Goal: Information Seeking & Learning: Learn about a topic

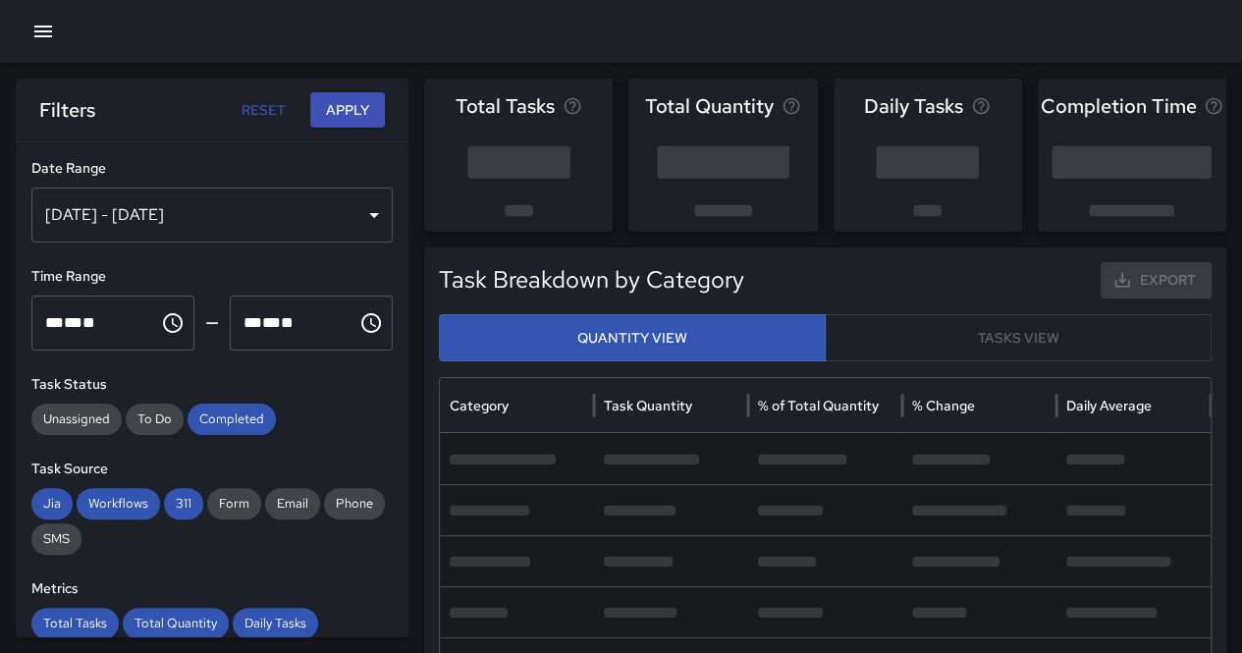
click at [50, 35] on icon "button" at bounding box center [43, 32] width 18 height 12
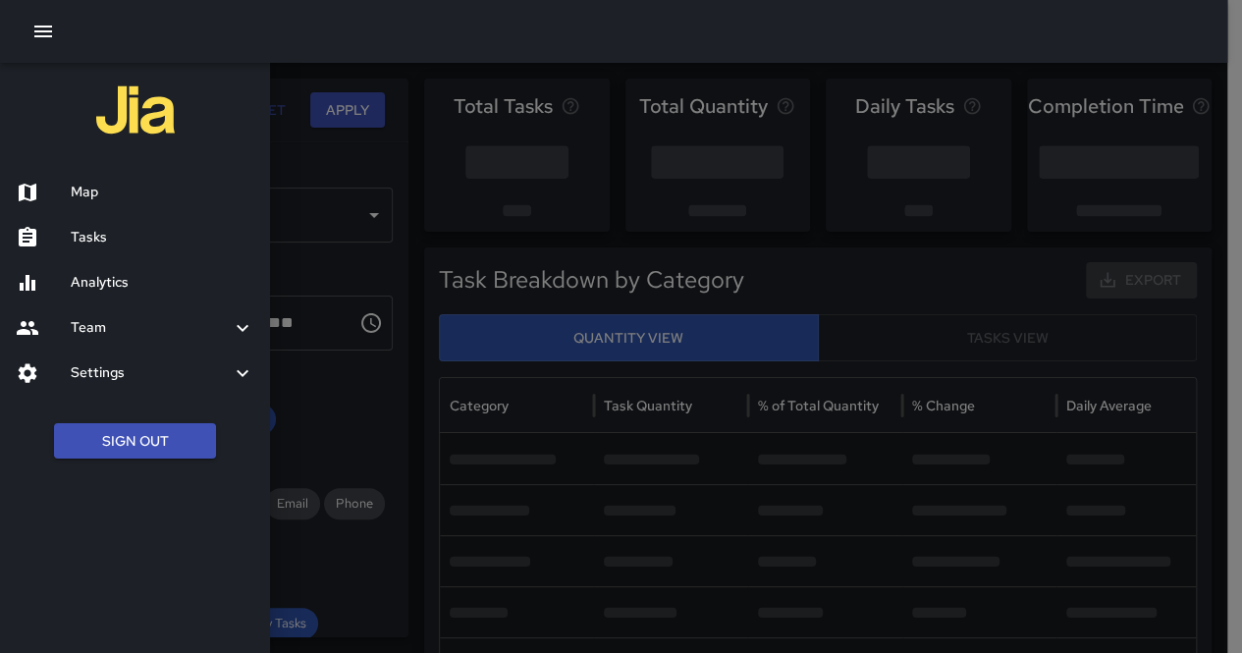
click at [155, 436] on button "Sign Out" at bounding box center [135, 441] width 162 height 36
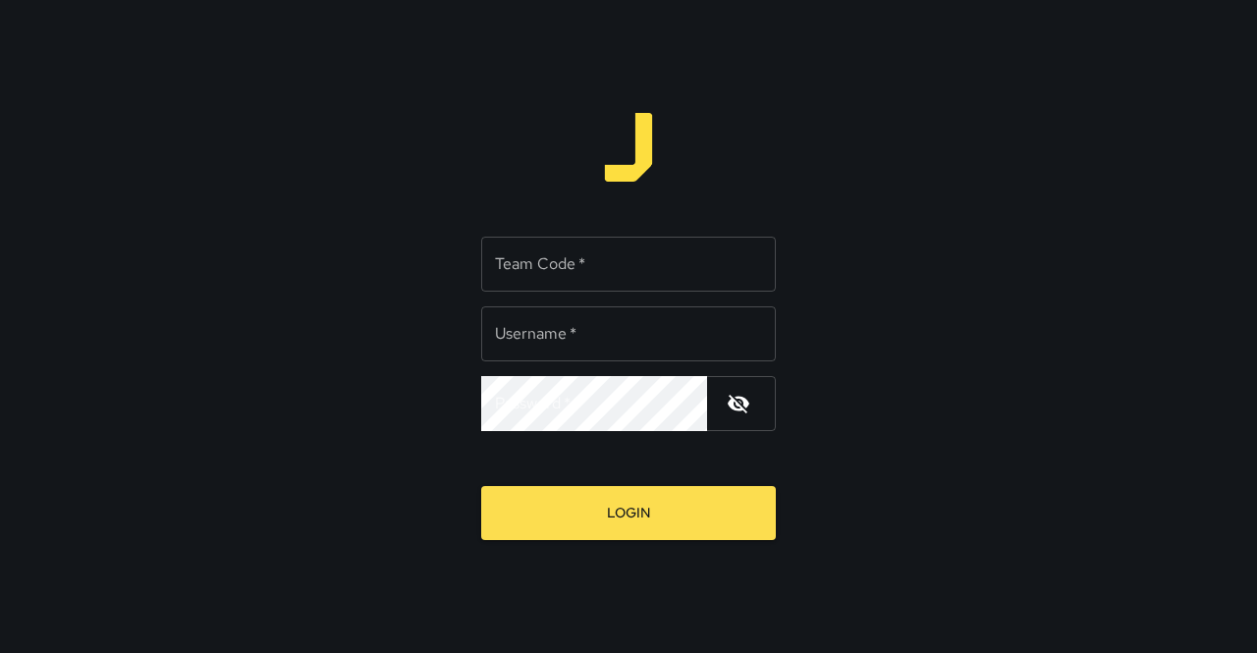
type input "**********"
click at [654, 265] on input "Team Code   *" at bounding box center [628, 264] width 295 height 55
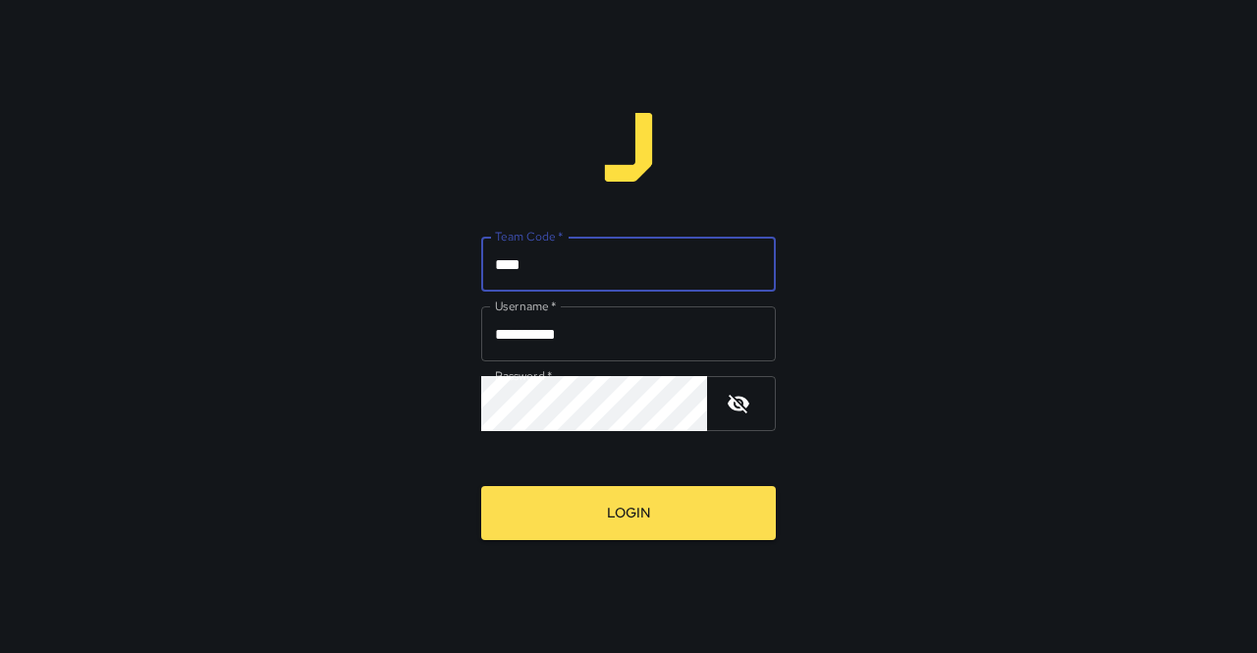
type input "****"
click at [481, 486] on button "Login" at bounding box center [628, 513] width 295 height 54
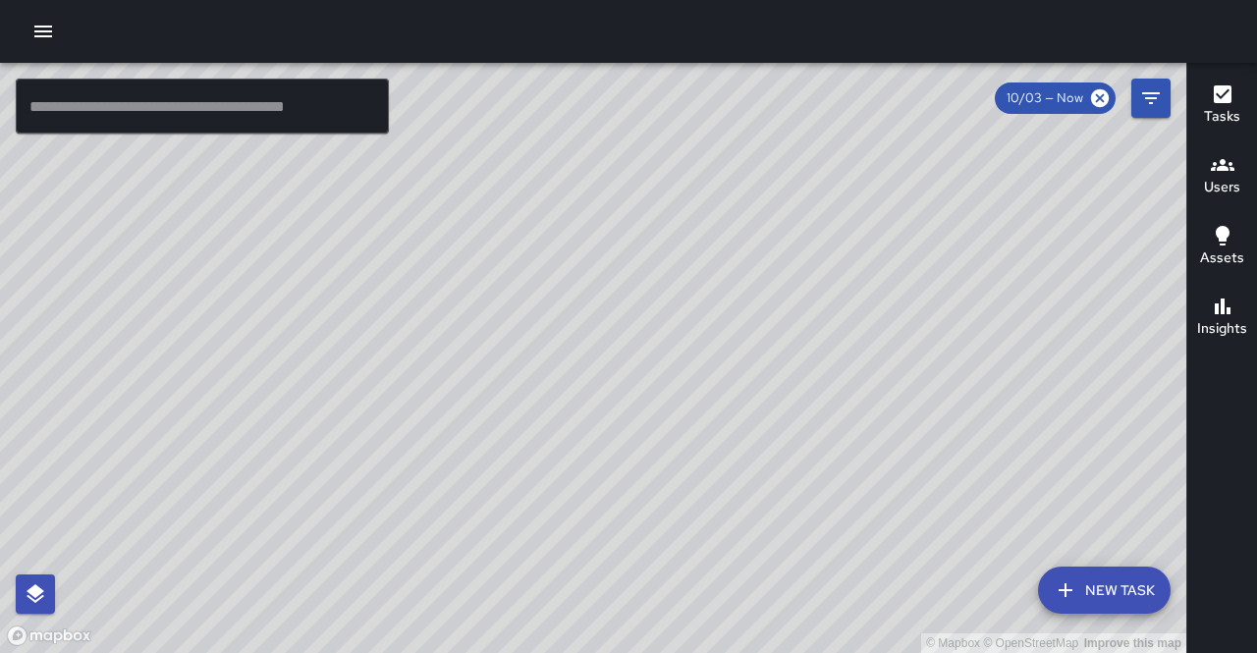
drag, startPoint x: 762, startPoint y: 334, endPoint x: 685, endPoint y: 382, distance: 91.3
click at [686, 382] on div "© Mapbox © OpenStreetMap Improve this map" at bounding box center [593, 358] width 1186 height 590
click at [34, 30] on icon "button" at bounding box center [43, 32] width 18 height 12
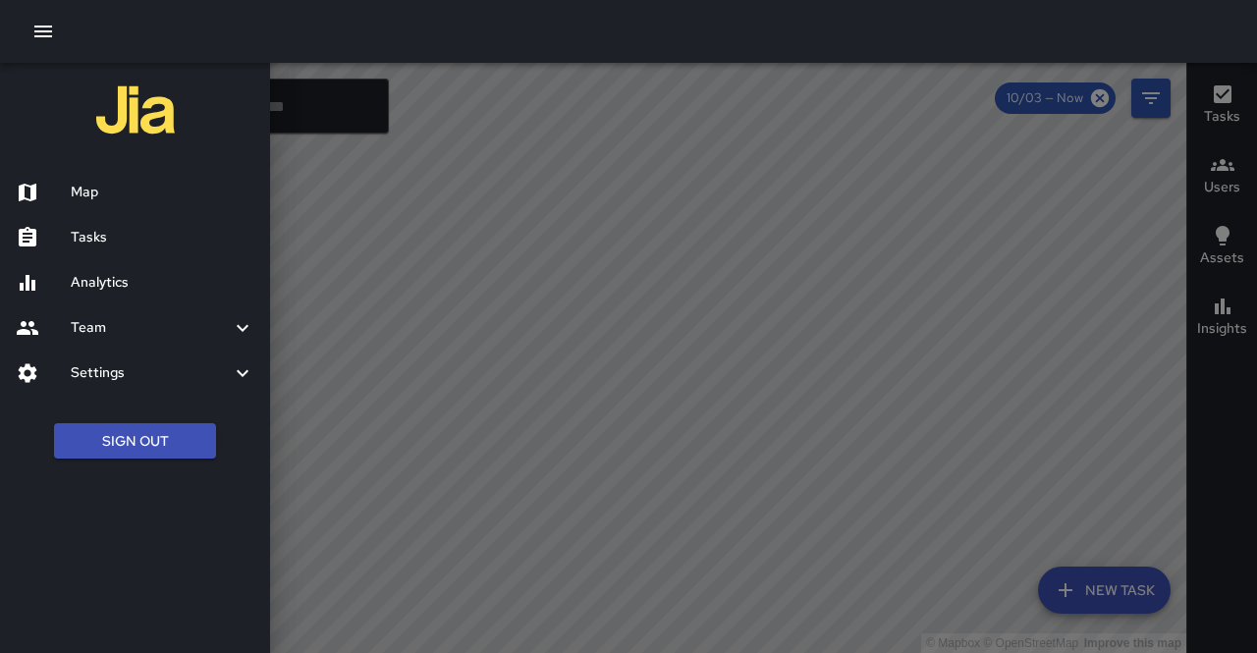
click at [116, 295] on div "Analytics" at bounding box center [135, 282] width 270 height 45
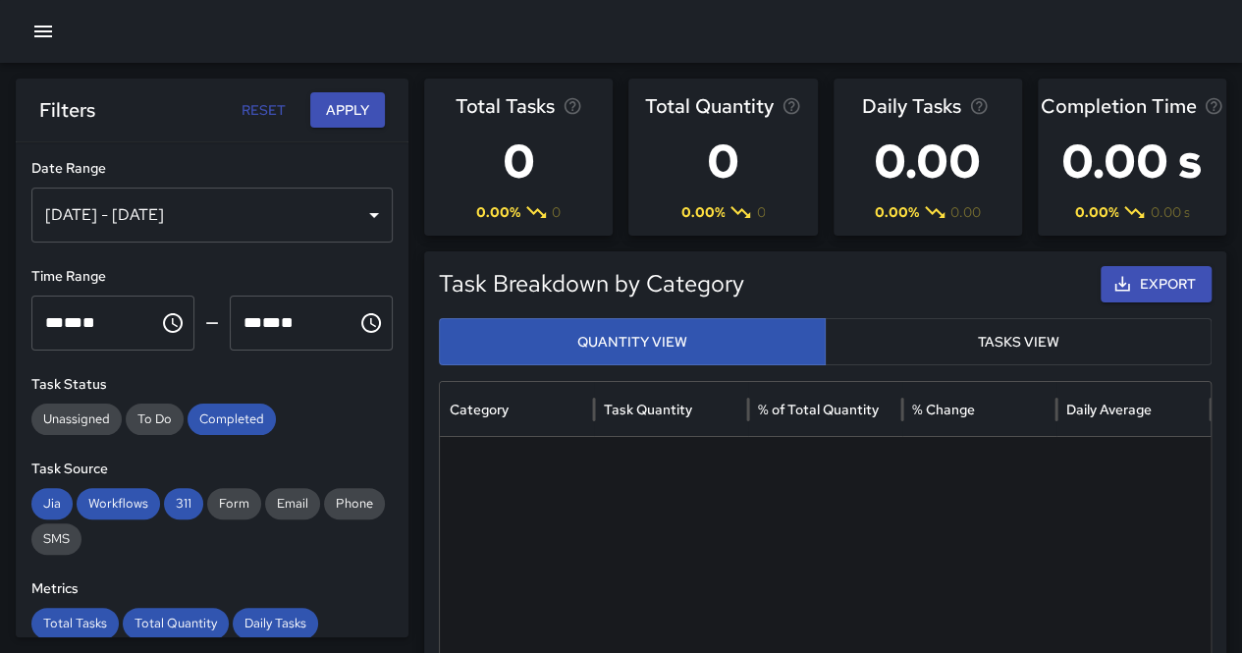
click at [301, 201] on div "[DATE] - [DATE]" at bounding box center [211, 215] width 361 height 55
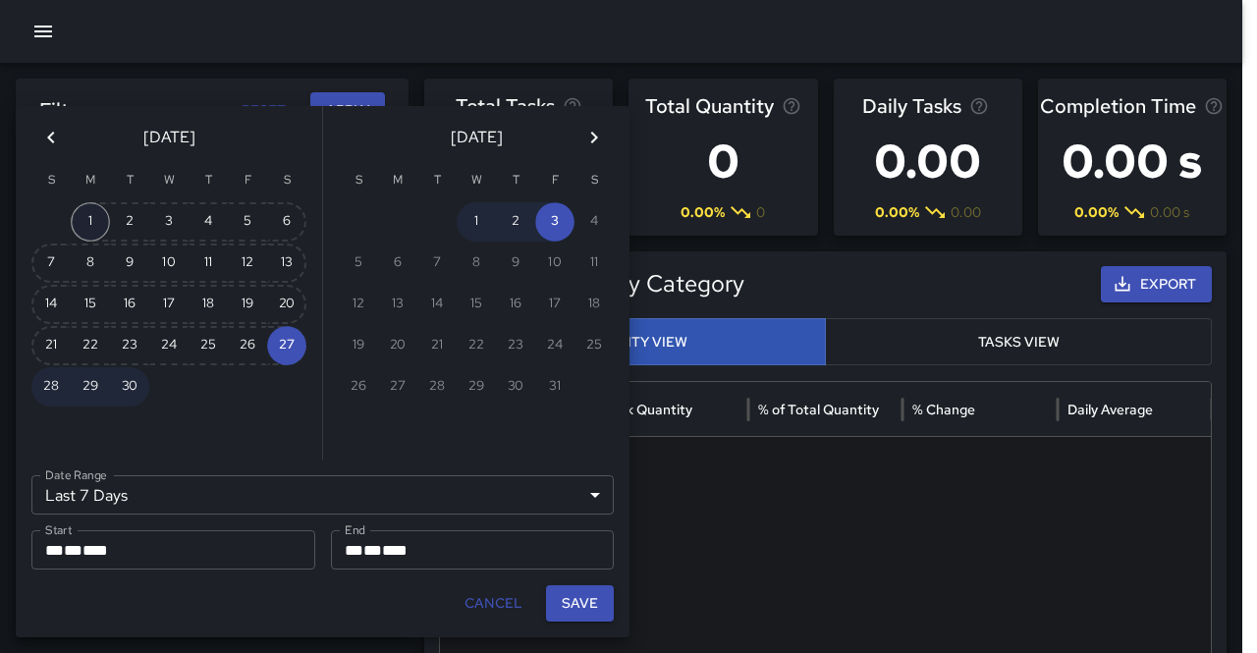
click at [88, 215] on button "1" at bounding box center [90, 221] width 39 height 39
type input "******"
type input "**********"
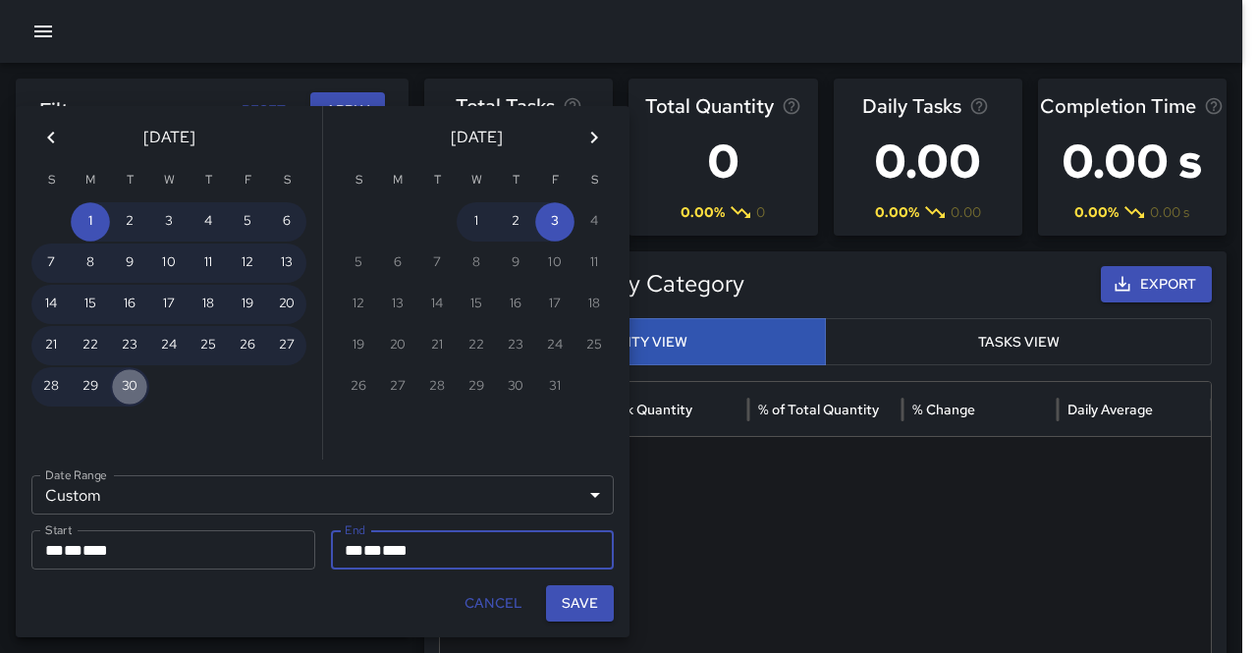
click at [132, 398] on button "30" at bounding box center [129, 386] width 39 height 39
type input "**********"
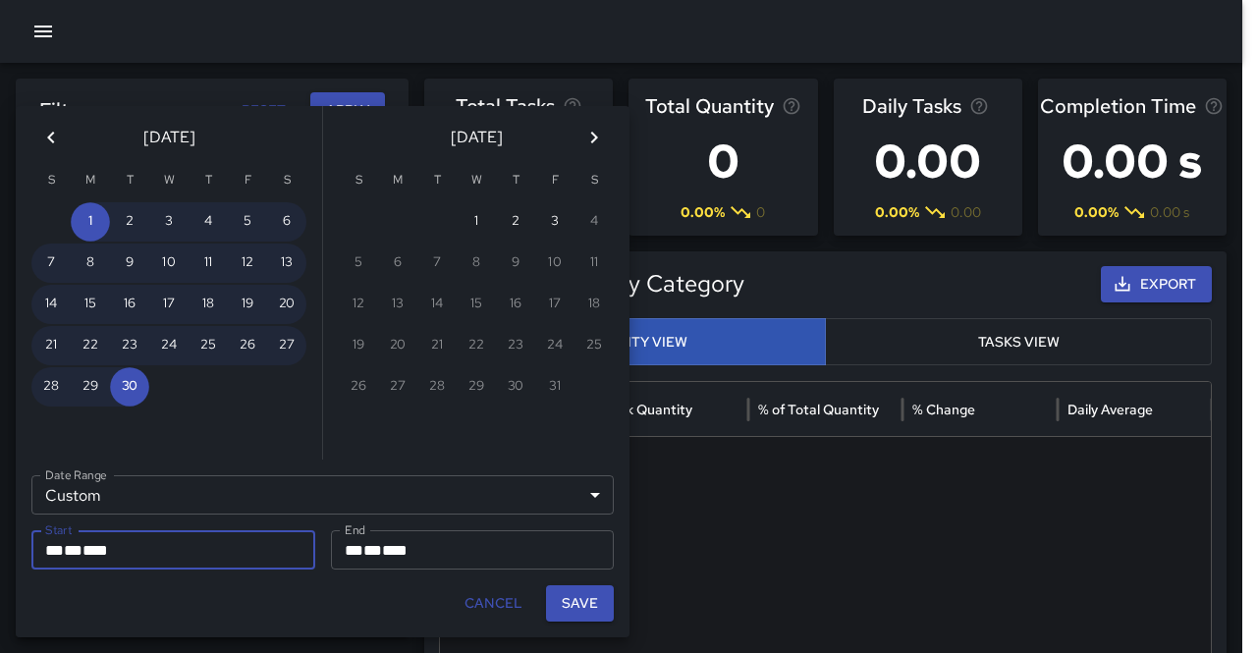
click at [577, 596] on button "Save" at bounding box center [580, 603] width 68 height 36
type input "**********"
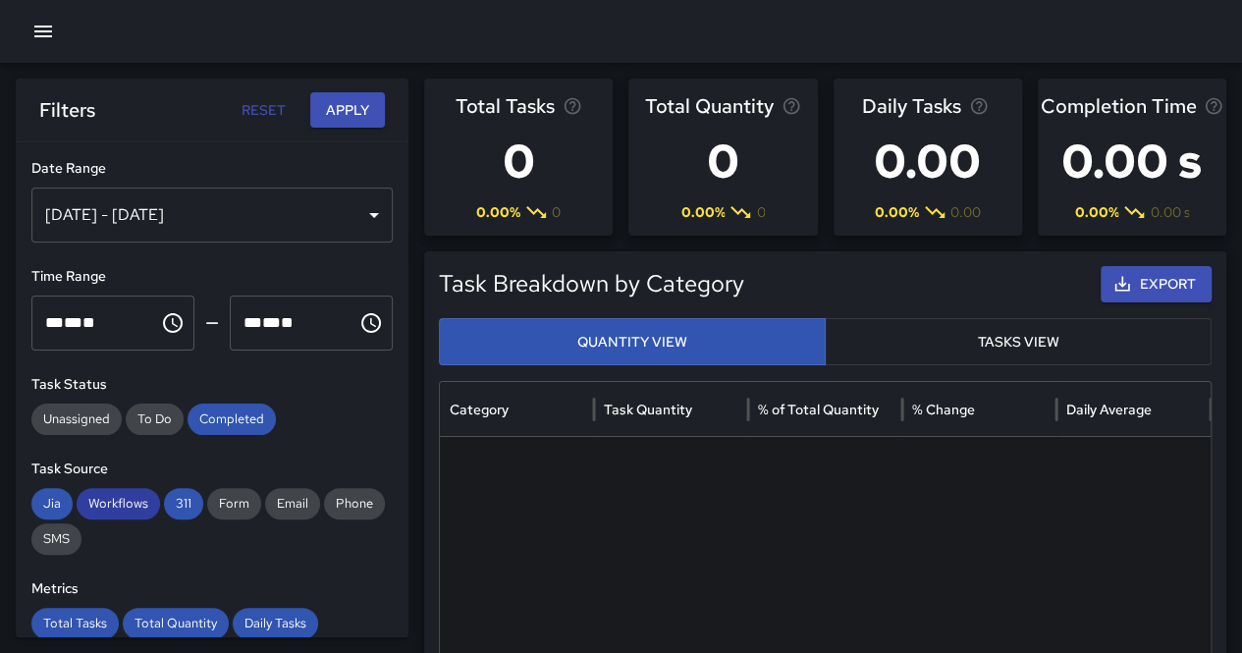
drag, startPoint x: 173, startPoint y: 496, endPoint x: 127, endPoint y: 500, distance: 46.3
click at [170, 498] on span "311" at bounding box center [183, 504] width 39 height 20
click at [109, 502] on span "Workflows" at bounding box center [118, 504] width 83 height 20
click at [39, 498] on span "Jia" at bounding box center [51, 504] width 41 height 20
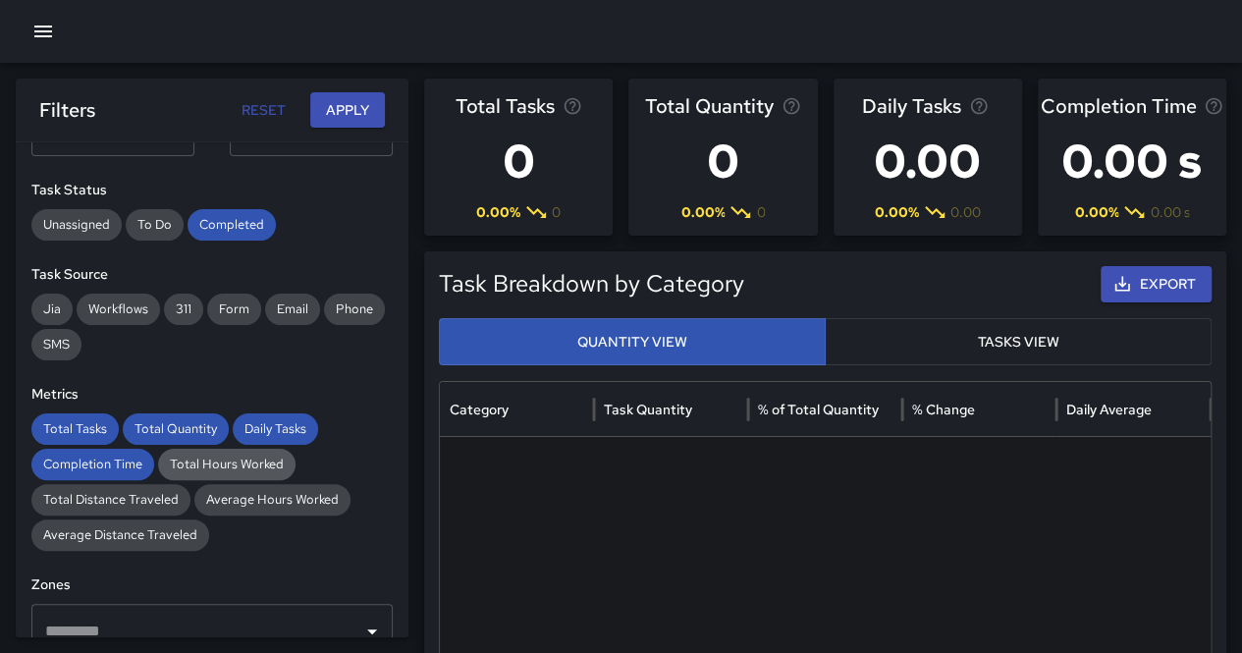
scroll to position [196, 0]
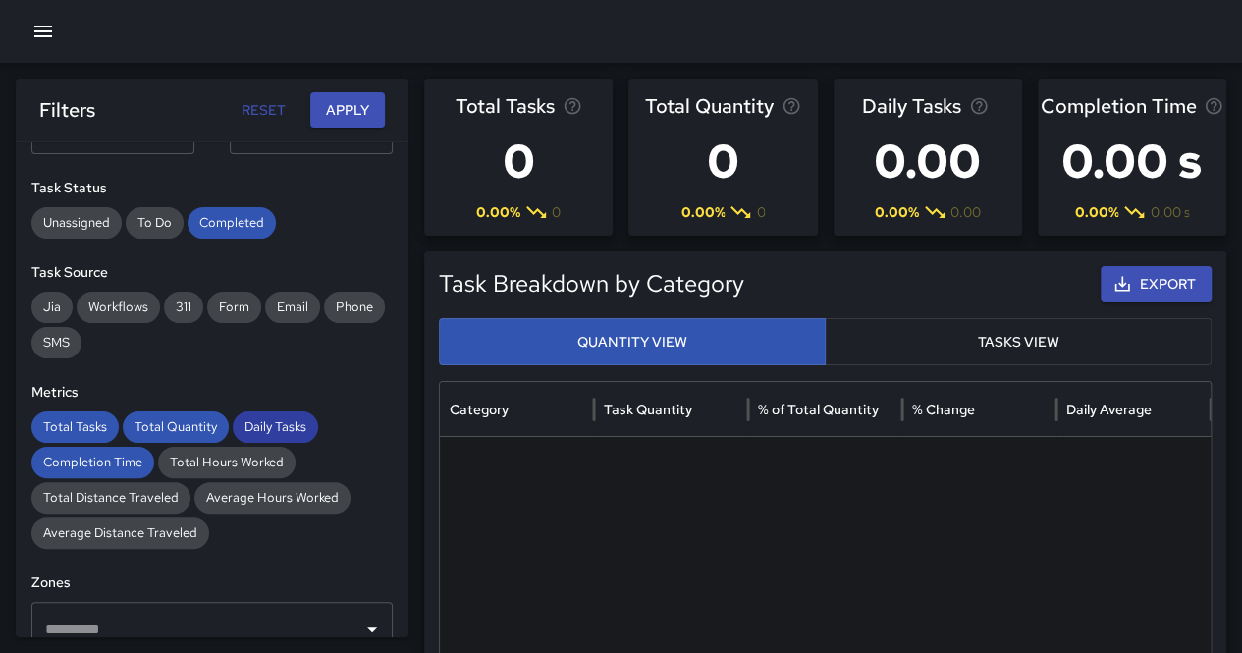
click at [275, 432] on span "Daily Tasks" at bounding box center [275, 427] width 85 height 20
click at [192, 422] on span "Total Quantity" at bounding box center [176, 427] width 106 height 20
click at [79, 422] on span "Total Tasks" at bounding box center [74, 427] width 87 height 20
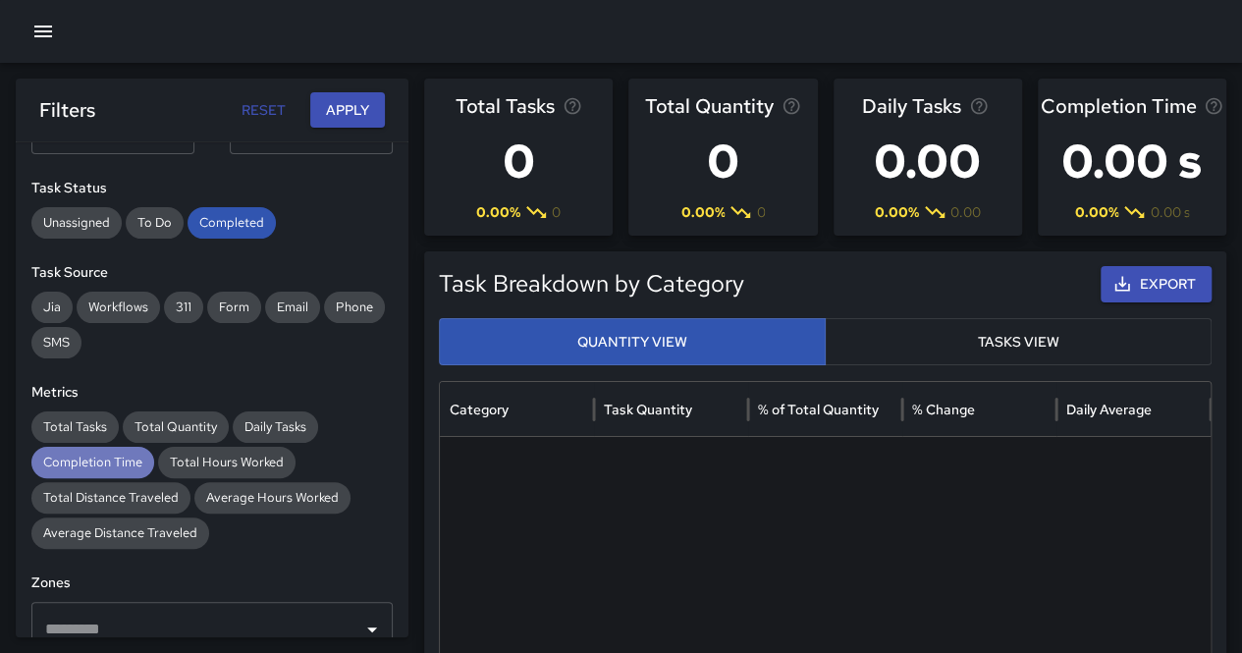
click at [94, 449] on div "Completion Time" at bounding box center [92, 462] width 123 height 31
click at [336, 91] on div "Filters Reset Apply" at bounding box center [212, 110] width 393 height 63
click at [338, 98] on button "Apply" at bounding box center [347, 110] width 75 height 36
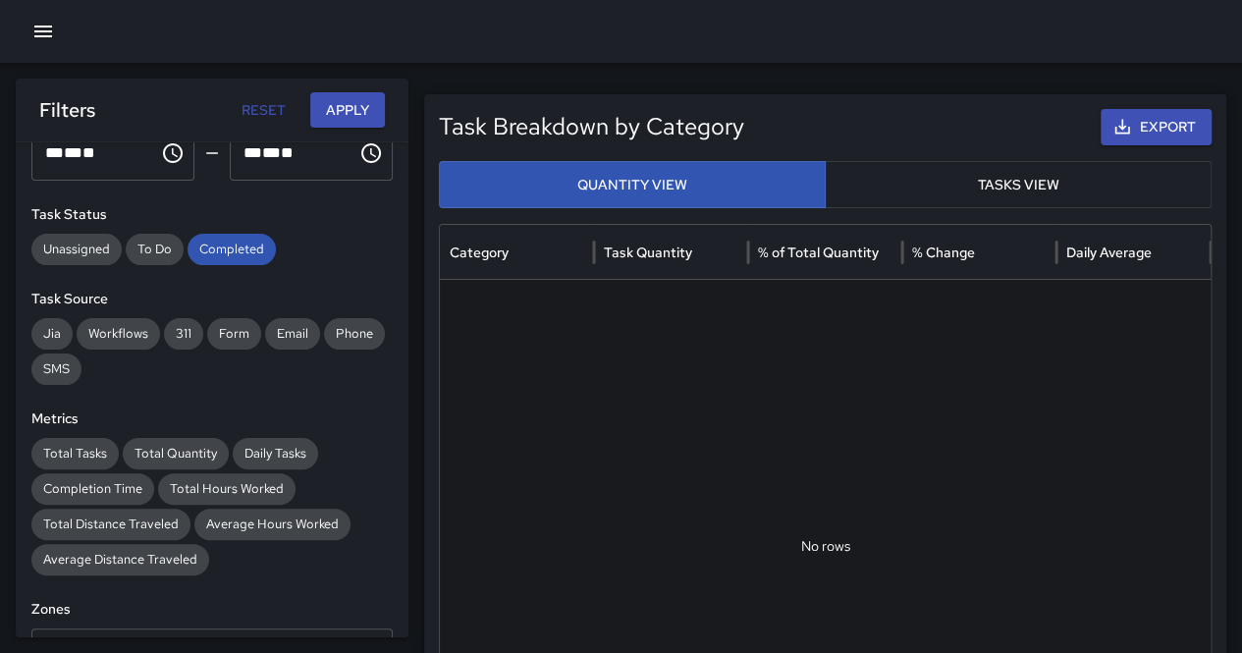
scroll to position [0, 0]
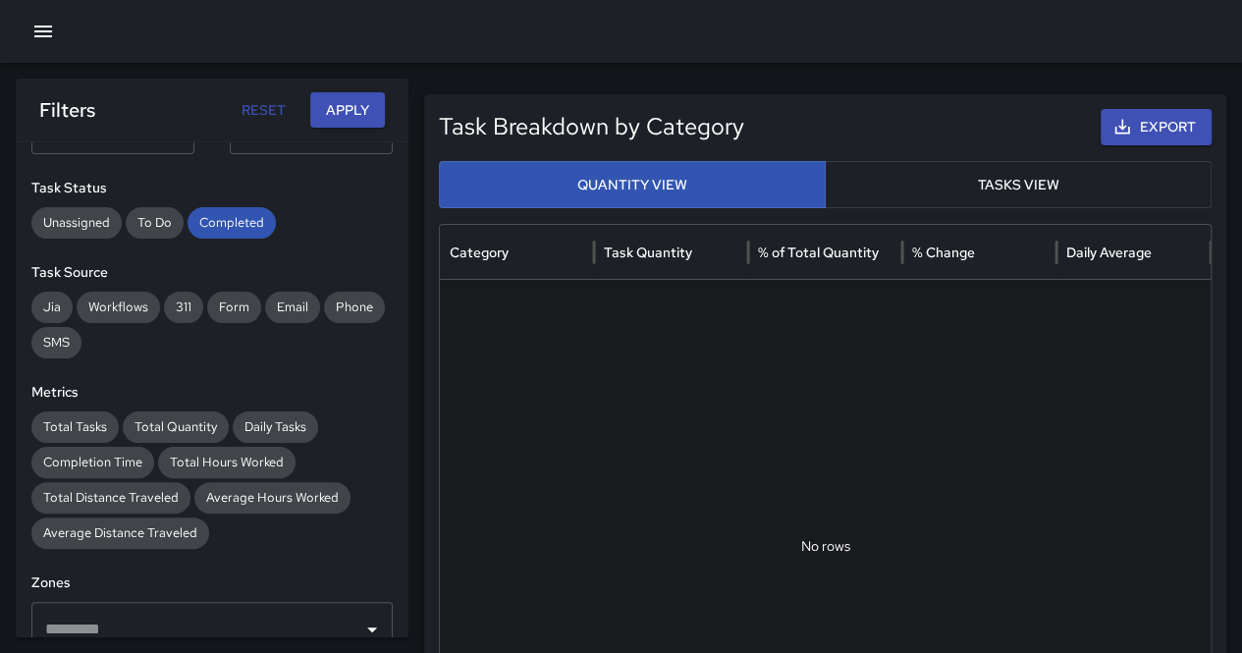
click at [349, 110] on button "Apply" at bounding box center [347, 110] width 75 height 36
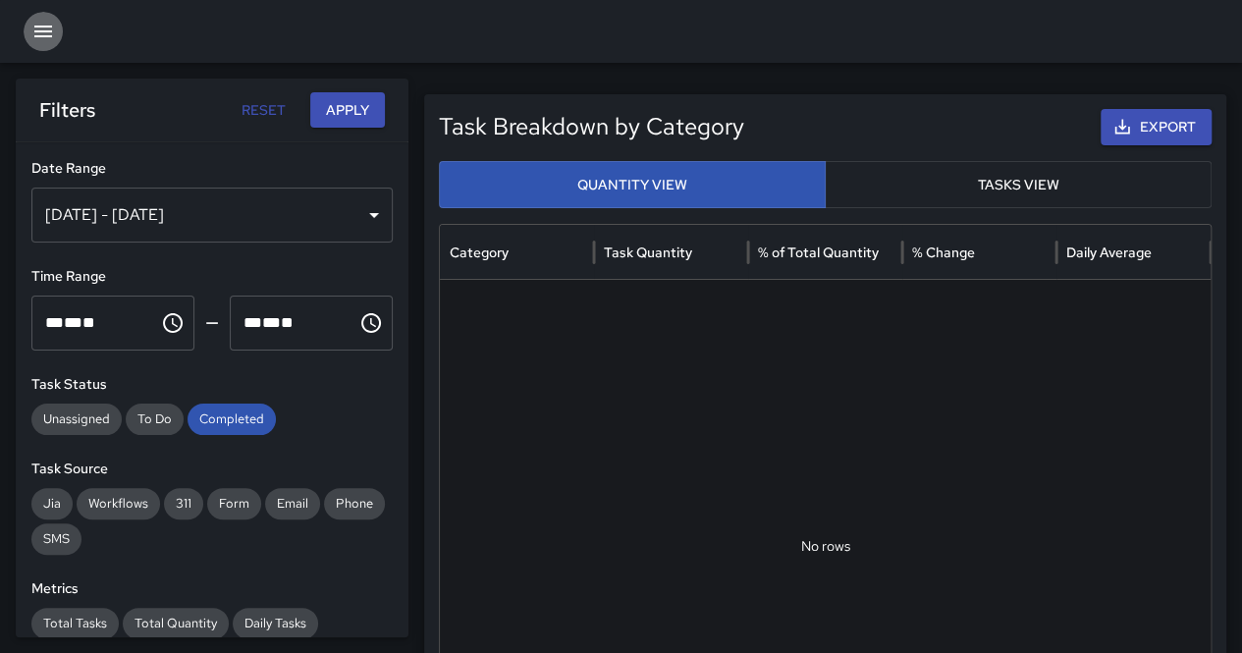
click at [41, 19] on button "button" at bounding box center [43, 31] width 39 height 39
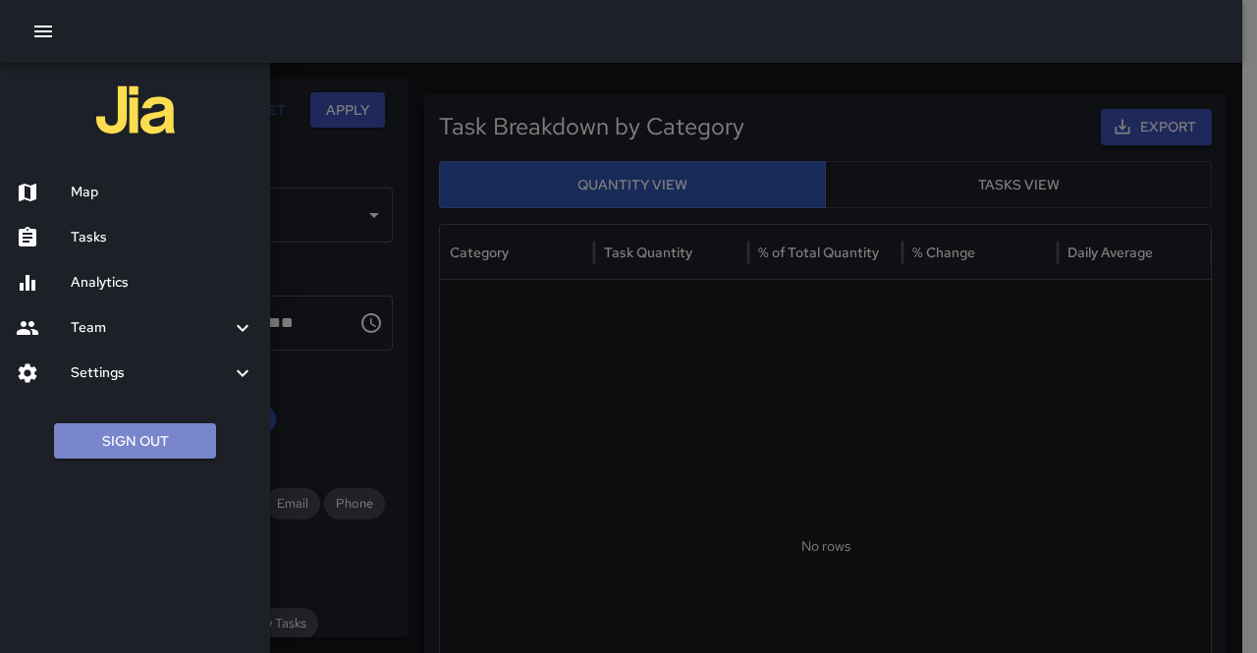
click at [168, 451] on button "Sign Out" at bounding box center [135, 441] width 162 height 36
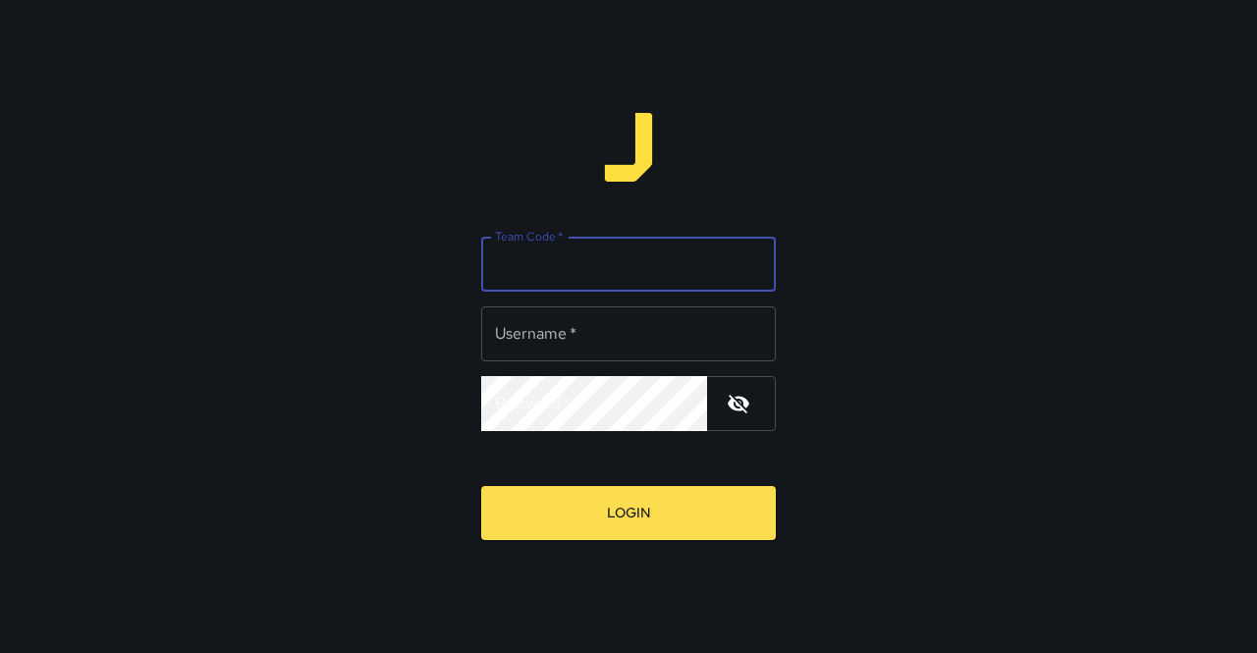
click at [631, 250] on input "Team Code   *" at bounding box center [628, 264] width 295 height 55
type input "**********"
type input "*****"
click at [481, 486] on button "Login" at bounding box center [628, 513] width 295 height 54
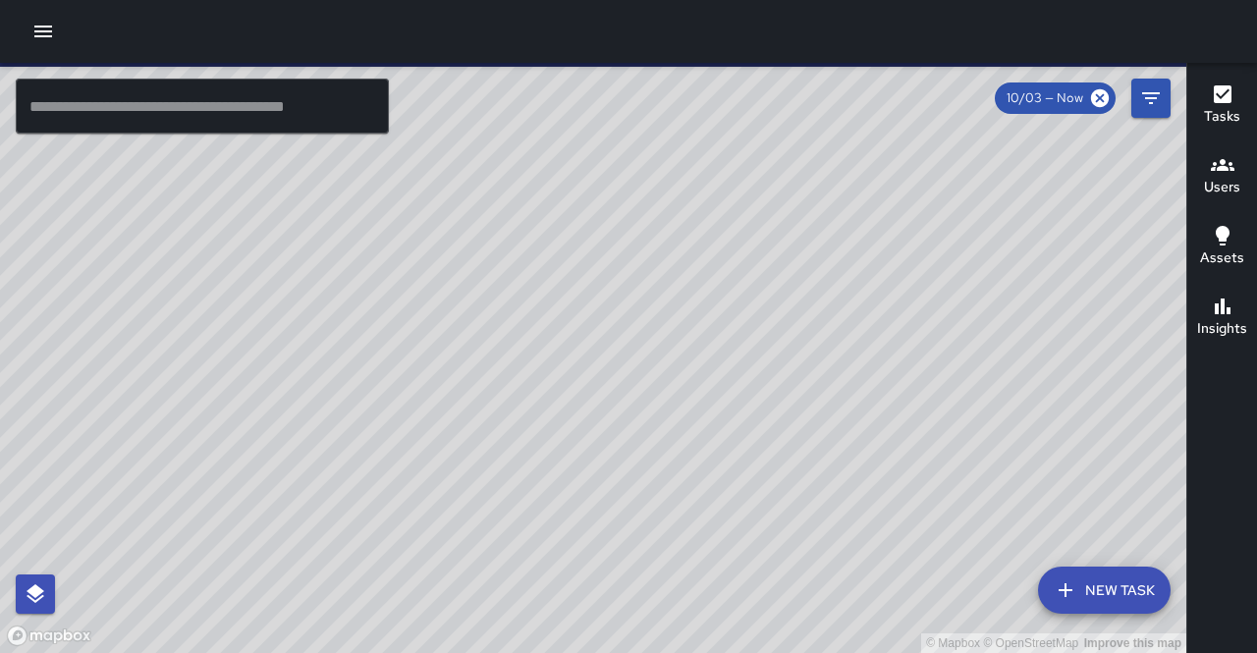
click at [36, 31] on icon "button" at bounding box center [43, 32] width 18 height 12
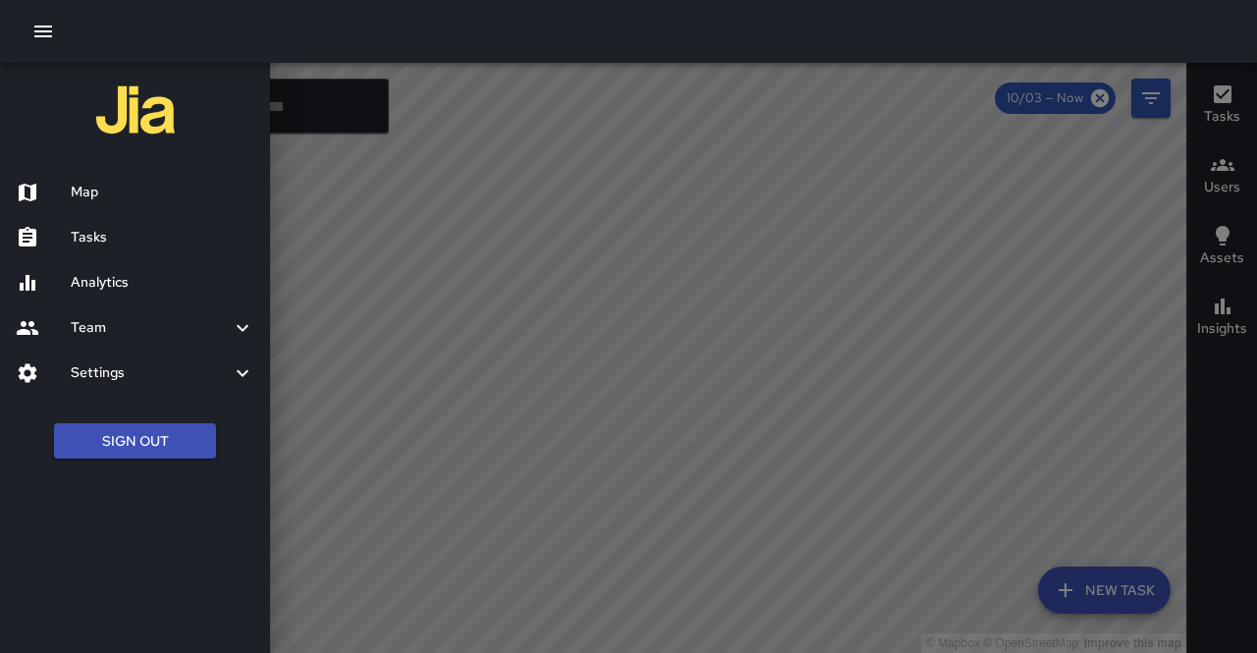
click at [114, 278] on h6 "Analytics" at bounding box center [163, 283] width 184 height 22
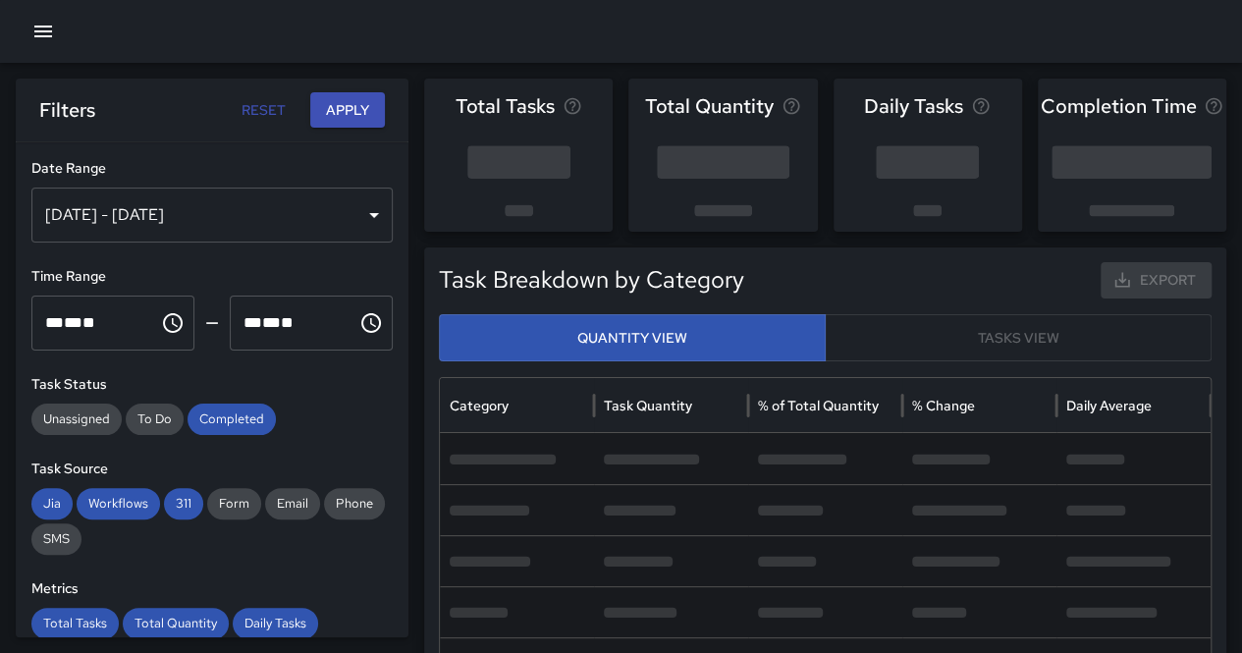
click at [239, 215] on div "[DATE] - [DATE]" at bounding box center [211, 215] width 361 height 55
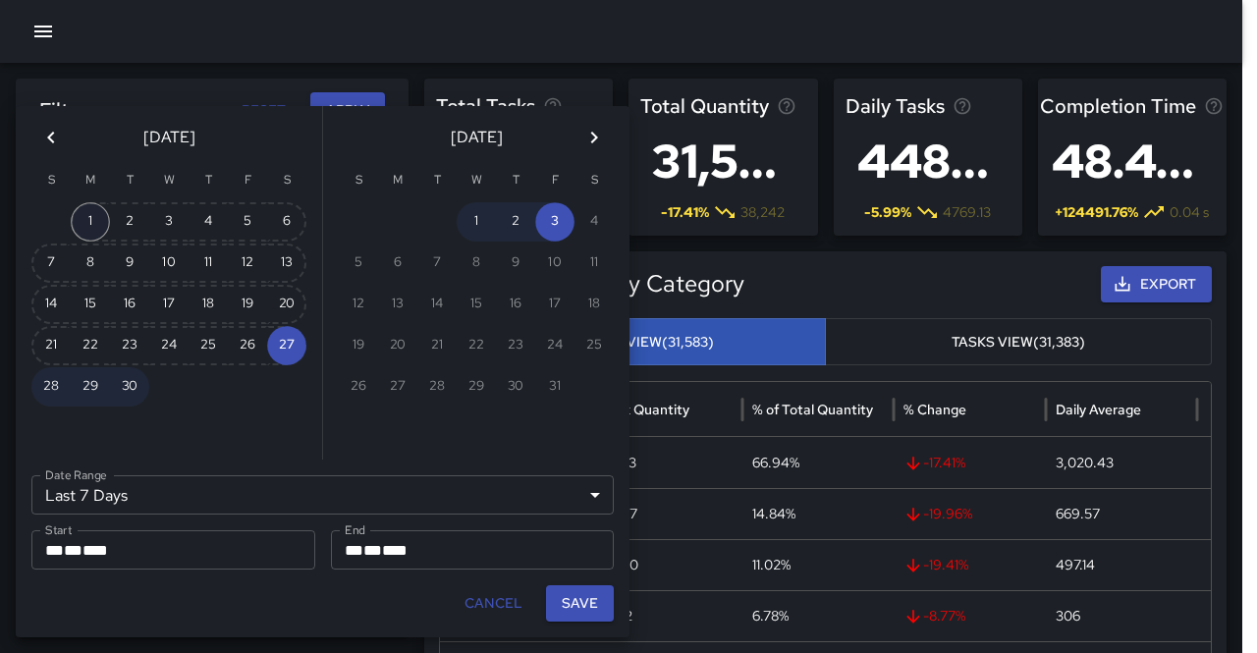
click at [96, 223] on button "1" at bounding box center [90, 221] width 39 height 39
type input "******"
type input "**********"
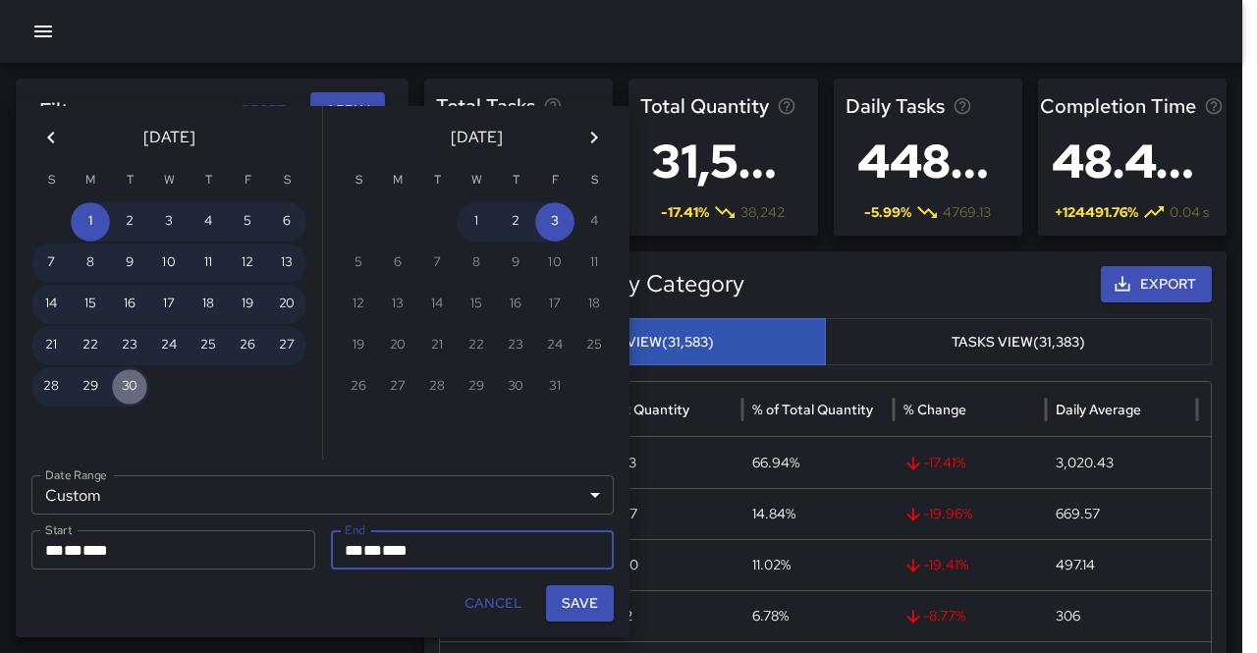
click at [130, 396] on button "30" at bounding box center [129, 386] width 39 height 39
type input "**********"
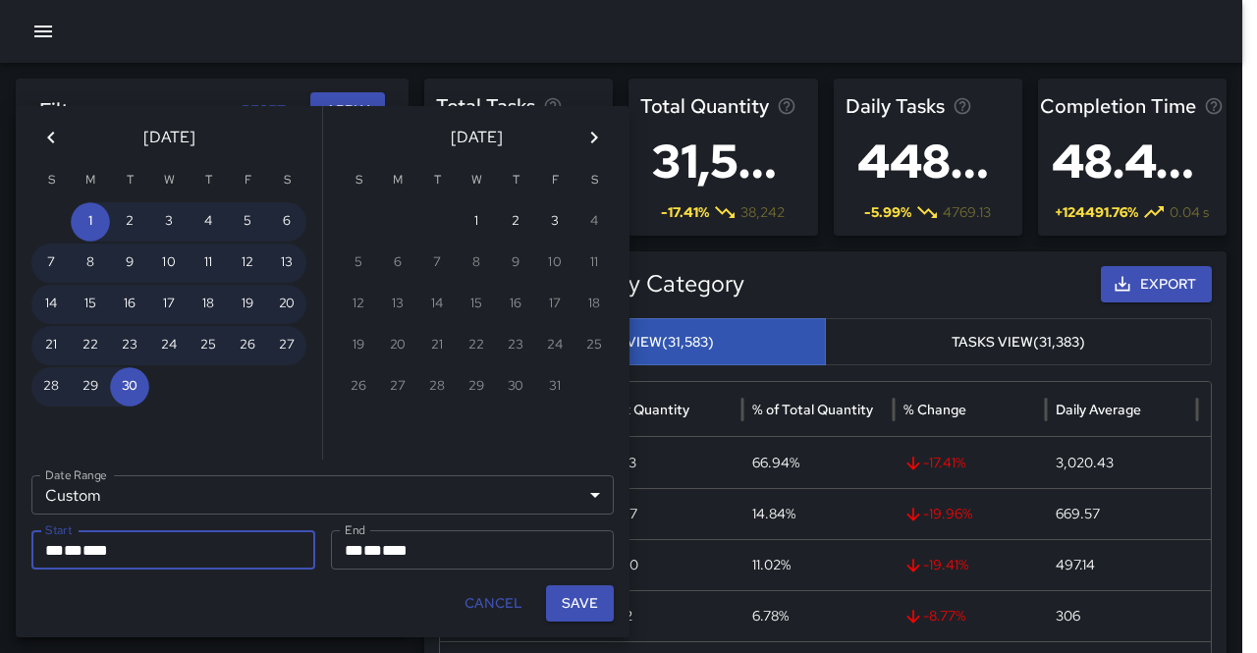
click at [607, 616] on button "Save" at bounding box center [580, 603] width 68 height 36
type input "**********"
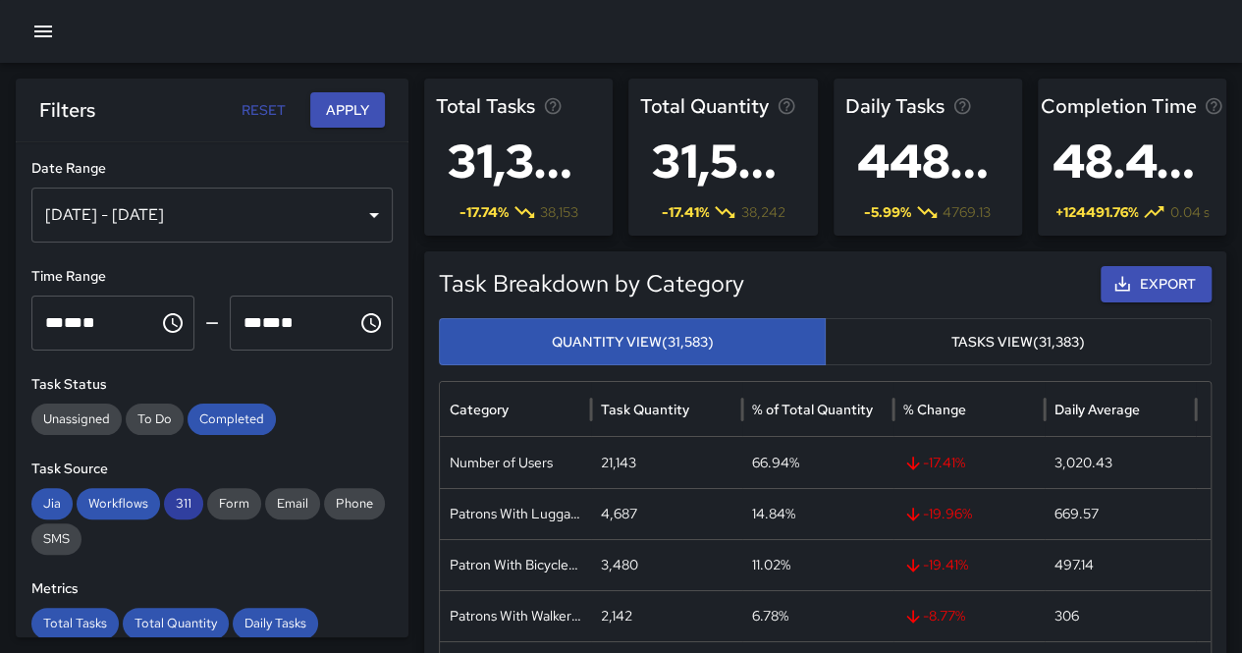
click at [187, 502] on span "311" at bounding box center [183, 504] width 39 height 20
drag, startPoint x: 114, startPoint y: 503, endPoint x: 67, endPoint y: 504, distance: 47.2
click at [113, 504] on span "Workflows" at bounding box center [118, 504] width 83 height 20
click at [57, 504] on span "Jia" at bounding box center [51, 504] width 41 height 20
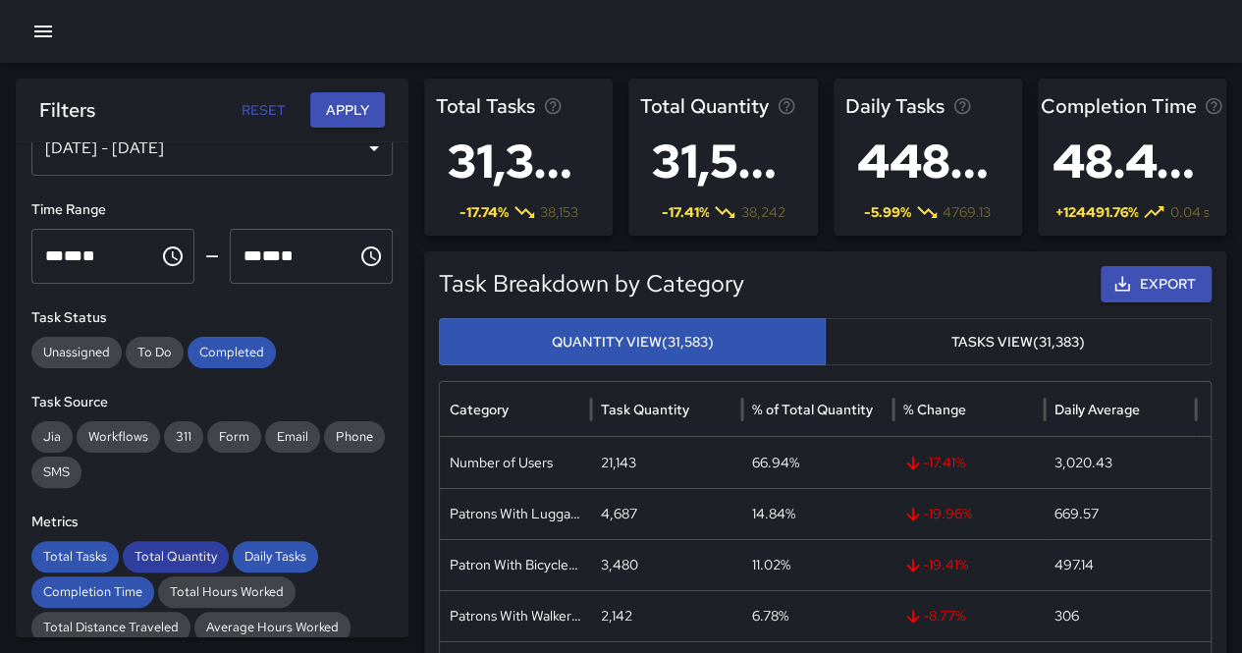
scroll to position [98, 0]
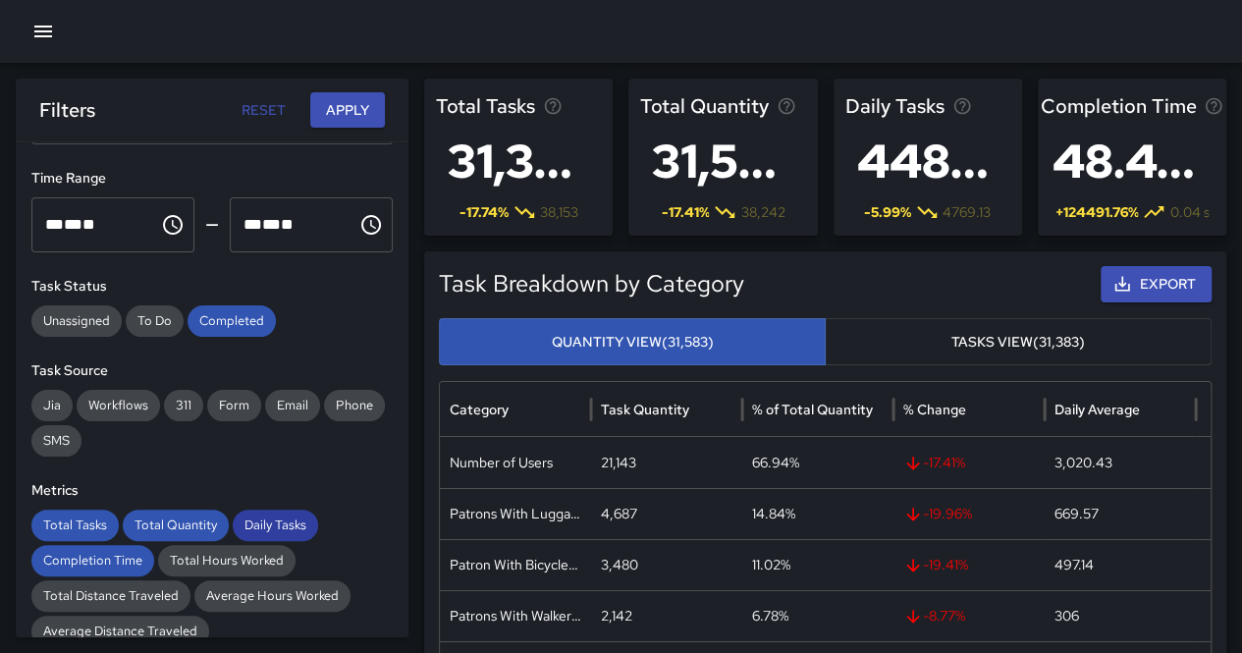
click at [277, 529] on span "Daily Tasks" at bounding box center [275, 526] width 85 height 20
drag, startPoint x: 203, startPoint y: 523, endPoint x: 188, endPoint y: 523, distance: 15.7
click at [200, 523] on span "Total Quantity" at bounding box center [176, 526] width 106 height 20
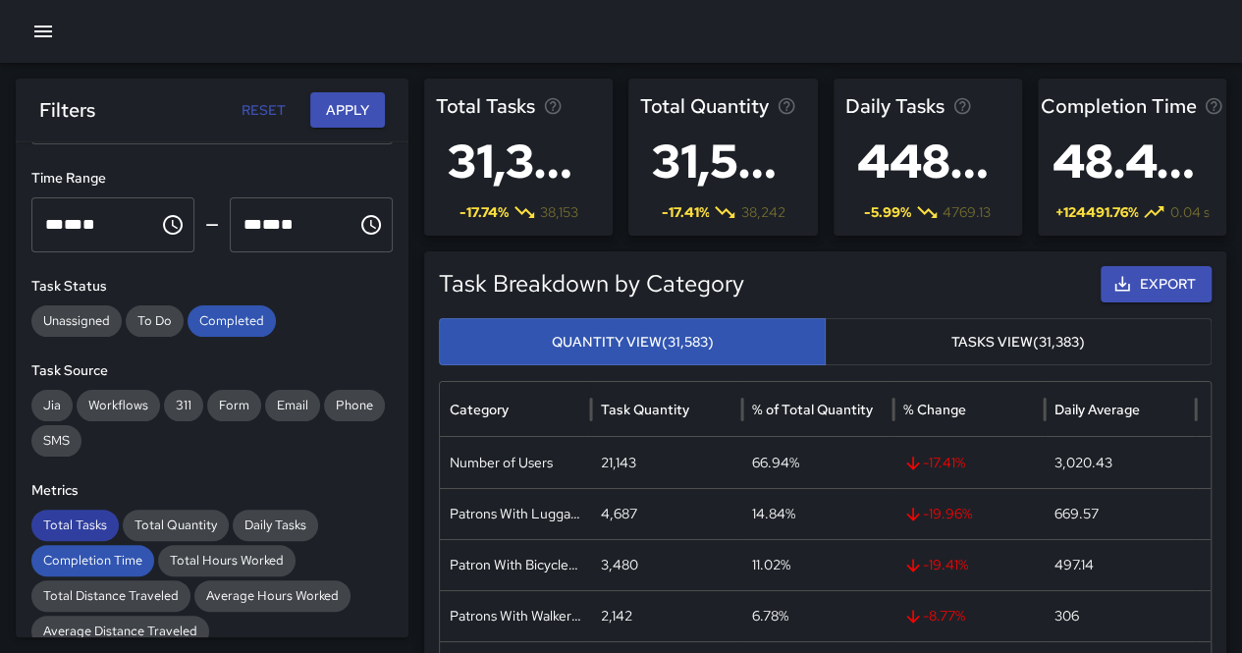
click at [92, 520] on span "Total Tasks" at bounding box center [74, 526] width 87 height 20
click at [110, 553] on span "Completion Time" at bounding box center [92, 561] width 123 height 20
click at [359, 119] on button "Apply" at bounding box center [347, 110] width 75 height 36
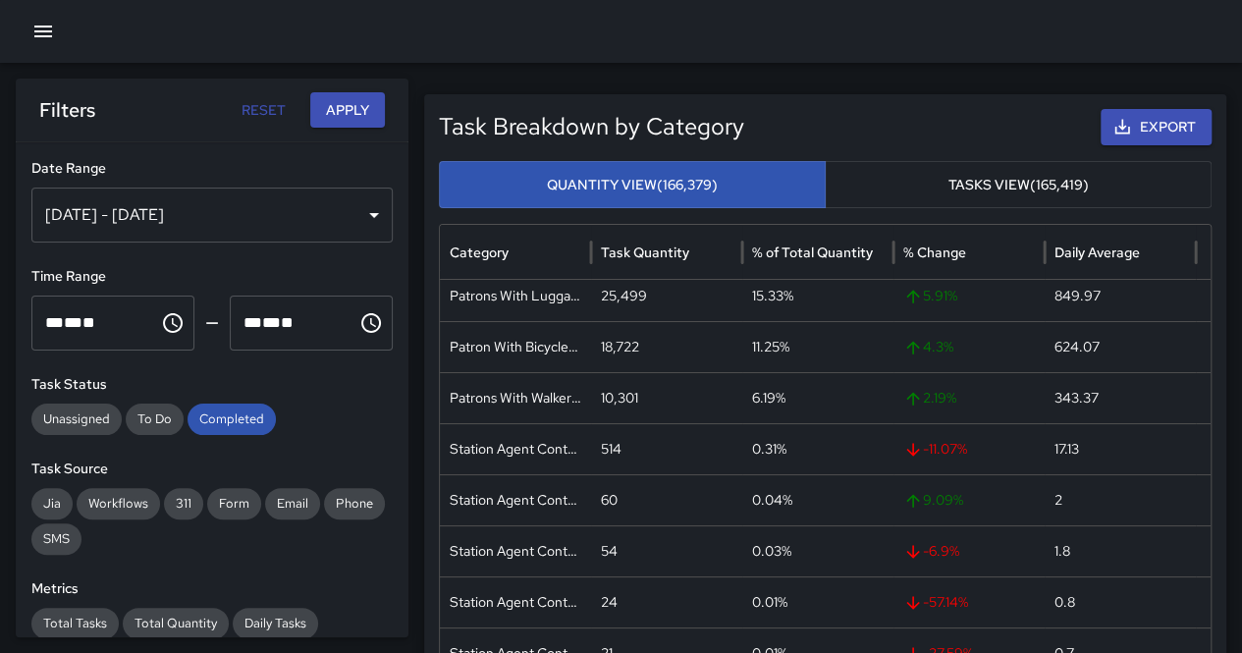
scroll to position [0, 0]
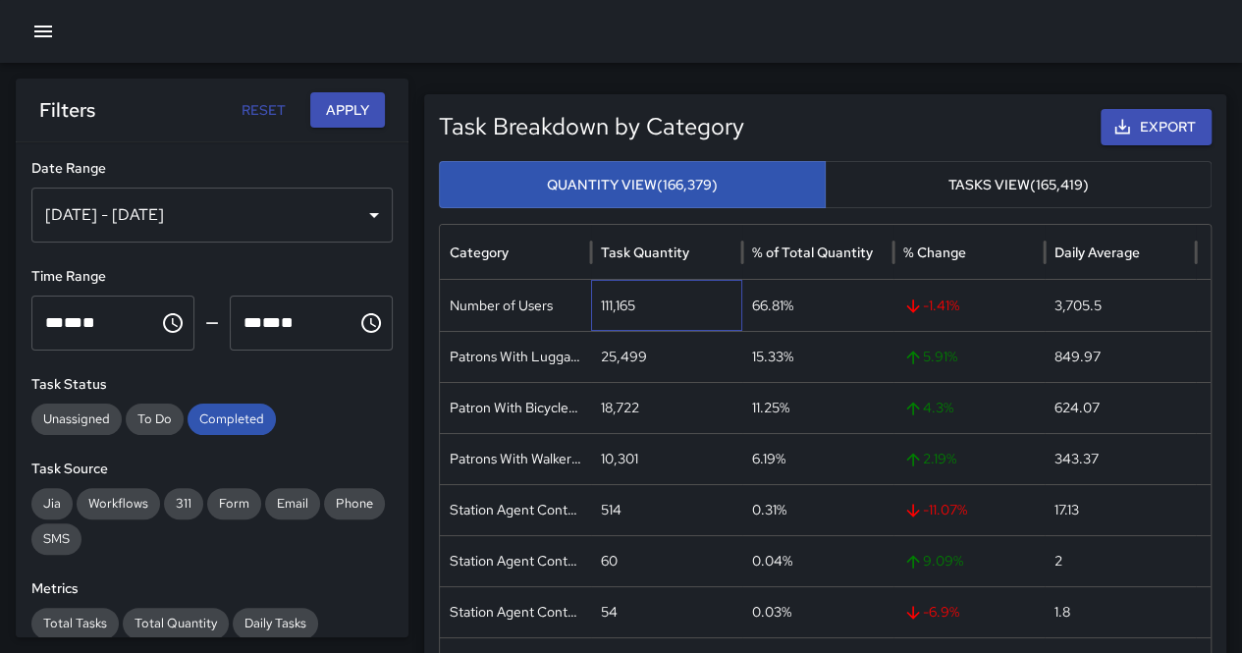
click at [616, 302] on div "111,165" at bounding box center [666, 305] width 151 height 51
copy div "111,165"
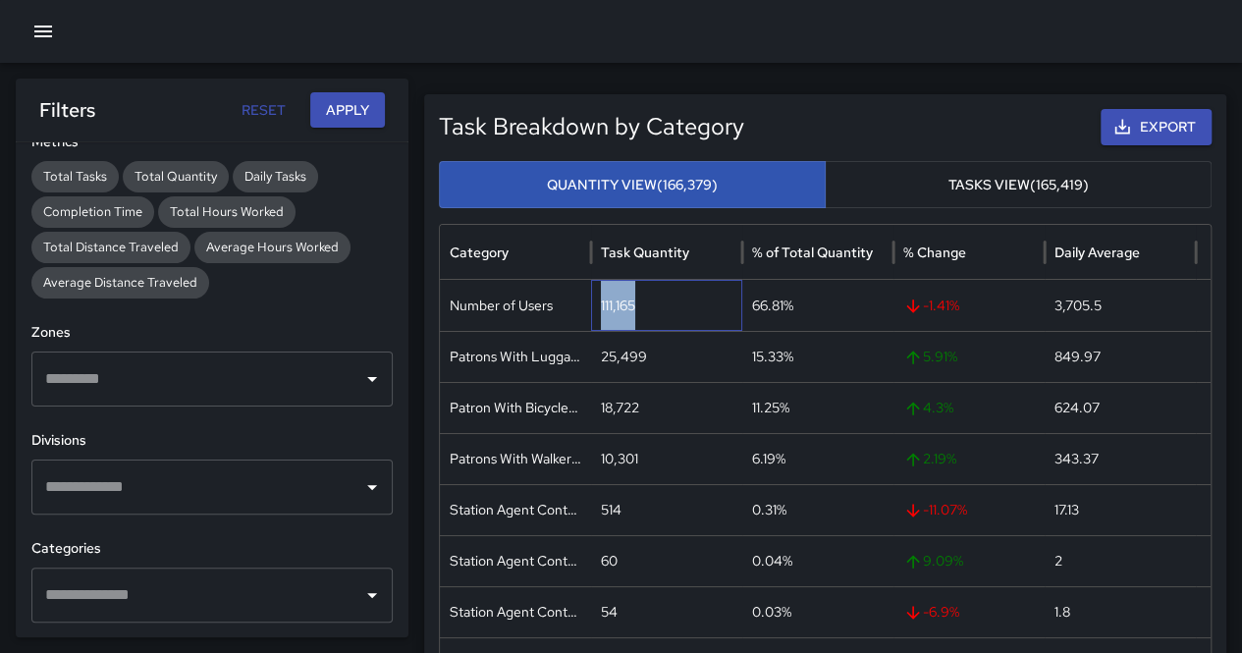
scroll to position [491, 0]
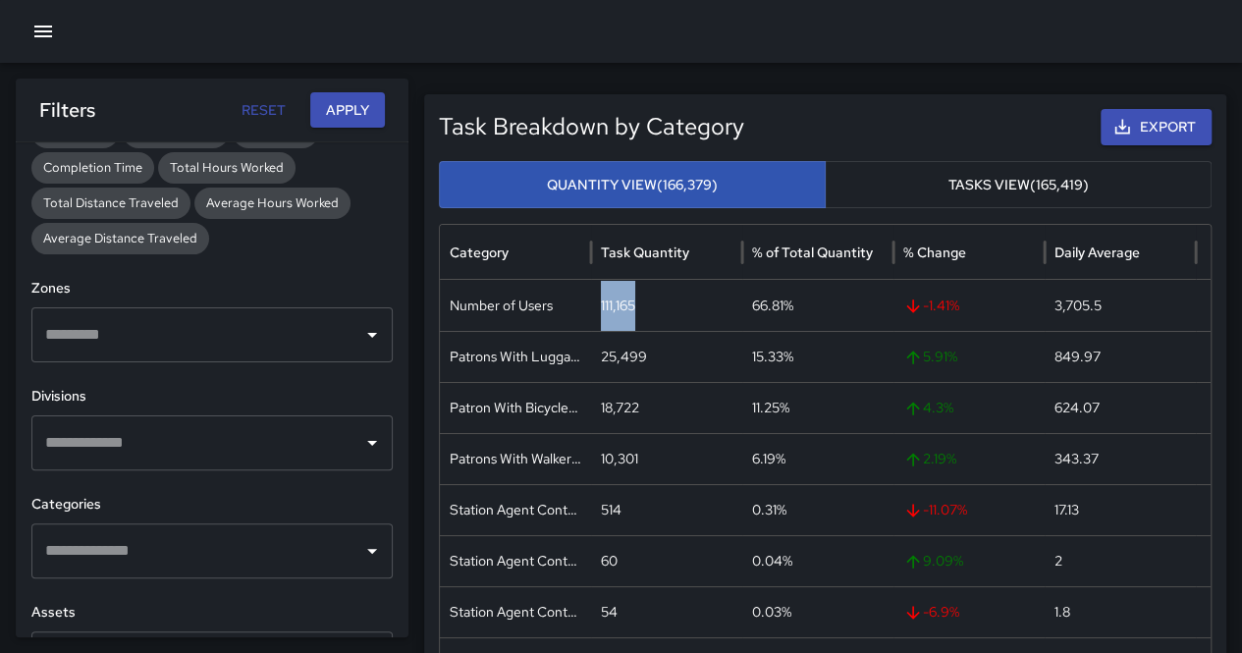
click at [228, 565] on input "text" at bounding box center [197, 550] width 314 height 37
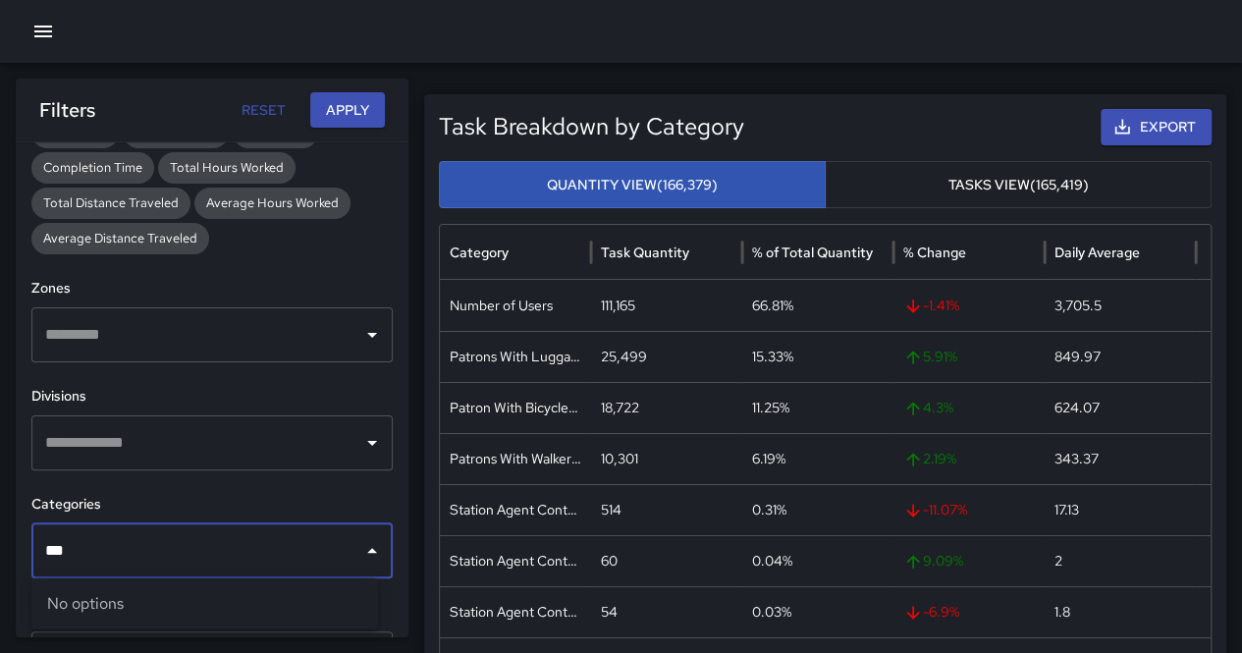
type input "***"
click at [353, 281] on h6 "Zones" at bounding box center [211, 289] width 361 height 22
click at [638, 351] on div "25,499" at bounding box center [666, 356] width 151 height 51
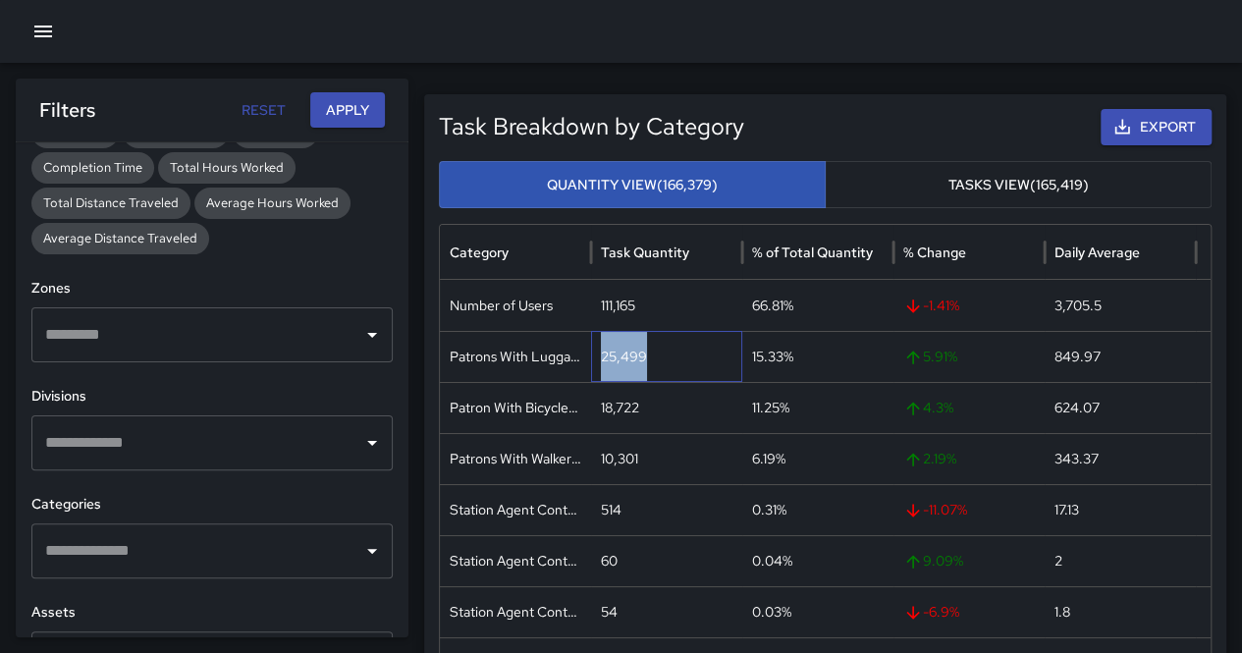
click at [638, 351] on div "25,499" at bounding box center [666, 356] width 151 height 51
copy div "25,499"
click at [626, 402] on div "18,722" at bounding box center [666, 407] width 151 height 51
copy div "18,722"
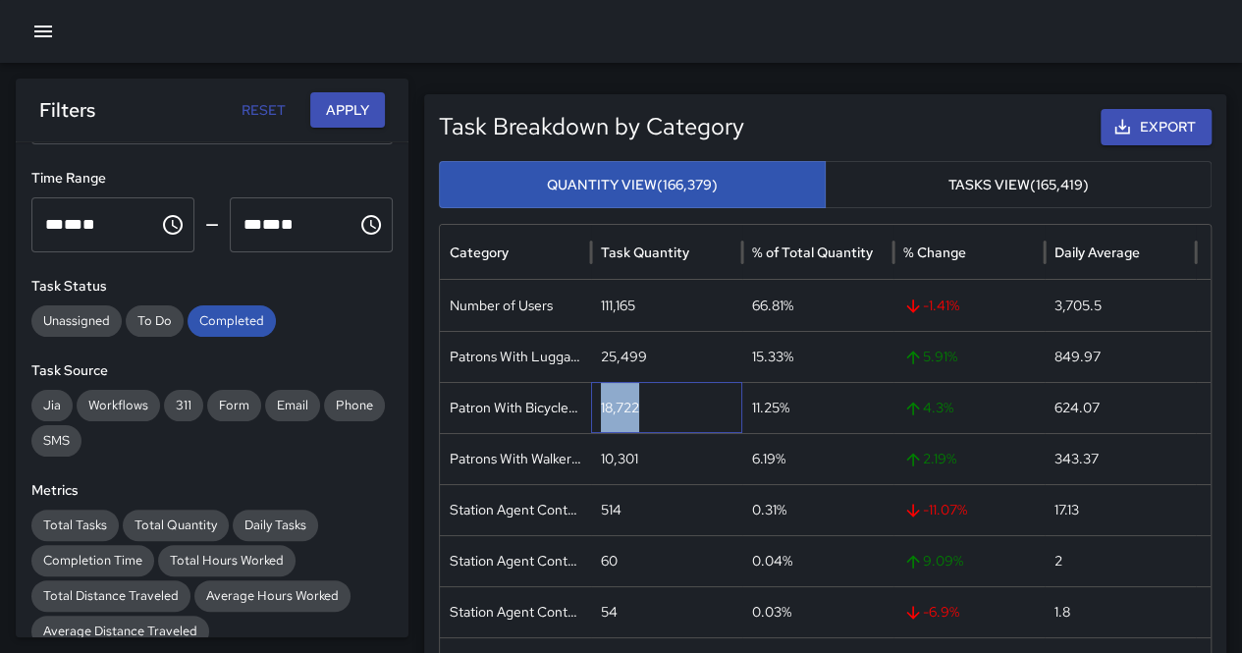
scroll to position [0, 0]
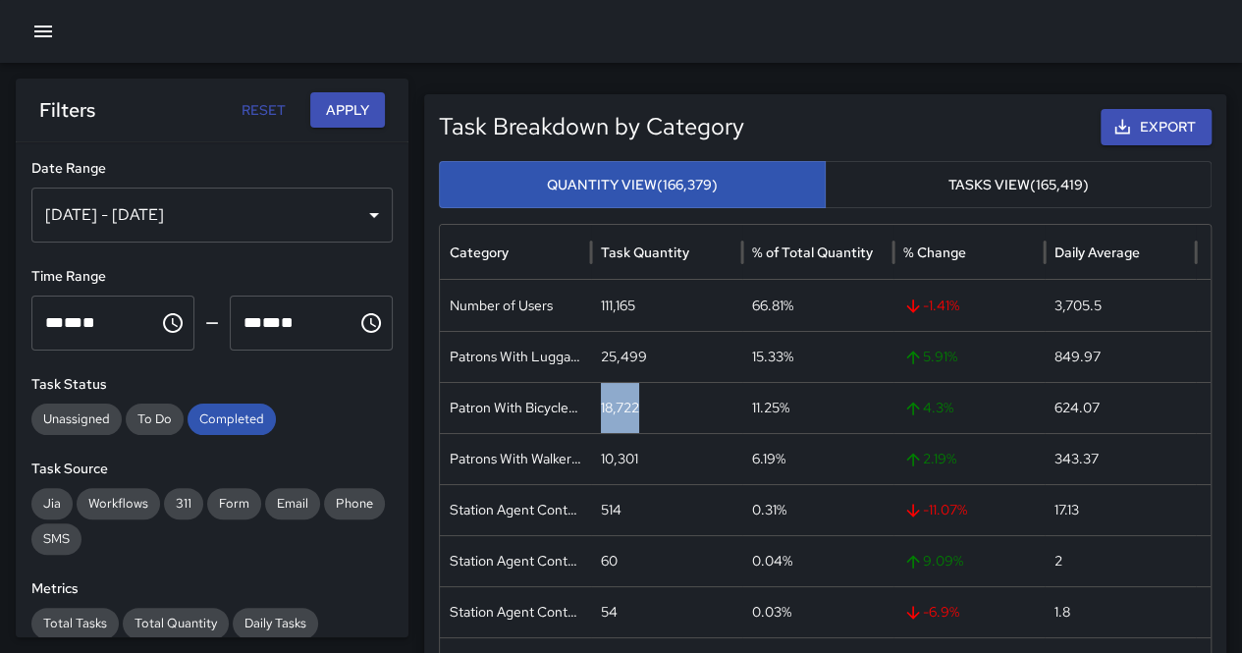
click at [363, 113] on button "Apply" at bounding box center [347, 110] width 75 height 36
click at [617, 457] on div "10,301" at bounding box center [666, 458] width 151 height 51
copy div "10,301"
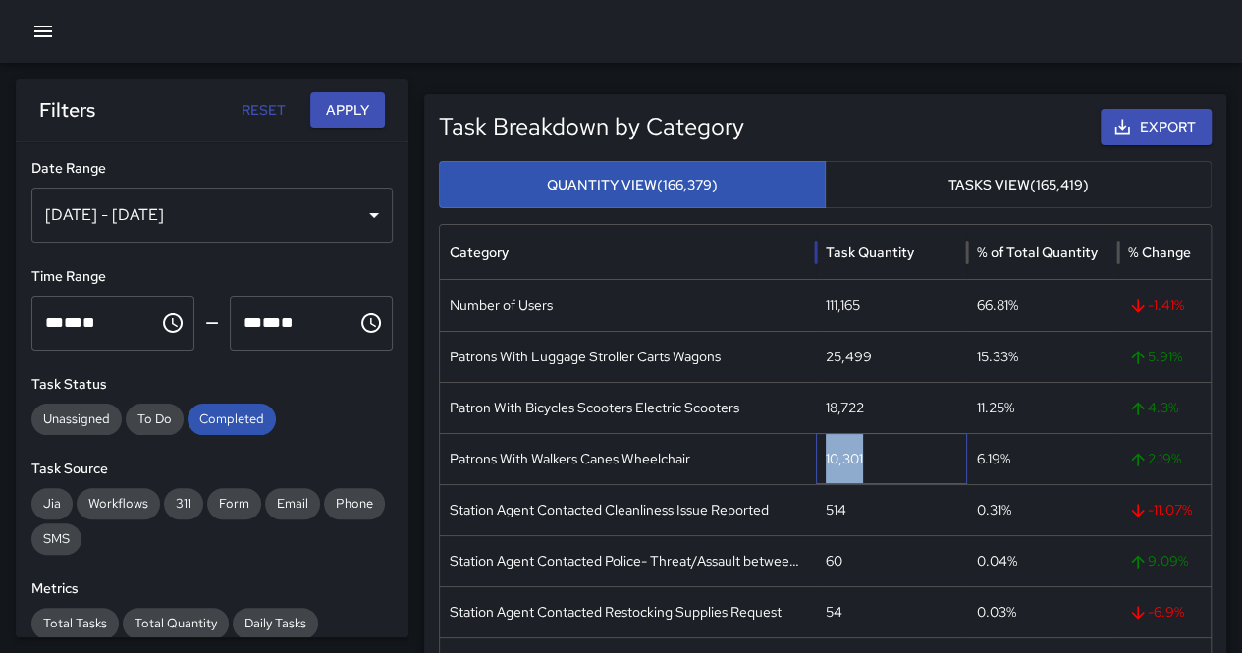
drag, startPoint x: 592, startPoint y: 245, endPoint x: 817, endPoint y: 236, distance: 225.1
click at [817, 236] on div at bounding box center [816, 252] width 10 height 55
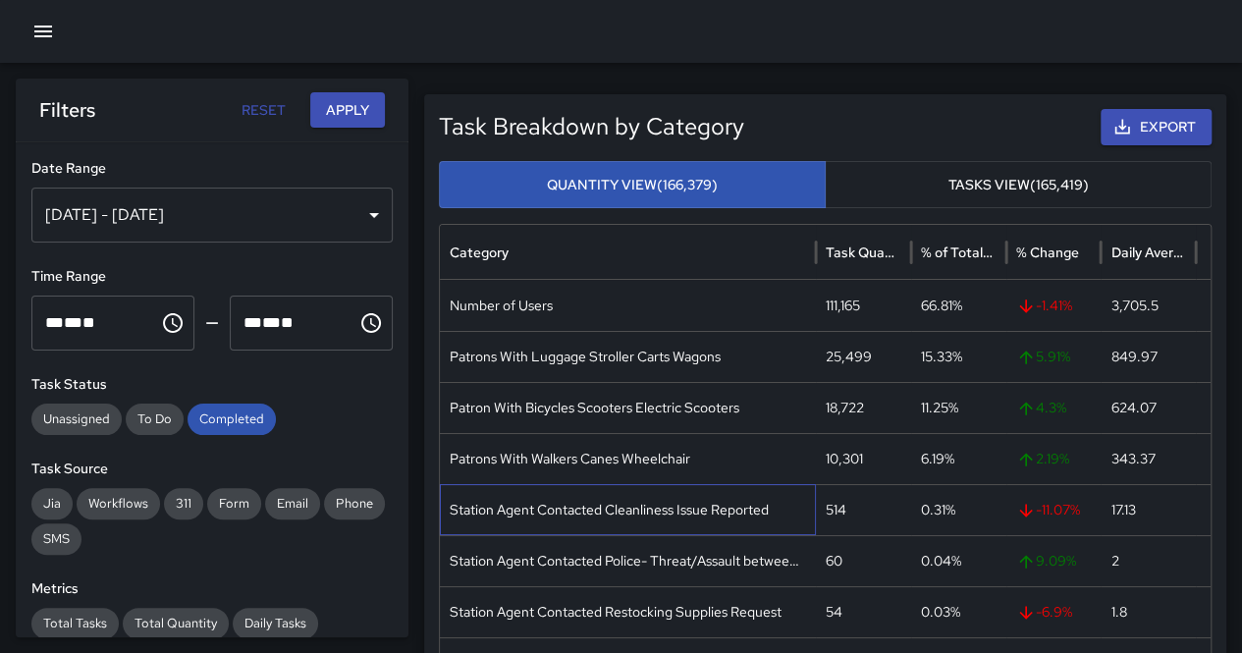
click at [673, 514] on div "Station Agent Contacted Cleanliness Issue Reported" at bounding box center [628, 509] width 376 height 51
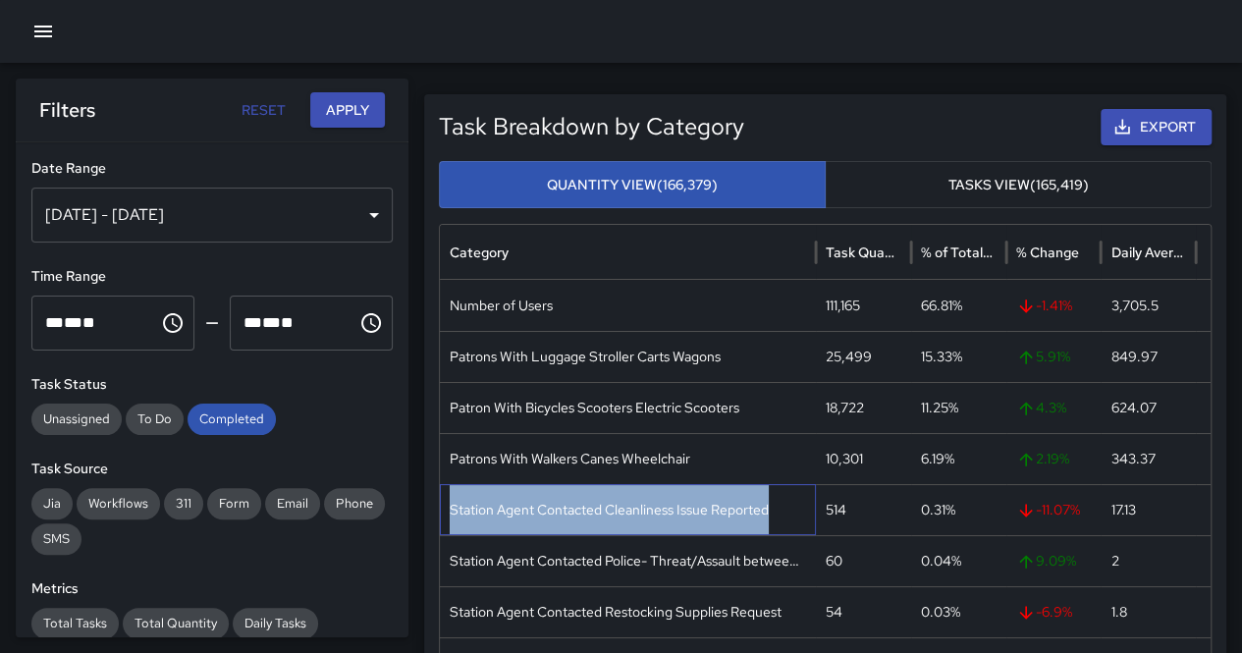
click at [673, 514] on div "Station Agent Contacted Cleanliness Issue Reported" at bounding box center [628, 509] width 376 height 51
copy div "Station Agent Contacted Cleanliness Issue Reported"
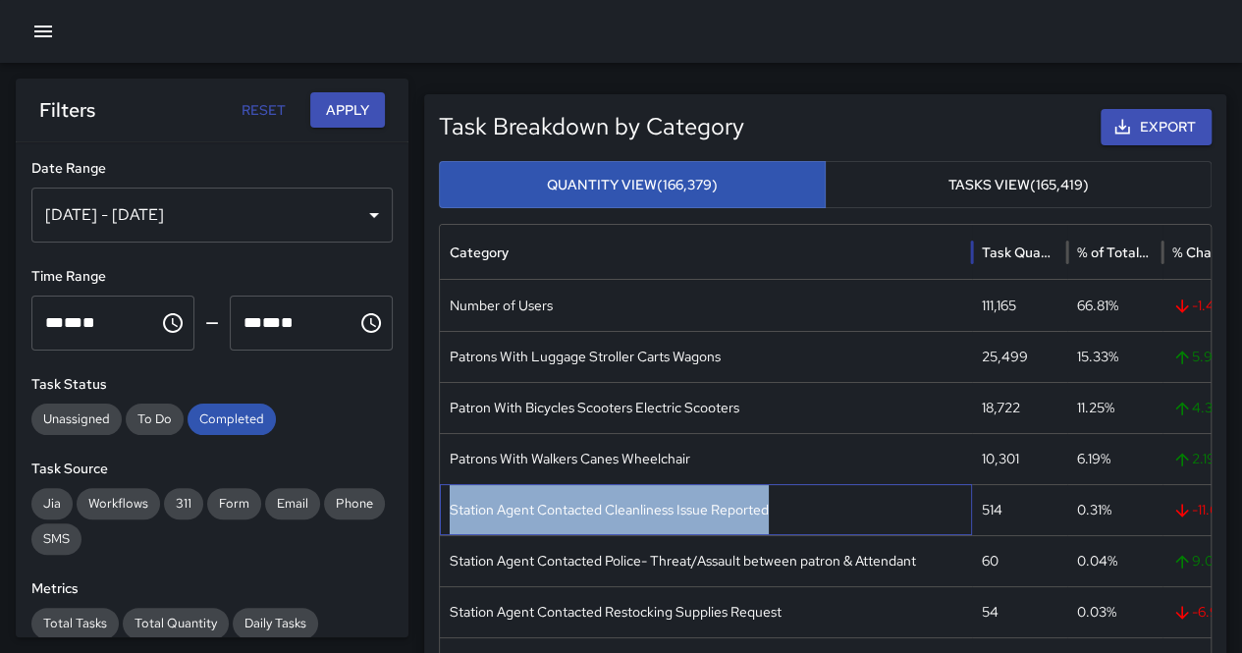
drag, startPoint x: 817, startPoint y: 245, endPoint x: 973, endPoint y: 248, distance: 156.2
click at [974, 241] on div at bounding box center [972, 252] width 10 height 55
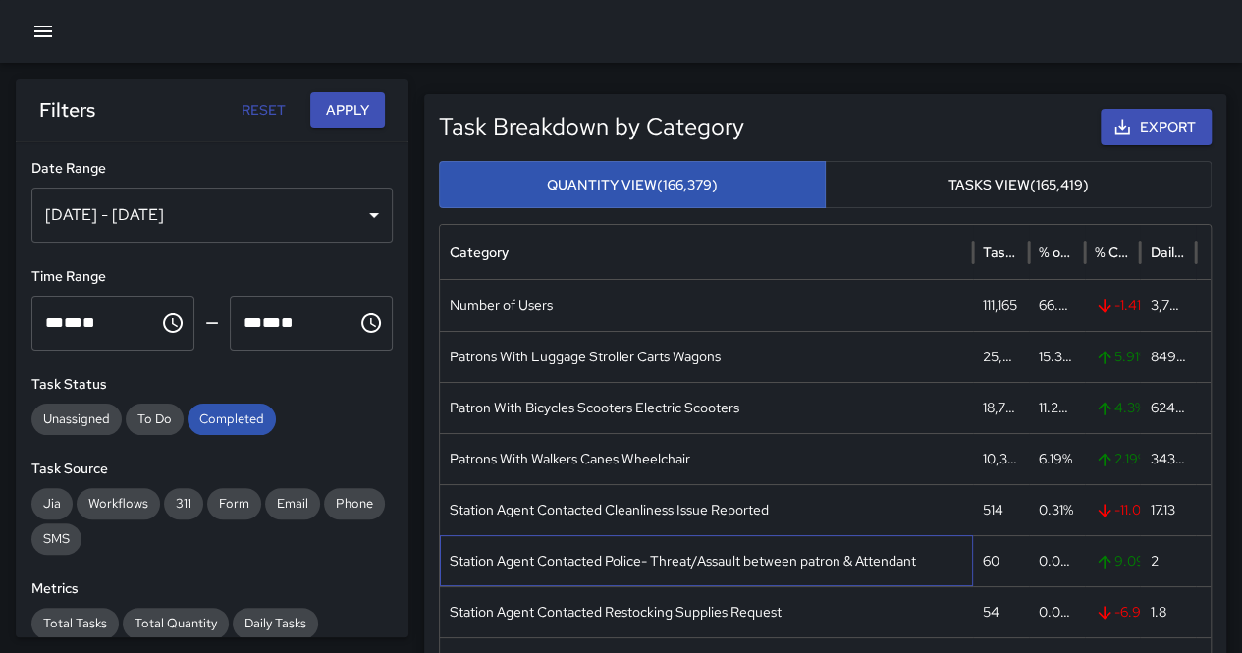
click at [729, 563] on div "Station Agent Contacted Police- Threat/Assault between patron & Attendant" at bounding box center [706, 560] width 533 height 51
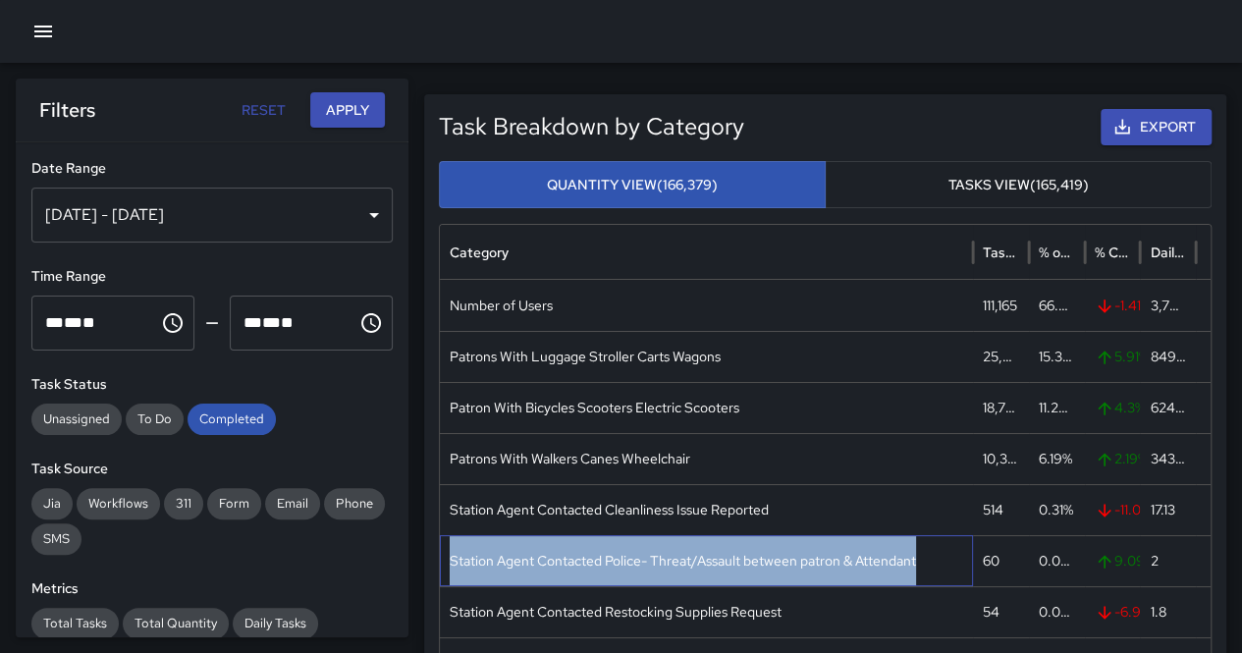
click at [729, 563] on div "Station Agent Contacted Police- Threat/Assault between patron & Attendant" at bounding box center [706, 560] width 533 height 51
copy div "Station Agent Contacted Police- Threat/Assault between patron & Attendant"
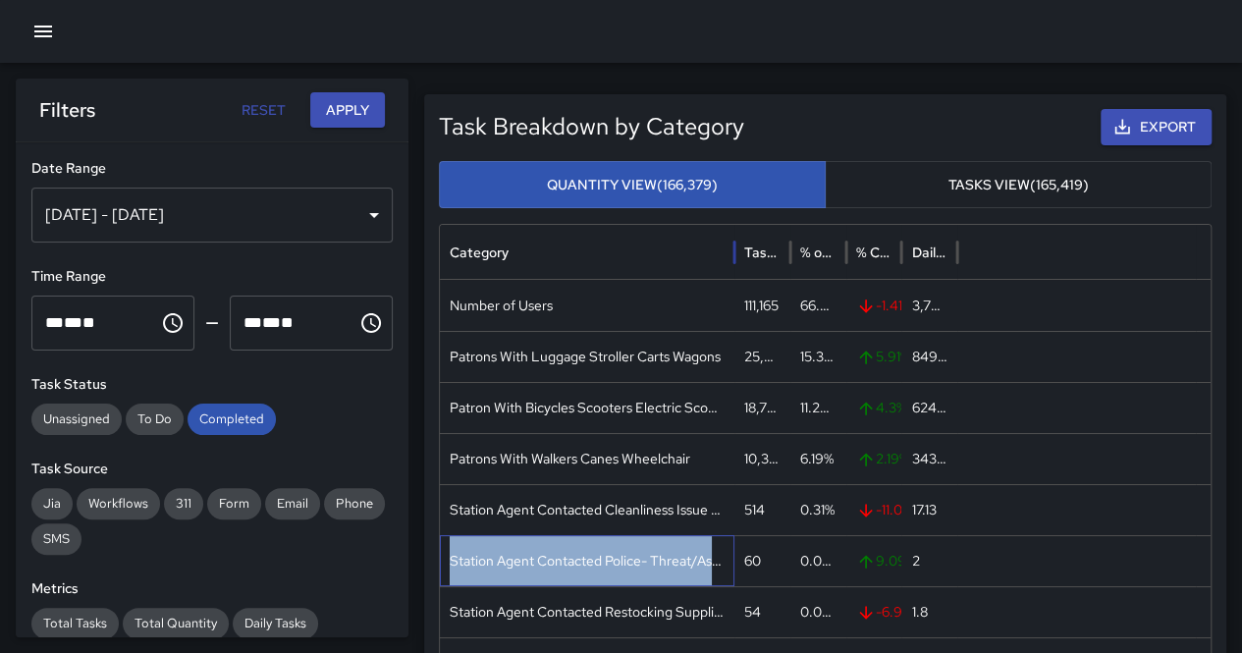
drag, startPoint x: 968, startPoint y: 254, endPoint x: 690, endPoint y: 254, distance: 277.9
click at [730, 254] on div at bounding box center [735, 252] width 10 height 55
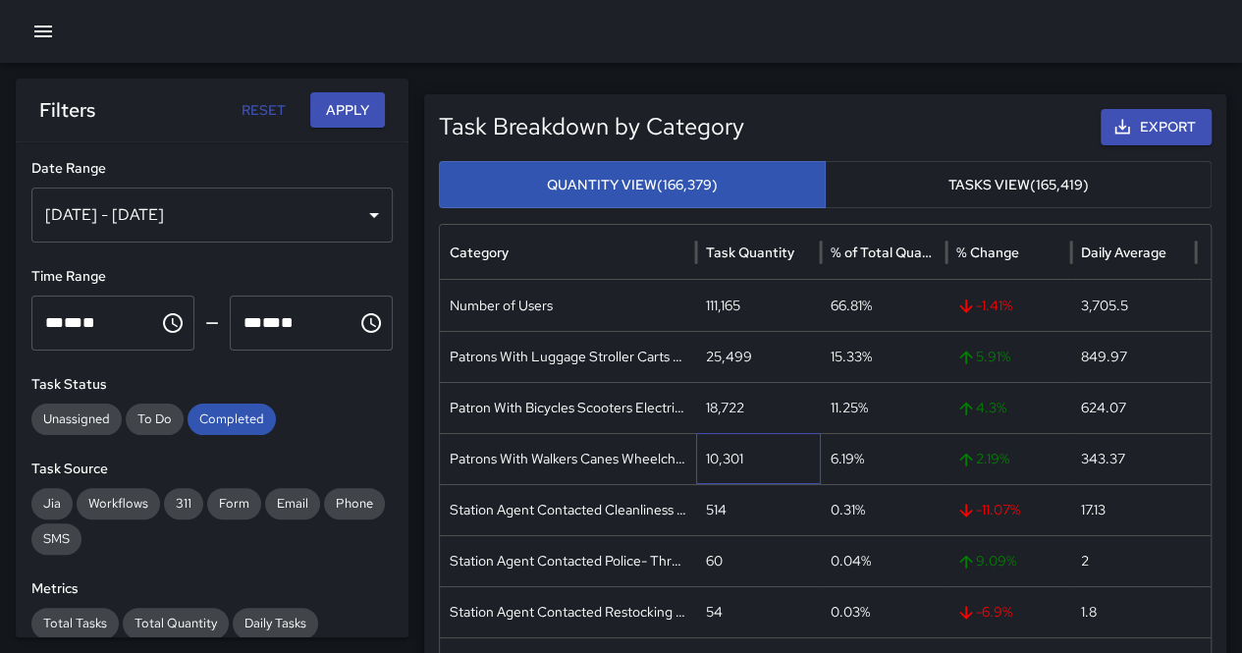
click at [800, 467] on div "10,301" at bounding box center [758, 458] width 125 height 51
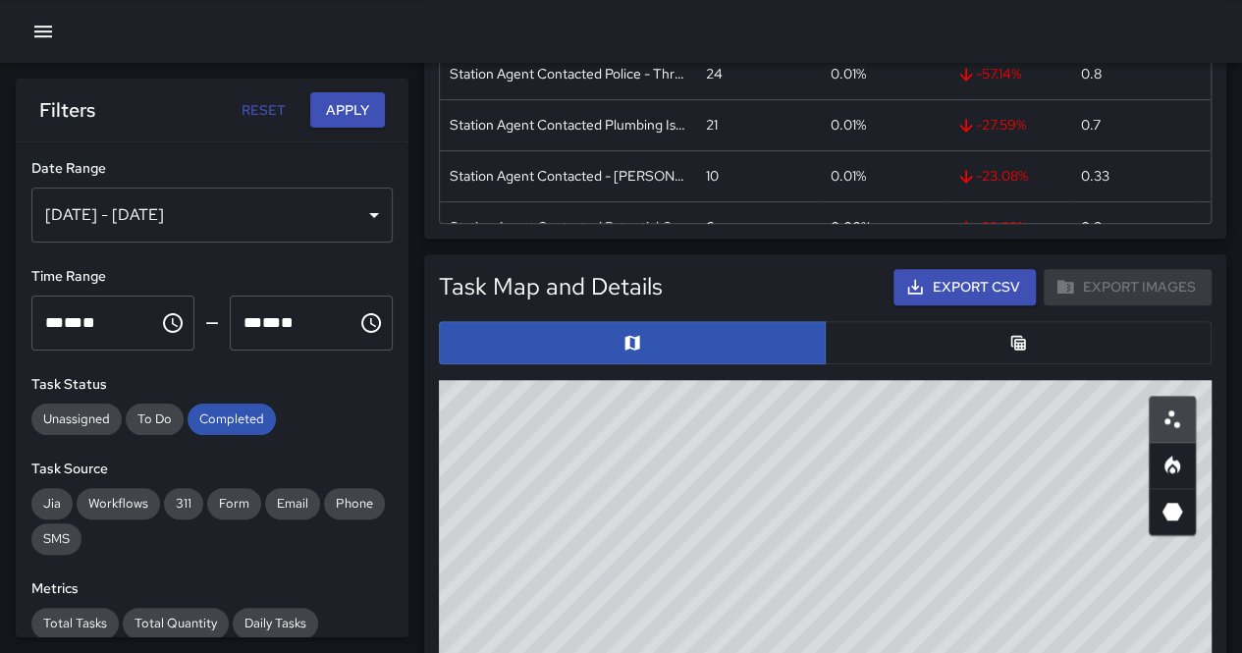
scroll to position [589, 0]
click at [977, 343] on button "button" at bounding box center [1018, 342] width 387 height 43
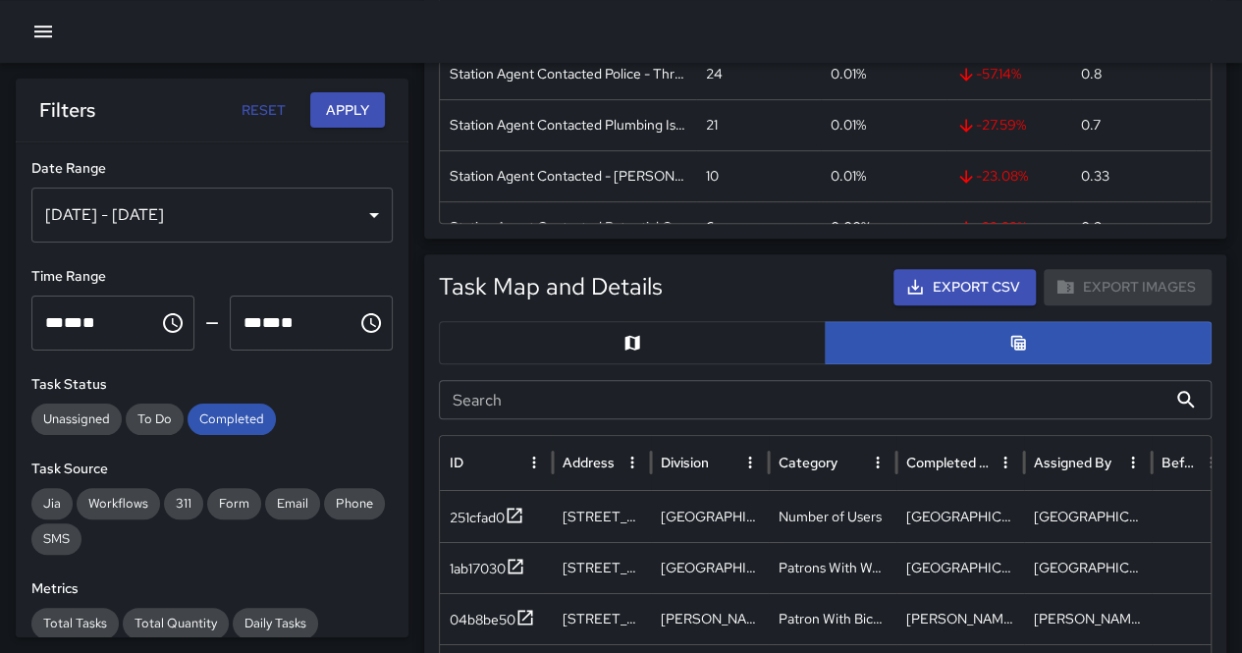
scroll to position [1179, 0]
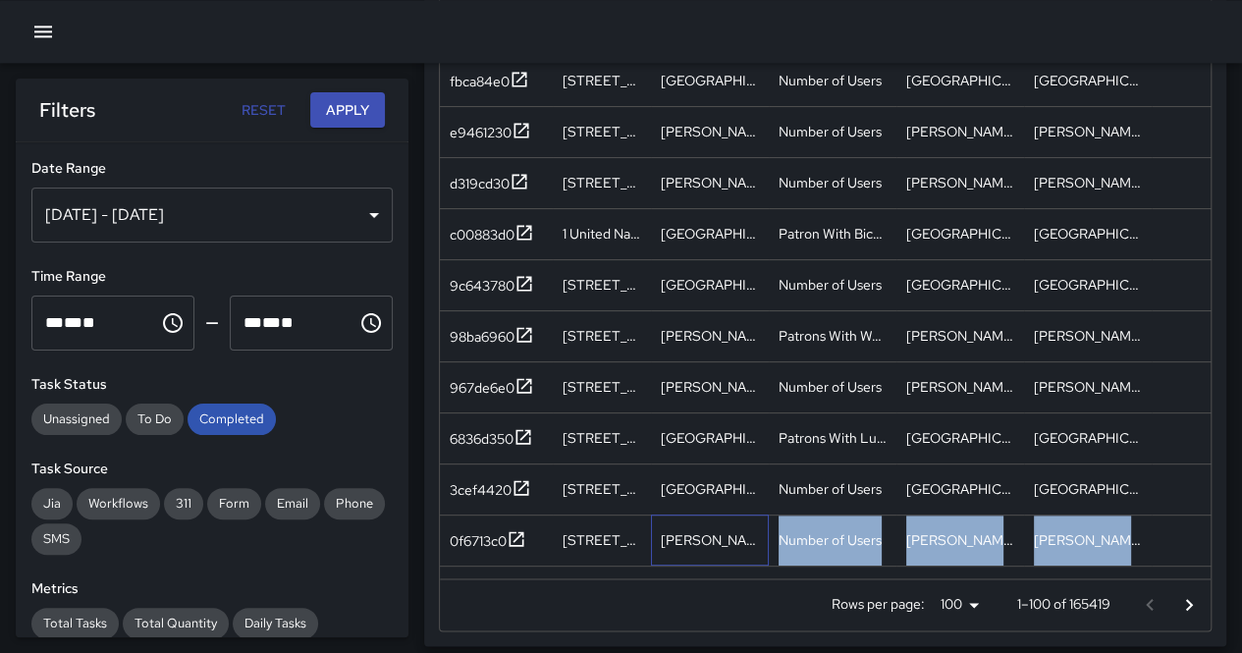
drag, startPoint x: 761, startPoint y: 562, endPoint x: 951, endPoint y: 591, distance: 191.8
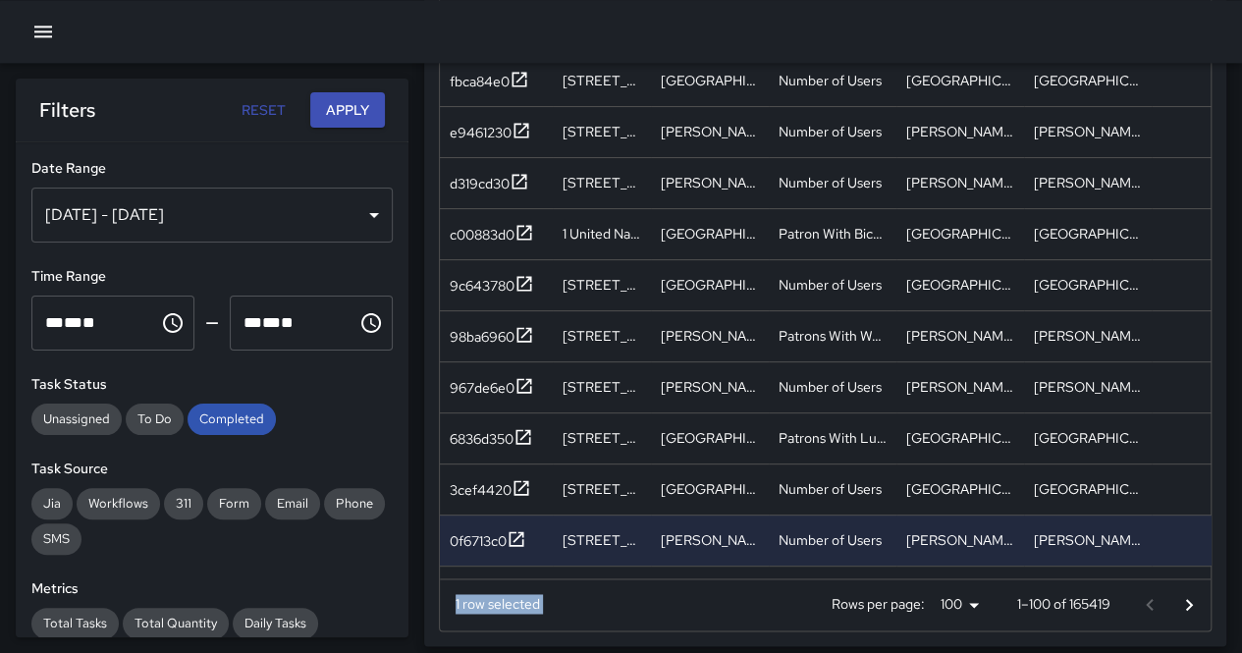
drag, startPoint x: 729, startPoint y: 577, endPoint x: 744, endPoint y: 574, distance: 16.2
click at [742, 576] on div "ID Address Division Category Completed By Assigned By Before Photo After Photo …" at bounding box center [825, 239] width 771 height 784
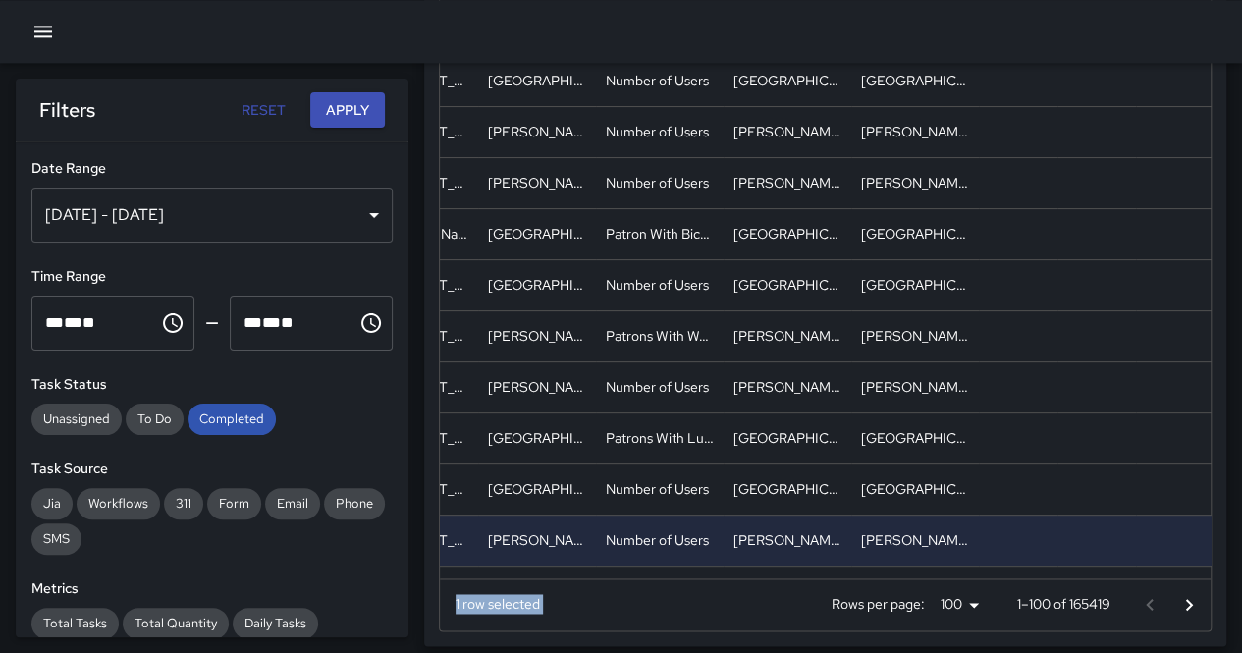
scroll to position [0, 0]
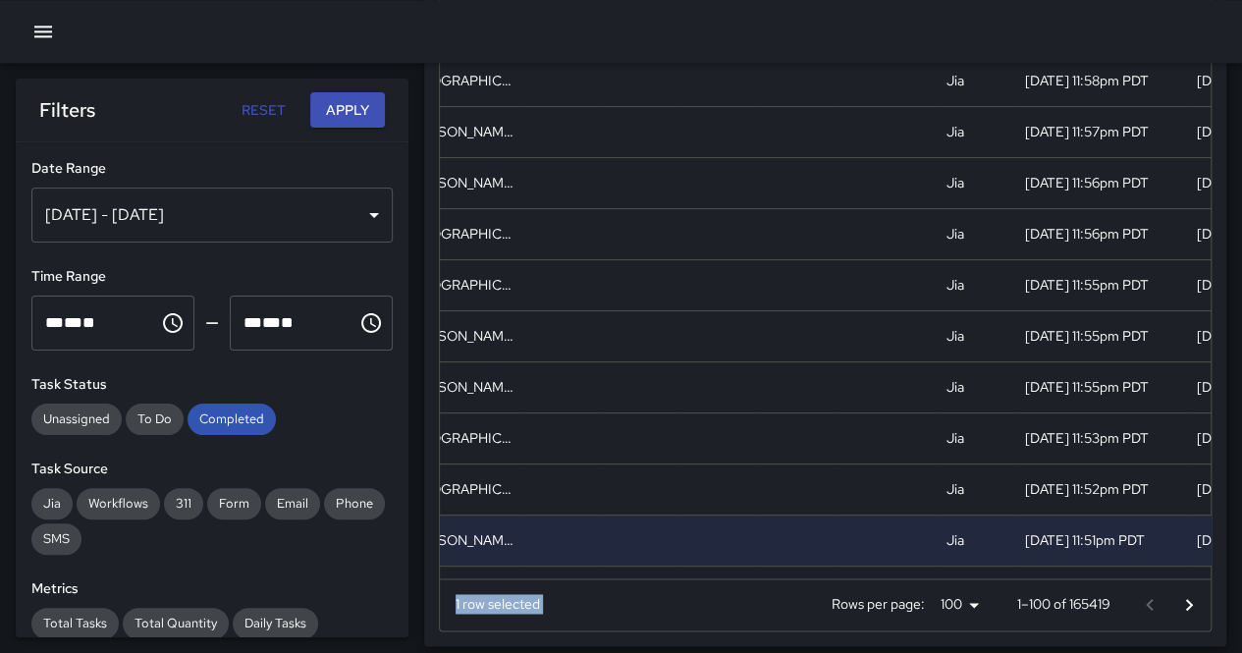
click at [1199, 614] on icon "Go to next page" at bounding box center [1190, 605] width 24 height 24
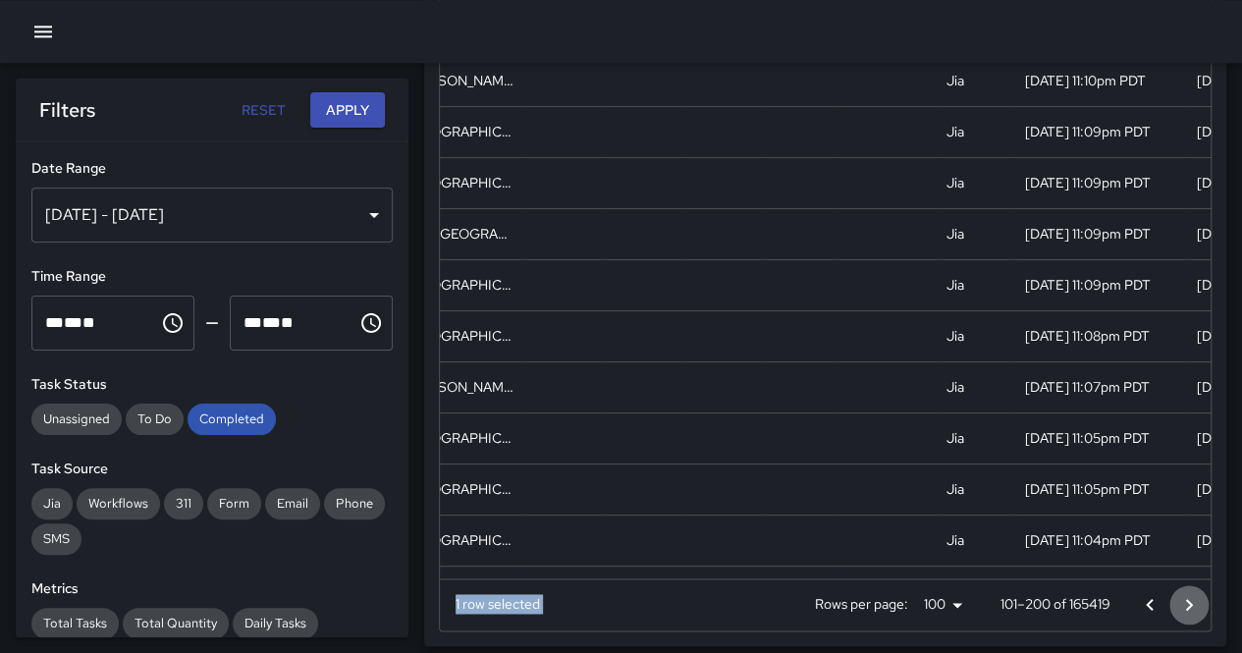
click at [1199, 613] on icon "Go to next page" at bounding box center [1190, 605] width 24 height 24
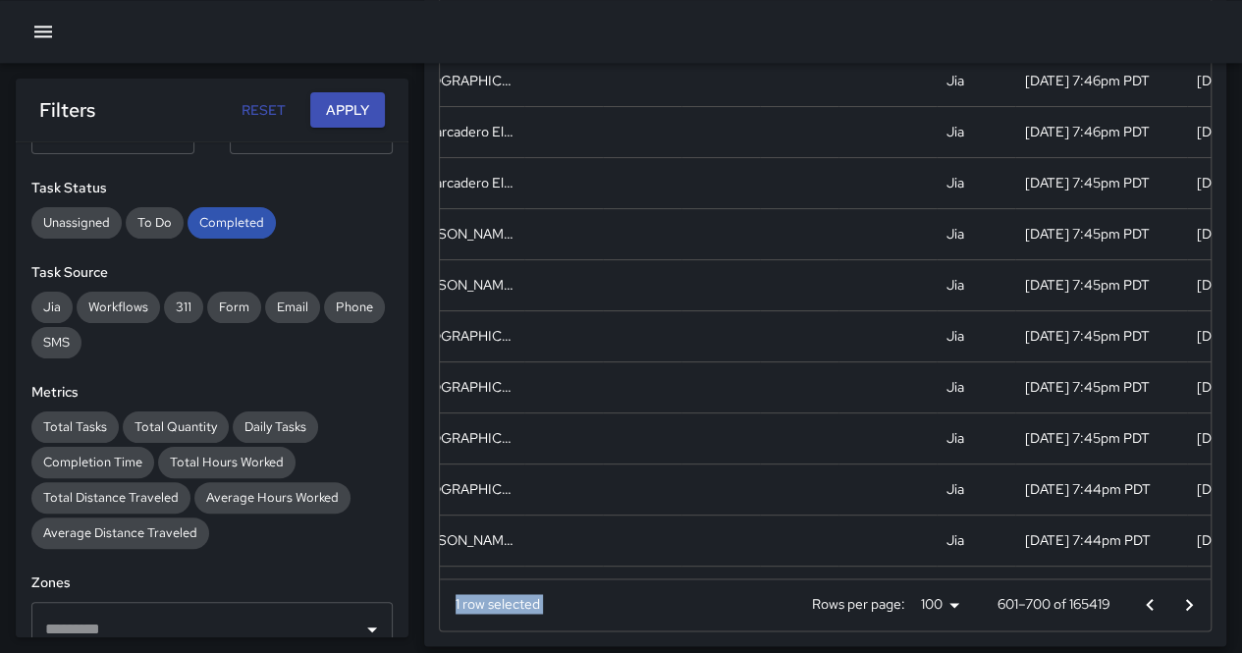
click at [1176, 604] on button "Go to next page" at bounding box center [1189, 604] width 39 height 39
click at [1182, 601] on icon "Go to next page" at bounding box center [1190, 605] width 24 height 24
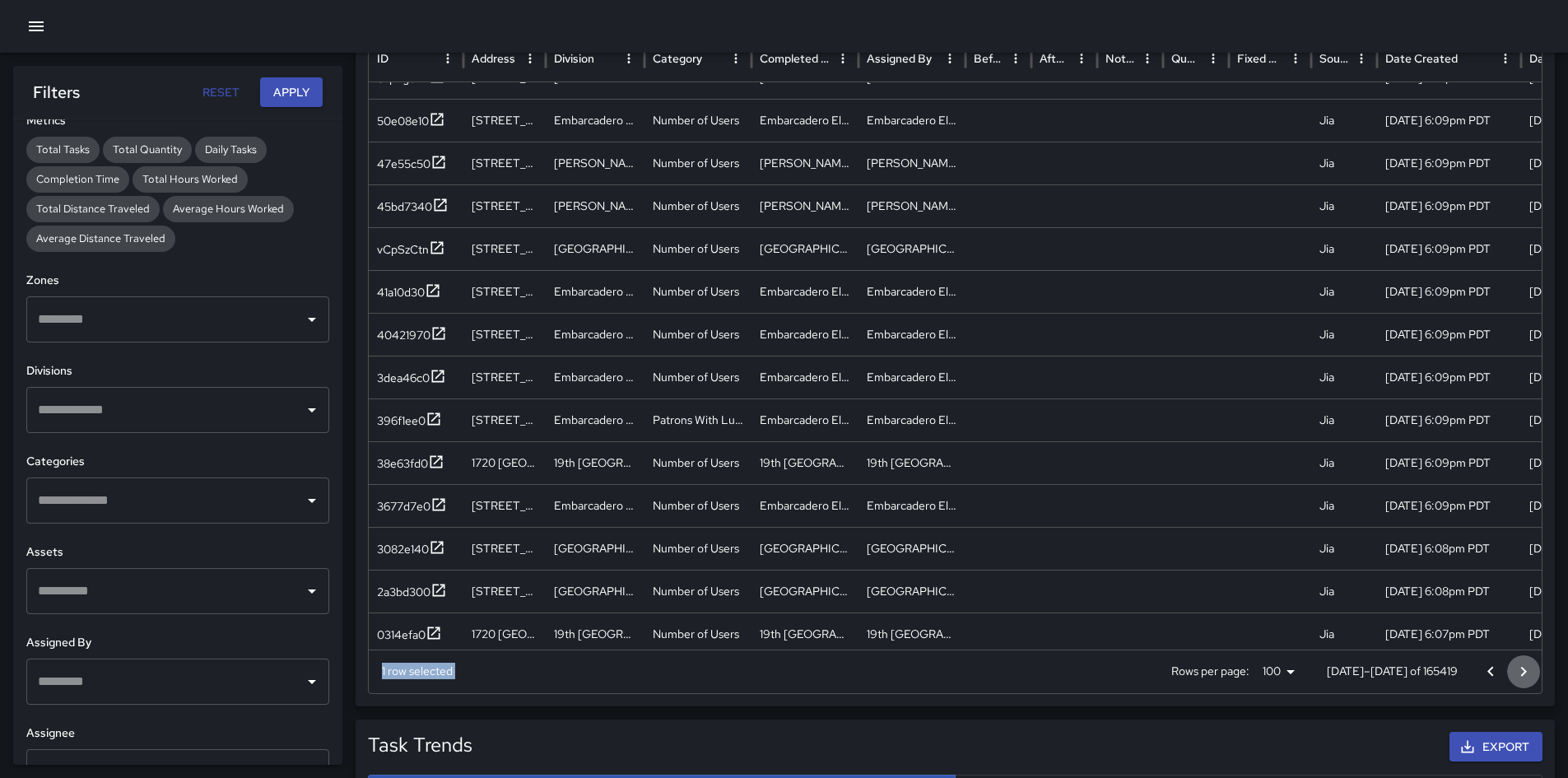
click at [1053, 547] on icon "Go to next page" at bounding box center [1524, 672] width 20 height 20
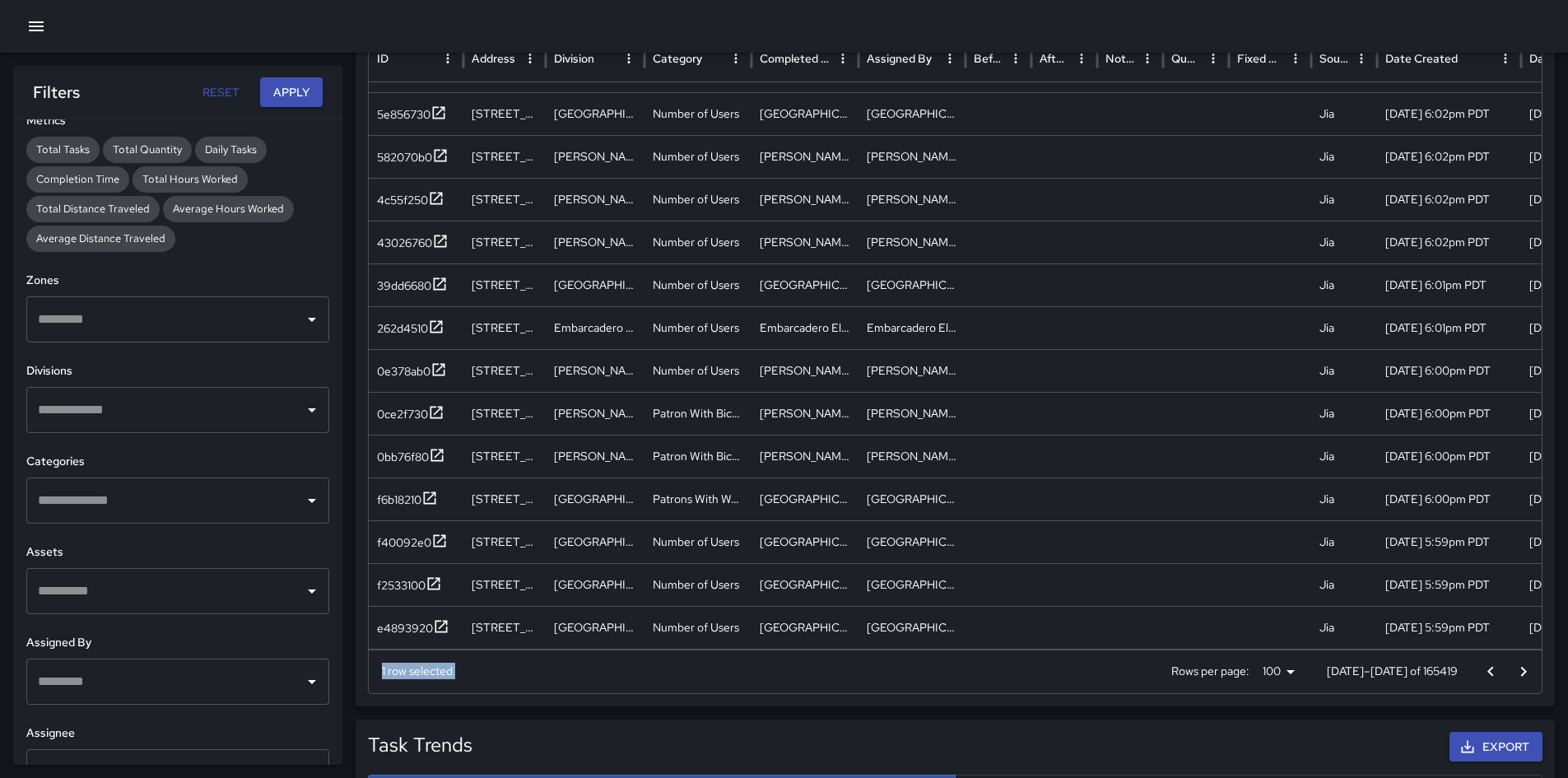
click at [1053, 547] on button "Go to next page" at bounding box center [1523, 672] width 33 height 33
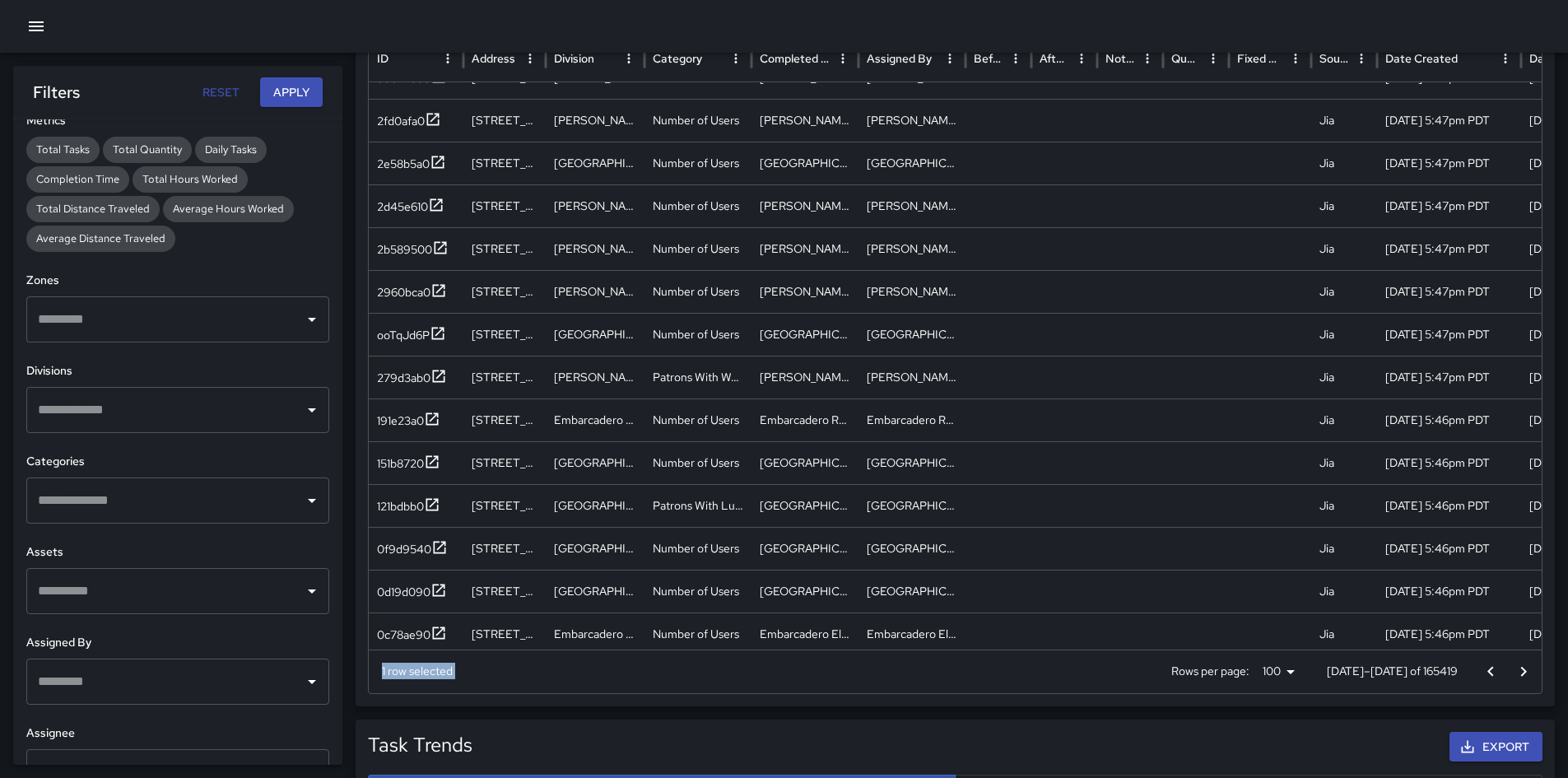
click at [1053, 547] on icon "Go to next page" at bounding box center [1524, 672] width 20 height 20
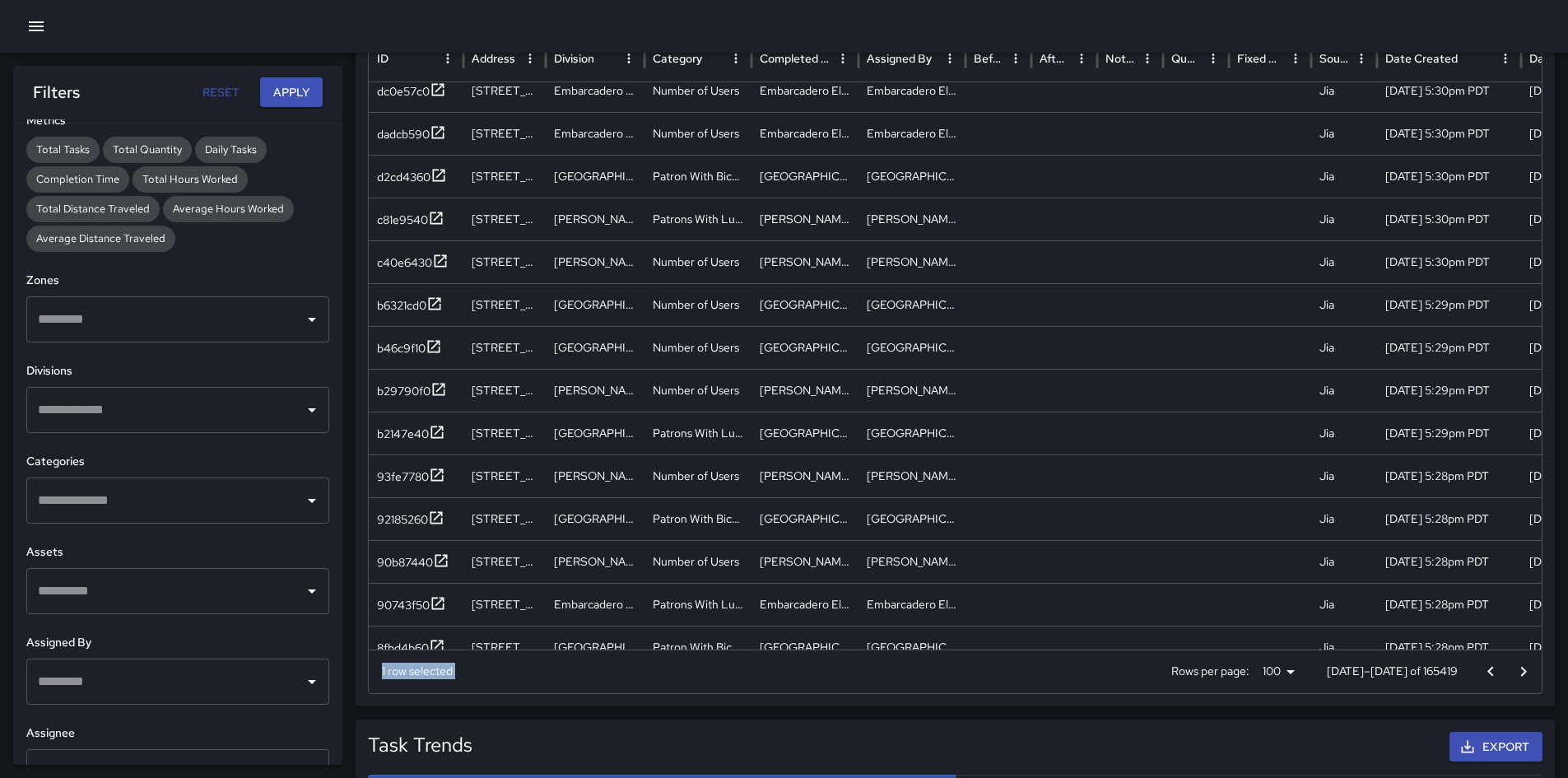
click at [1053, 547] on icon "Go to next page" at bounding box center [1524, 672] width 20 height 20
drag, startPoint x: 1516, startPoint y: 671, endPoint x: 1523, endPoint y: 661, distance: 12.2
click at [1053, 547] on icon "Go to next page" at bounding box center [1524, 672] width 20 height 20
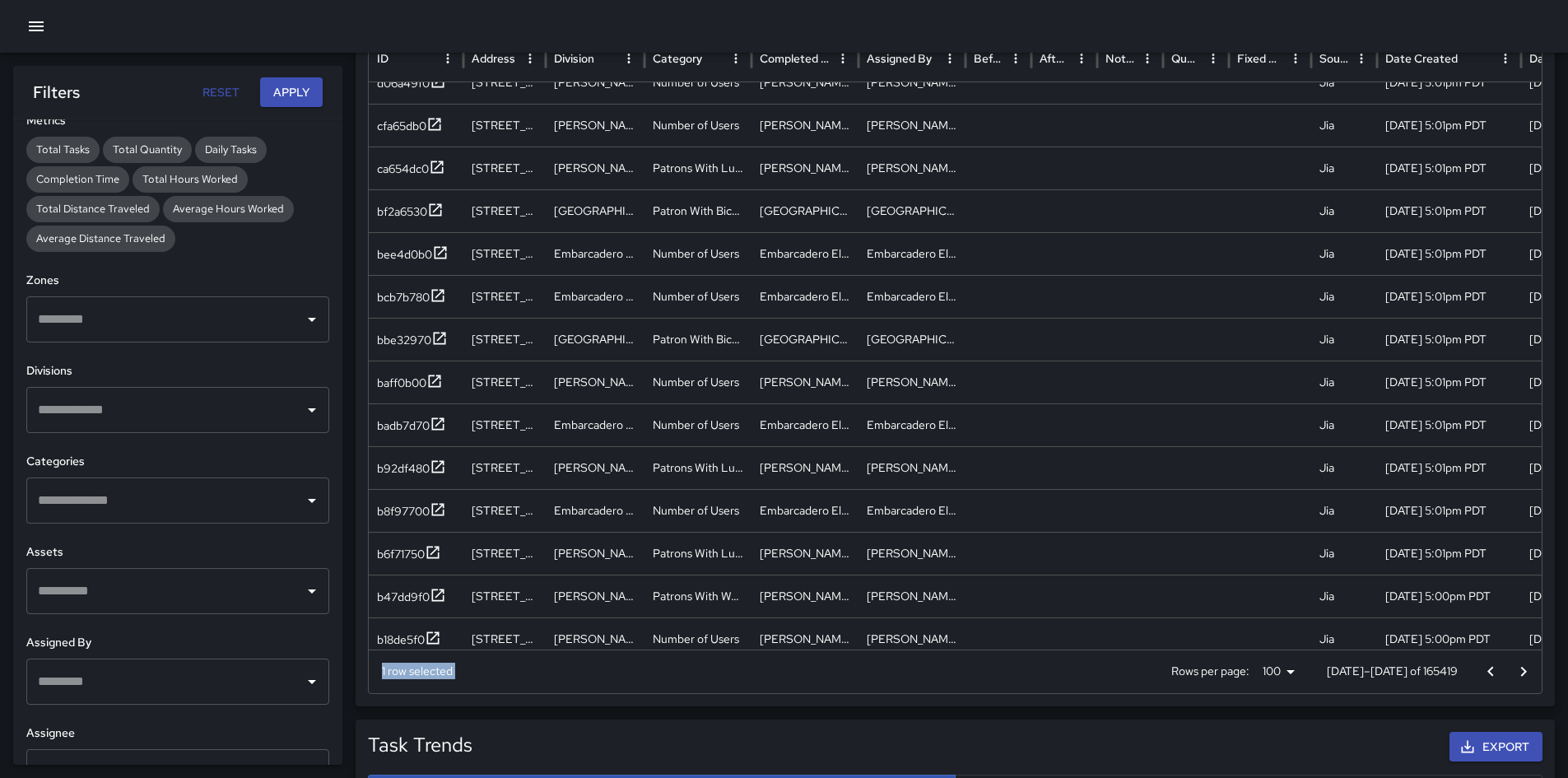
click at [1053, 547] on icon "Go to next page" at bounding box center [1524, 672] width 6 height 10
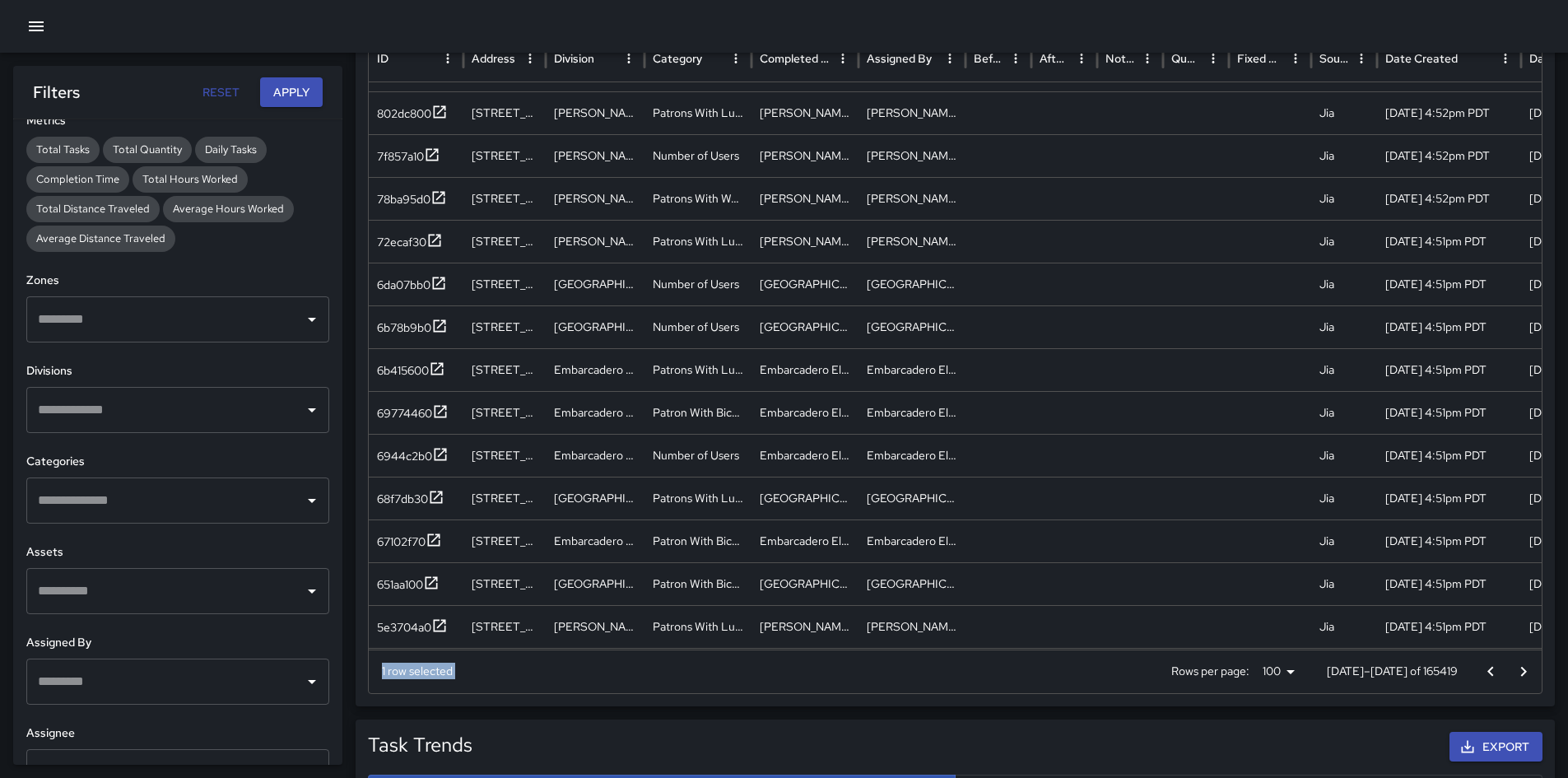
click at [1053, 547] on button "Go to previous page" at bounding box center [1490, 672] width 33 height 33
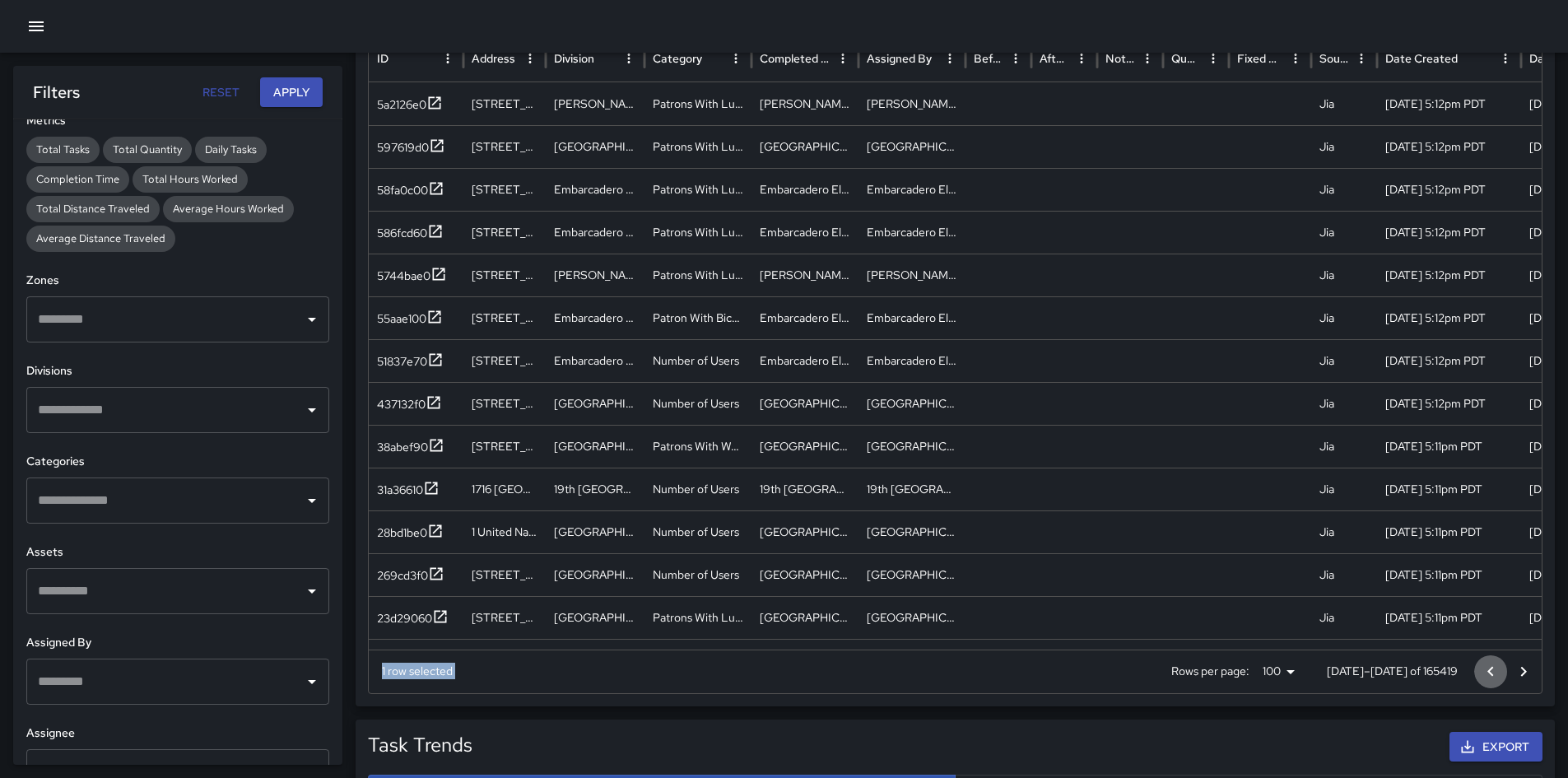
click at [1053, 547] on button "Go to previous page" at bounding box center [1490, 672] width 33 height 33
click at [1053, 547] on button "Go to next page" at bounding box center [1523, 672] width 33 height 33
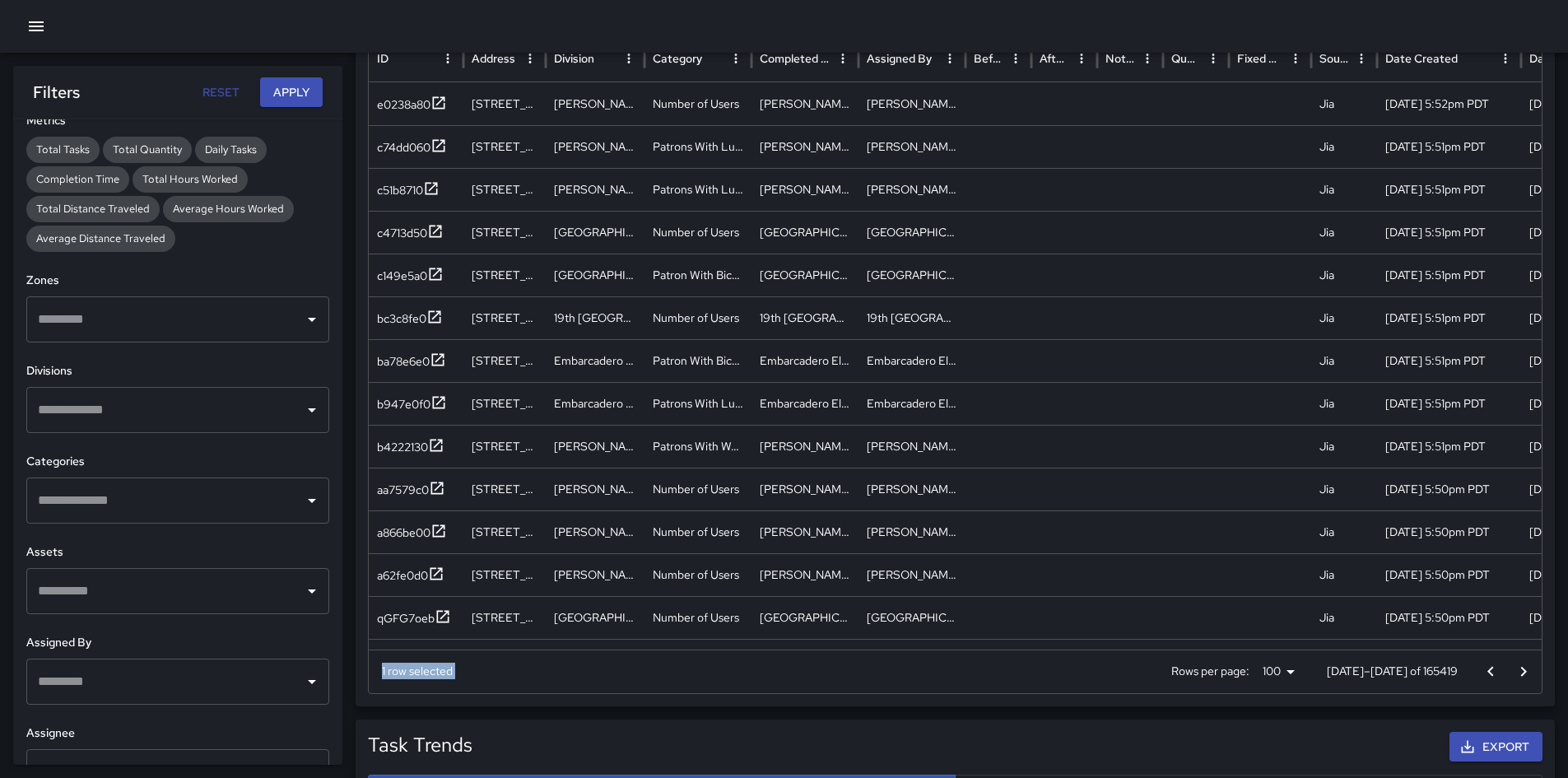
click at [1053, 547] on button "Go to next page" at bounding box center [1523, 672] width 33 height 33
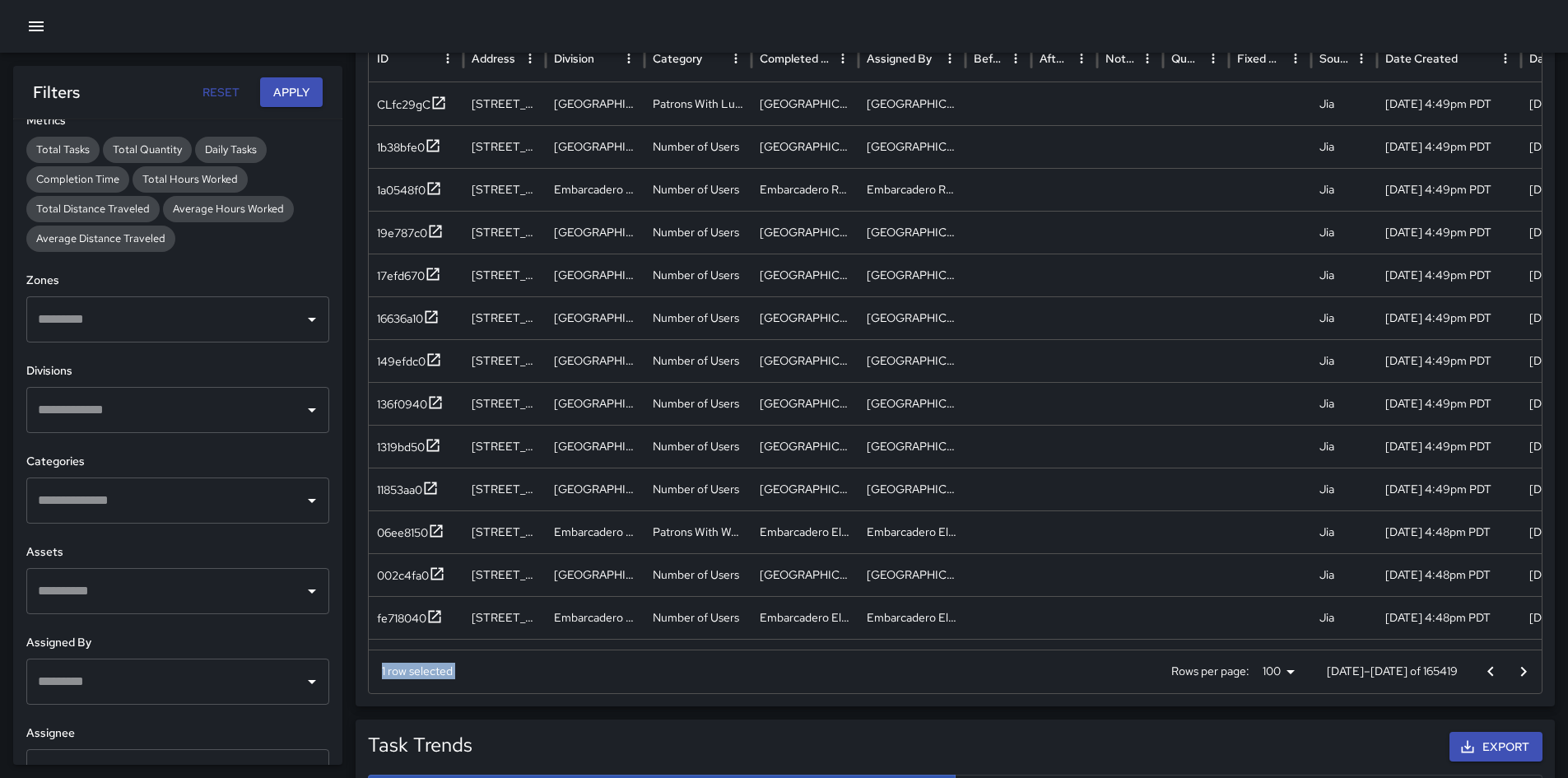
click at [1053, 547] on button "Go to next page" at bounding box center [1523, 672] width 33 height 33
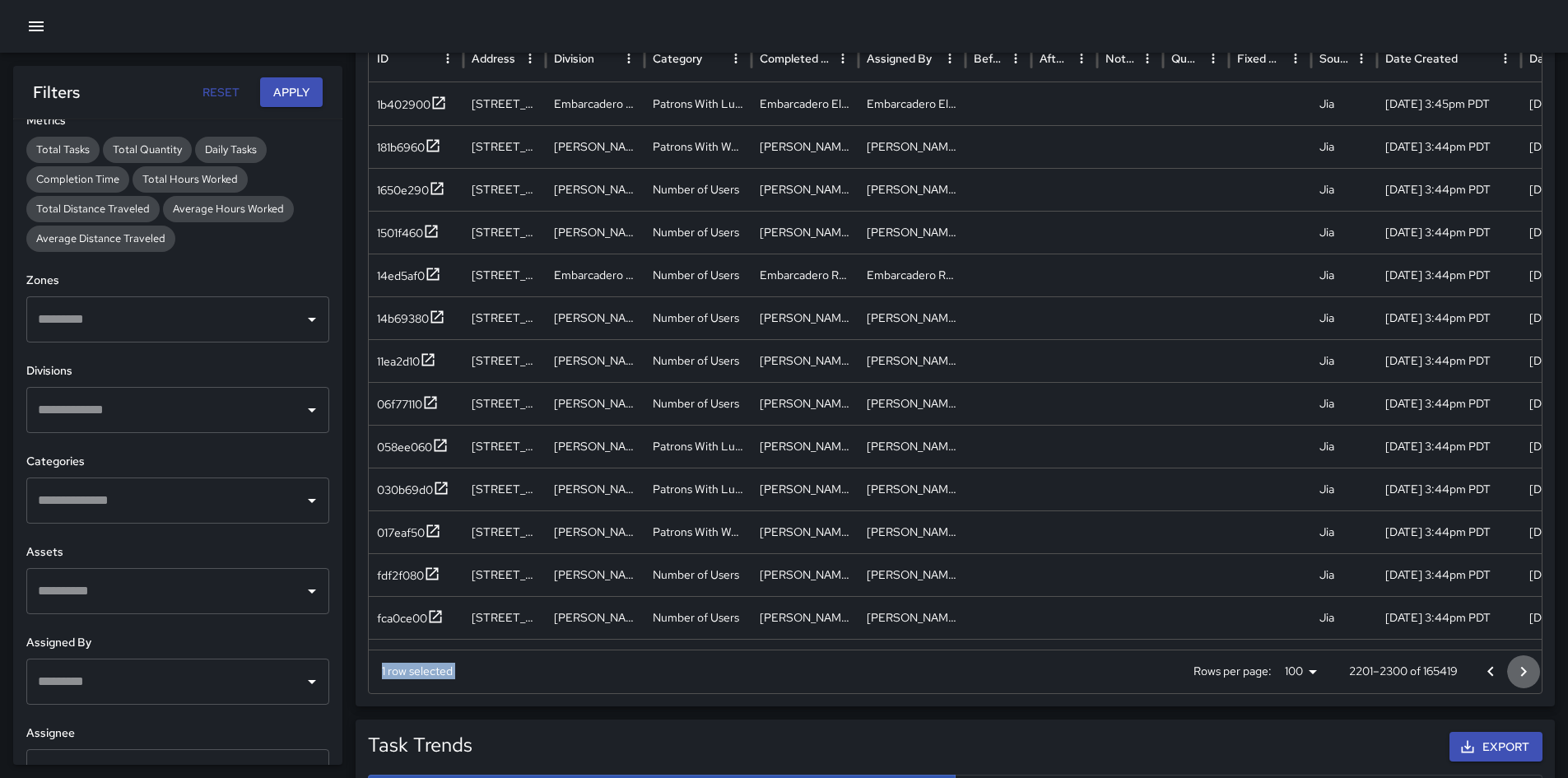
click at [1053, 547] on button "Go to next page" at bounding box center [1523, 672] width 33 height 33
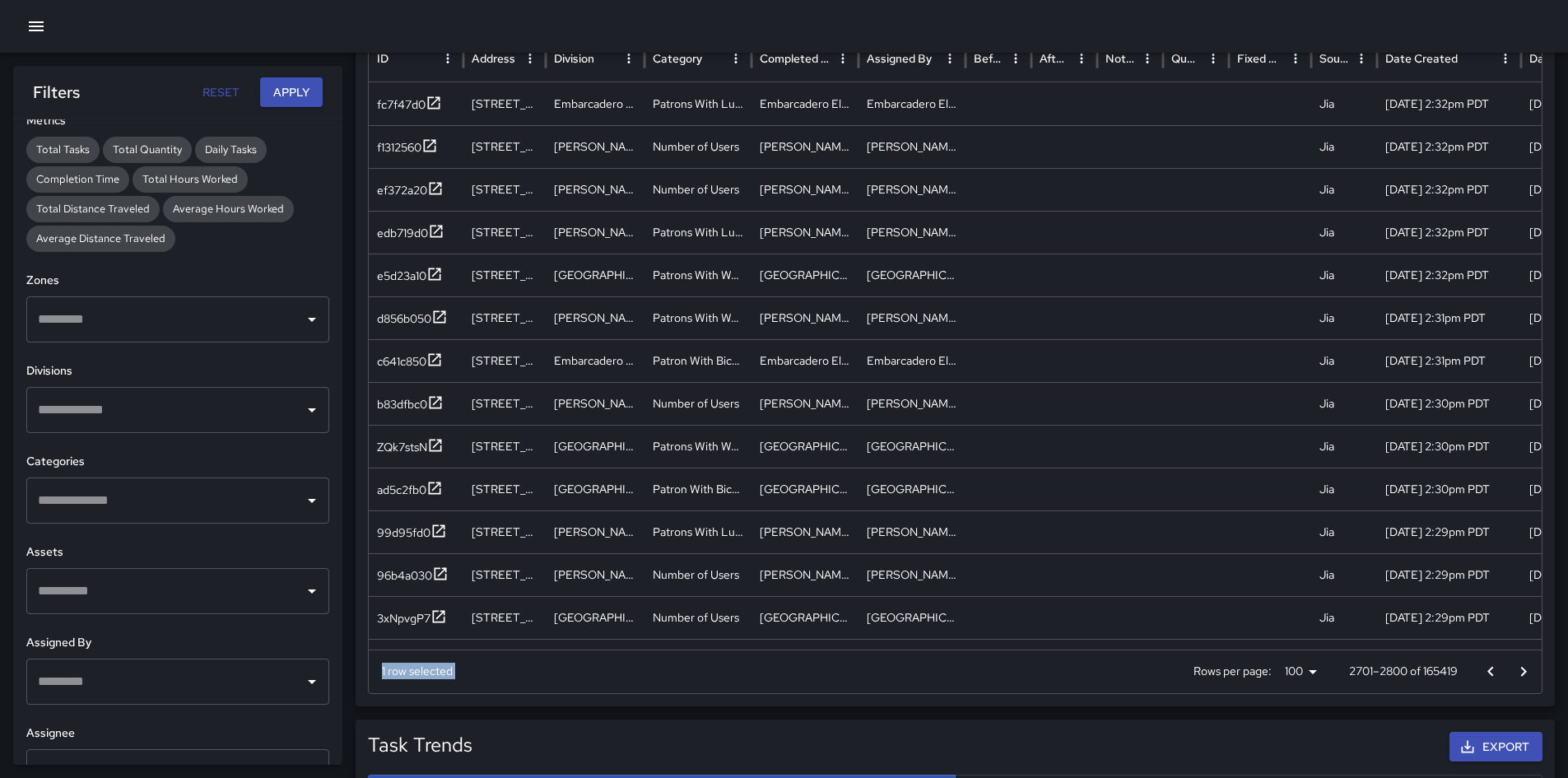
click at [1053, 547] on button "Go to next page" at bounding box center [1523, 672] width 33 height 33
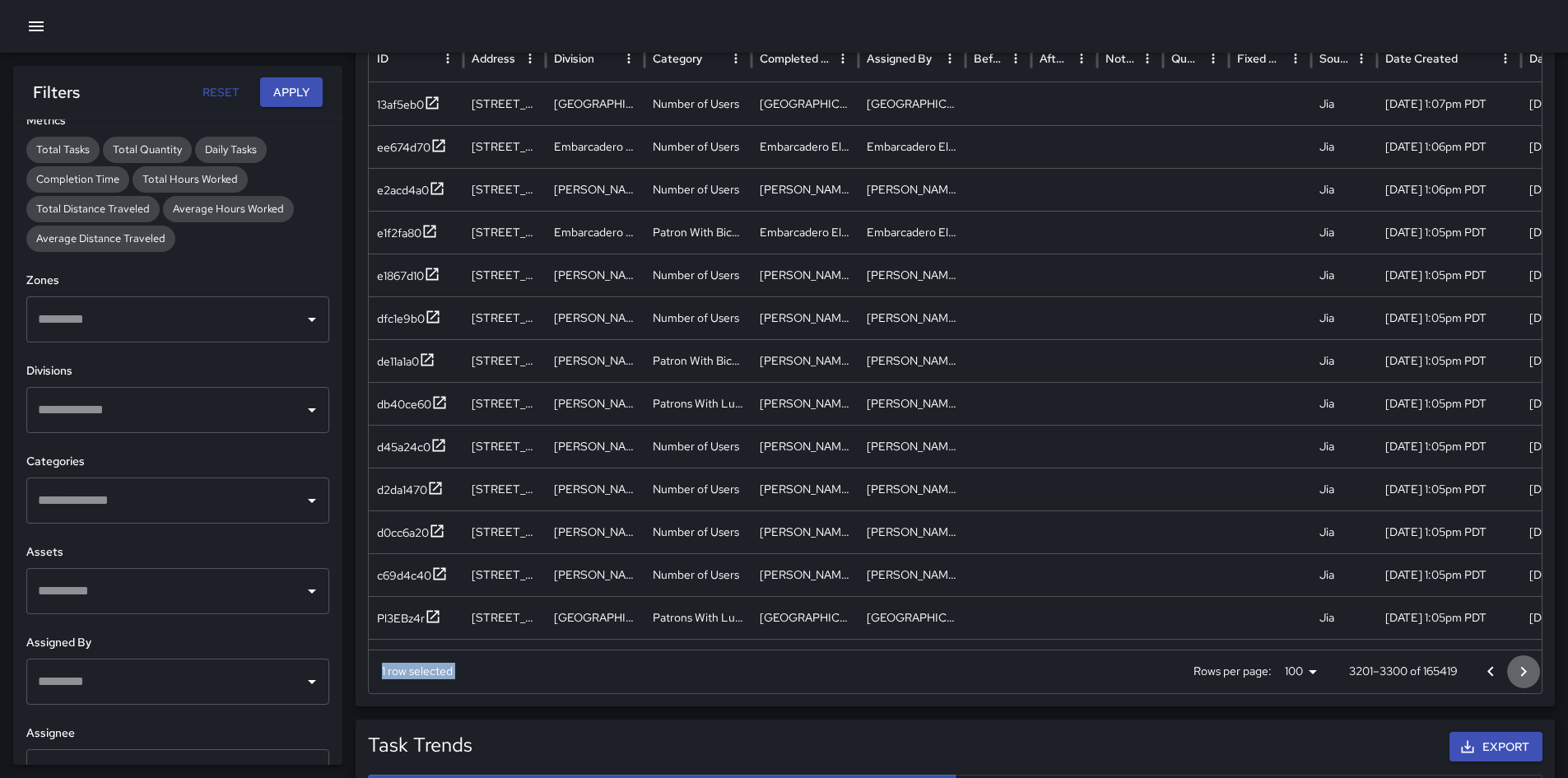
click at [1053, 547] on button "Go to next page" at bounding box center [1523, 672] width 33 height 33
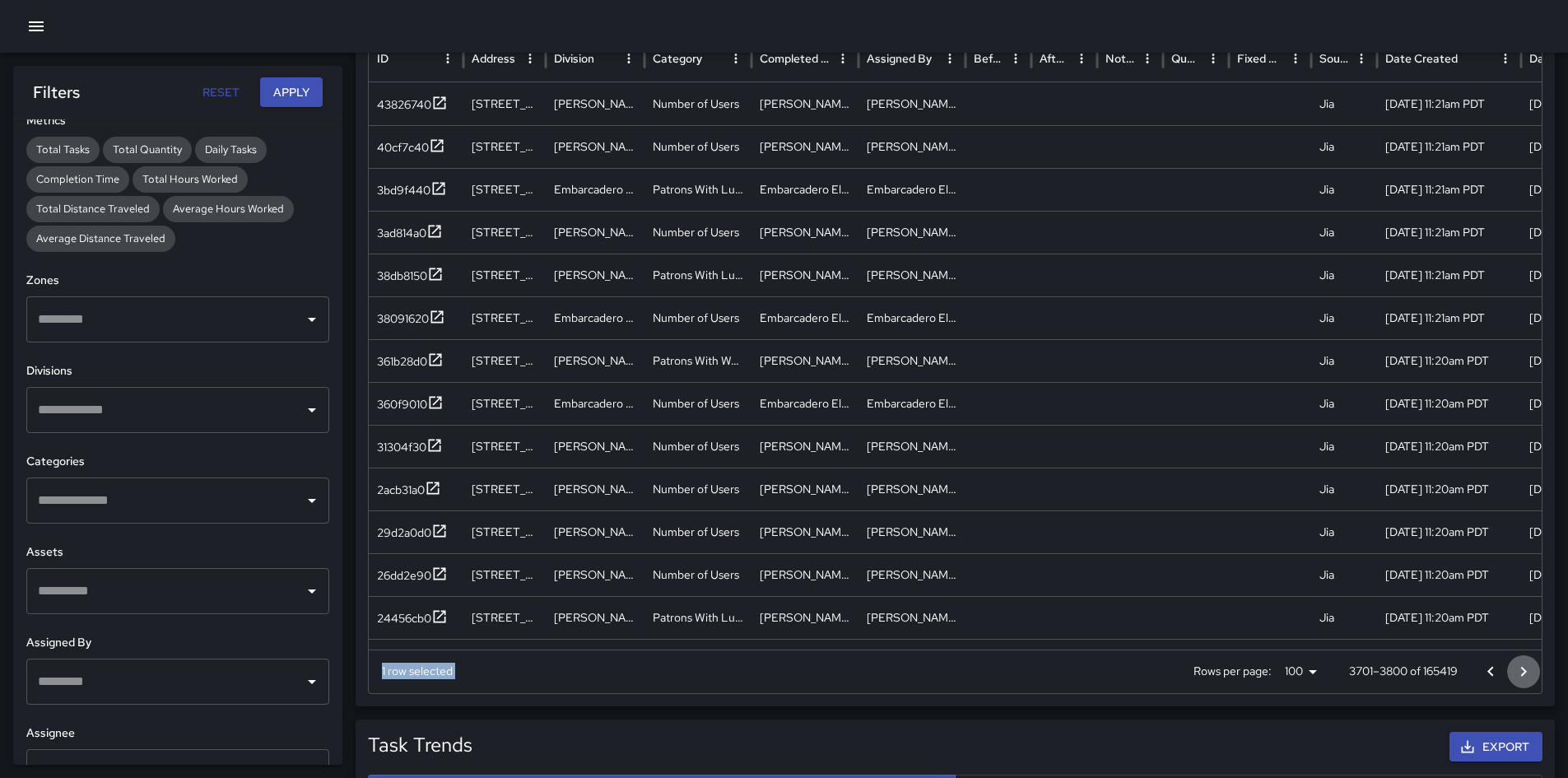
click at [1053, 547] on button "Go to next page" at bounding box center [1523, 672] width 33 height 33
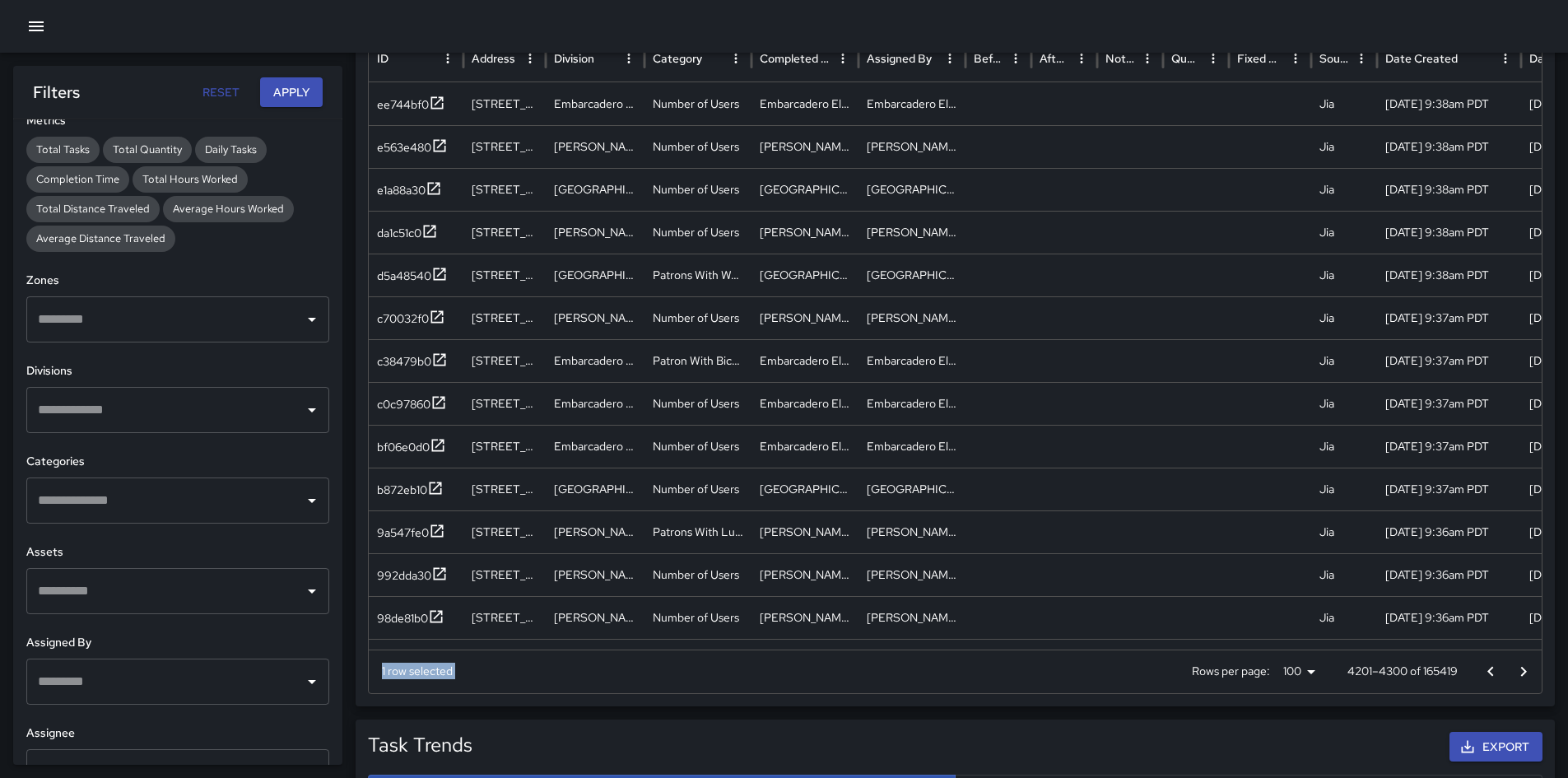
click at [1053, 547] on button "Go to next page" at bounding box center [1523, 672] width 33 height 33
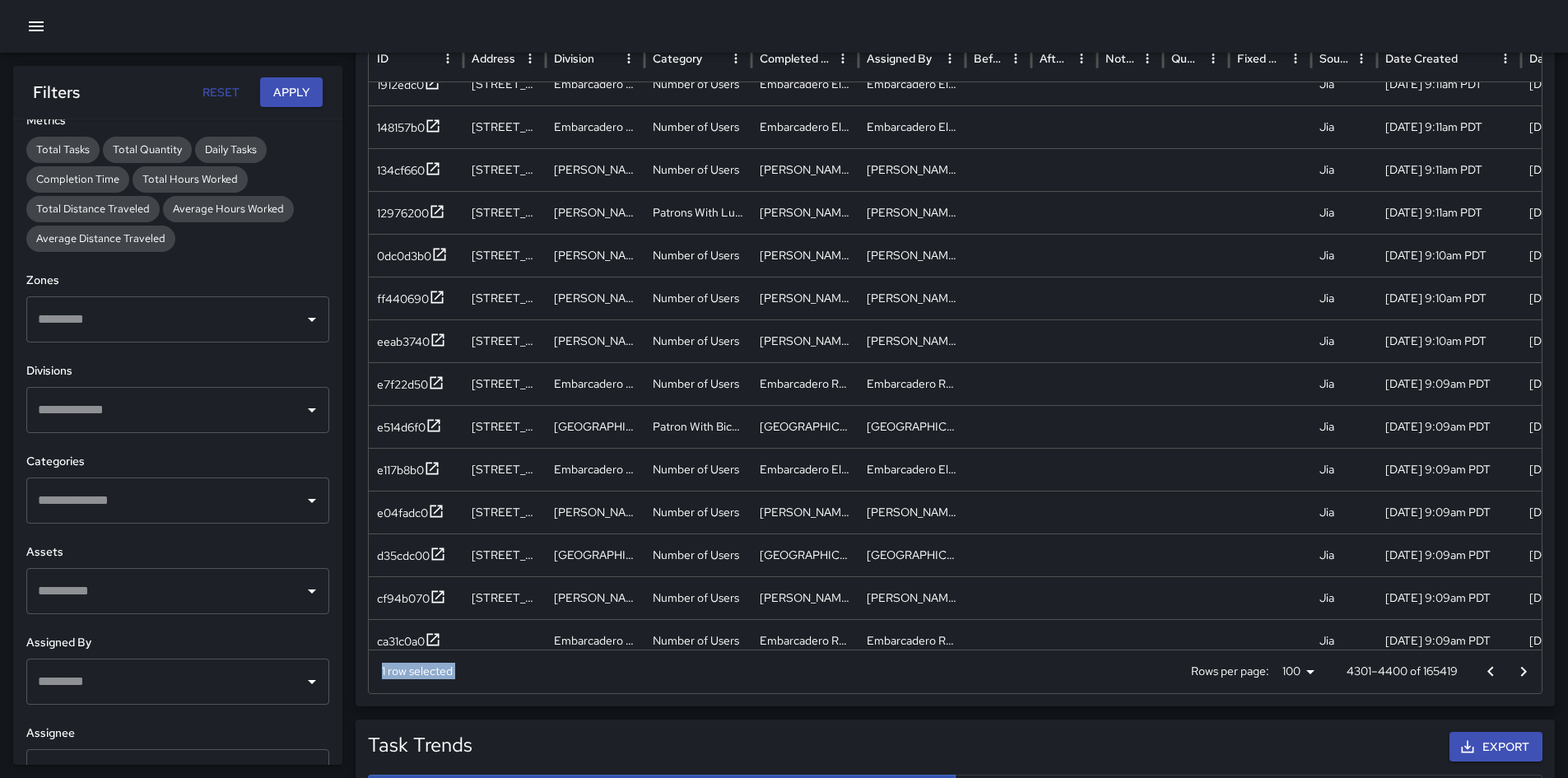
click at [1053, 547] on icon "Go to next page" at bounding box center [1524, 672] width 20 height 20
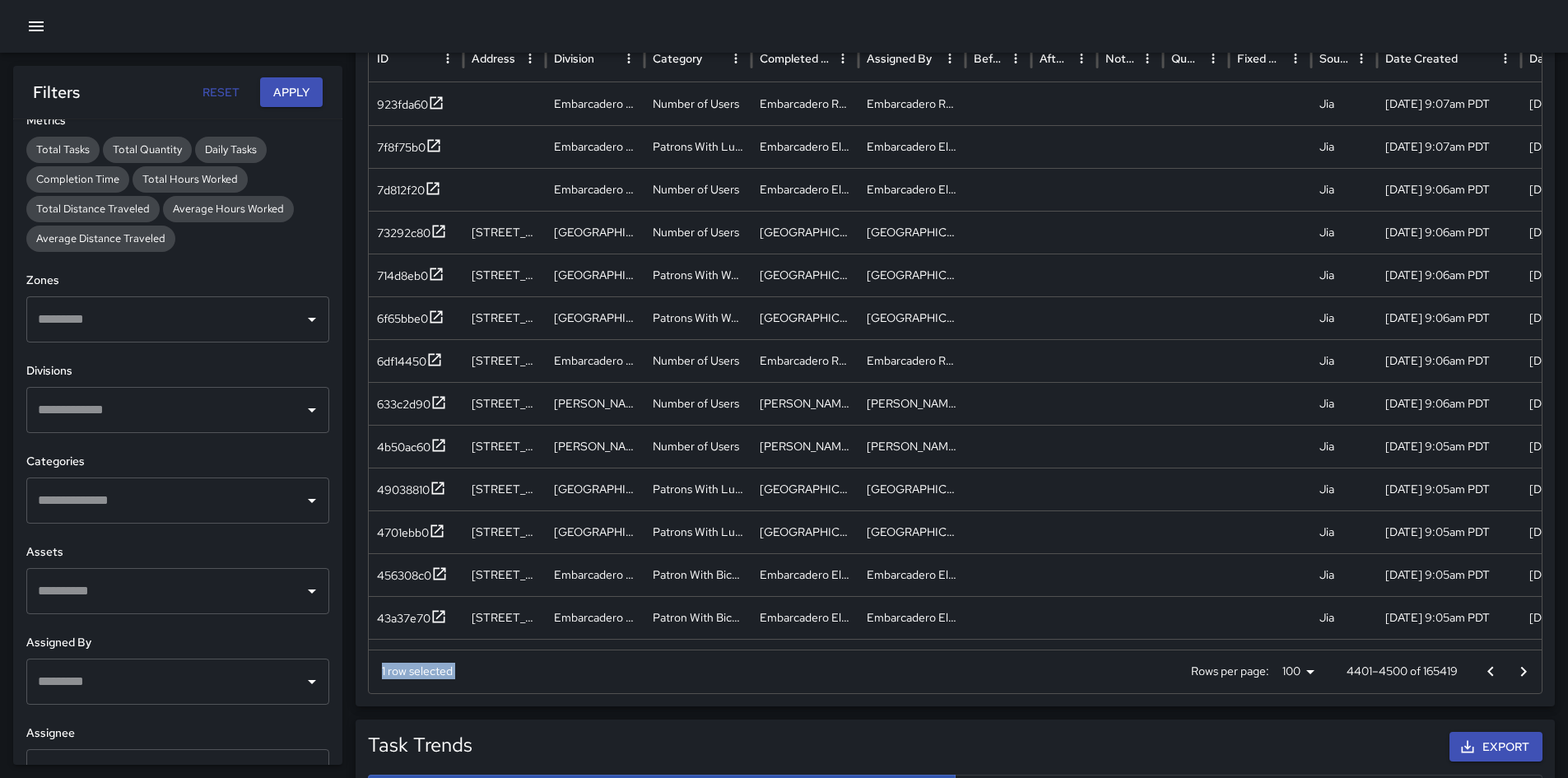
click at [1053, 547] on icon "Go to next page" at bounding box center [1524, 672] width 20 height 20
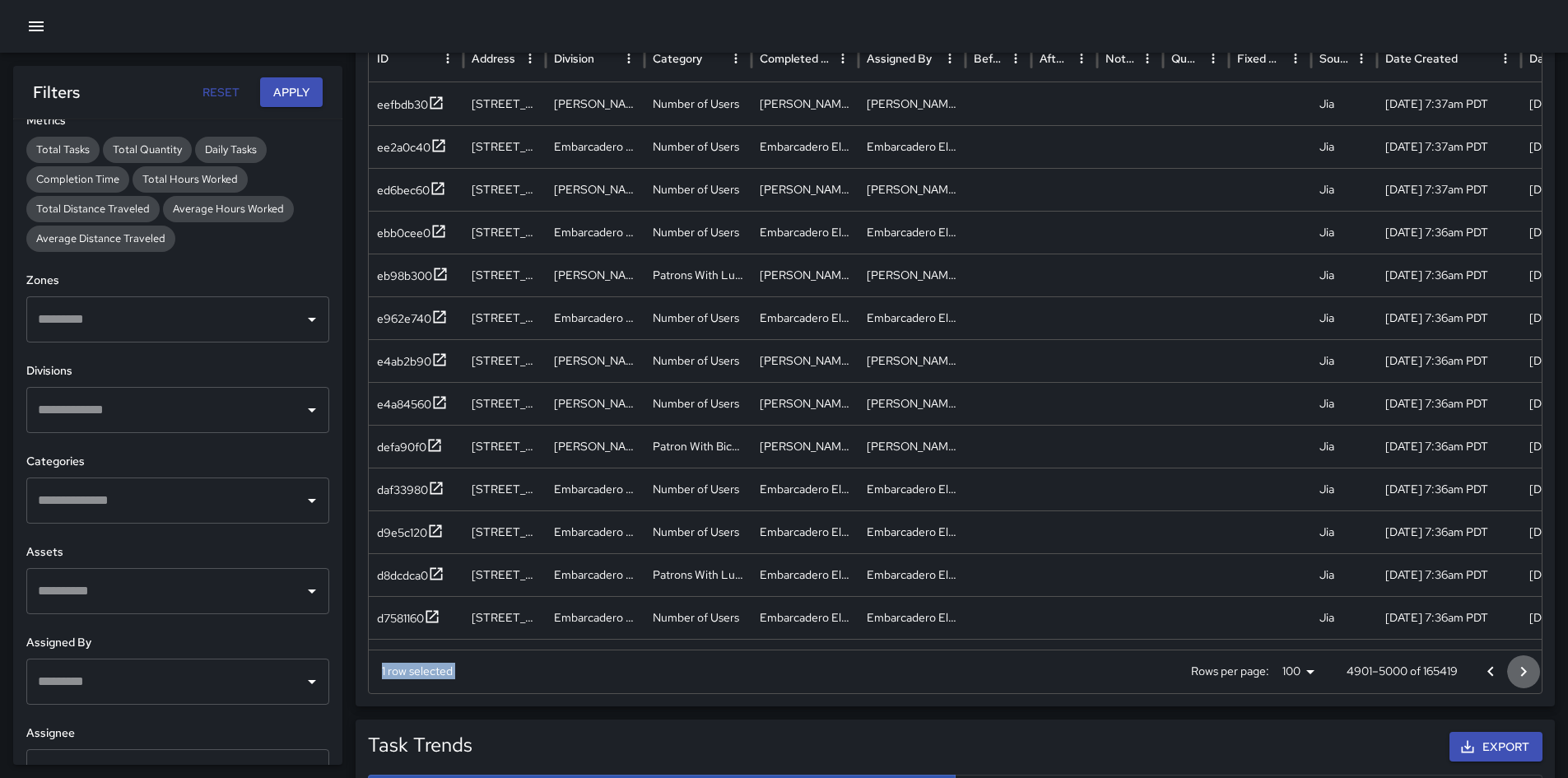
click at [1053, 547] on icon "Go to next page" at bounding box center [1524, 672] width 20 height 20
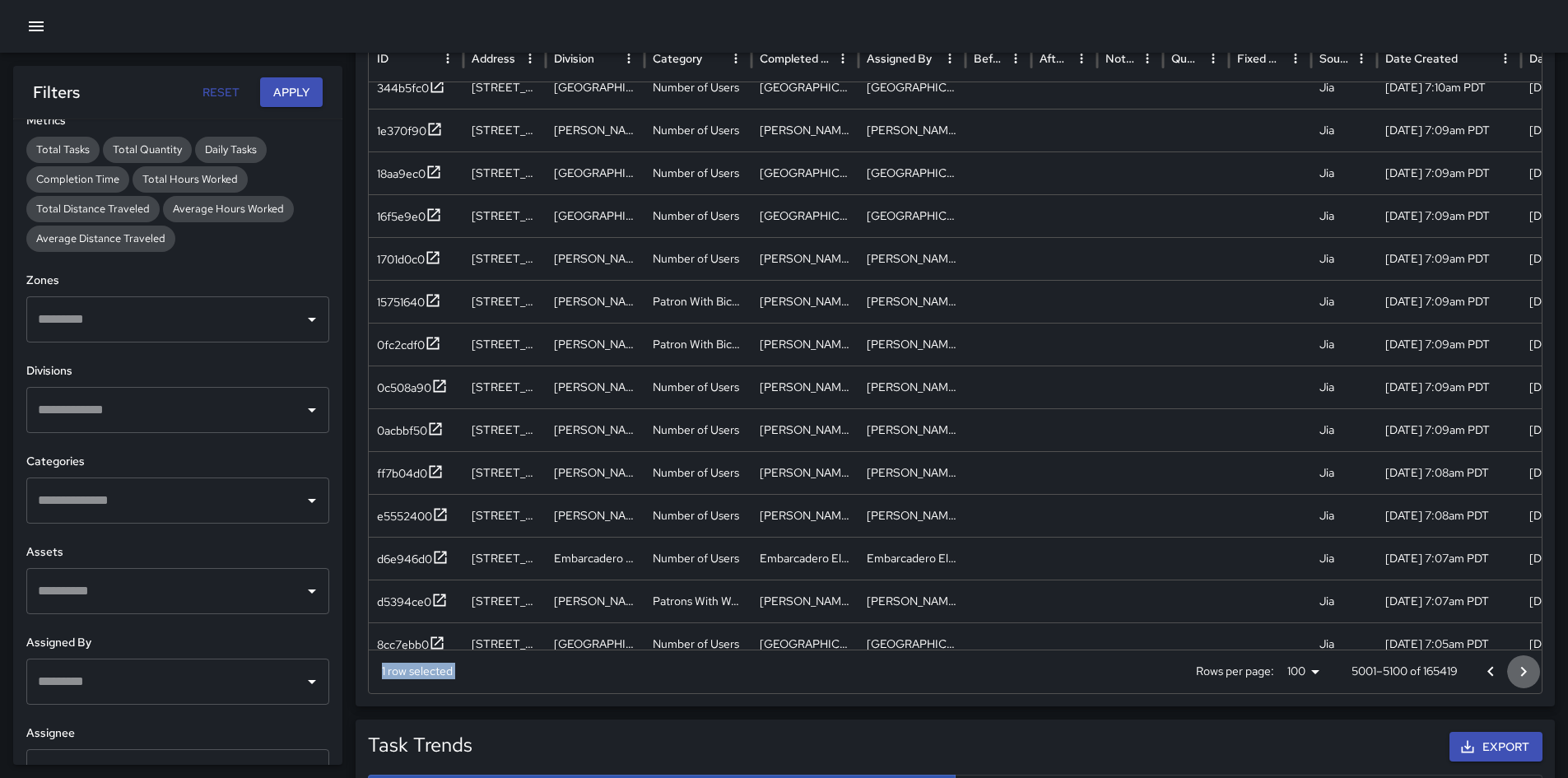
click at [1053, 547] on icon "Go to next page" at bounding box center [1524, 672] width 20 height 20
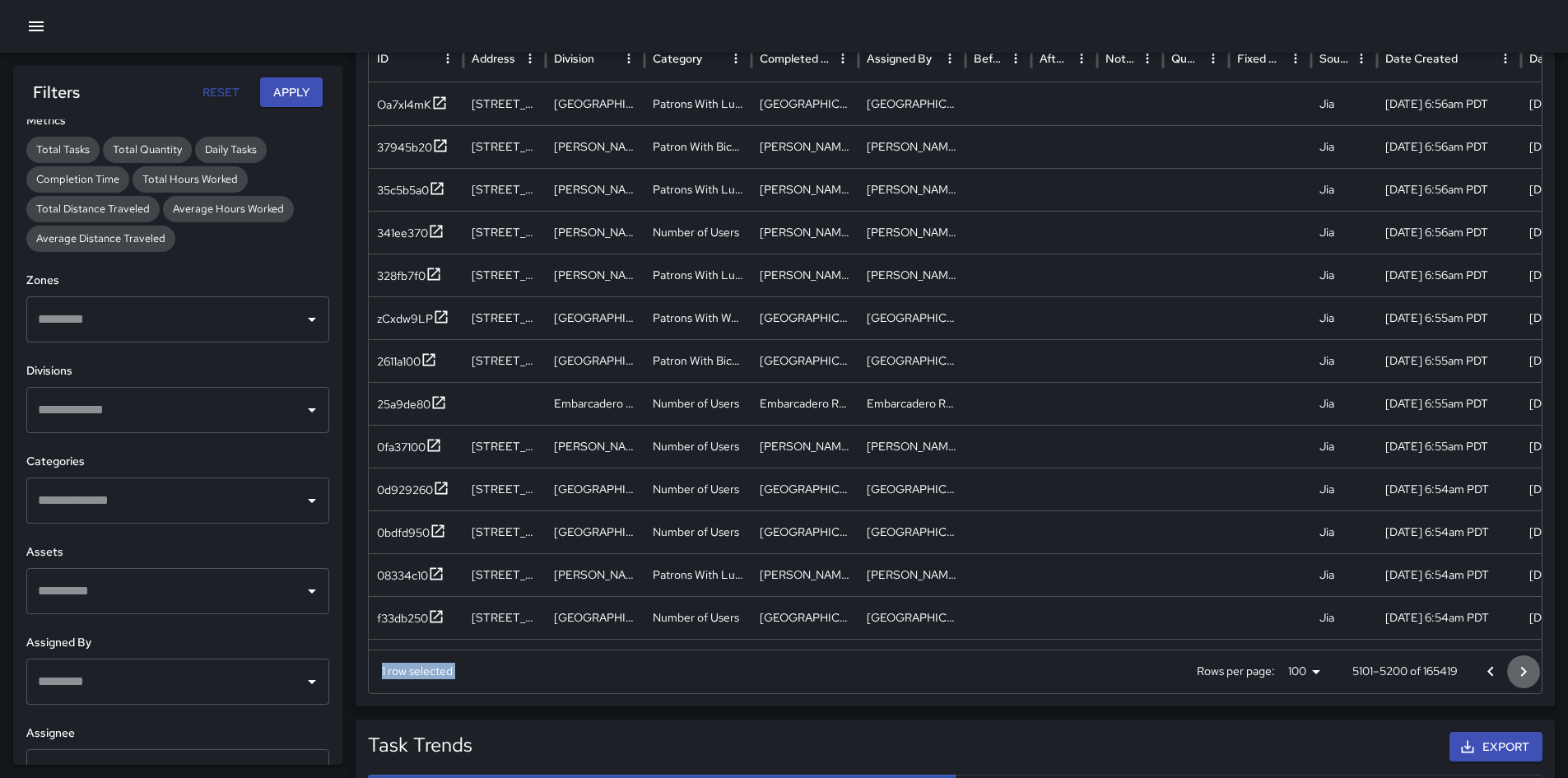
click at [1053, 547] on icon "Go to next page" at bounding box center [1524, 672] width 20 height 20
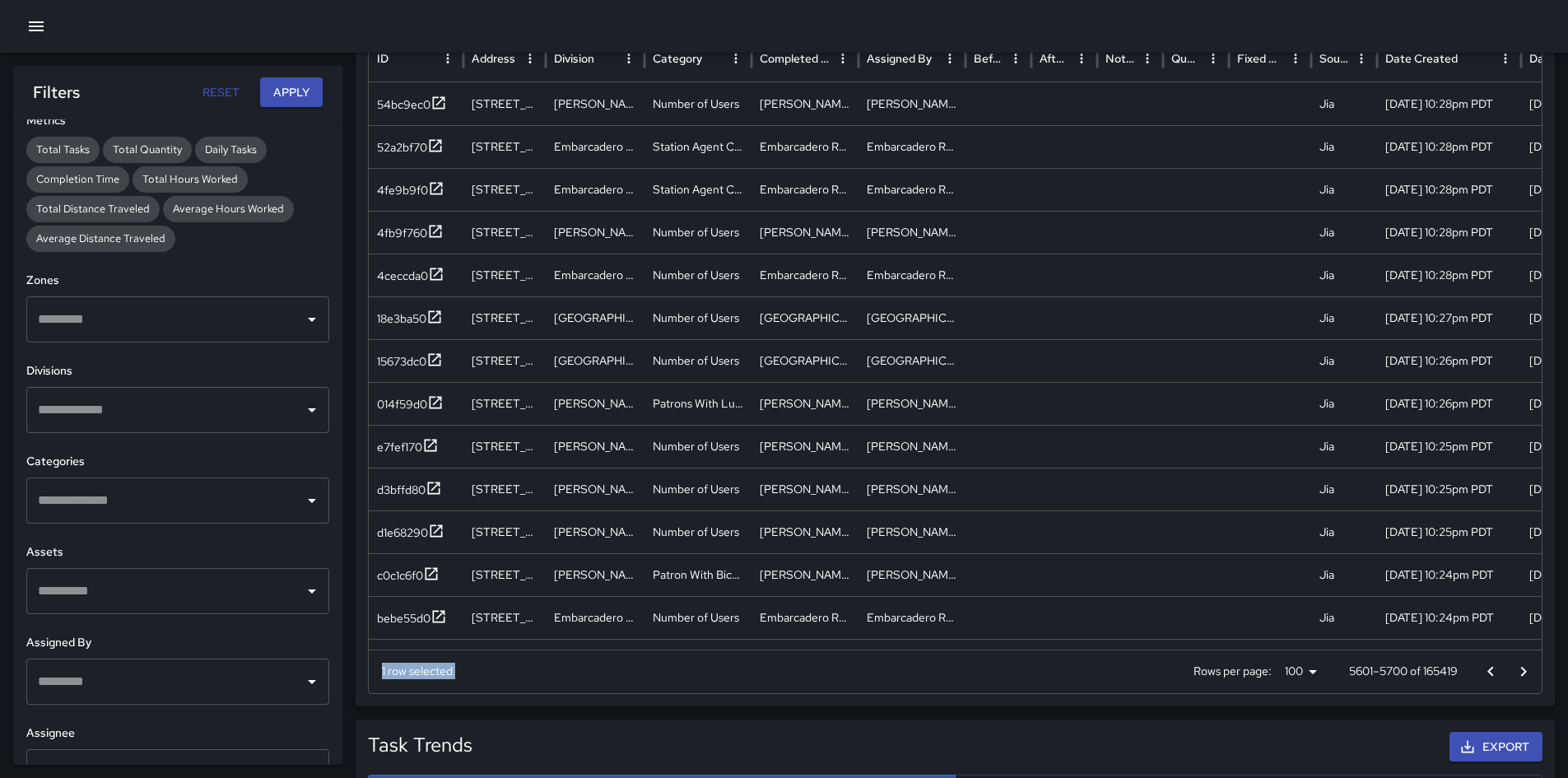
click at [1053, 547] on icon "Go to next page" at bounding box center [1524, 672] width 20 height 20
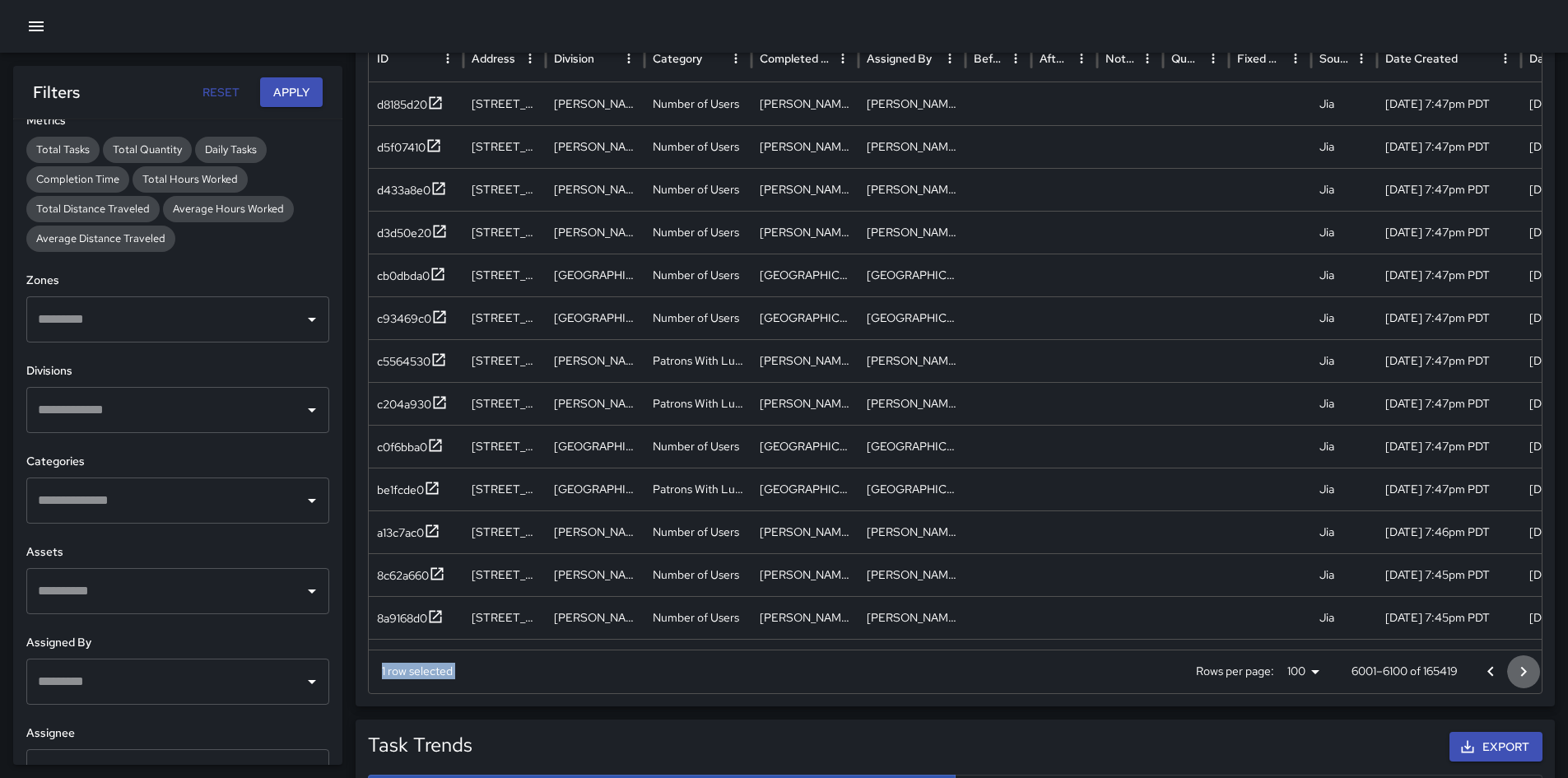
click at [1053, 547] on icon "Go to next page" at bounding box center [1524, 672] width 20 height 20
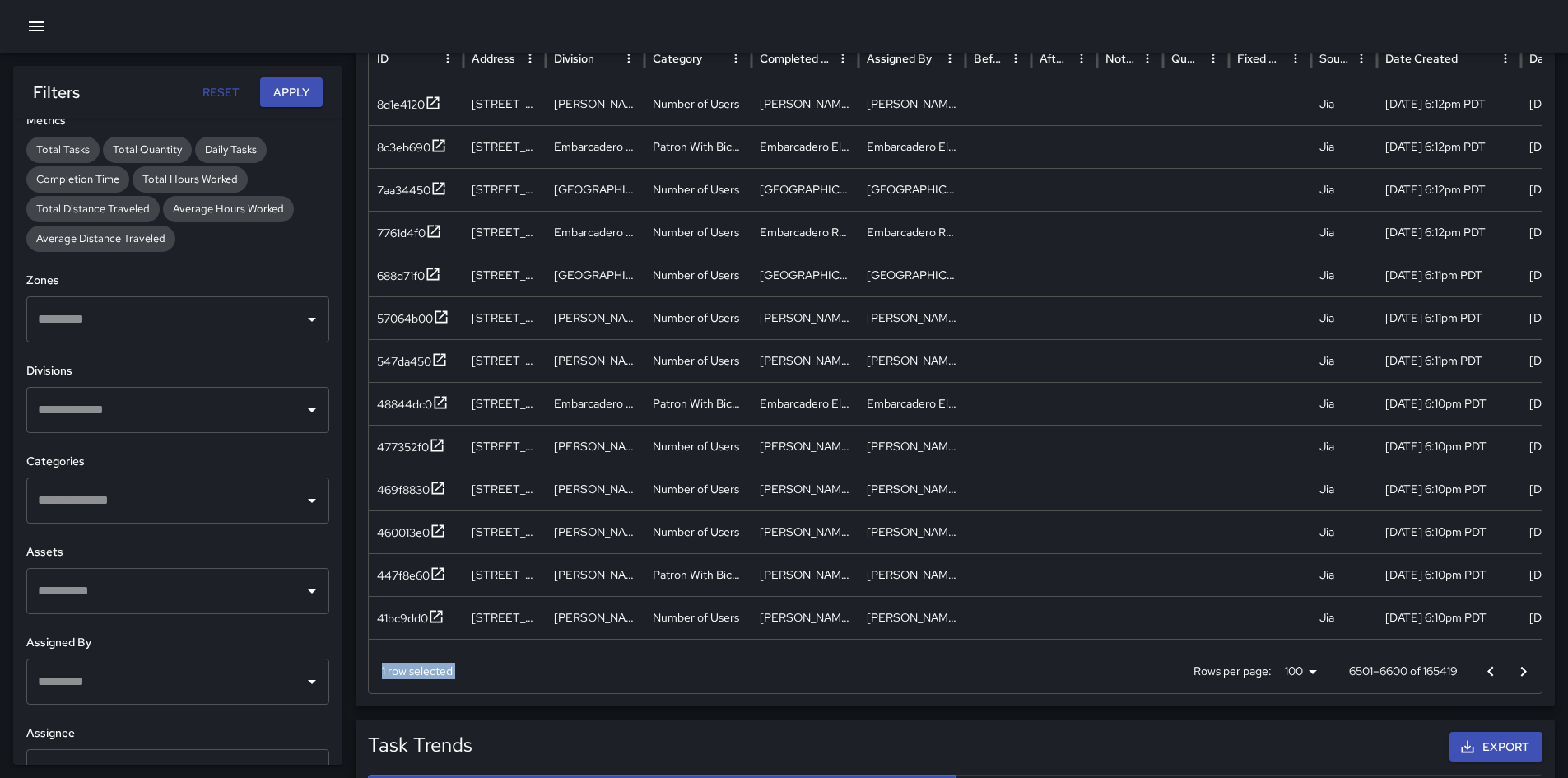
click at [1053, 547] on icon "Go to next page" at bounding box center [1524, 672] width 20 height 20
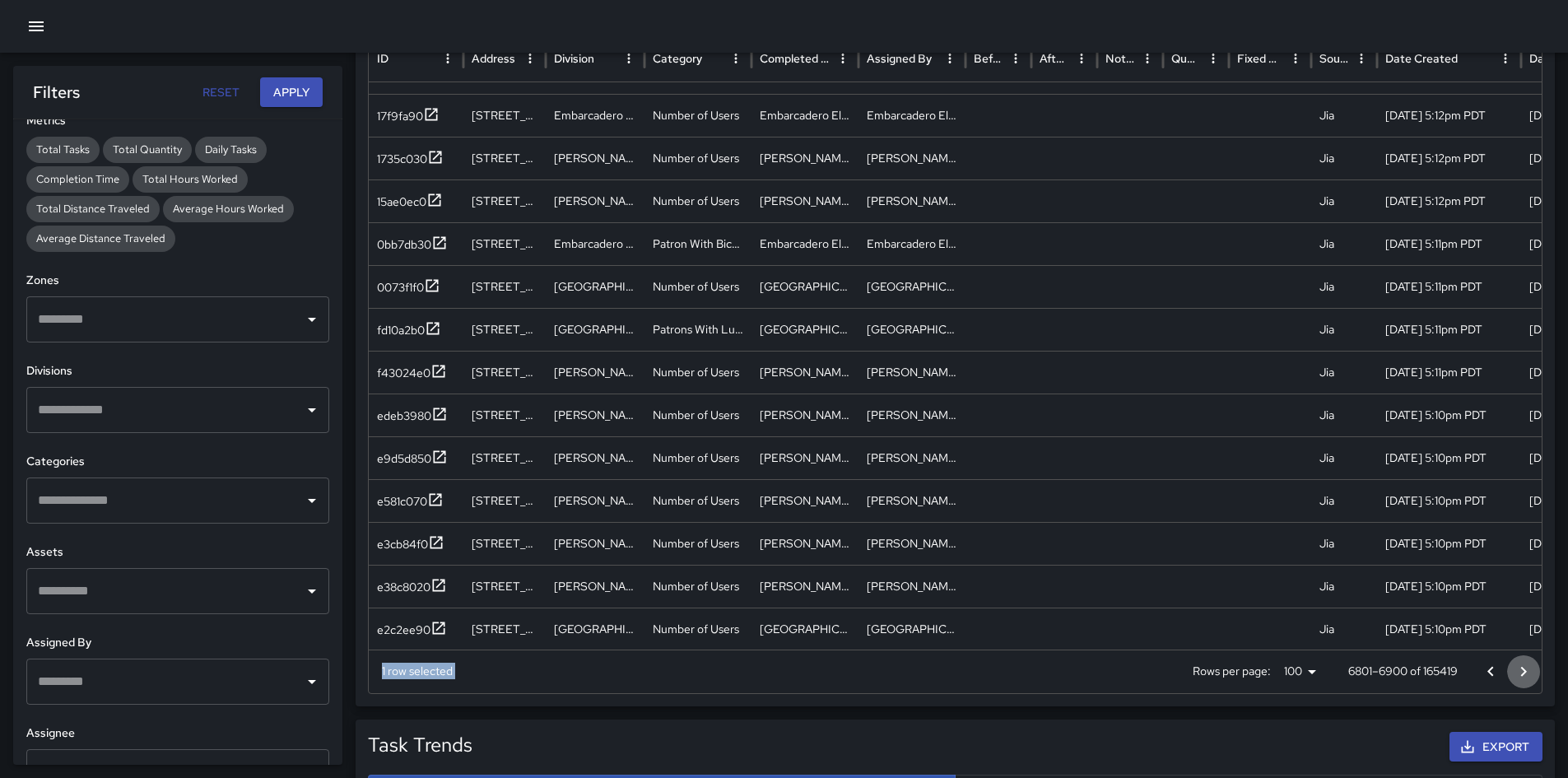
click at [1053, 547] on icon "Go to next page" at bounding box center [1524, 672] width 20 height 20
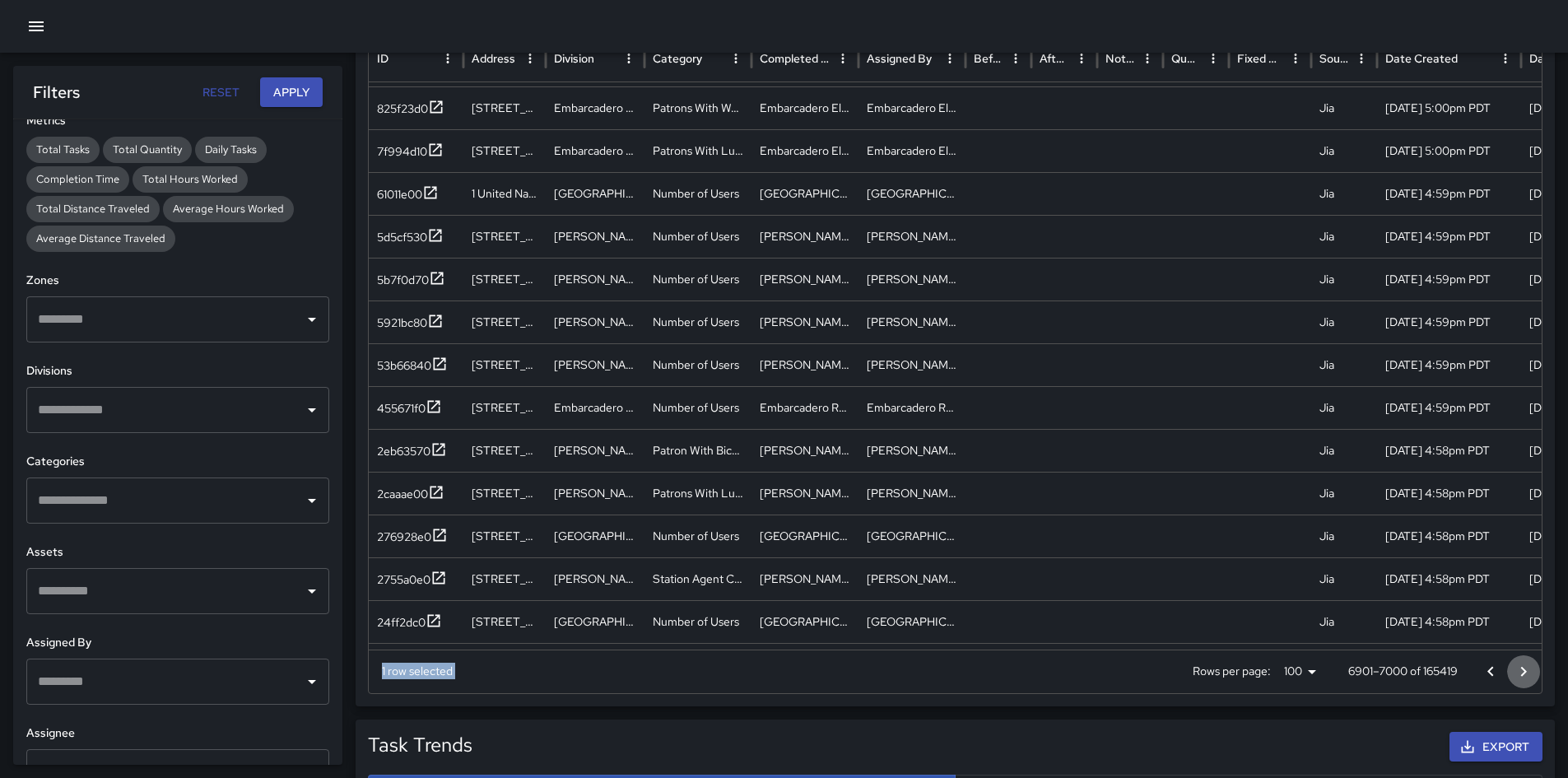
click at [1053, 547] on icon "Go to next page" at bounding box center [1524, 672] width 20 height 20
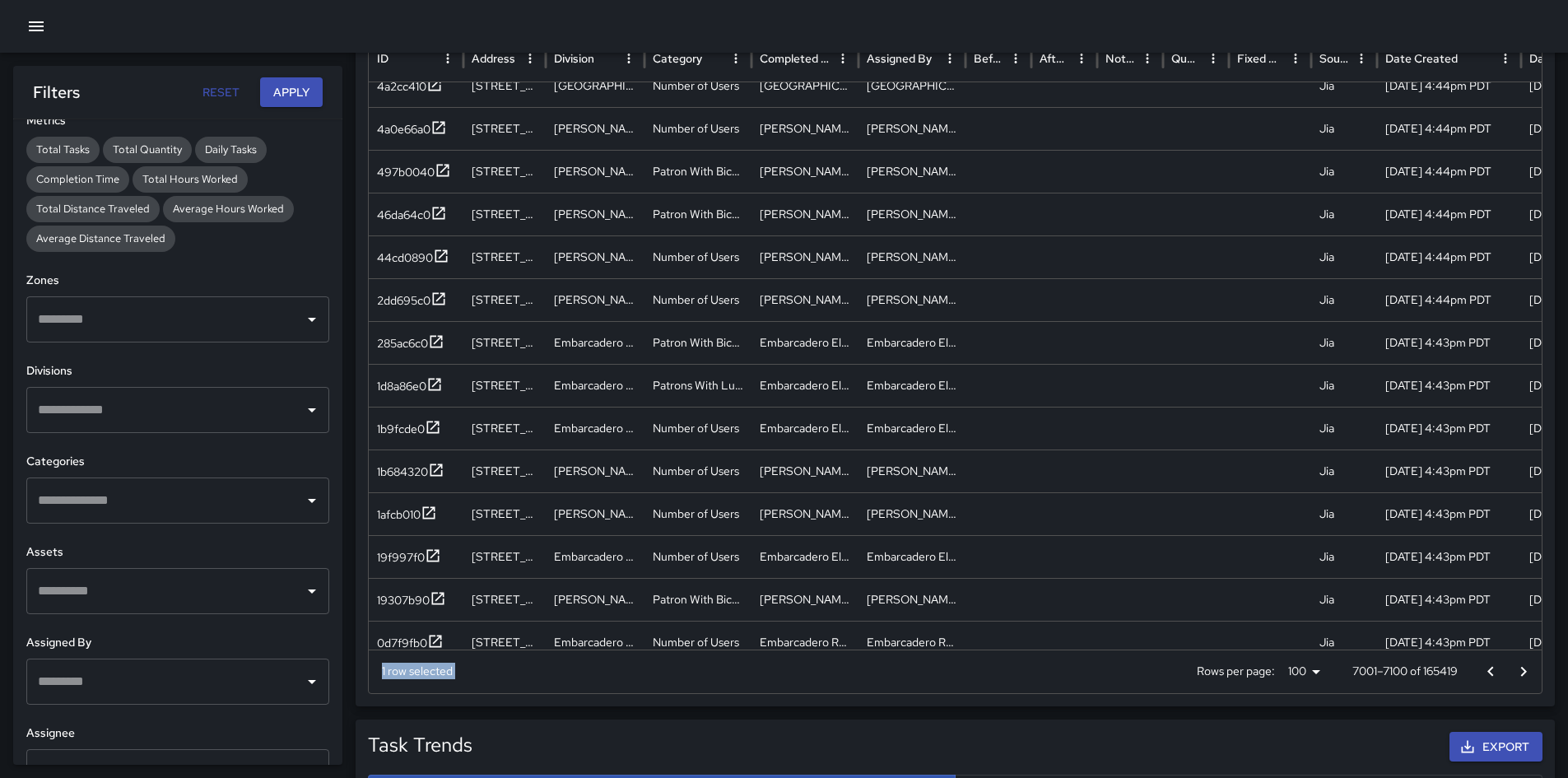
click at [1053, 547] on icon "Go to next page" at bounding box center [1524, 672] width 20 height 20
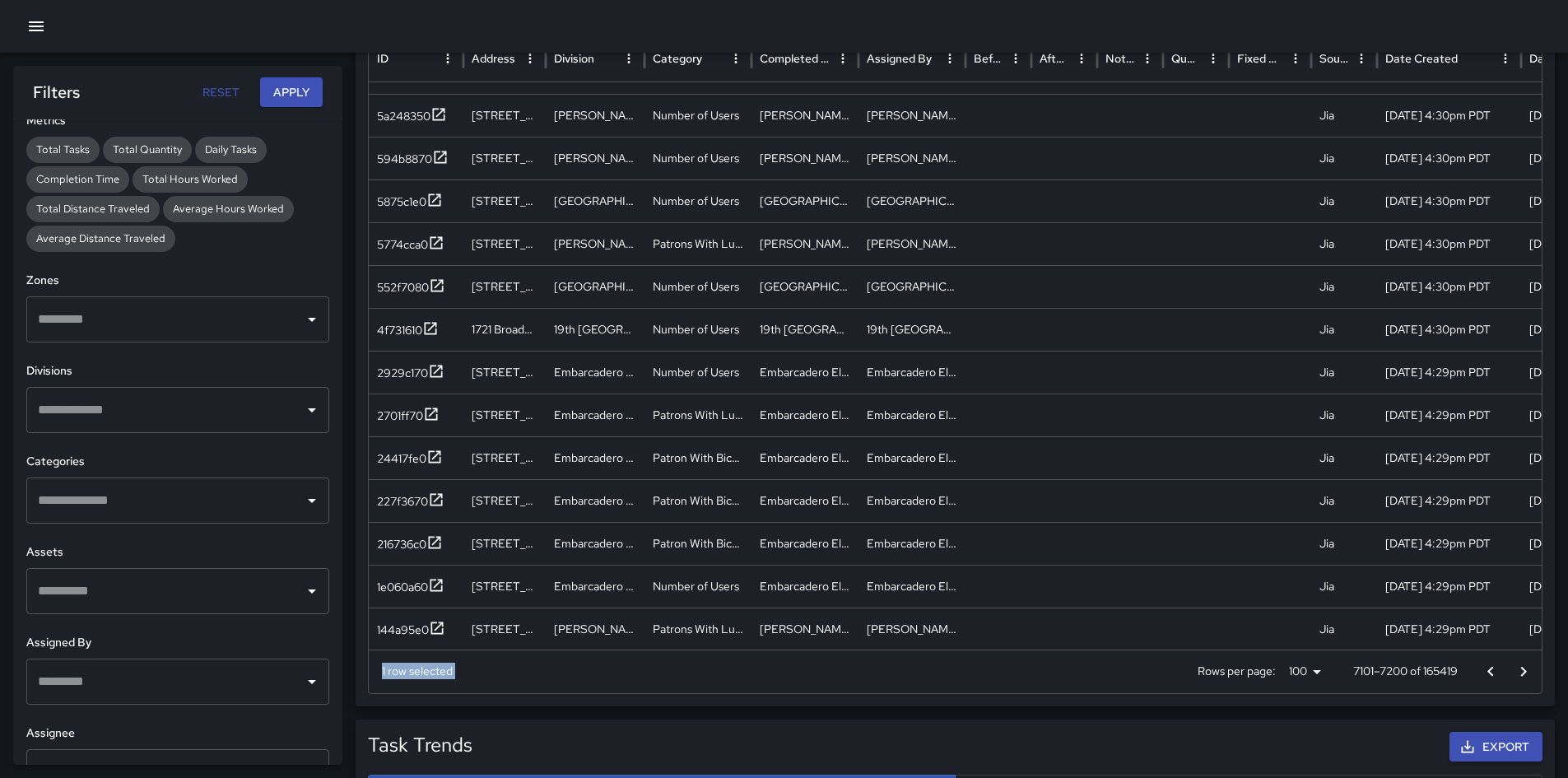
click at [1053, 547] on icon "Go to next page" at bounding box center [1524, 672] width 6 height 10
click at [1053, 547] on button "Go to next page" at bounding box center [1523, 672] width 33 height 33
click at [1053, 547] on icon "Go to next page" at bounding box center [1524, 672] width 20 height 20
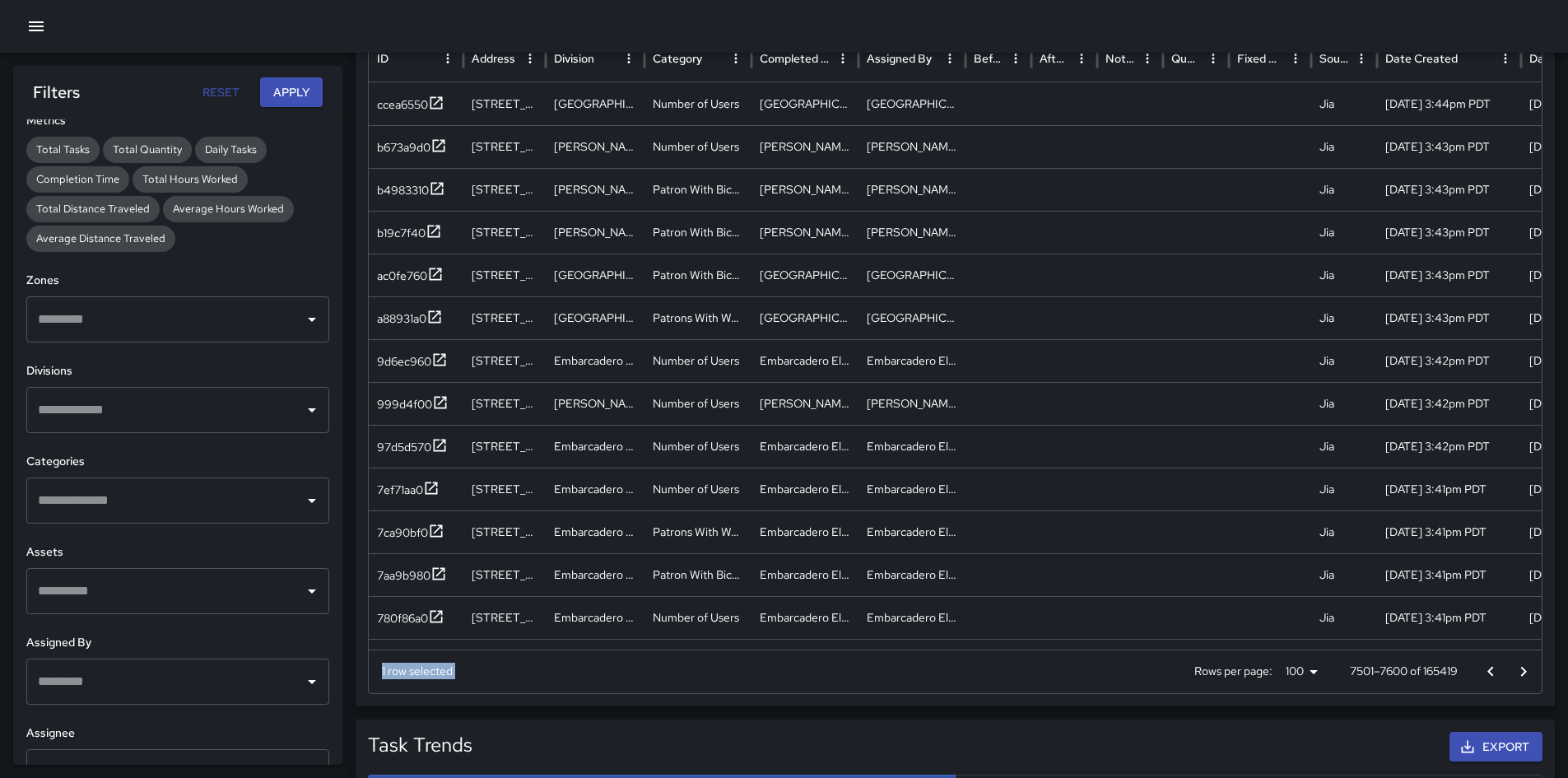
click at [1053, 547] on icon "Go to next page" at bounding box center [1524, 672] width 20 height 20
click at [1053, 547] on icon "Go to next page" at bounding box center [1524, 672] width 6 height 10
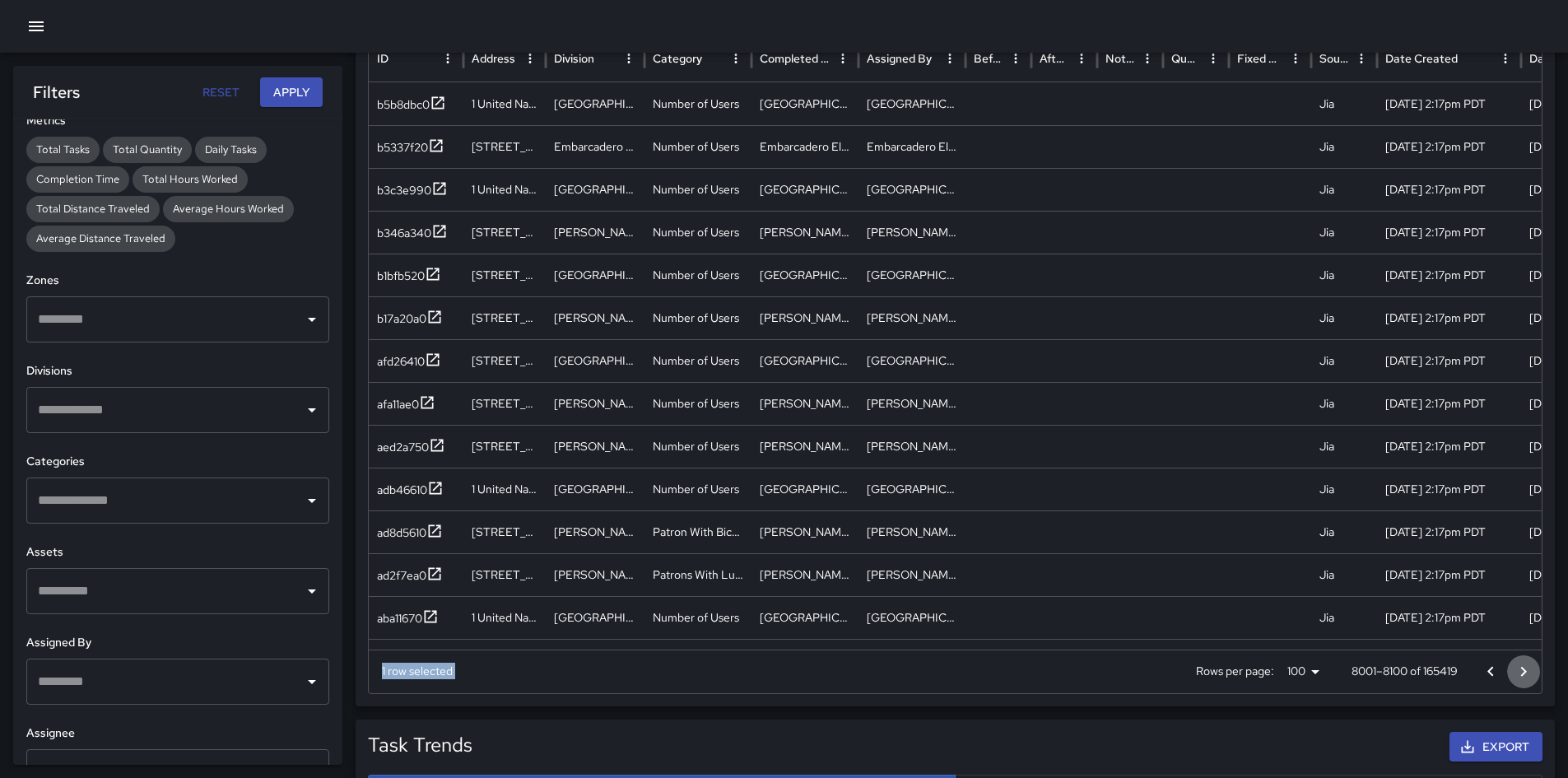
click at [1053, 547] on icon "Go to next page" at bounding box center [1524, 672] width 20 height 20
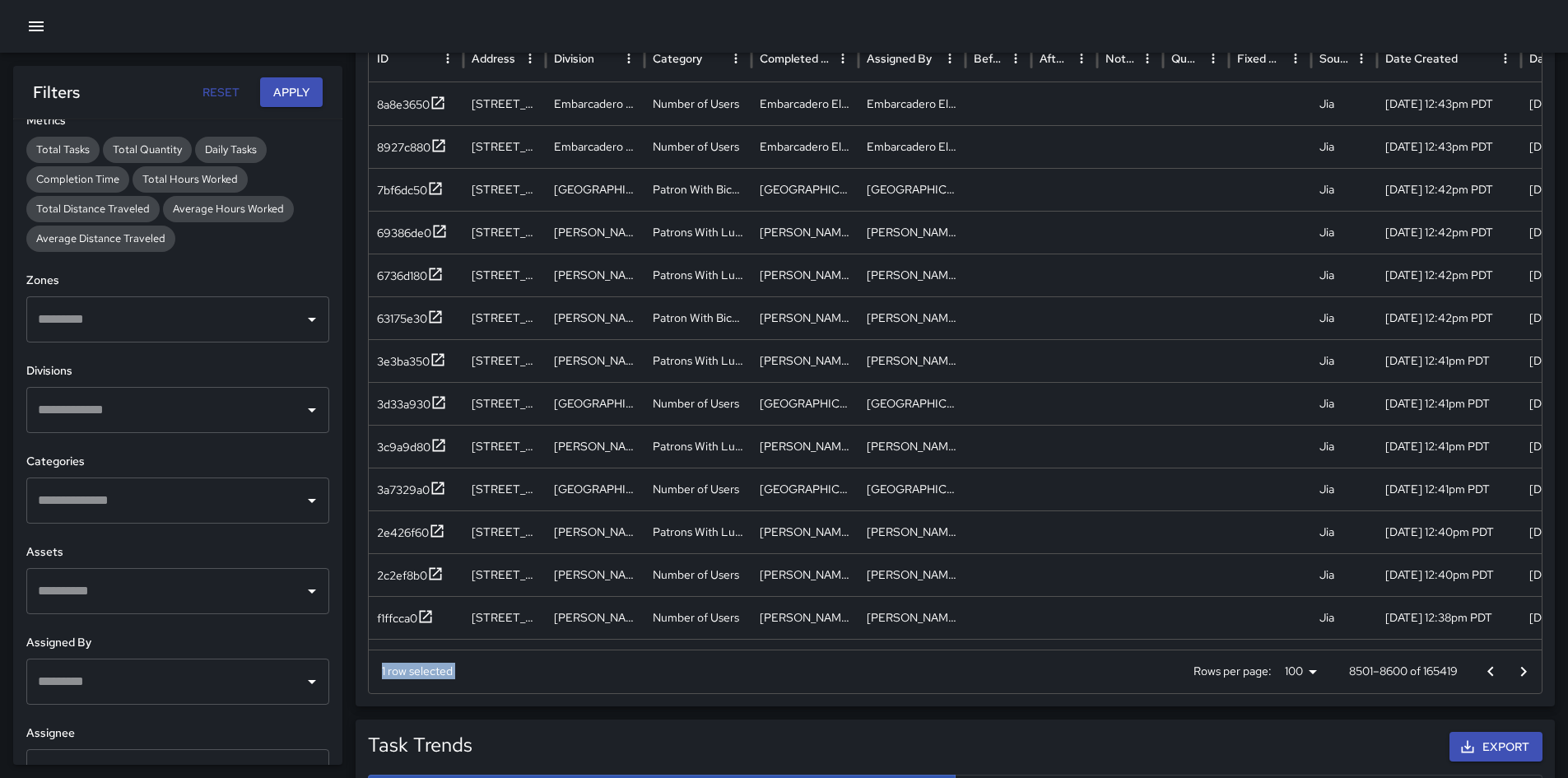
click at [1053, 547] on icon "Go to next page" at bounding box center [1524, 672] width 20 height 20
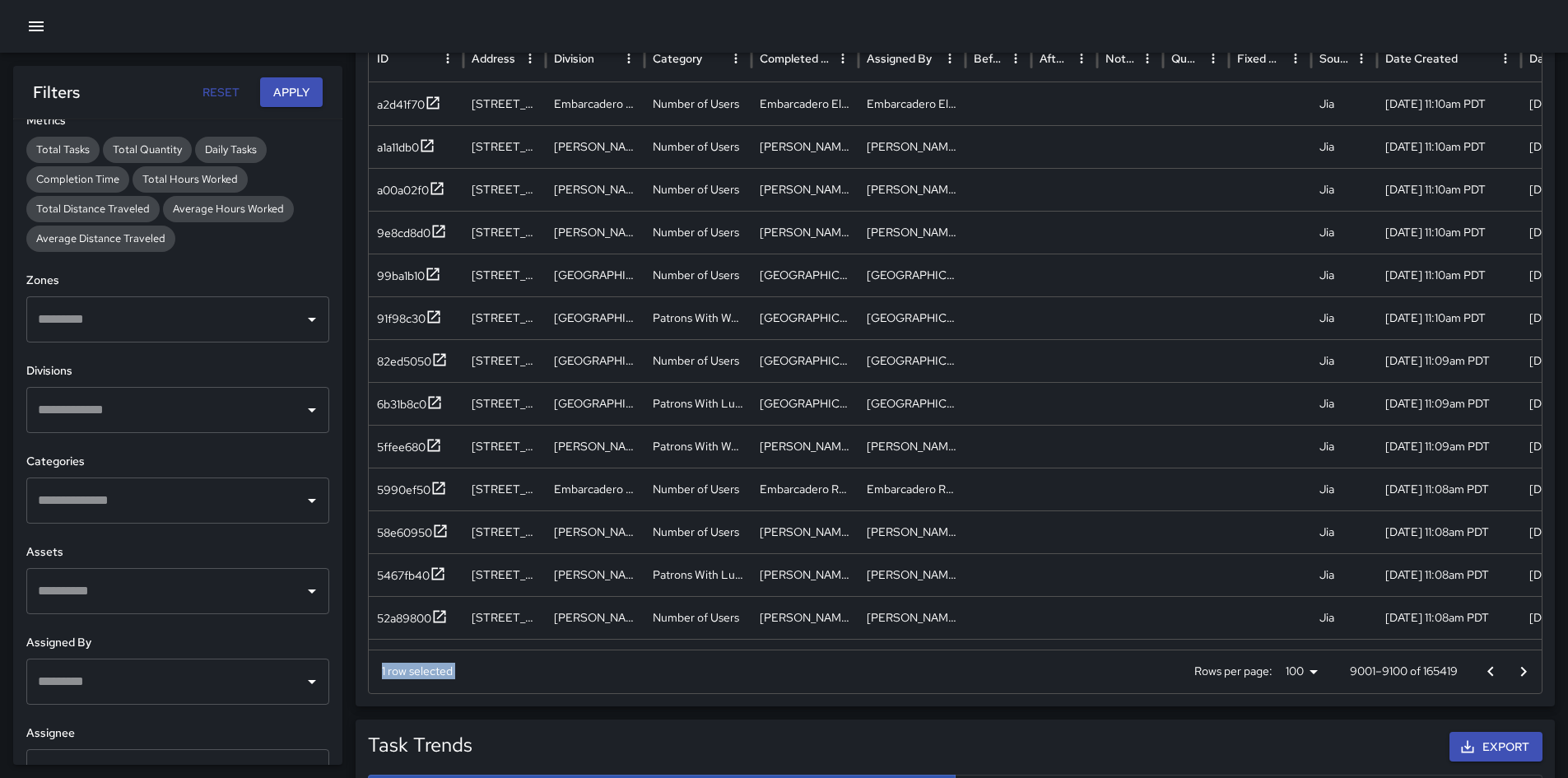
click at [1053, 547] on icon "Go to next page" at bounding box center [1524, 672] width 20 height 20
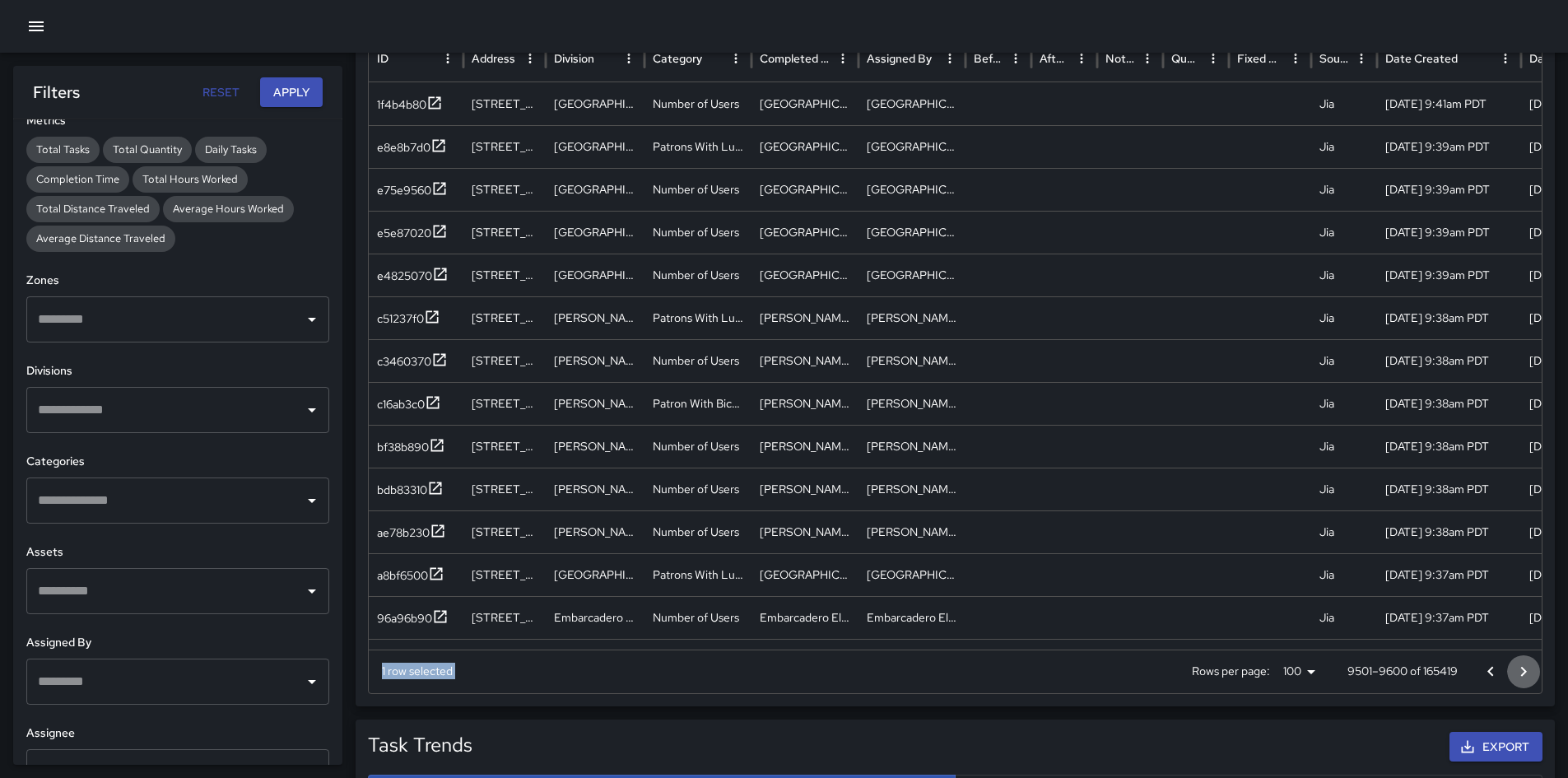
click at [1053, 547] on icon "Go to next page" at bounding box center [1524, 672] width 20 height 20
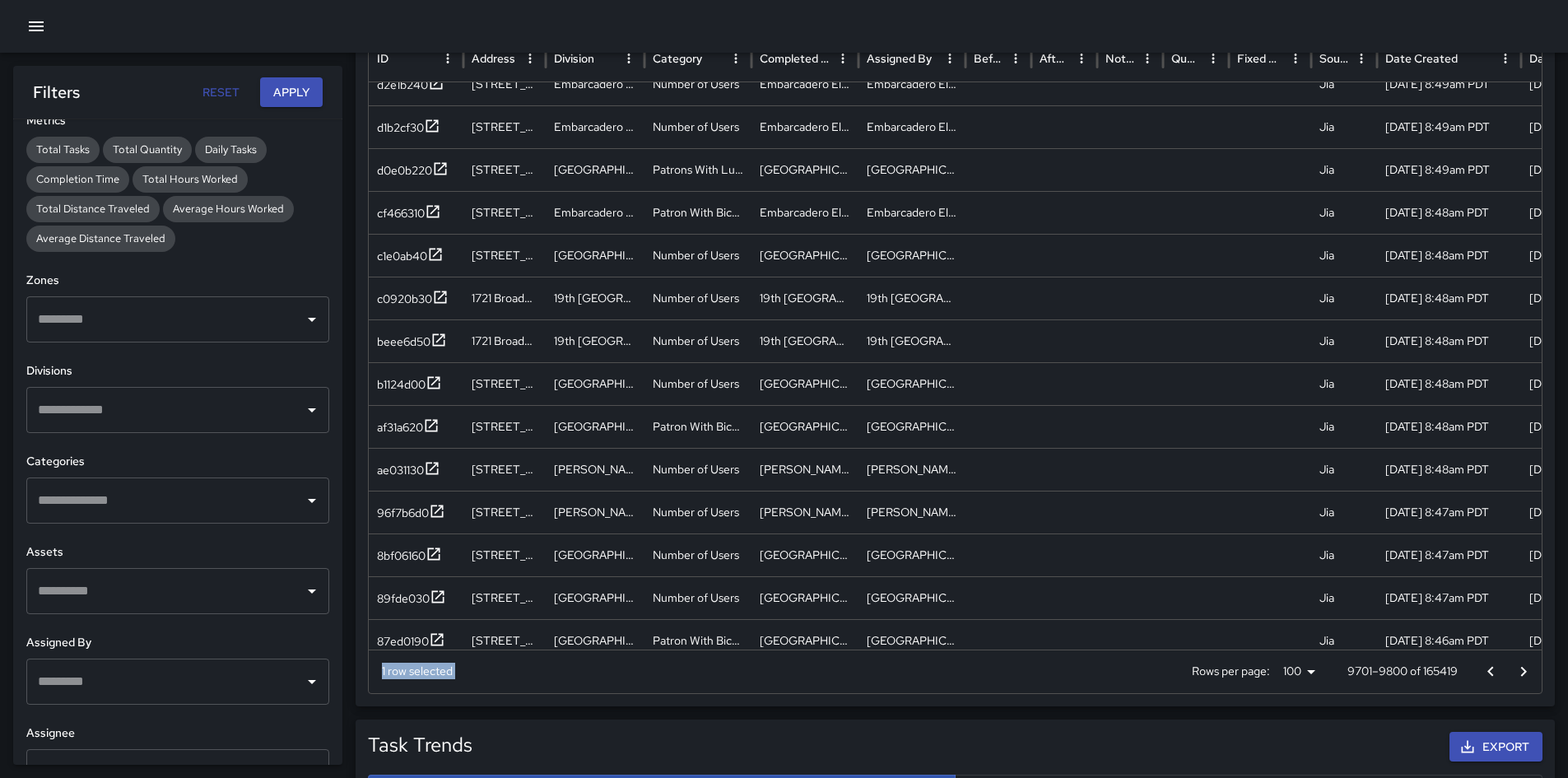
click at [1053, 547] on icon "Go to next page" at bounding box center [1524, 672] width 20 height 20
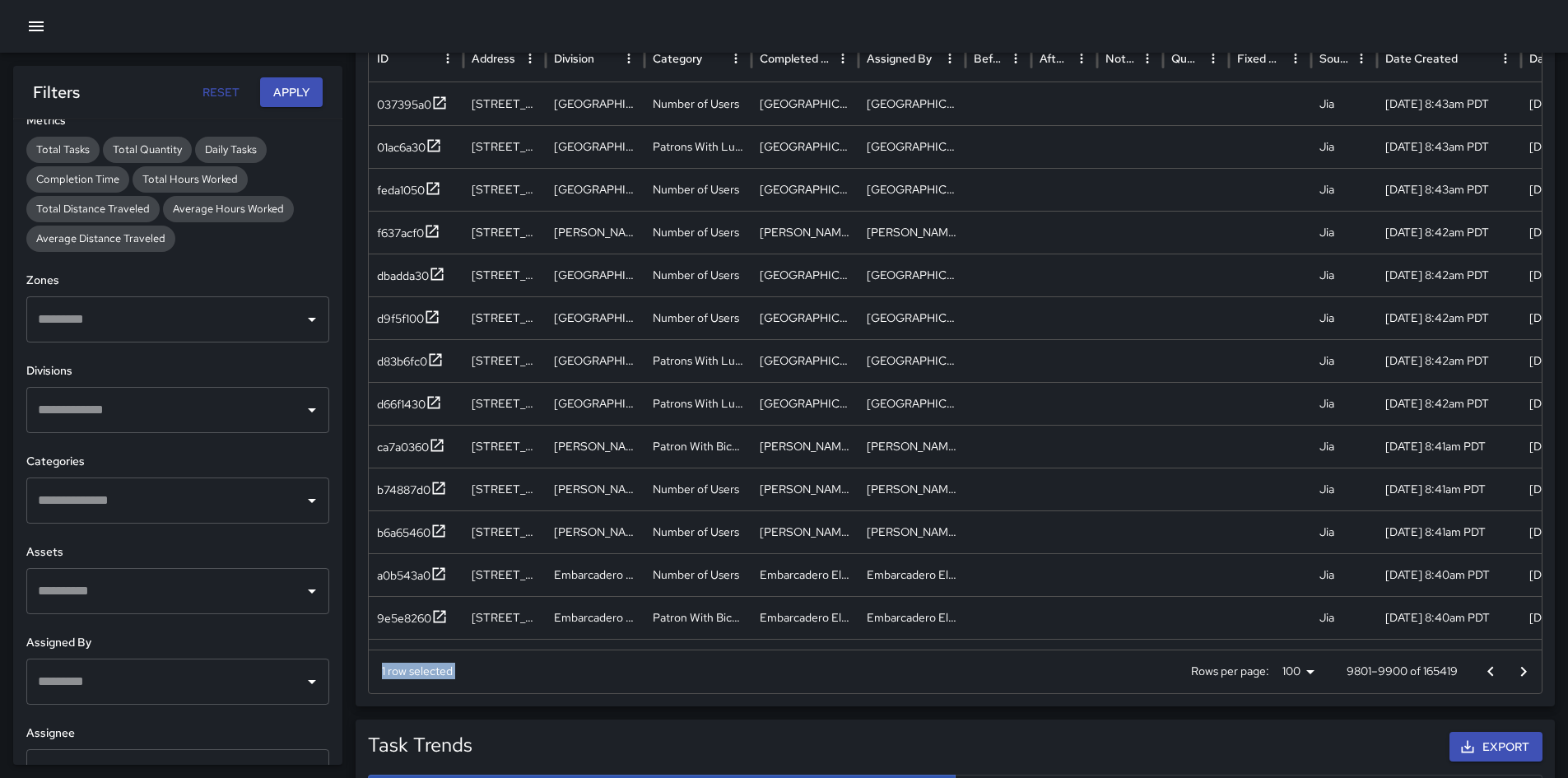
click at [1053, 547] on icon "Go to next page" at bounding box center [1524, 672] width 20 height 20
click at [272, 512] on input "text" at bounding box center [165, 500] width 263 height 31
click at [262, 545] on h6 "Assets" at bounding box center [177, 552] width 303 height 18
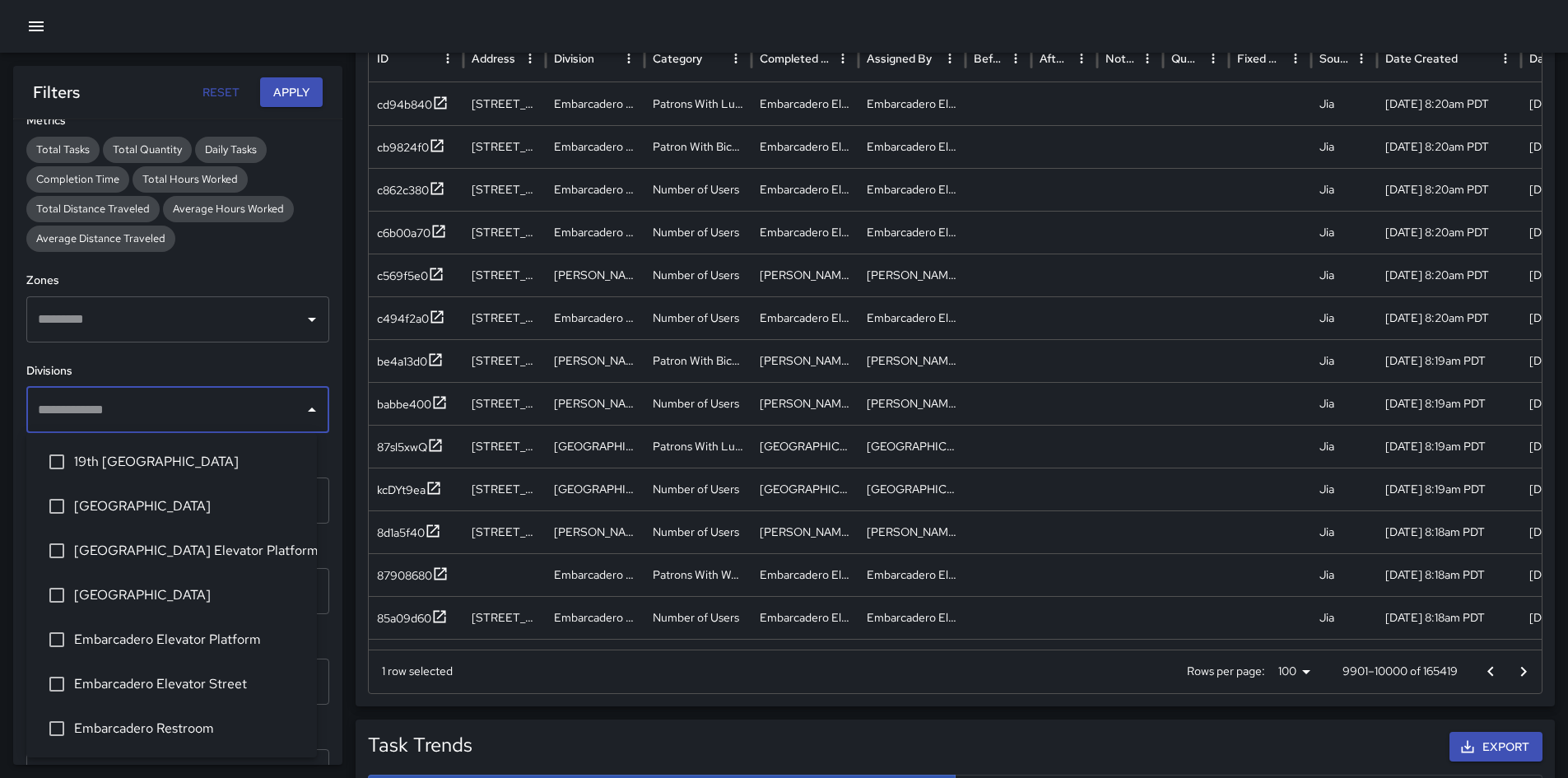
click at [254, 414] on input "text" at bounding box center [165, 409] width 263 height 31
click at [220, 506] on span "[GEOGRAPHIC_DATA]" at bounding box center [189, 506] width 230 height 20
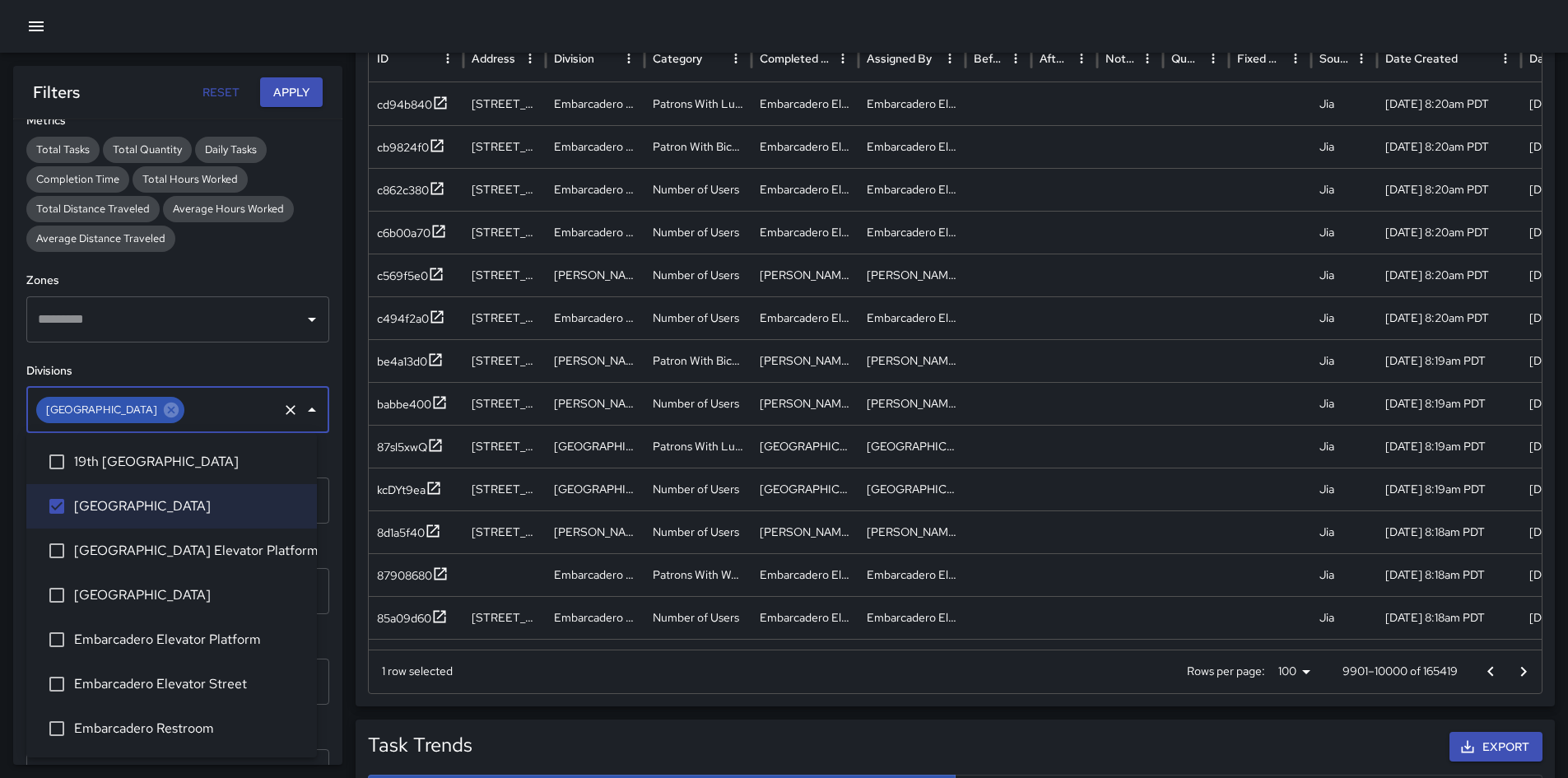
click at [274, 91] on button "Apply" at bounding box center [291, 92] width 63 height 30
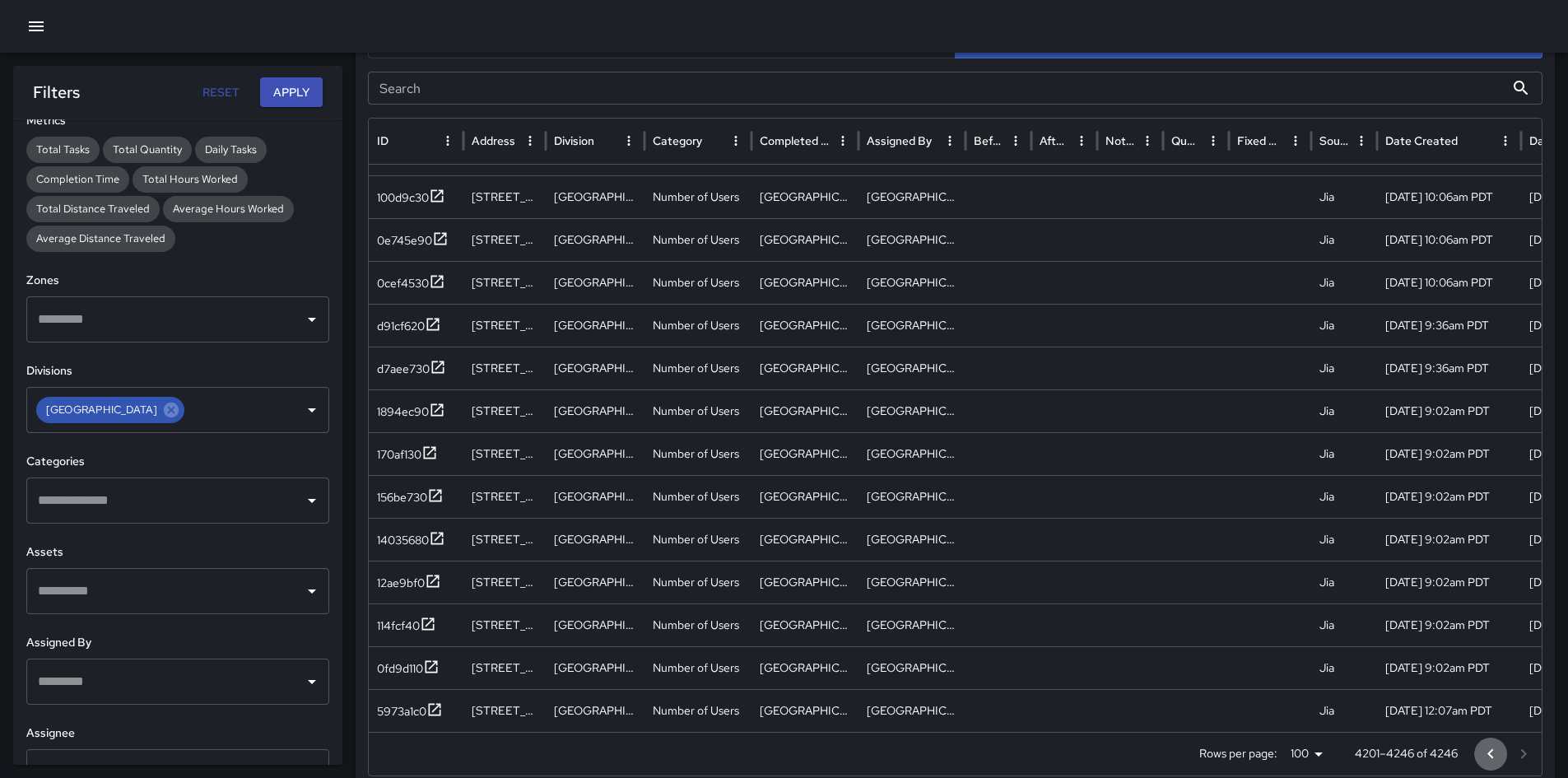
click at [1053, 547] on icon "Go to previous page" at bounding box center [1491, 755] width 20 height 20
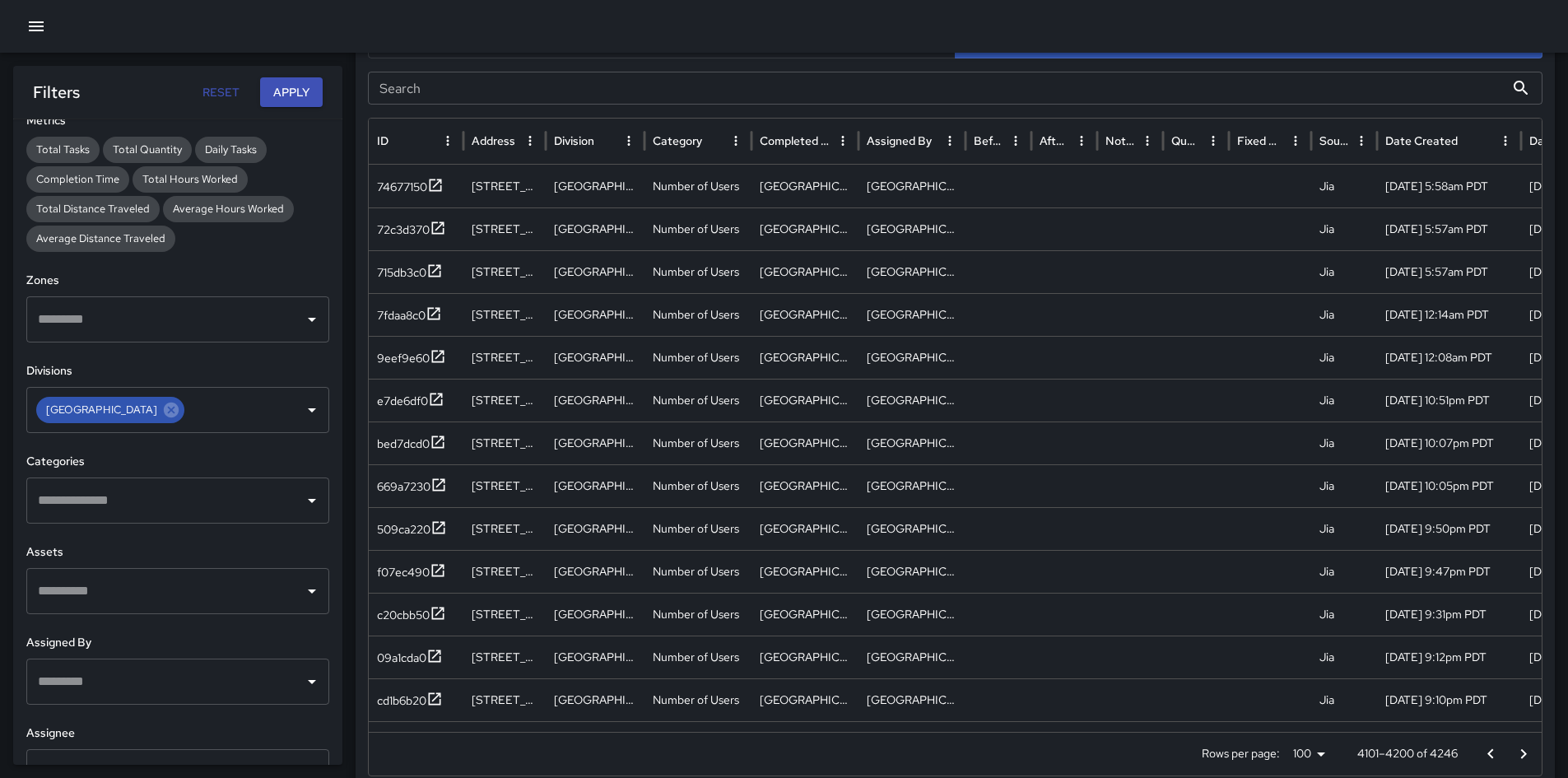
click at [1053, 547] on icon "Go to previous page" at bounding box center [1491, 755] width 20 height 20
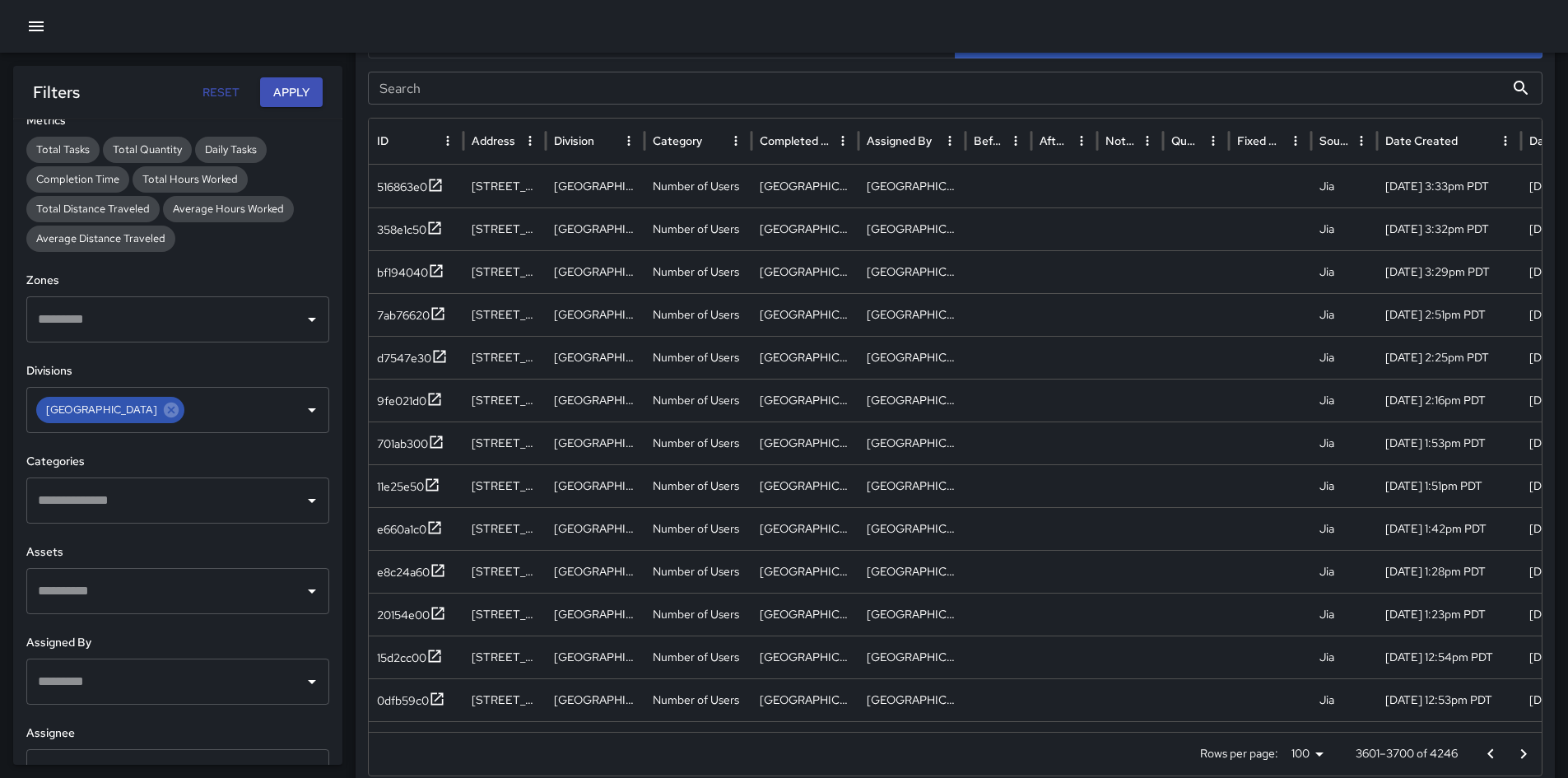
click at [1053, 547] on icon "Go to previous page" at bounding box center [1491, 755] width 20 height 20
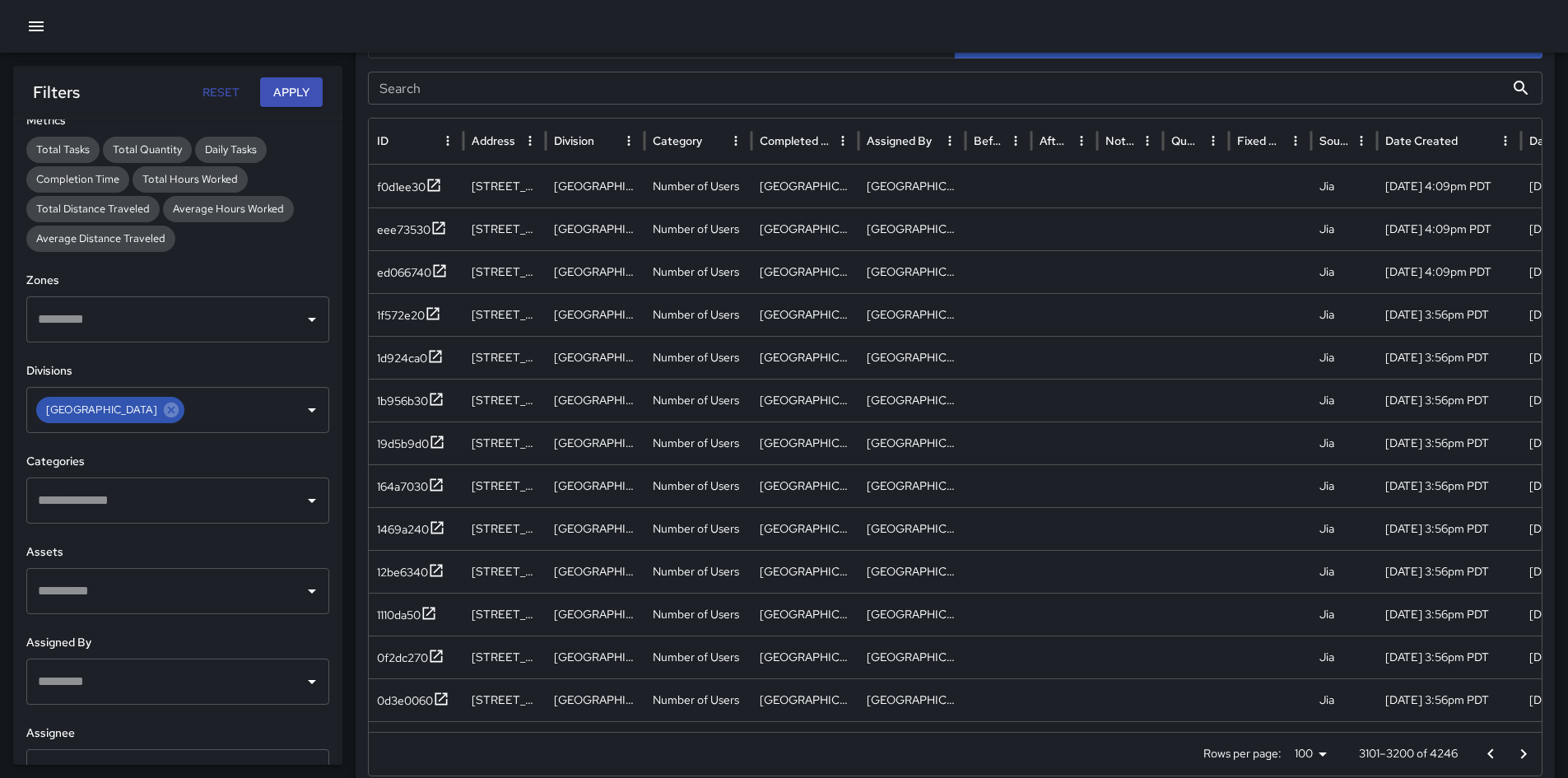
click at [1053, 547] on icon "Go to previous page" at bounding box center [1491, 755] width 20 height 20
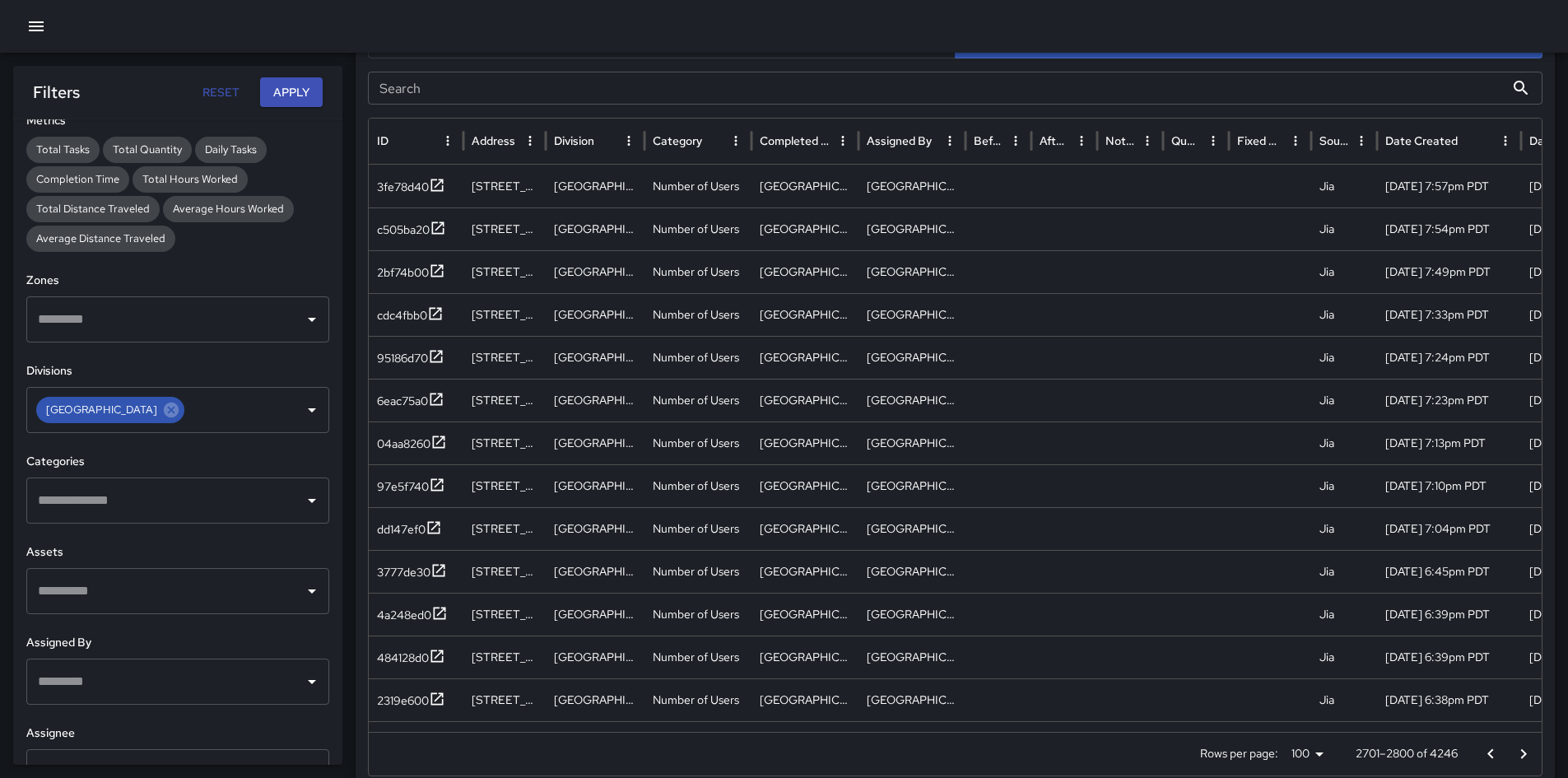
click at [1053, 547] on icon "Go to previous page" at bounding box center [1491, 755] width 20 height 20
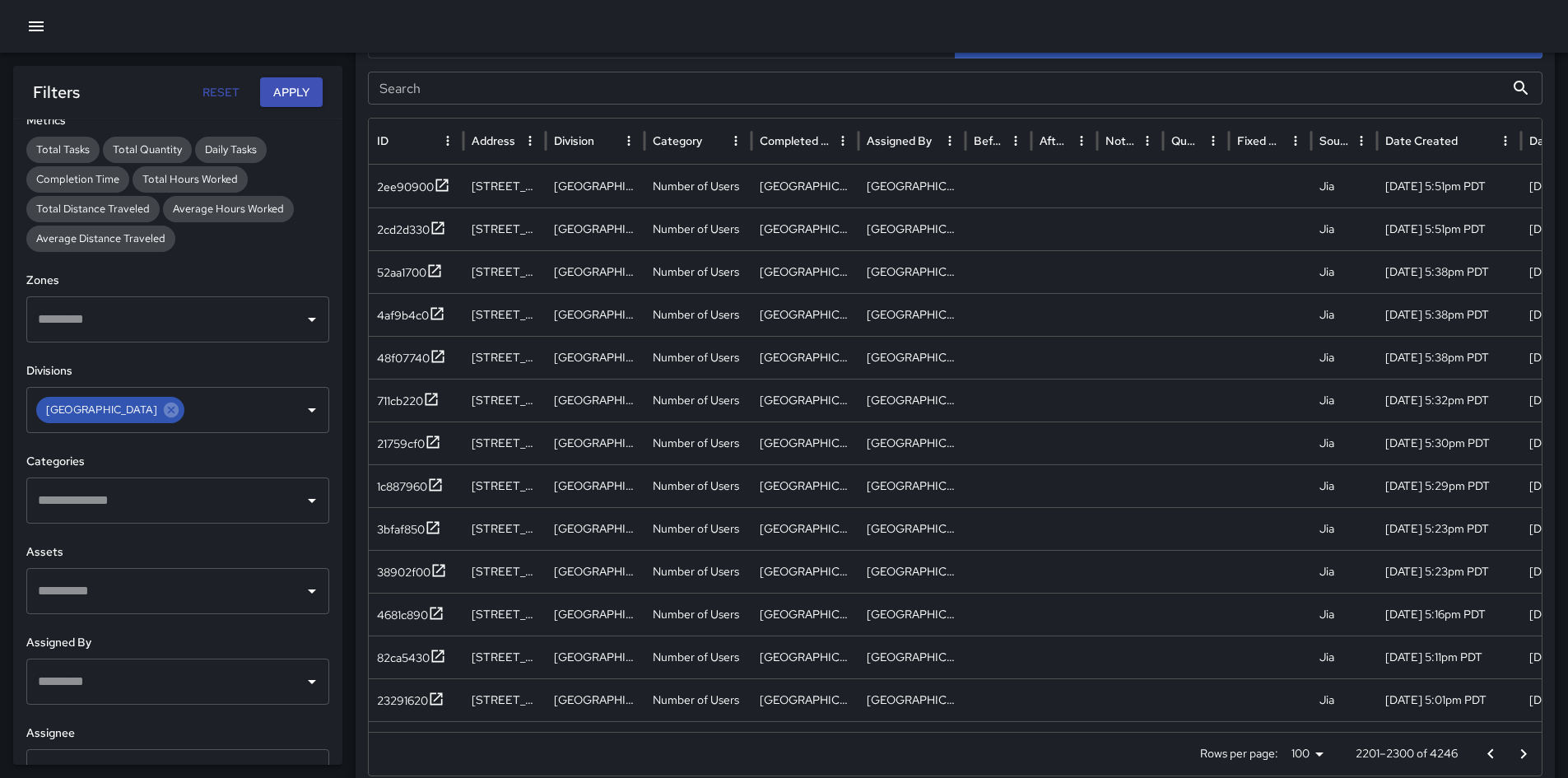
click at [1053, 547] on icon "Go to previous page" at bounding box center [1491, 755] width 20 height 20
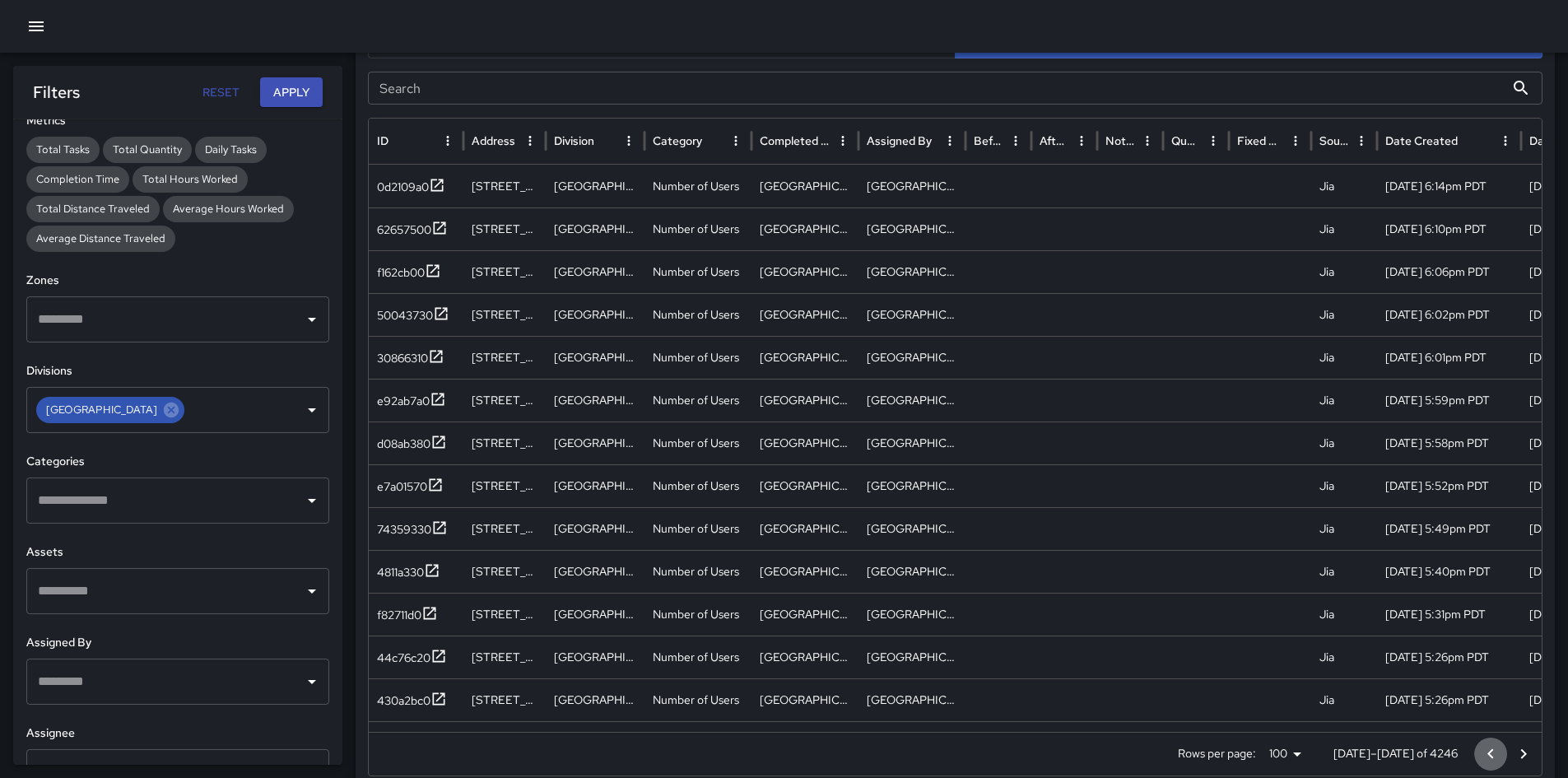
click at [1053, 547] on icon "Go to previous page" at bounding box center [1491, 755] width 20 height 20
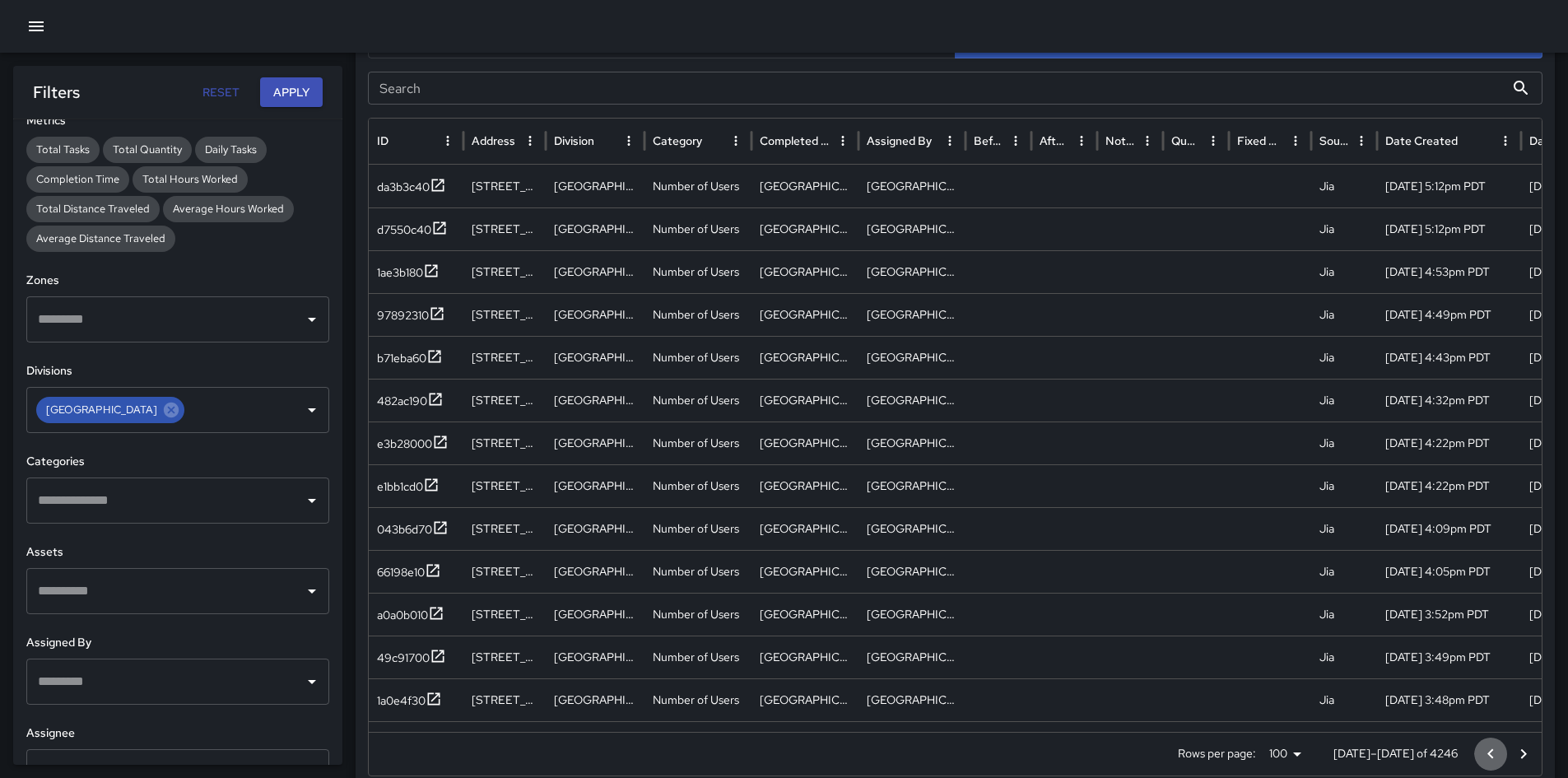
click at [1053, 547] on icon "Go to previous page" at bounding box center [1491, 755] width 20 height 20
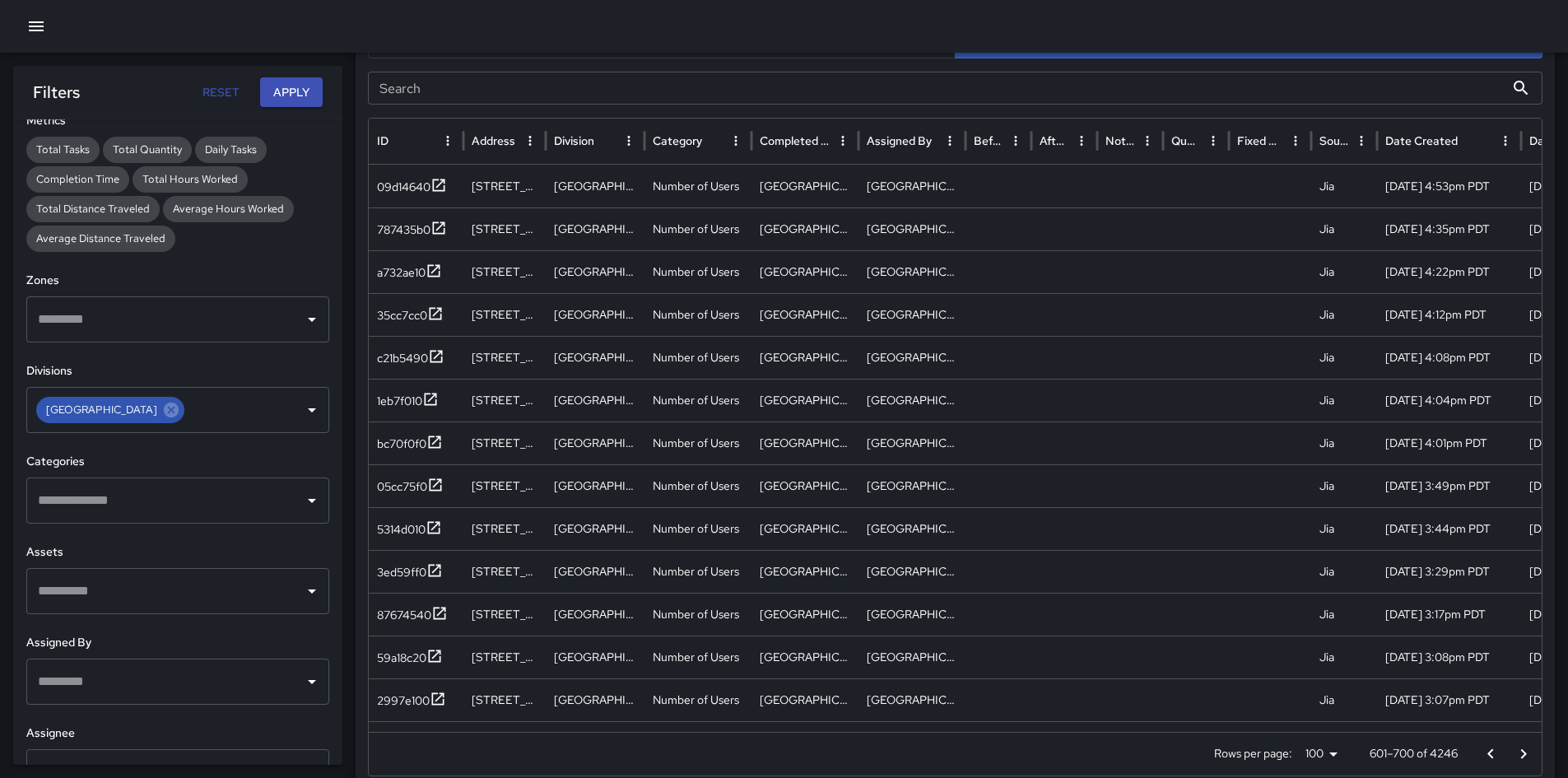
click at [1053, 547] on icon "Go to previous page" at bounding box center [1491, 755] width 20 height 20
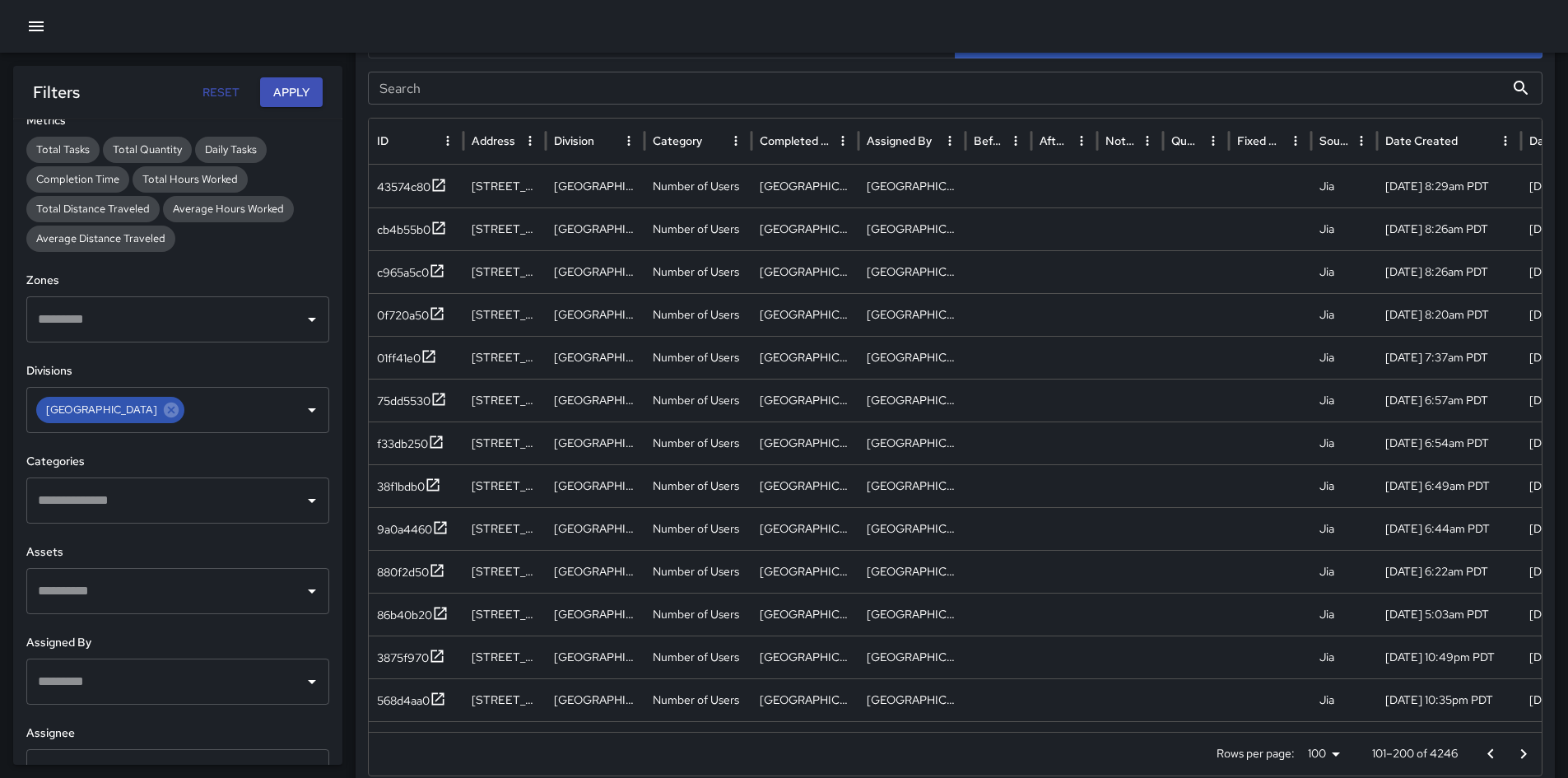
click at [1053, 547] on icon "Go to previous page" at bounding box center [1491, 755] width 20 height 20
click at [1053, 547] on div at bounding box center [1507, 754] width 66 height 33
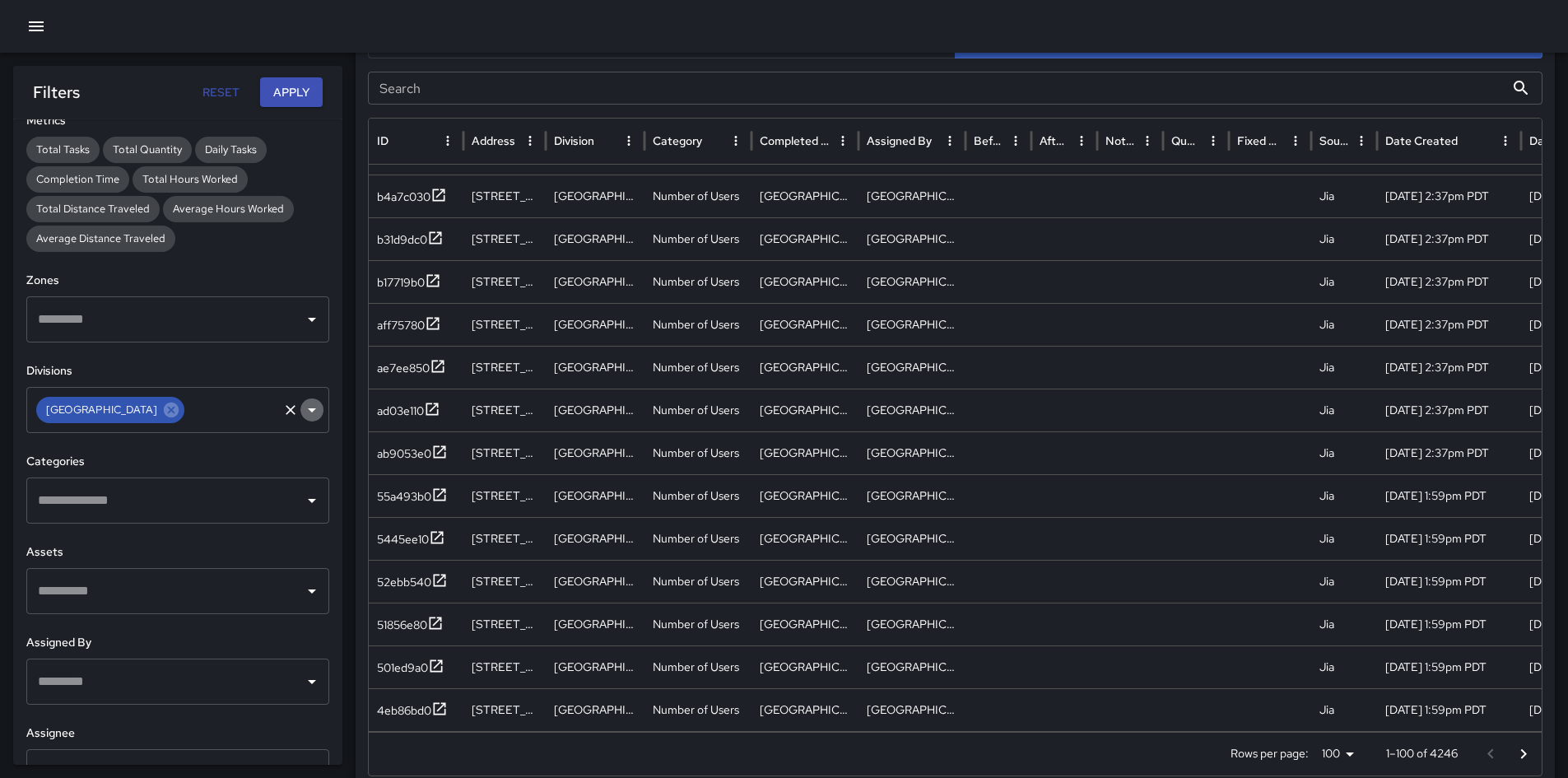
click at [302, 413] on icon "Open" at bounding box center [312, 410] width 20 height 20
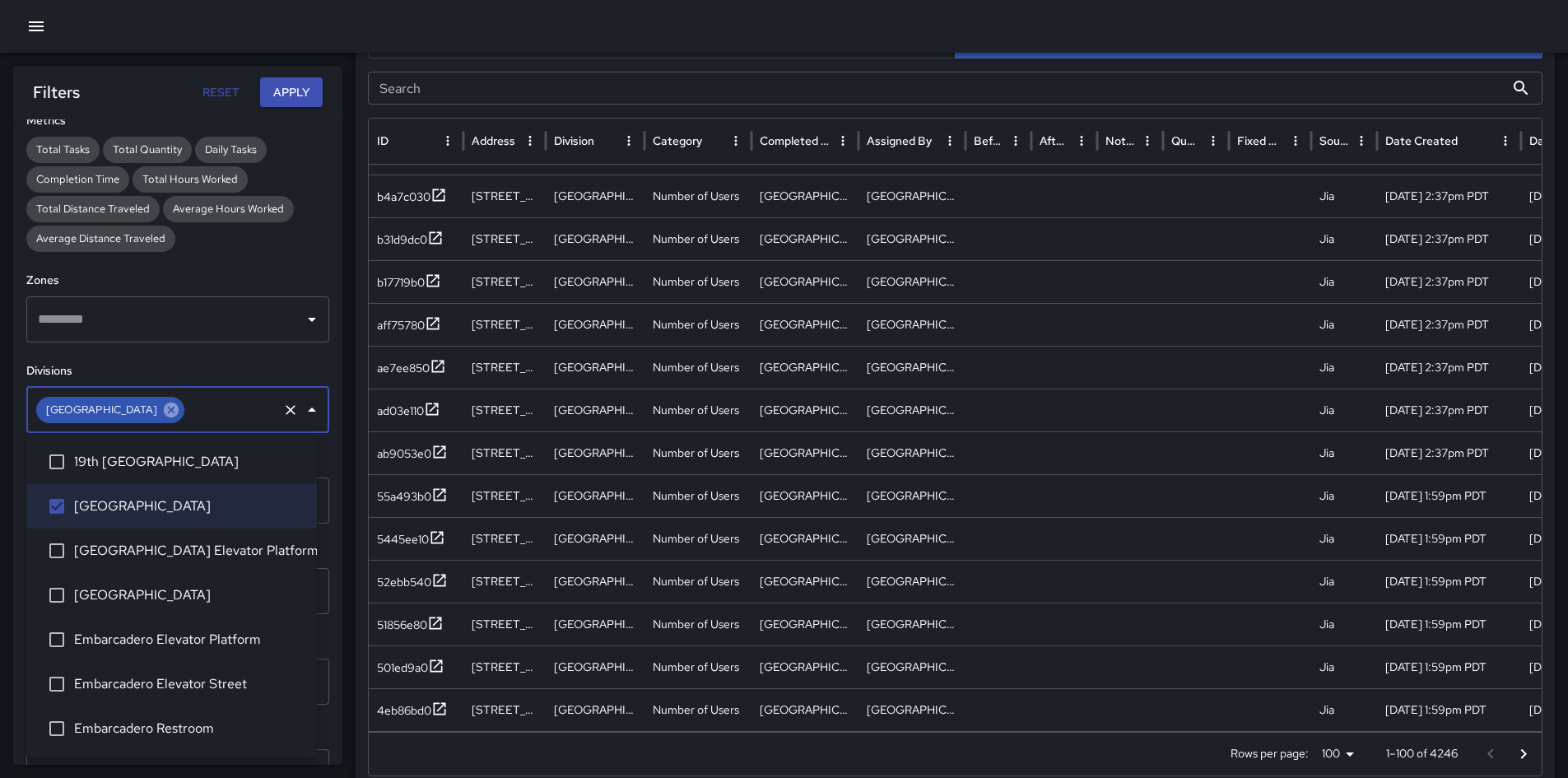
click at [162, 411] on icon at bounding box center [171, 410] width 18 height 18
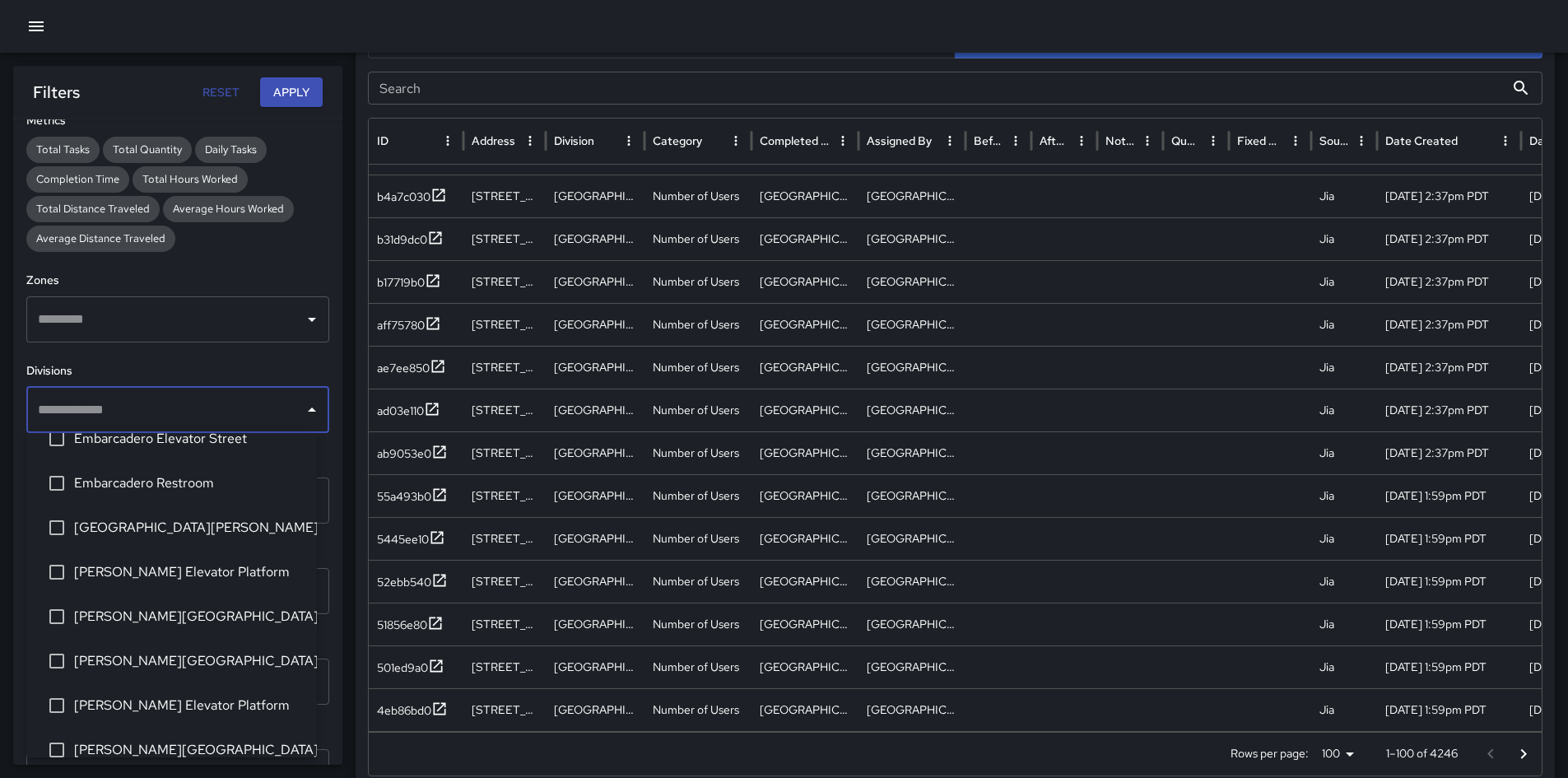
click at [215, 547] on span "[PERSON_NAME] Elevator Platform" at bounding box center [189, 573] width 230 height 20
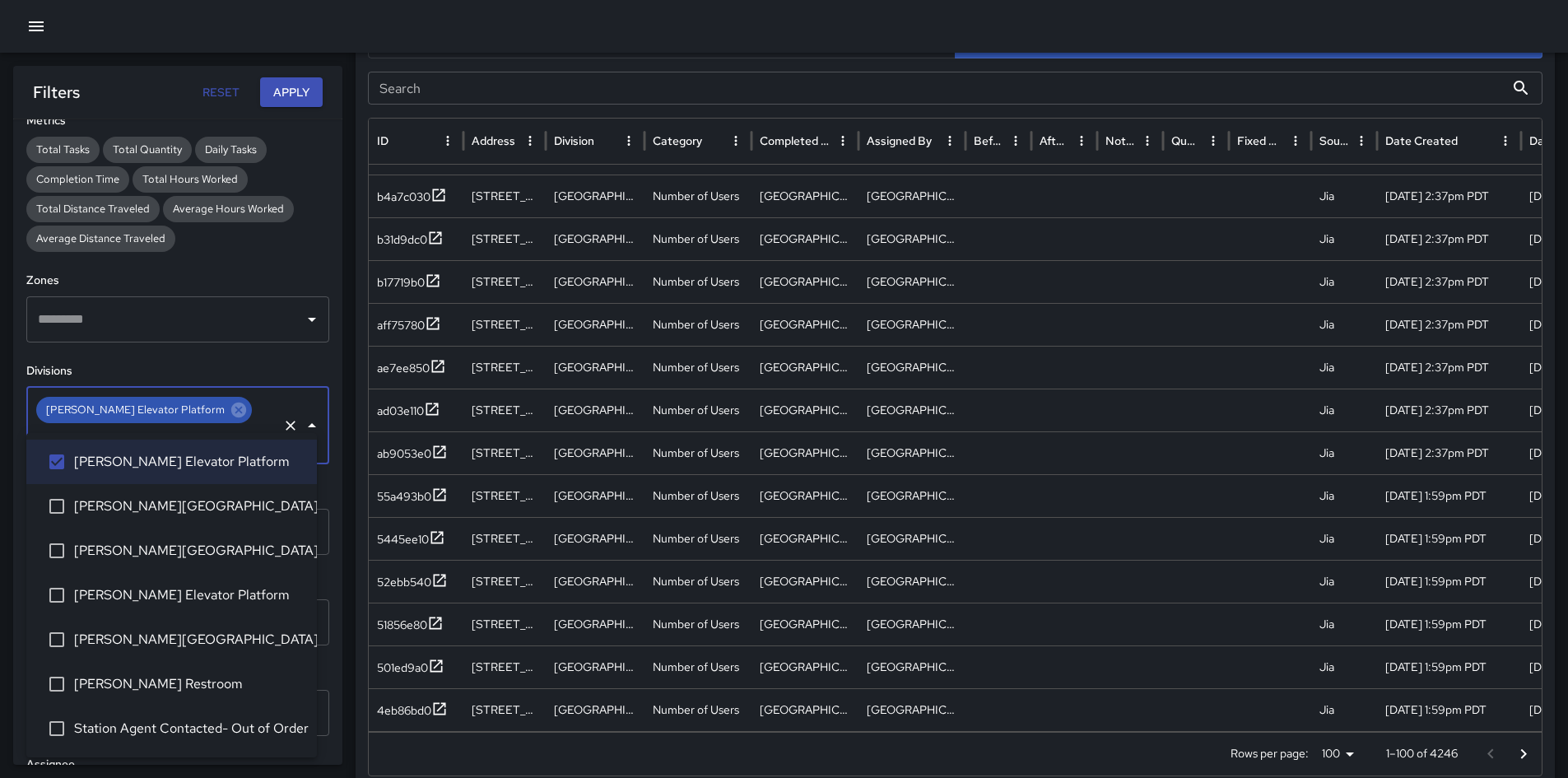
click at [214, 547] on span "Station Agent Contacted- Out of Order" at bounding box center [189, 729] width 230 height 20
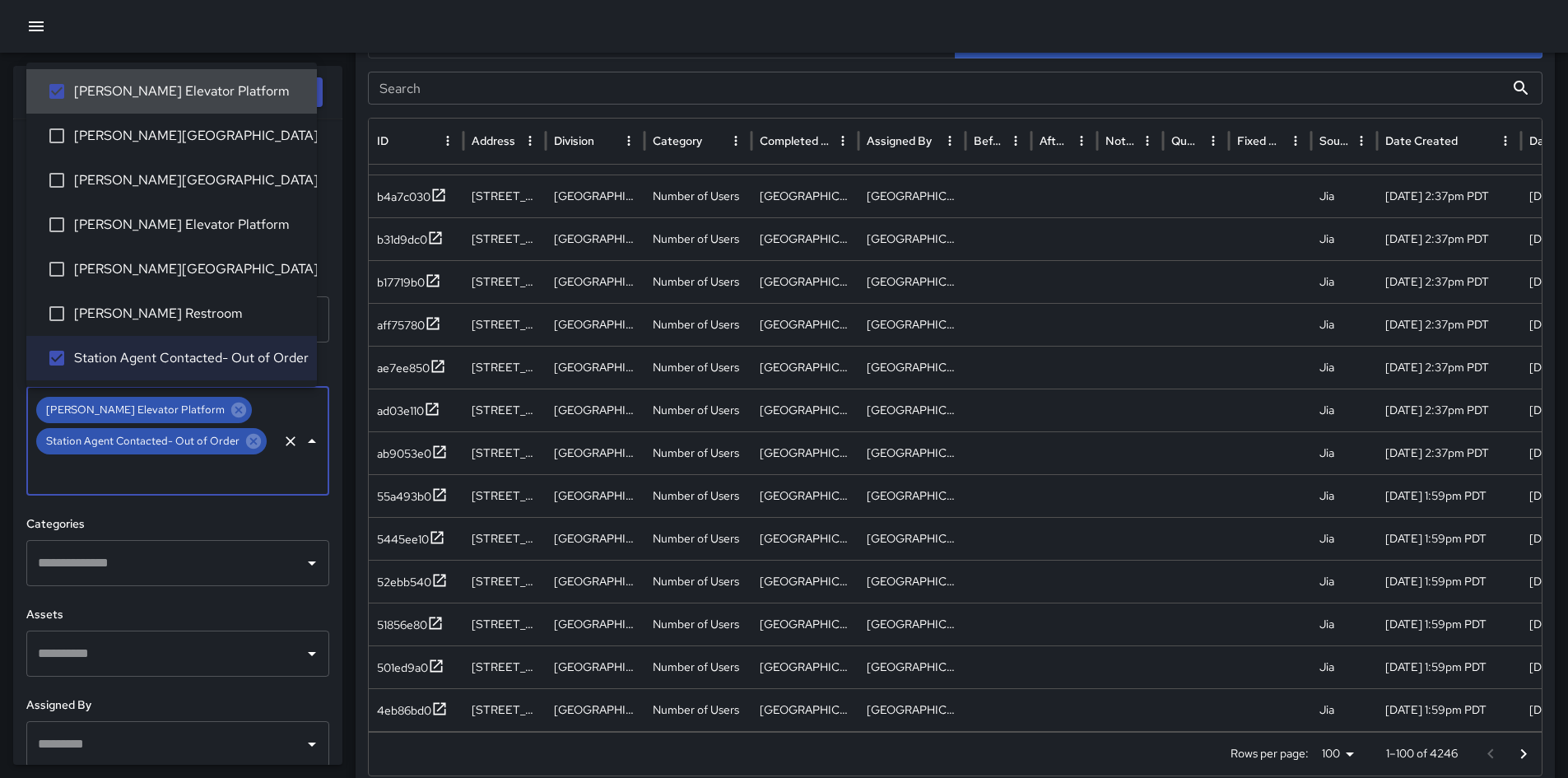
click at [329, 98] on div "Filters Reset Apply" at bounding box center [178, 92] width 329 height 53
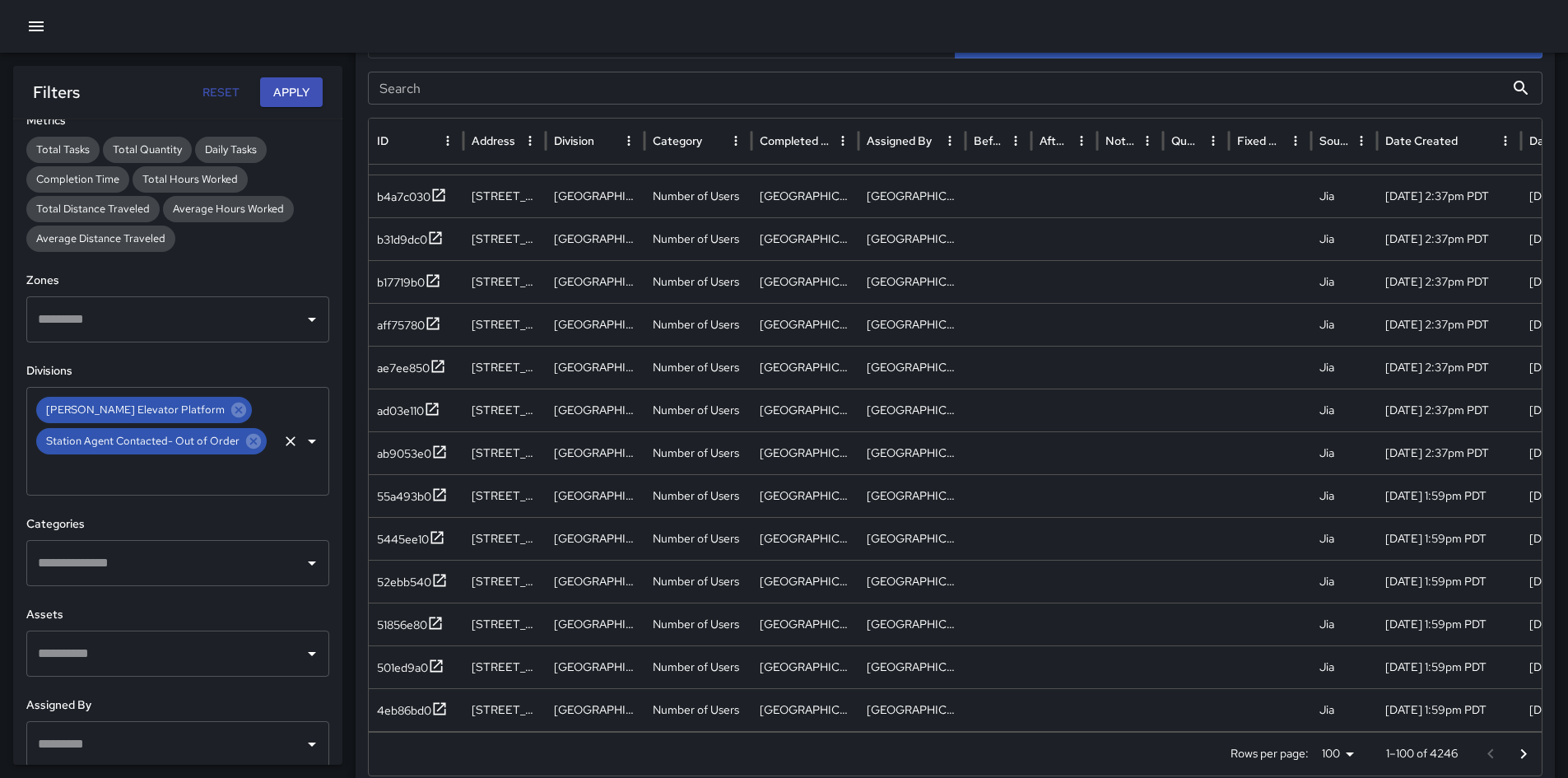
click at [305, 95] on button "Apply" at bounding box center [291, 92] width 63 height 30
click at [1053, 329] on div "Task Map and Details Export CSV Export Images Search Search ID Address Division…" at bounding box center [955, 377] width 1199 height 822
click at [246, 438] on icon at bounding box center [254, 442] width 15 height 15
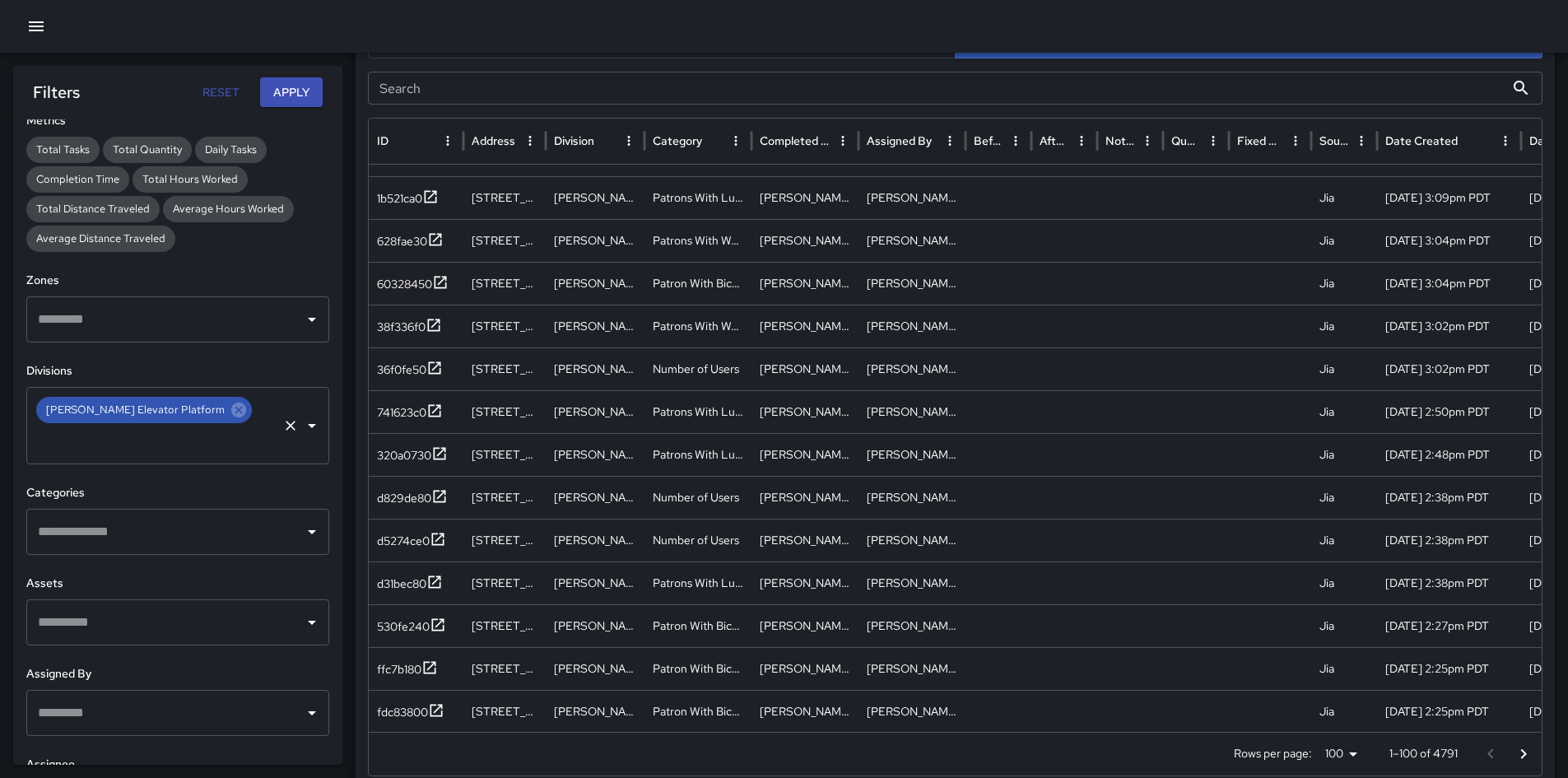
click at [207, 420] on div "[PERSON_NAME] Elevator Platform" at bounding box center [143, 409] width 215 height 26
click at [231, 412] on icon at bounding box center [239, 410] width 15 height 15
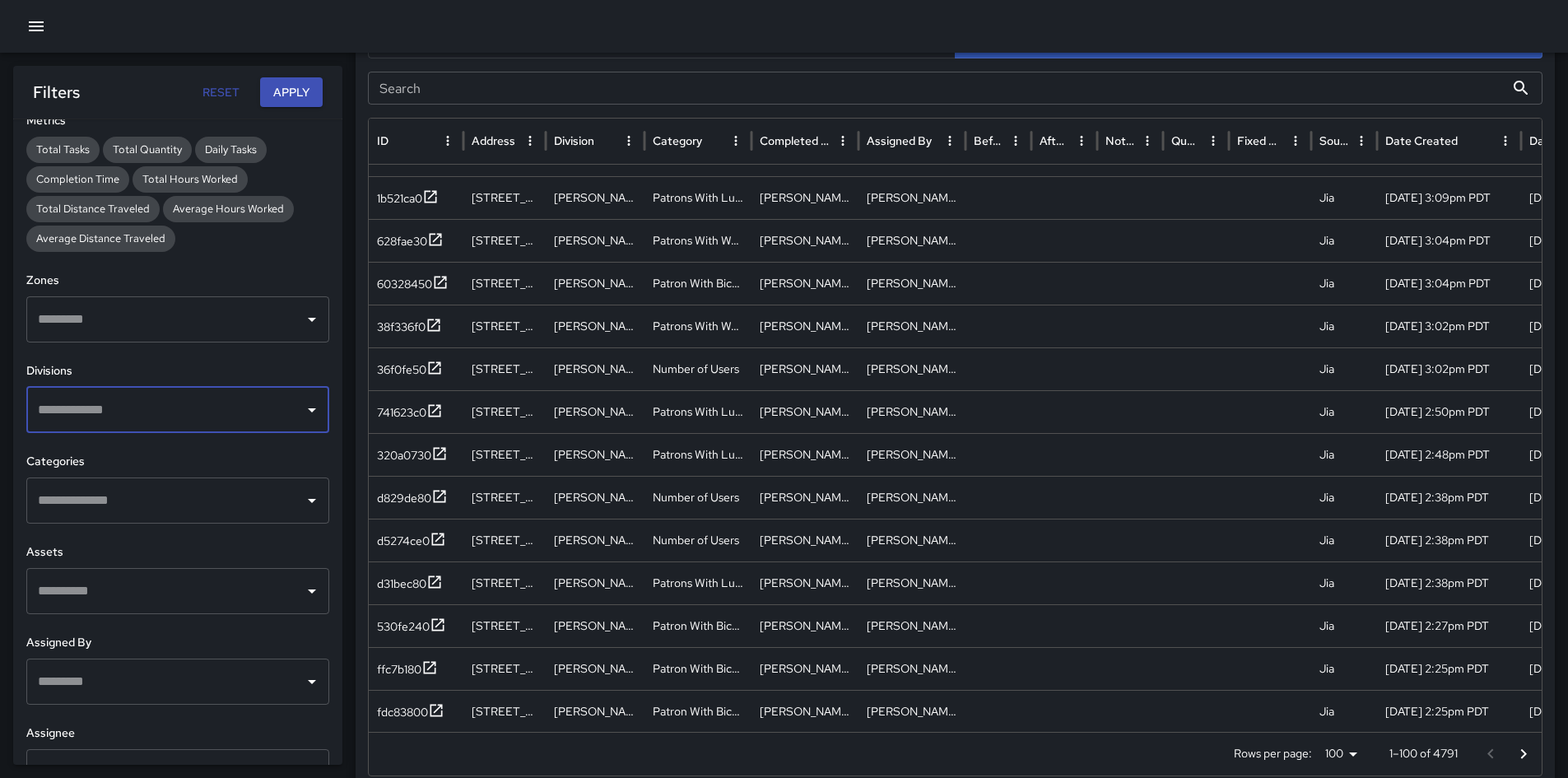
click at [302, 415] on icon "Open" at bounding box center [312, 410] width 20 height 20
click at [322, 423] on div "**********" at bounding box center [178, 442] width 329 height 646
click at [256, 518] on div "​" at bounding box center [177, 501] width 303 height 46
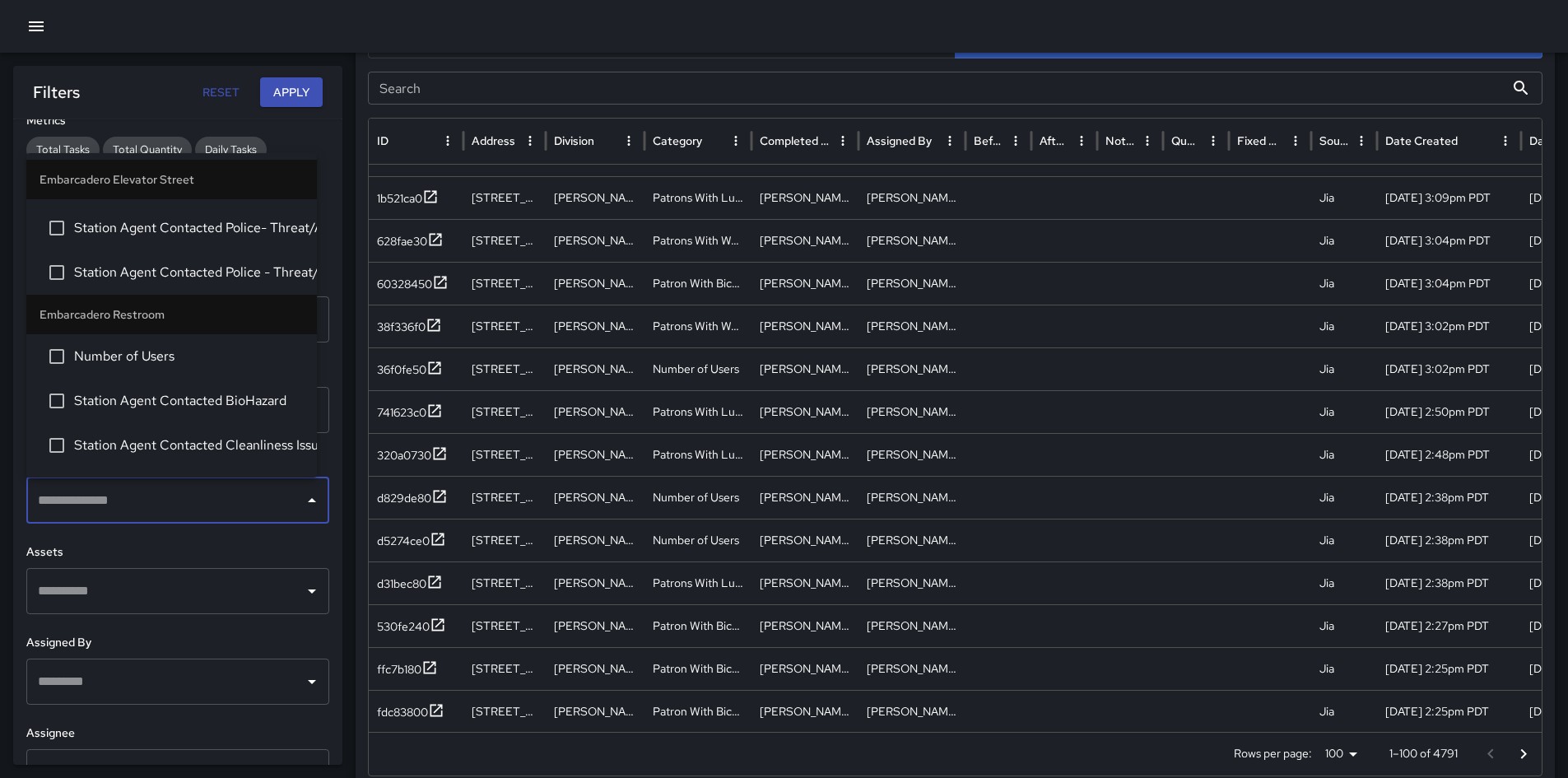
click at [235, 280] on span "Station Agent Contacted Police - Threat/Assault between patrons" at bounding box center [189, 272] width 230 height 20
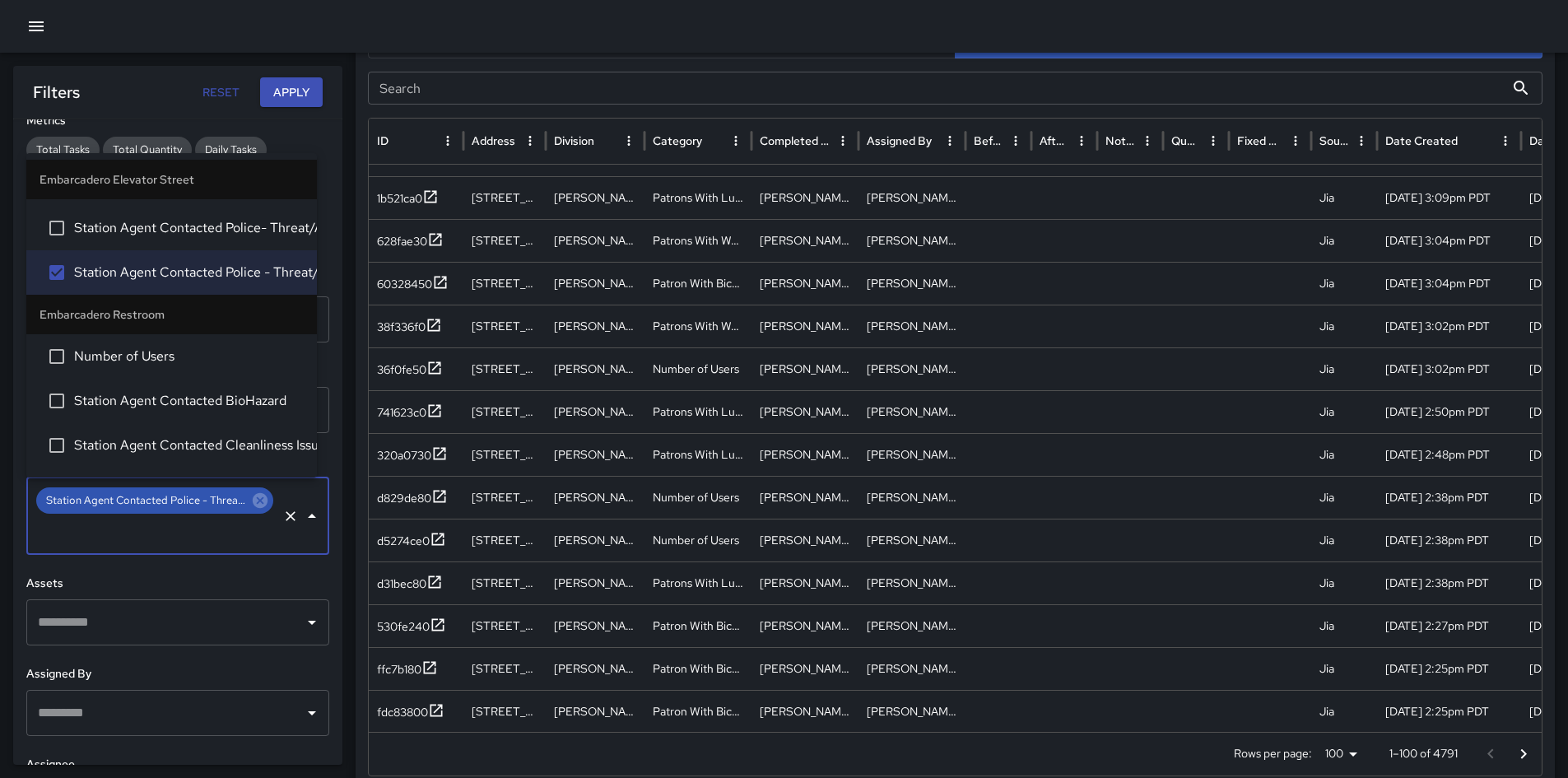
click at [291, 88] on button "Apply" at bounding box center [291, 92] width 63 height 30
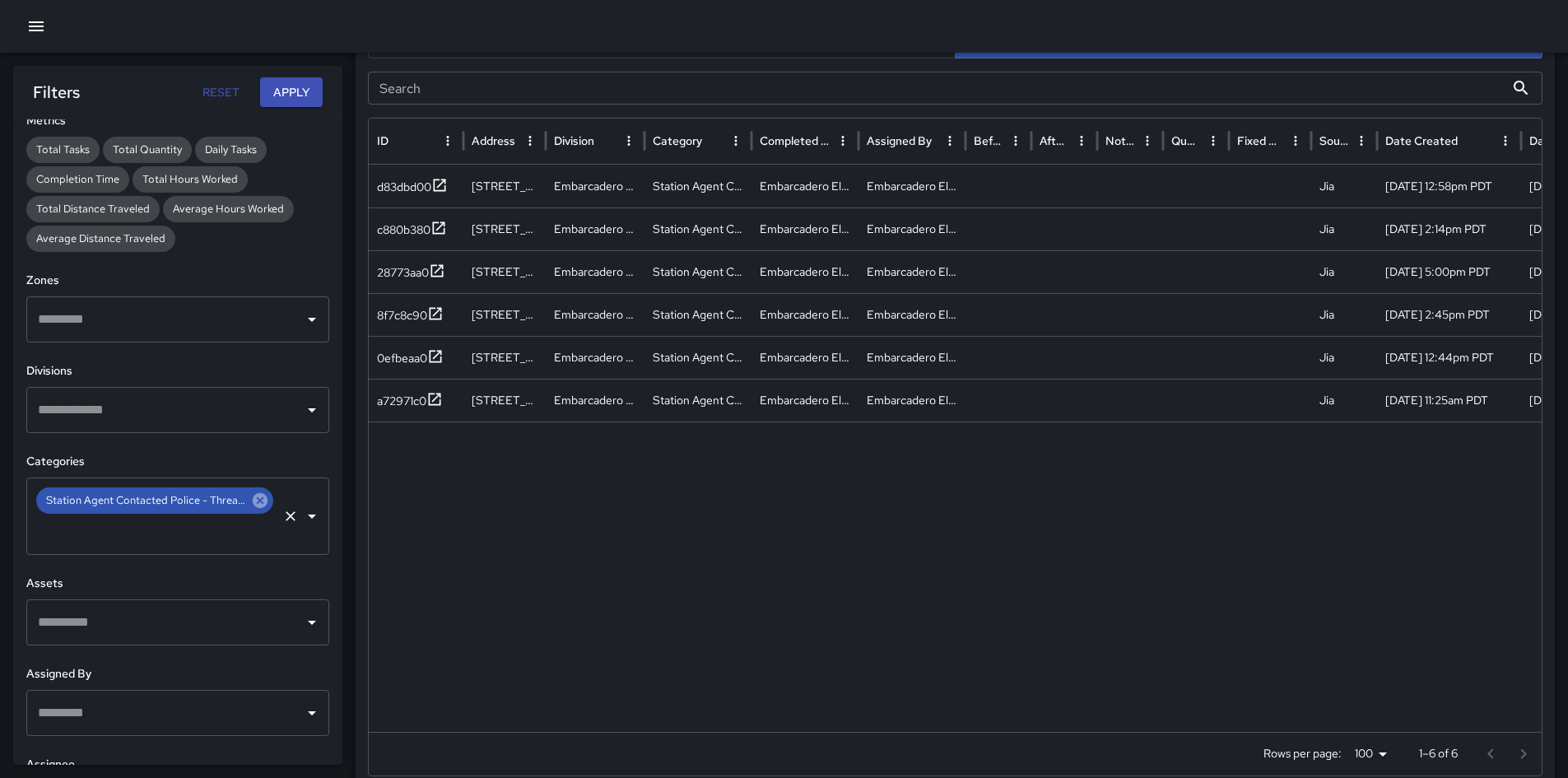
click at [253, 506] on icon at bounding box center [261, 501] width 15 height 15
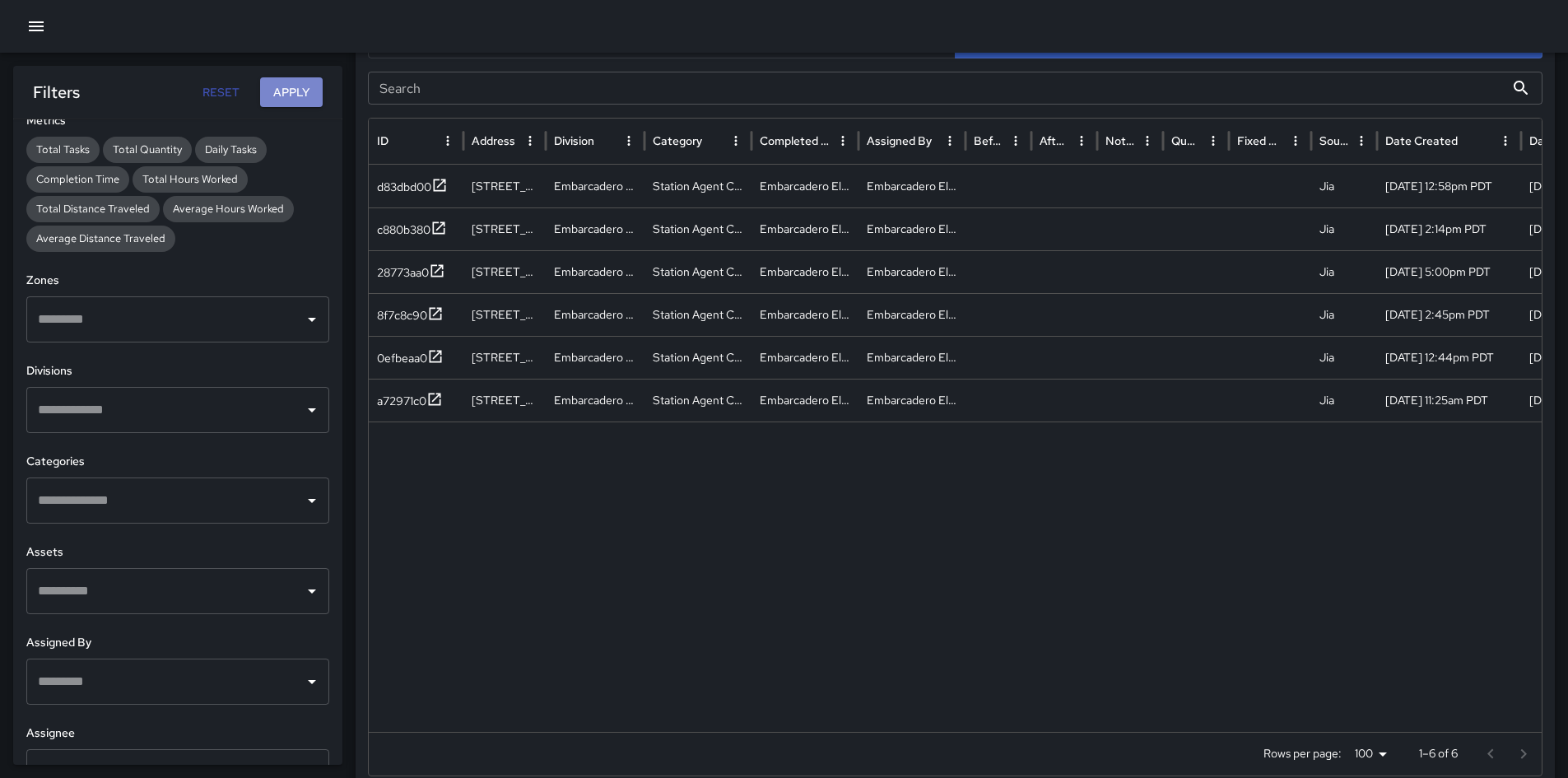
click at [282, 91] on button "Apply" at bounding box center [291, 92] width 63 height 30
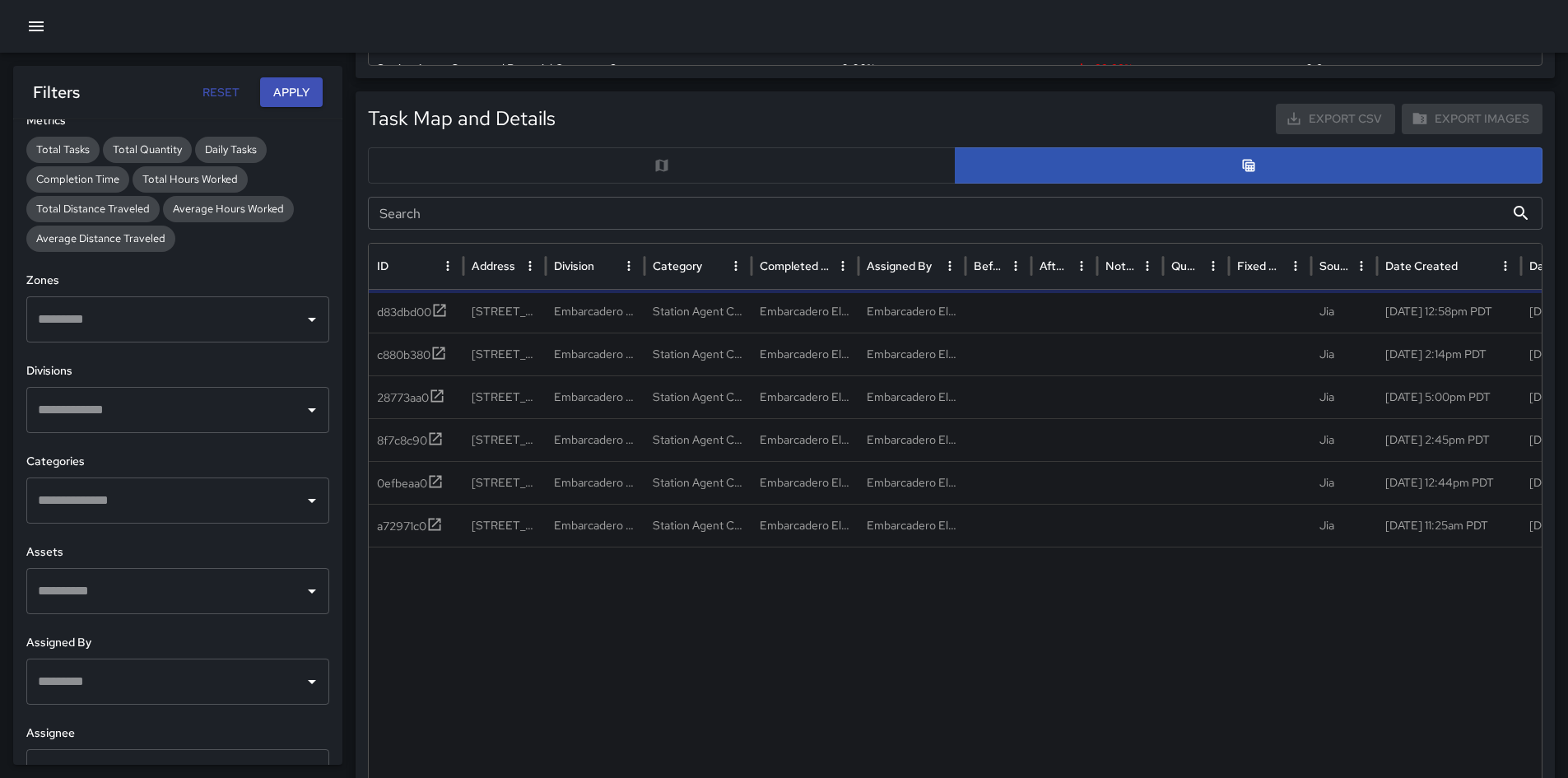
scroll to position [611, 0]
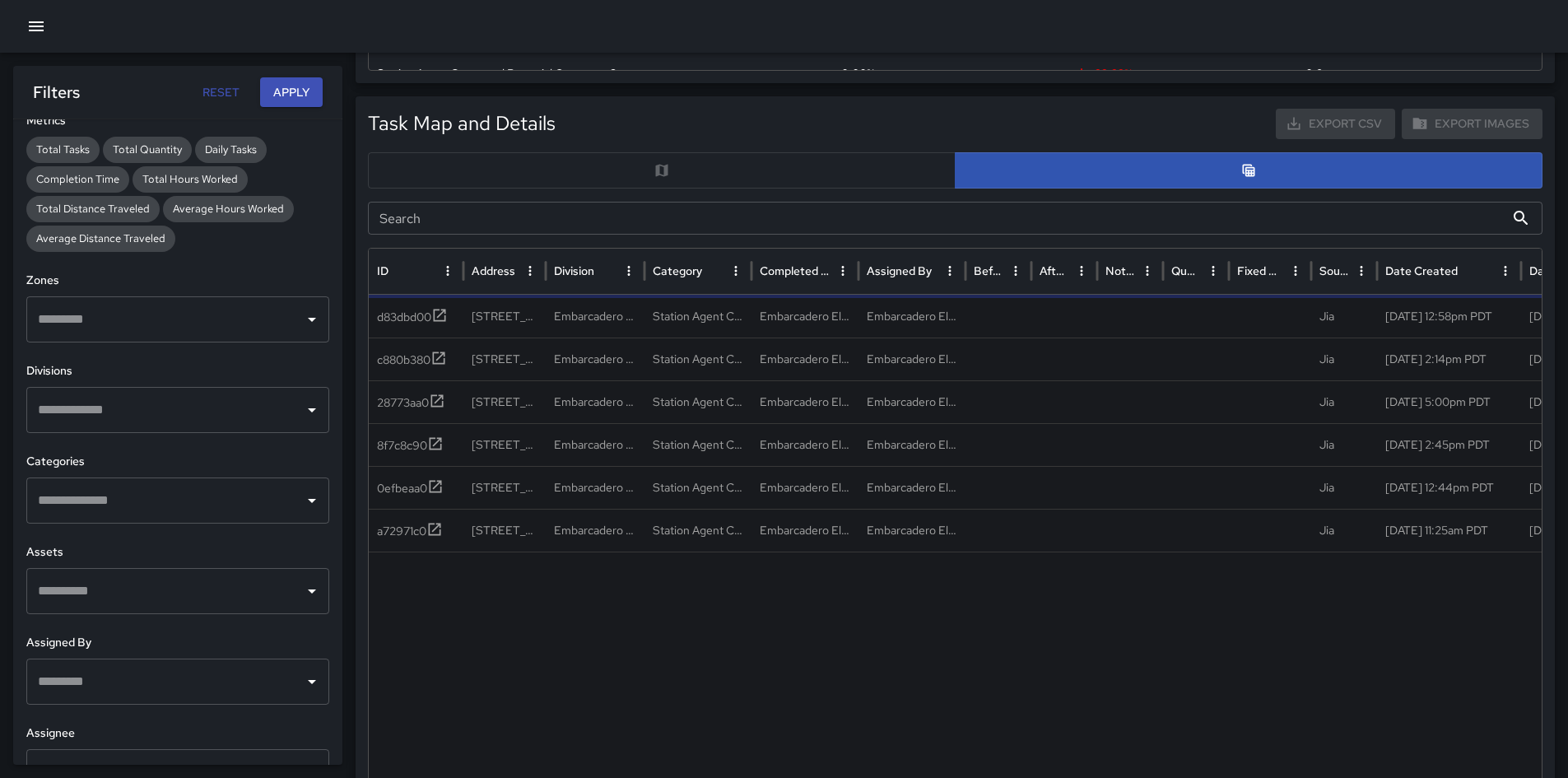
click at [282, 75] on div "Filters Reset Apply" at bounding box center [178, 92] width 329 height 53
click at [286, 90] on button "Apply" at bounding box center [291, 92] width 63 height 30
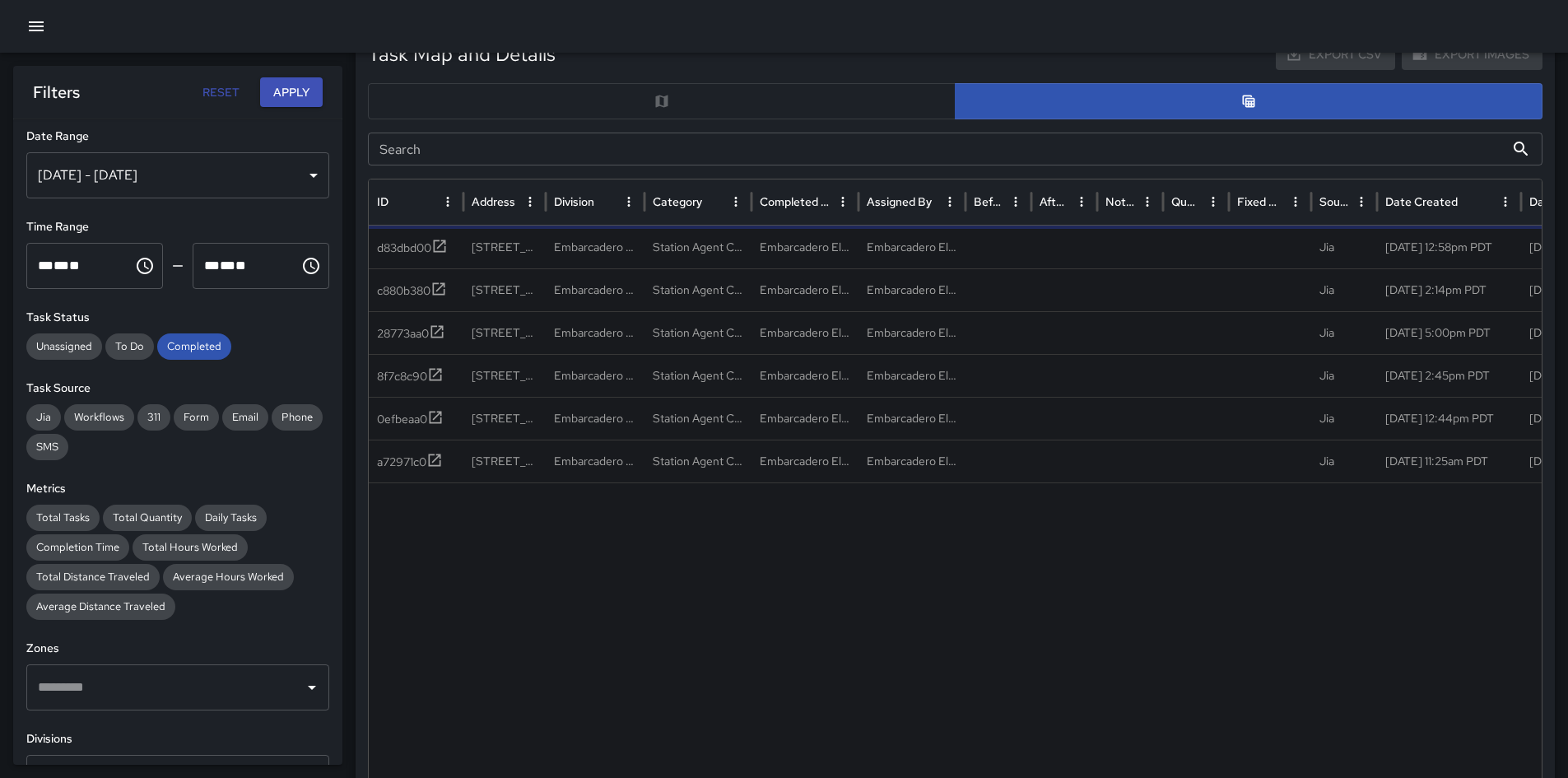
scroll to position [659, 0]
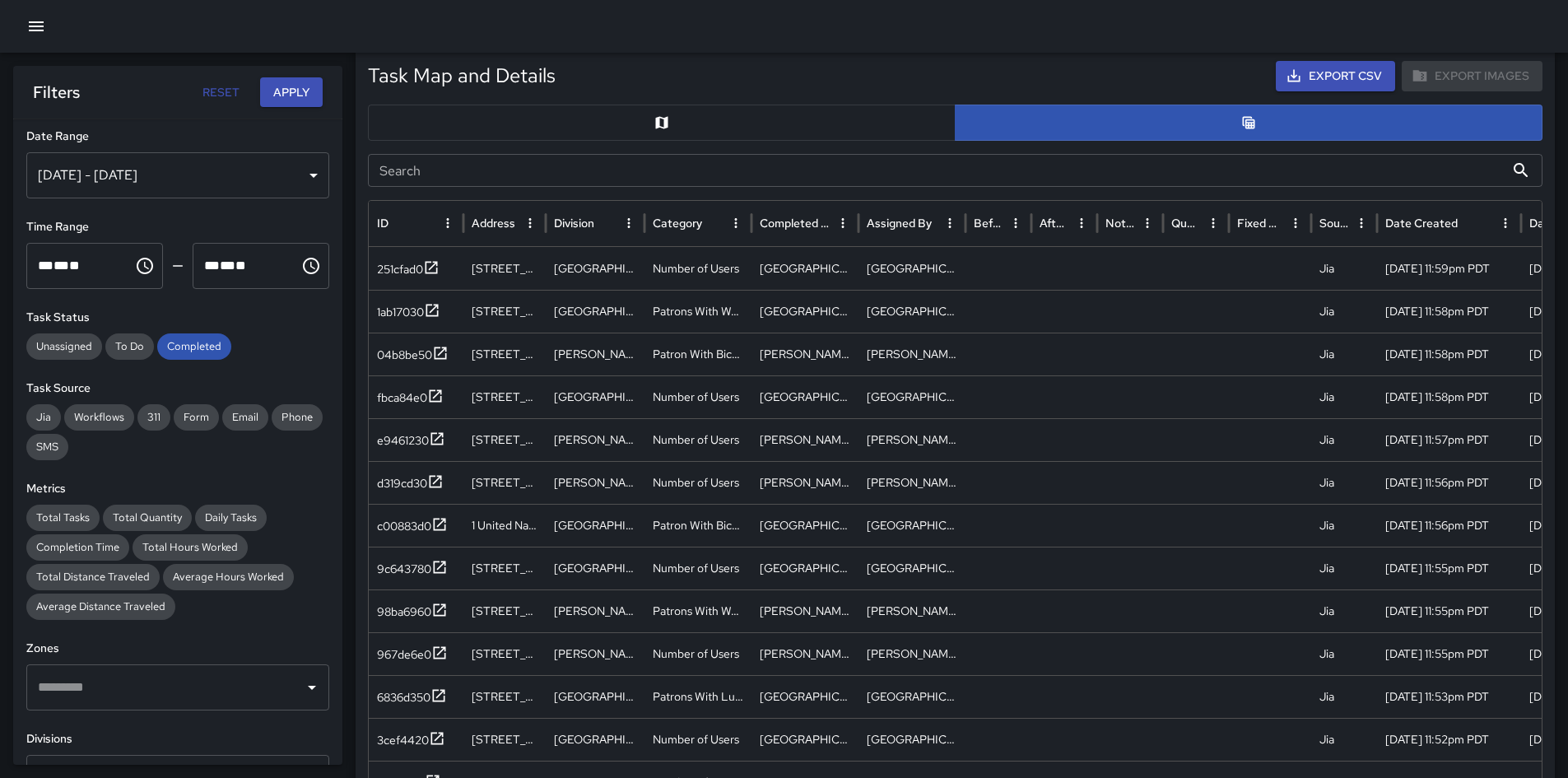
click at [1053, 73] on div "Export Images" at bounding box center [1472, 76] width 141 height 30
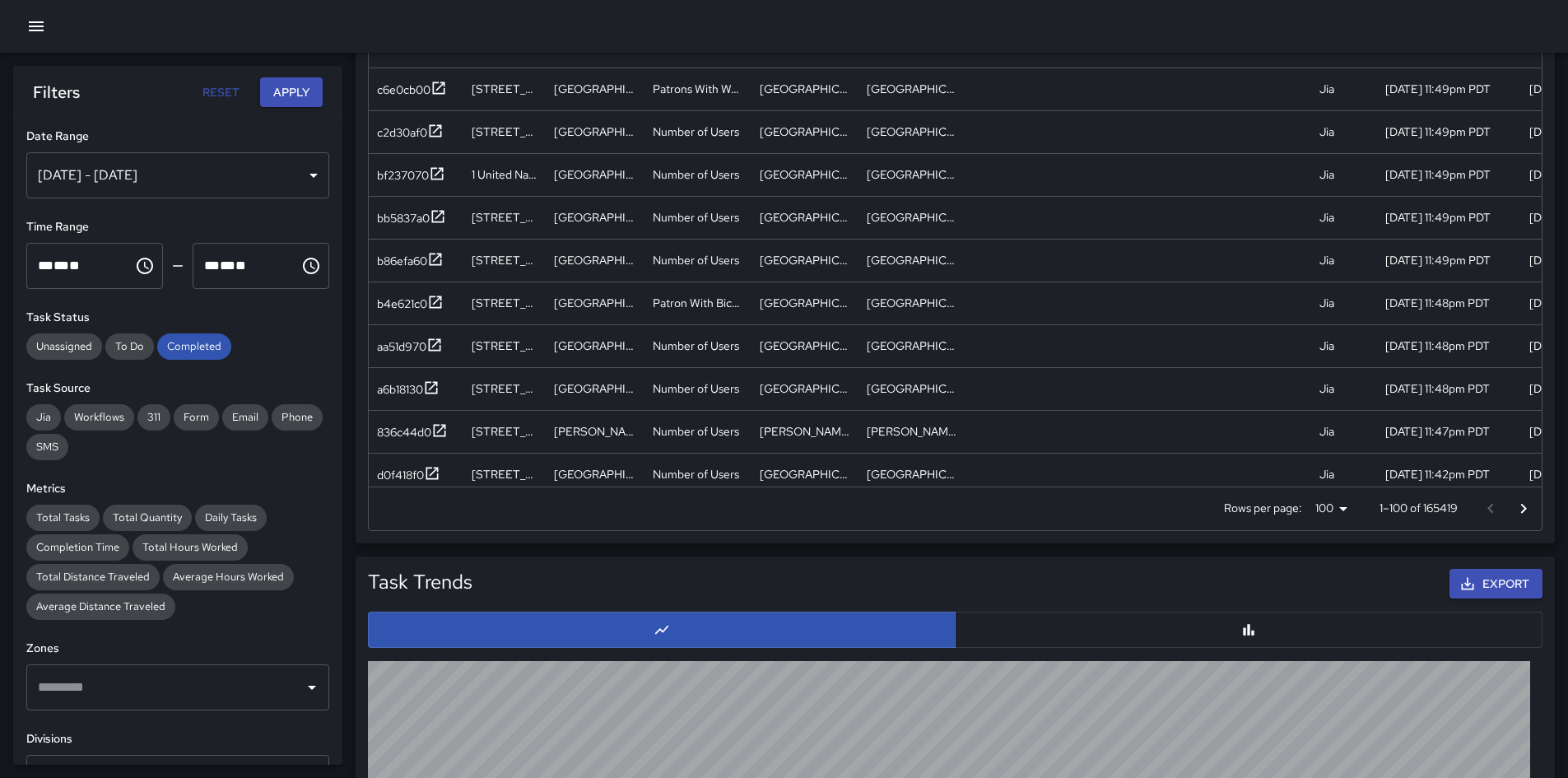
scroll to position [988, 0]
click at [1053, 516] on icon "Go to next page" at bounding box center [1524, 507] width 20 height 20
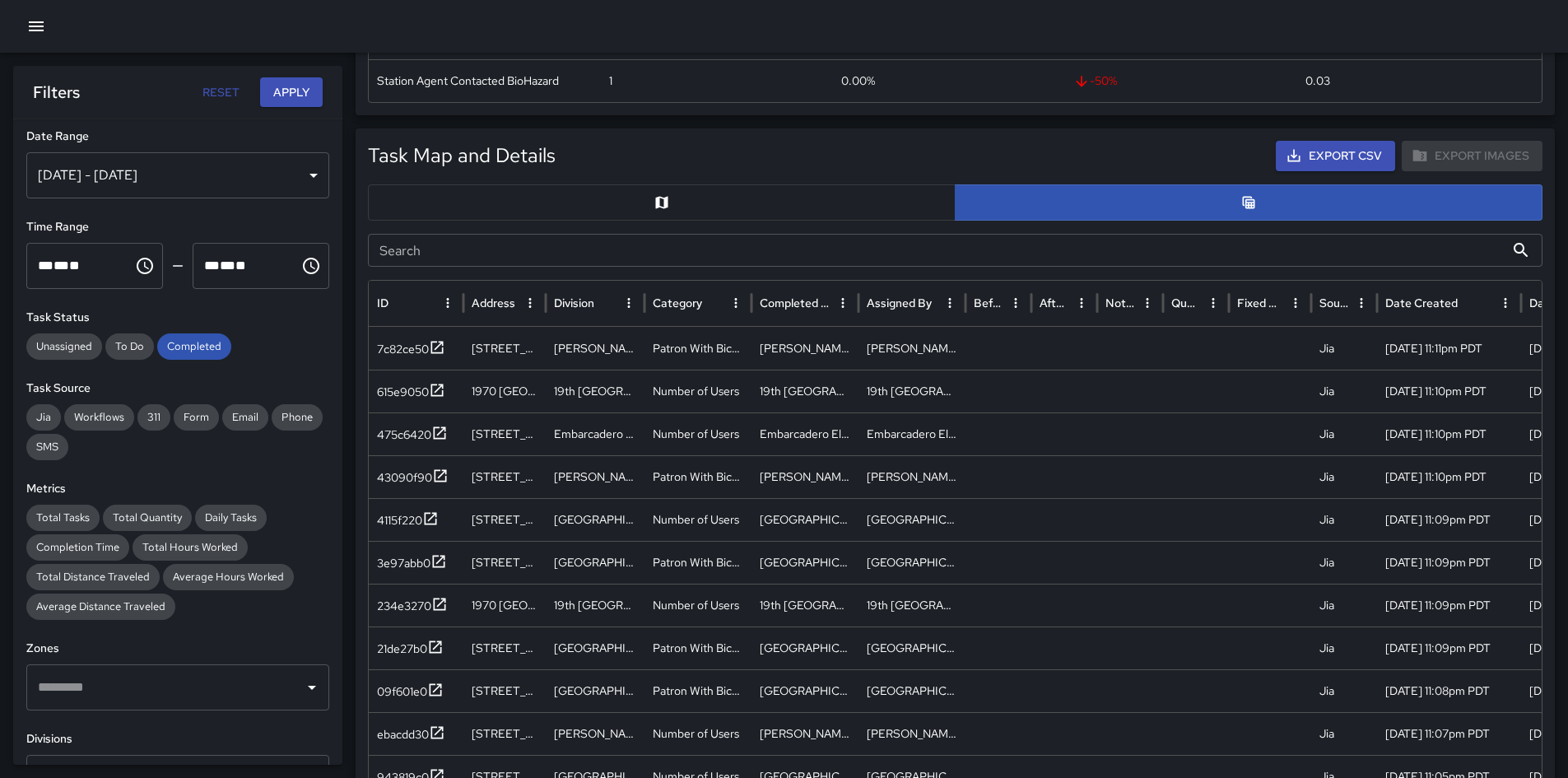
scroll to position [576, 0]
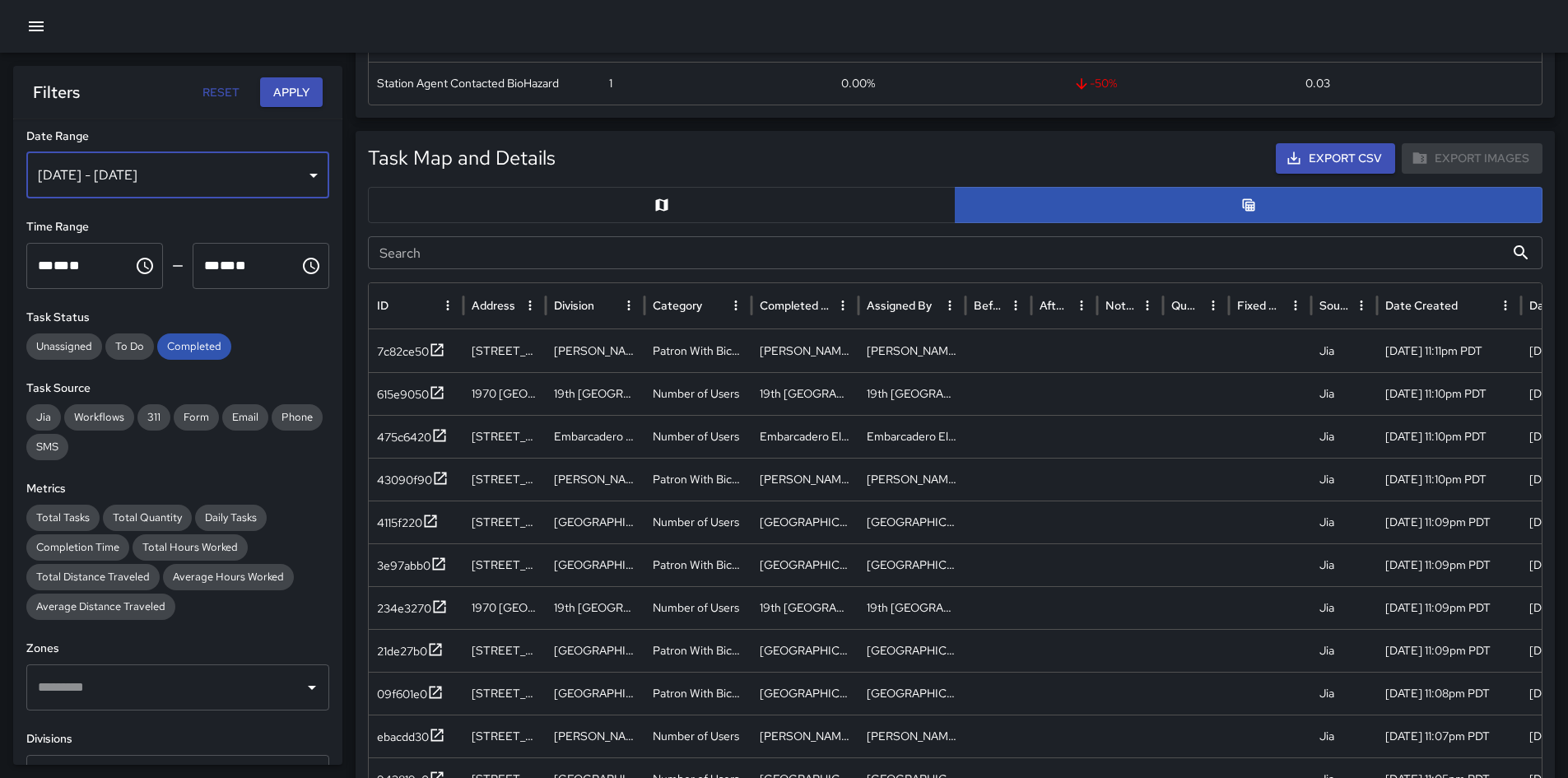
click at [214, 189] on div "[DATE] - [DATE]" at bounding box center [177, 175] width 303 height 46
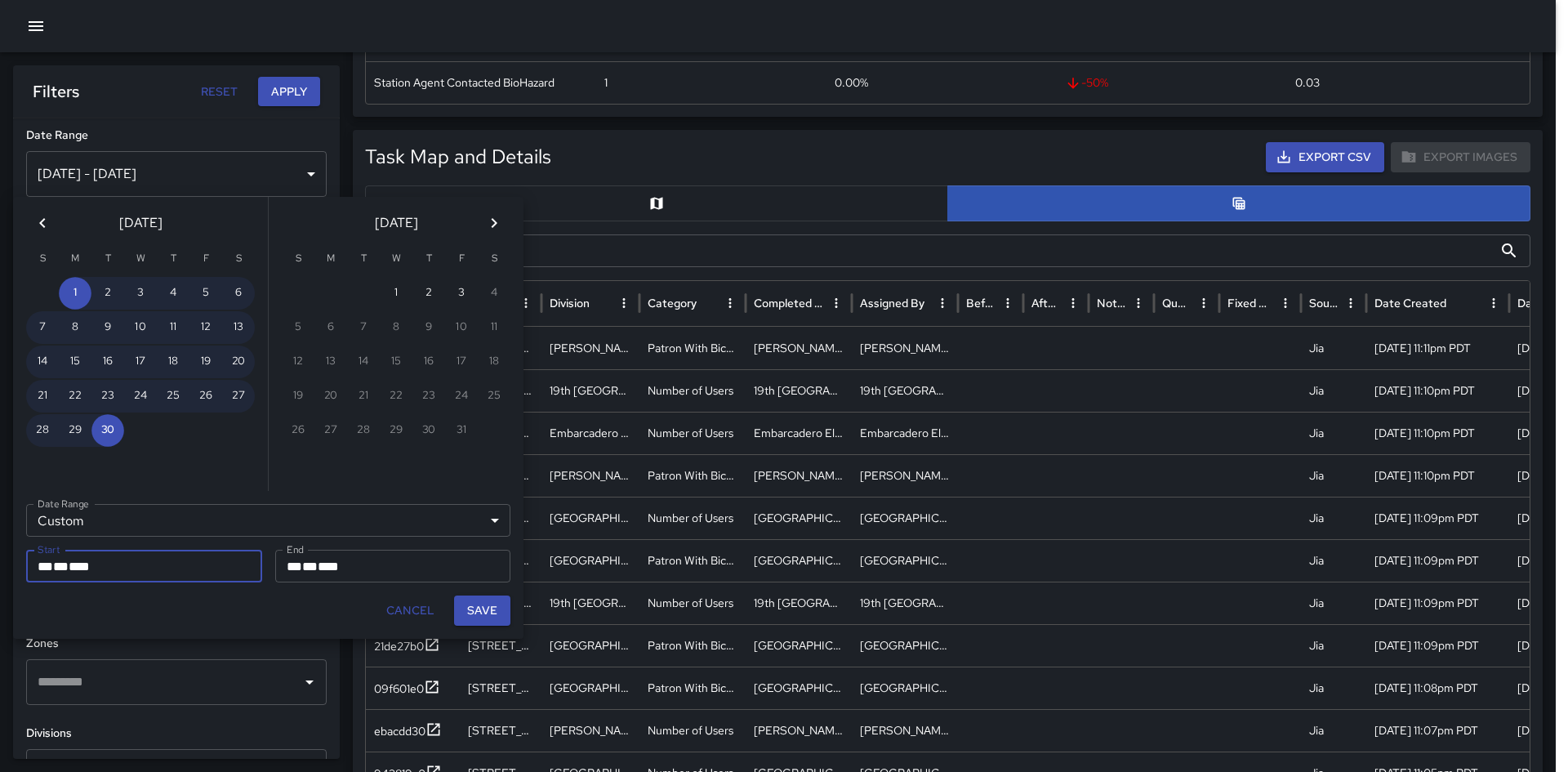
click at [57, 230] on button "Previous month" at bounding box center [42, 222] width 32 height 32
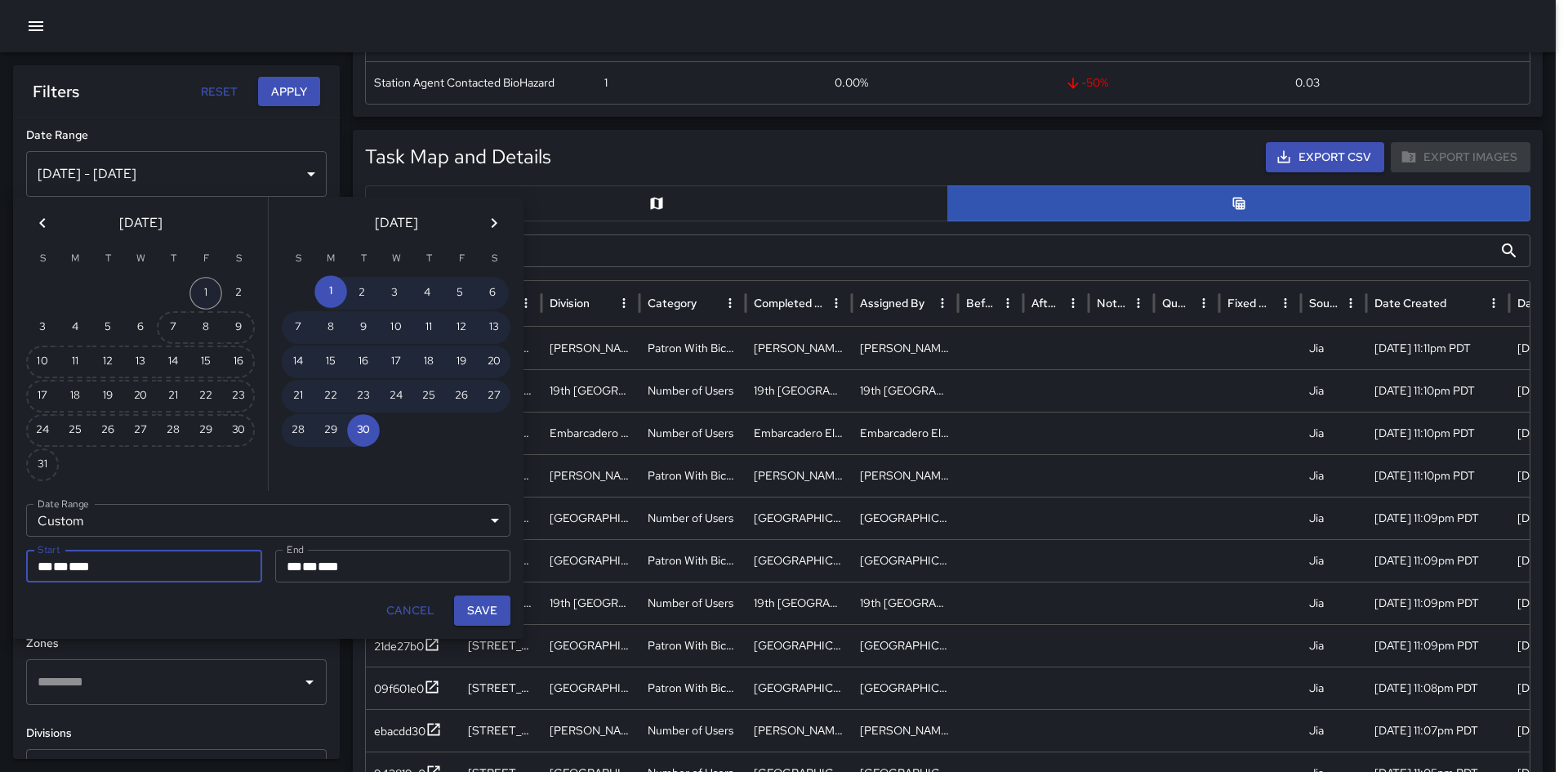
click at [190, 296] on button "1" at bounding box center [205, 293] width 32 height 32
type input "**********"
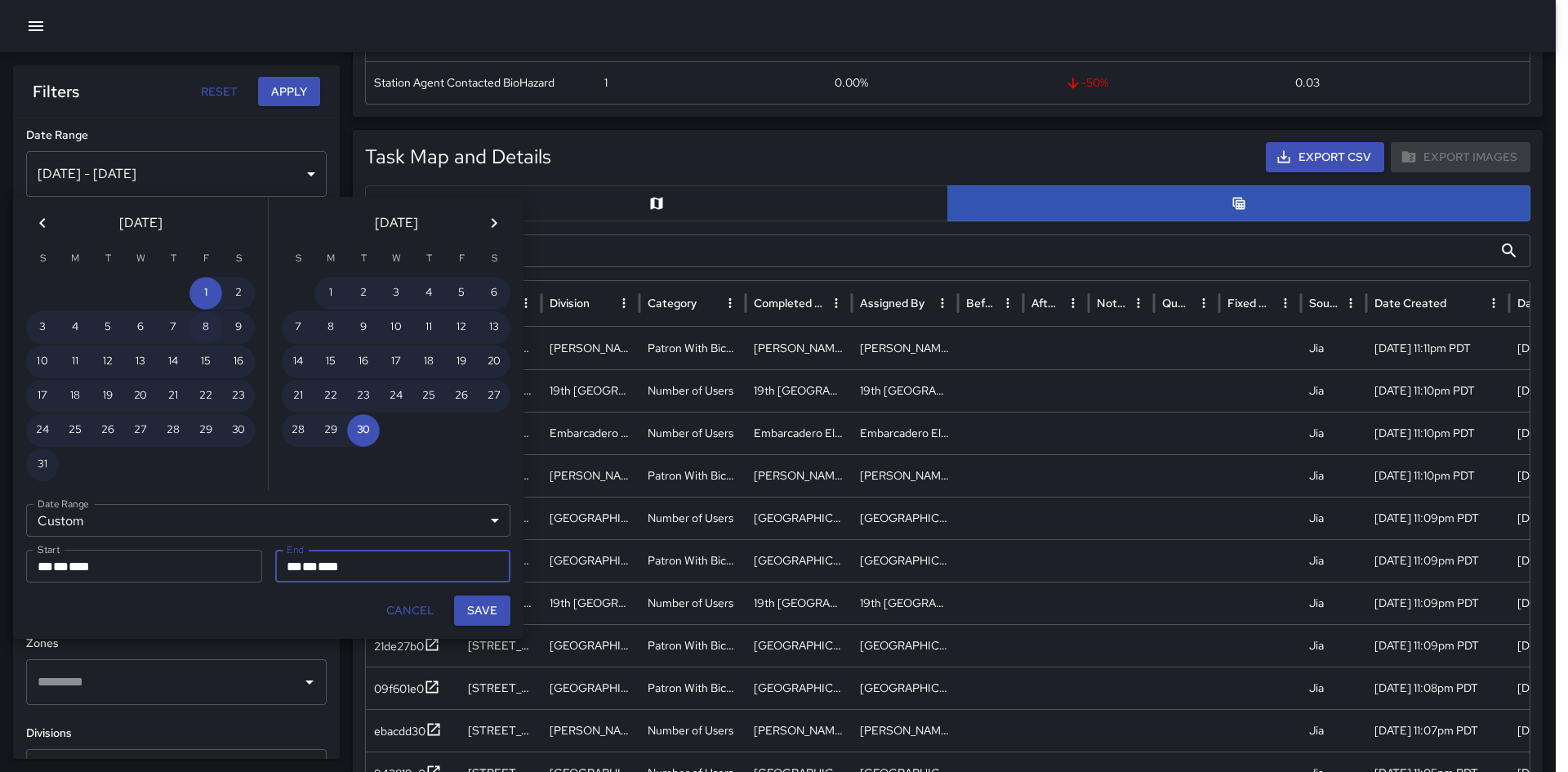
click at [205, 334] on button "8" at bounding box center [205, 327] width 32 height 32
type input "**********"
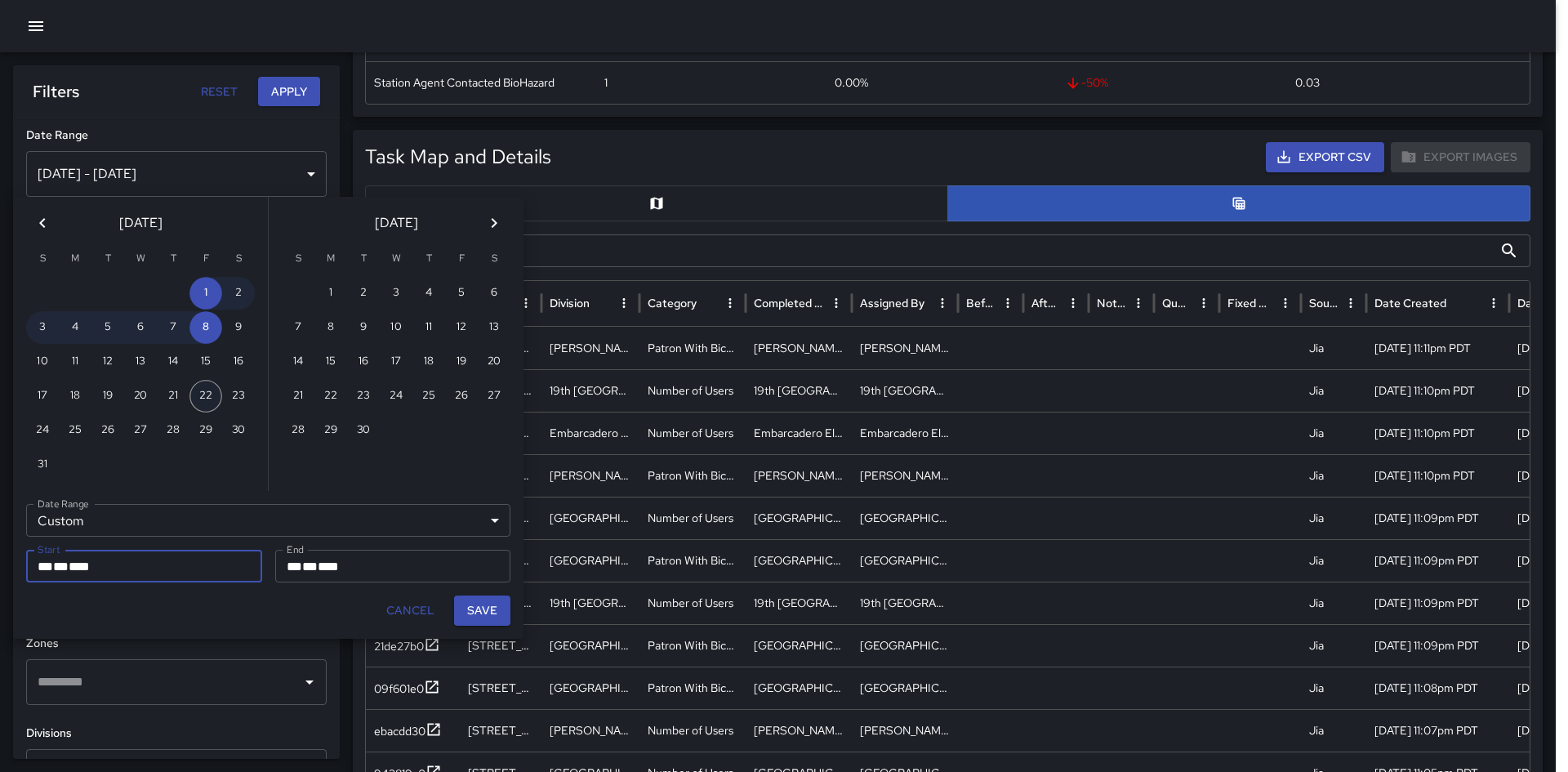
click at [199, 388] on button "22" at bounding box center [205, 396] width 32 height 32
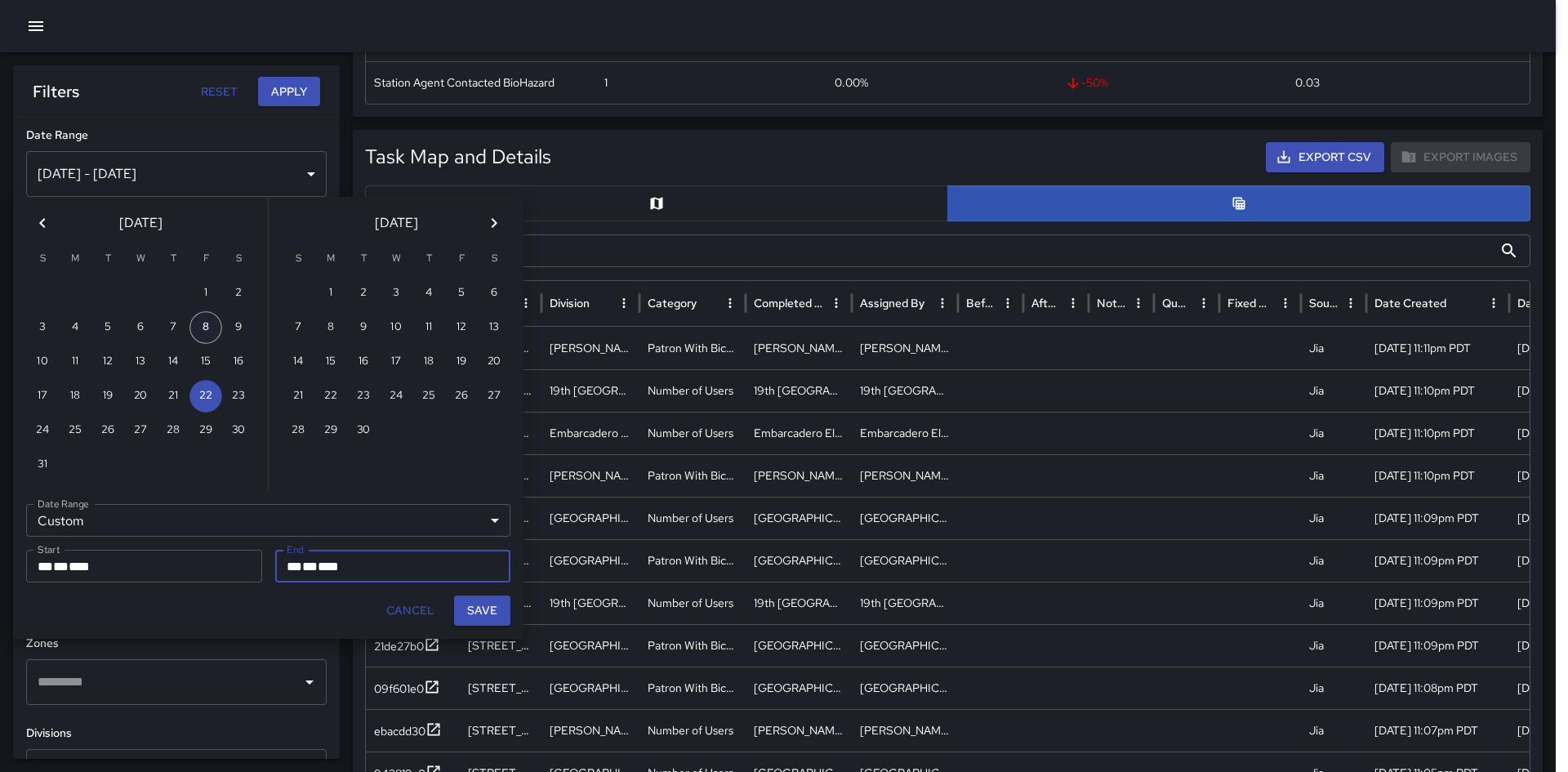
click at [214, 334] on button "8" at bounding box center [205, 327] width 32 height 32
type input "**********"
click at [213, 391] on button "22" at bounding box center [205, 396] width 32 height 32
type input "**********"
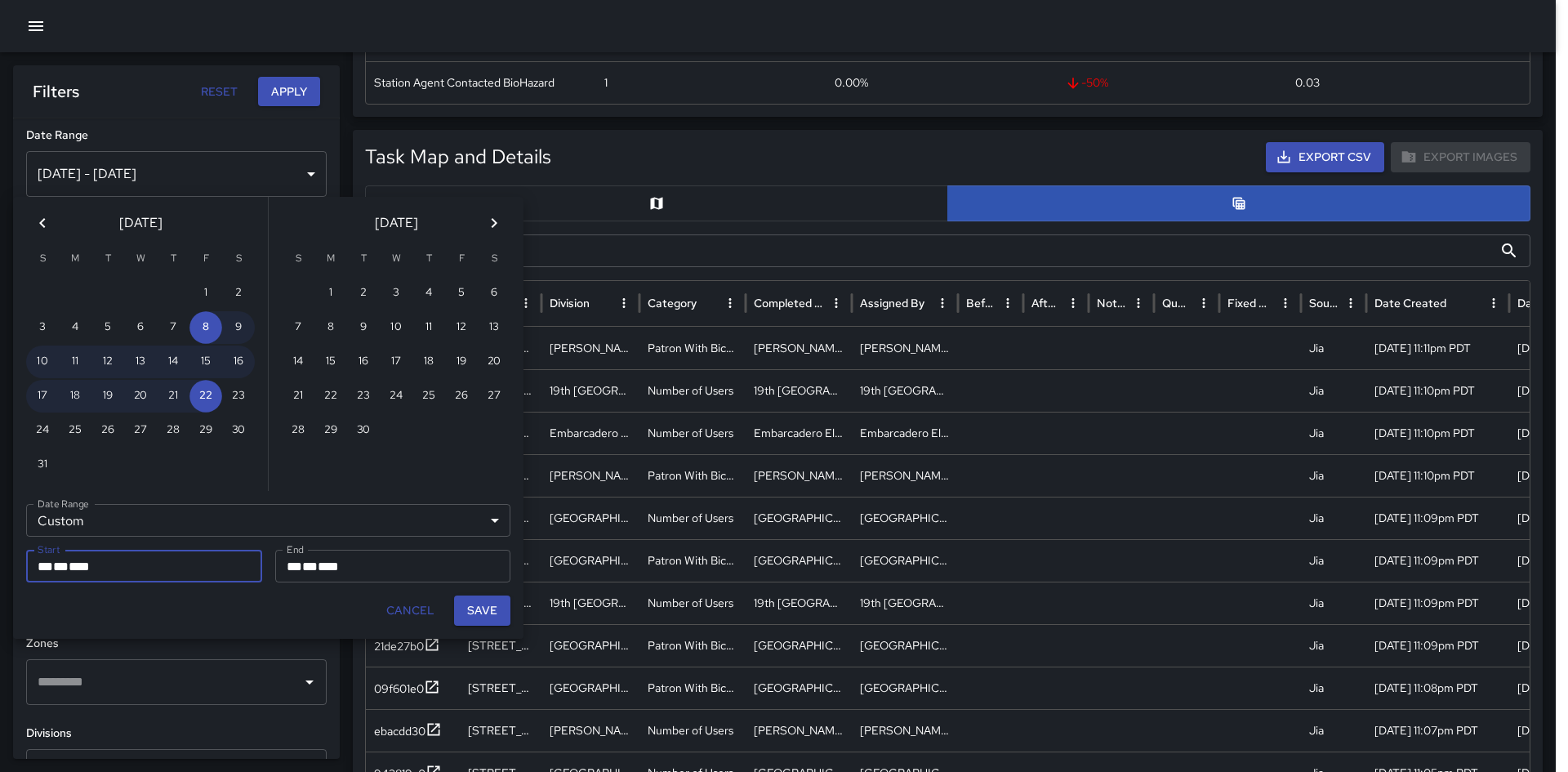
click at [493, 542] on button "Save" at bounding box center [482, 611] width 57 height 30
type input "**********"
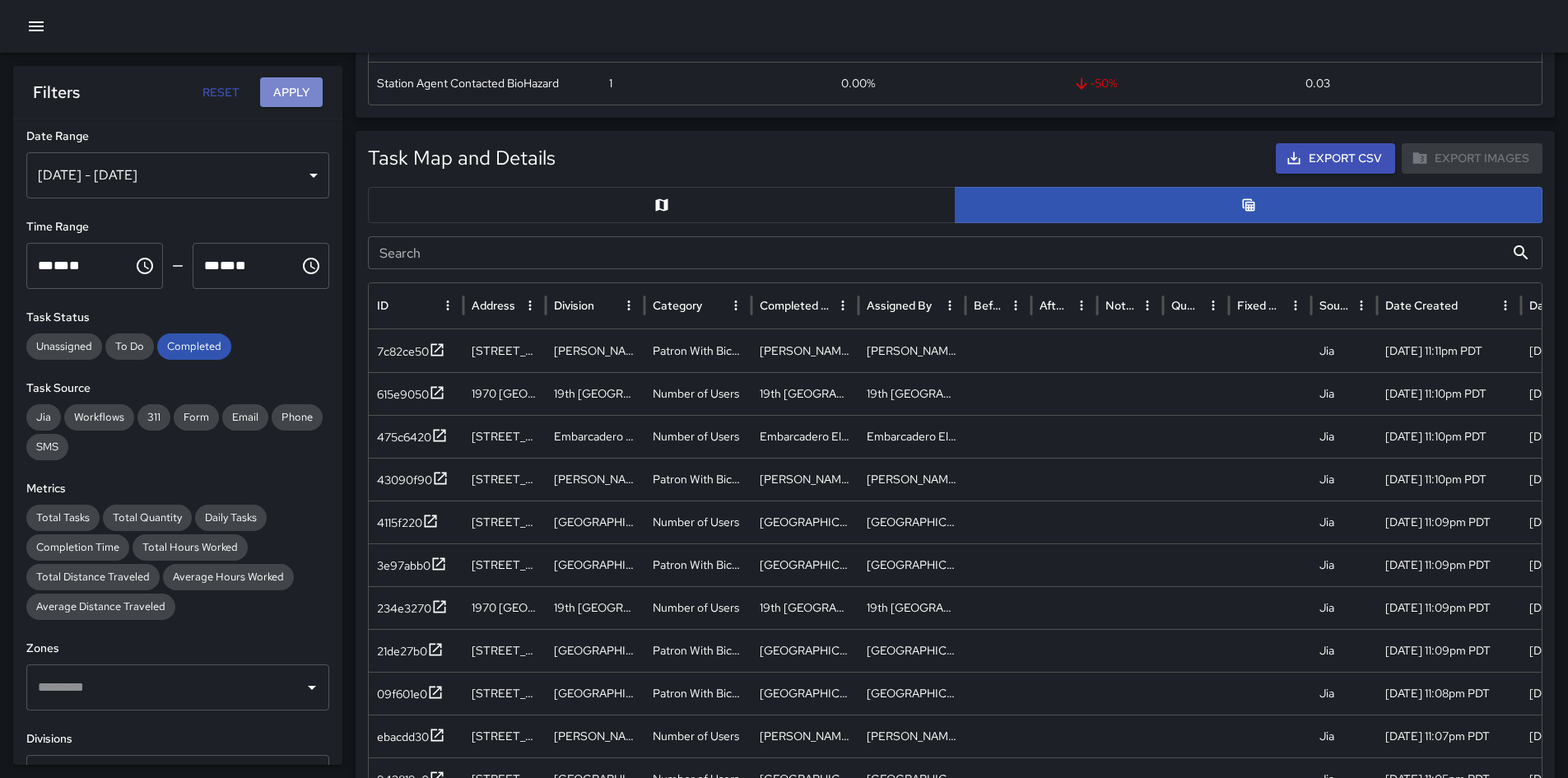
click at [282, 91] on button "Apply" at bounding box center [291, 92] width 63 height 30
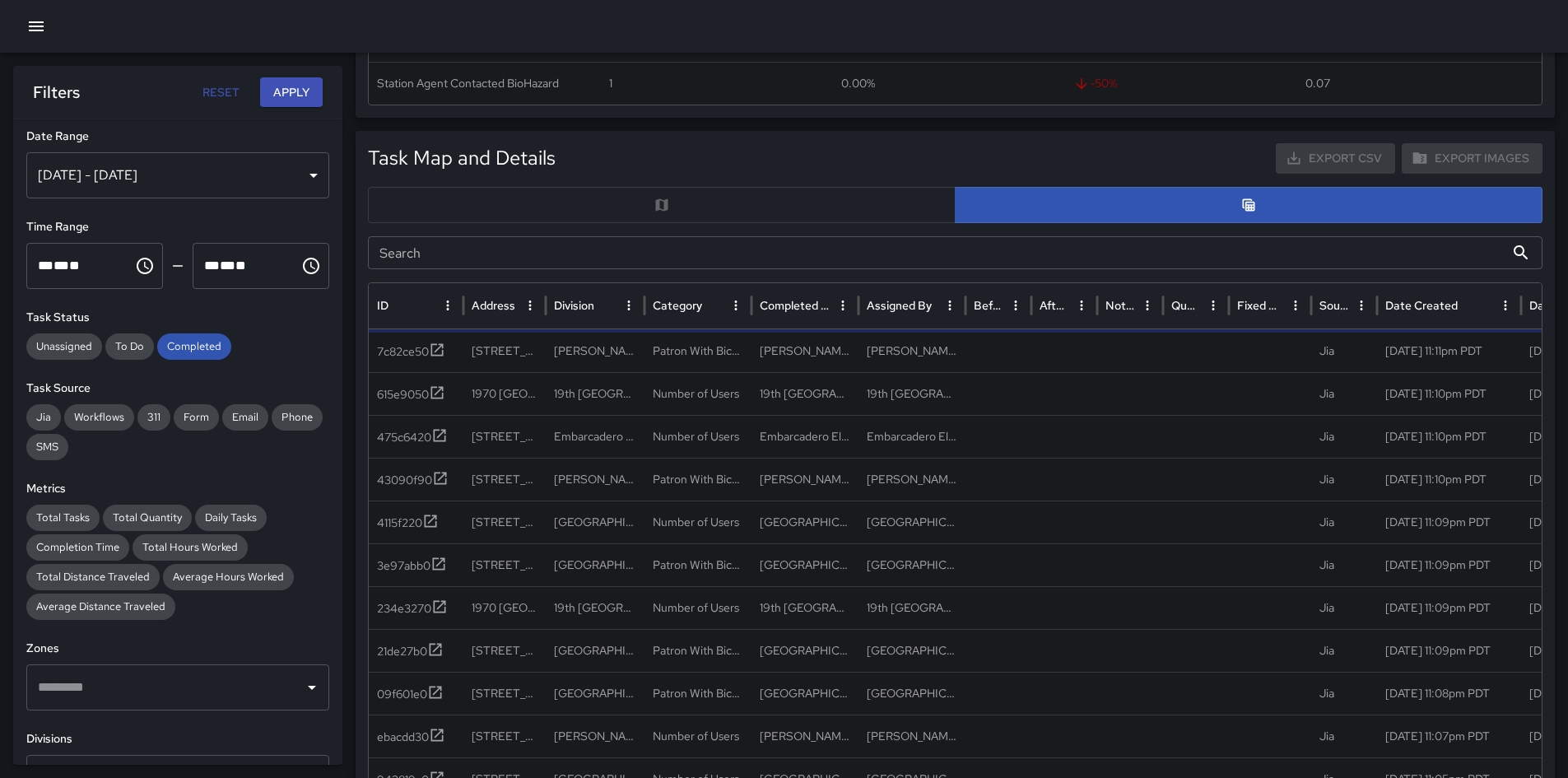
scroll to position [61, 0]
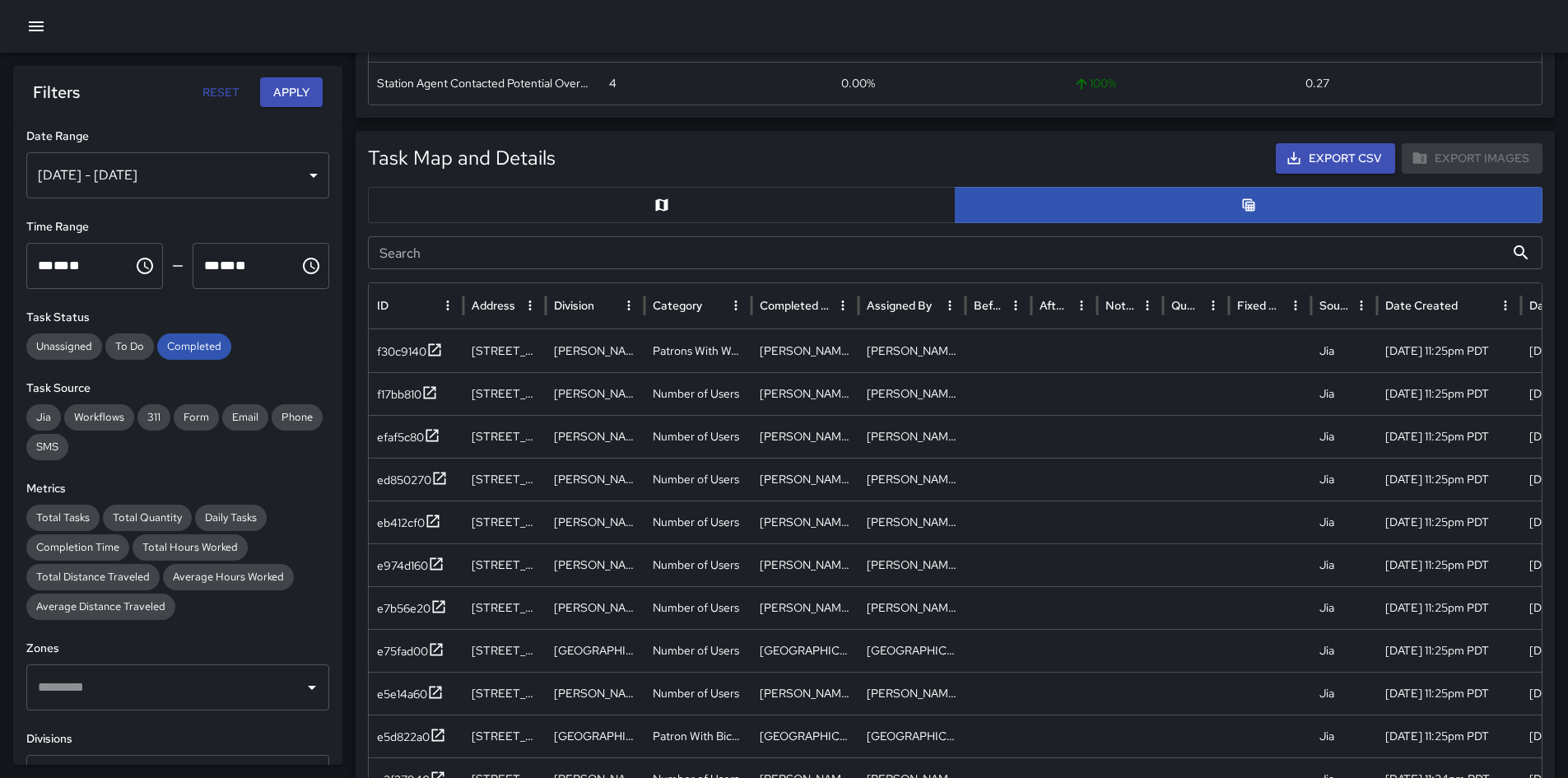
click at [1053, 150] on div "Export Images" at bounding box center [1472, 158] width 141 height 30
click at [1053, 152] on div "Export Images" at bounding box center [1472, 158] width 141 height 30
click at [267, 199] on div "**********" at bounding box center [178, 442] width 329 height 646
click at [261, 180] on div "[DATE] - [DATE]" at bounding box center [177, 175] width 303 height 46
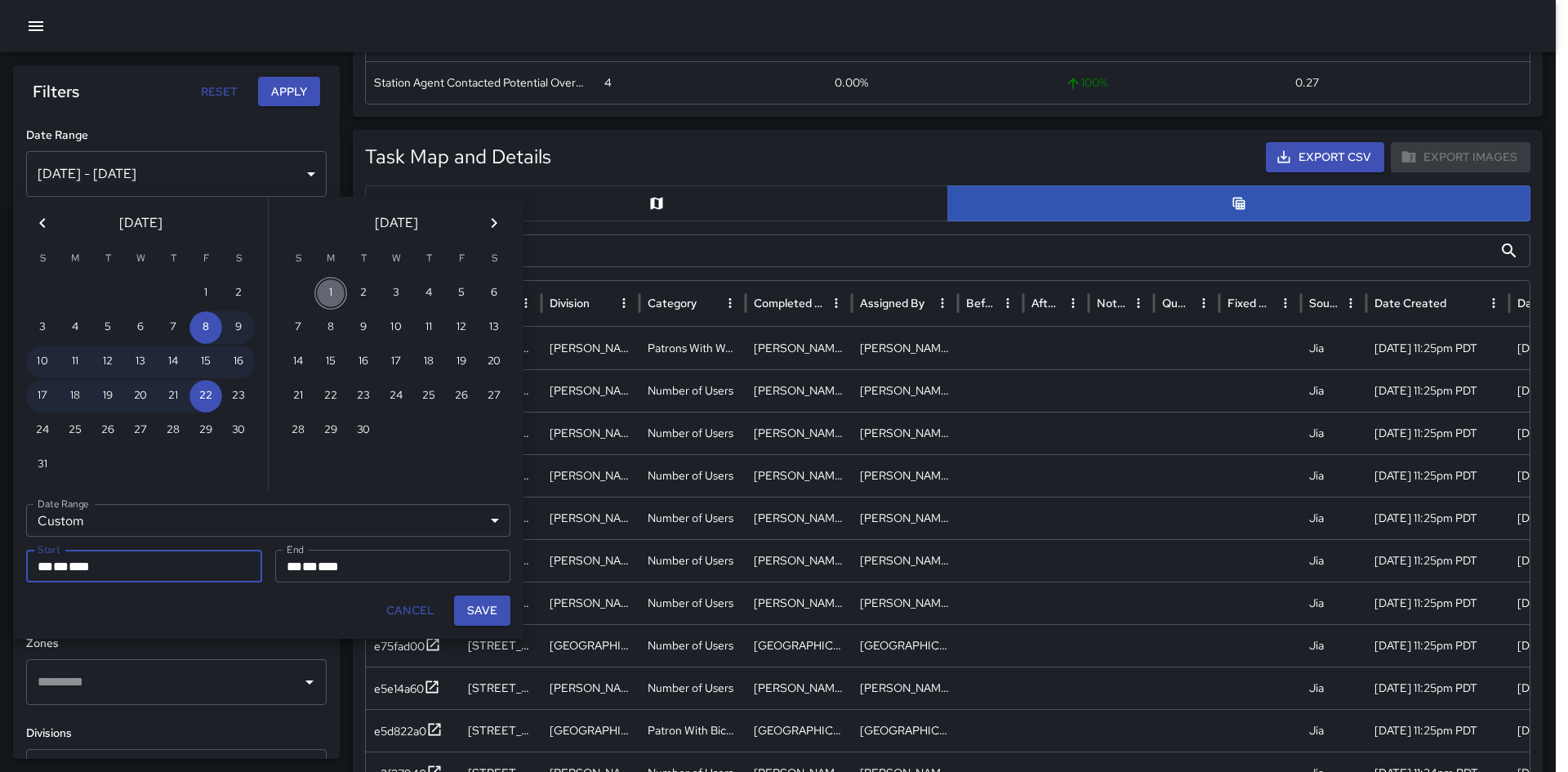
click at [330, 302] on button "1" at bounding box center [330, 293] width 32 height 32
type input "**********"
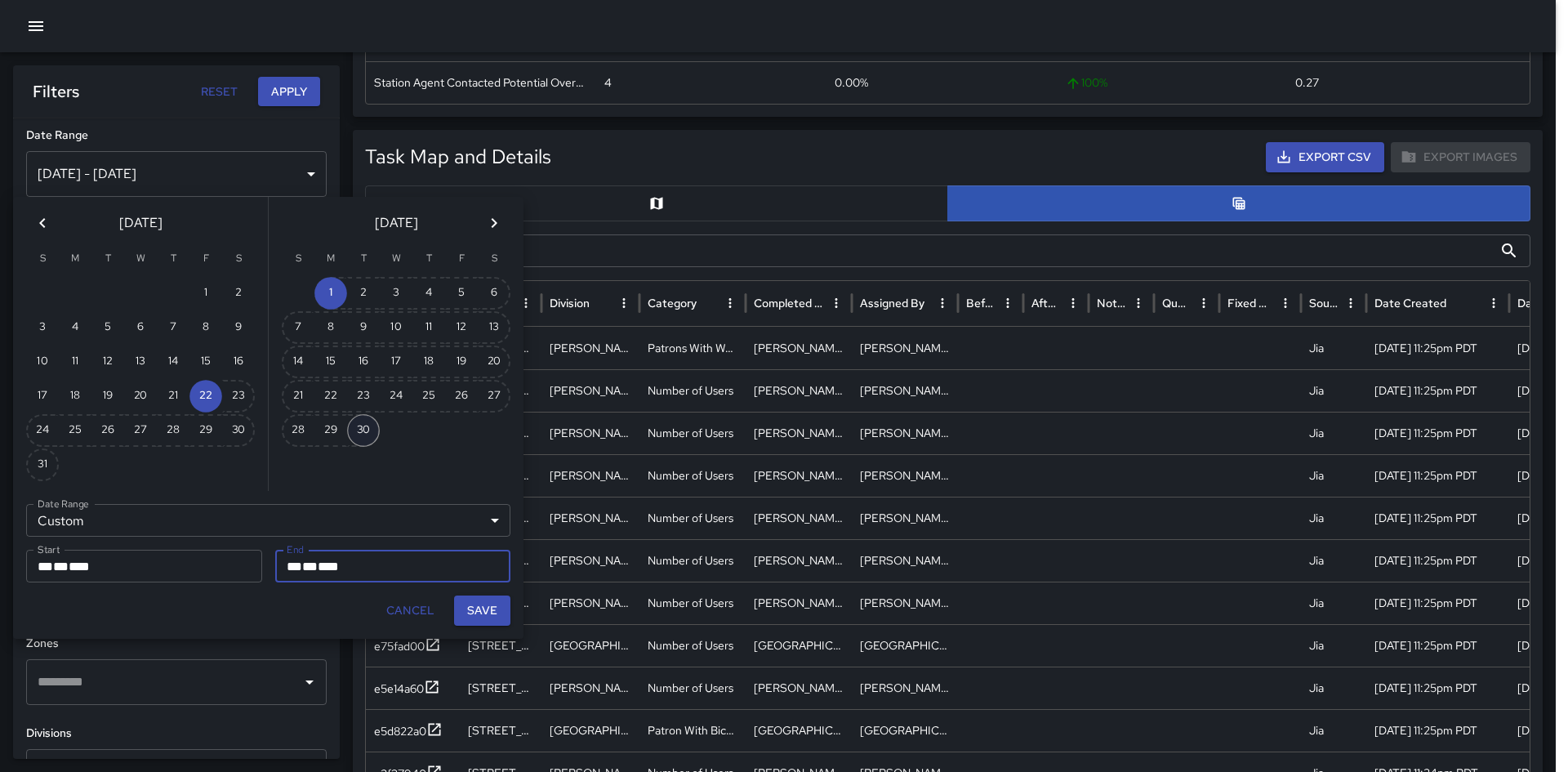
click at [361, 441] on button "30" at bounding box center [362, 430] width 32 height 32
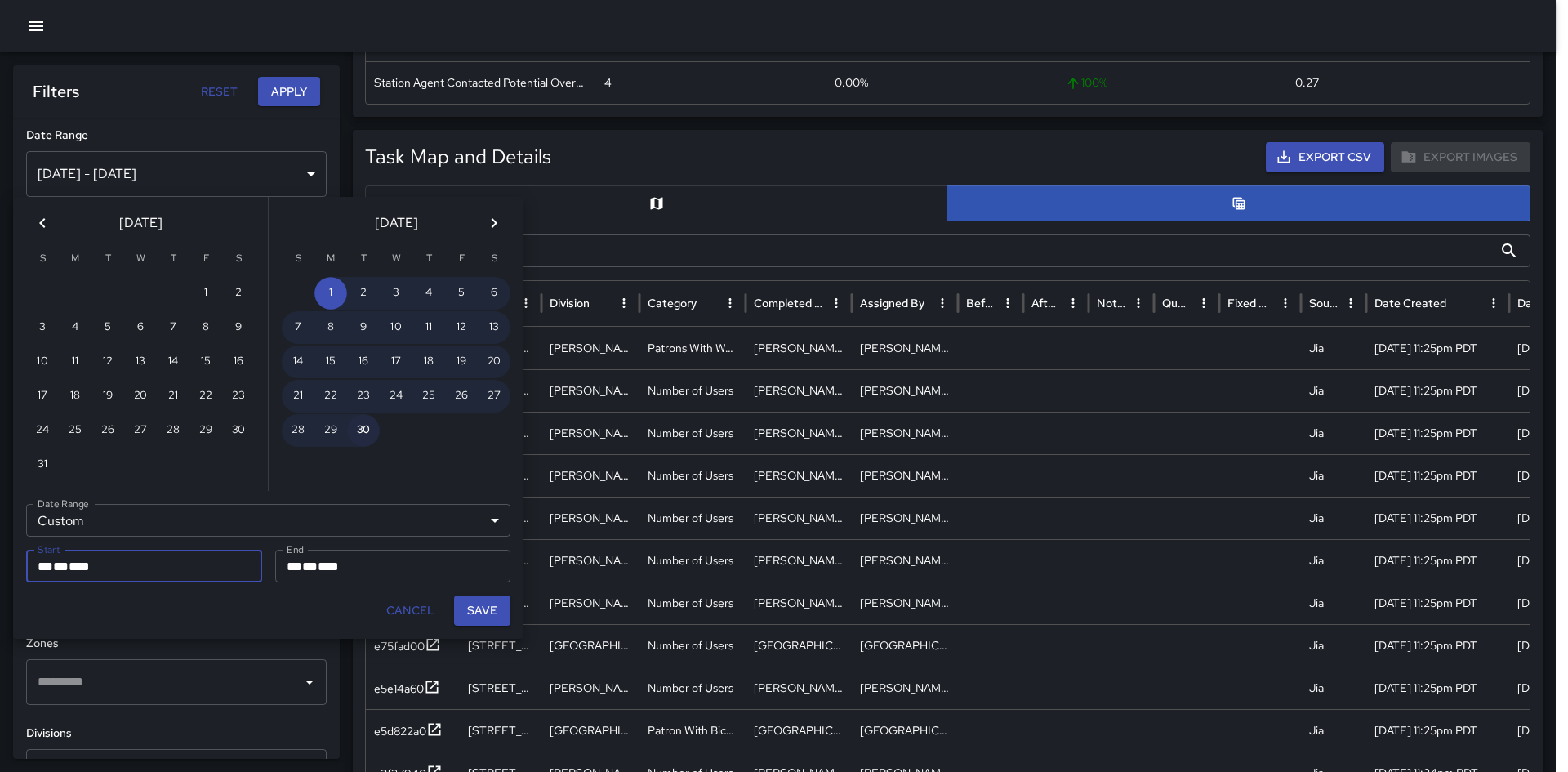
type input "**********"
click at [487, 542] on button "Save" at bounding box center [482, 611] width 57 height 30
type input "**********"
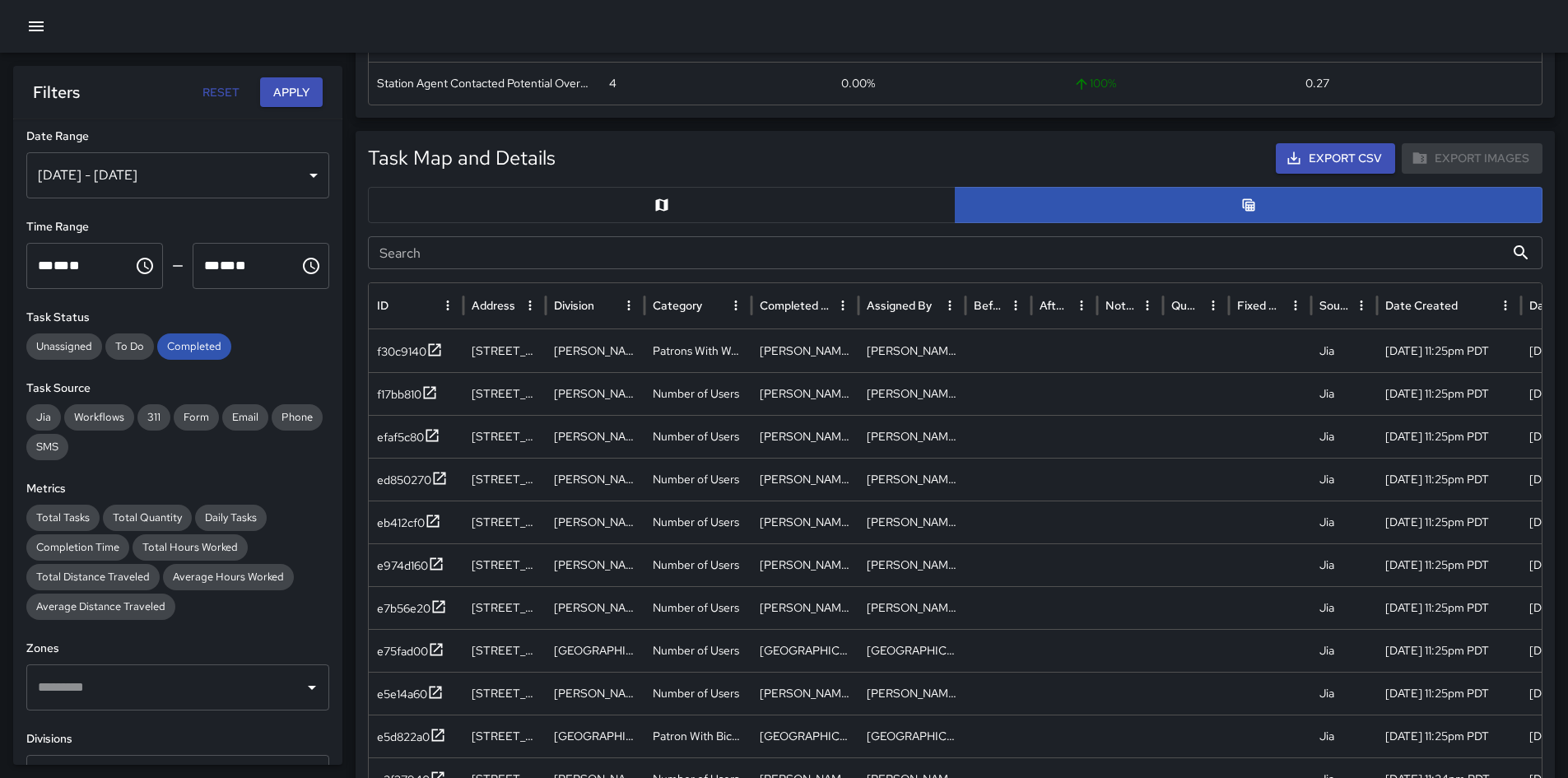
click at [278, 106] on button "Apply" at bounding box center [291, 92] width 63 height 30
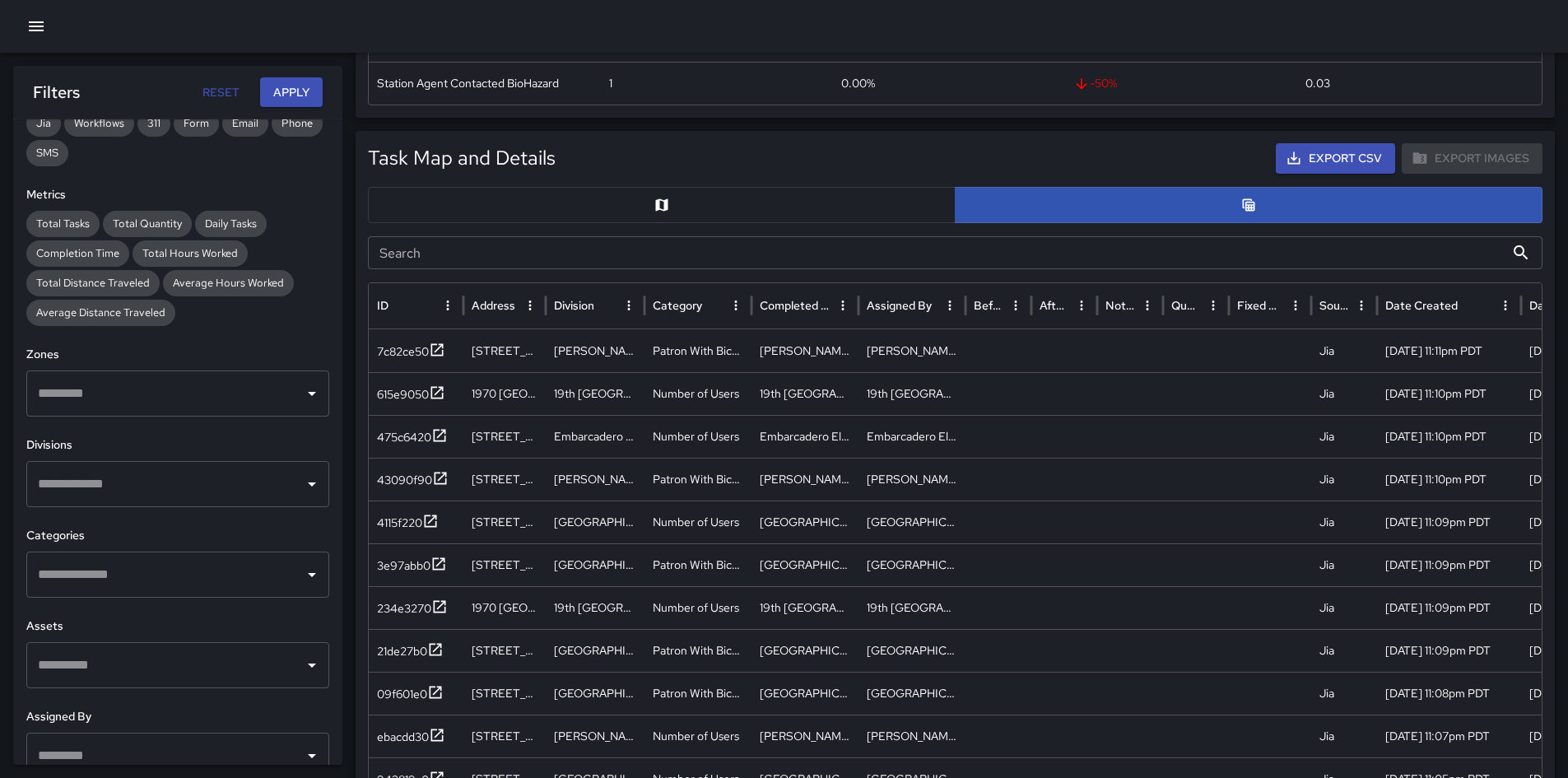
scroll to position [335, 0]
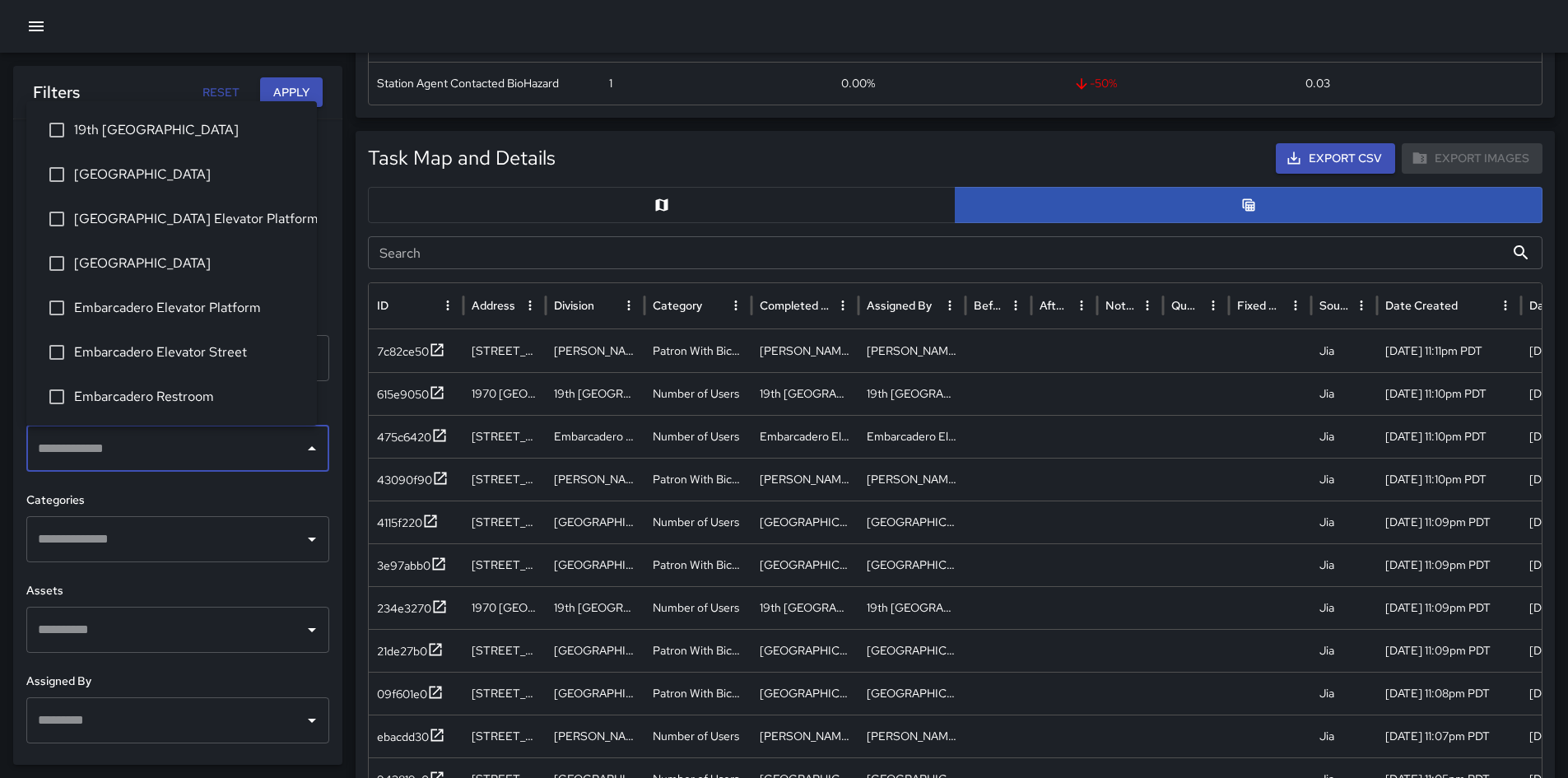
click at [178, 457] on input "text" at bounding box center [165, 449] width 263 height 31
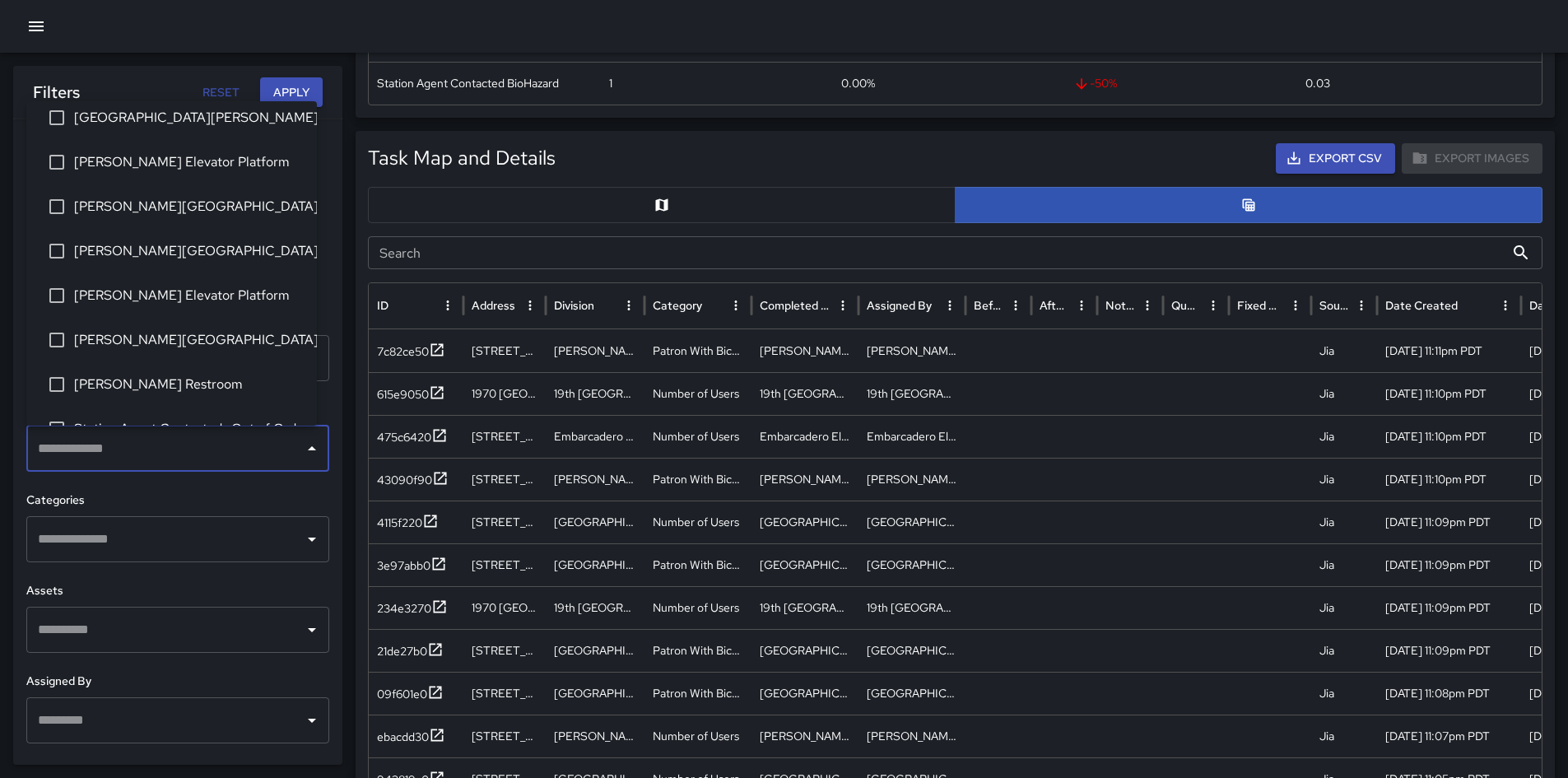
scroll to position [355, 0]
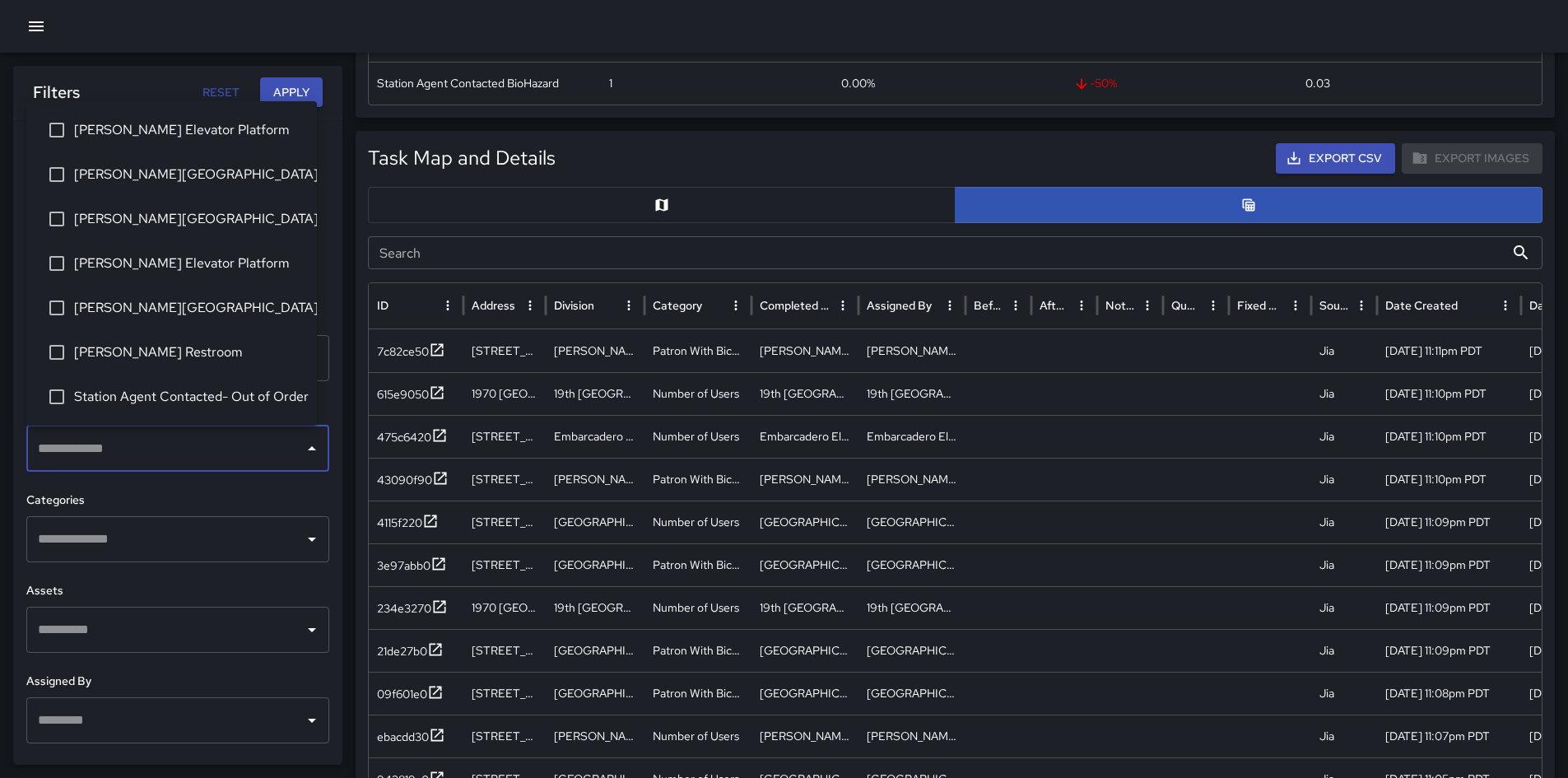
click at [223, 265] on span "[PERSON_NAME] Elevator Platform" at bounding box center [189, 263] width 230 height 20
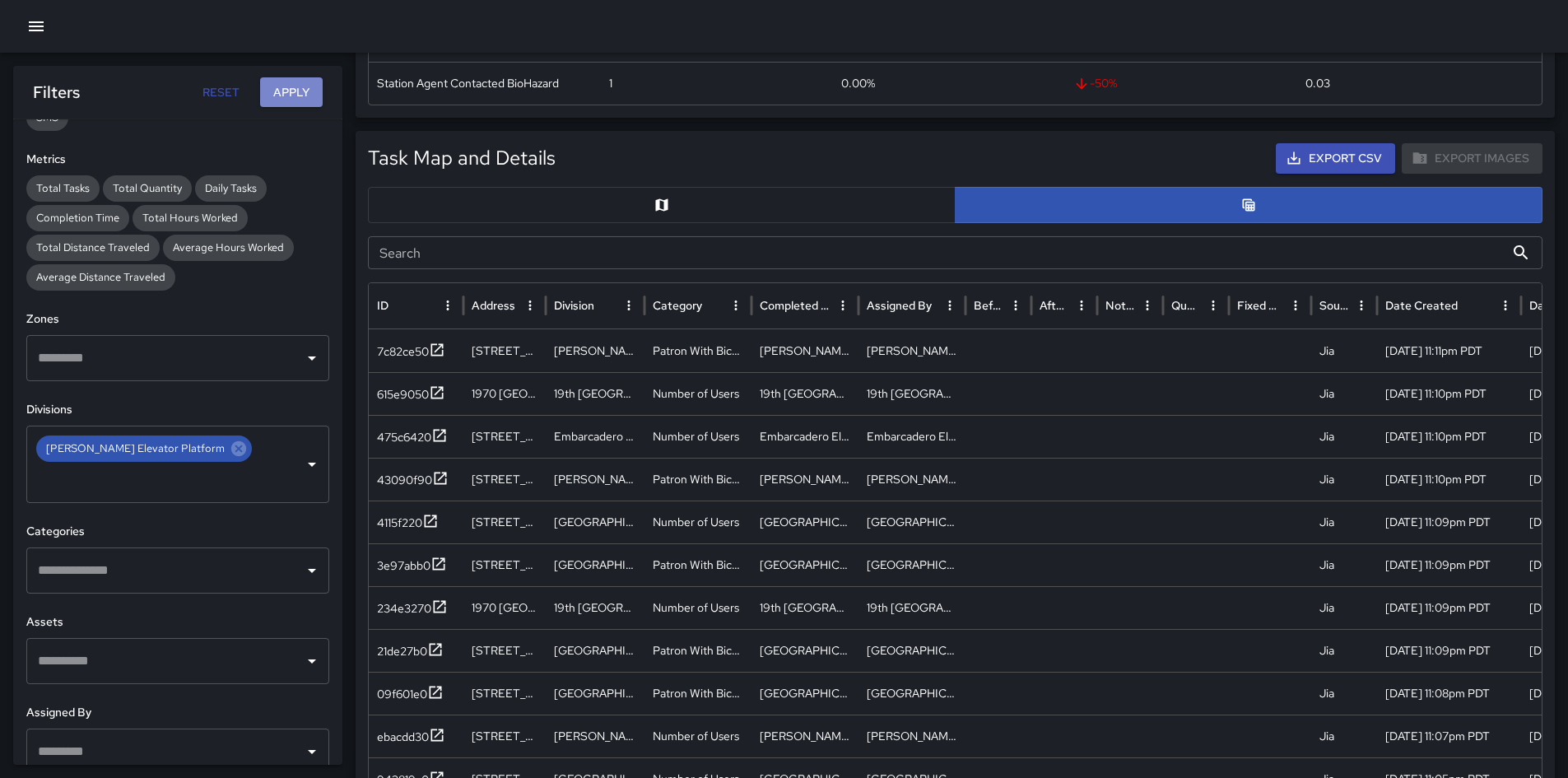
click at [287, 95] on button "Apply" at bounding box center [291, 92] width 63 height 30
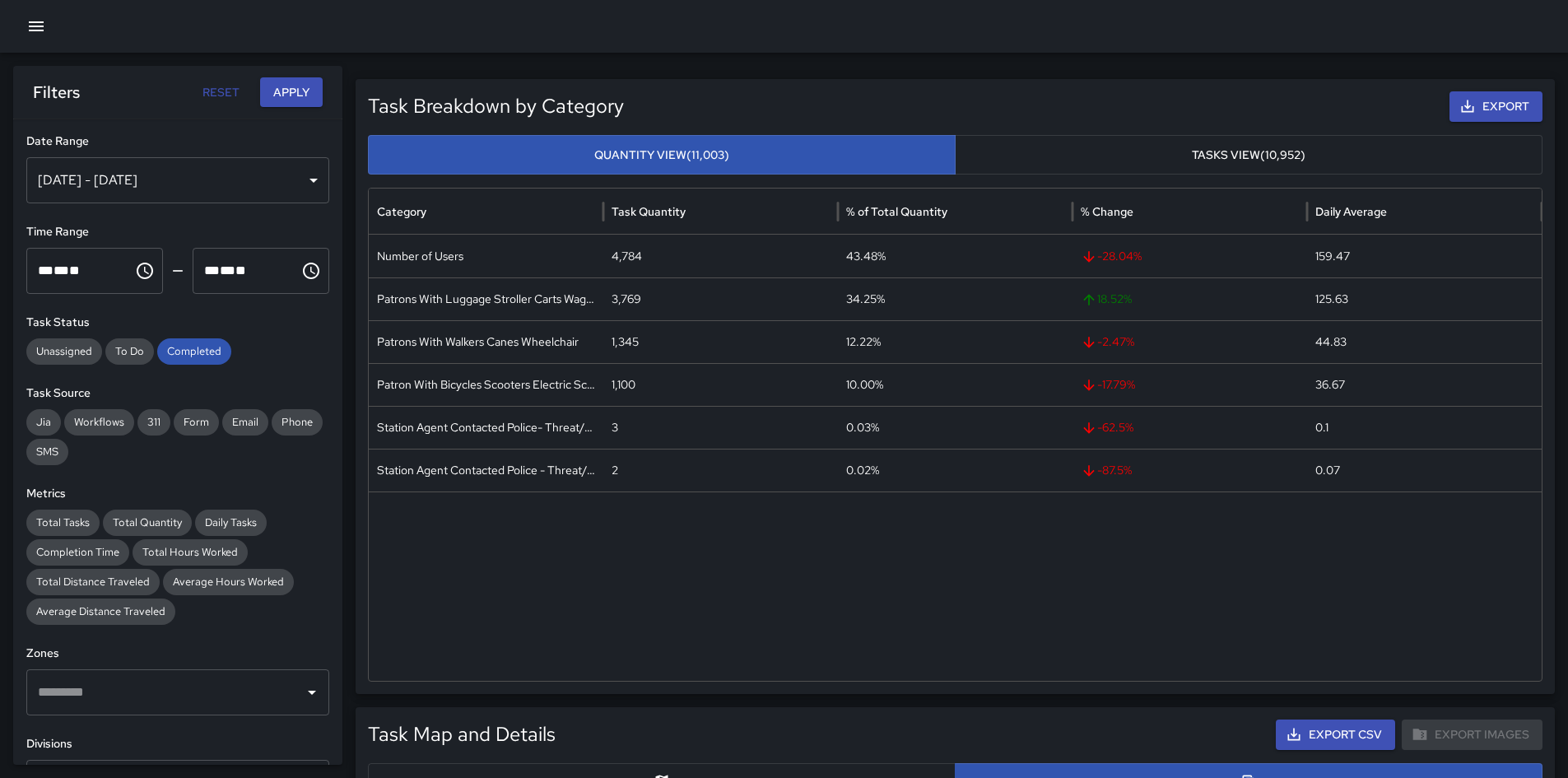
scroll to position [412, 0]
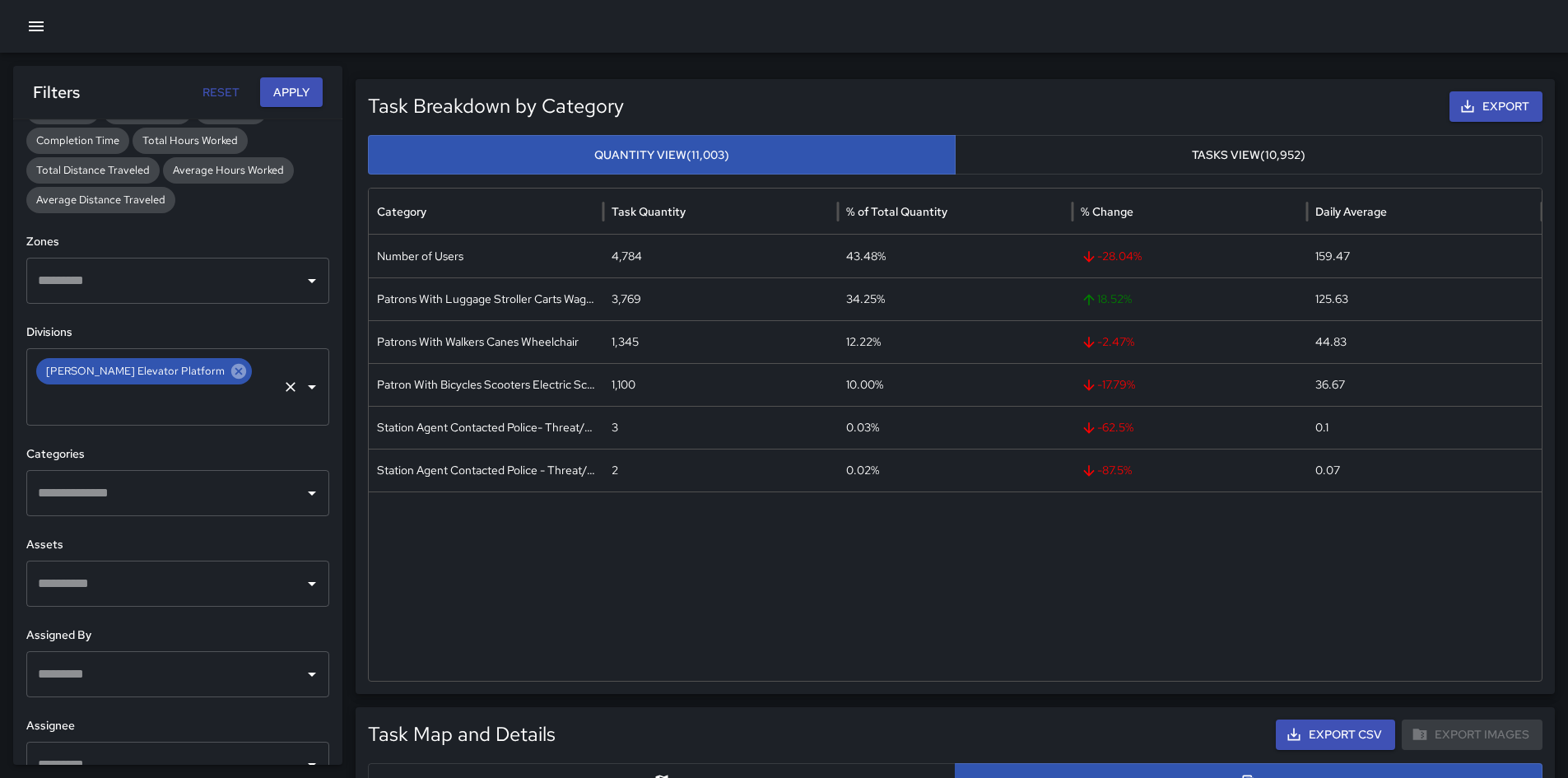
click at [230, 378] on icon at bounding box center [239, 371] width 18 height 18
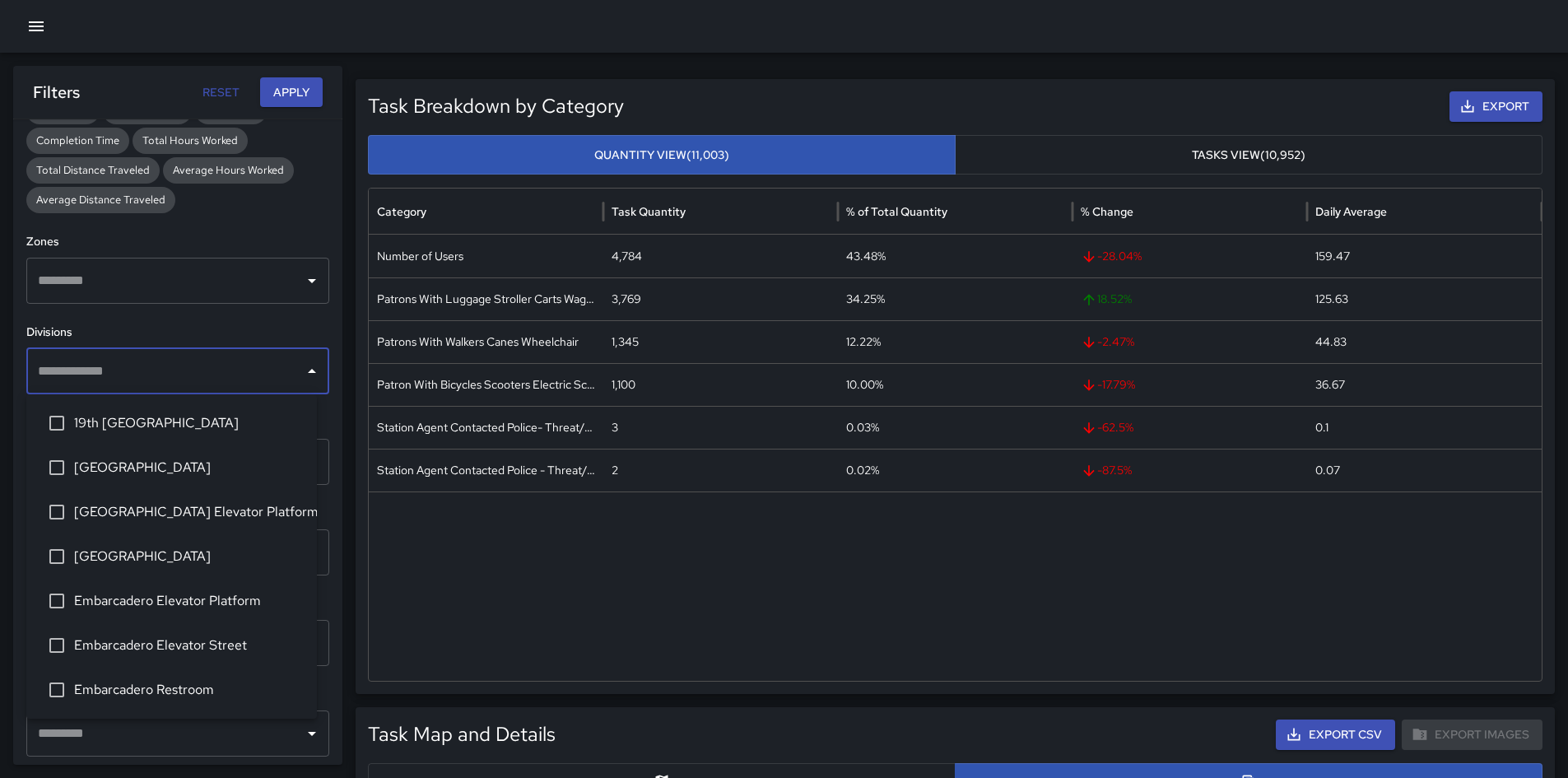
click at [184, 378] on input "text" at bounding box center [165, 371] width 263 height 31
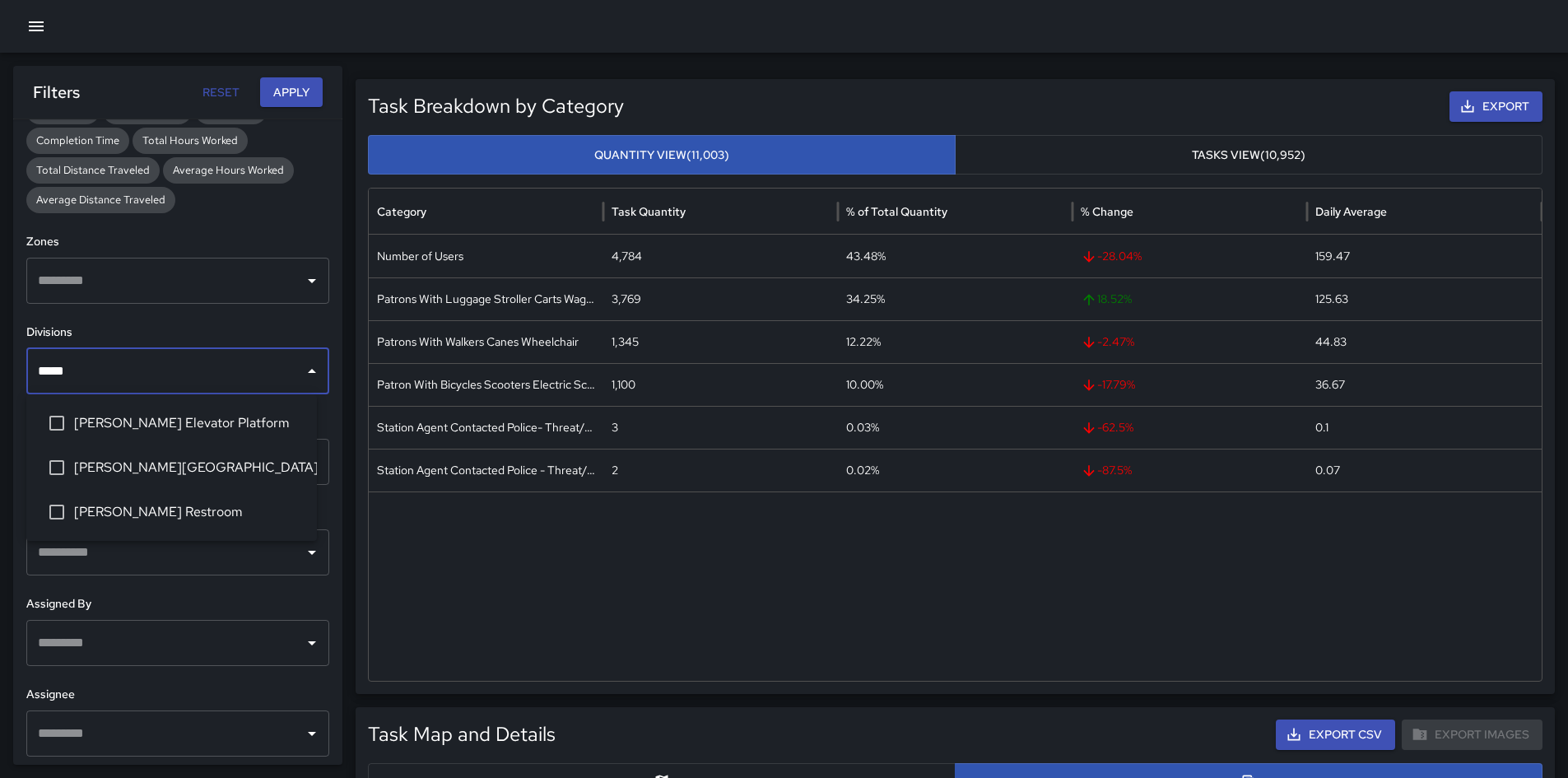
type input "******"
click at [190, 469] on span "[PERSON_NAME][GEOGRAPHIC_DATA]" at bounding box center [189, 468] width 230 height 20
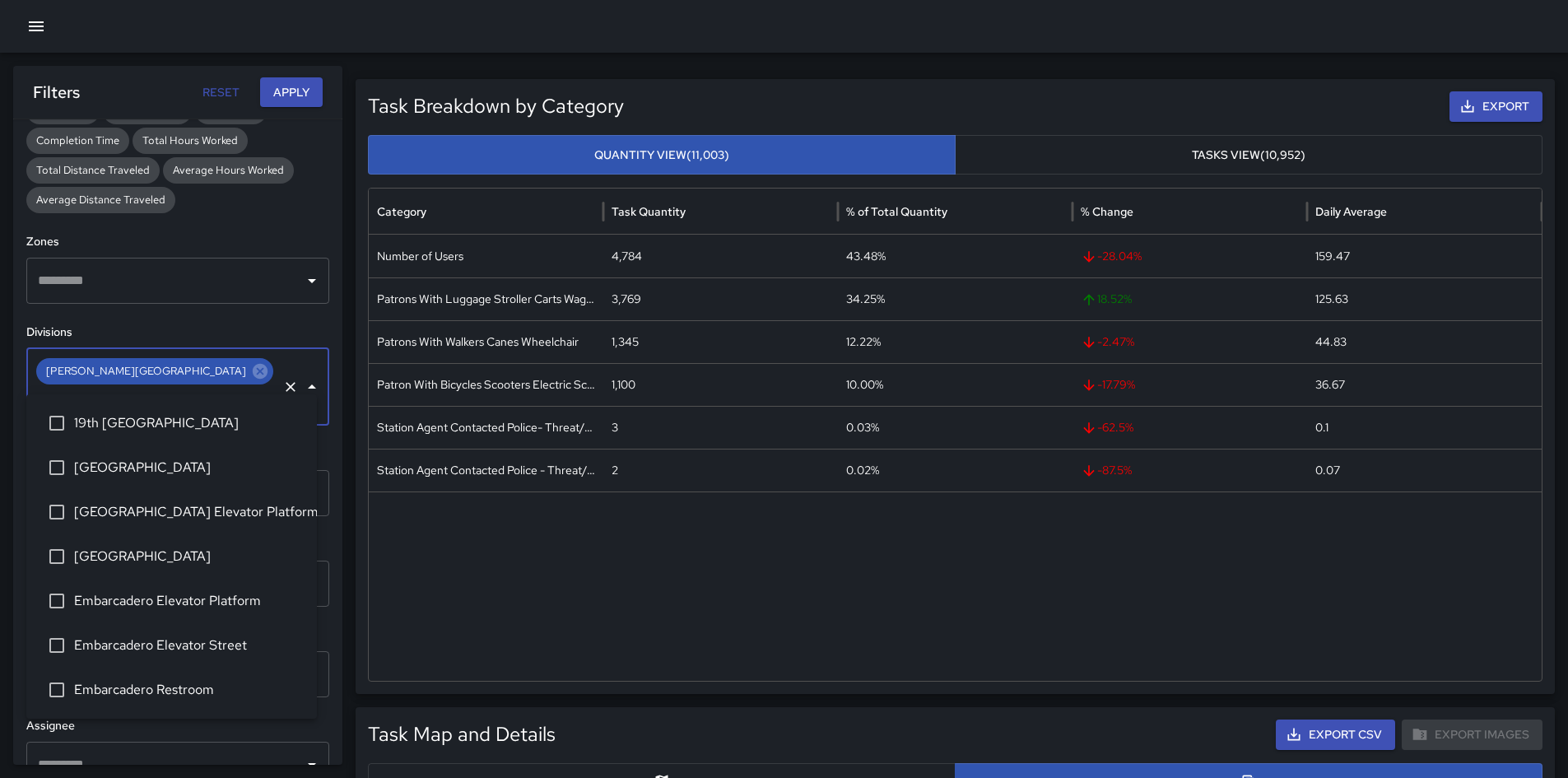
scroll to position [260, 0]
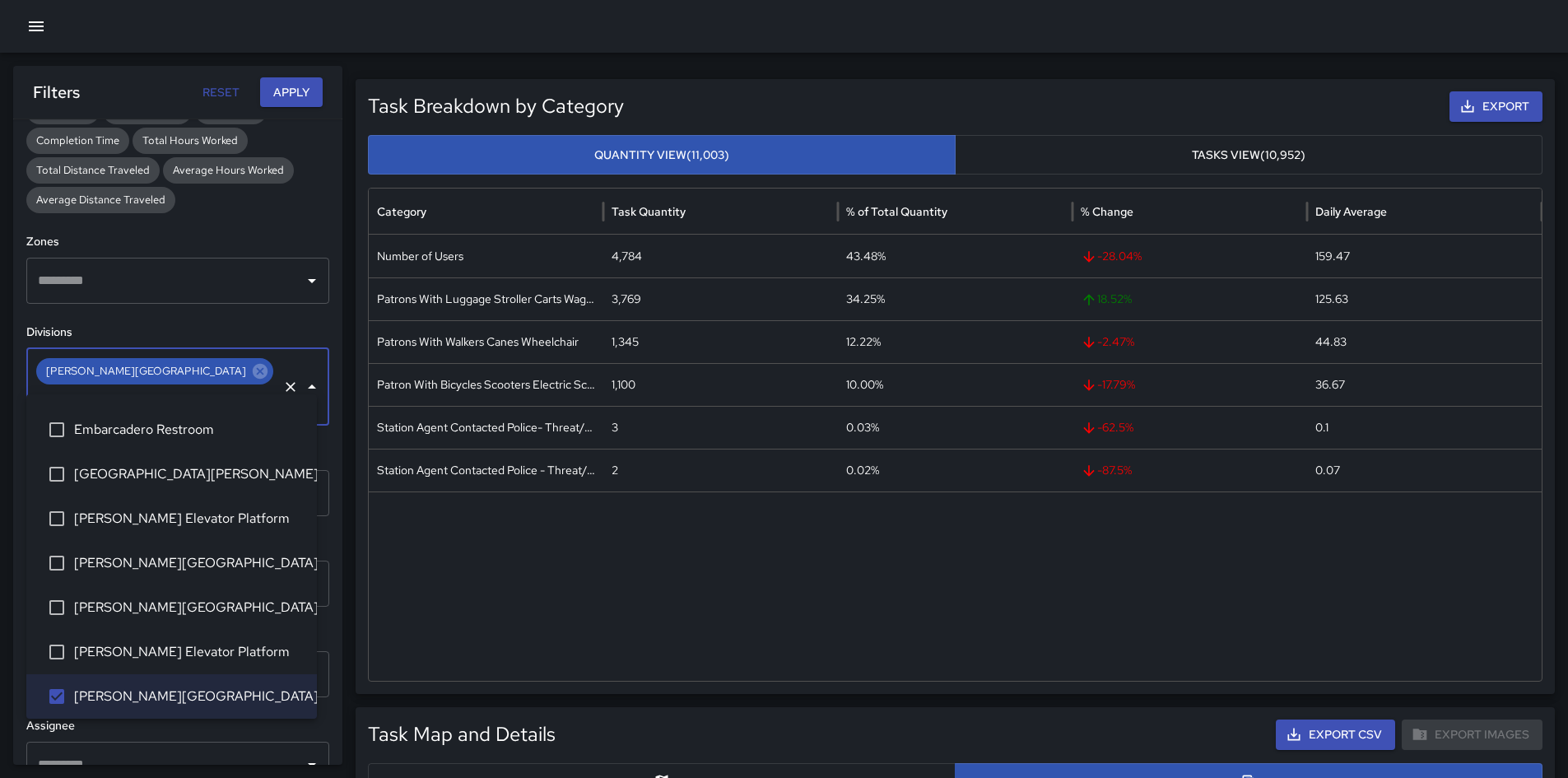
click at [298, 81] on button "Apply" at bounding box center [291, 92] width 63 height 30
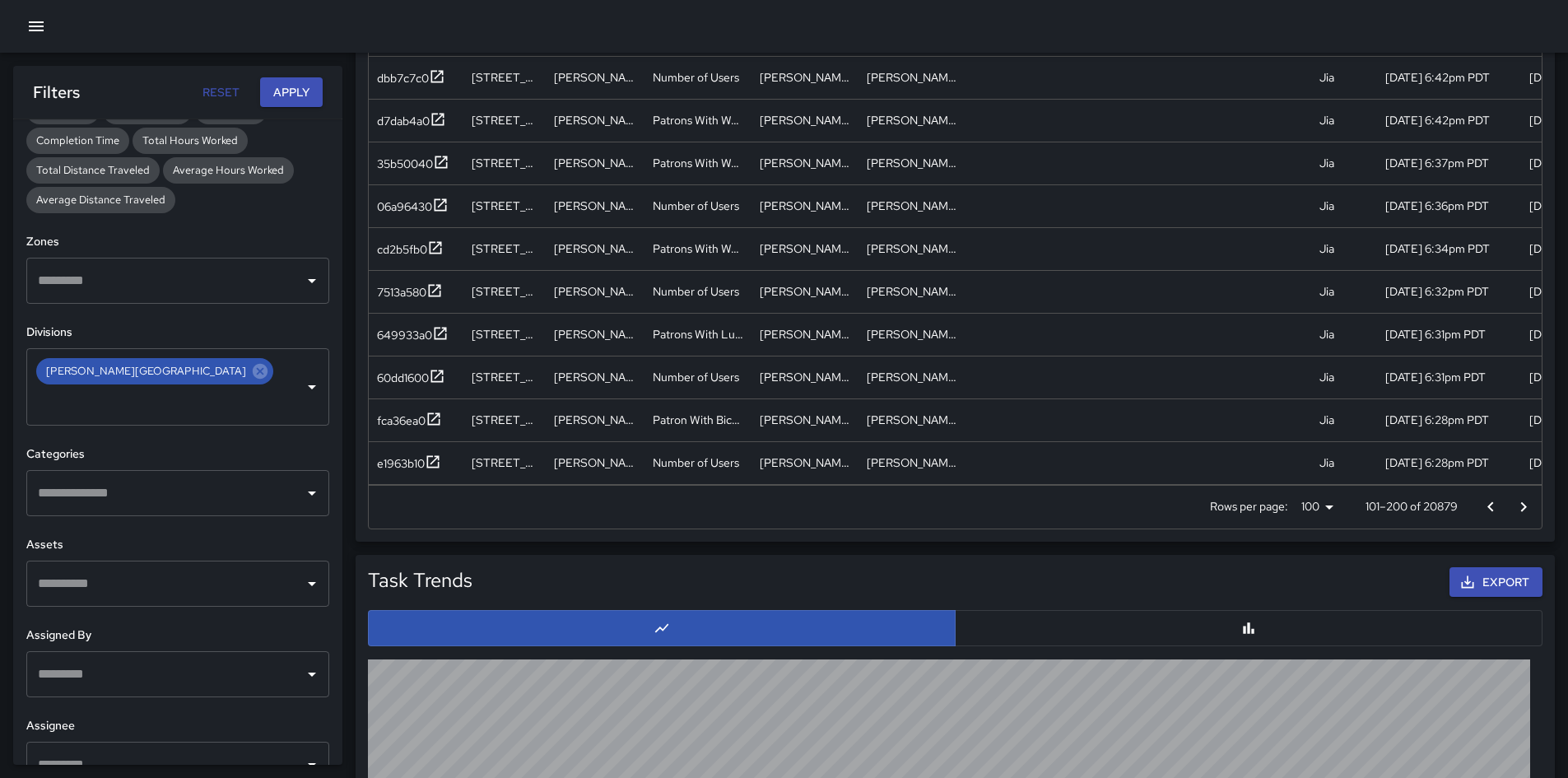
scroll to position [1153, 0]
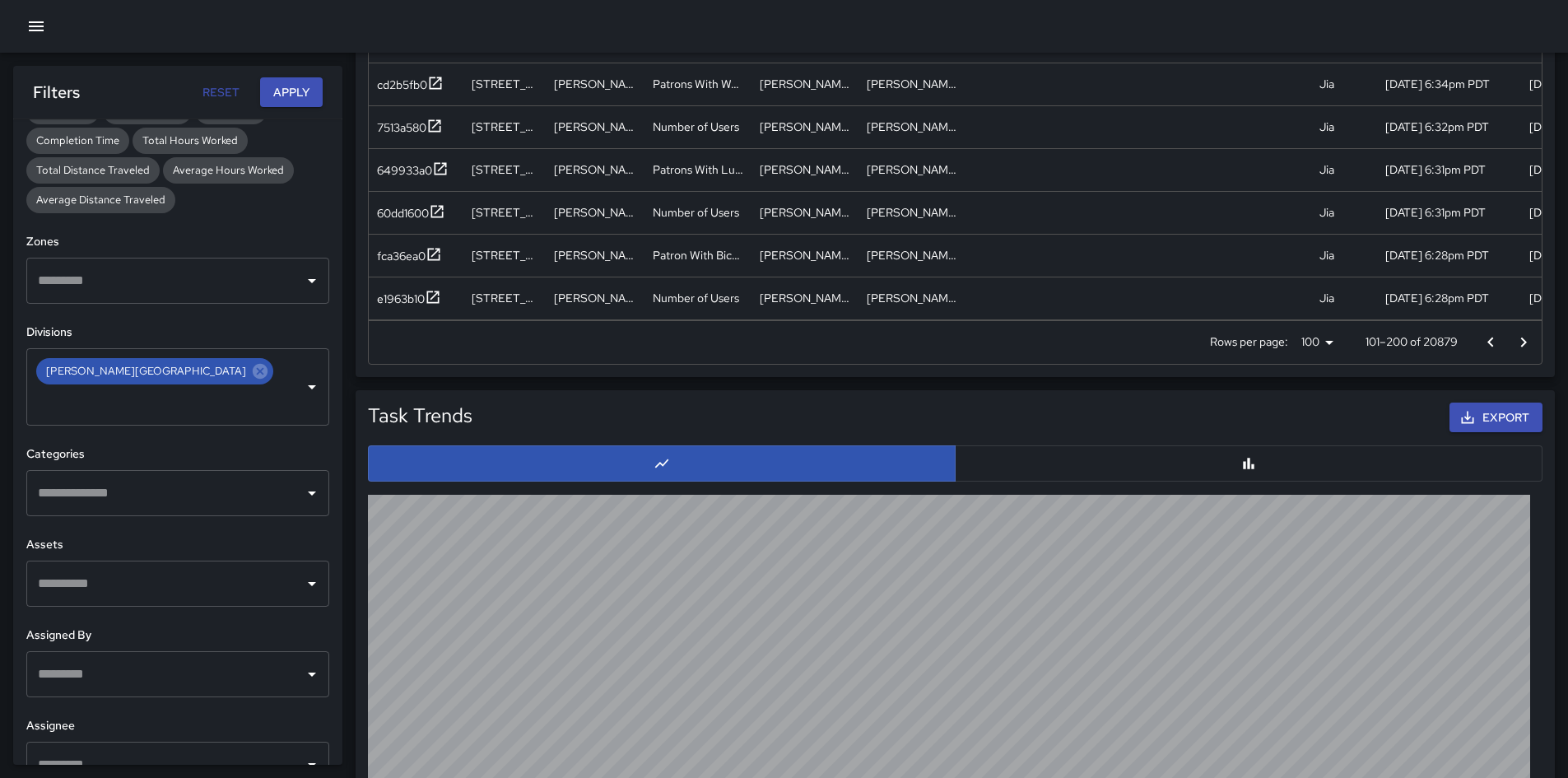
drag, startPoint x: 284, startPoint y: 87, endPoint x: 306, endPoint y: 133, distance: 51.0
click at [284, 87] on button "Apply" at bounding box center [291, 92] width 63 height 30
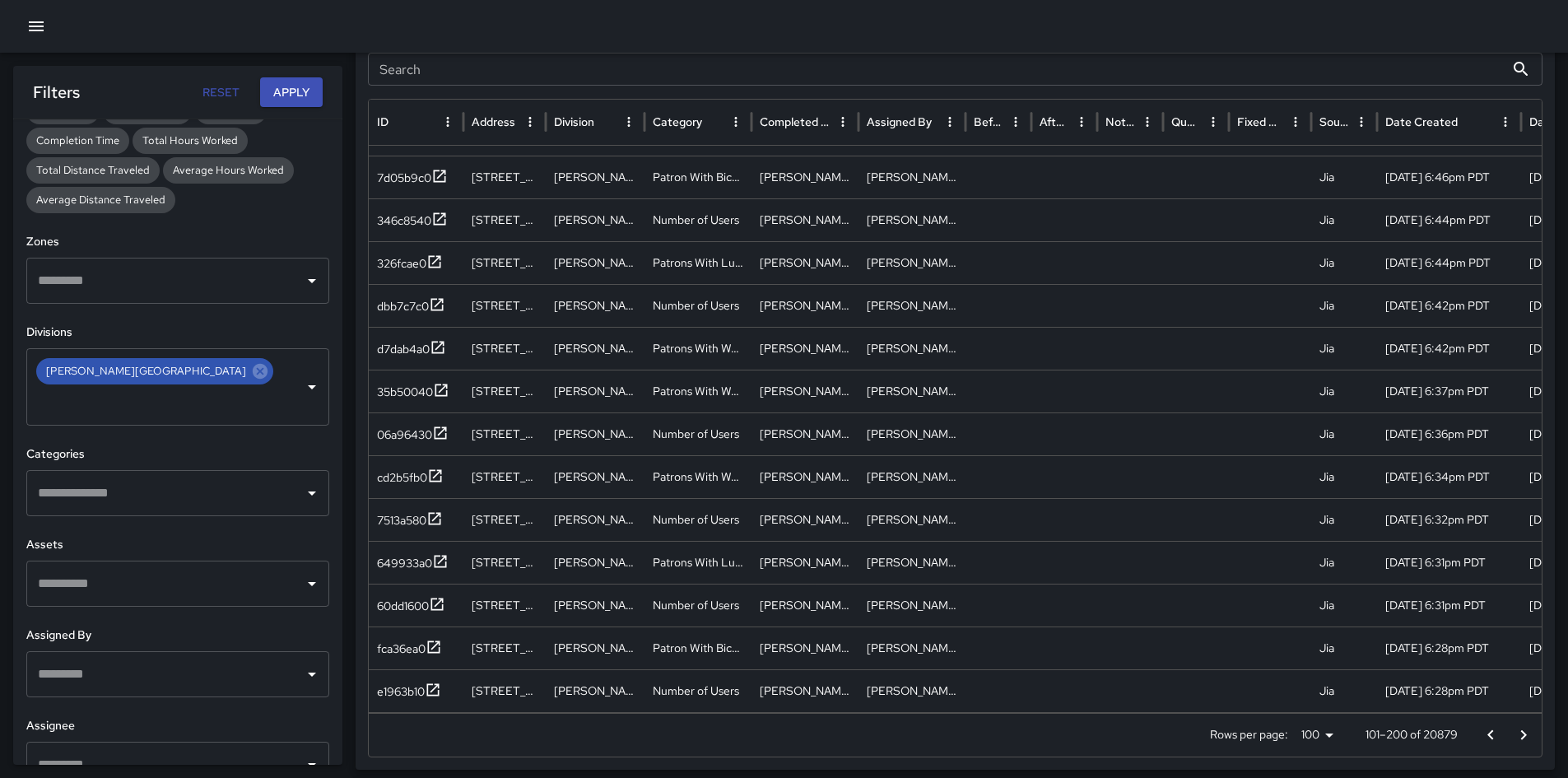
scroll to position [823, 0]
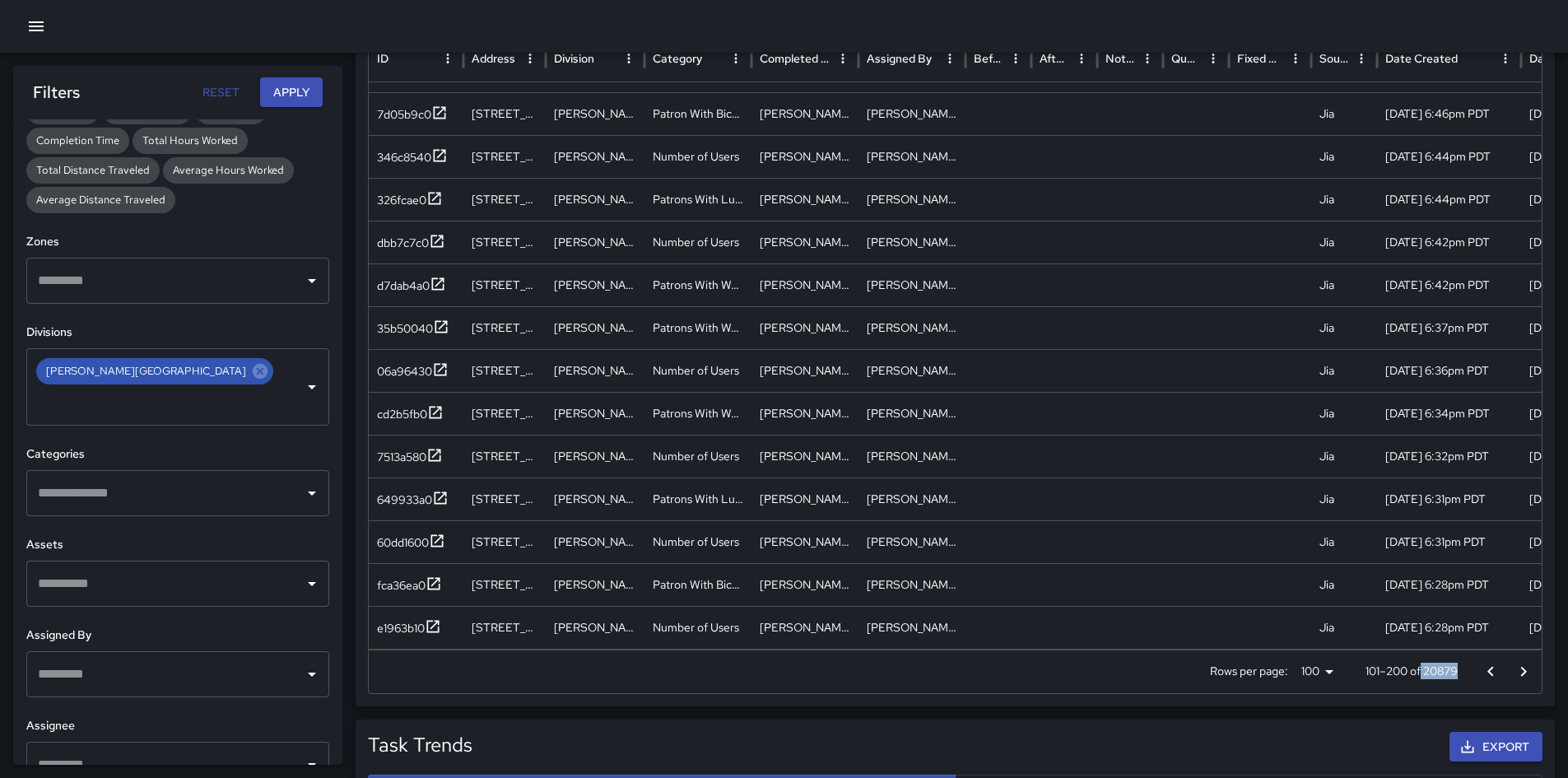
drag, startPoint x: 1420, startPoint y: 672, endPoint x: 1473, endPoint y: 674, distance: 53.0
click at [1053, 547] on div "Rows per page: 100 *** 101–200 of 20879" at bounding box center [955, 672] width 1173 height 43
copy div "20879"
click at [251, 374] on icon at bounding box center [261, 371] width 18 height 18
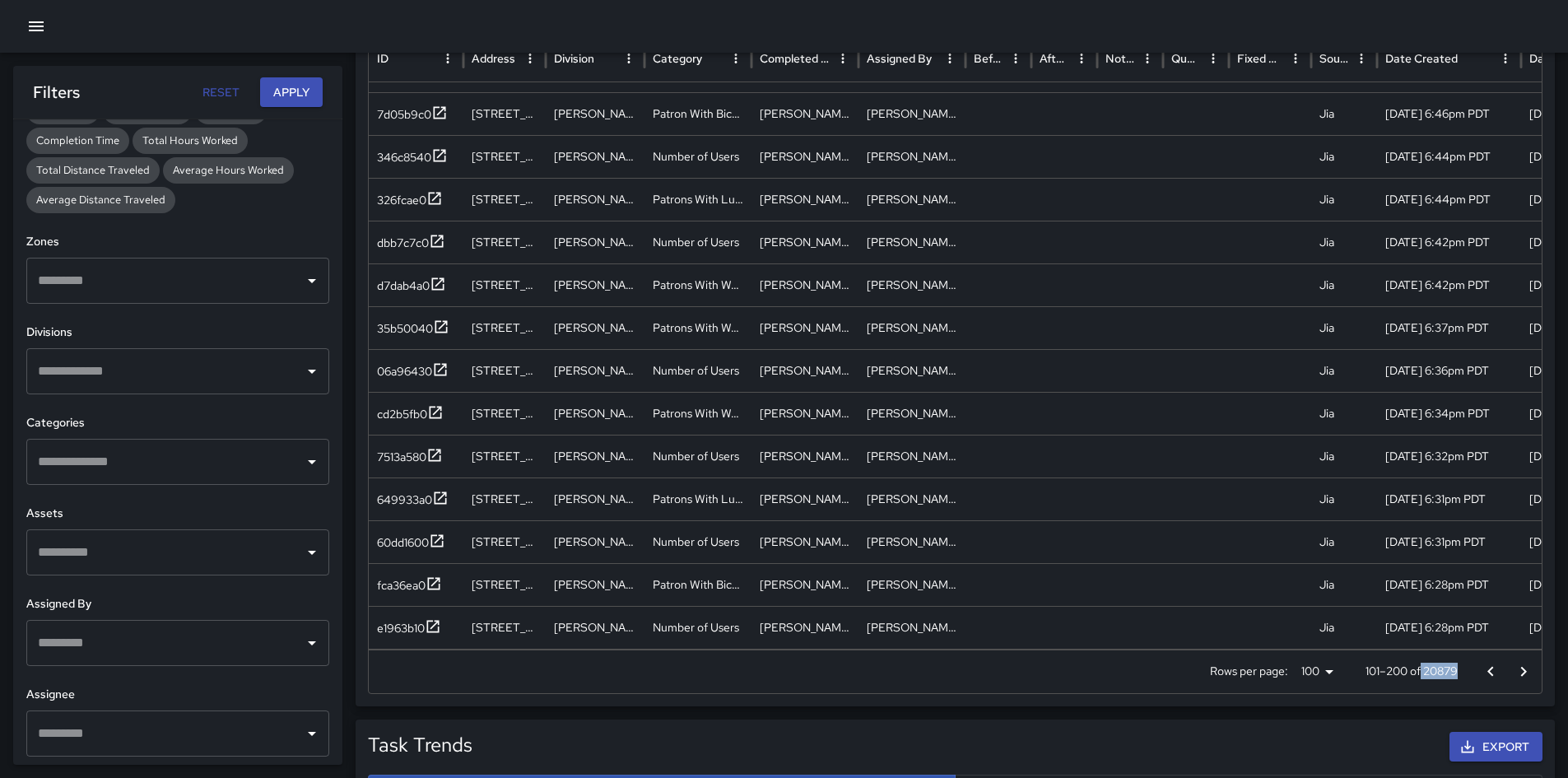
click at [164, 366] on input "text" at bounding box center [165, 371] width 263 height 31
type input "*"
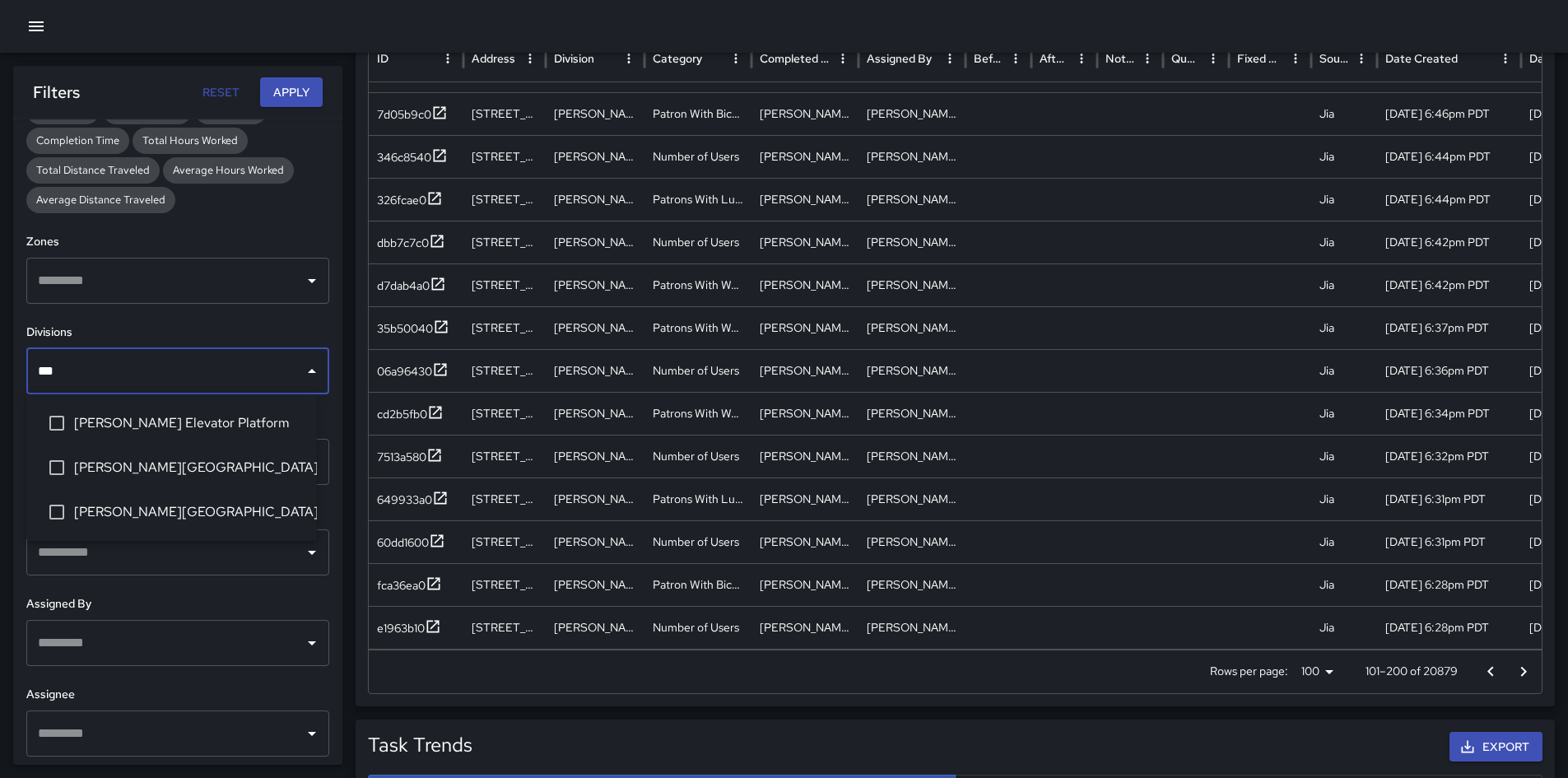
type input "****"
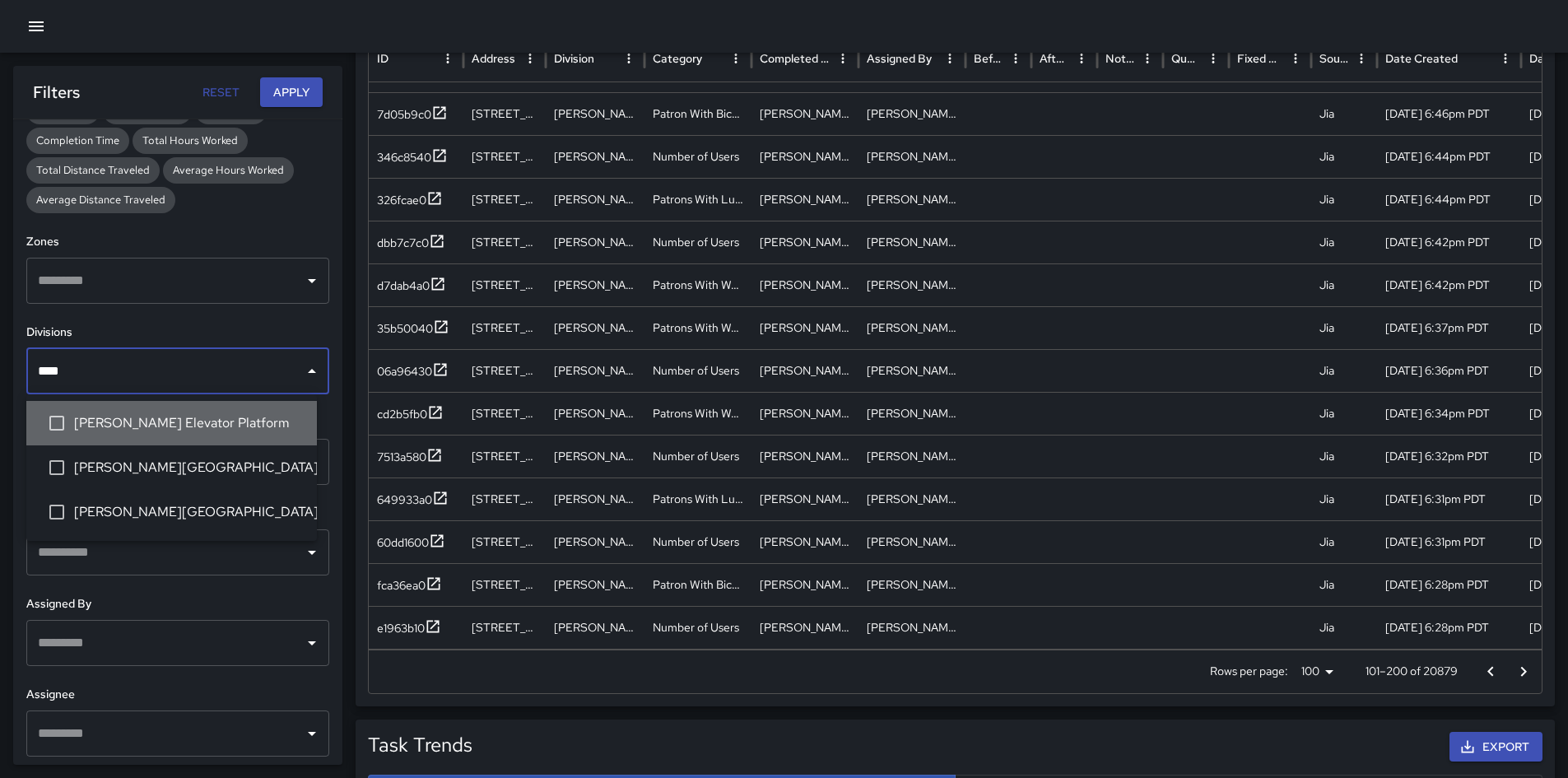
click at [163, 411] on li "[PERSON_NAME] Elevator Platform" at bounding box center [171, 423] width 291 height 44
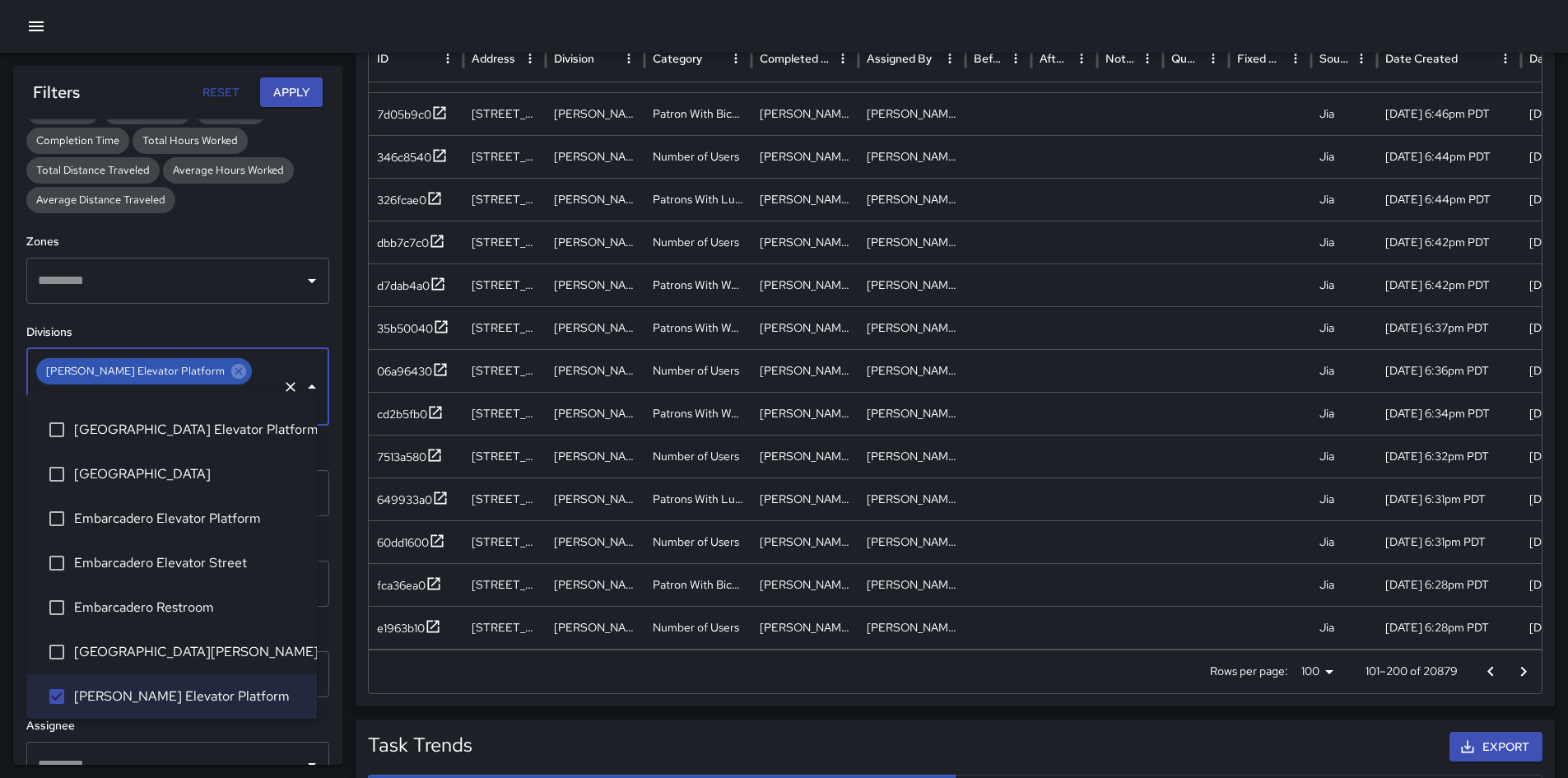
click at [287, 106] on button "Apply" at bounding box center [291, 92] width 63 height 30
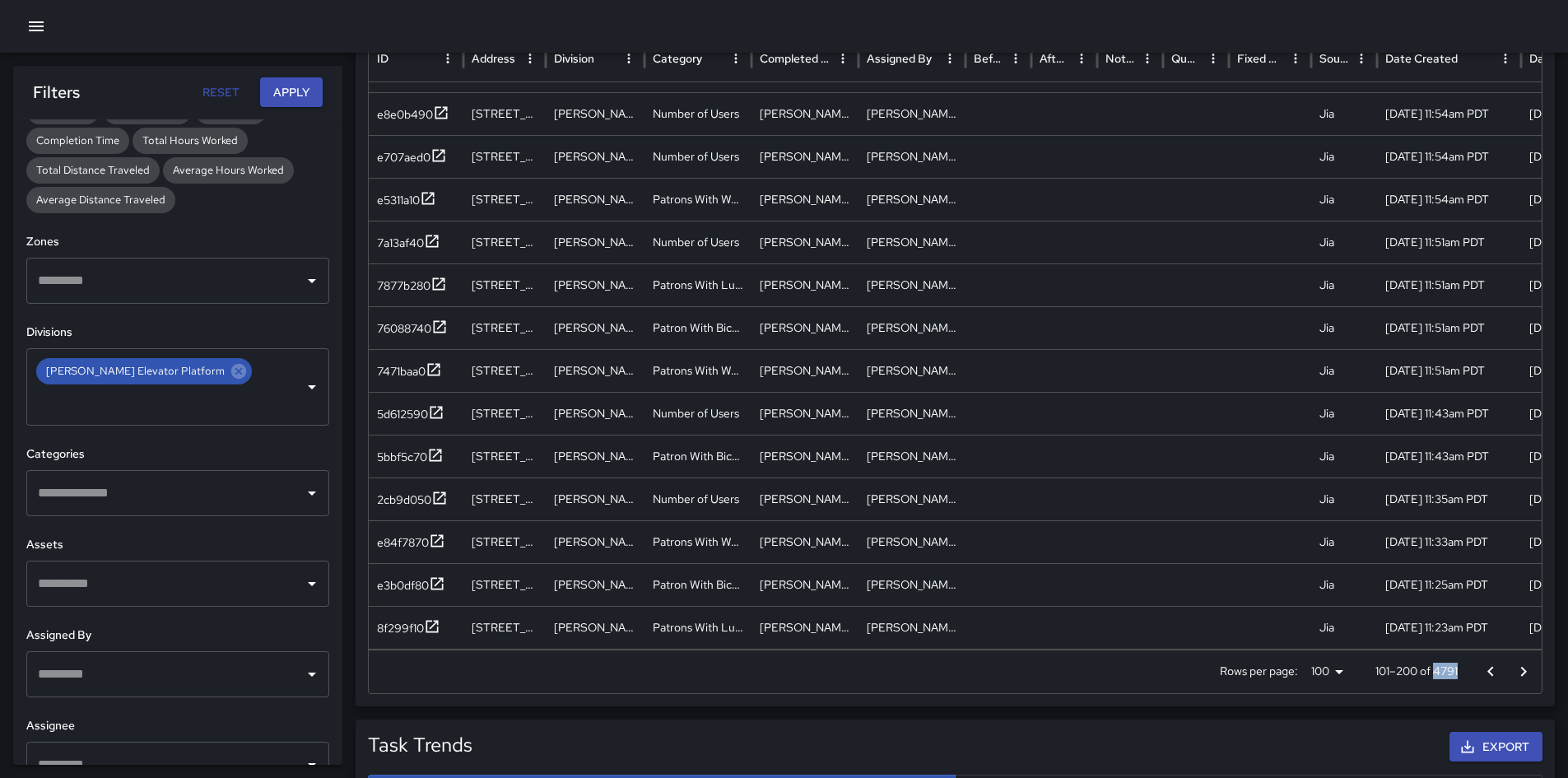
drag, startPoint x: 1434, startPoint y: 673, endPoint x: 1458, endPoint y: 673, distance: 24.0
click at [1053, 547] on div "Rows per page: 100 *** 101–200 of 4791" at bounding box center [955, 672] width 1173 height 43
copy p "4791"
click at [230, 371] on icon at bounding box center [239, 371] width 18 height 18
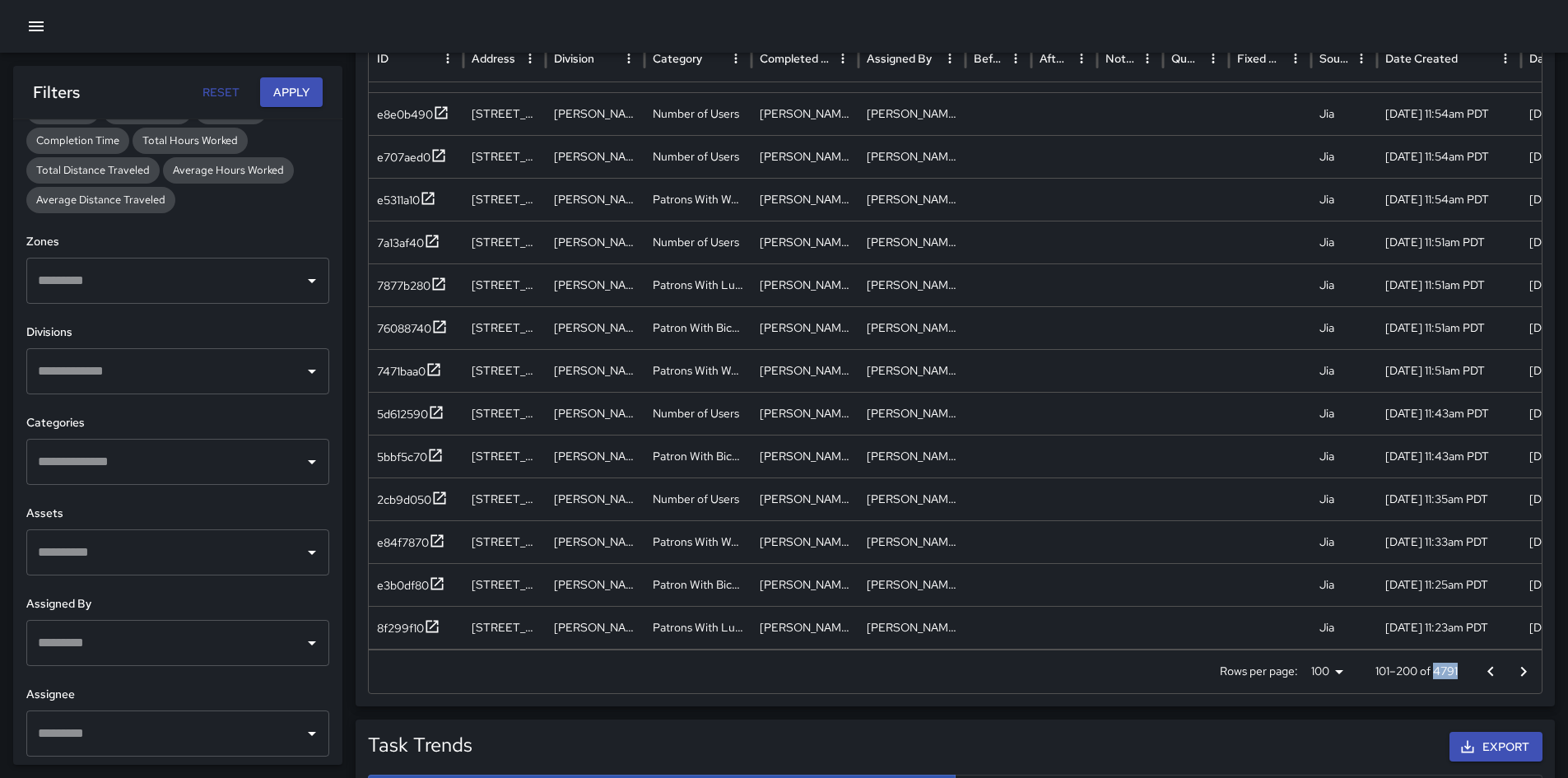
click at [217, 371] on input "text" at bounding box center [165, 371] width 263 height 31
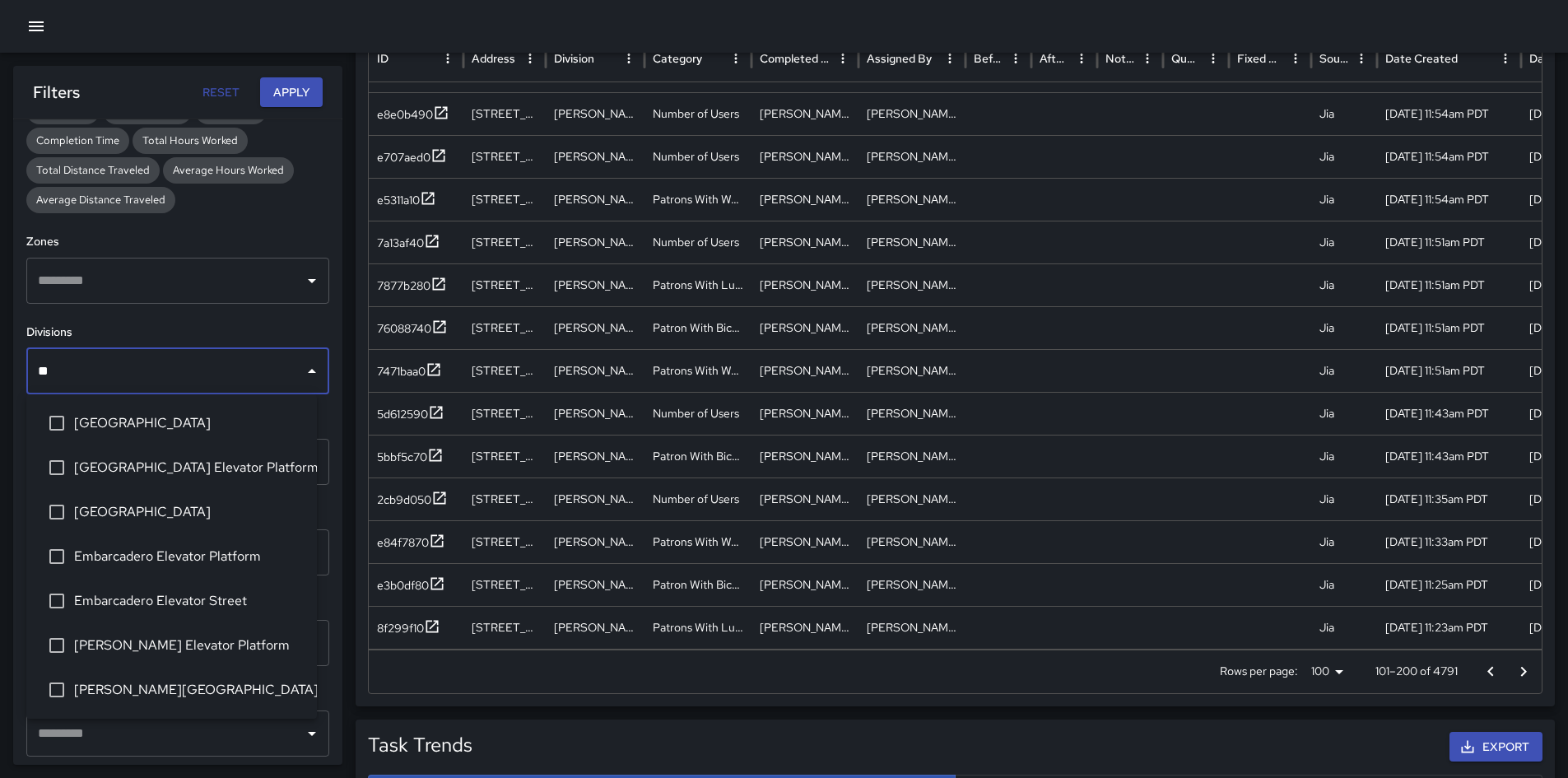
type input "*"
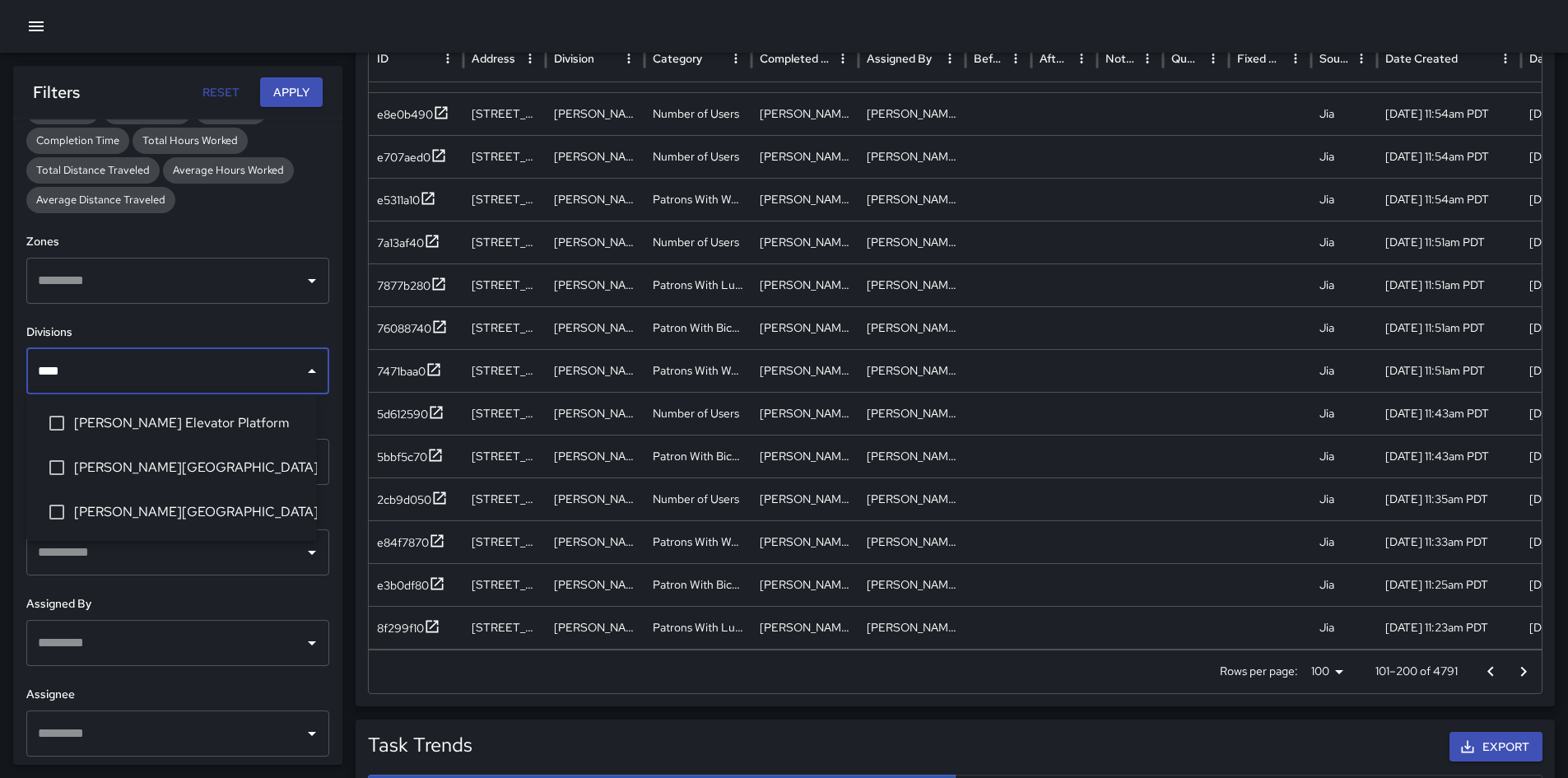
type input "*****"
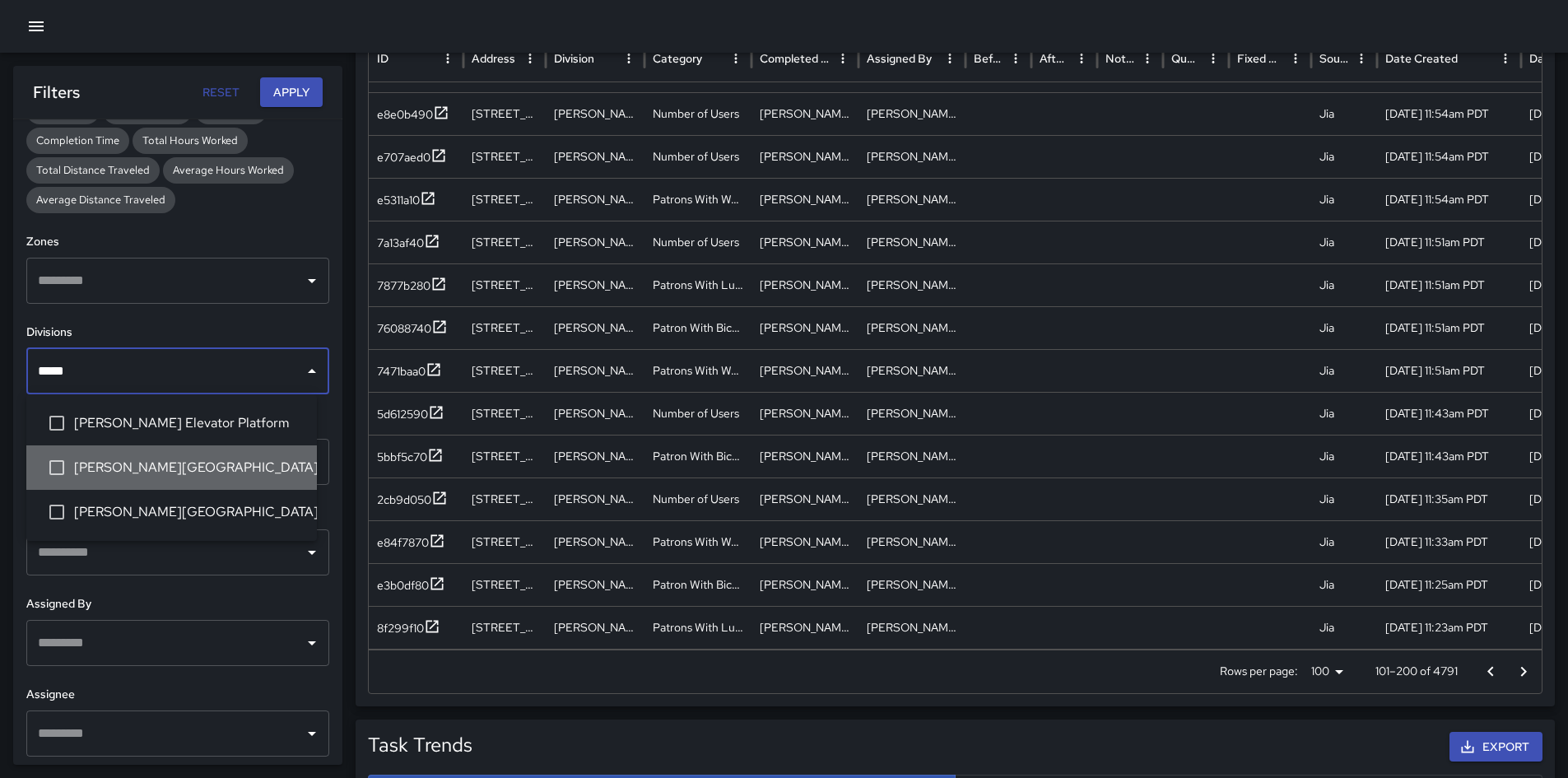
click at [189, 476] on span "[PERSON_NAME][GEOGRAPHIC_DATA]" at bounding box center [189, 468] width 230 height 20
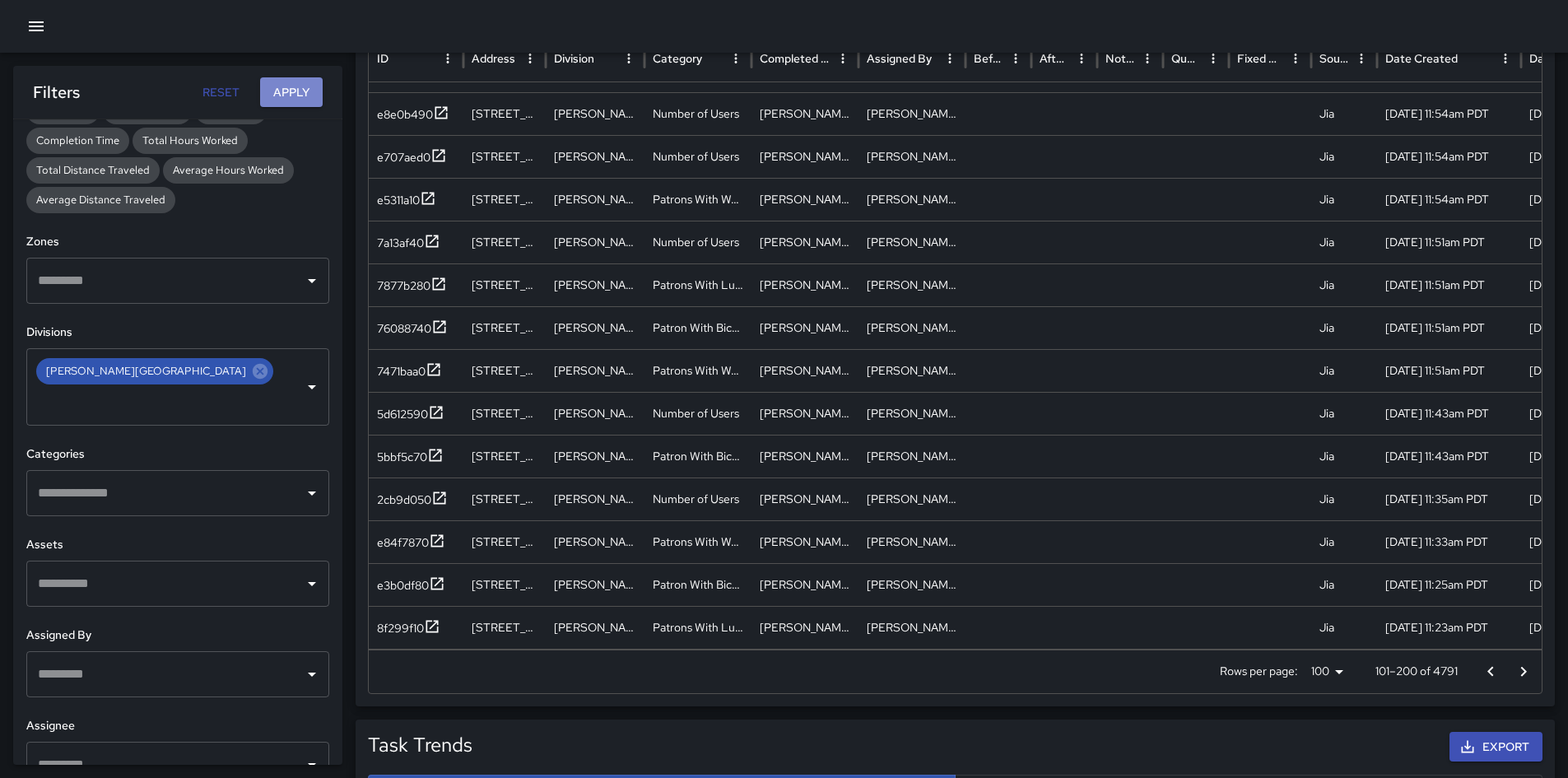
click at [313, 91] on button "Apply" at bounding box center [291, 92] width 63 height 30
click at [1053, 547] on p "101–200 of 7964" at bounding box center [1415, 672] width 85 height 17
copy p "7964"
click at [253, 378] on icon at bounding box center [261, 371] width 15 height 15
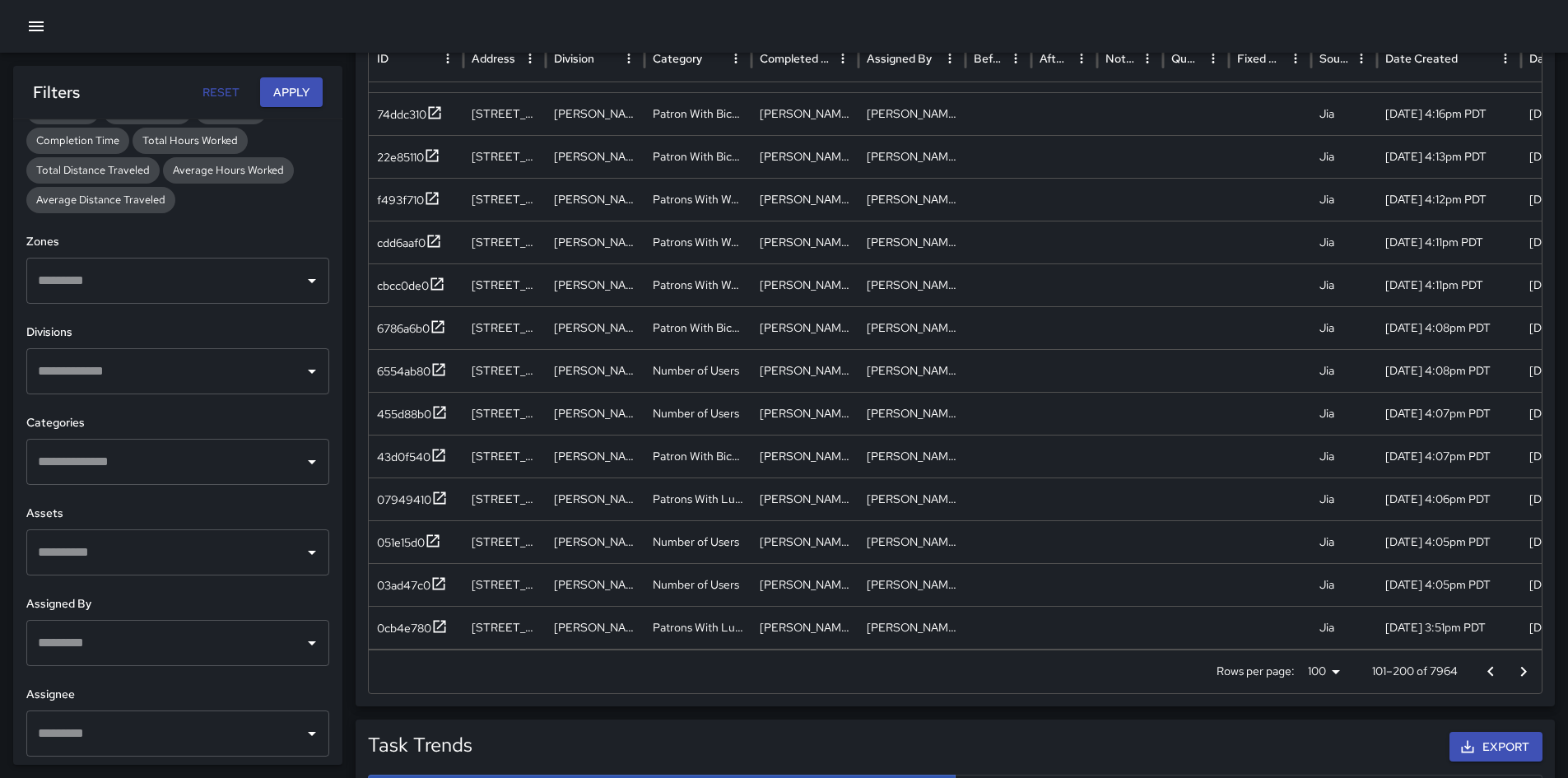
click at [204, 369] on input "text" at bounding box center [165, 371] width 263 height 31
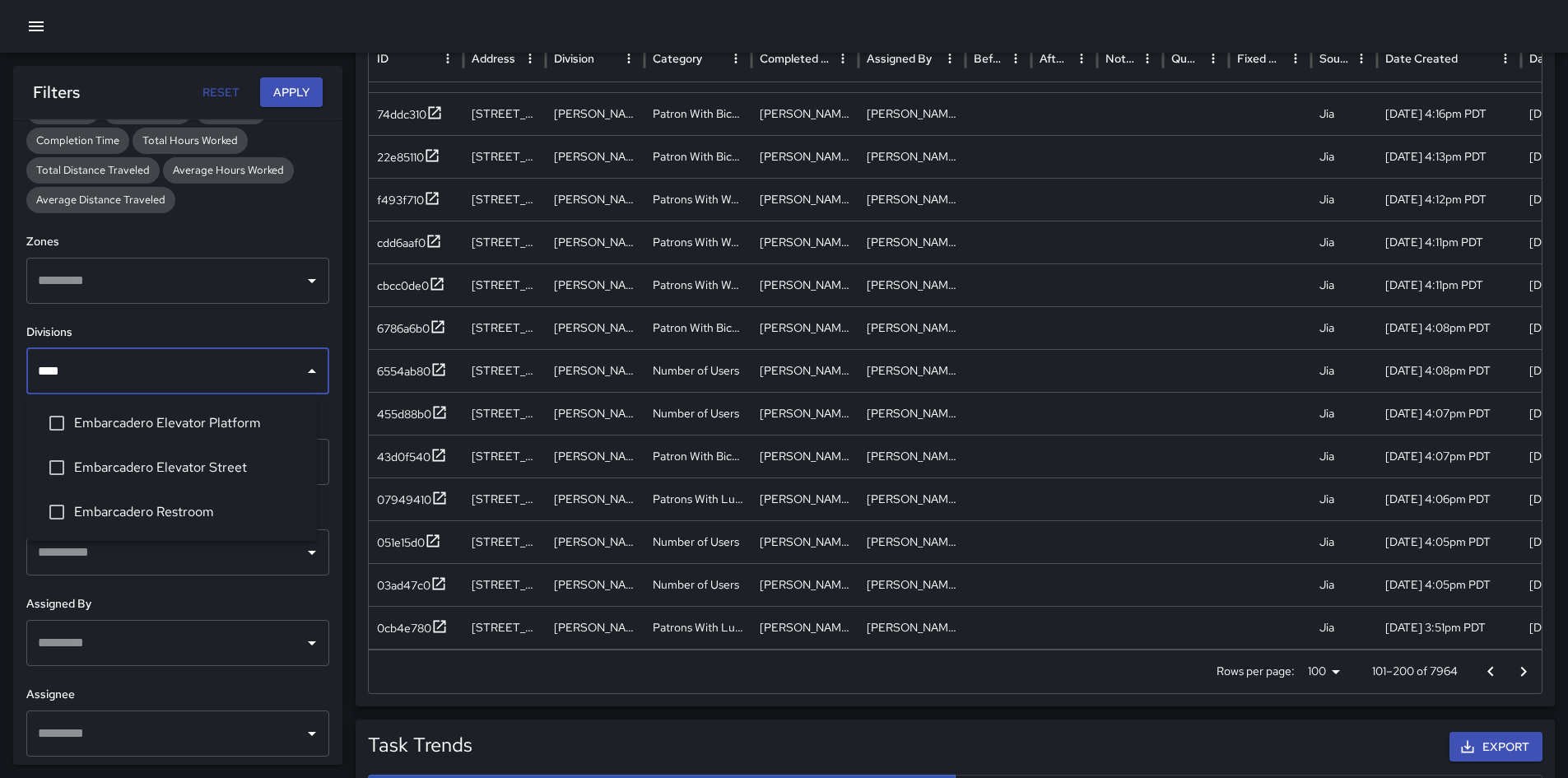
type input "*****"
click at [208, 456] on li "Embarcadero Elevator Street" at bounding box center [171, 467] width 291 height 44
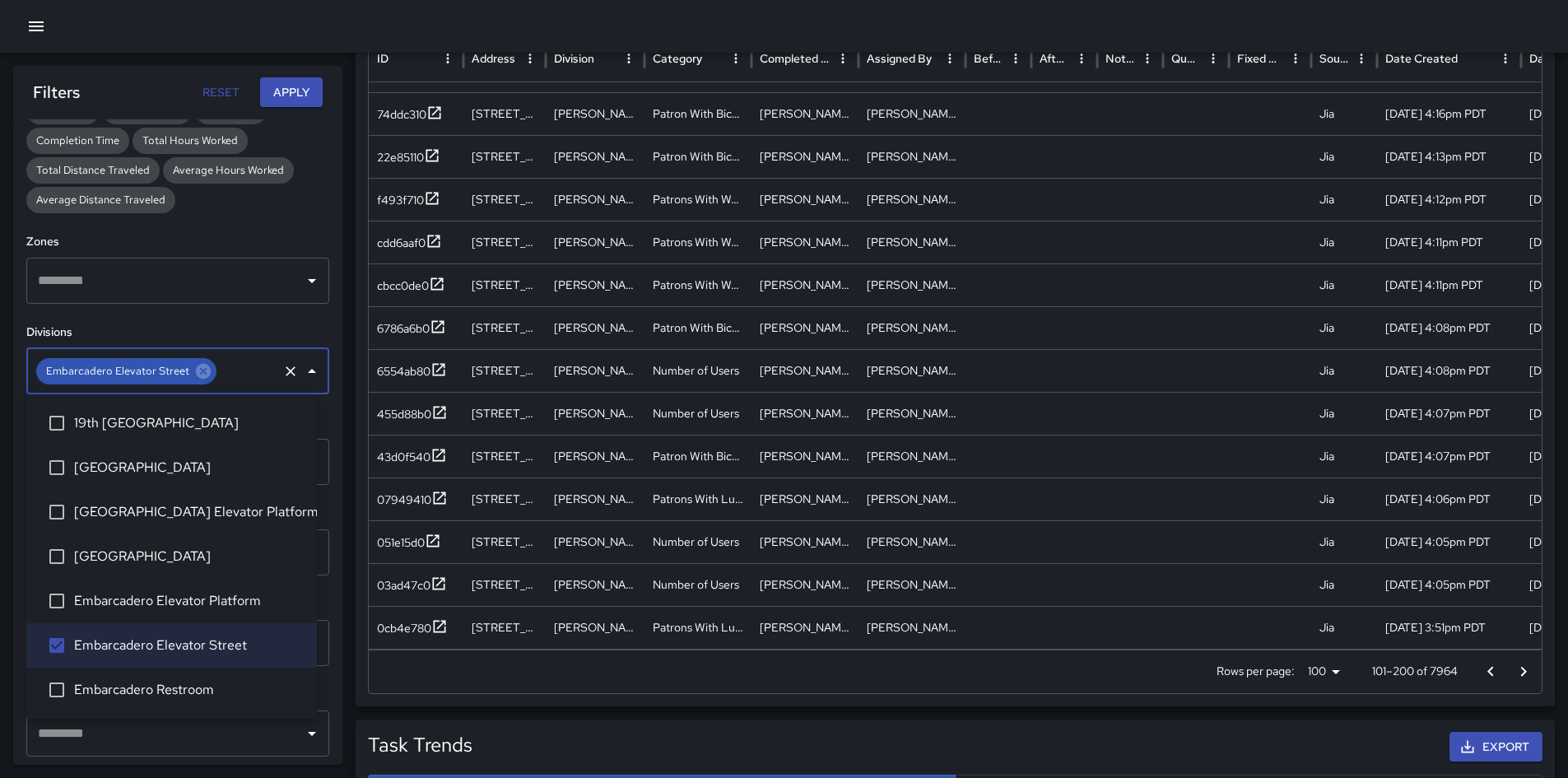
click at [286, 90] on button "Apply" at bounding box center [291, 92] width 63 height 30
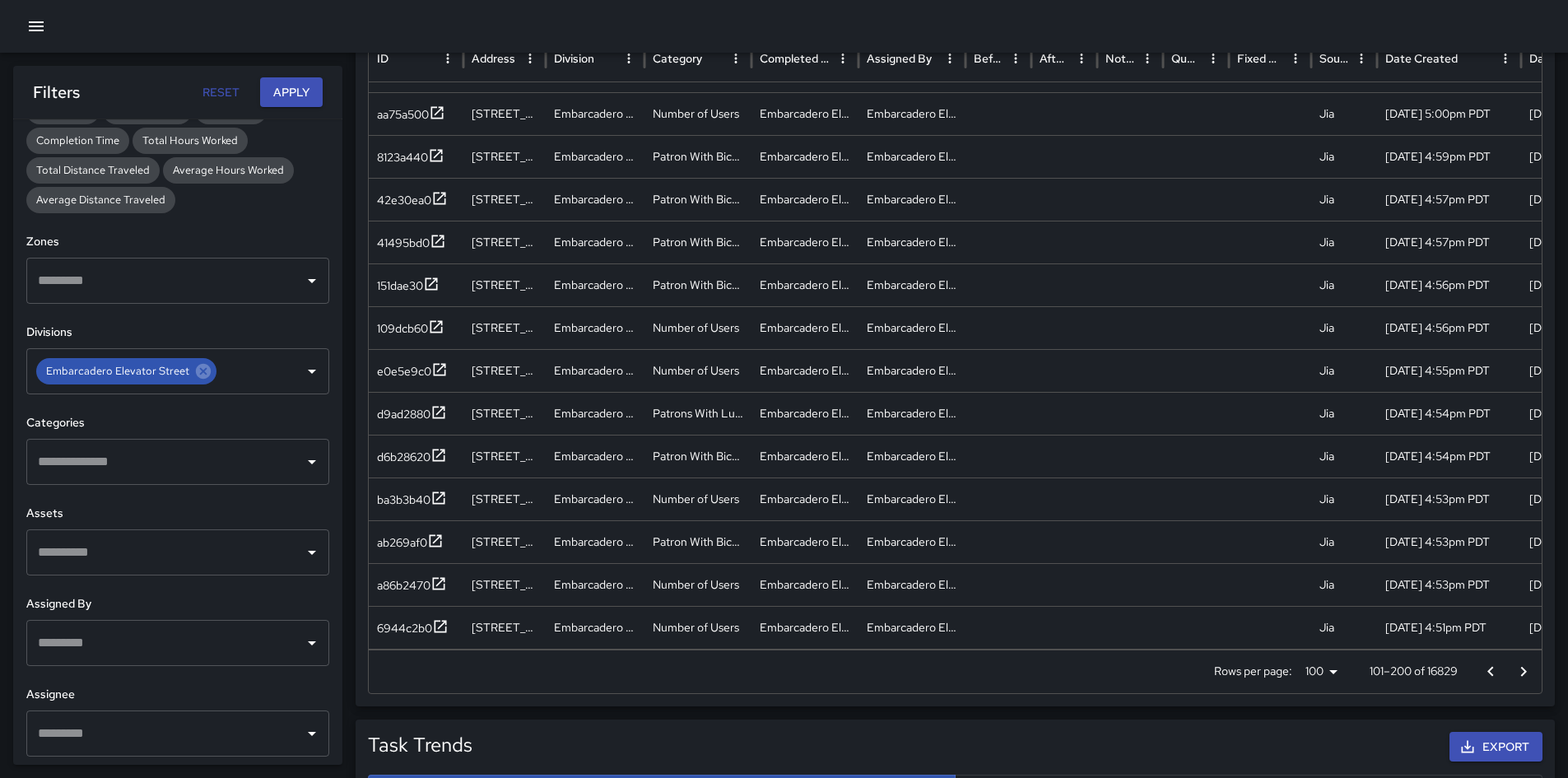
click at [1053, 547] on p "101–200 of 16829" at bounding box center [1413, 672] width 88 height 17
copy p "16829"
click at [210, 371] on div "Embarcadero Elevator Street" at bounding box center [126, 371] width 180 height 26
click at [204, 372] on icon at bounding box center [204, 371] width 15 height 15
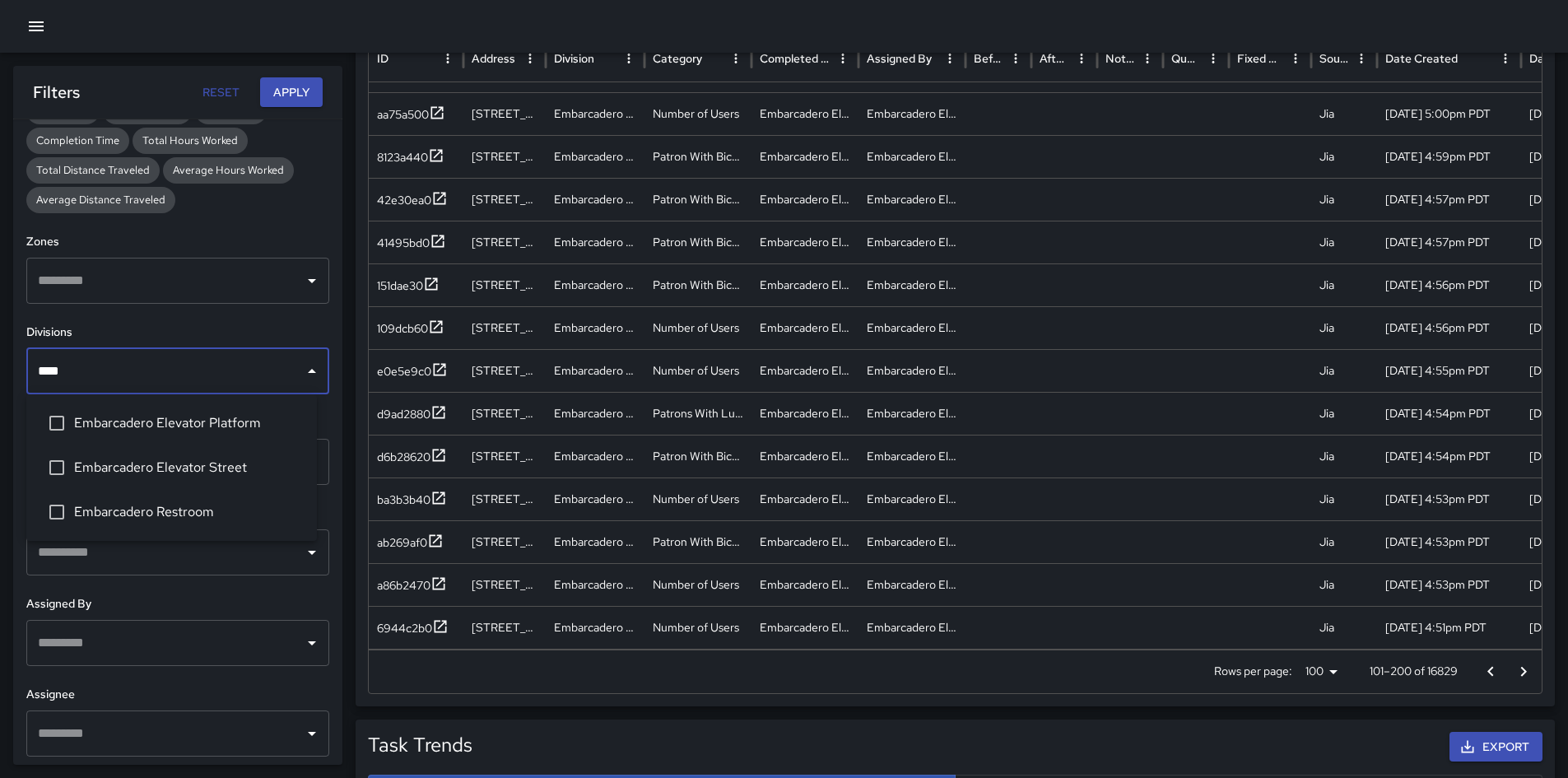
type input "*****"
click at [197, 418] on span "Embarcadero Elevator Platform" at bounding box center [189, 423] width 230 height 20
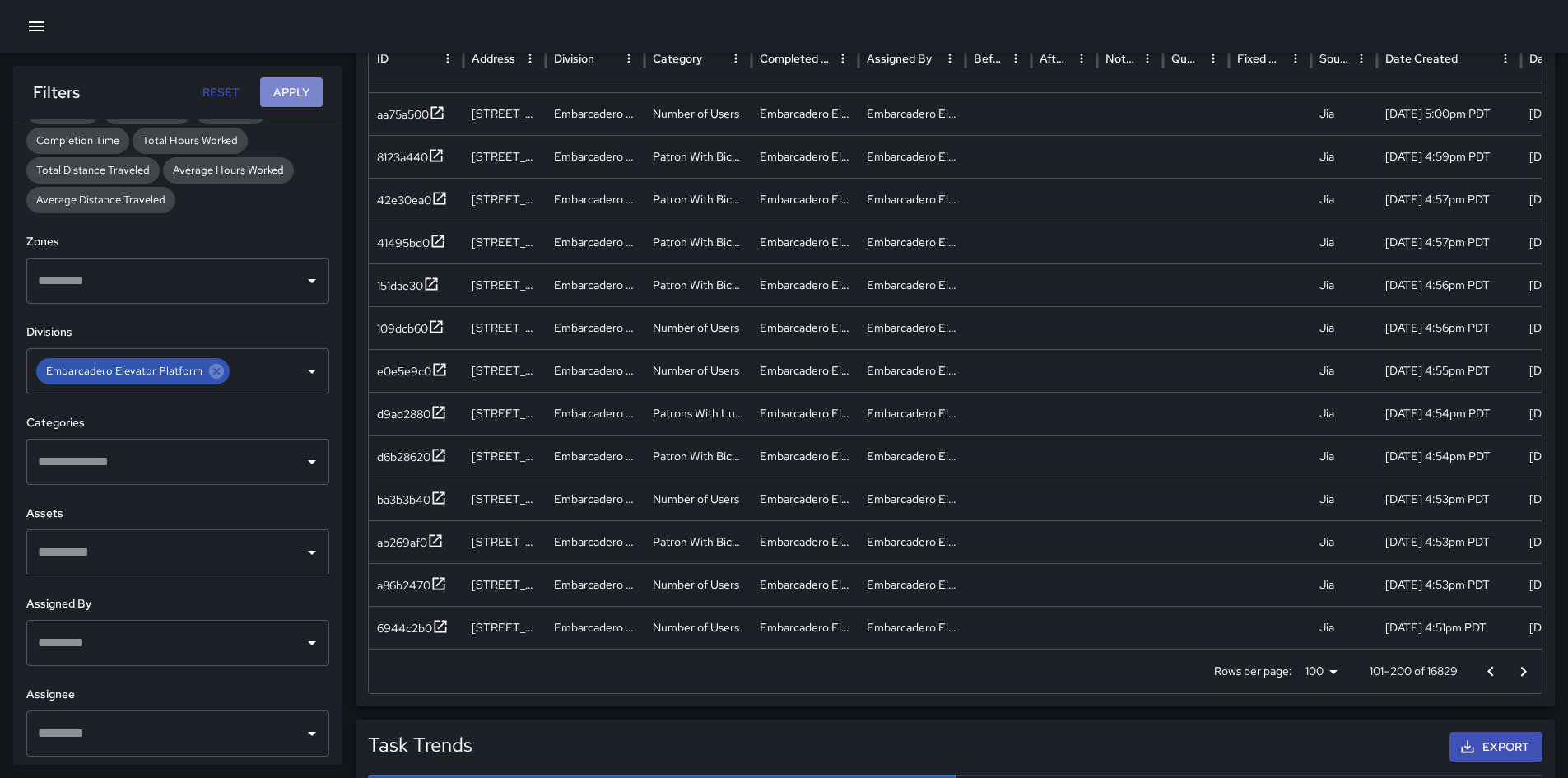
click at [282, 97] on button "Apply" at bounding box center [291, 92] width 63 height 30
click at [1053, 547] on p "101–200 of 18935" at bounding box center [1413, 672] width 88 height 17
click at [219, 375] on icon at bounding box center [216, 371] width 18 height 18
click at [216, 373] on input "text" at bounding box center [165, 371] width 263 height 31
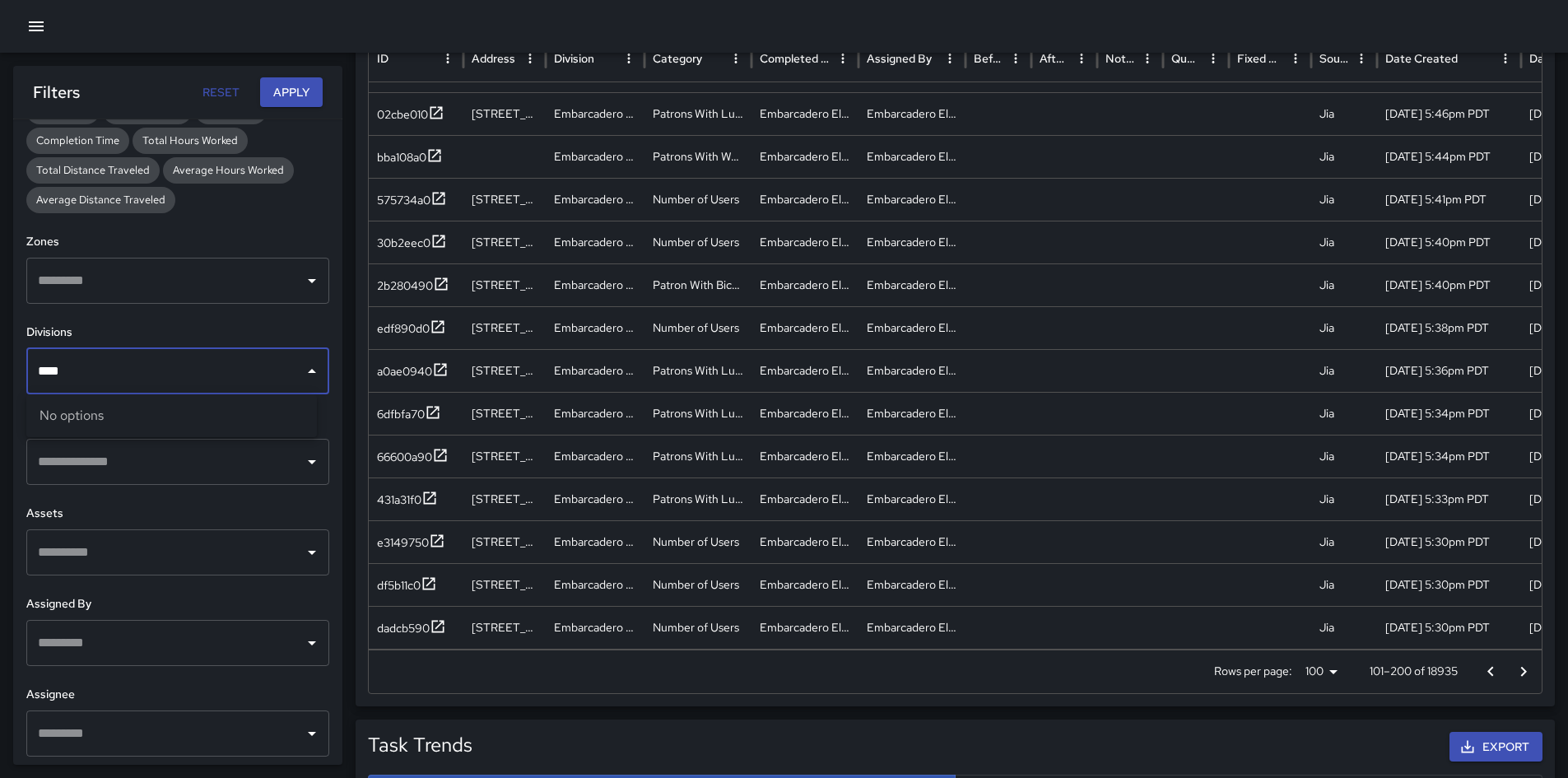
type input "*****"
click at [226, 418] on span "[GEOGRAPHIC_DATA] Elevator Platform" at bounding box center [189, 423] width 230 height 20
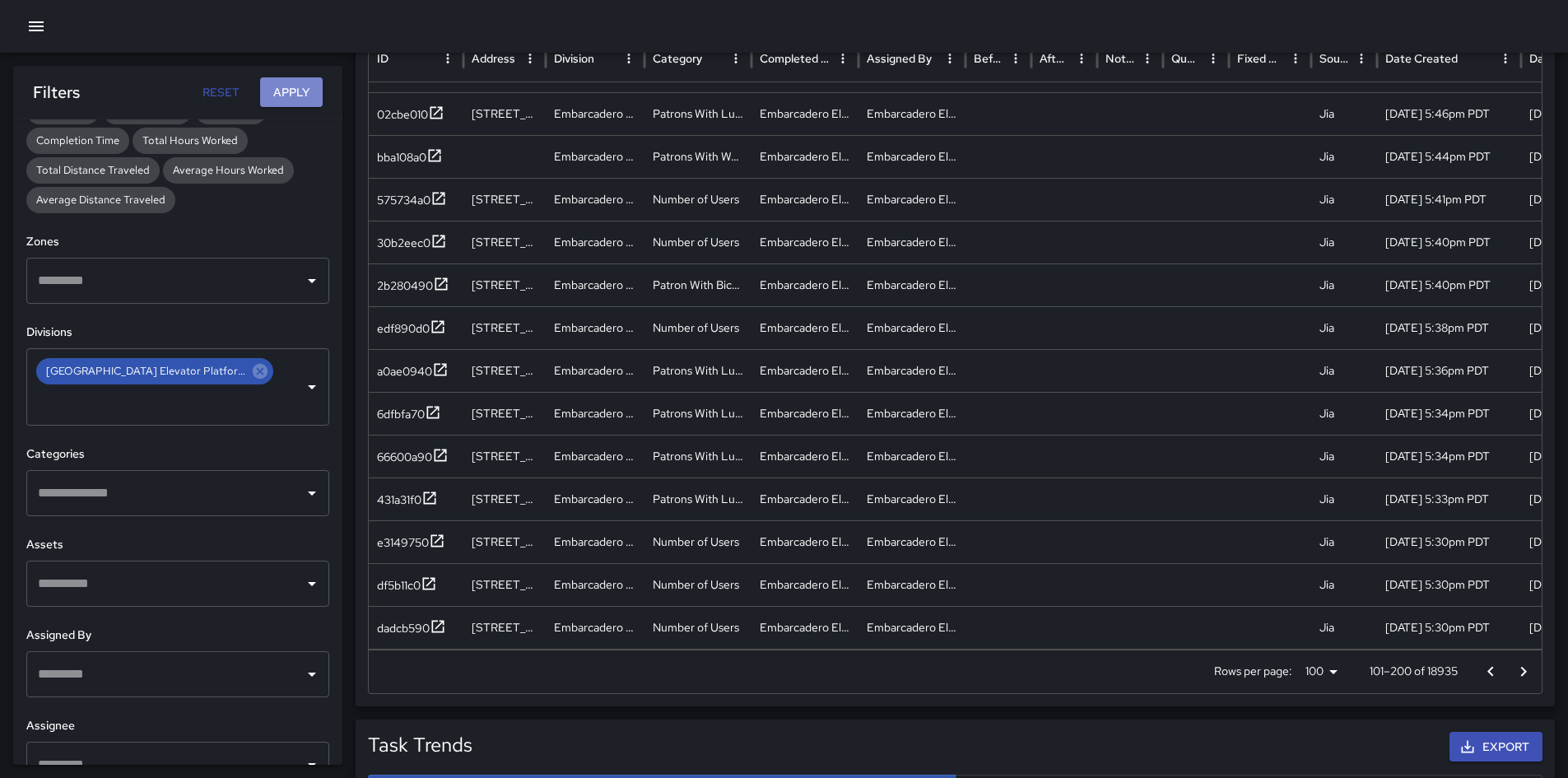
click at [282, 92] on button "Apply" at bounding box center [291, 92] width 63 height 30
click at [1053, 547] on p "101–200 of 10447" at bounding box center [1412, 672] width 90 height 17
click at [216, 364] on div "[GEOGRAPHIC_DATA] Elevator Platform ​" at bounding box center [177, 386] width 303 height 77
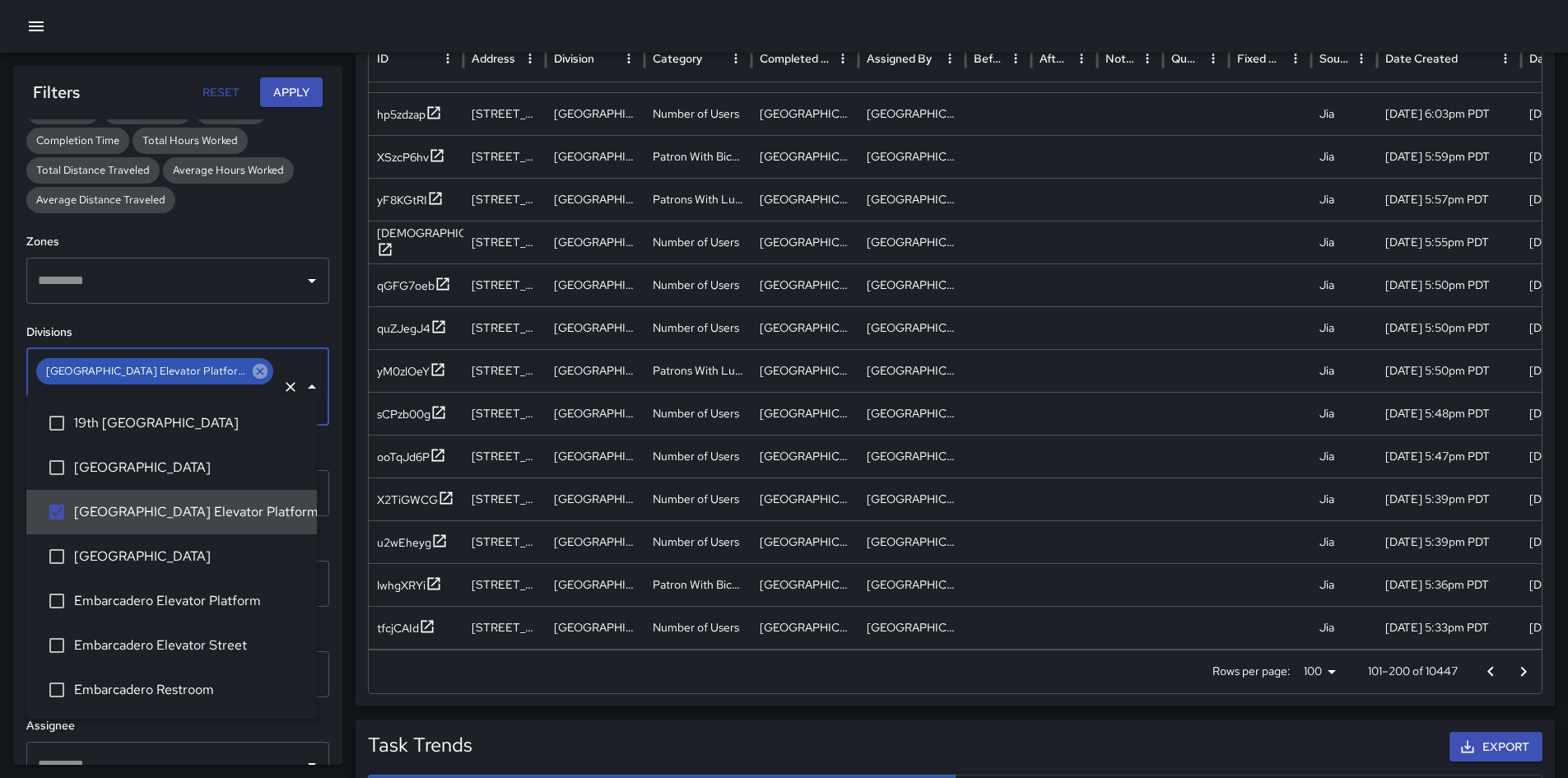
click at [253, 370] on icon at bounding box center [261, 371] width 15 height 15
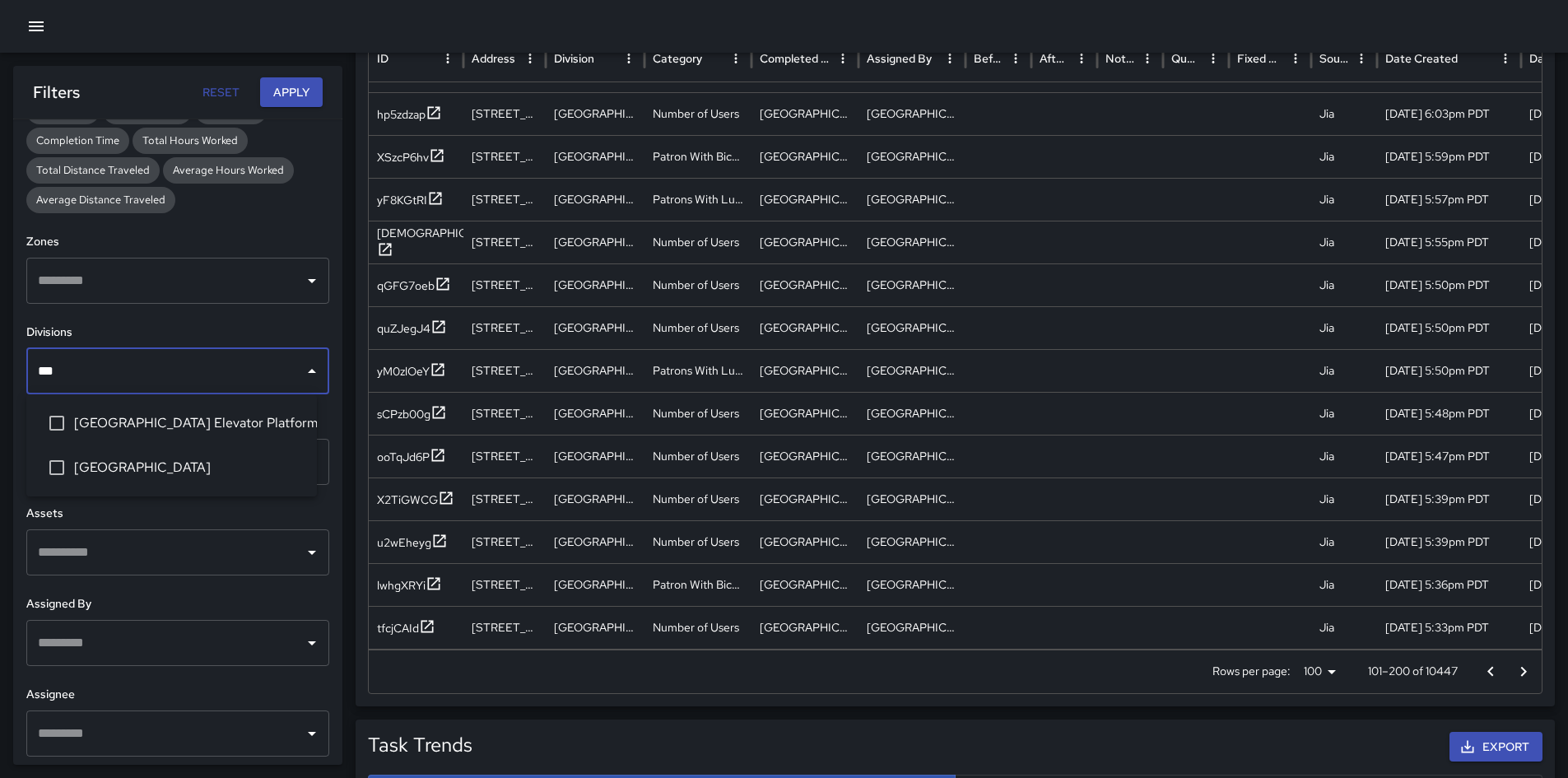
type input "****"
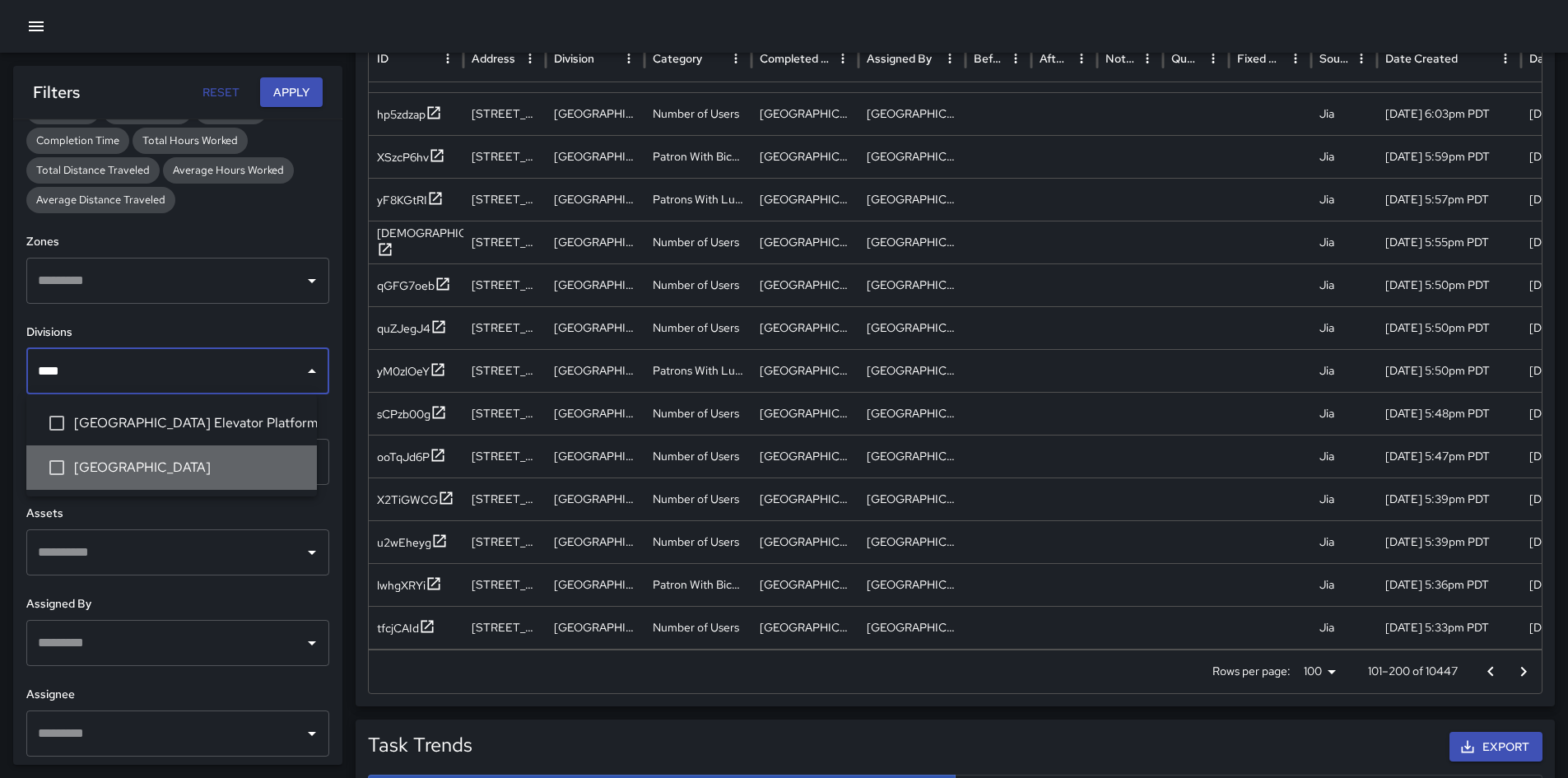
click at [199, 466] on span "[GEOGRAPHIC_DATA]" at bounding box center [189, 468] width 230 height 20
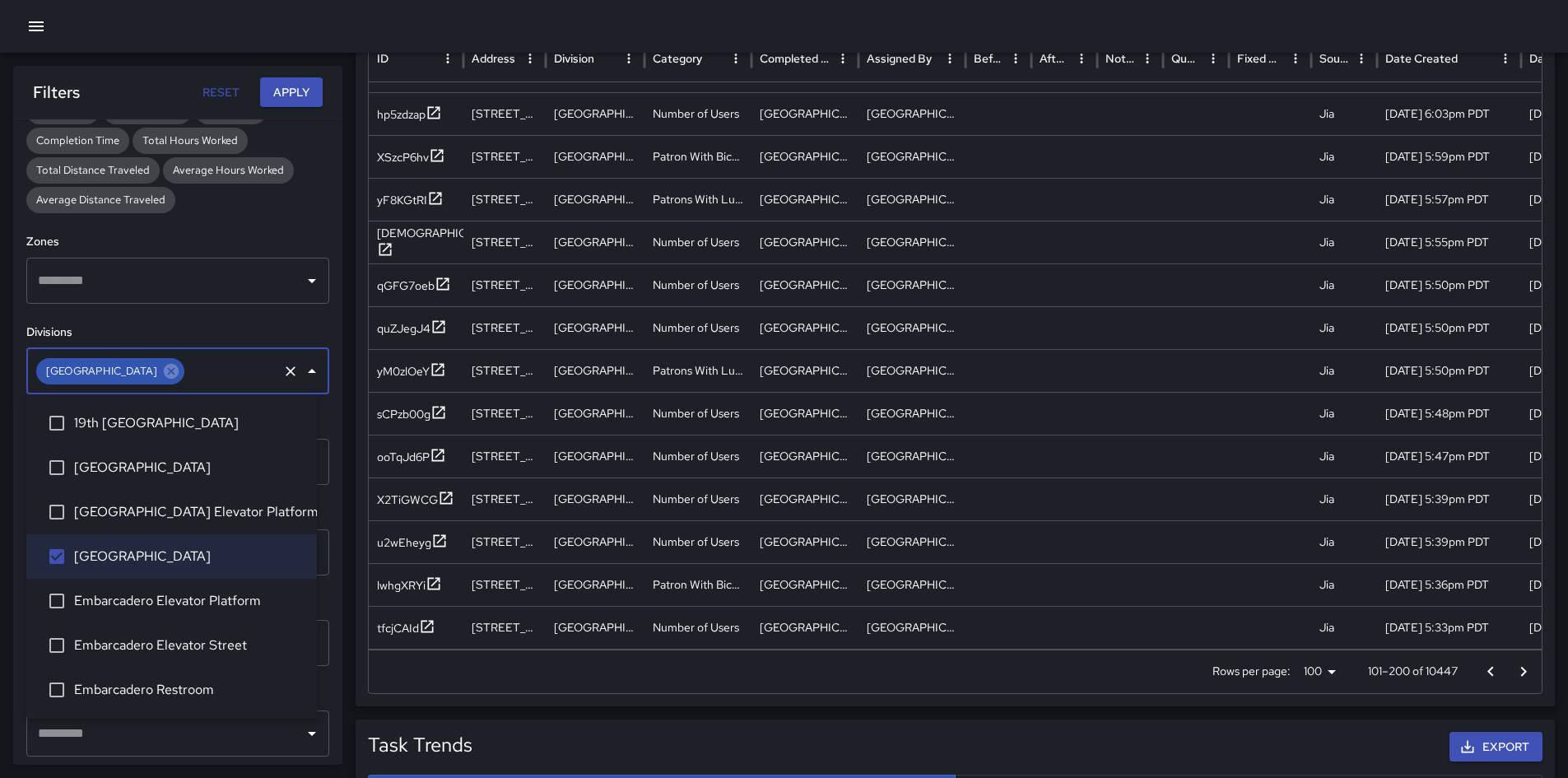
click at [292, 91] on button "Apply" at bounding box center [291, 92] width 63 height 30
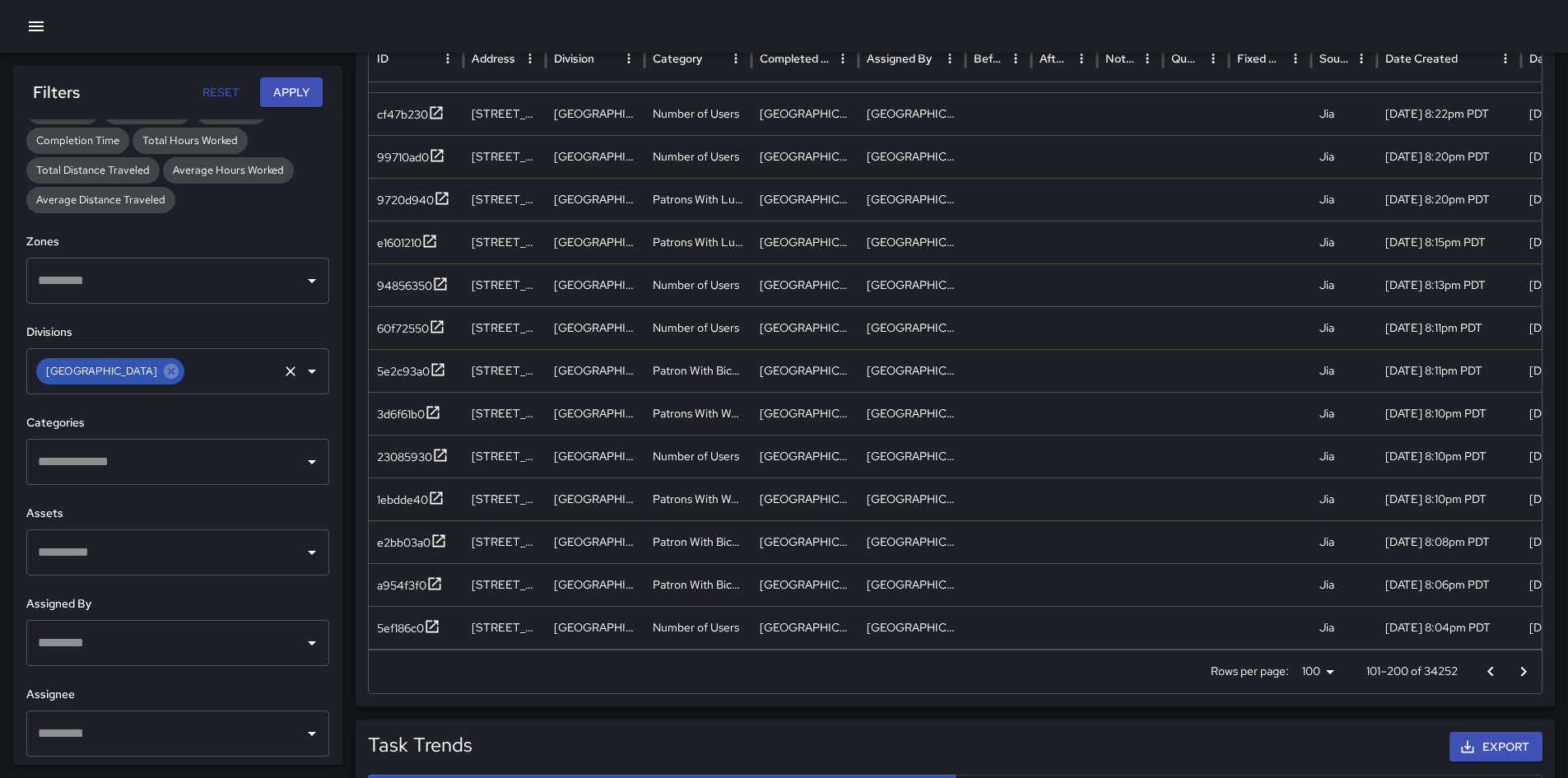
click at [1053, 547] on p "101–200 of 34252" at bounding box center [1411, 672] width 91 height 17
click at [1053, 547] on button "Go to next page" at bounding box center [1523, 672] width 33 height 33
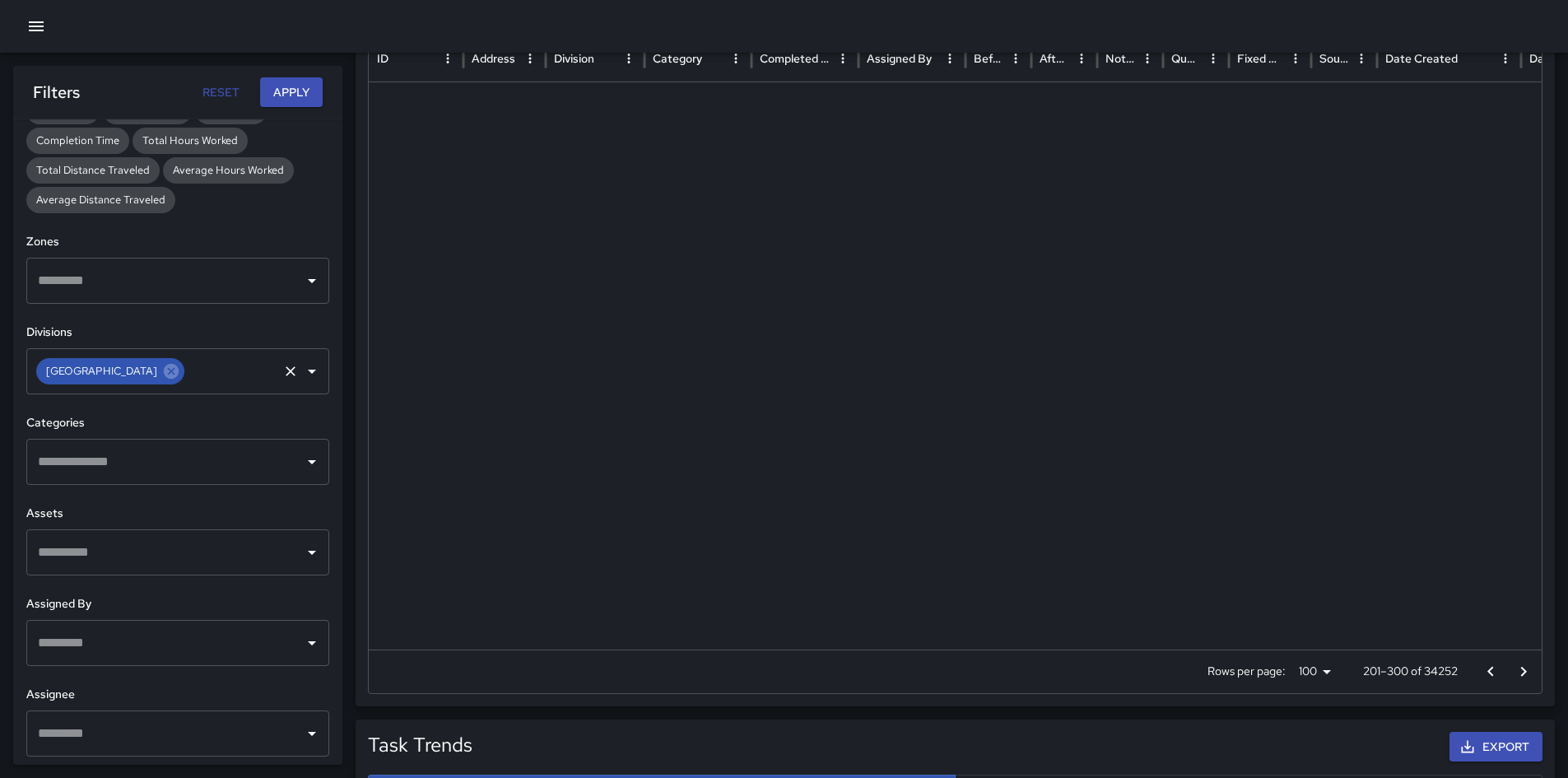
scroll to position [0, 0]
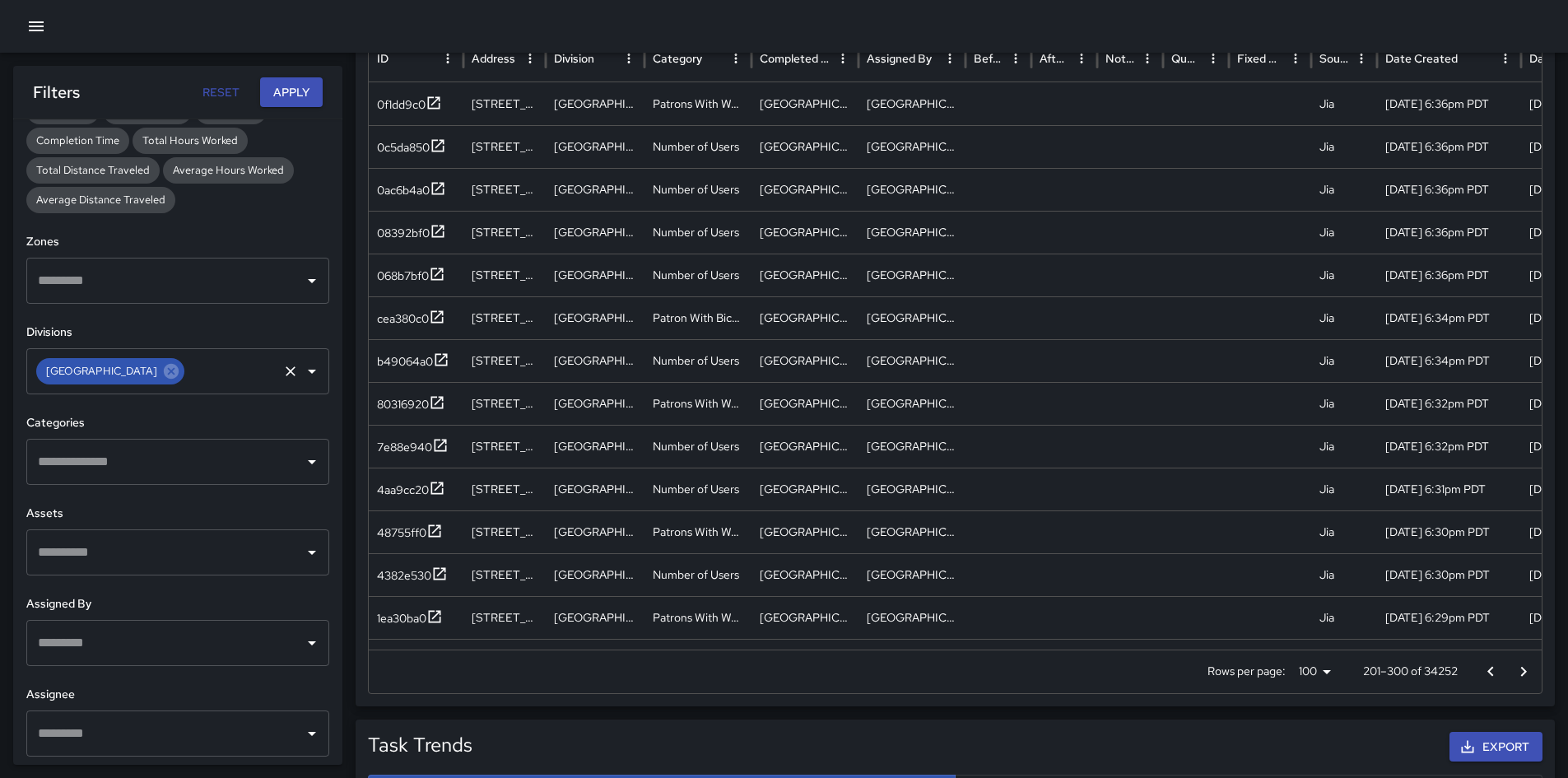
click at [1053, 547] on icon "Go to next page" at bounding box center [1524, 672] width 20 height 20
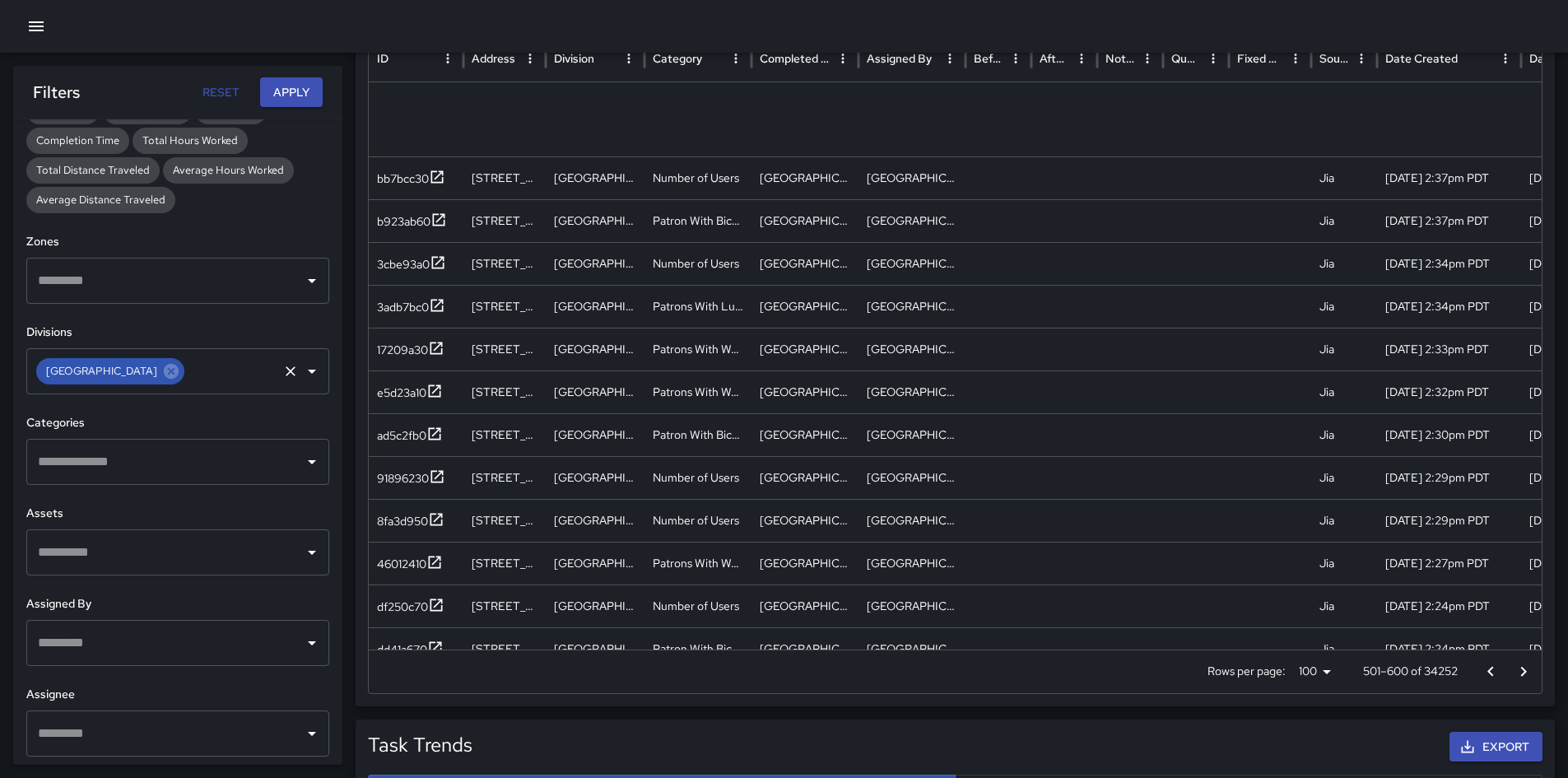
scroll to position [1294, 0]
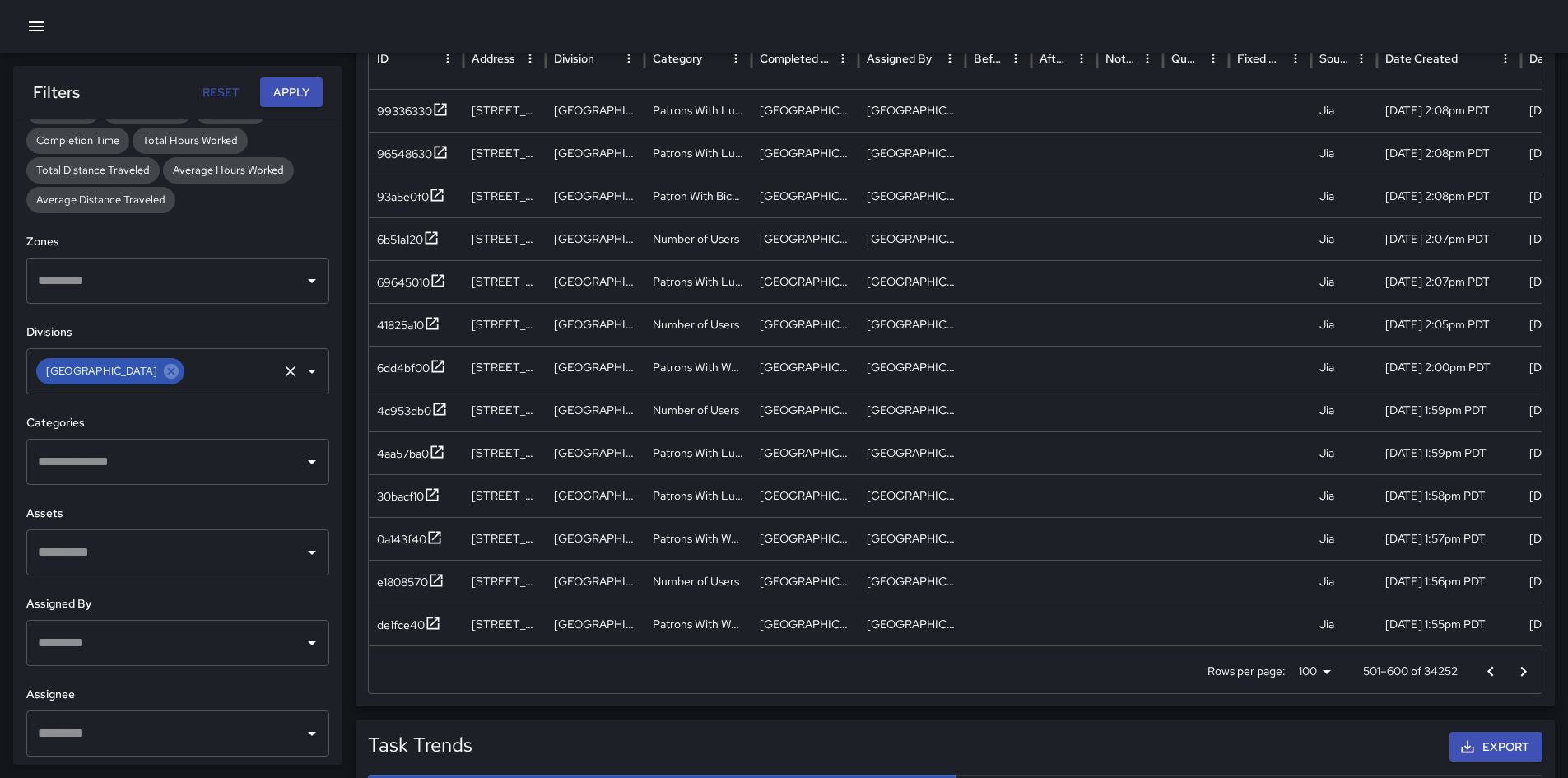
click at [1053, 547] on icon "Go to next page" at bounding box center [1524, 672] width 6 height 10
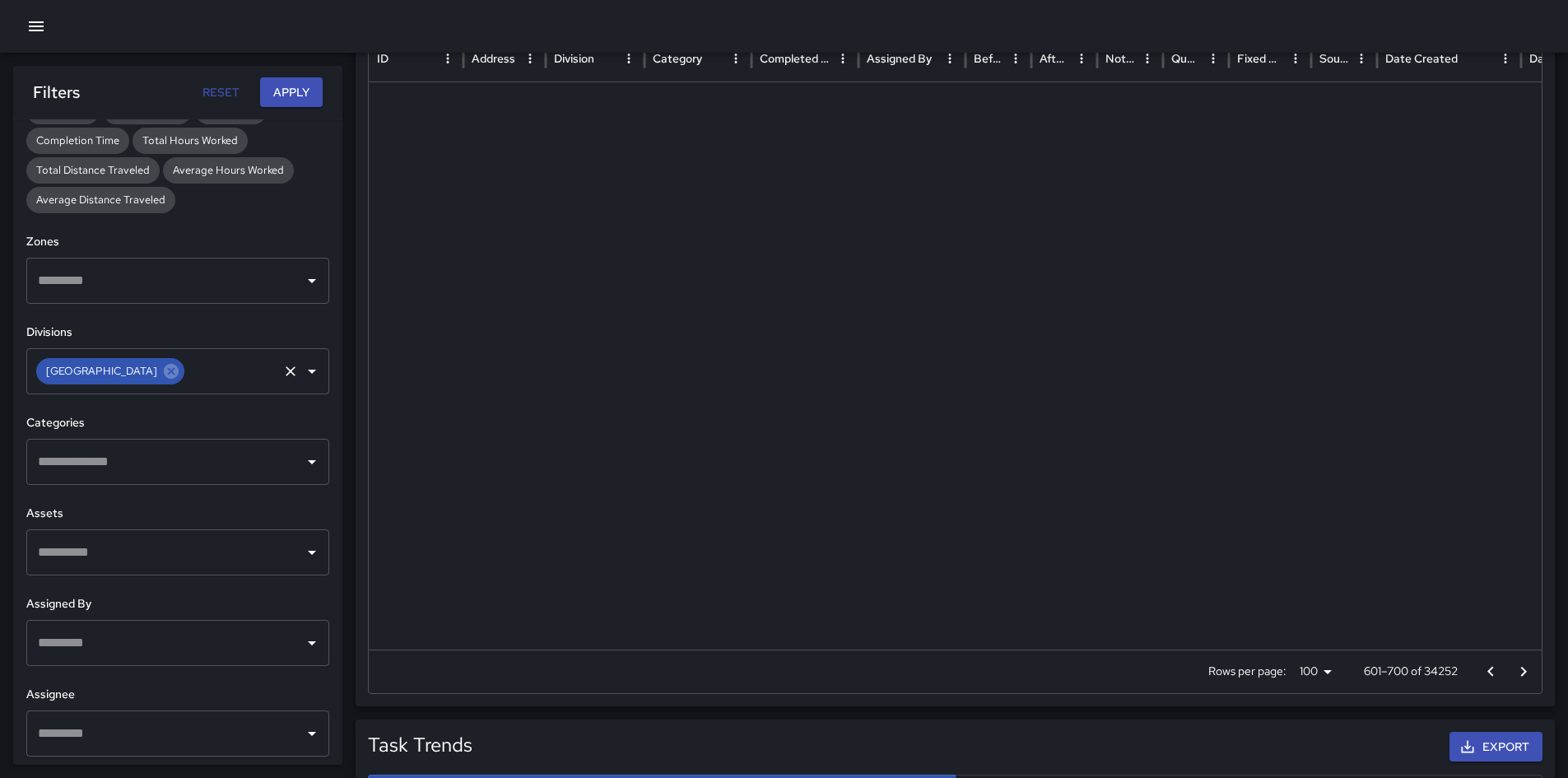
scroll to position [0, 0]
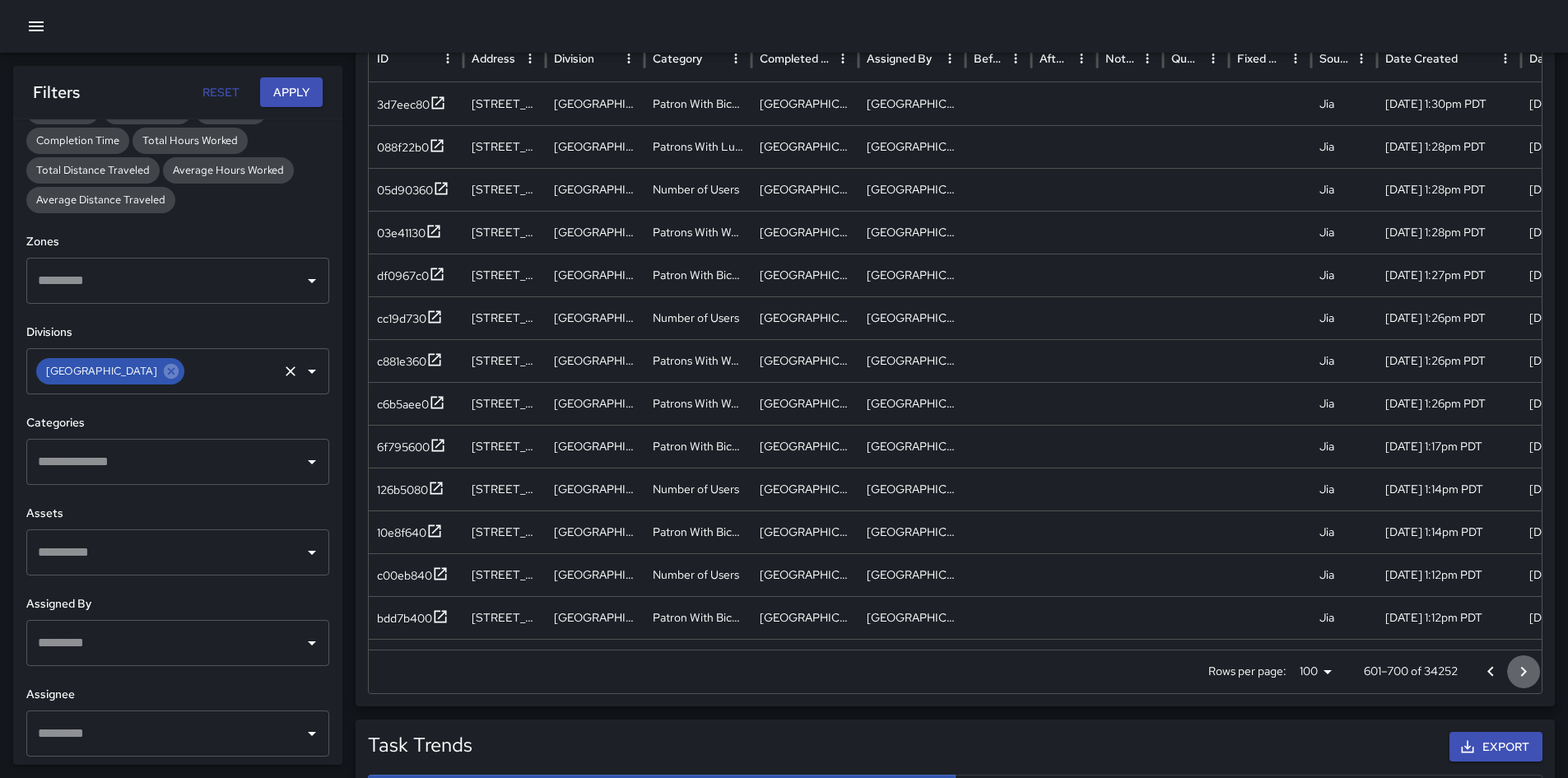
click at [1053, 547] on icon "Go to next page" at bounding box center [1524, 672] width 20 height 20
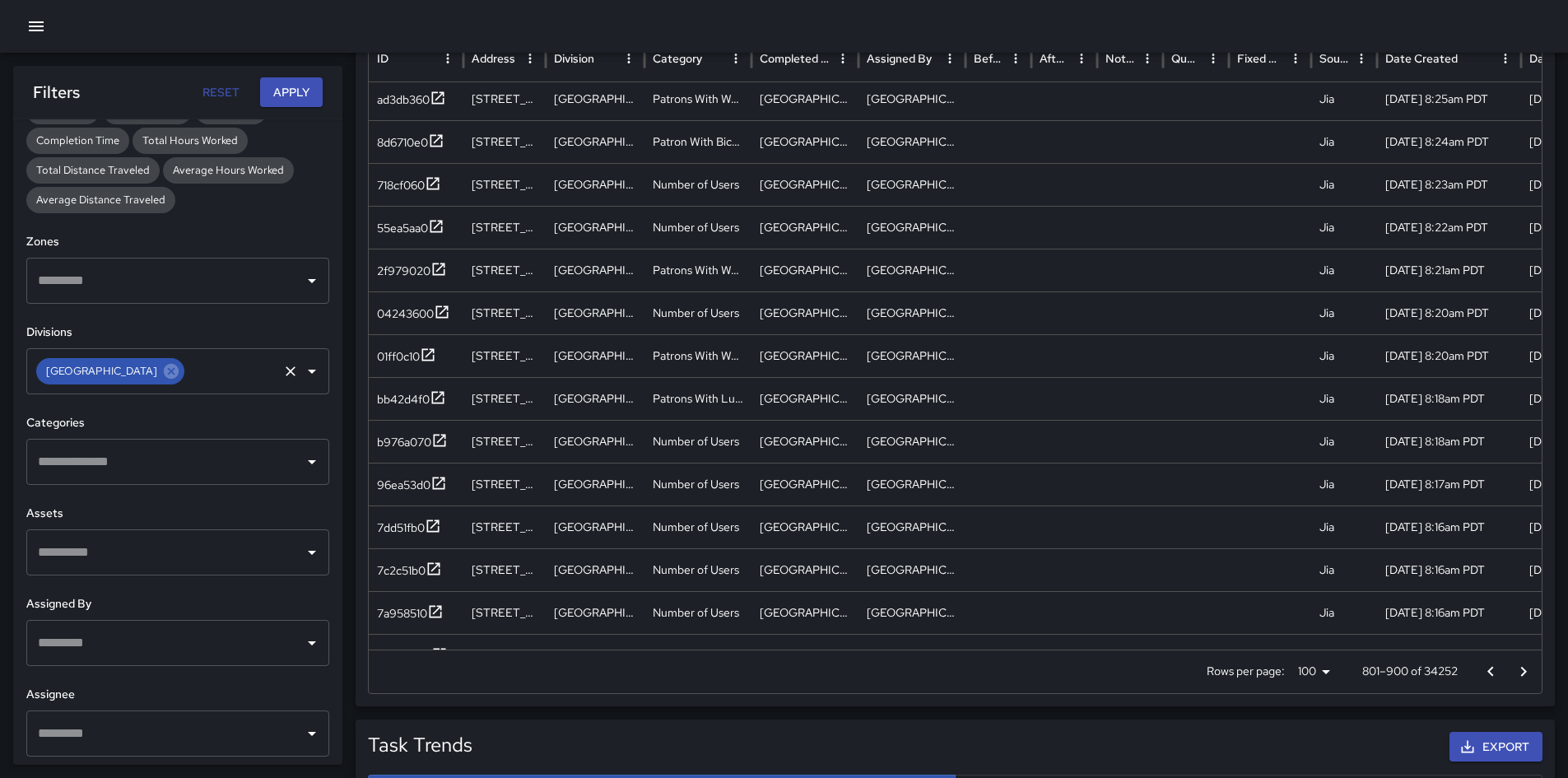
scroll to position [1312, 0]
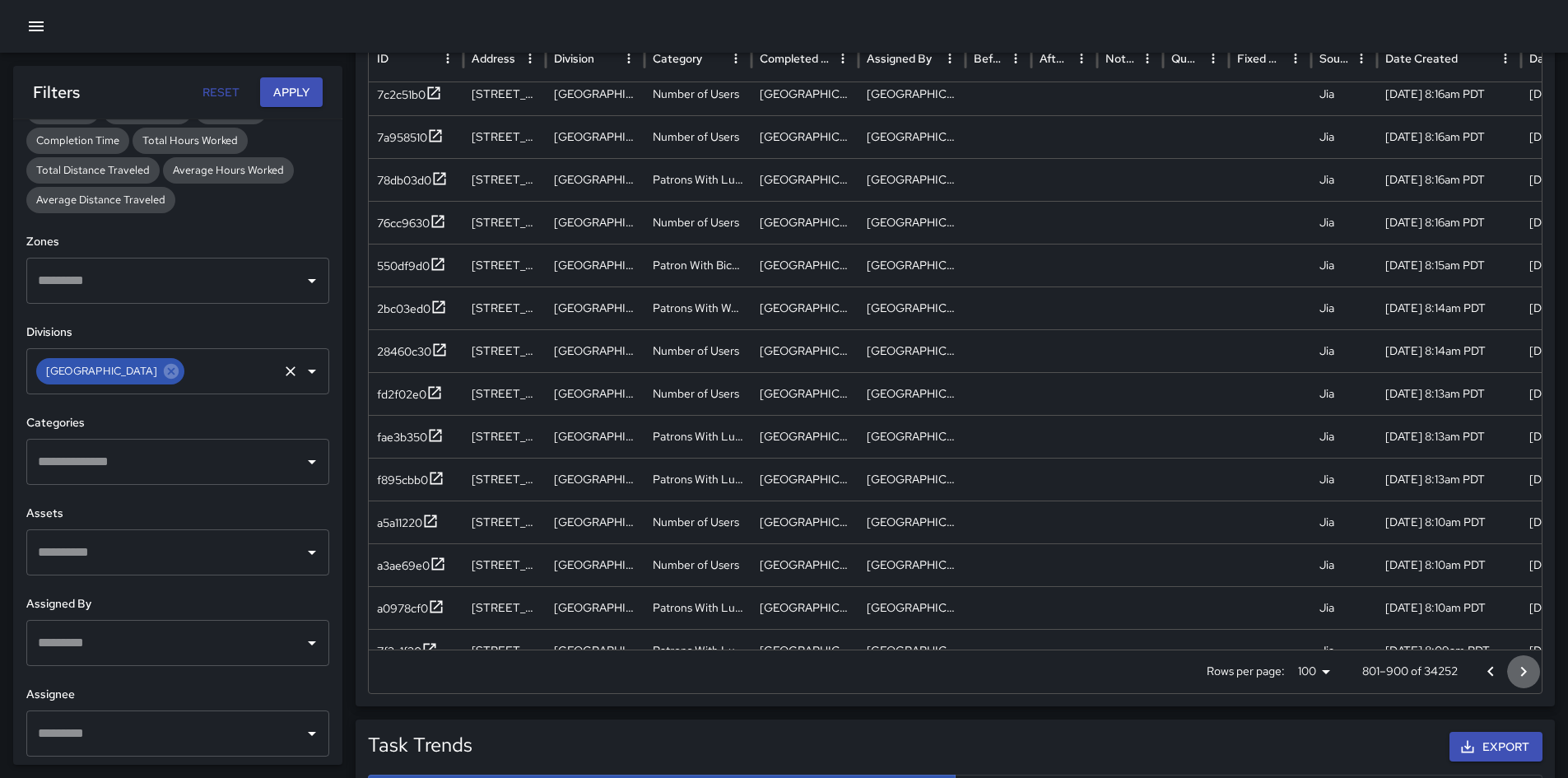
click at [1053, 547] on icon "Go to next page" at bounding box center [1524, 672] width 20 height 20
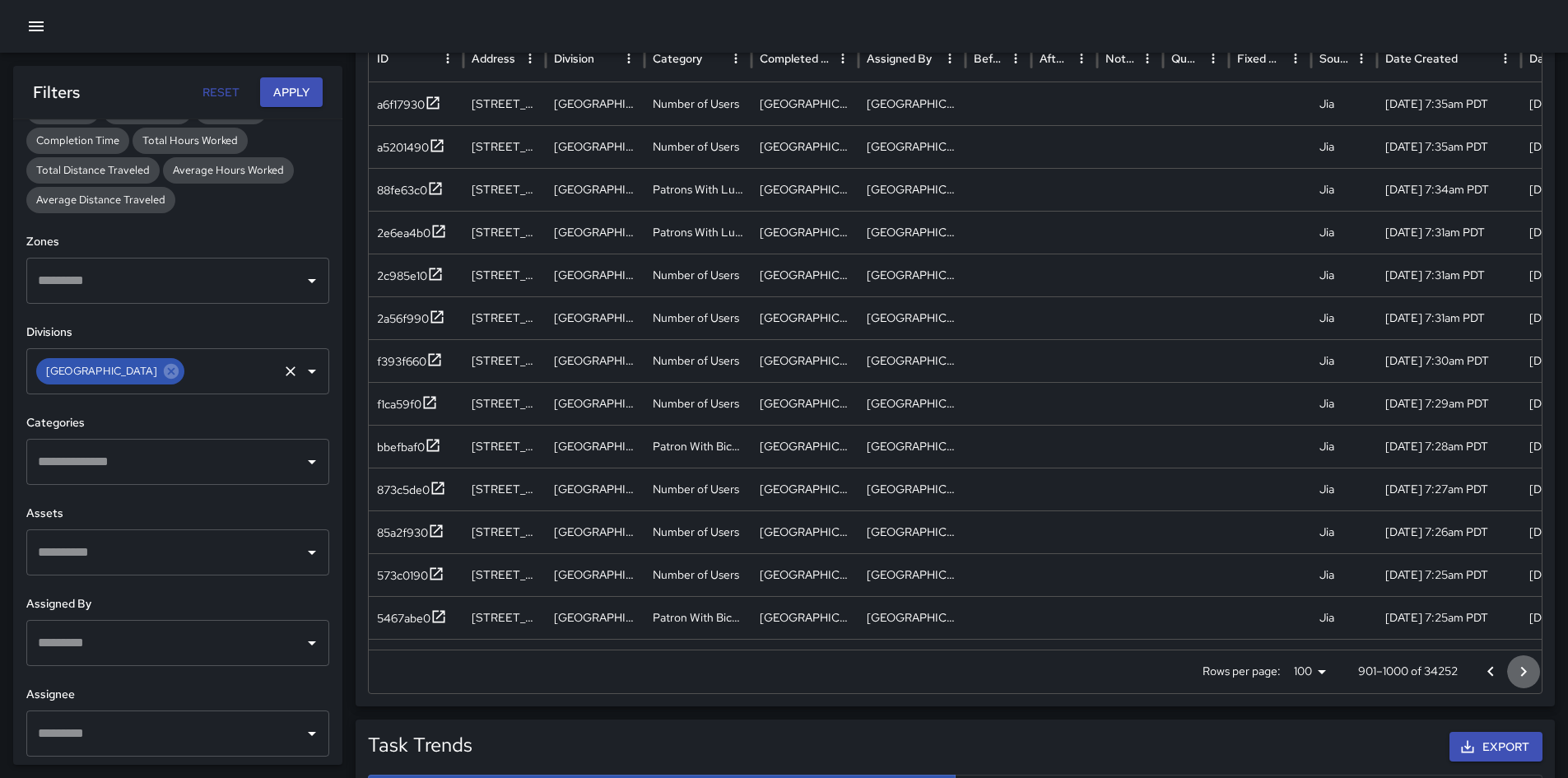
click at [1053, 547] on icon "Go to next page" at bounding box center [1524, 672] width 20 height 20
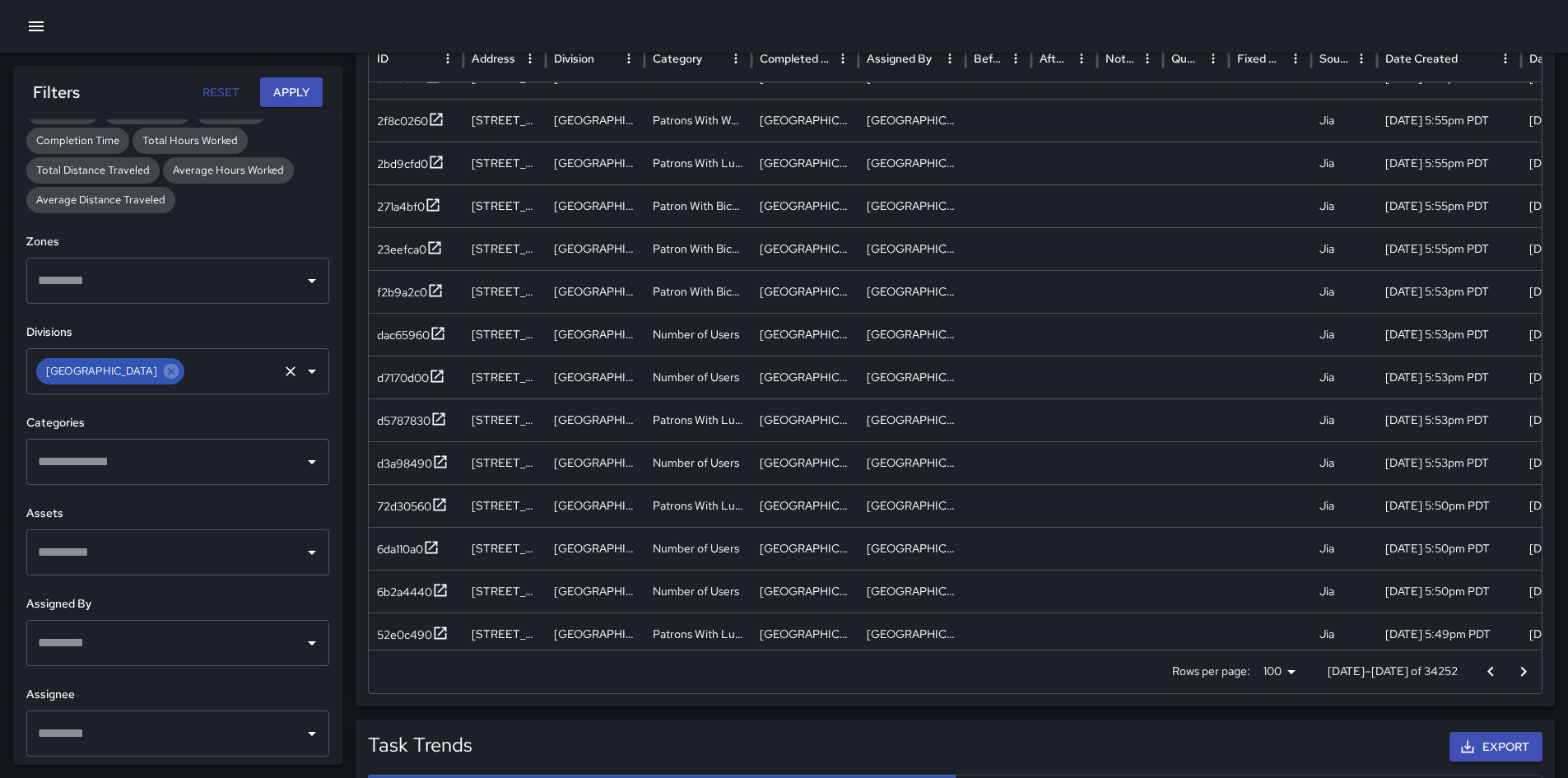
click at [1053, 547] on button "Go to next page" at bounding box center [1523, 672] width 33 height 33
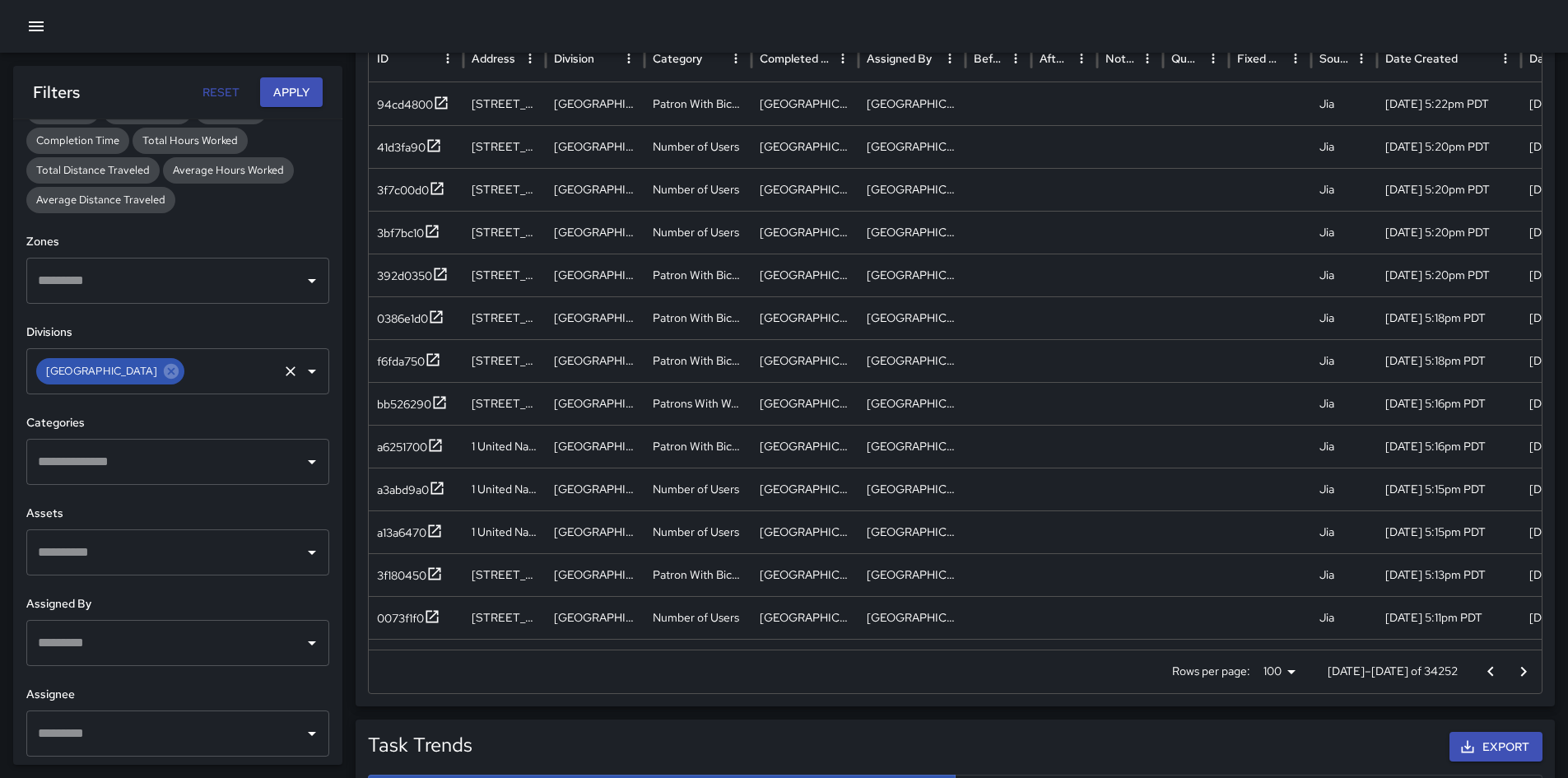
click at [1053, 547] on button "Go to next page" at bounding box center [1523, 672] width 33 height 33
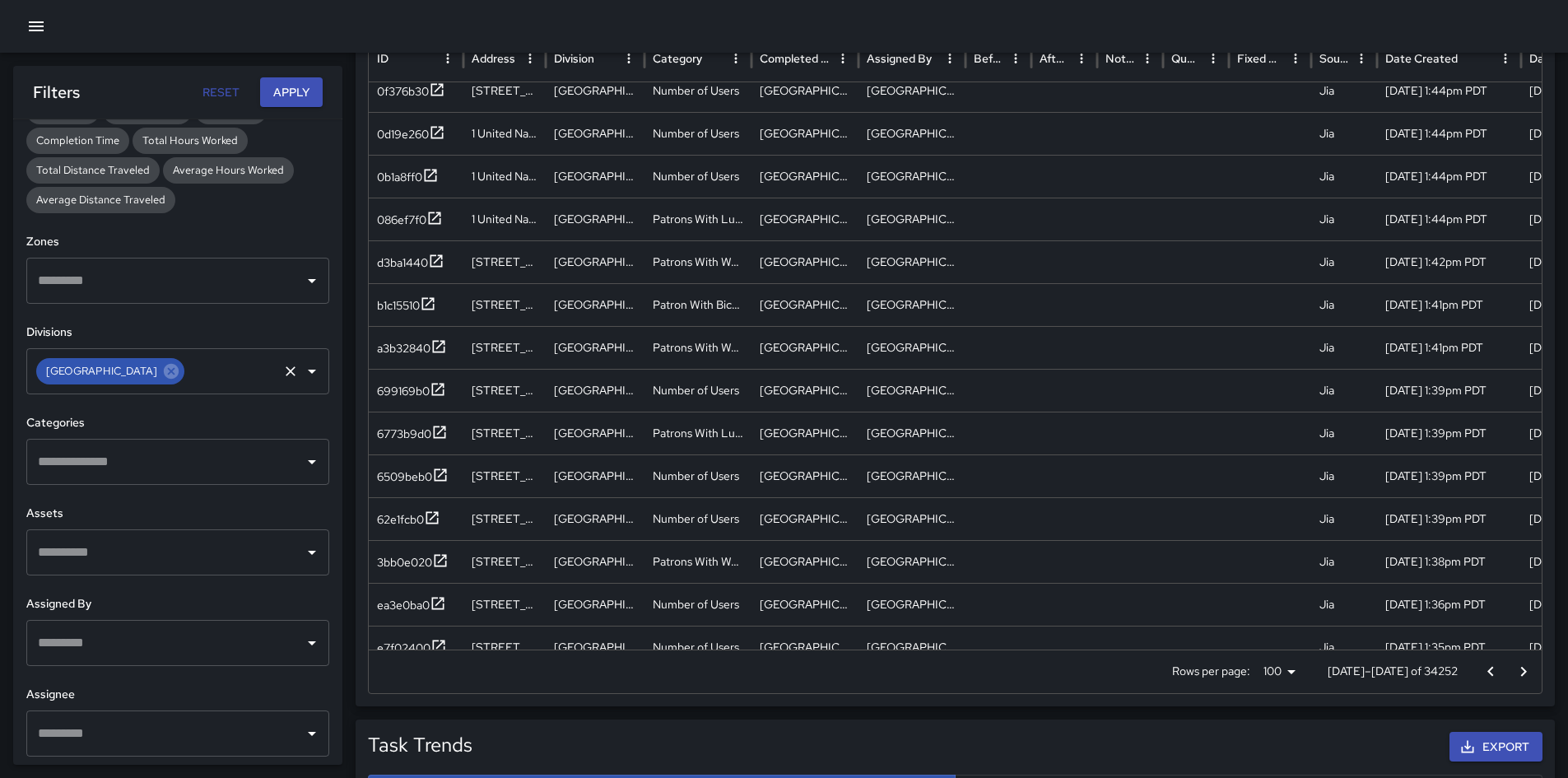
click at [1053, 547] on button "Go to next page" at bounding box center [1523, 672] width 33 height 33
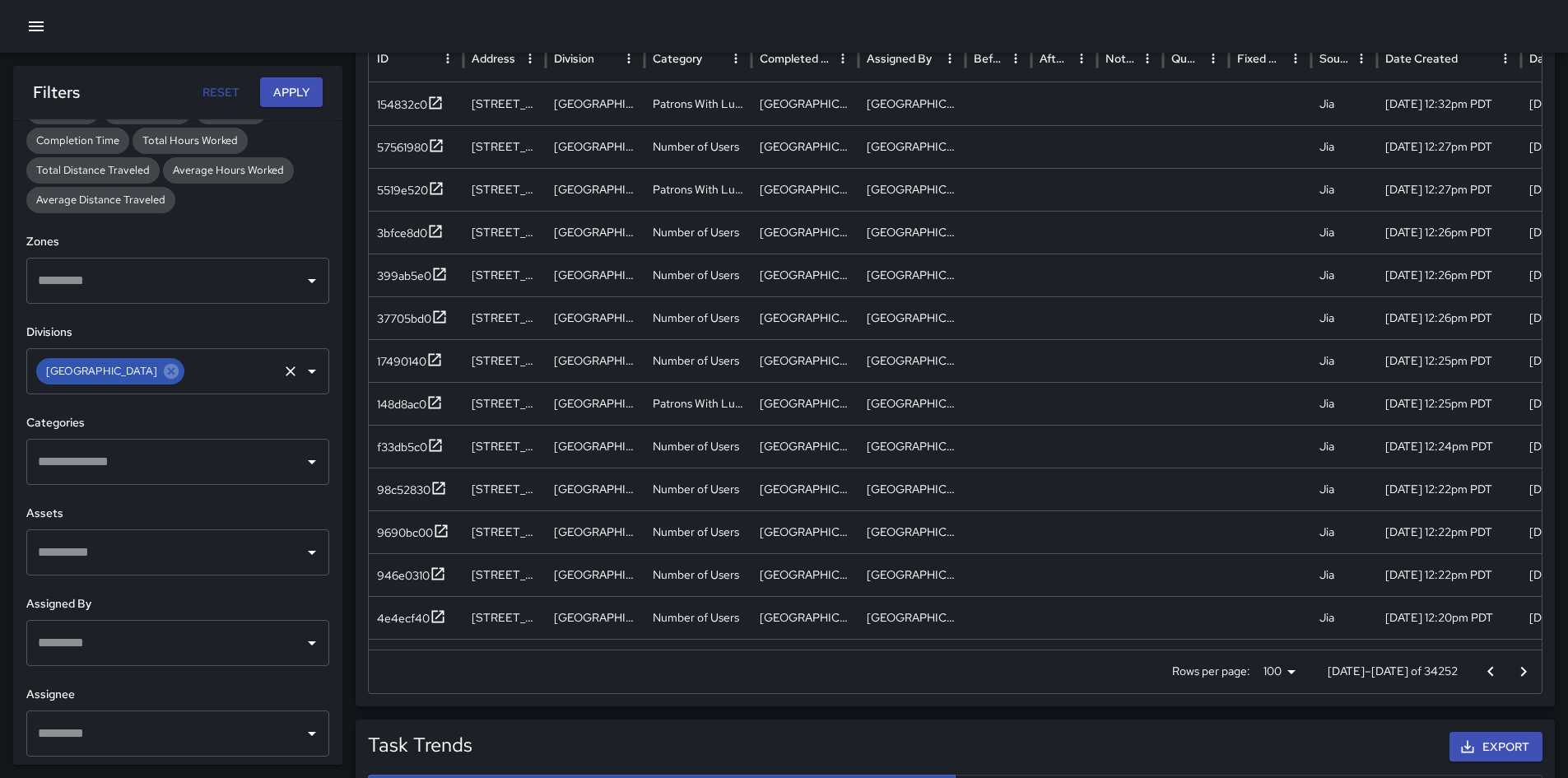
click at [1053, 547] on icon "Go to next page" at bounding box center [1524, 672] width 20 height 20
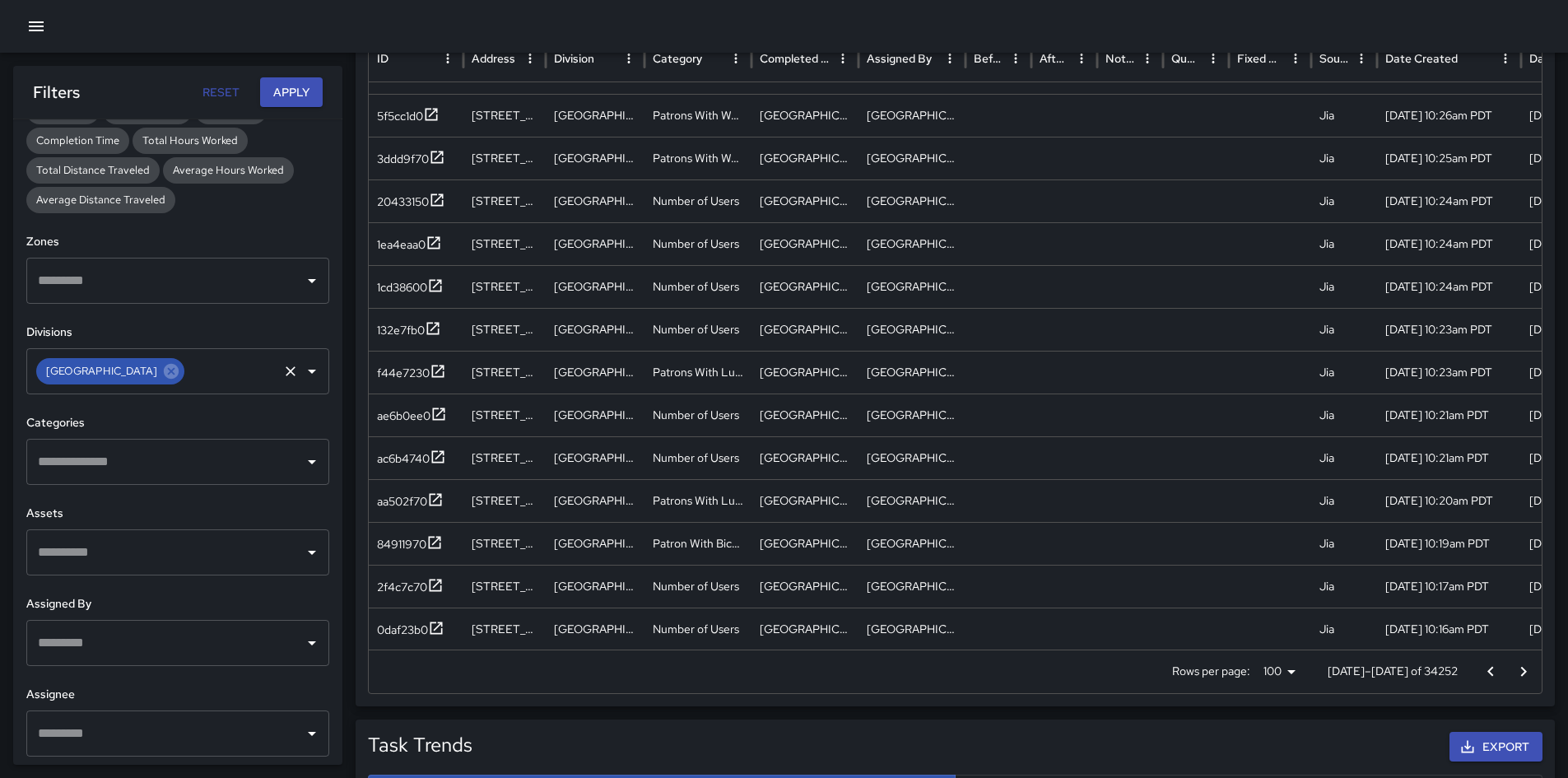
click at [1053, 547] on icon "Go to next page" at bounding box center [1524, 672] width 20 height 20
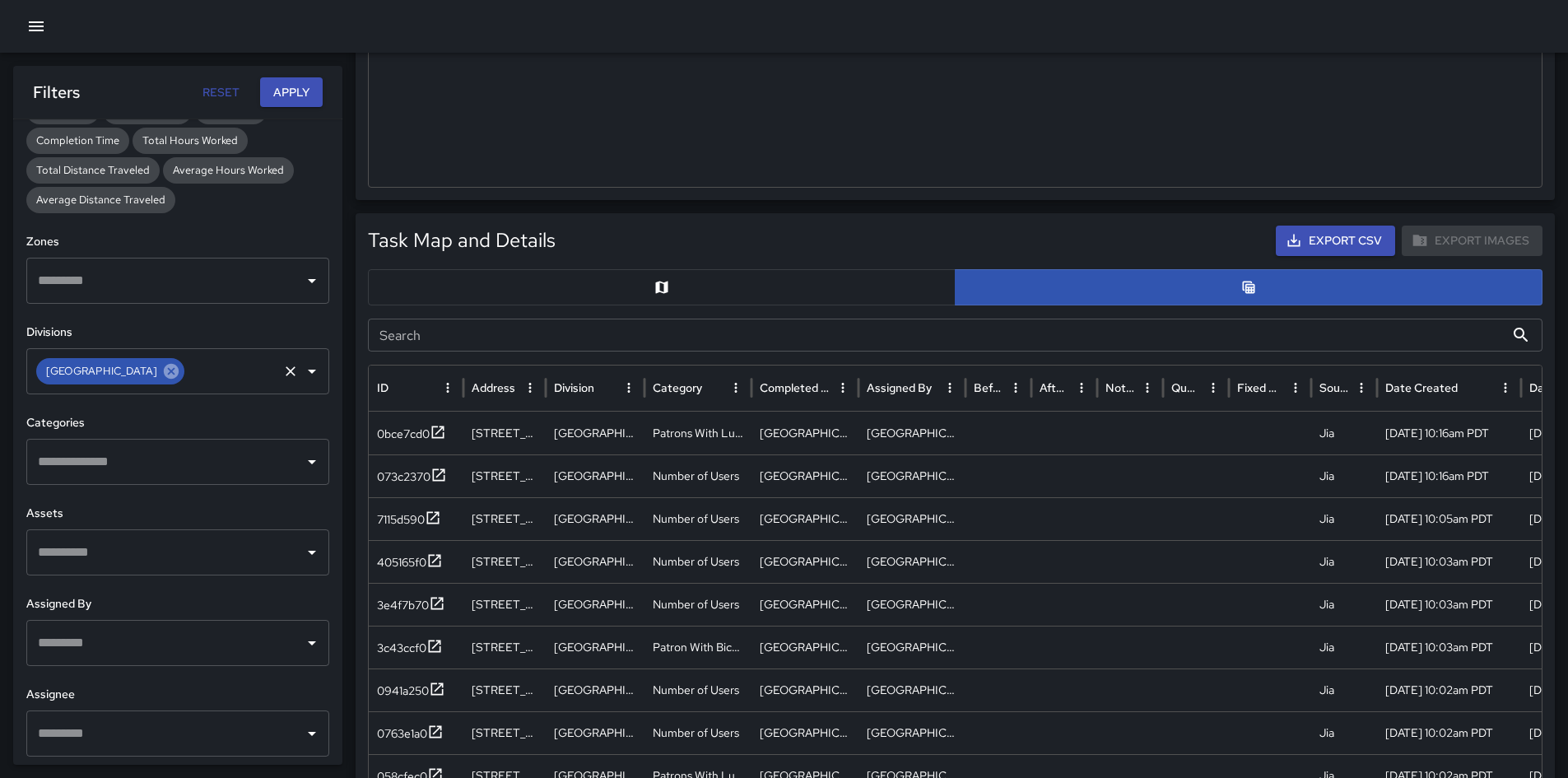
click at [179, 368] on icon at bounding box center [171, 371] width 15 height 15
click at [221, 451] on input "text" at bounding box center [165, 461] width 263 height 31
click at [219, 459] on input "text" at bounding box center [165, 461] width 263 height 31
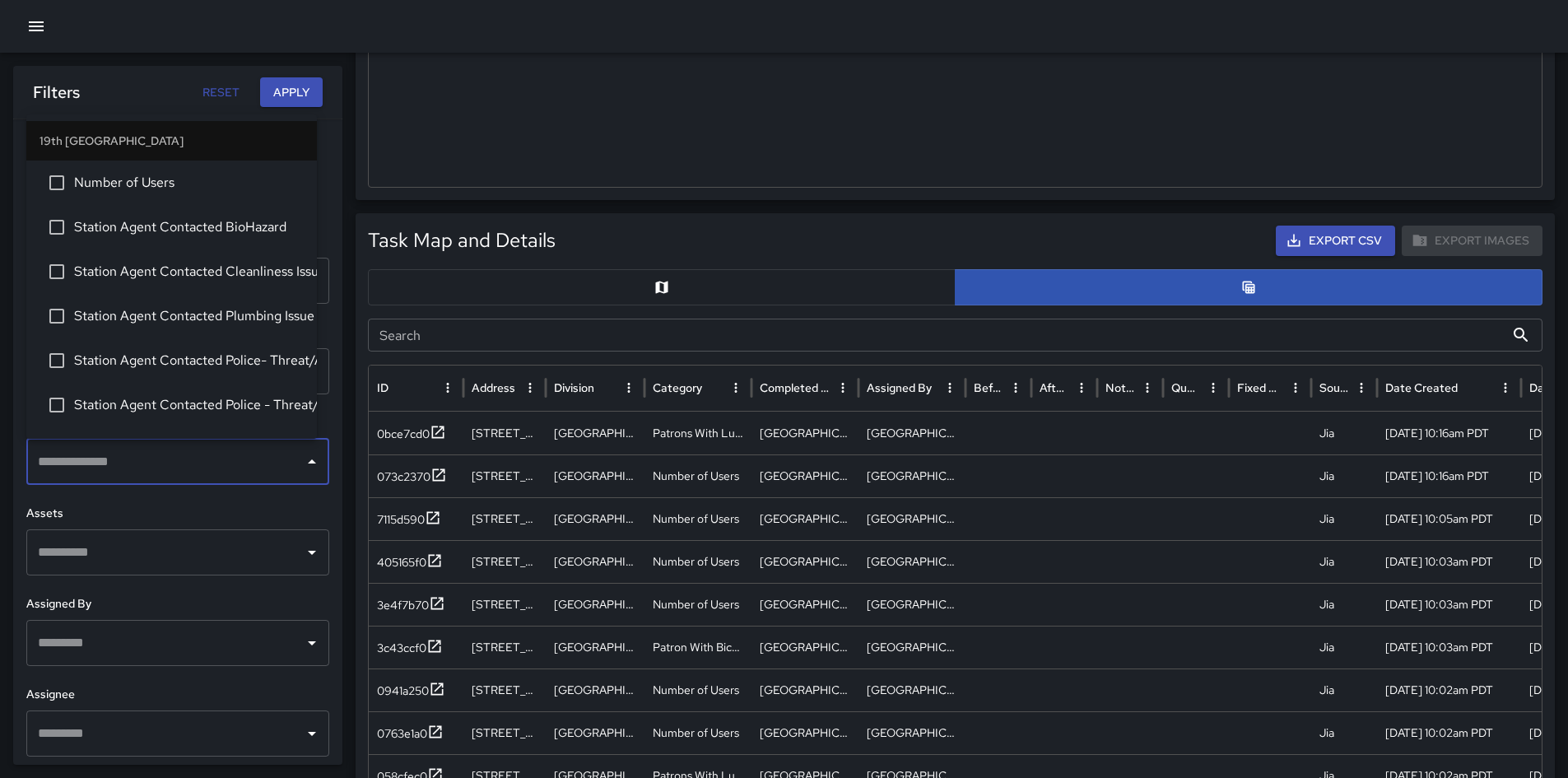
click at [219, 501] on div "**********" at bounding box center [178, 442] width 329 height 646
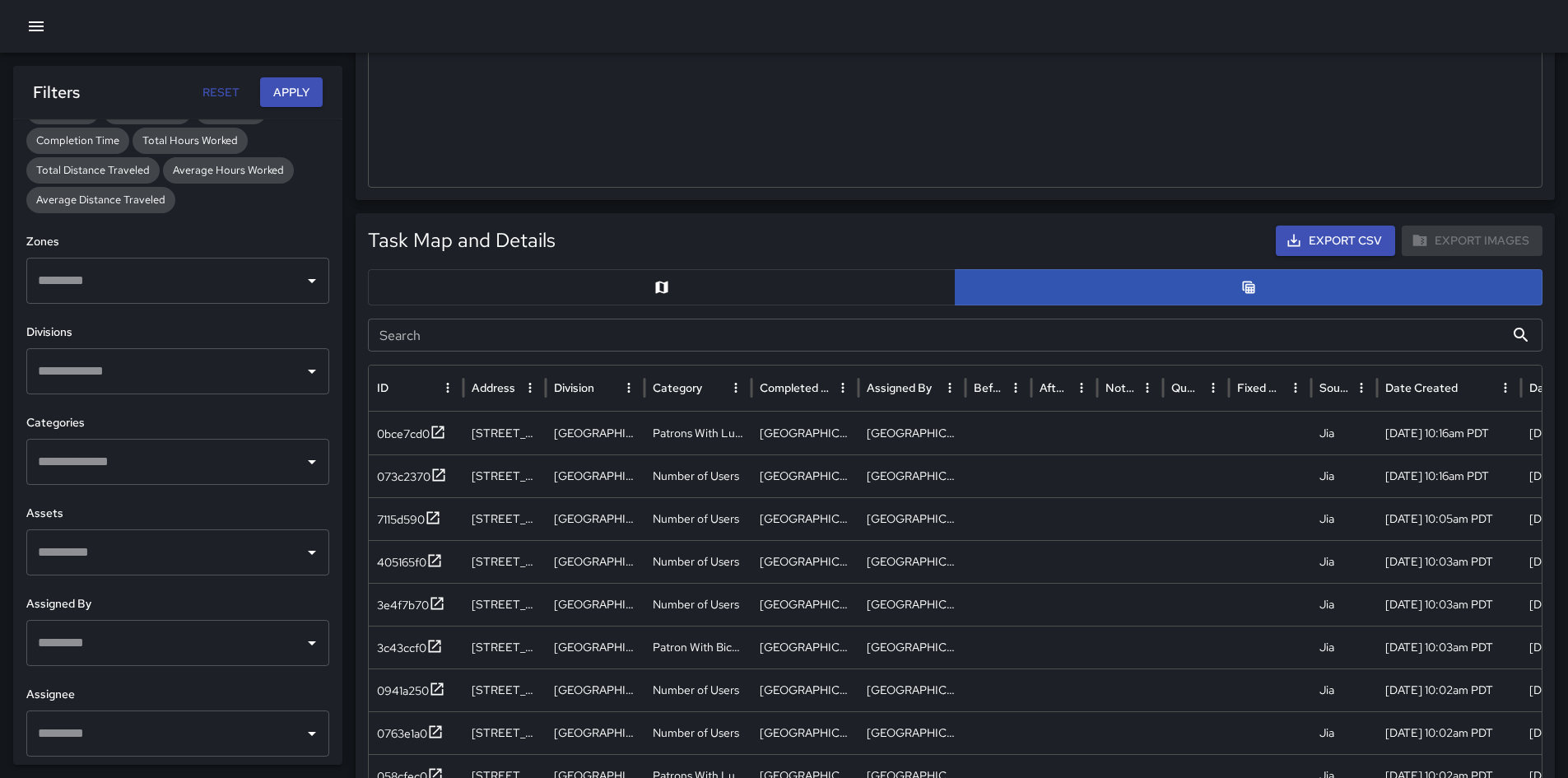
click at [194, 383] on input "text" at bounding box center [165, 371] width 263 height 31
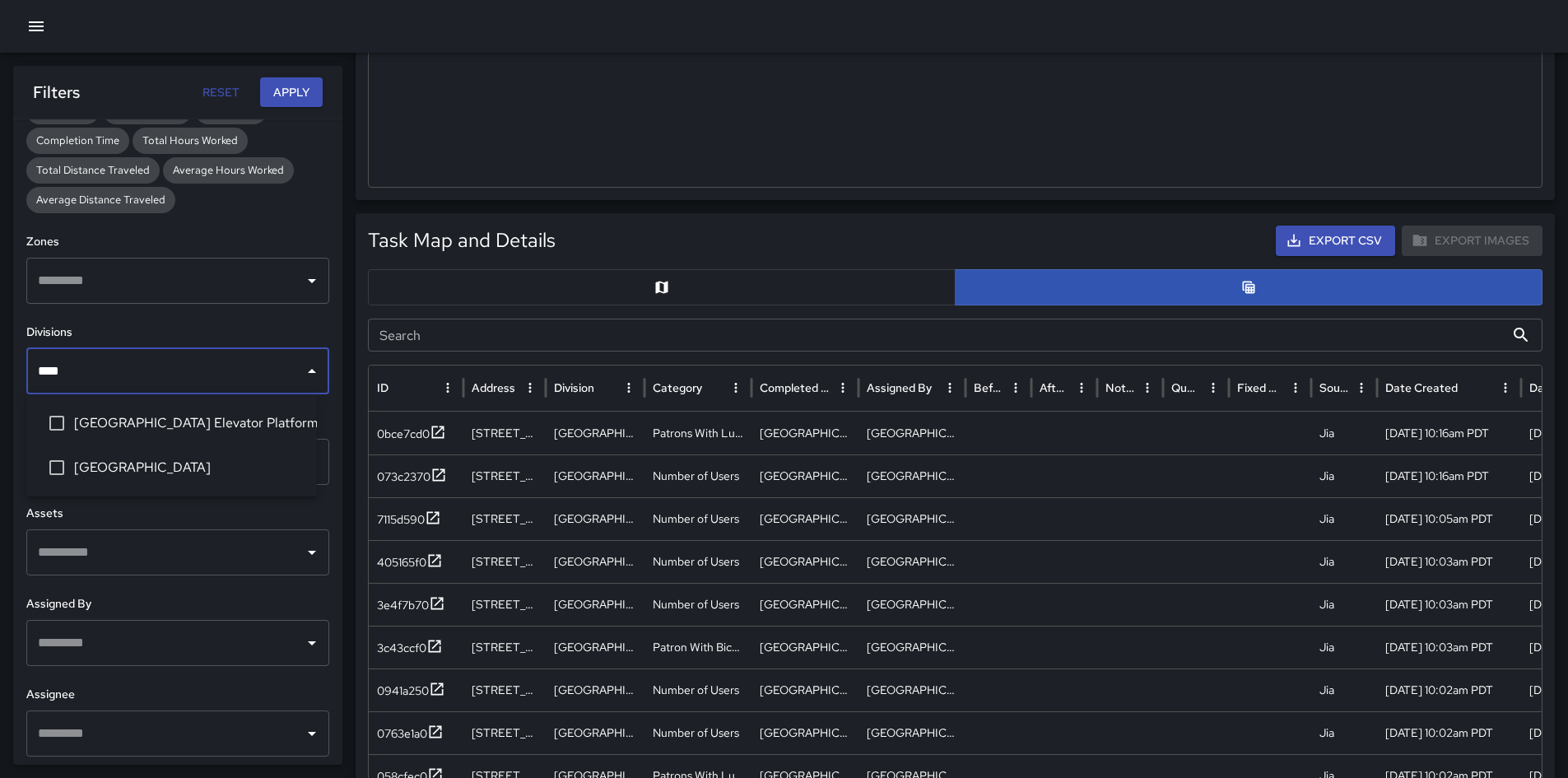
type input "*****"
click at [194, 464] on span "[GEOGRAPHIC_DATA]" at bounding box center [189, 468] width 230 height 20
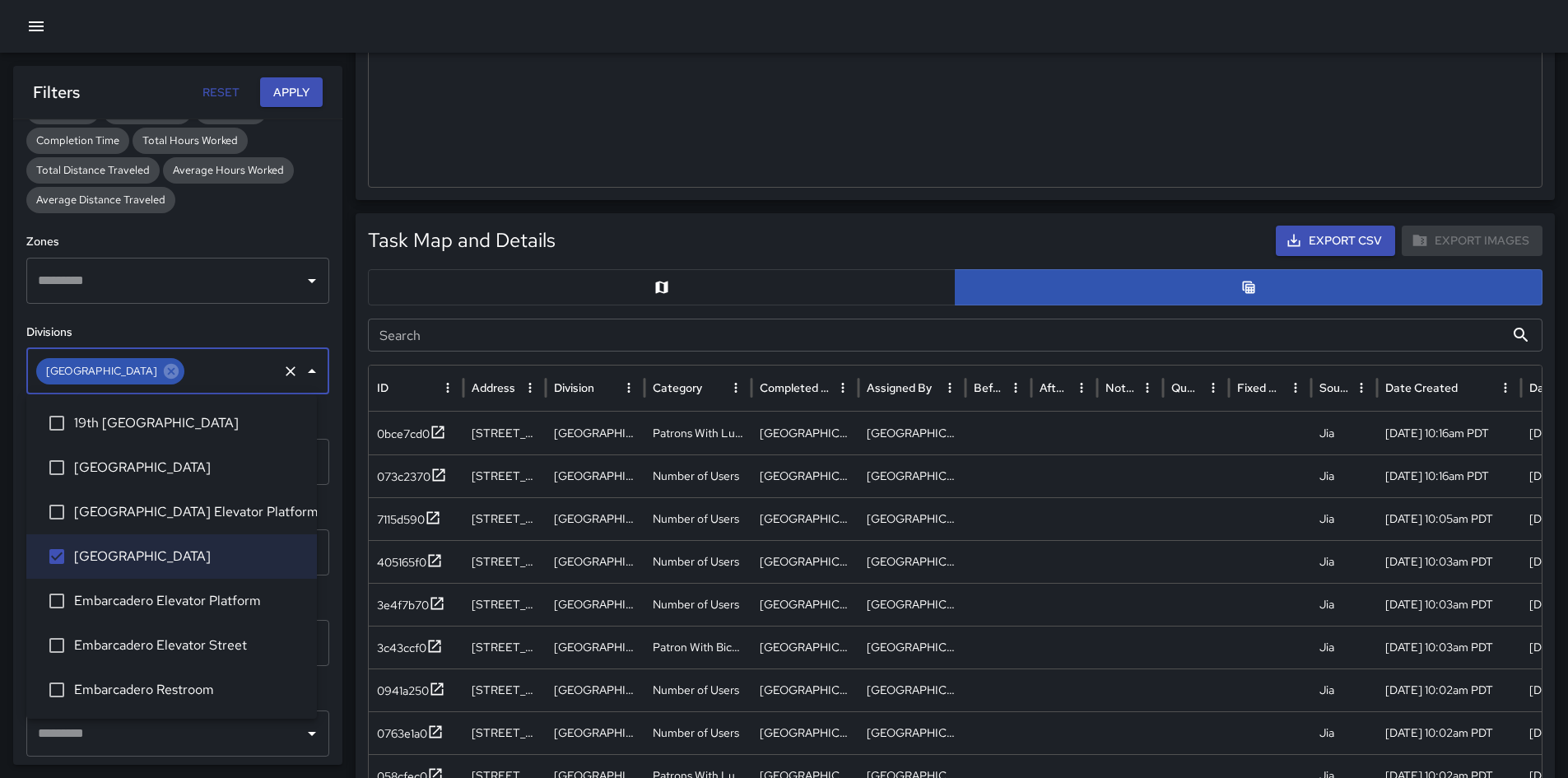
click at [275, 112] on div "Filters Reset Apply" at bounding box center [178, 92] width 329 height 53
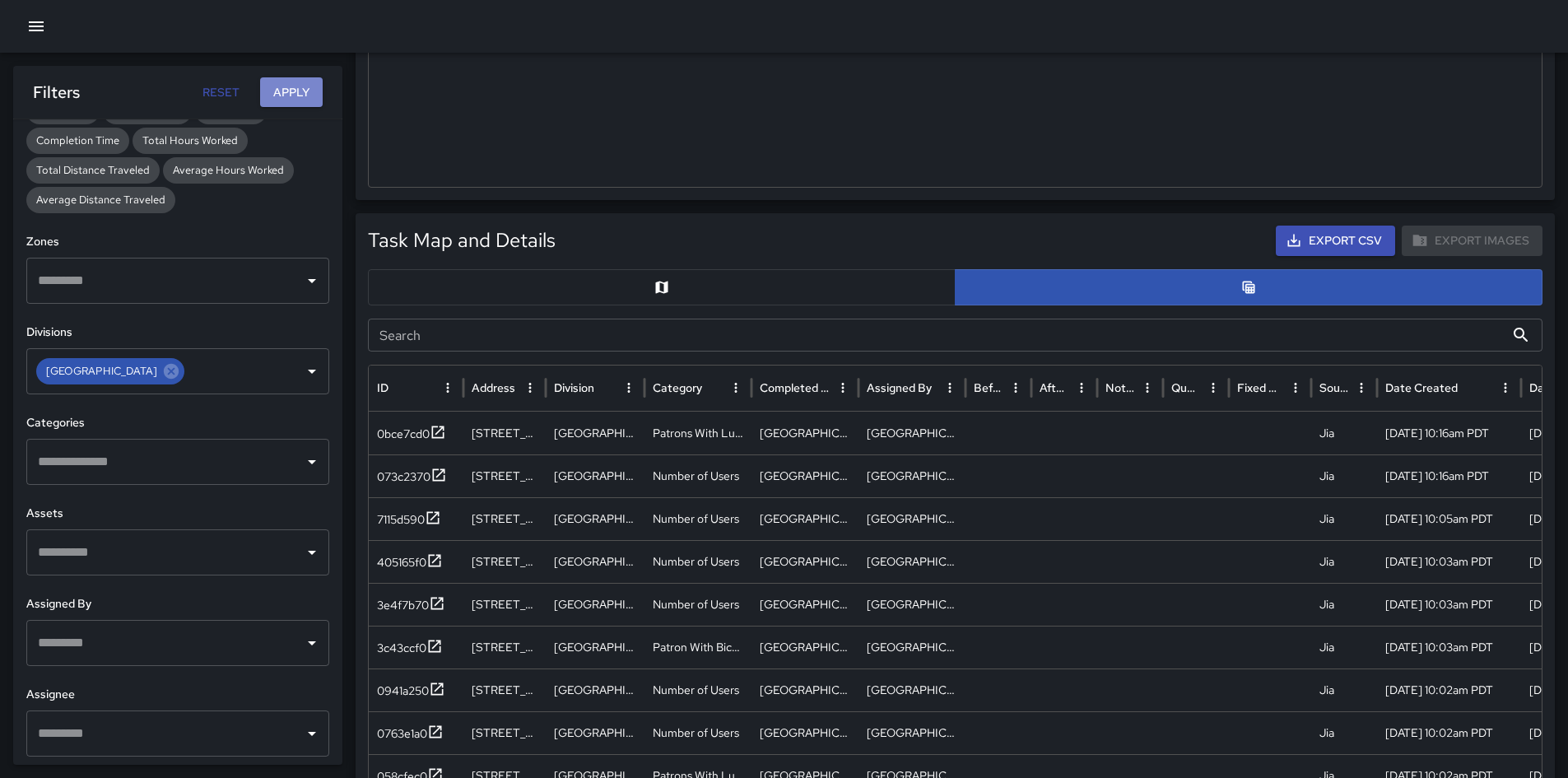
click at [278, 101] on button "Apply" at bounding box center [291, 92] width 63 height 30
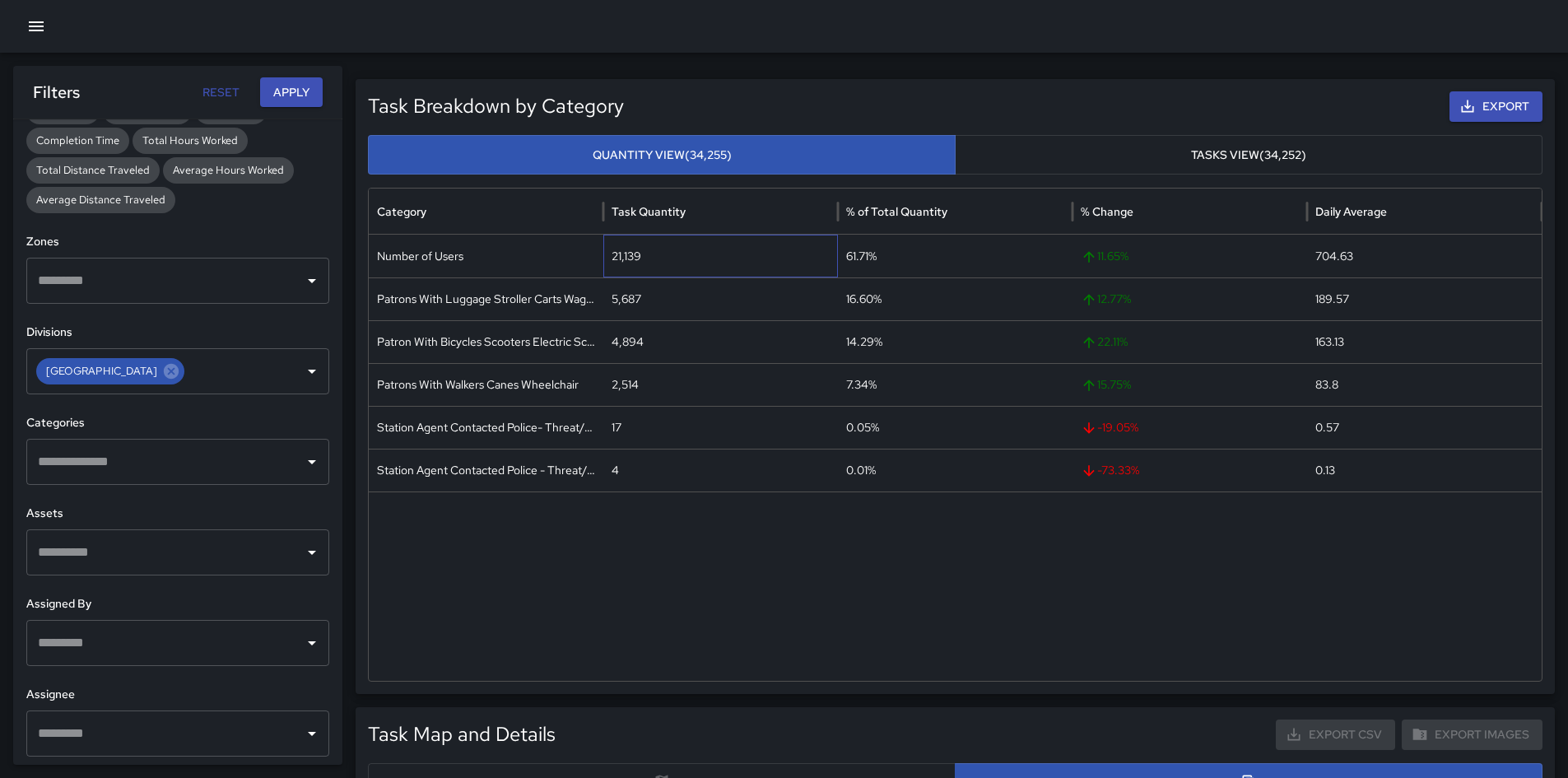
click at [618, 256] on div "21,139" at bounding box center [721, 256] width 235 height 43
click at [1053, 547] on div at bounding box center [955, 586] width 1173 height 189
click at [629, 250] on div "21,139" at bounding box center [721, 256] width 235 height 43
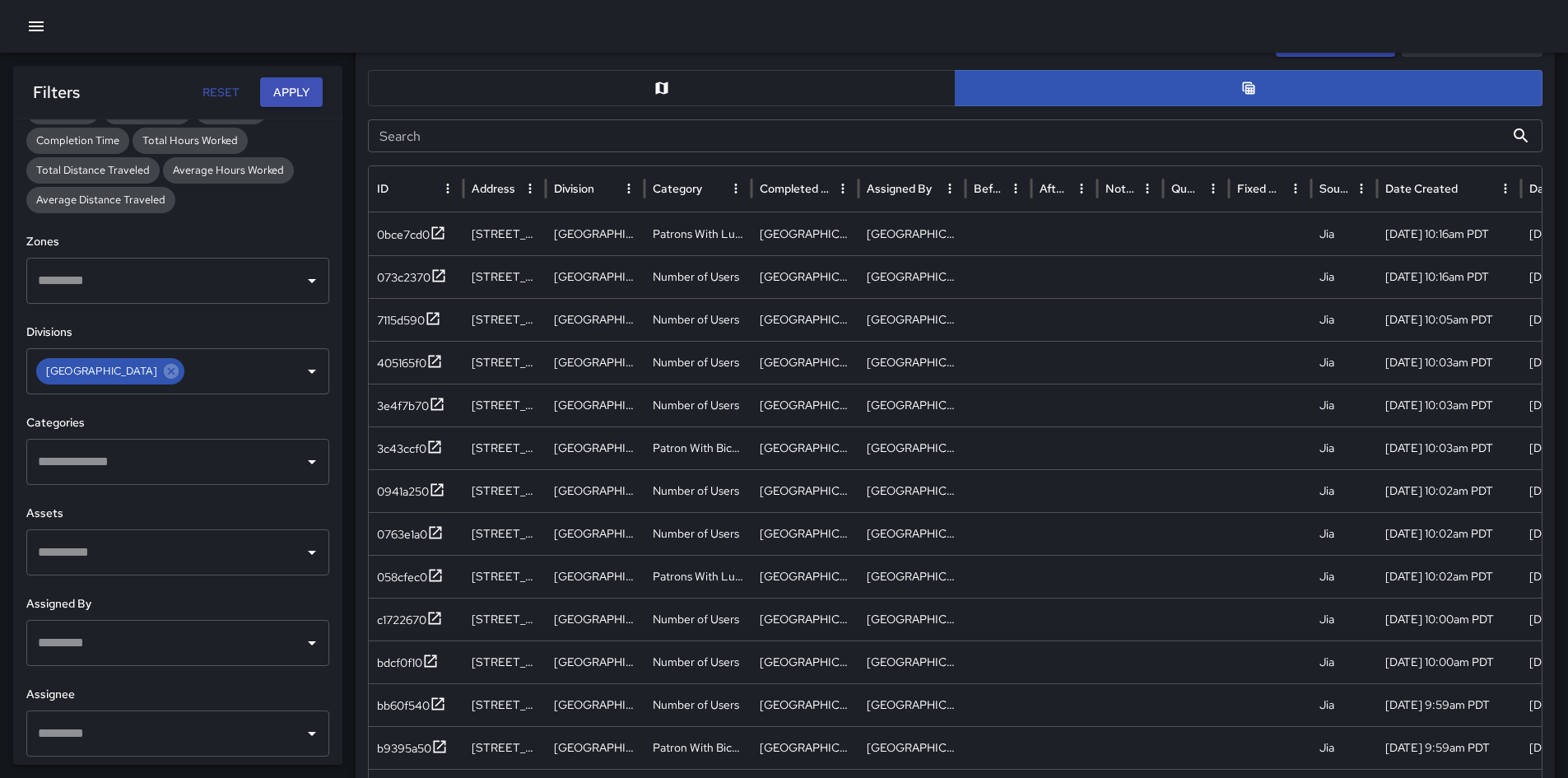
scroll to position [823, 0]
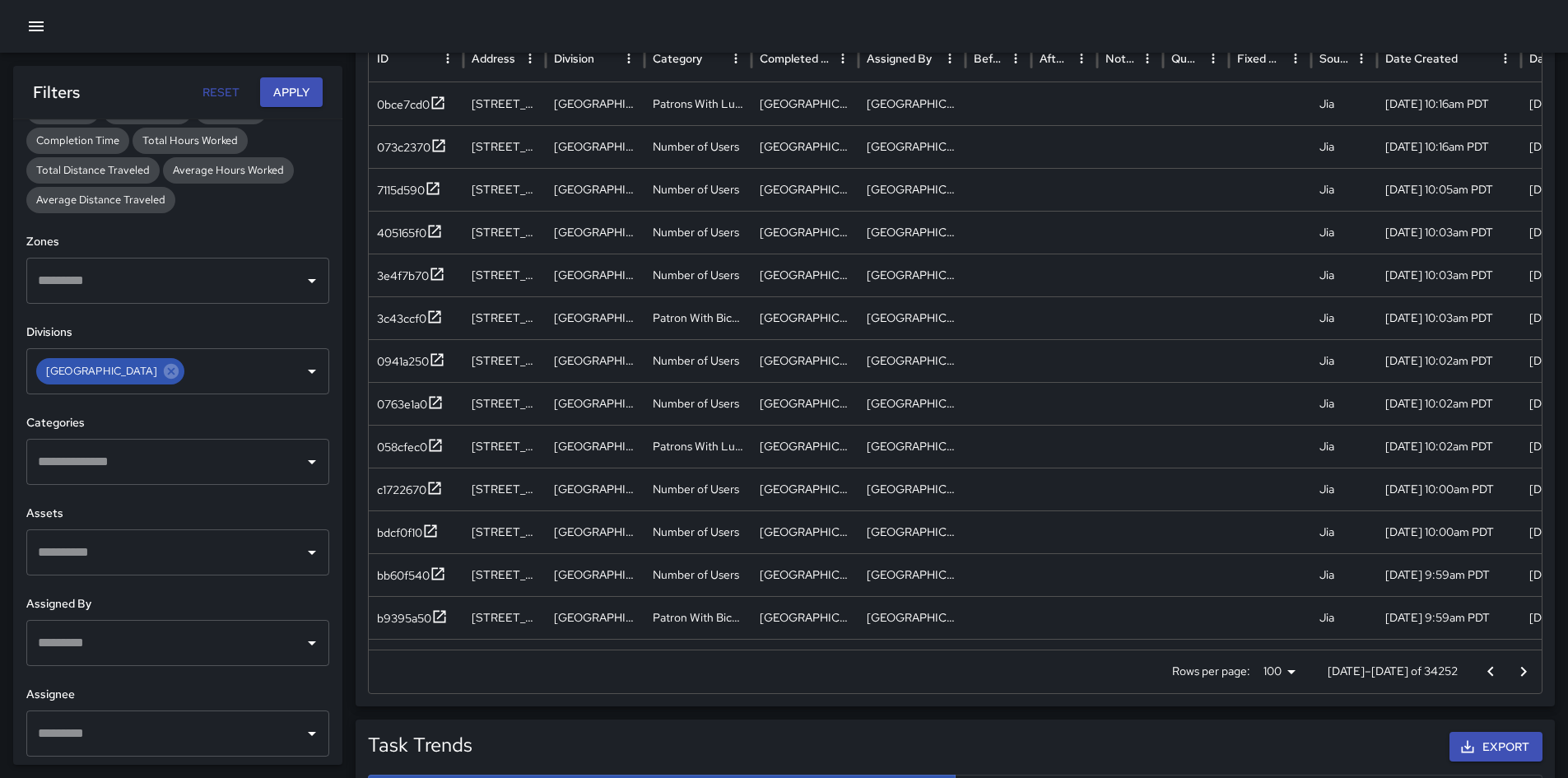
click at [1053, 547] on p "[DATE]–[DATE] of 34252" at bounding box center [1392, 672] width 130 height 17
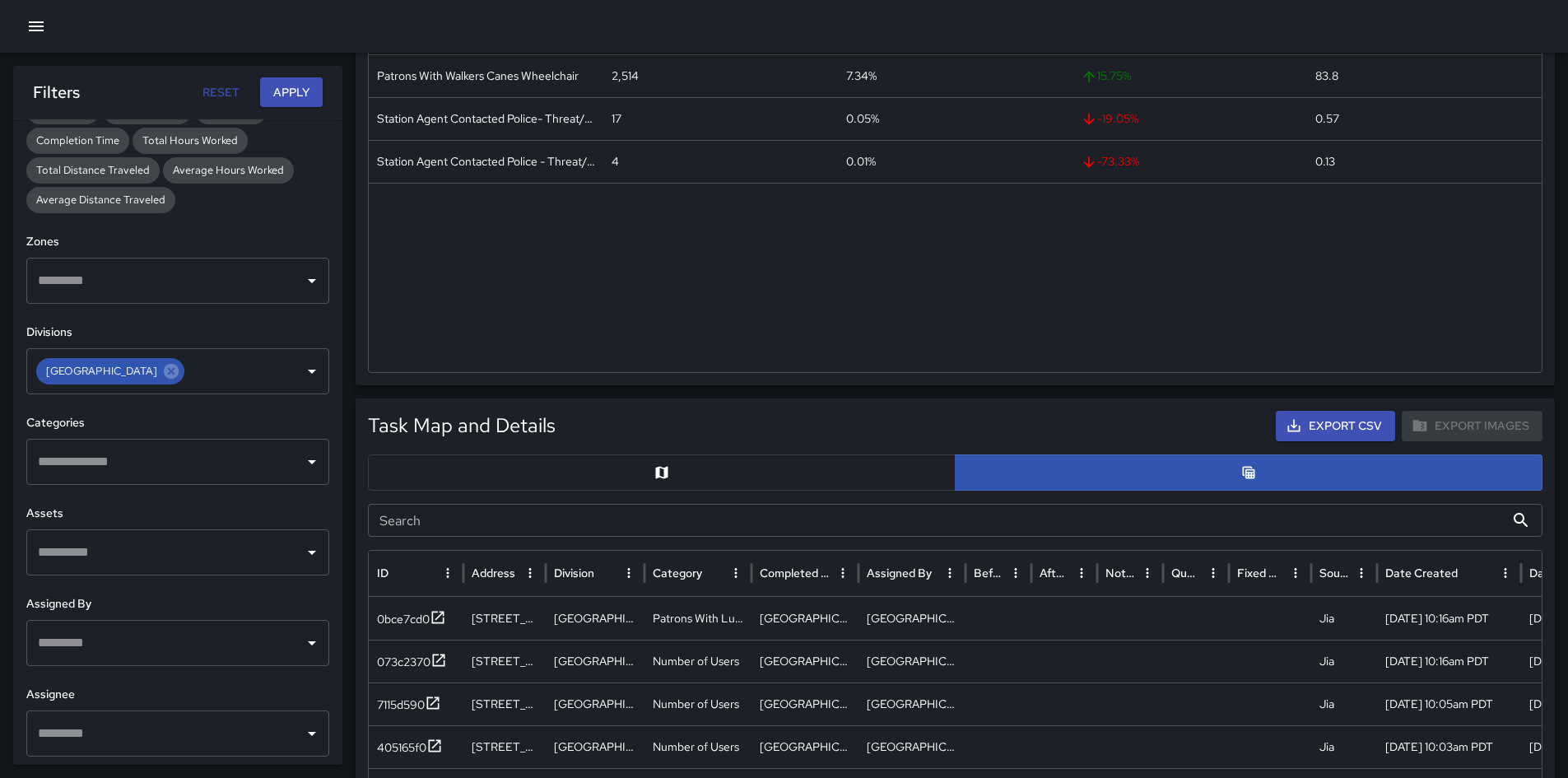
scroll to position [82, 0]
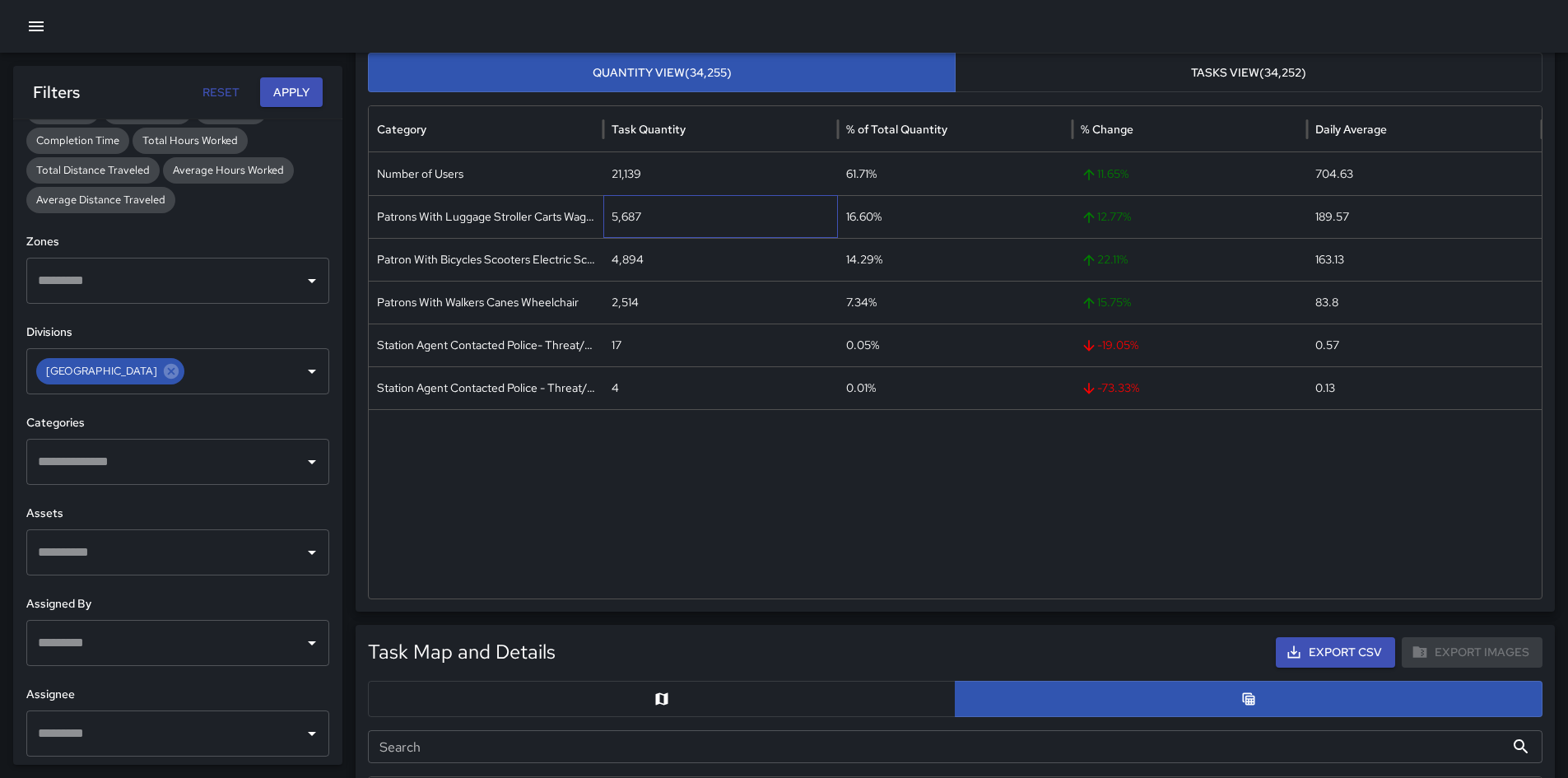
click at [607, 209] on div "5,687" at bounding box center [721, 216] width 235 height 43
click at [615, 212] on div "5,687" at bounding box center [721, 216] width 235 height 43
click at [617, 213] on div "5,687" at bounding box center [721, 216] width 235 height 43
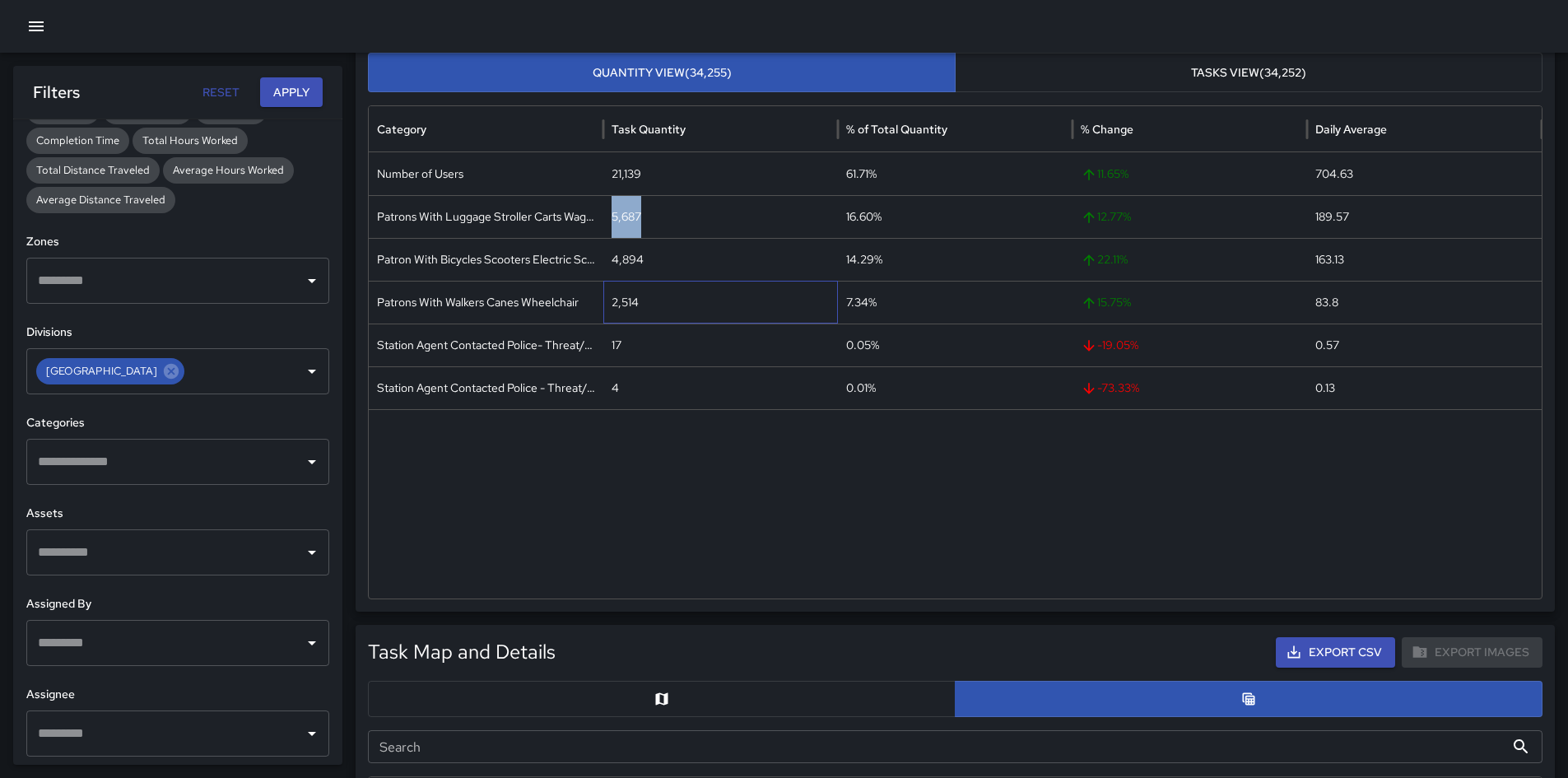
click at [623, 303] on div "2,514" at bounding box center [721, 302] width 235 height 43
click at [620, 255] on div "4,894" at bounding box center [721, 259] width 235 height 43
click at [519, 298] on div "Patrons With Walkers Canes Wheelchair" at bounding box center [486, 302] width 235 height 43
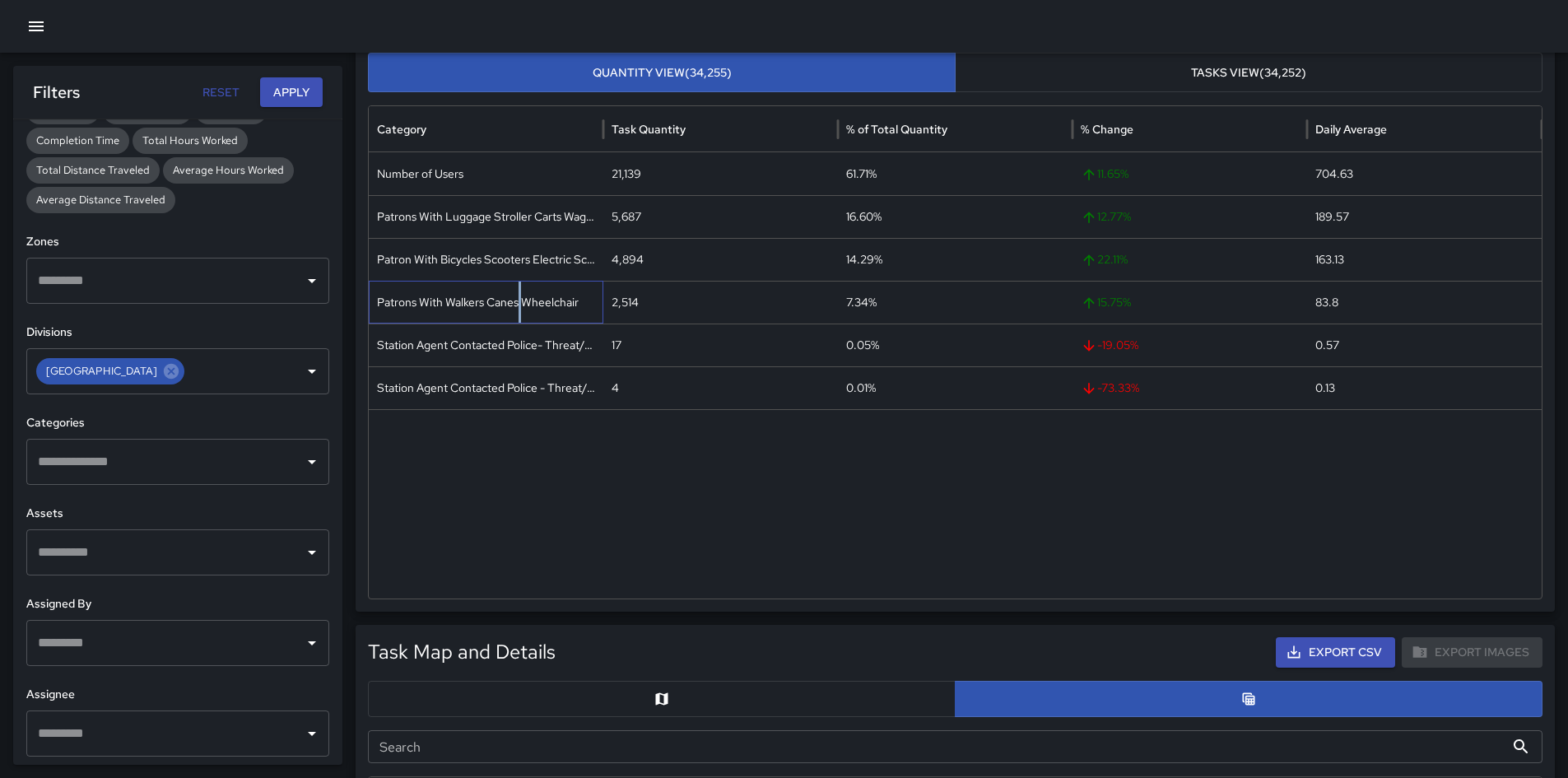
click at [519, 298] on div "Patrons With Walkers Canes Wheelchair" at bounding box center [486, 302] width 235 height 43
click at [630, 303] on div "2,514" at bounding box center [721, 302] width 235 height 43
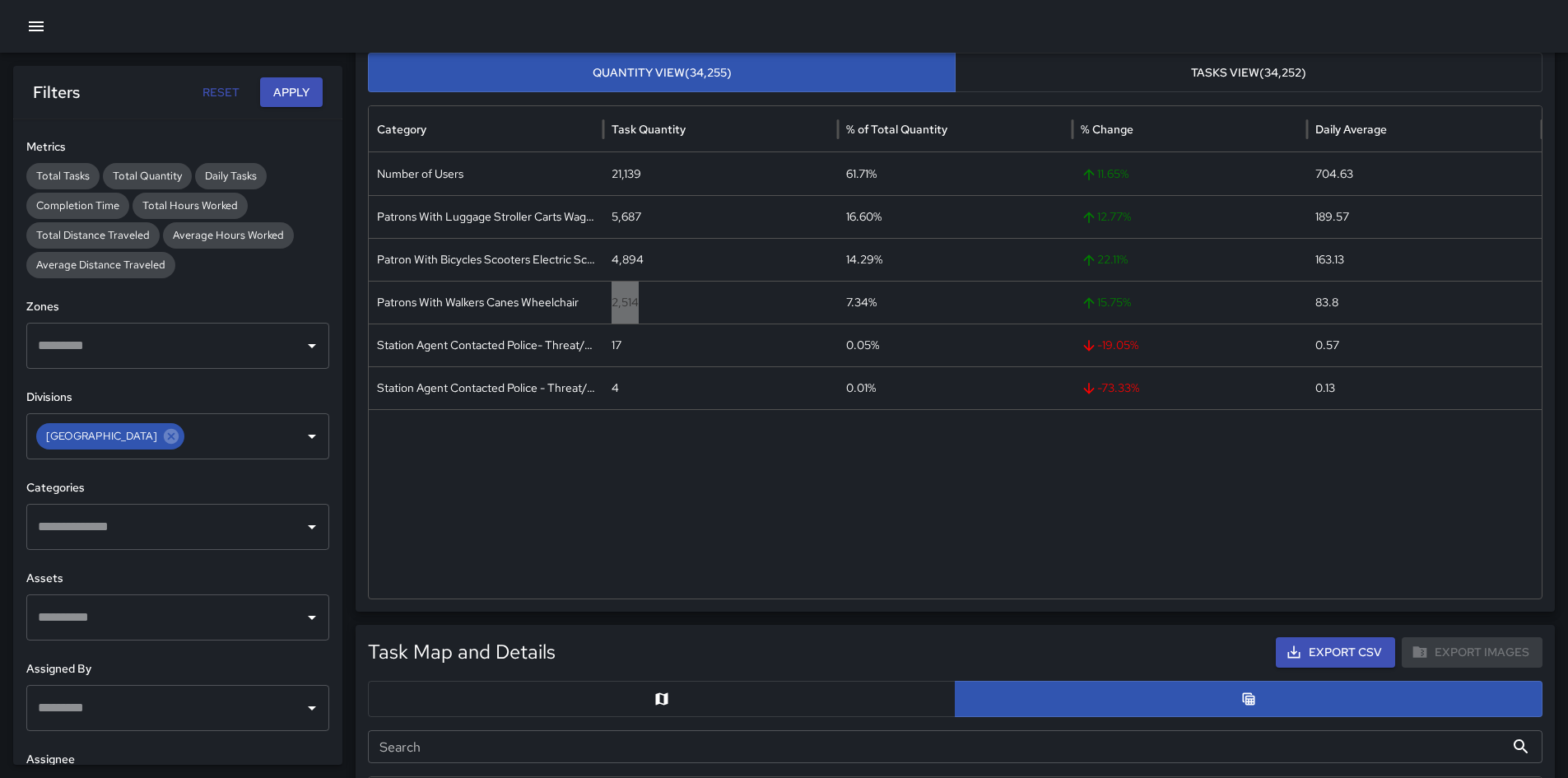
scroll to position [0, 0]
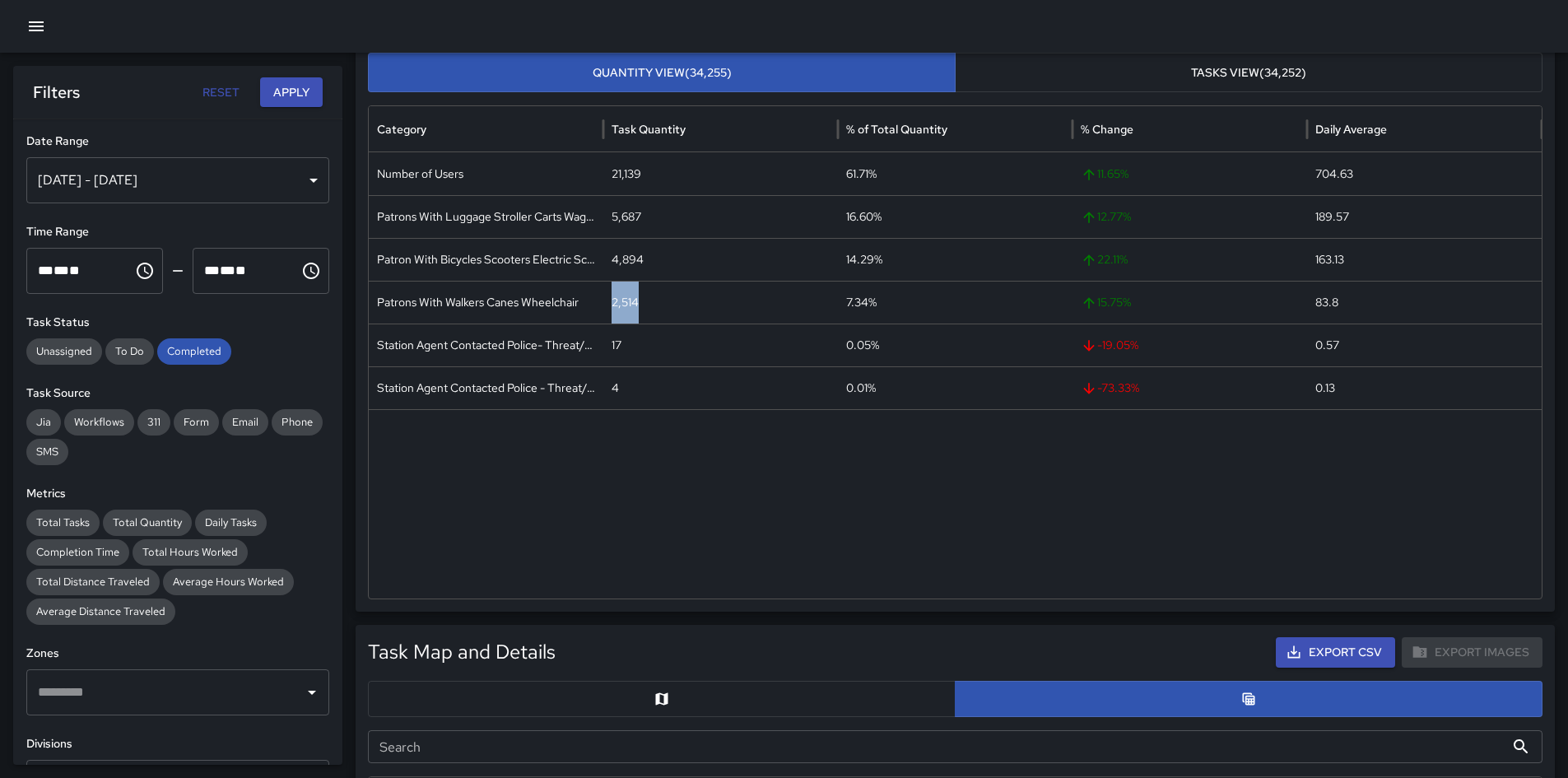
click at [193, 195] on div "[DATE] - [DATE]" at bounding box center [177, 180] width 303 height 46
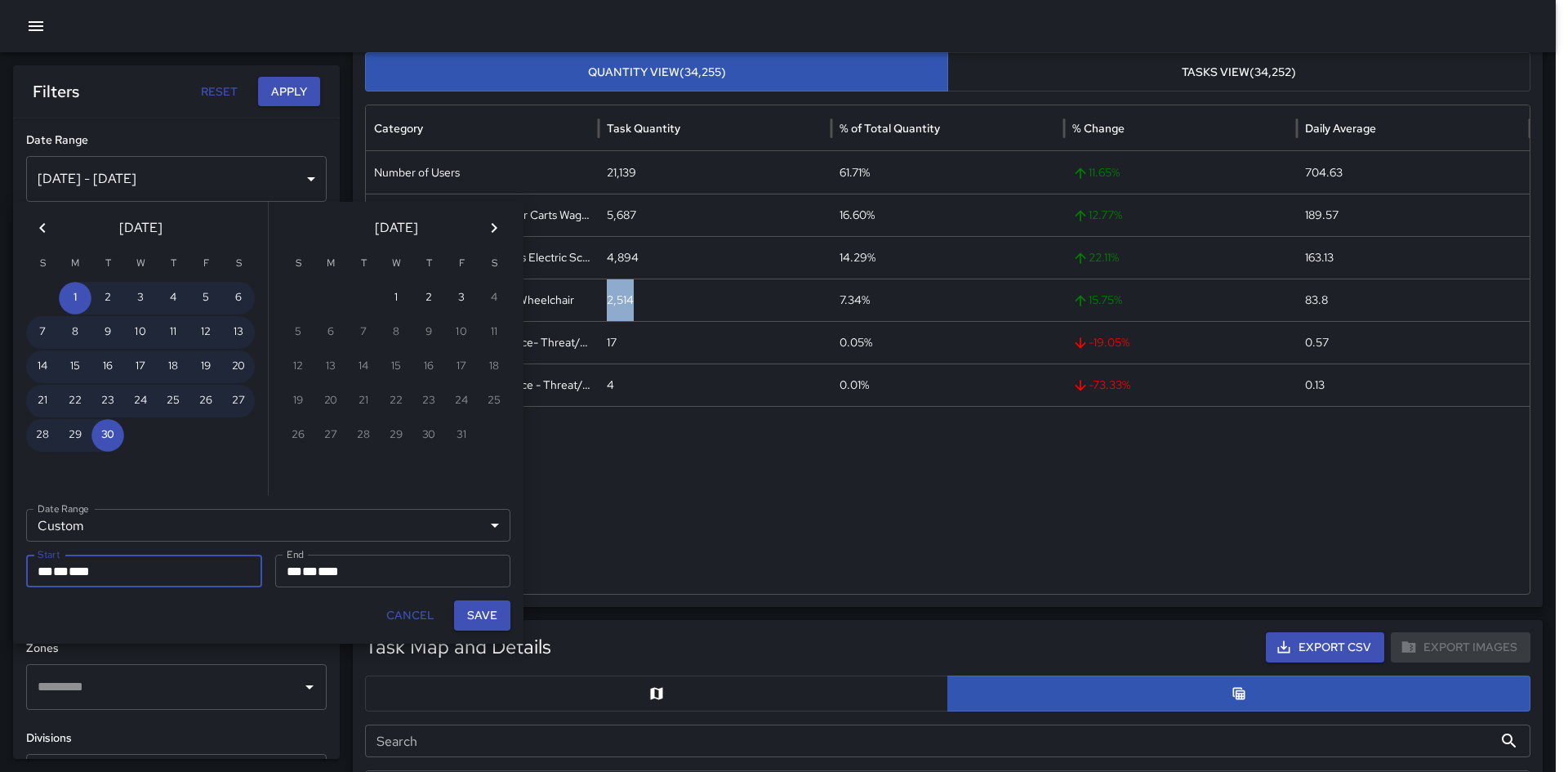
click at [38, 233] on icon "Previous month" at bounding box center [42, 228] width 20 height 20
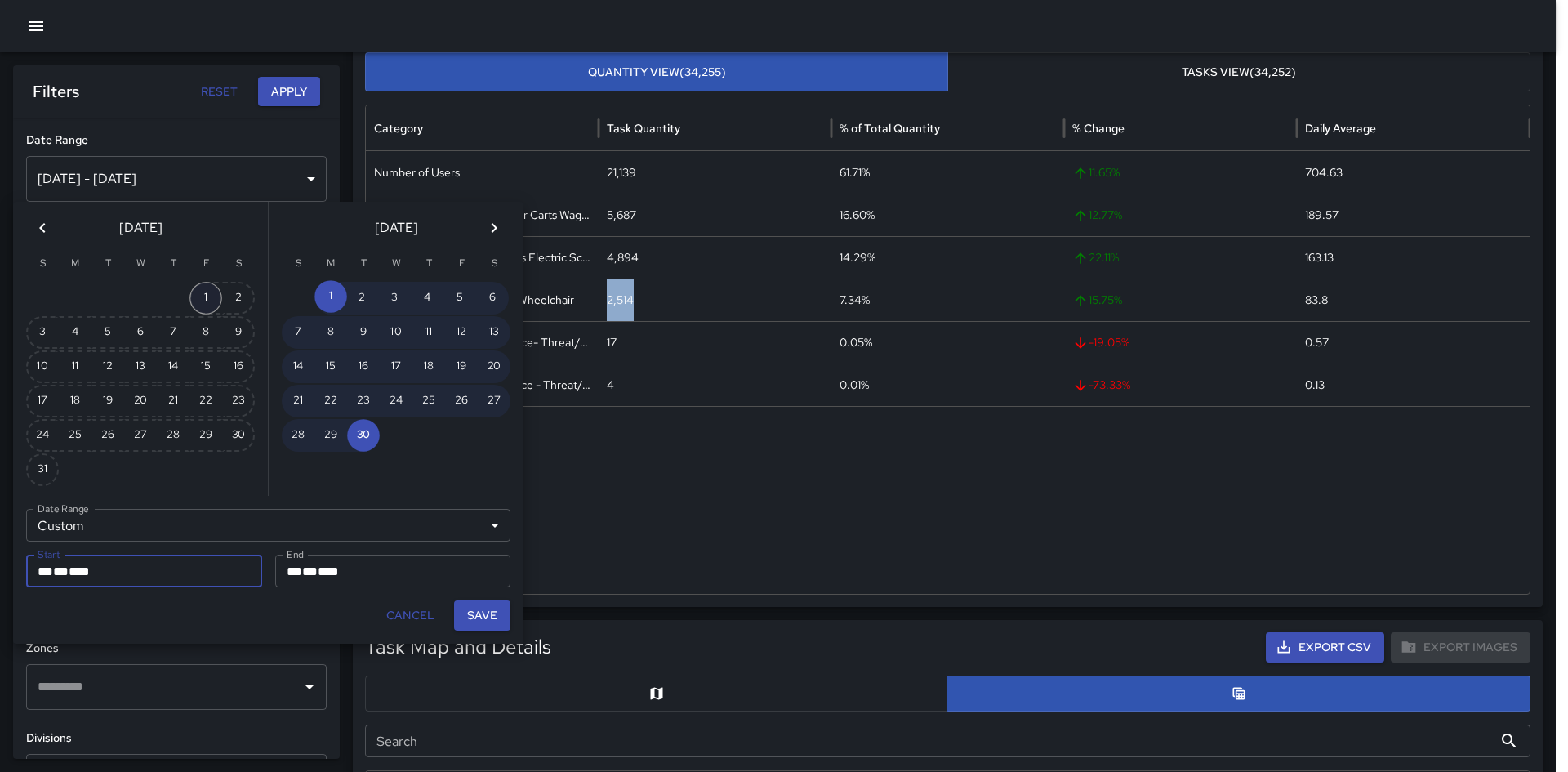
click at [216, 300] on button "1" at bounding box center [205, 298] width 32 height 32
type input "**********"
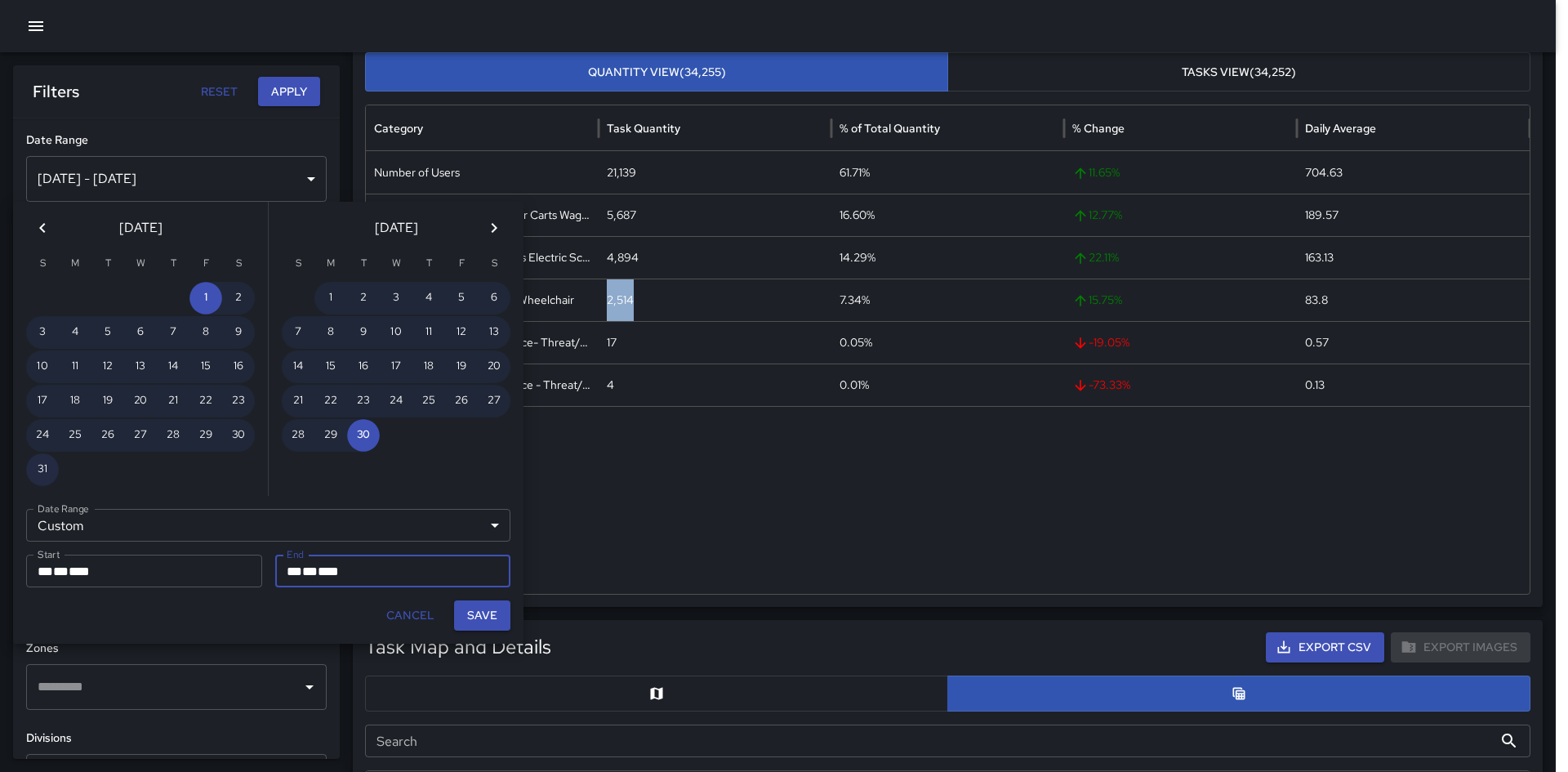
click at [42, 479] on button "31" at bounding box center [42, 469] width 32 height 32
type input "**********"
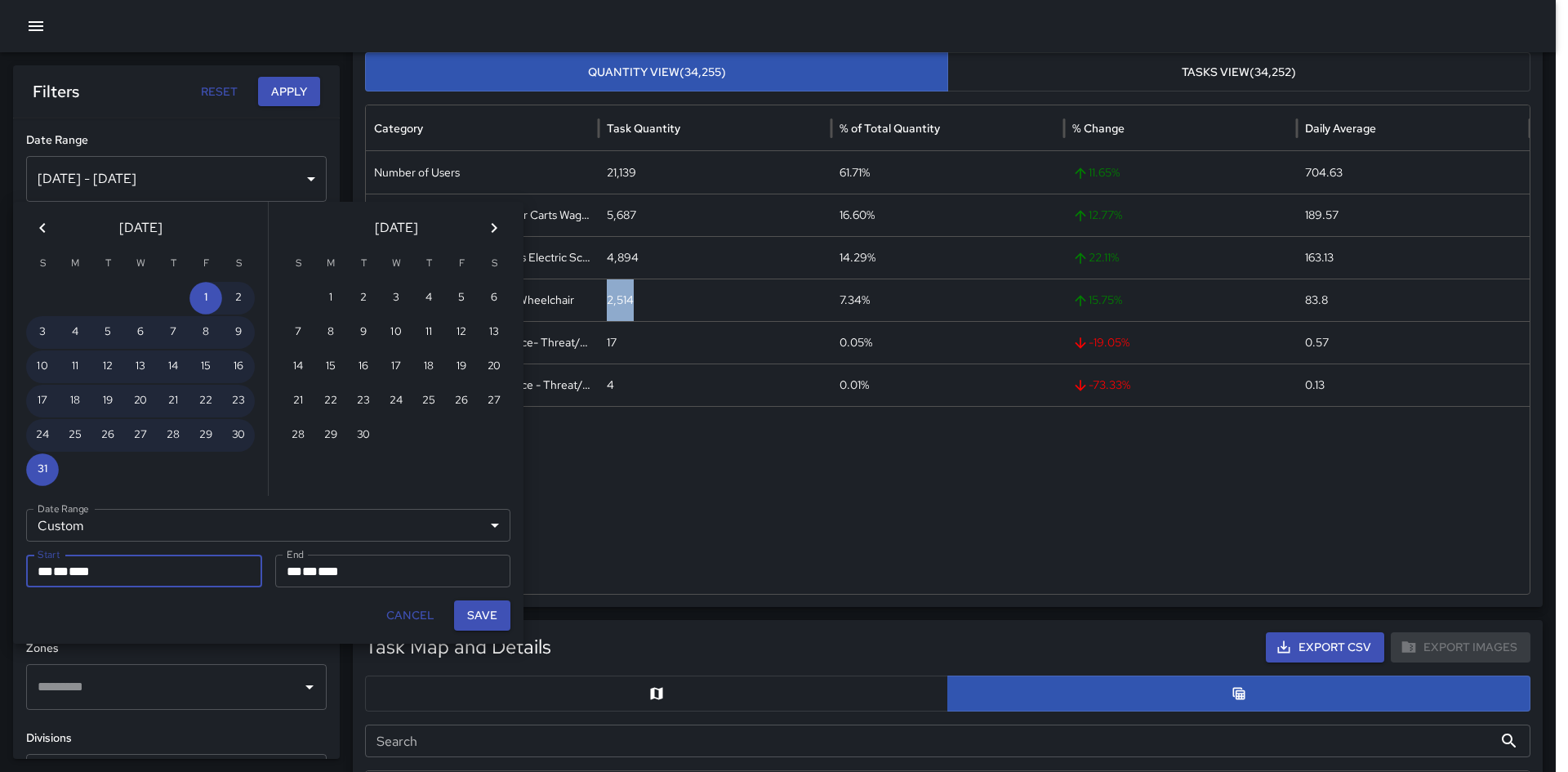
click at [498, 542] on button "Save" at bounding box center [482, 616] width 57 height 30
type input "**********"
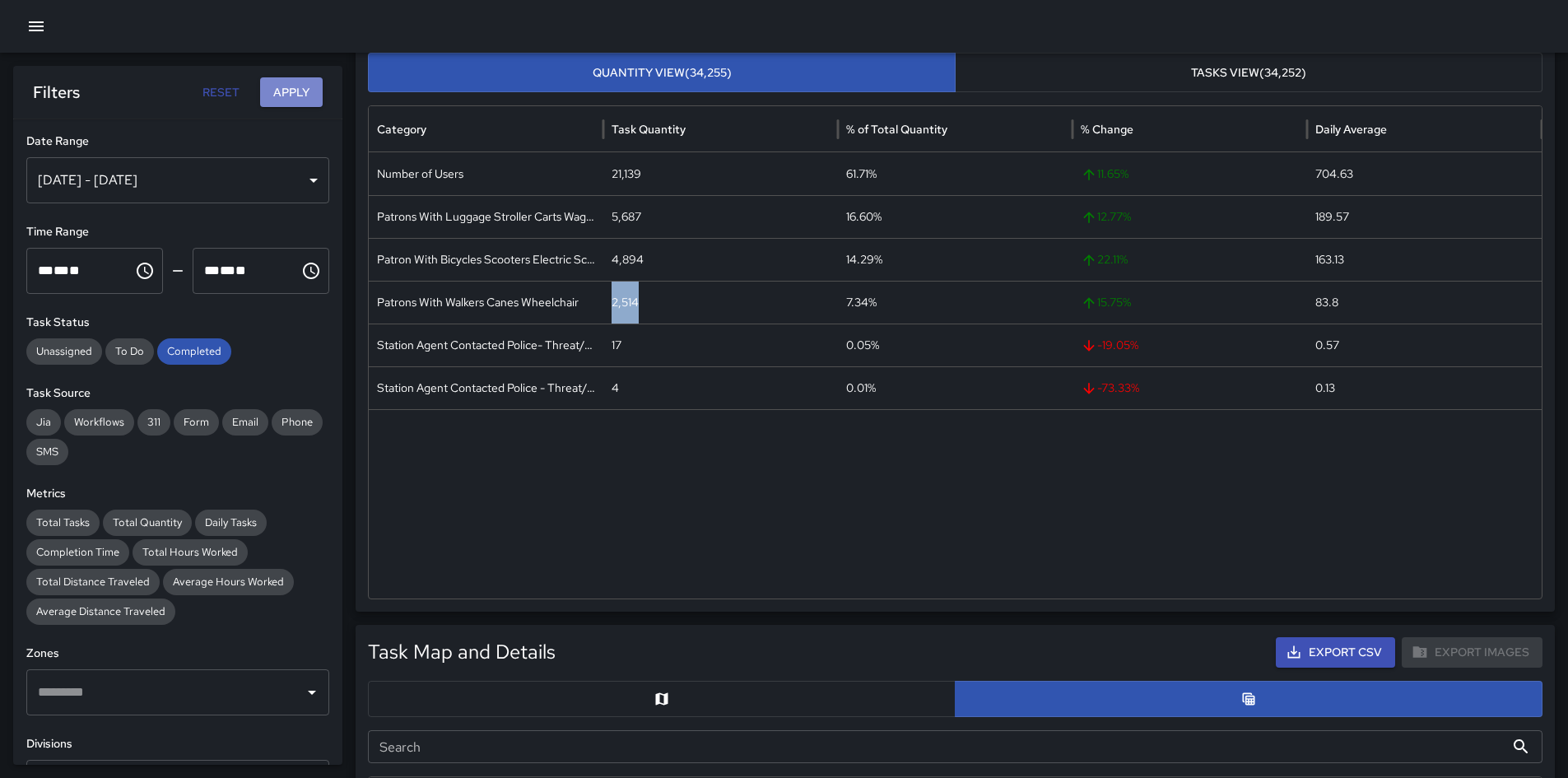
click at [271, 85] on button "Apply" at bounding box center [291, 92] width 63 height 30
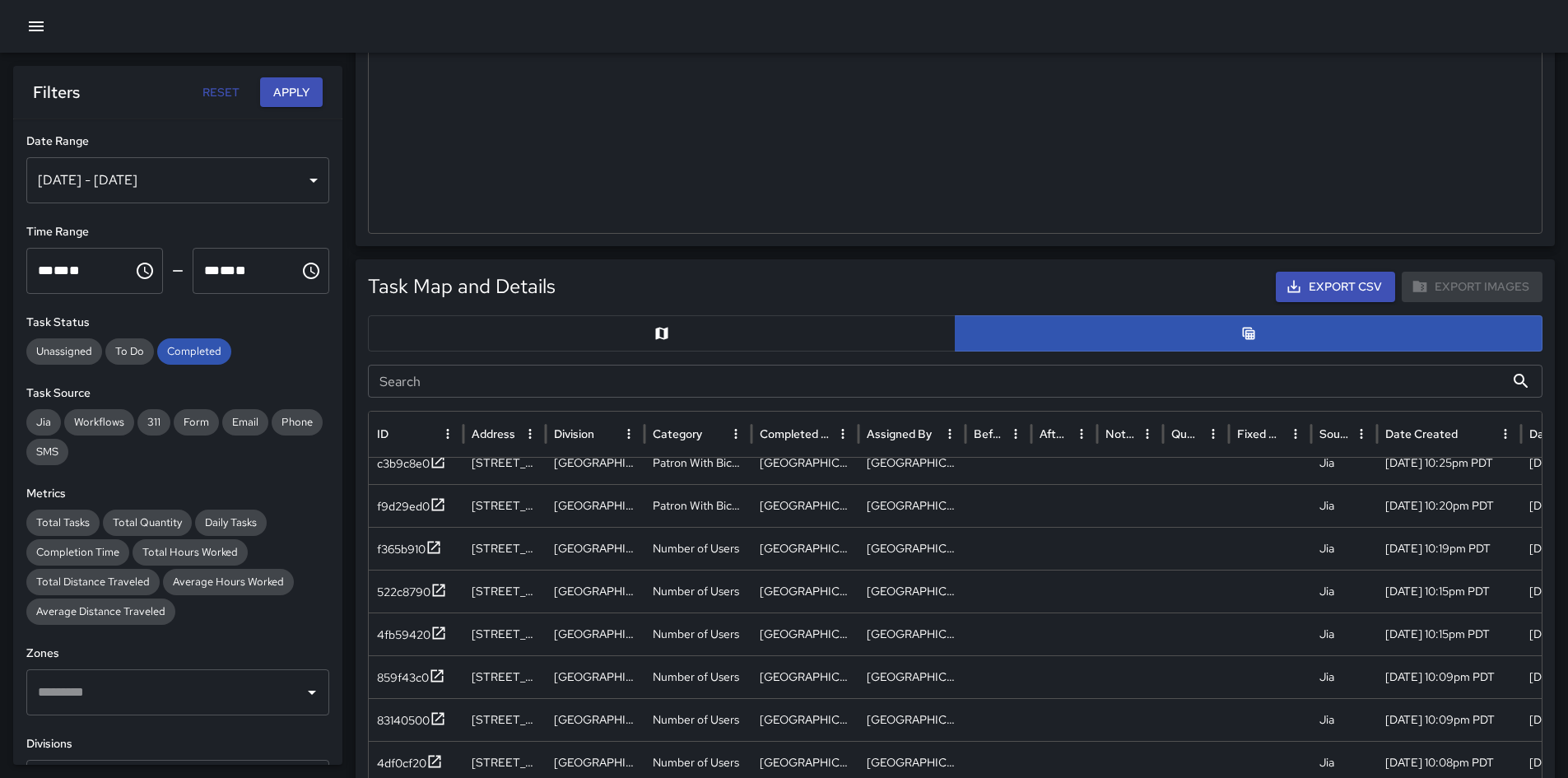
scroll to position [412, 0]
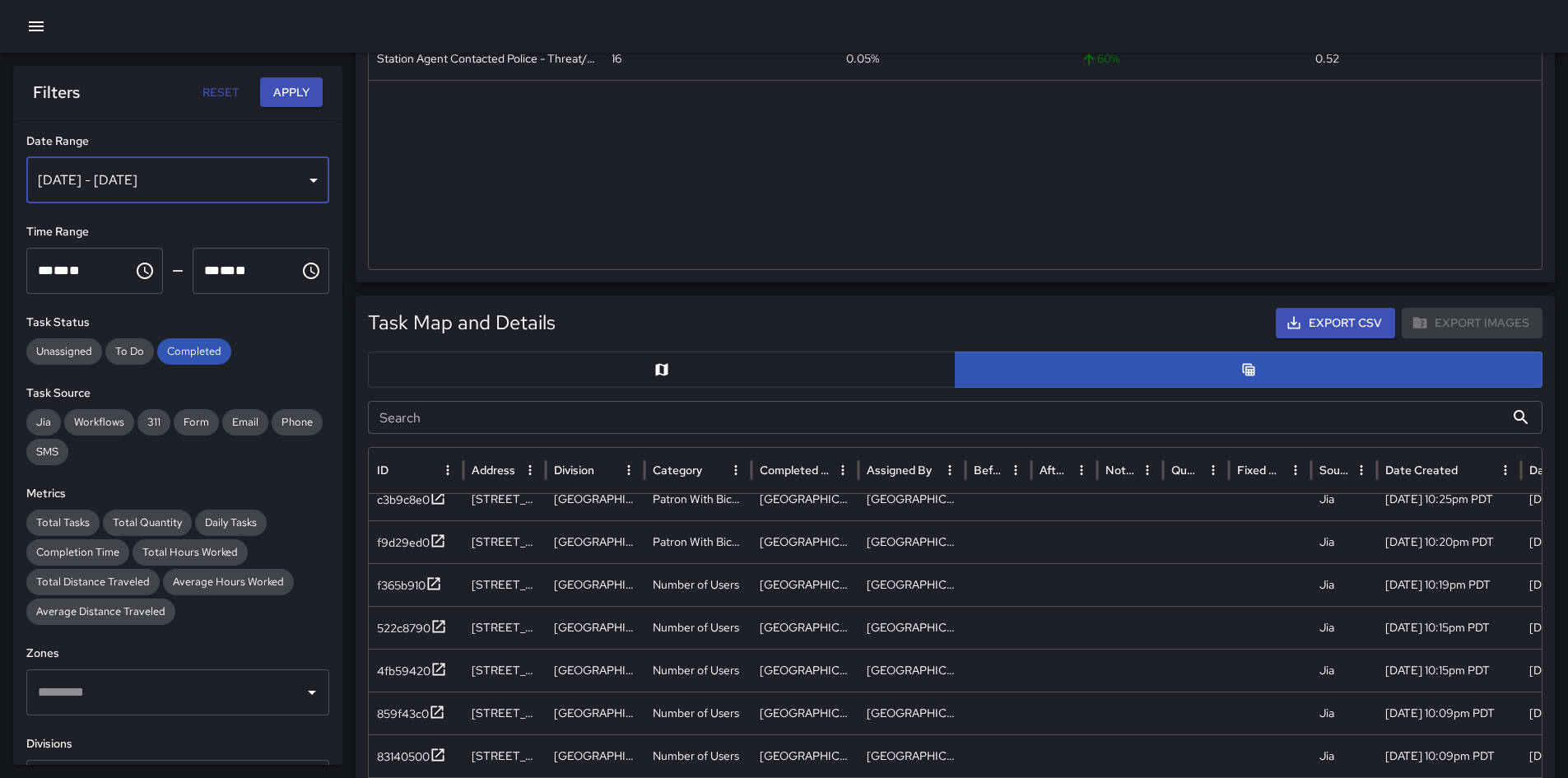
click at [297, 200] on div "[DATE] - [DATE]" at bounding box center [177, 180] width 303 height 46
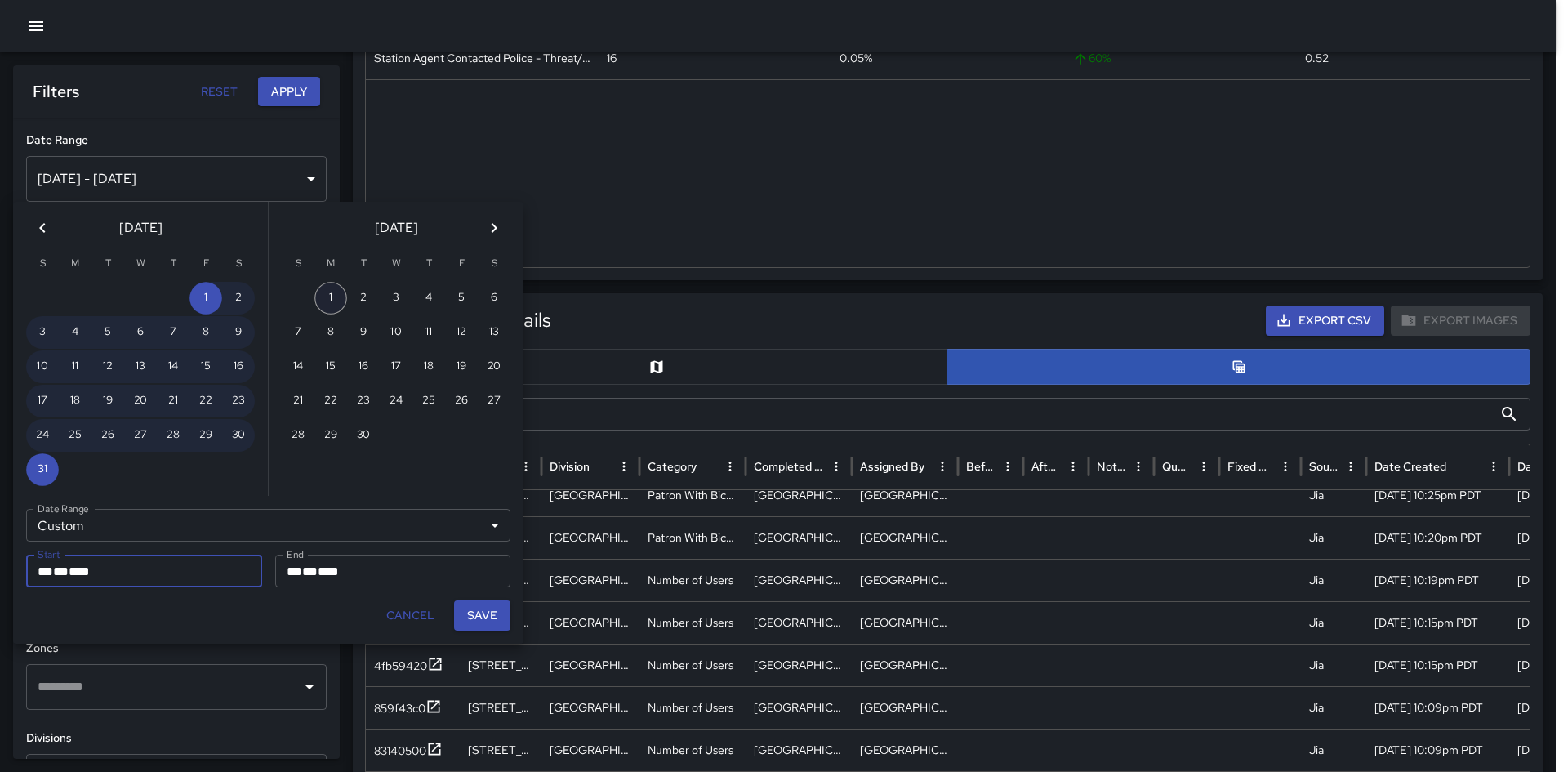
drag, startPoint x: 323, startPoint y: 292, endPoint x: 353, endPoint y: 366, distance: 79.8
click at [324, 293] on button "1" at bounding box center [330, 298] width 32 height 32
type input "**********"
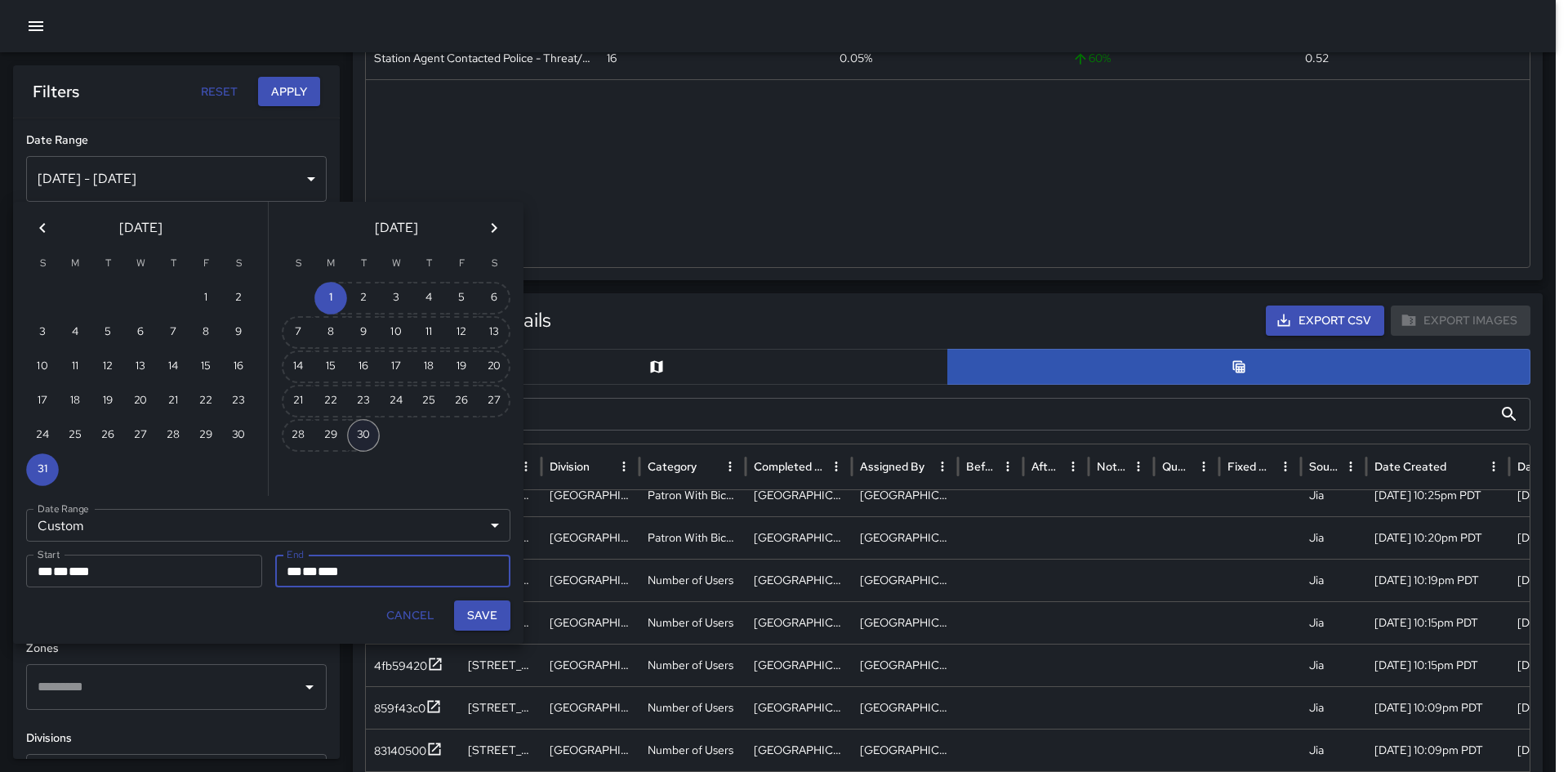
click at [369, 438] on button "30" at bounding box center [362, 435] width 32 height 32
type input "**********"
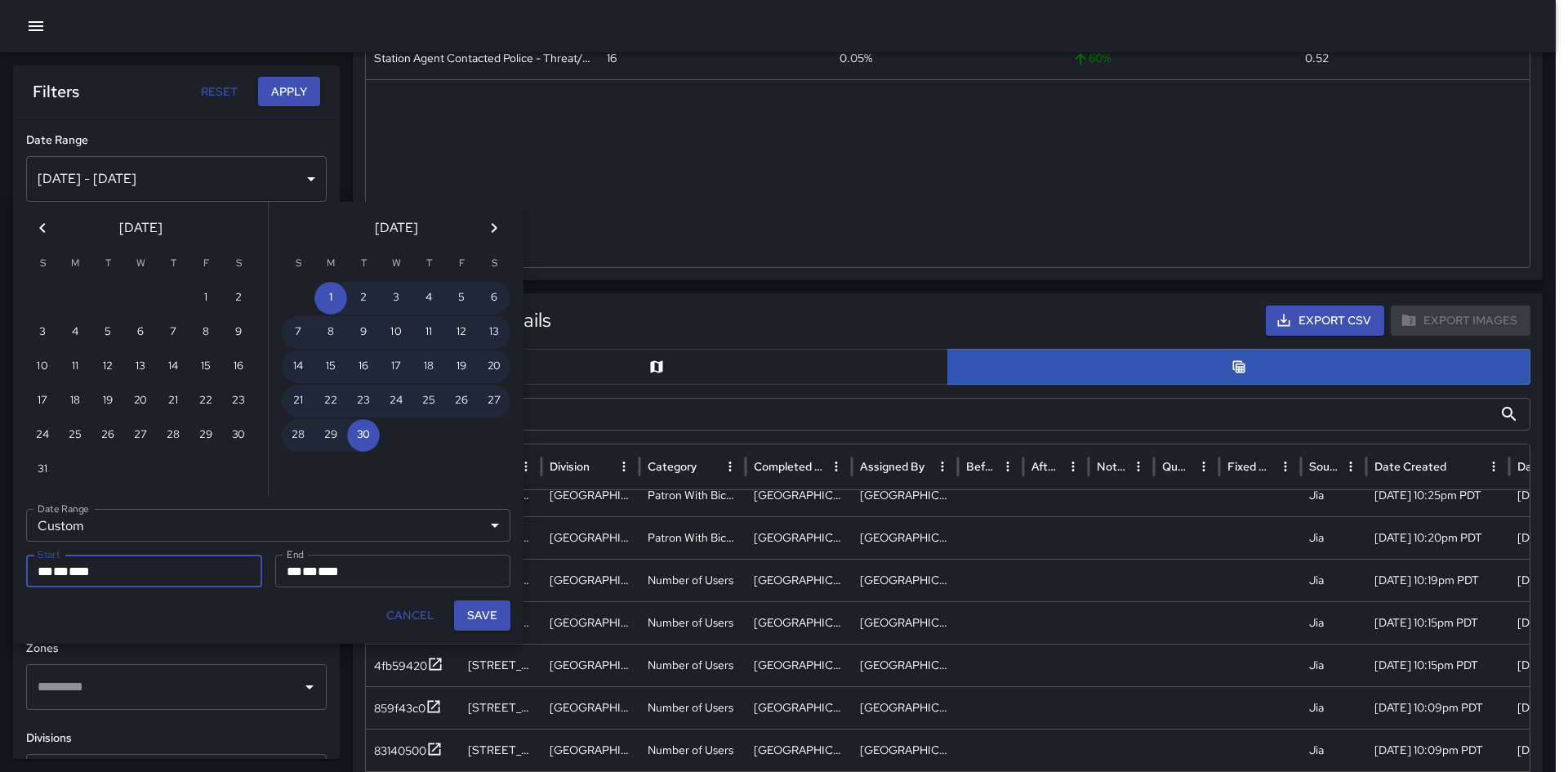
click at [505, 542] on button "Save" at bounding box center [482, 616] width 57 height 30
type input "**********"
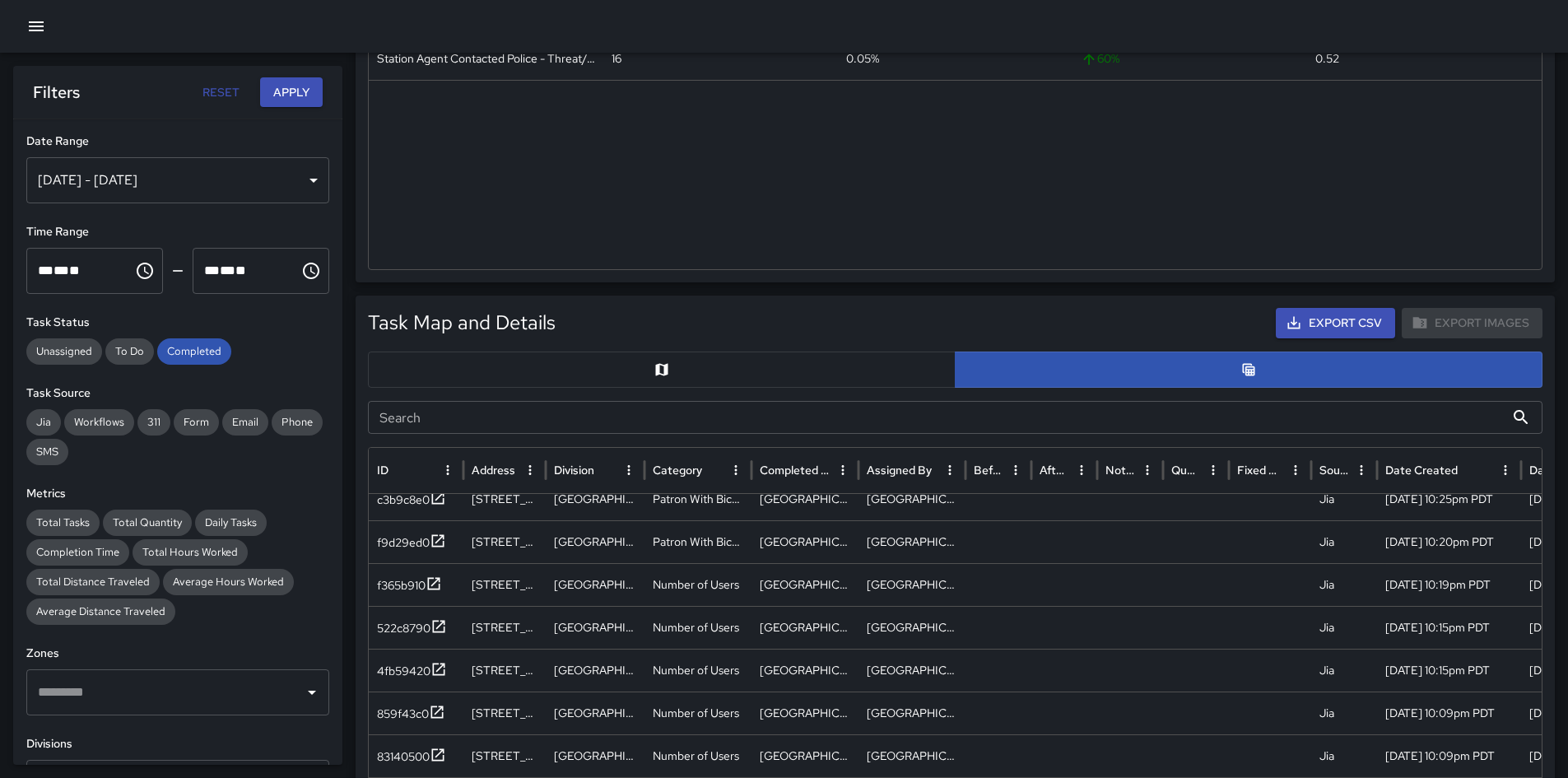
click at [297, 106] on button "Apply" at bounding box center [291, 92] width 63 height 30
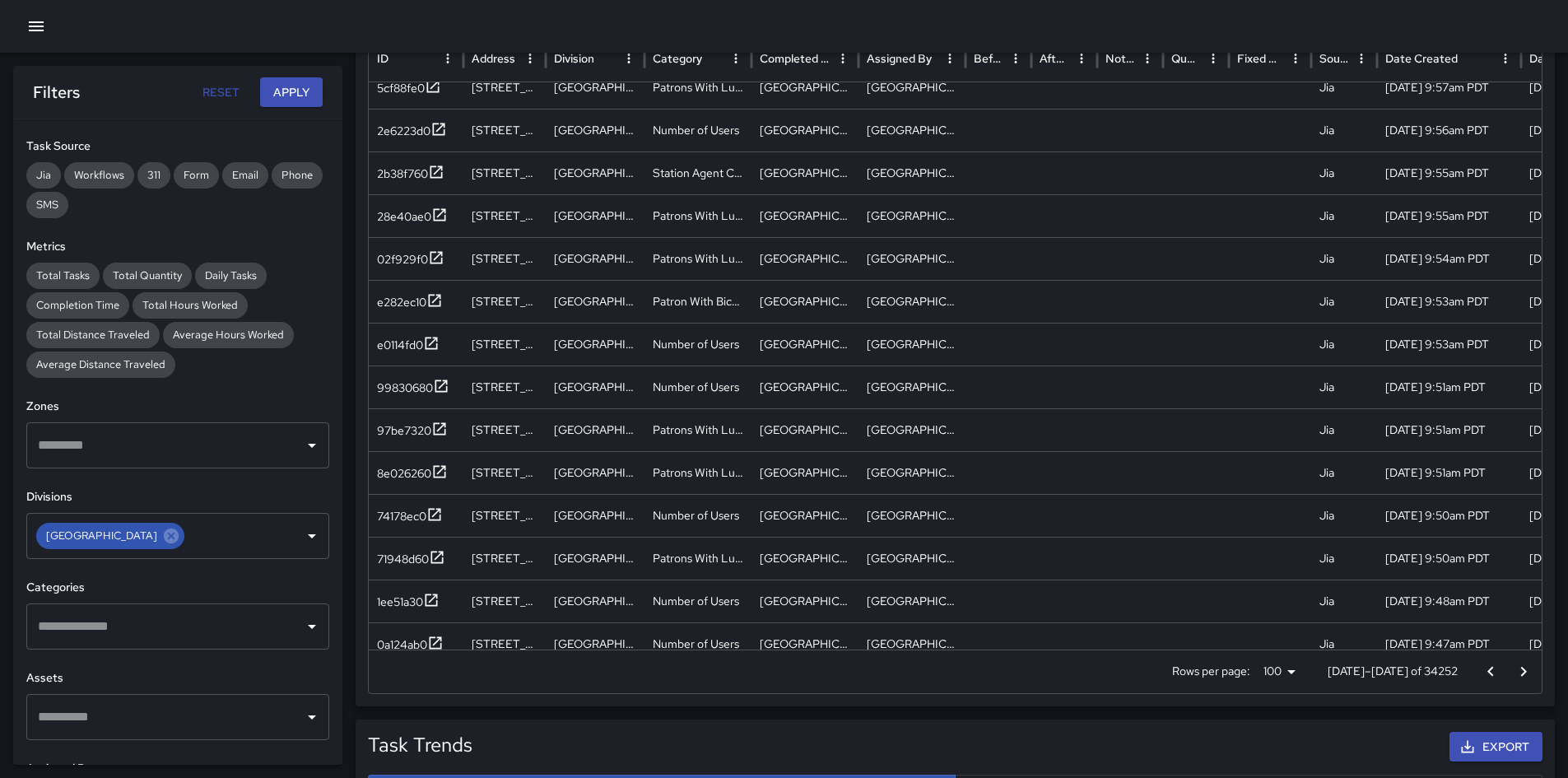
scroll to position [988, 0]
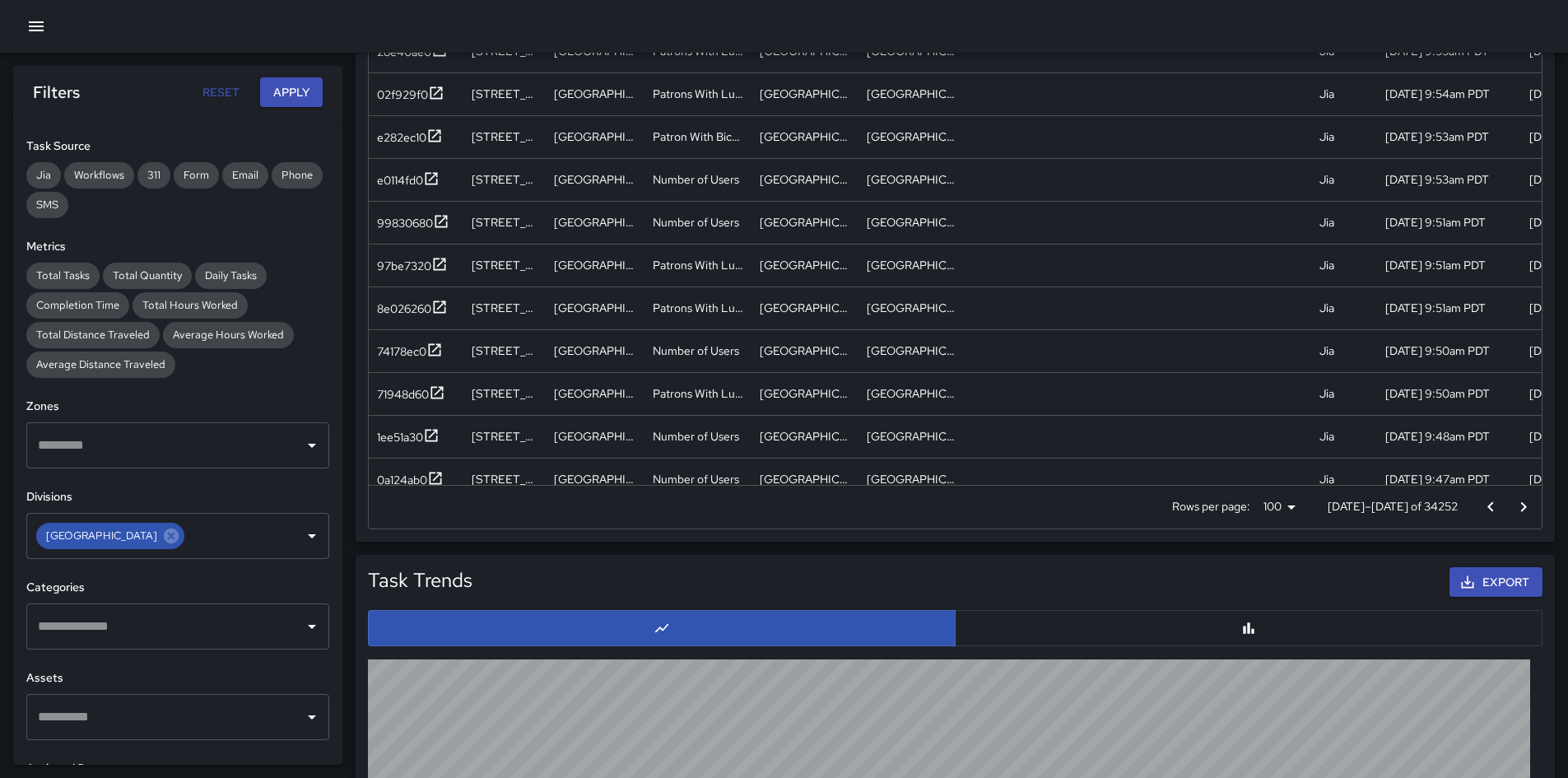
click at [1053, 507] on p "[DATE]–[DATE] of 34252" at bounding box center [1392, 506] width 130 height 17
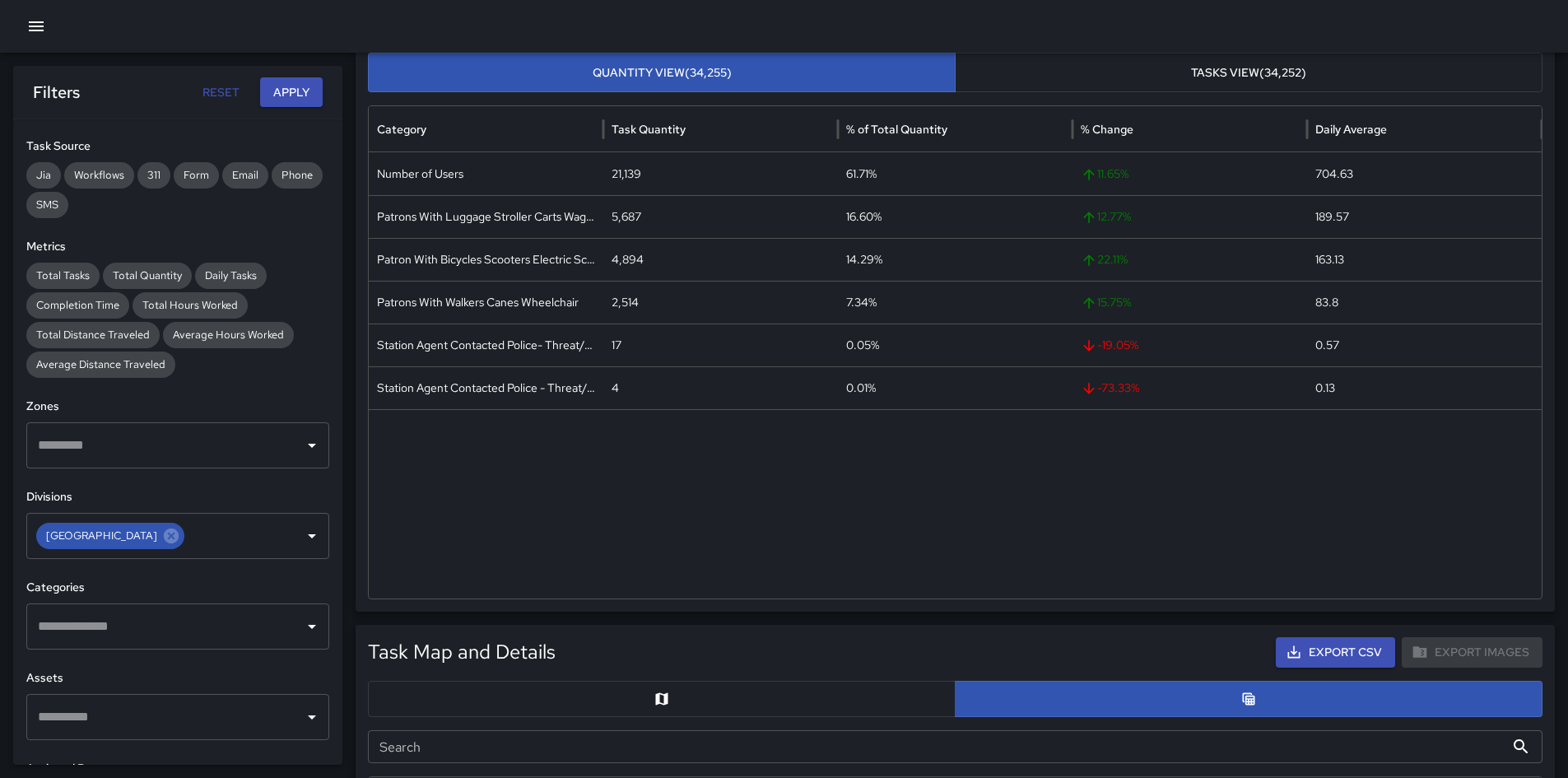
scroll to position [0, 0]
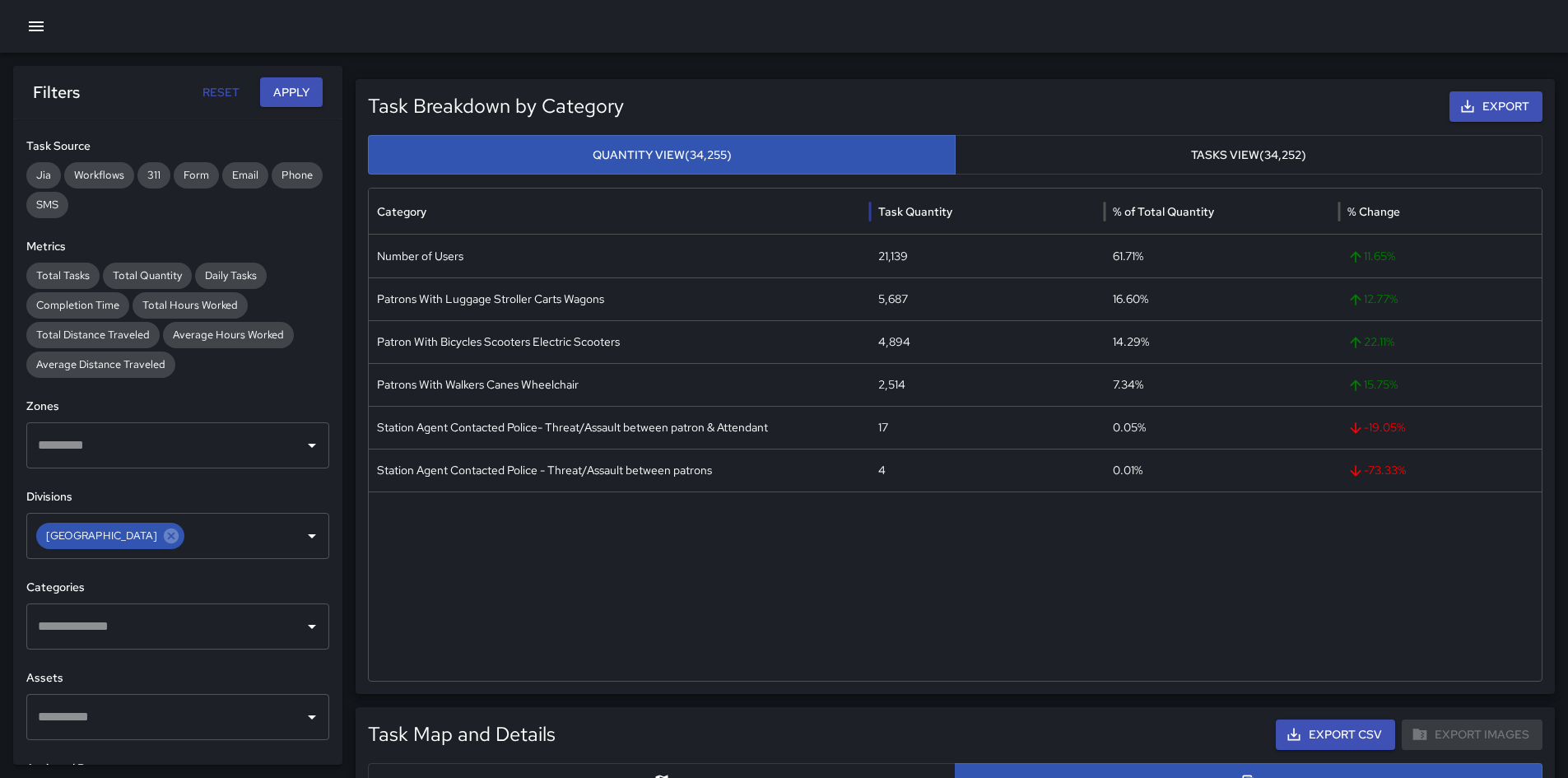
drag, startPoint x: 603, startPoint y: 206, endPoint x: 869, endPoint y: 213, distance: 266.1
click at [869, 213] on div at bounding box center [870, 211] width 8 height 46
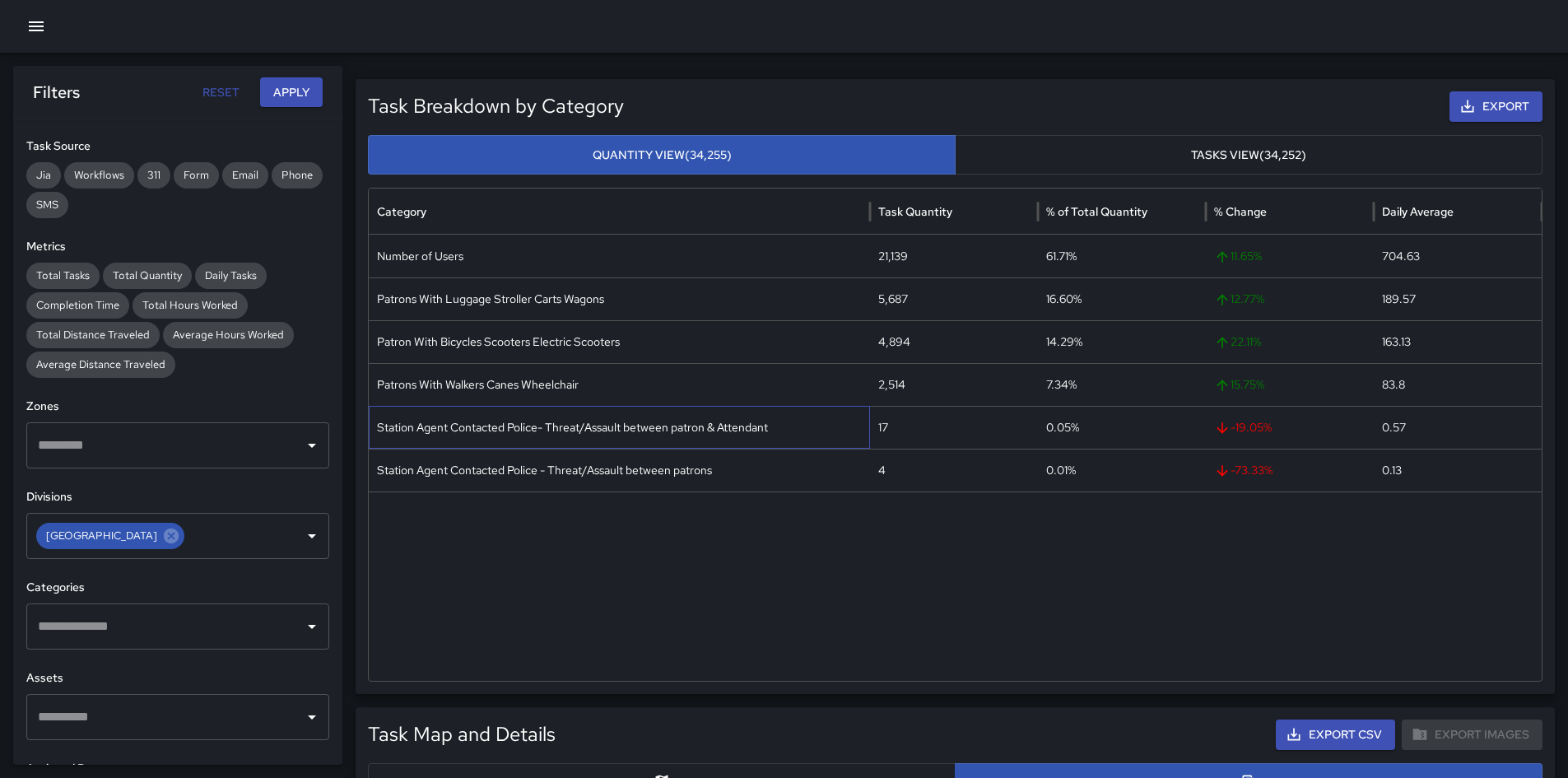
click at [588, 424] on div "Station Agent Contacted Police- Threat/Assault between patron & Attendant" at bounding box center [619, 427] width 501 height 43
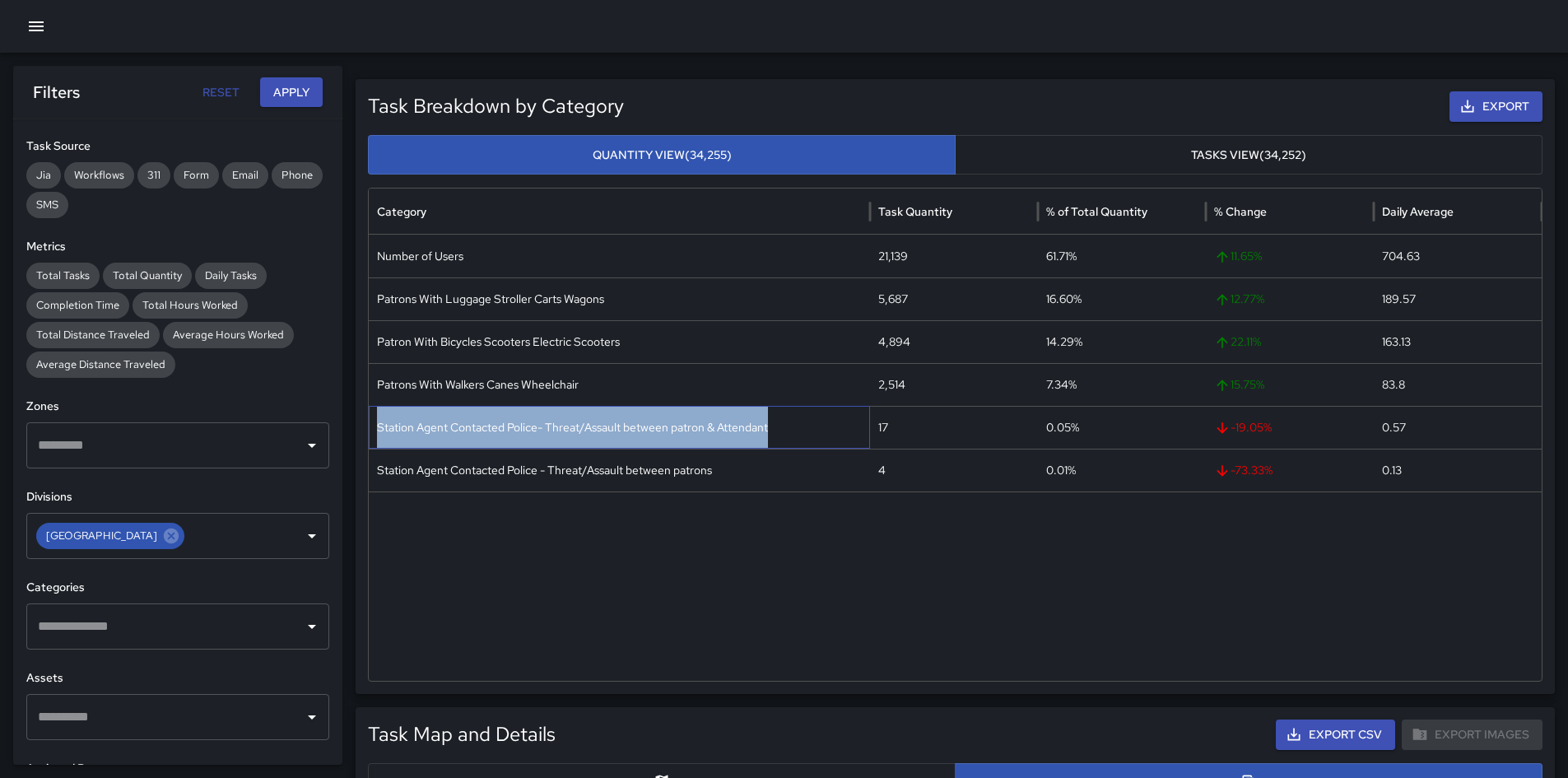
click at [588, 424] on div "Station Agent Contacted Police- Threat/Assault between patron & Attendant" at bounding box center [619, 427] width 501 height 43
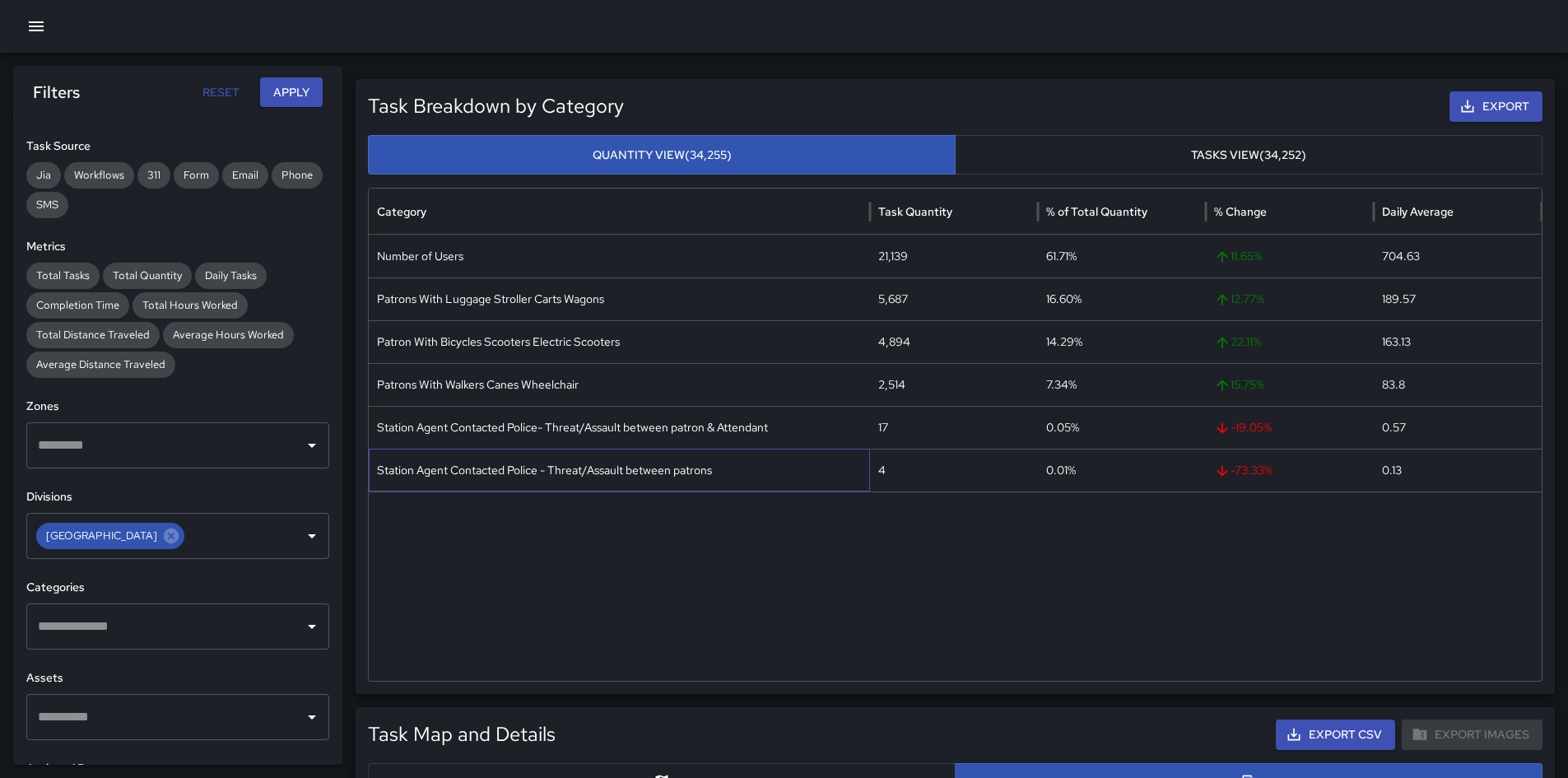
click at [610, 469] on div "Station Agent Contacted Police - Threat/Assault between patrons" at bounding box center [619, 469] width 501 height 43
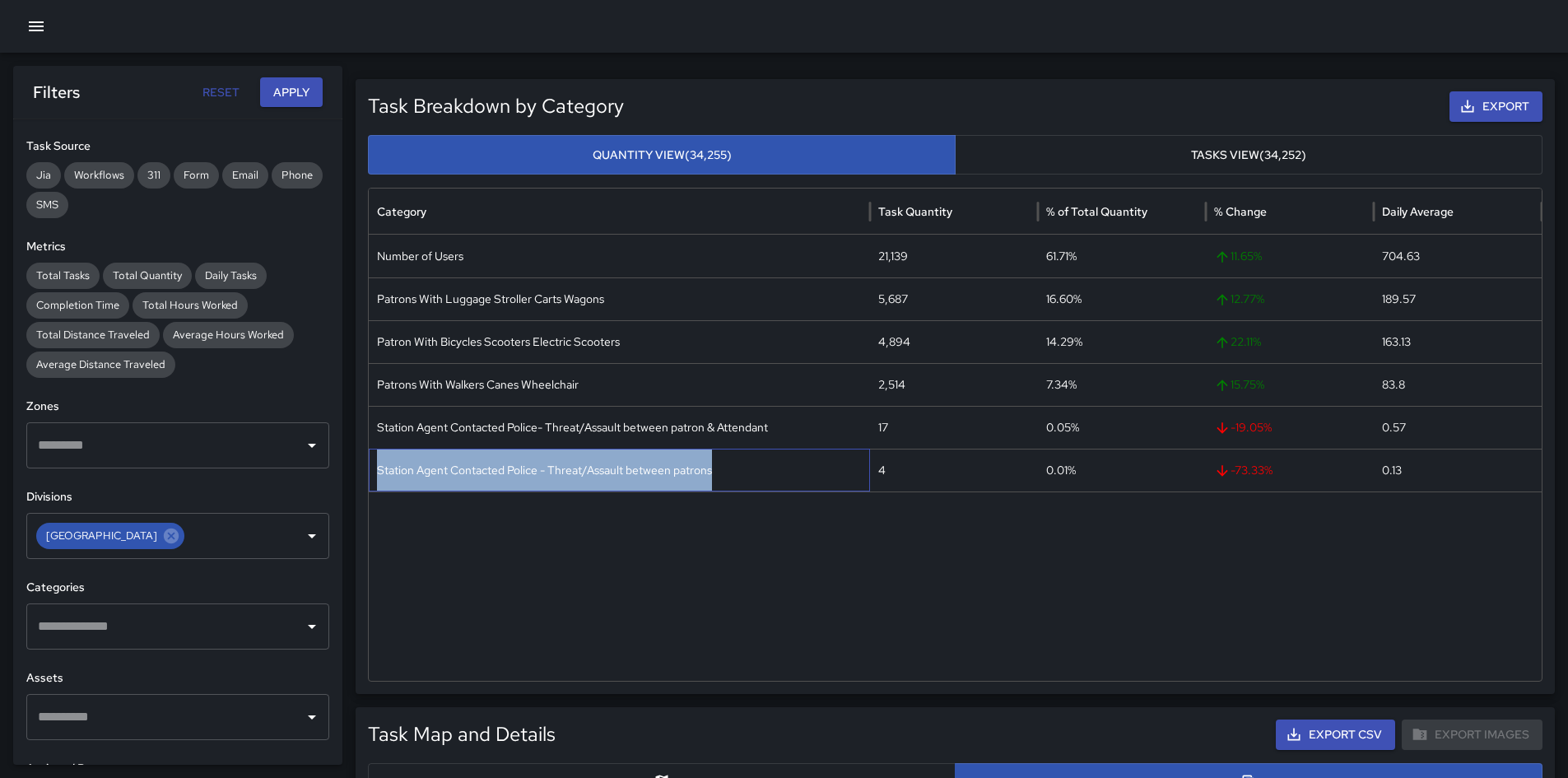
click at [610, 469] on div "Station Agent Contacted Police - Threat/Assault between patrons" at bounding box center [619, 469] width 501 height 43
click at [210, 547] on input "text" at bounding box center [231, 536] width 89 height 31
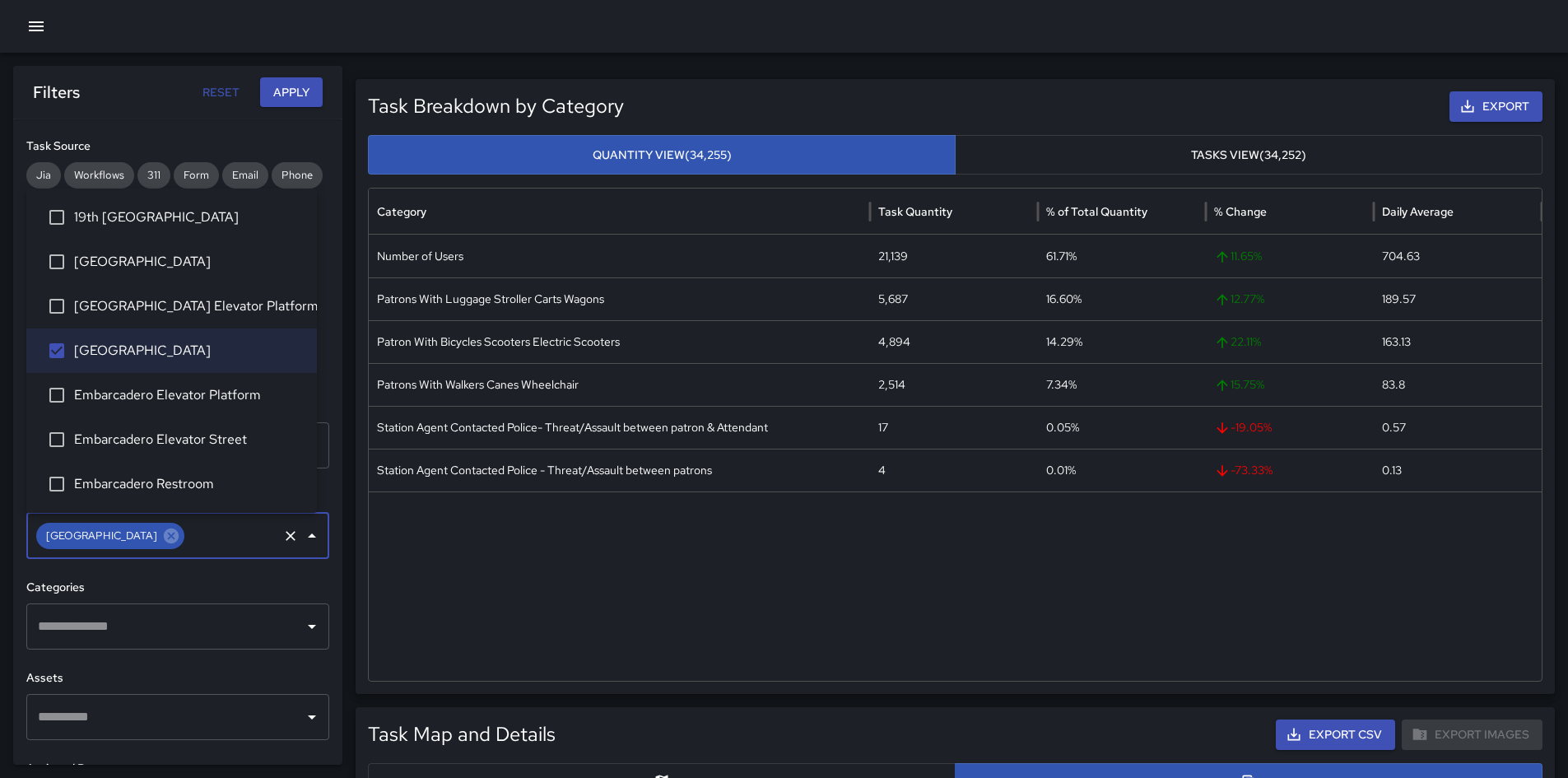
click at [168, 404] on span "Embarcadero Elevator Platform" at bounding box center [189, 396] width 230 height 20
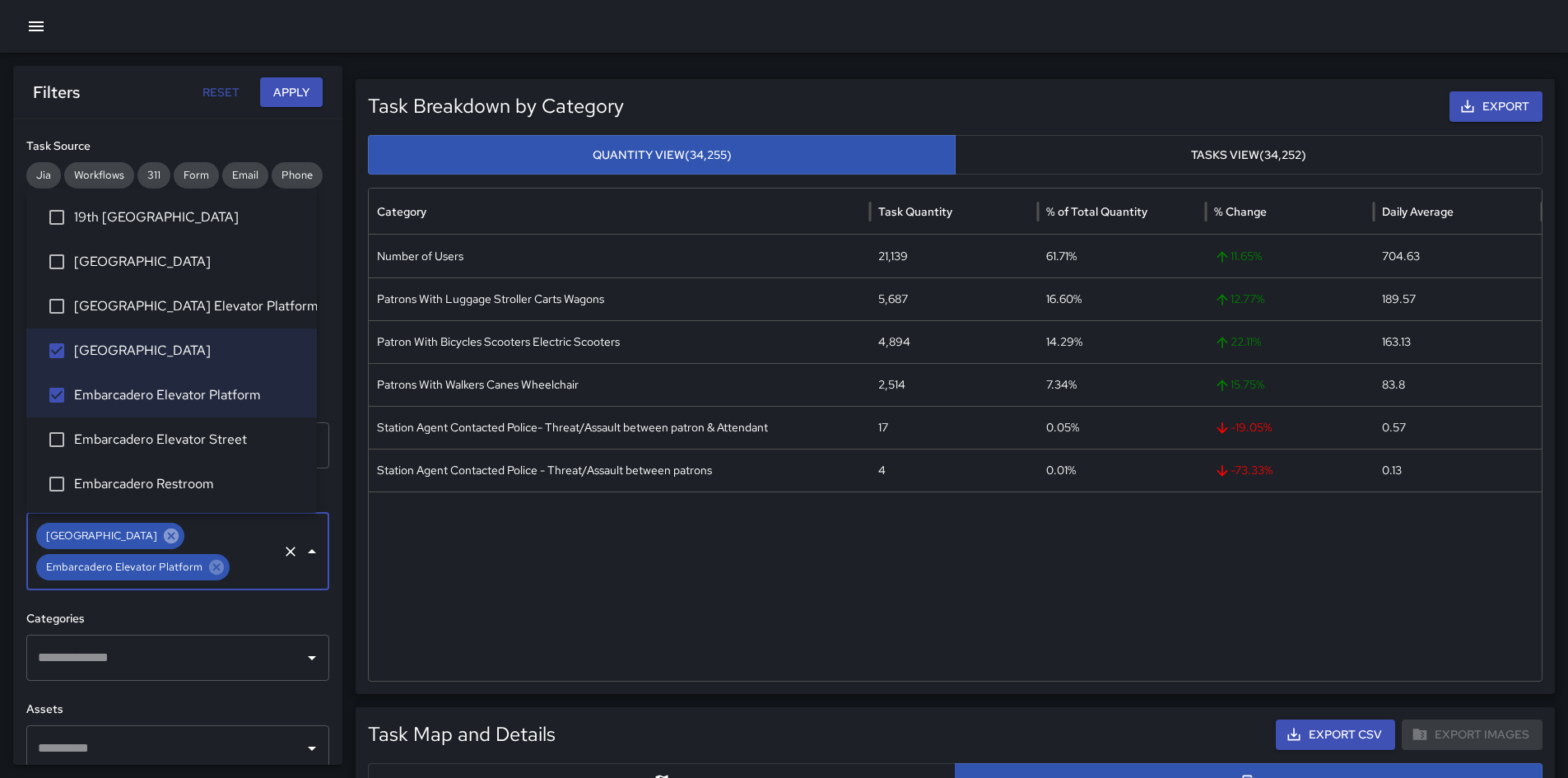
click at [179, 535] on icon at bounding box center [171, 537] width 15 height 15
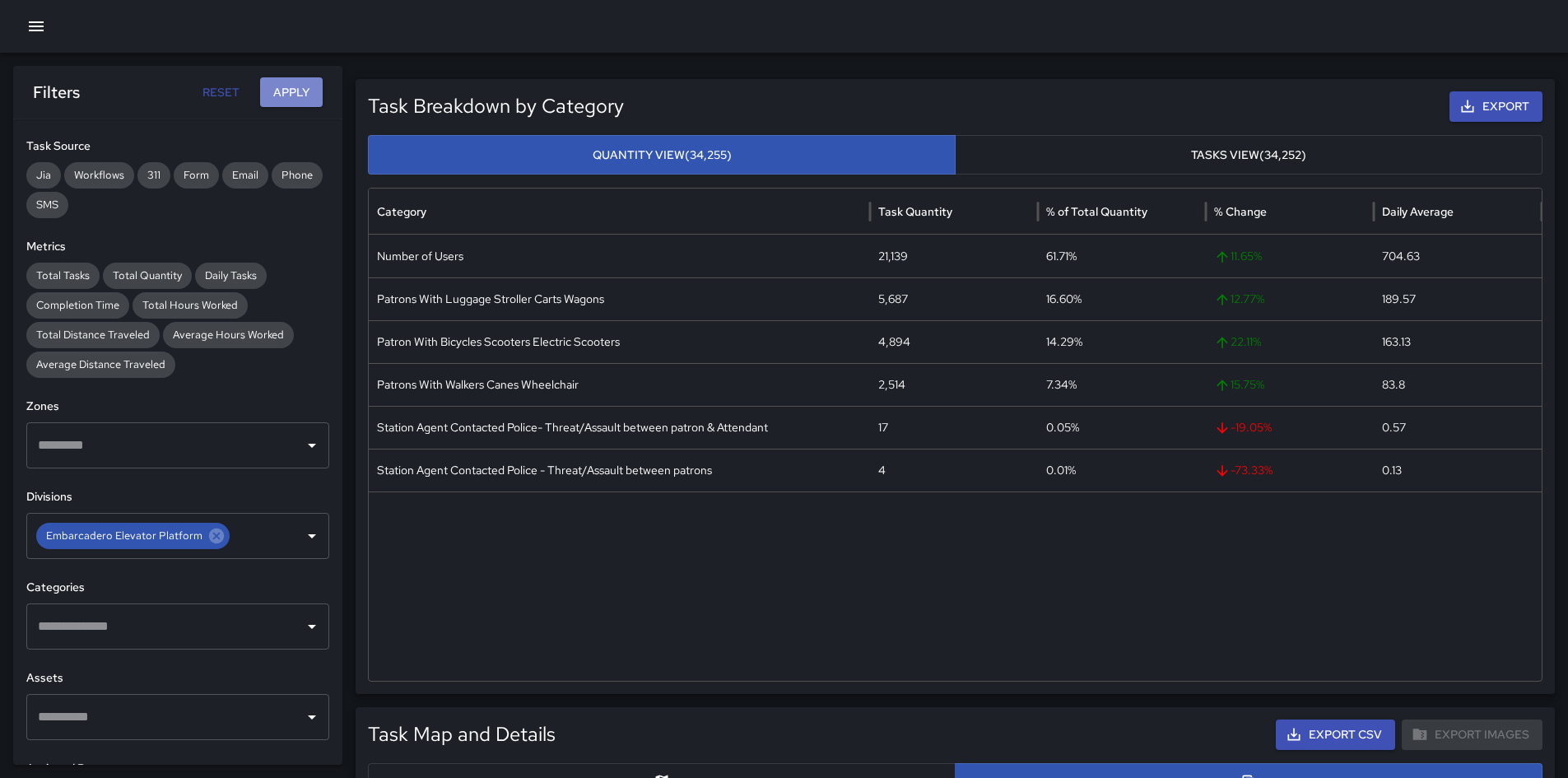
click at [286, 82] on button "Apply" at bounding box center [291, 92] width 63 height 30
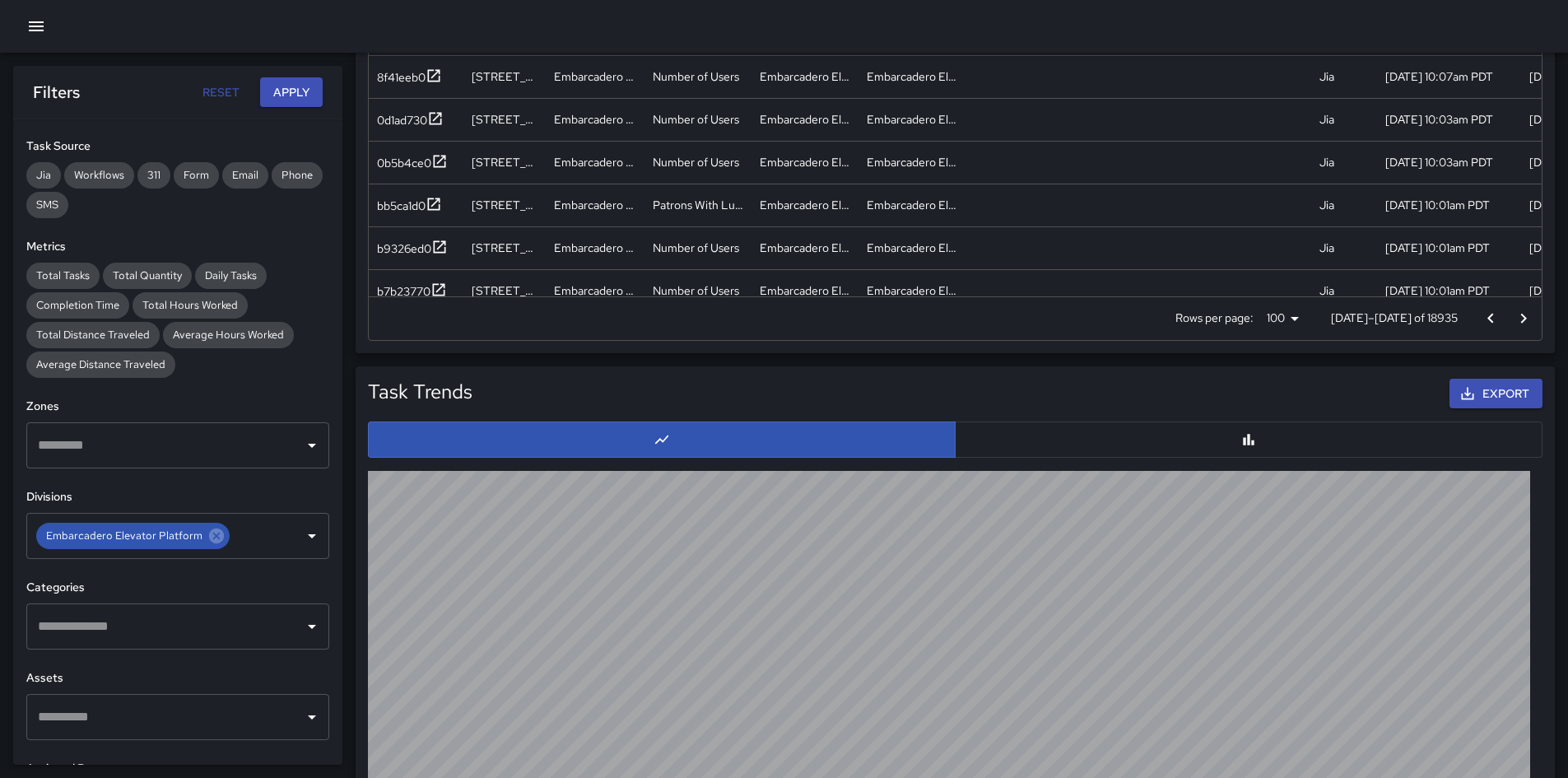
scroll to position [1179, 0]
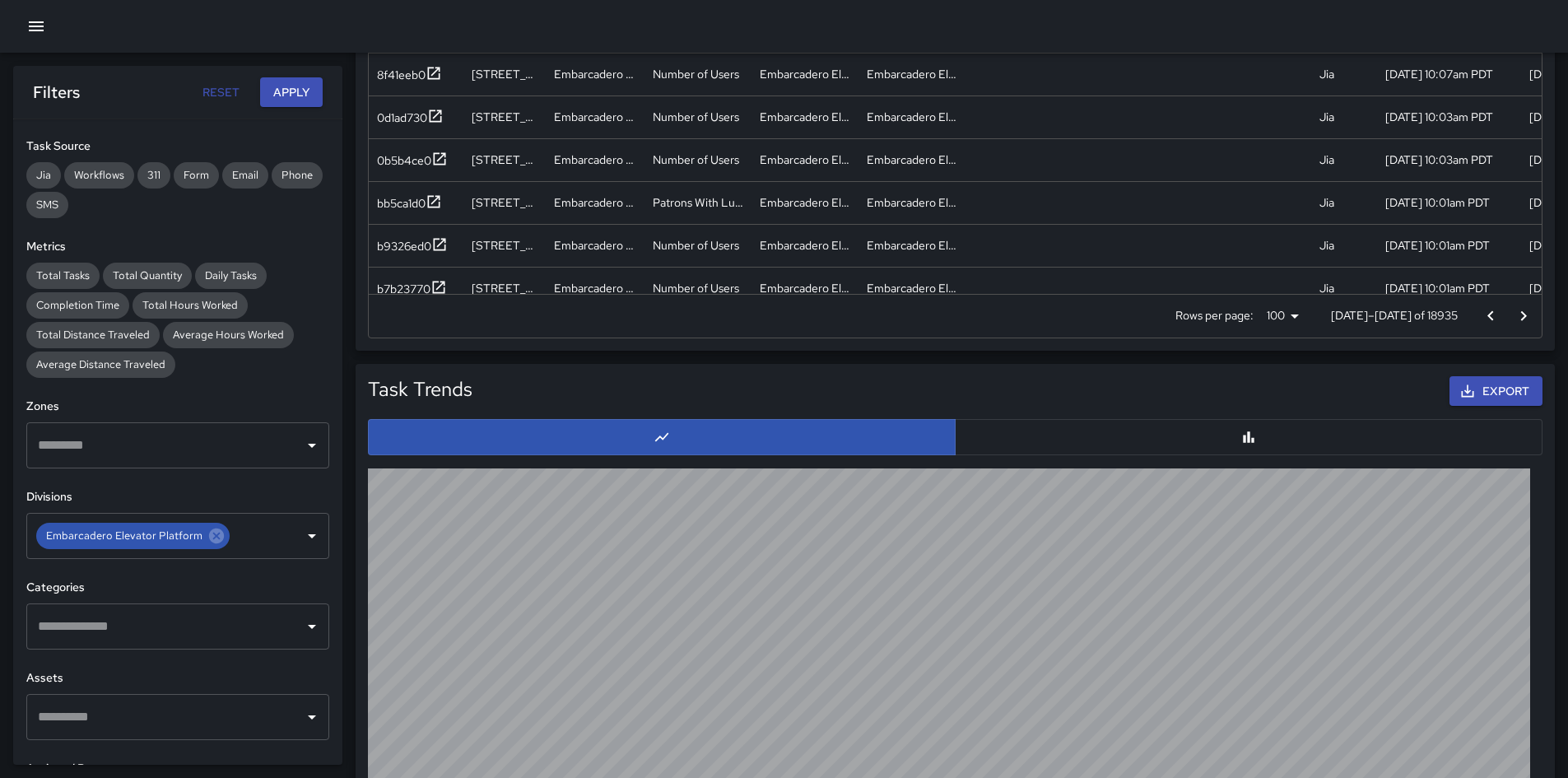
click at [1053, 312] on p "[DATE]–[DATE] of 18935" at bounding box center [1394, 315] width 127 height 17
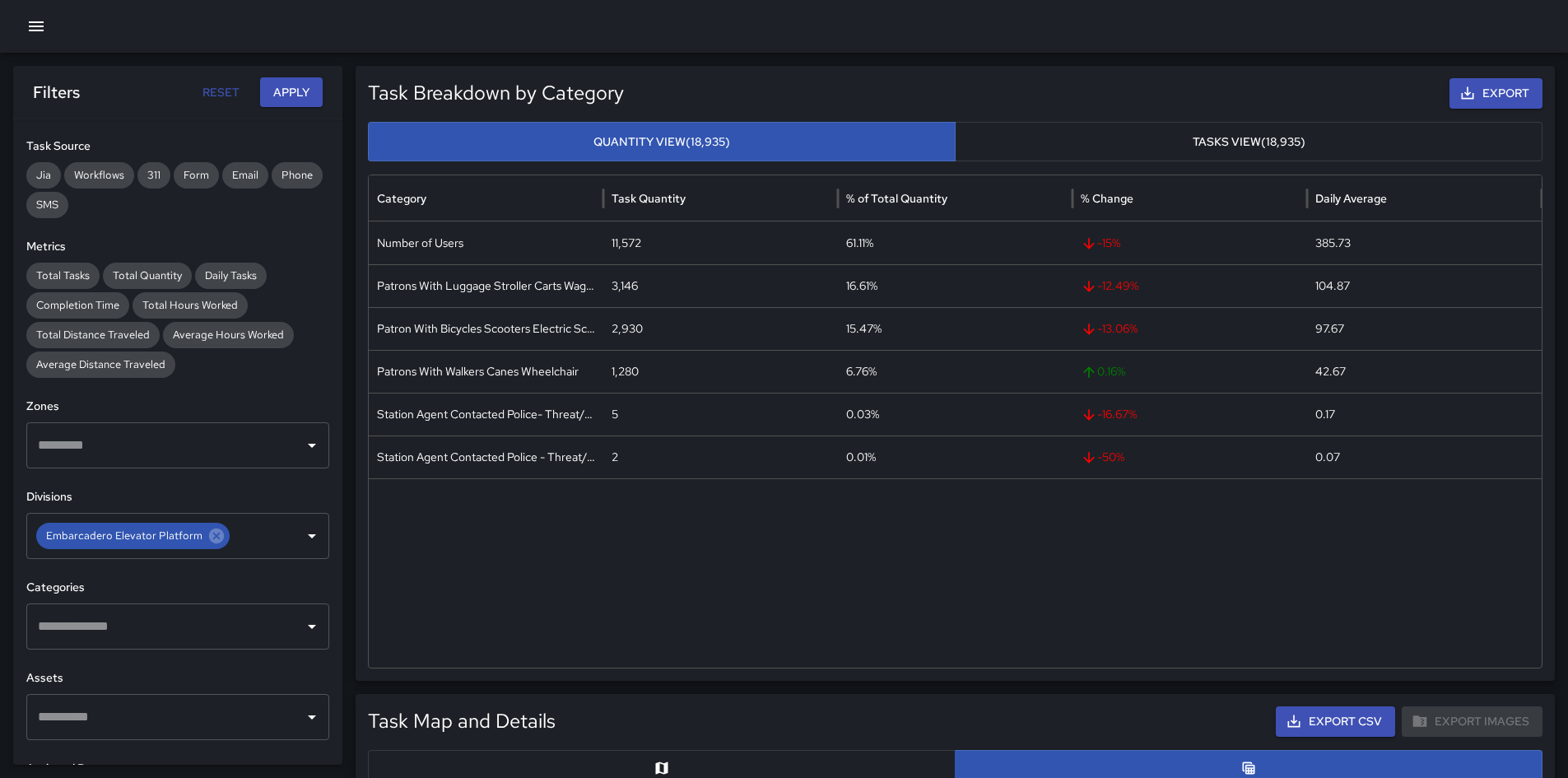
scroll to position [0, 0]
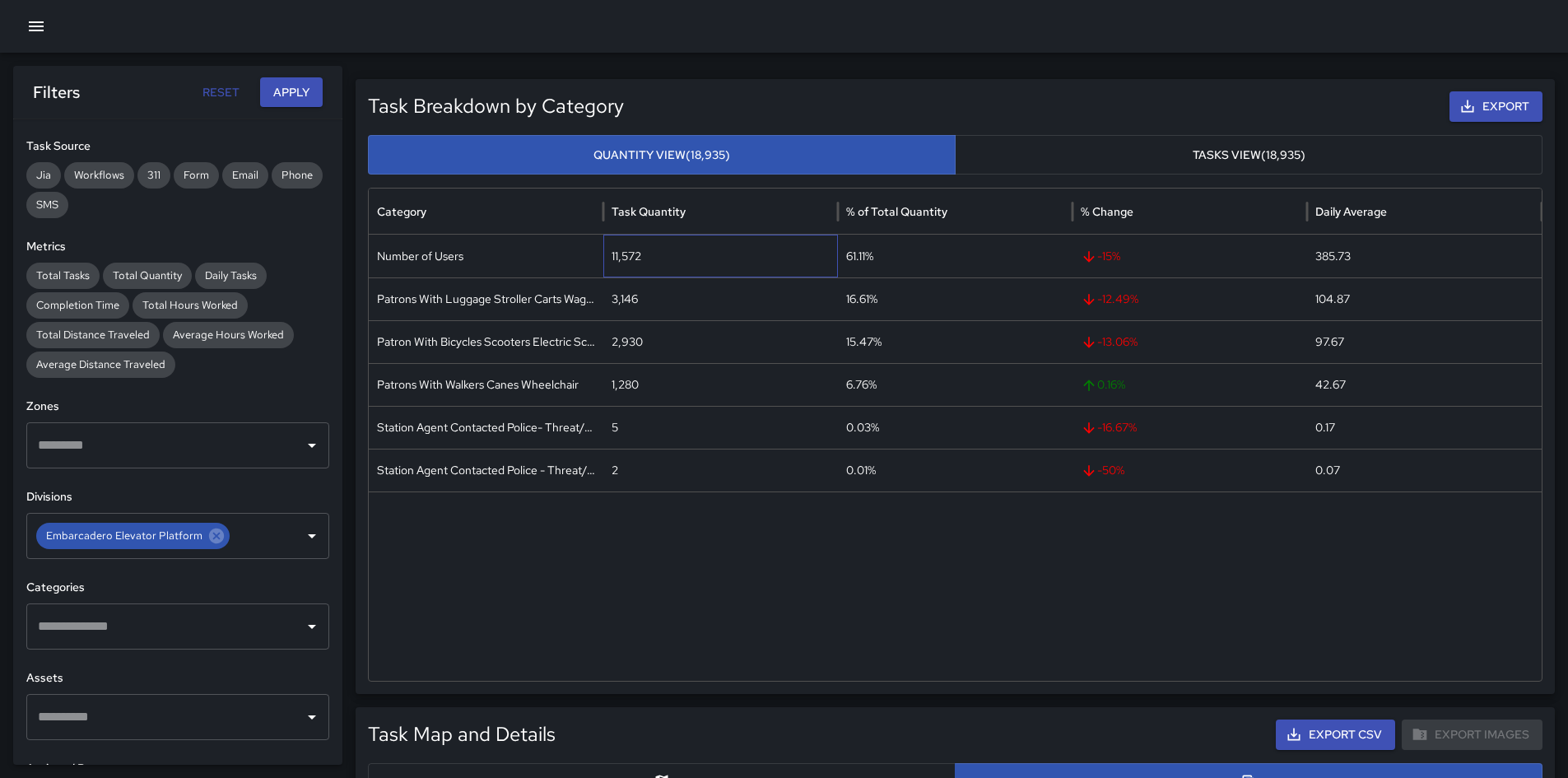
click at [623, 248] on div "11,572" at bounding box center [721, 256] width 235 height 43
click at [625, 253] on div "11,572" at bounding box center [721, 256] width 235 height 43
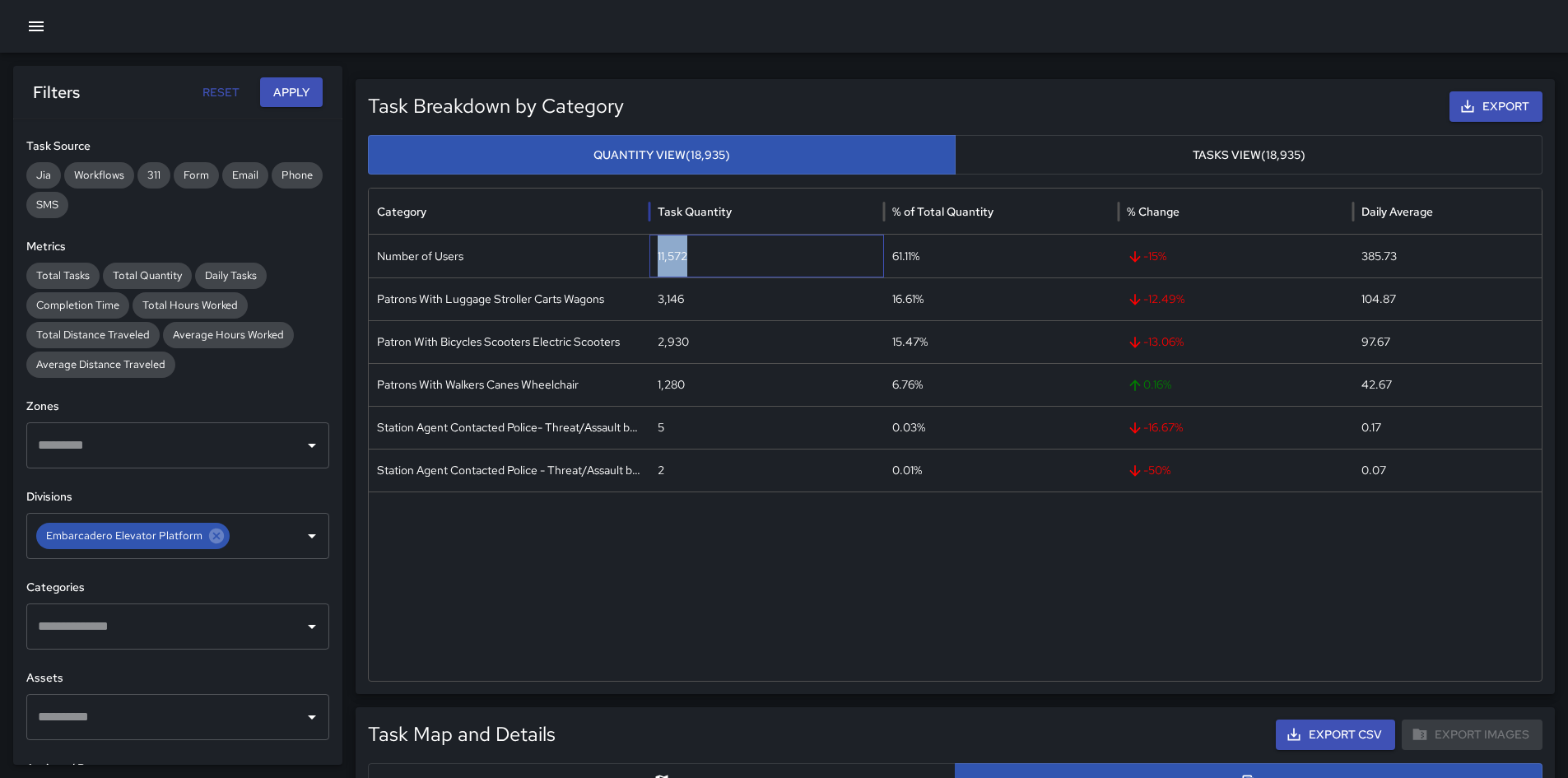
drag, startPoint x: 603, startPoint y: 213, endPoint x: 709, endPoint y: 213, distance: 106.0
click at [654, 213] on div at bounding box center [649, 211] width 8 height 46
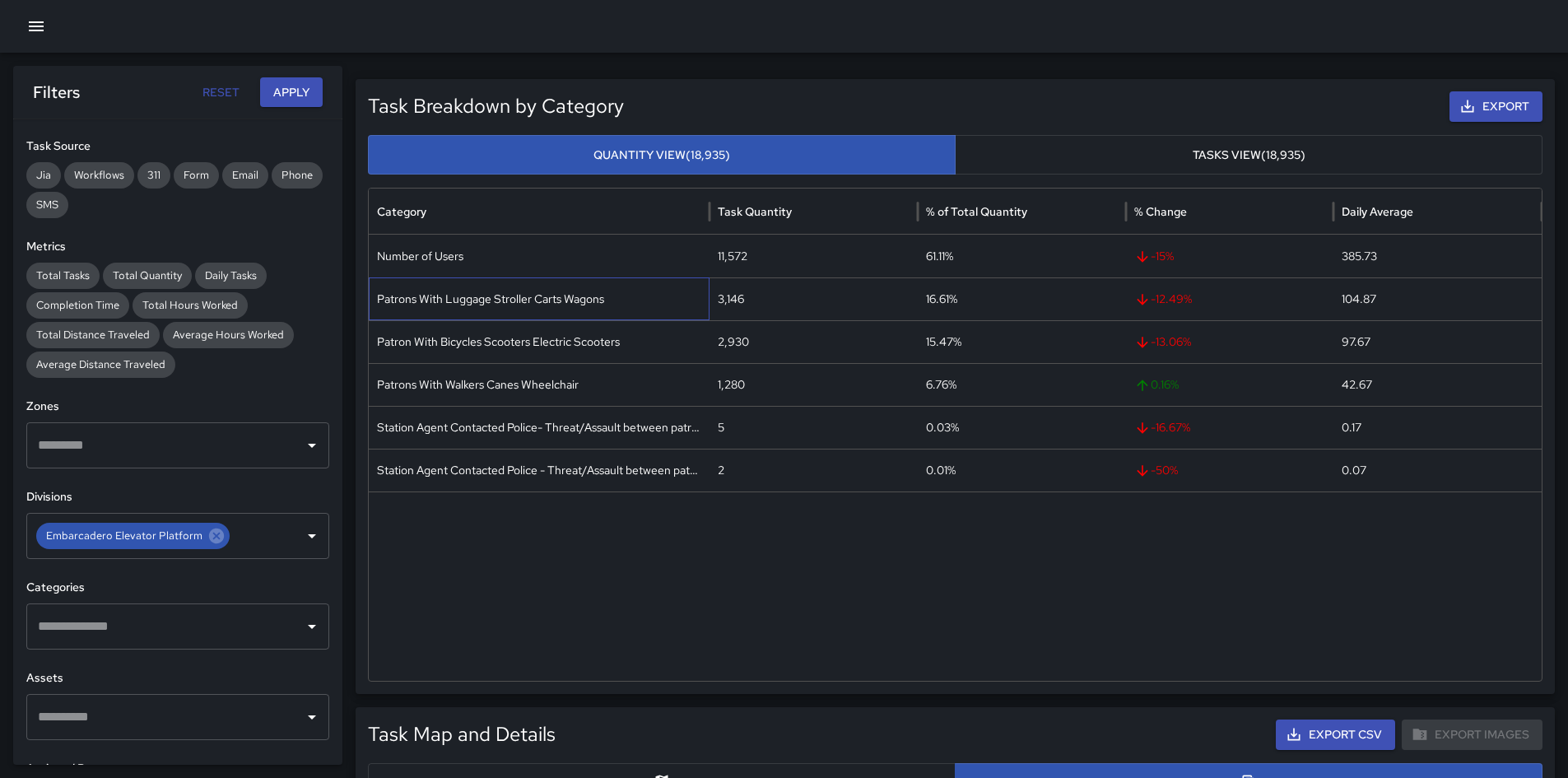
click at [579, 297] on div "Patrons With Luggage Stroller Carts Wagons" at bounding box center [539, 298] width 341 height 43
click at [727, 299] on div "3,146" at bounding box center [814, 298] width 208 height 43
click at [728, 299] on div "3,146" at bounding box center [814, 298] width 208 height 43
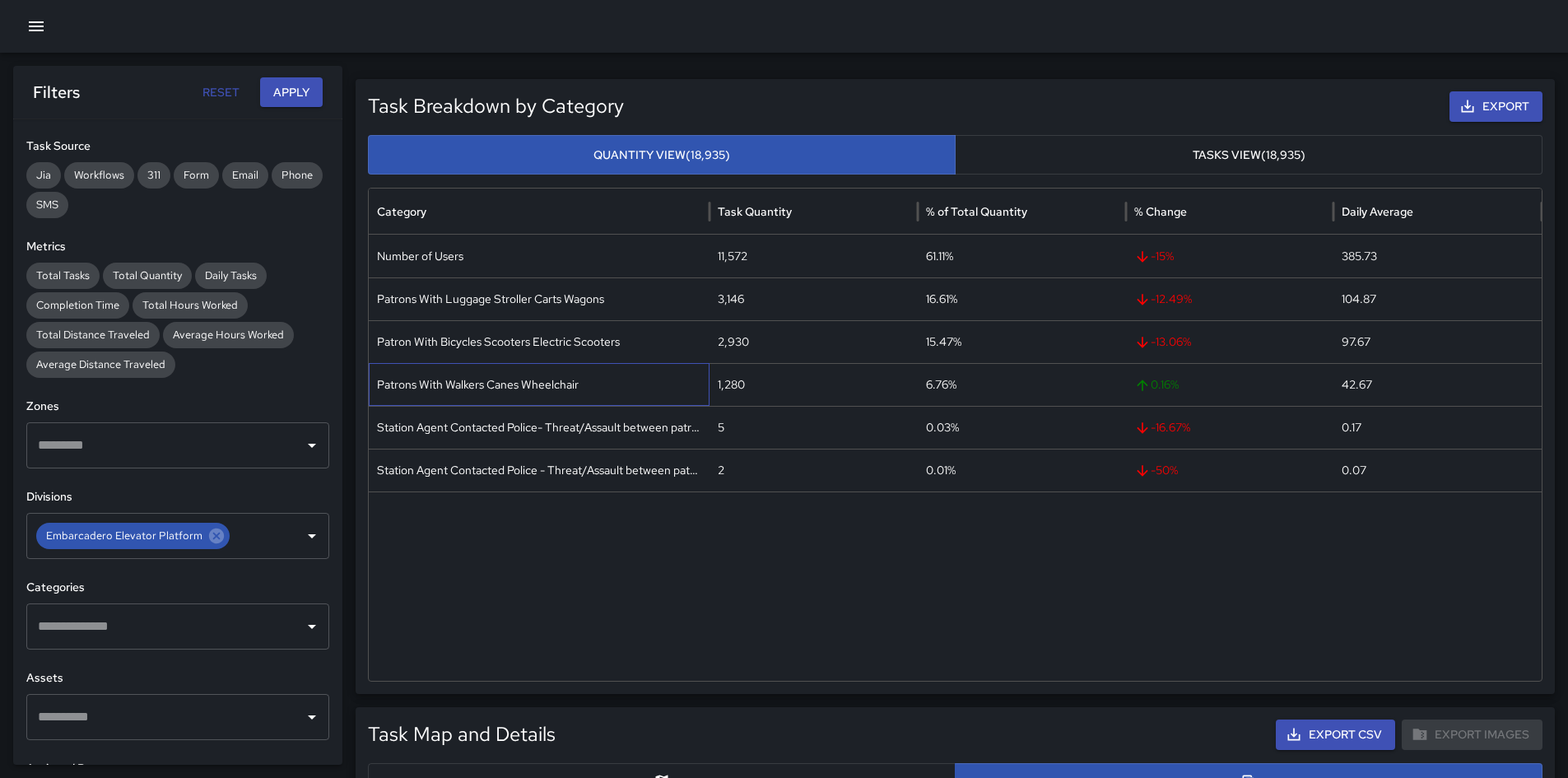
click at [538, 390] on div "Patrons With Walkers Canes Wheelchair" at bounding box center [539, 384] width 341 height 43
click at [537, 390] on div "Patrons With Walkers Canes Wheelchair" at bounding box center [539, 384] width 341 height 43
click at [742, 386] on div "1,280" at bounding box center [814, 384] width 208 height 43
click at [734, 386] on div "1,280" at bounding box center [814, 384] width 208 height 43
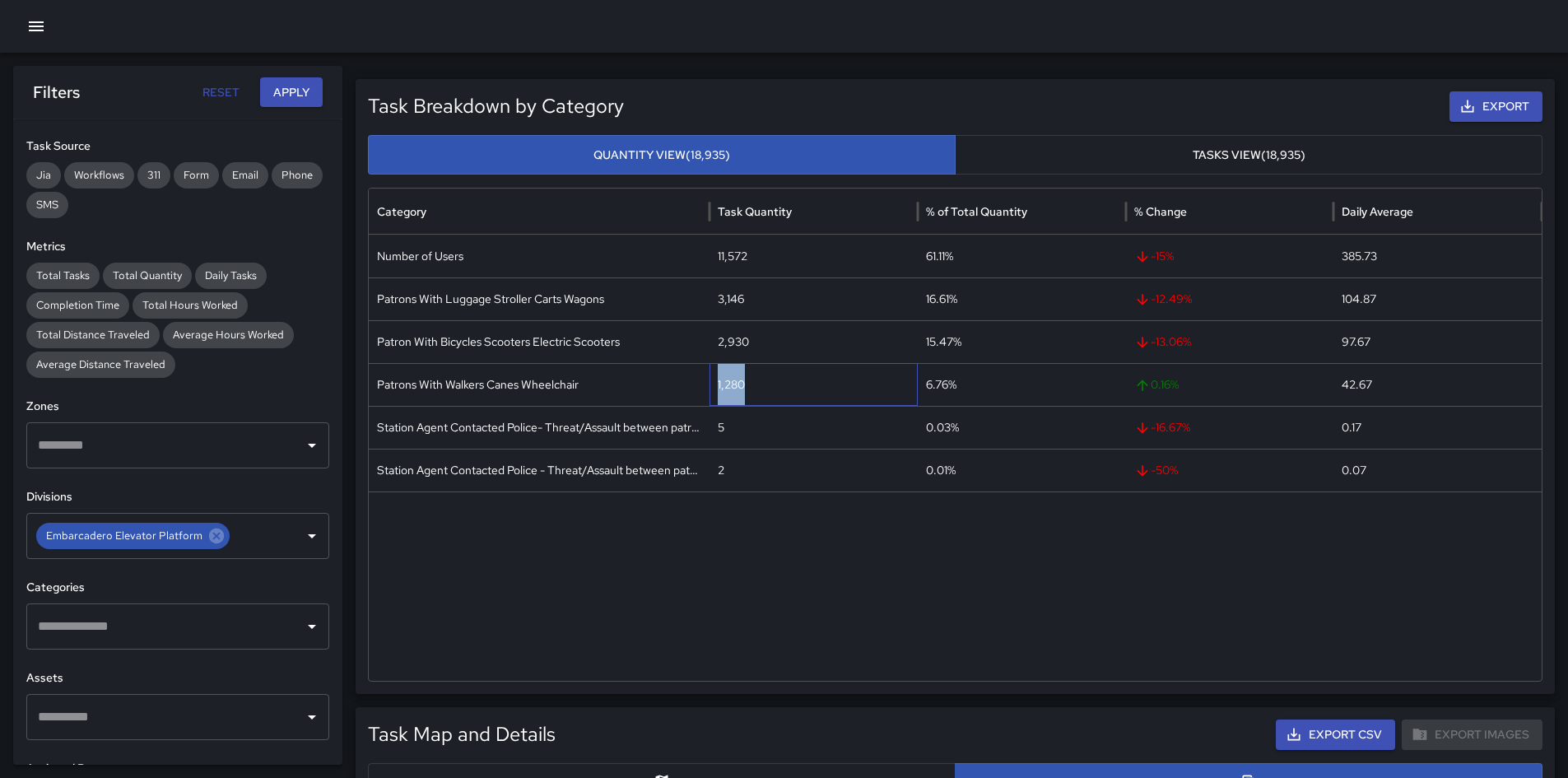
click at [734, 386] on div "1,280" at bounding box center [814, 384] width 208 height 43
click at [730, 343] on div "2,930" at bounding box center [814, 341] width 208 height 43
click at [599, 345] on div "Patron With Bicycles Scooters Electric Scooters" at bounding box center [539, 341] width 341 height 43
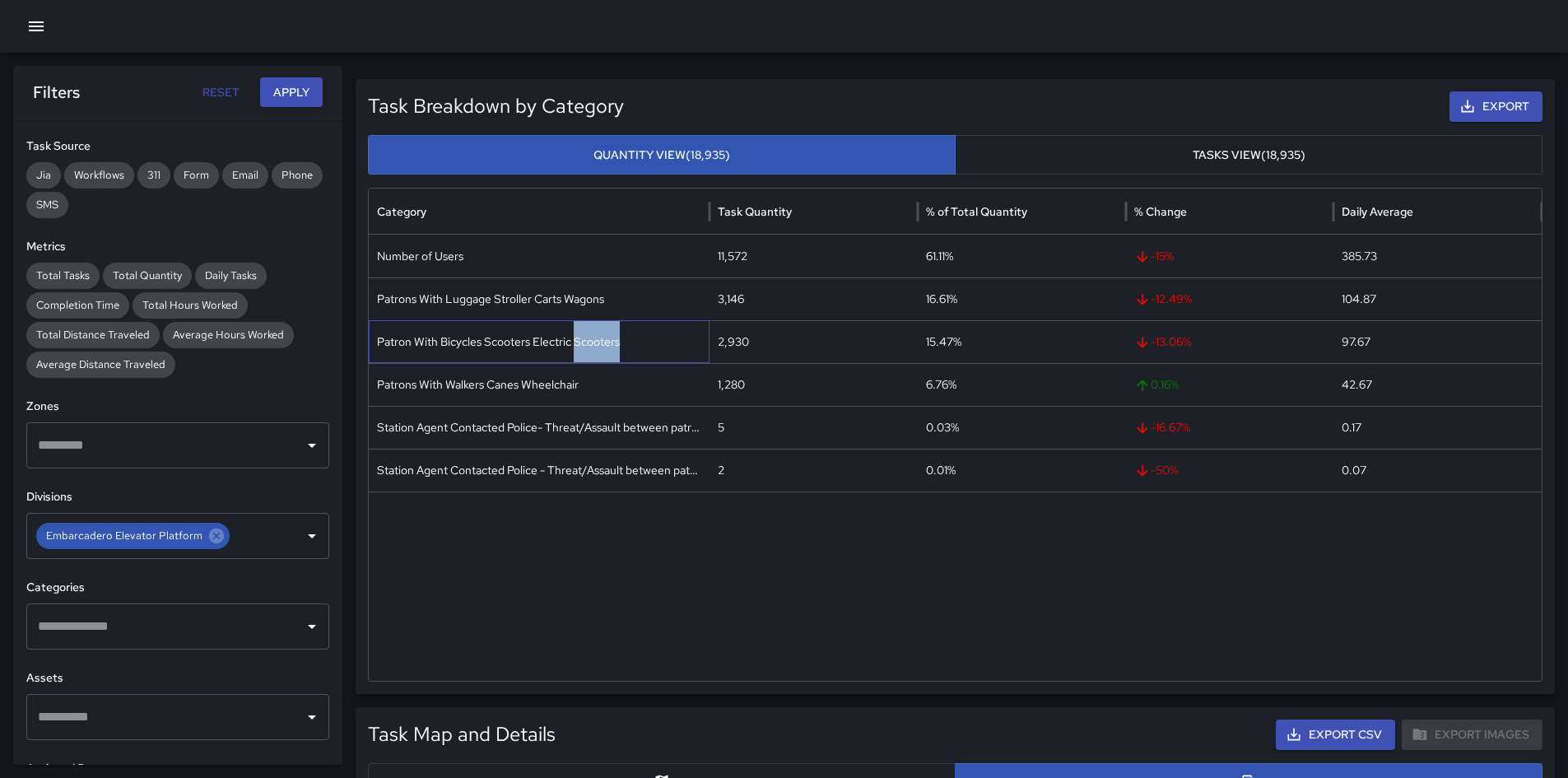
click at [599, 345] on div "Patron With Bicycles Scooters Electric Scooters" at bounding box center [539, 341] width 341 height 43
click at [733, 344] on div "2,930" at bounding box center [814, 341] width 208 height 43
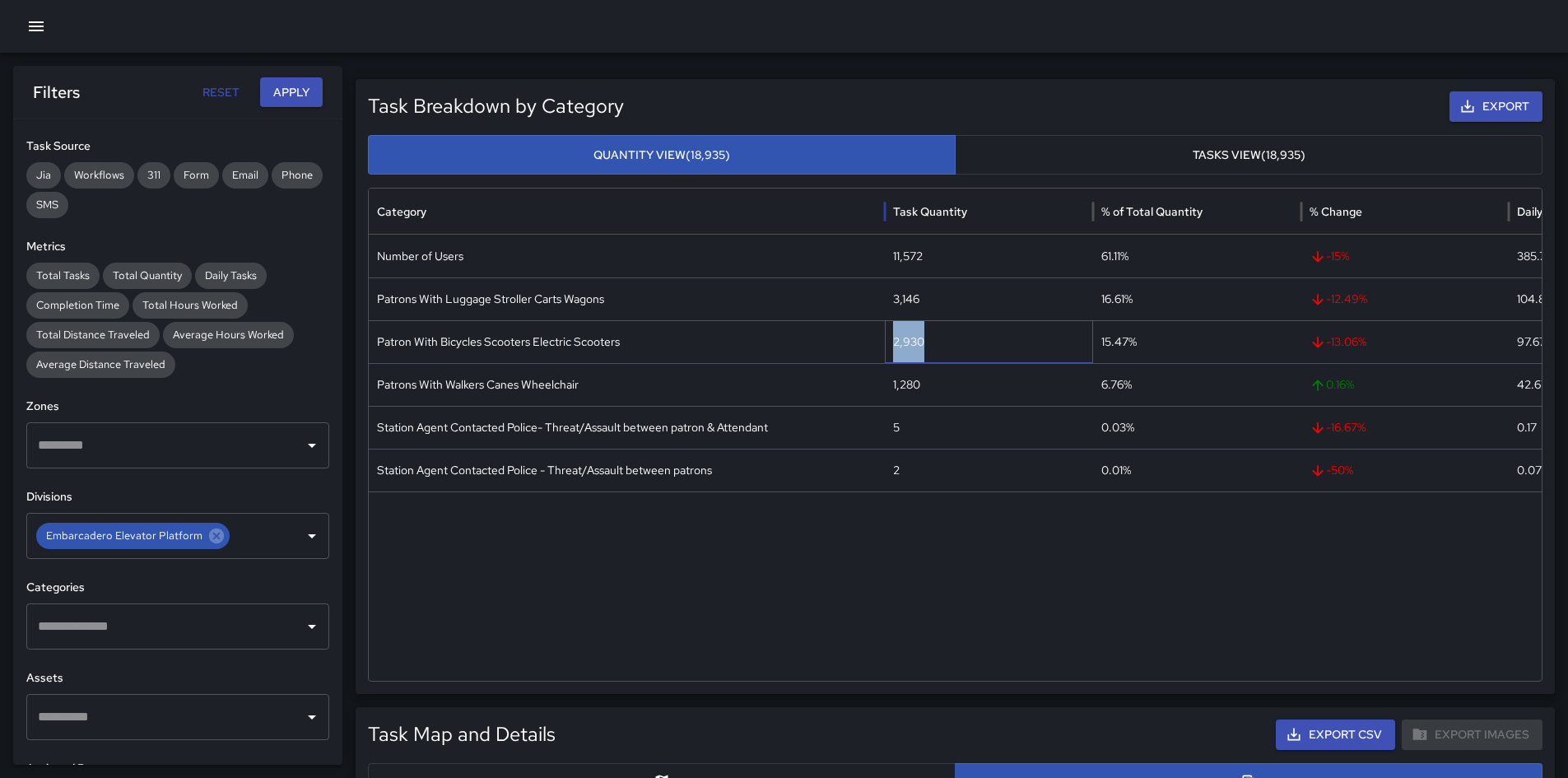
drag, startPoint x: 712, startPoint y: 205, endPoint x: 887, endPoint y: 210, distance: 175.1
click at [887, 210] on div at bounding box center [885, 211] width 8 height 46
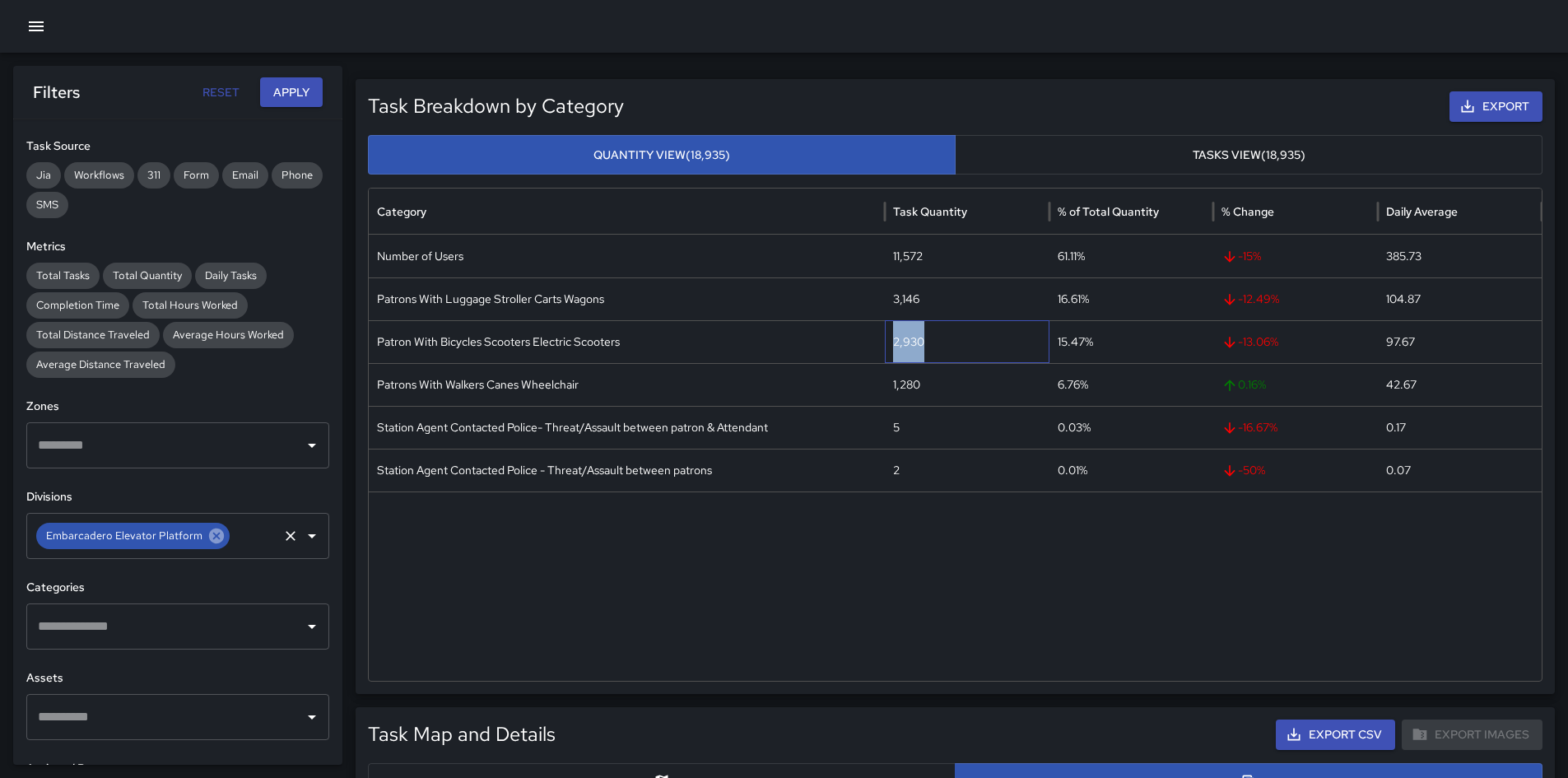
click at [215, 542] on icon at bounding box center [216, 537] width 18 height 18
click at [215, 542] on input "text" at bounding box center [165, 536] width 263 height 31
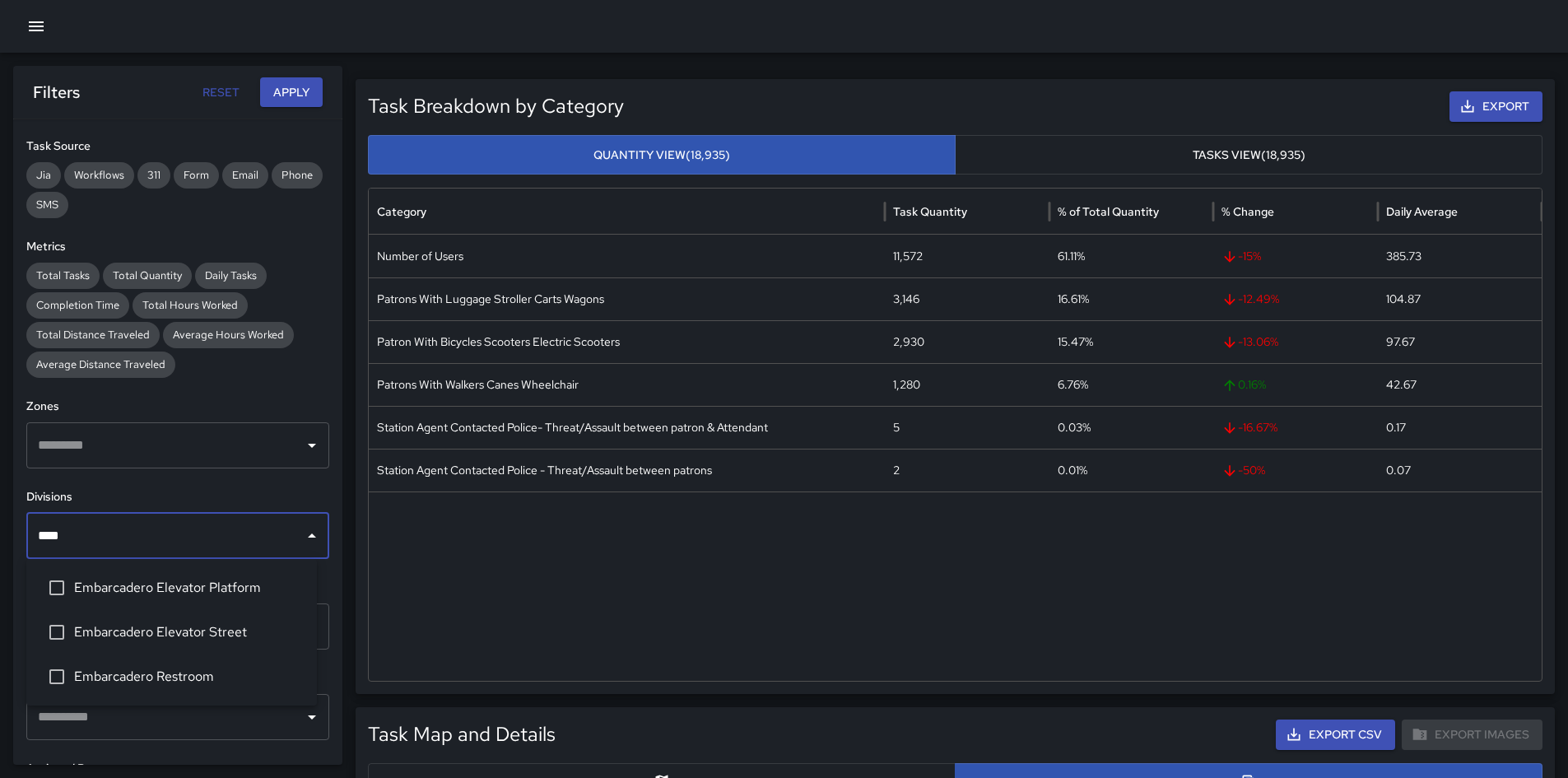
type input "*****"
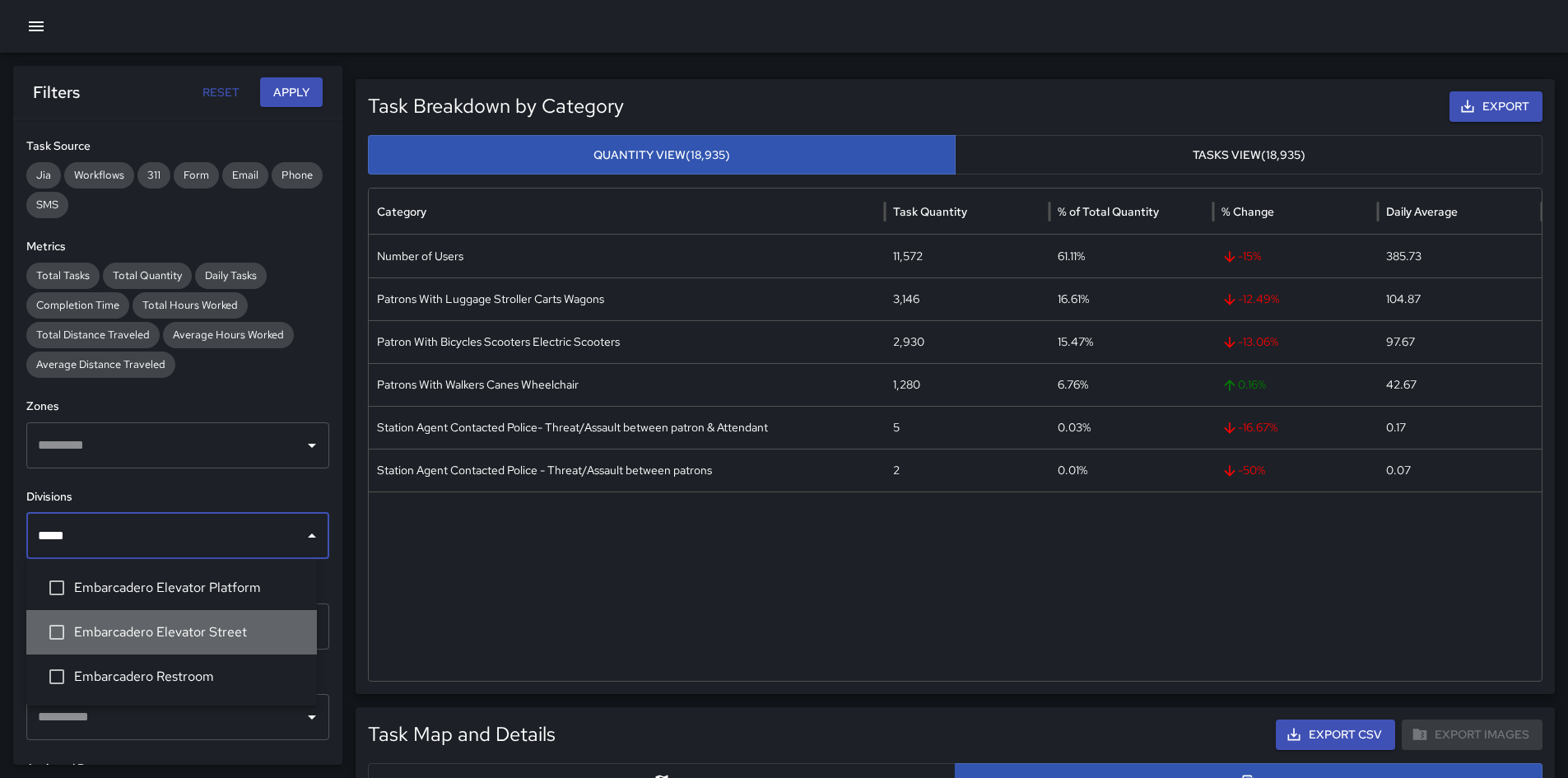
click at [207, 547] on span "Embarcadero Elevator Street" at bounding box center [189, 632] width 230 height 20
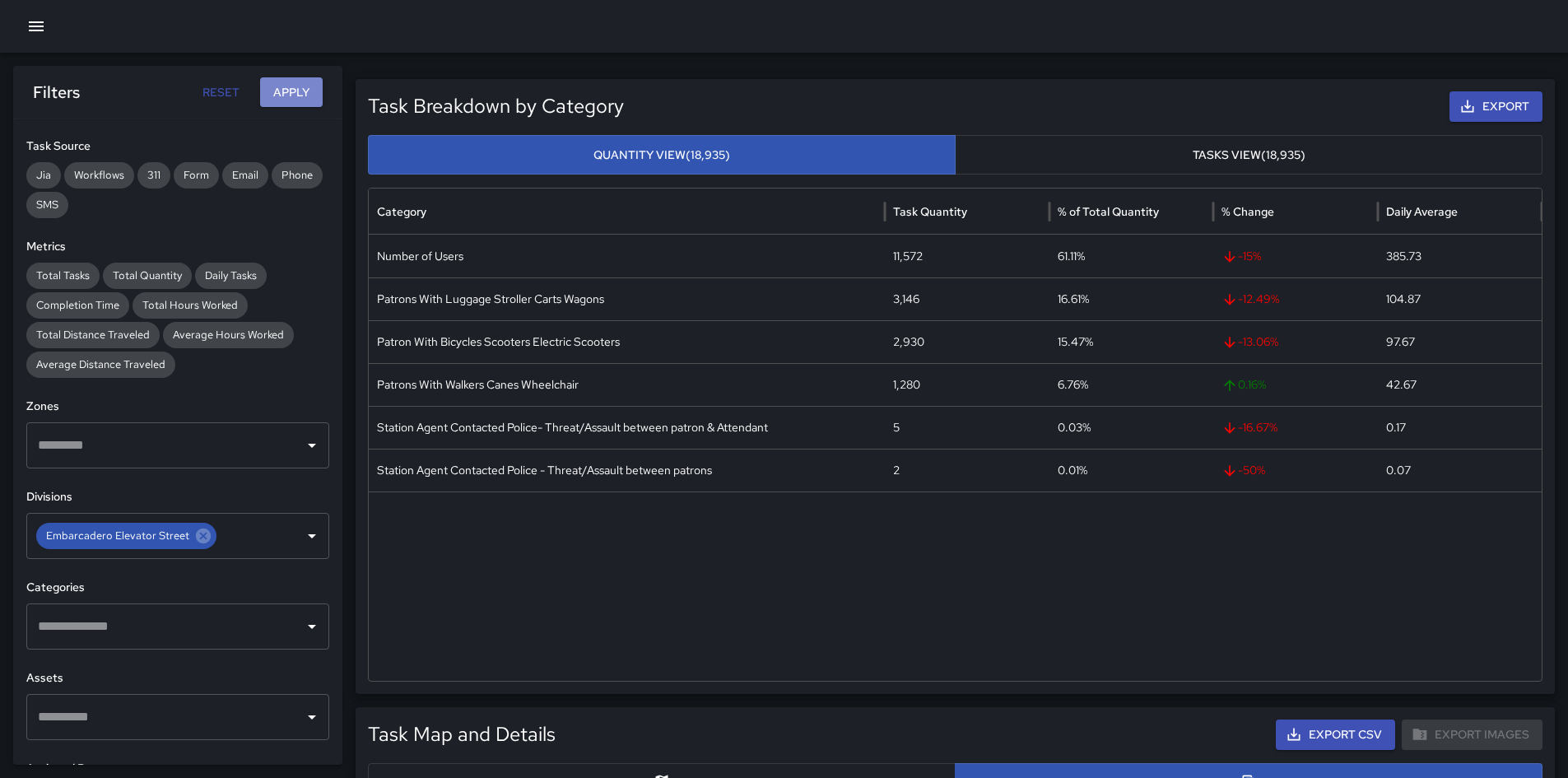
click at [284, 83] on button "Apply" at bounding box center [291, 92] width 63 height 30
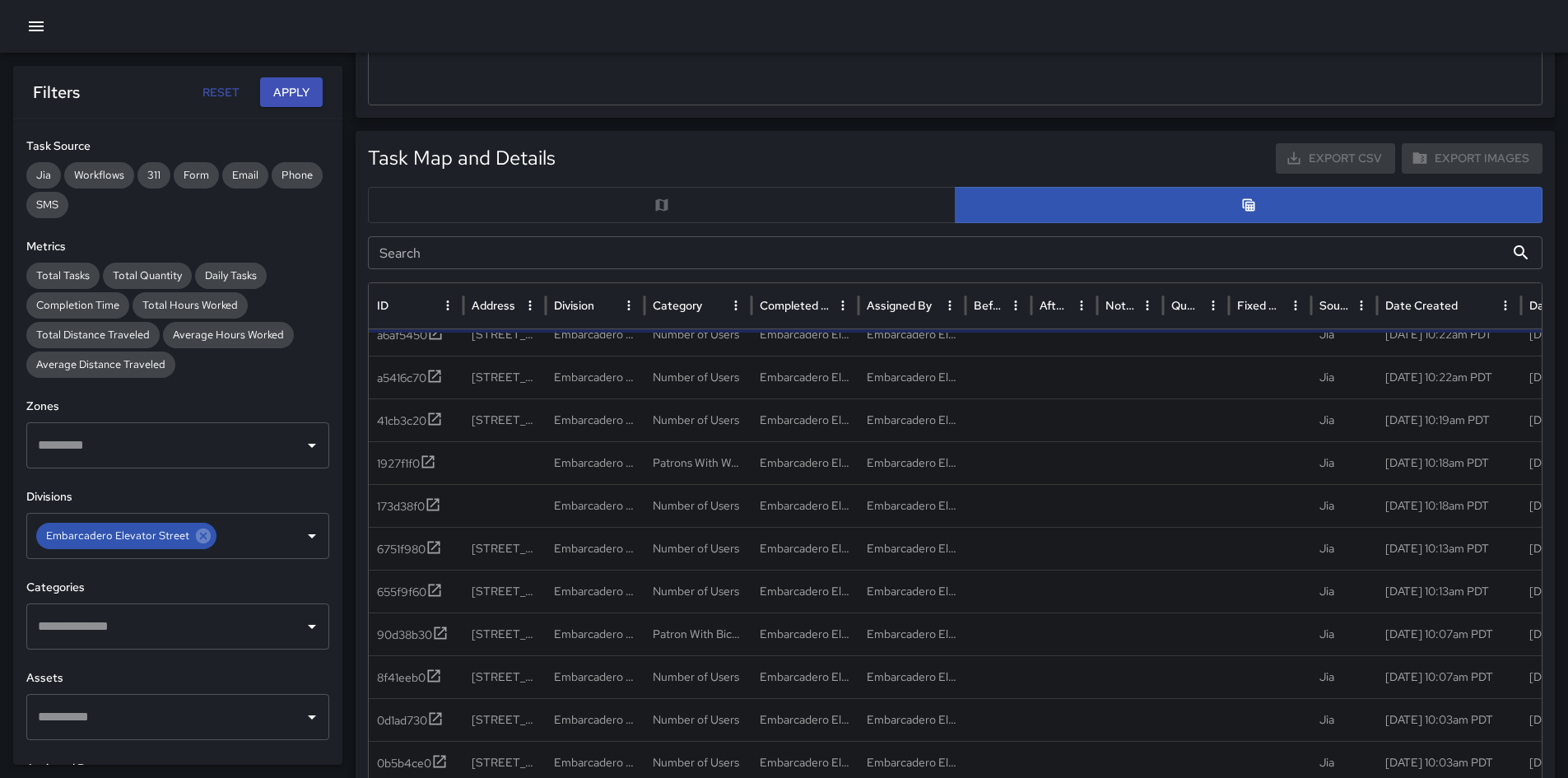
scroll to position [905, 0]
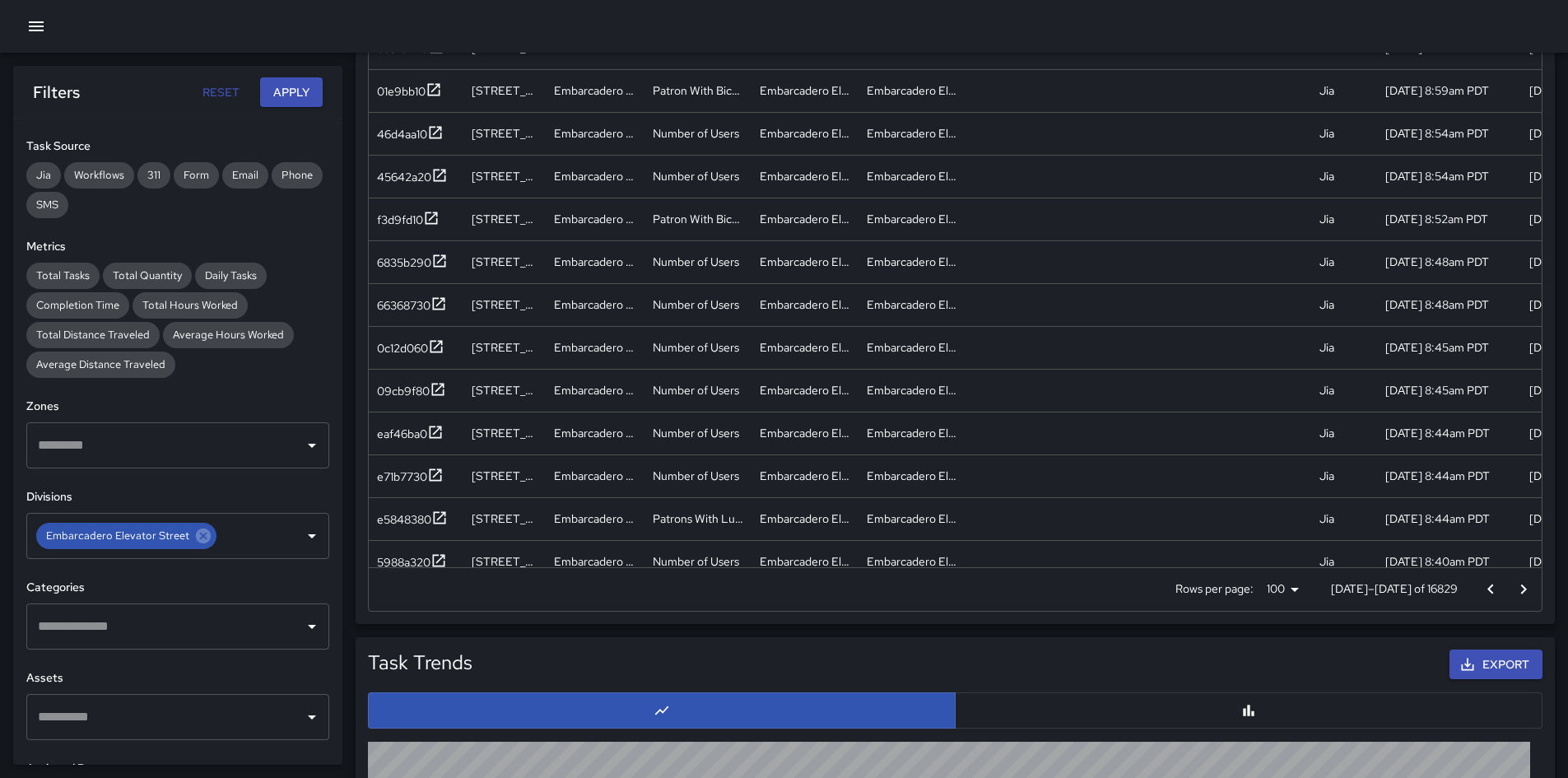
click at [1053, 547] on p "[DATE]–[DATE] of 16829" at bounding box center [1394, 589] width 127 height 17
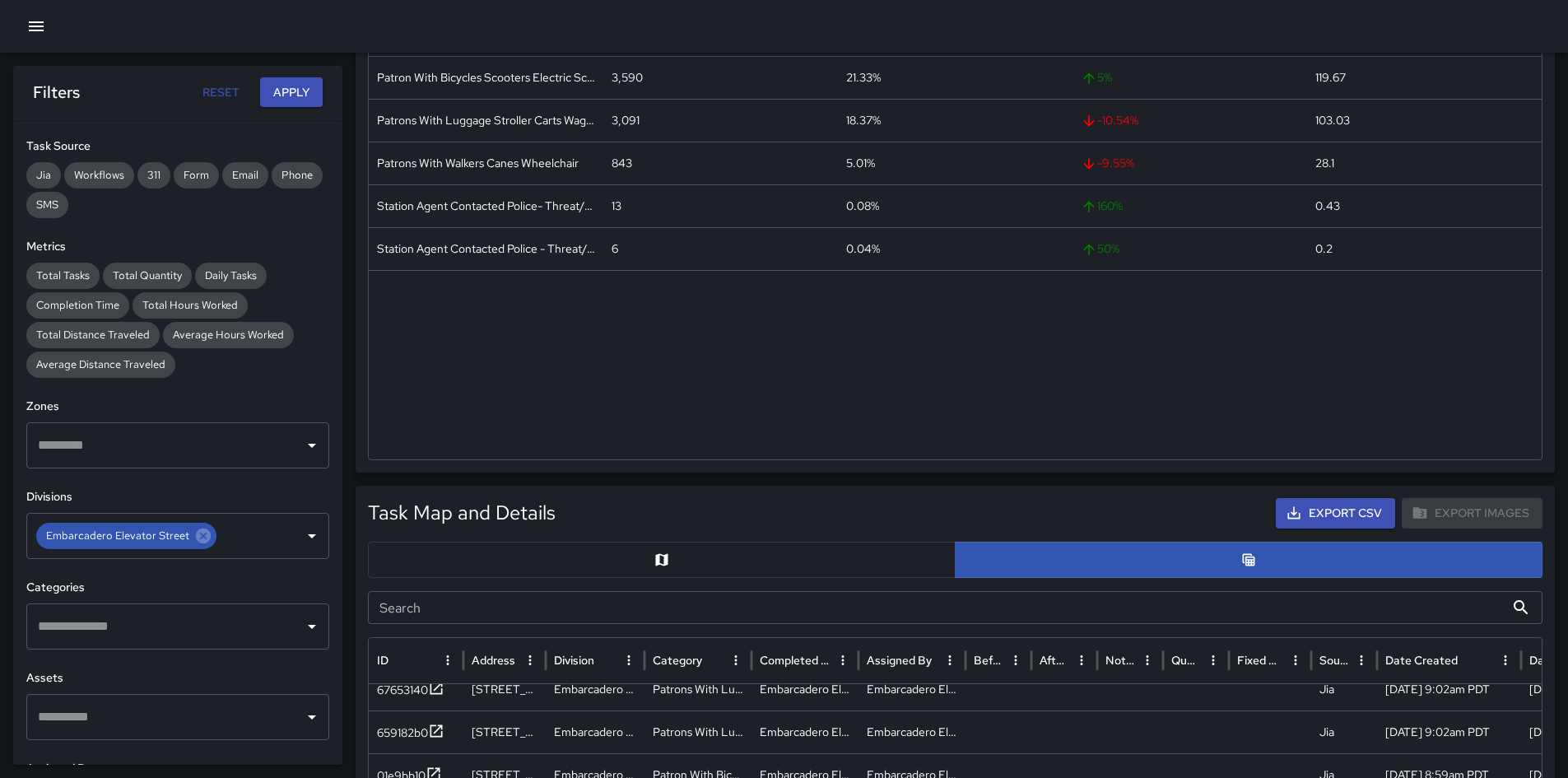
scroll to position [0, 0]
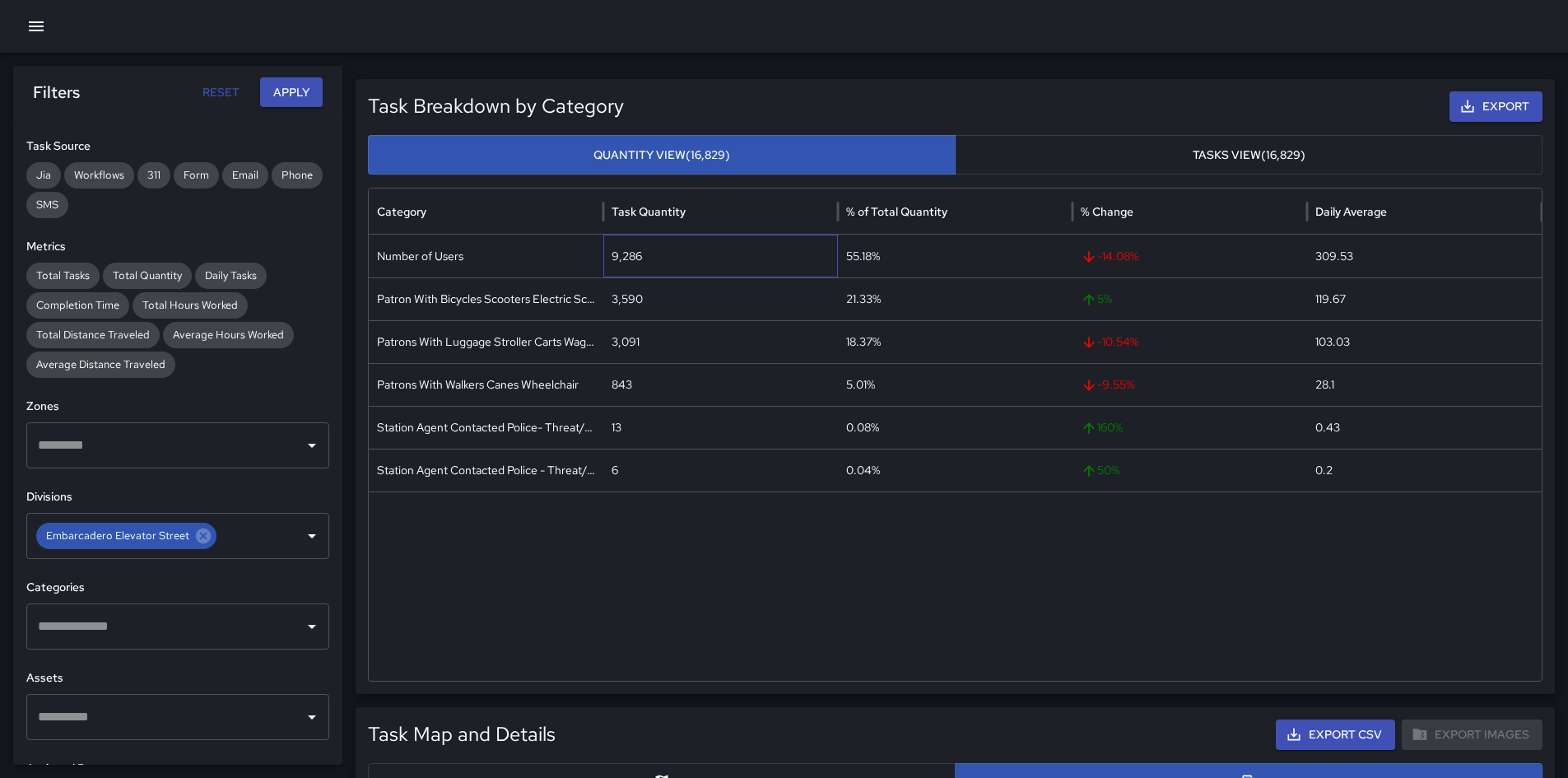
click at [624, 262] on div "9,286" at bounding box center [721, 256] width 235 height 43
click at [627, 301] on div "3,590" at bounding box center [721, 298] width 235 height 43
click at [626, 301] on div "3,590" at bounding box center [721, 298] width 235 height 43
click at [510, 343] on div "Patrons With Luggage Stroller Carts Wagons" at bounding box center [486, 341] width 235 height 43
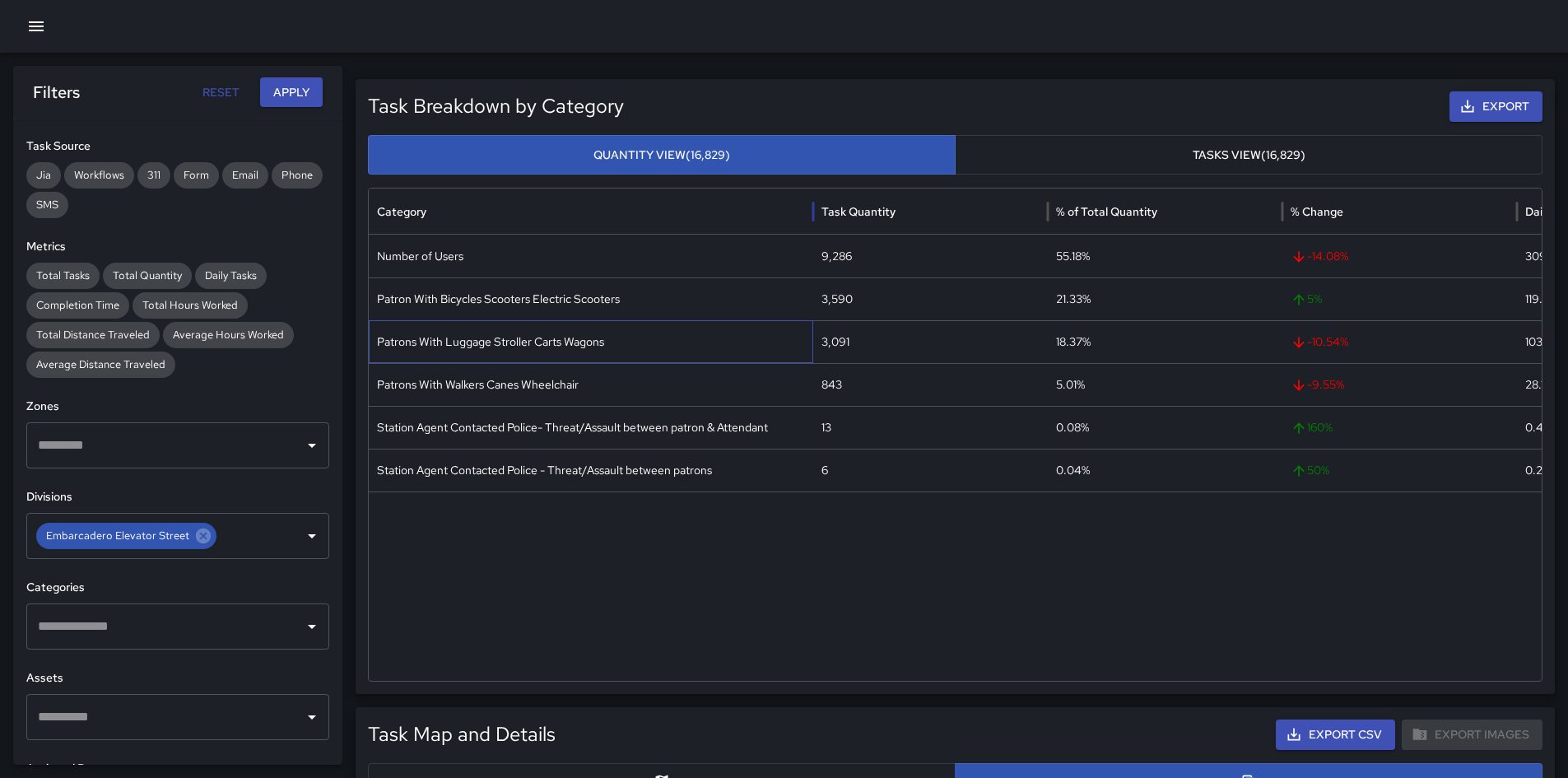
drag, startPoint x: 602, startPoint y: 205, endPoint x: 813, endPoint y: 224, distance: 211.9
click at [812, 224] on div at bounding box center [813, 211] width 8 height 46
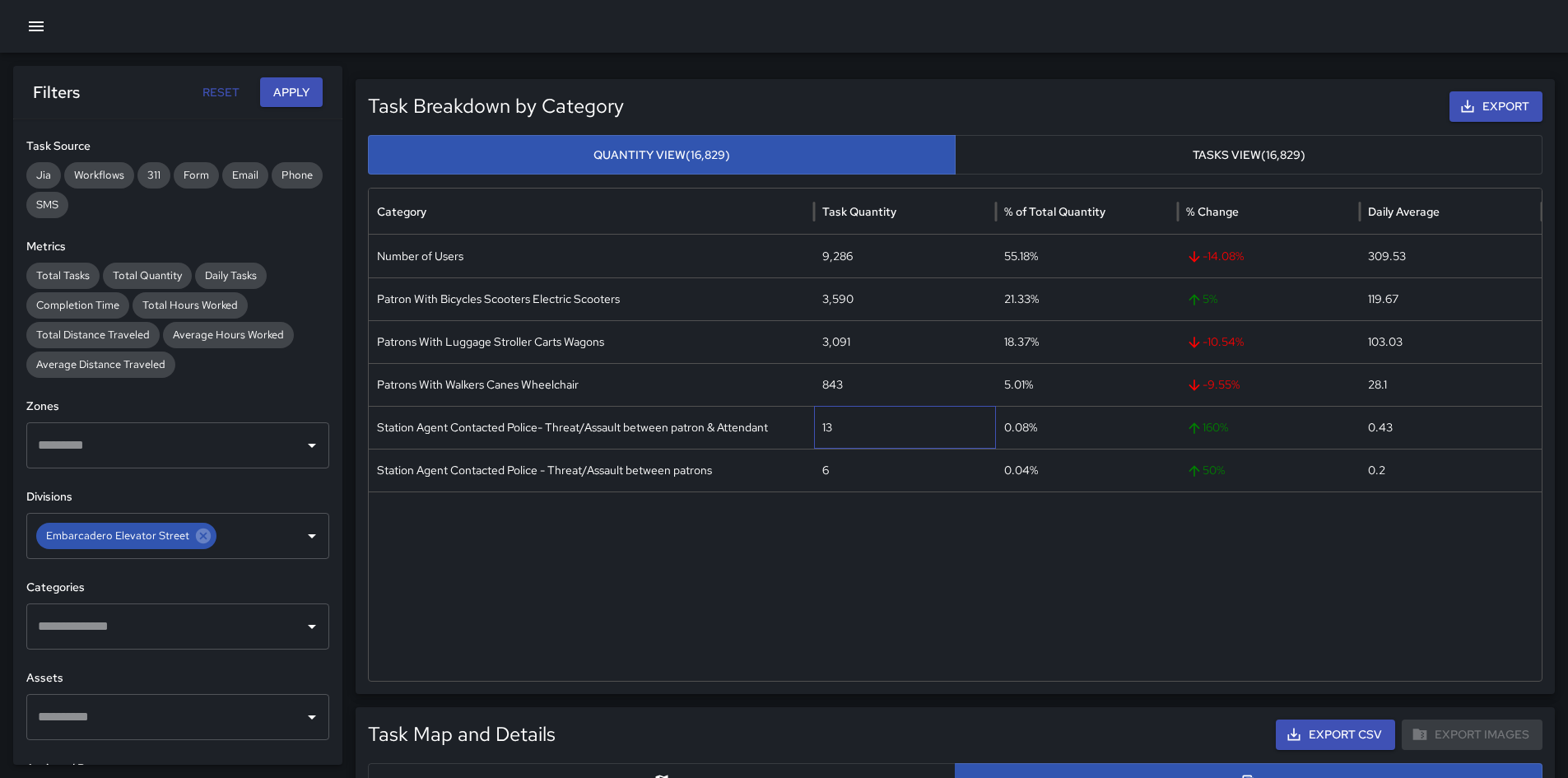
click at [833, 427] on div "13" at bounding box center [904, 427] width 182 height 43
click at [251, 531] on input "text" at bounding box center [247, 536] width 57 height 31
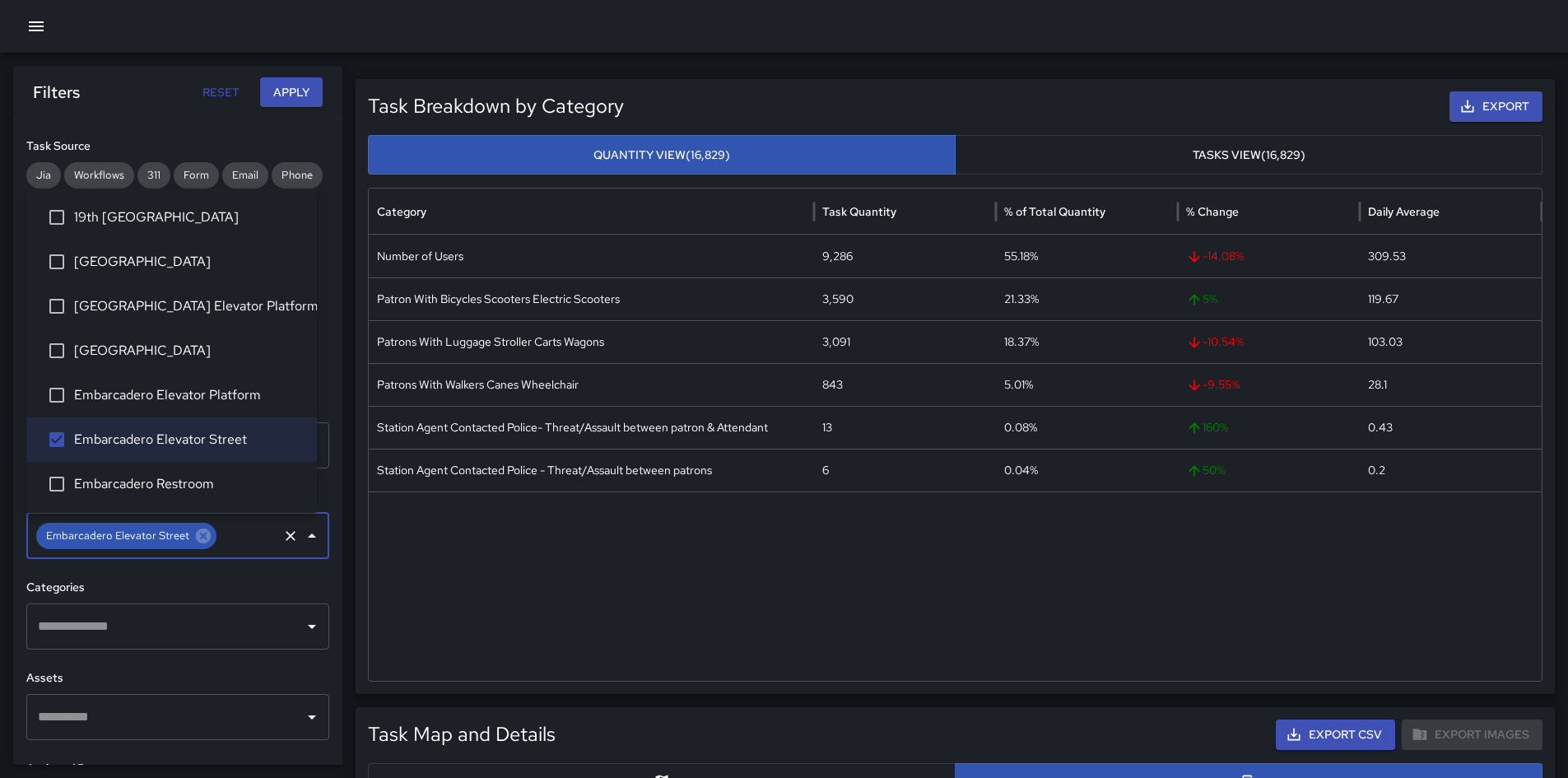
click at [247, 401] on span "Embarcadero Elevator Platform" at bounding box center [189, 396] width 230 height 20
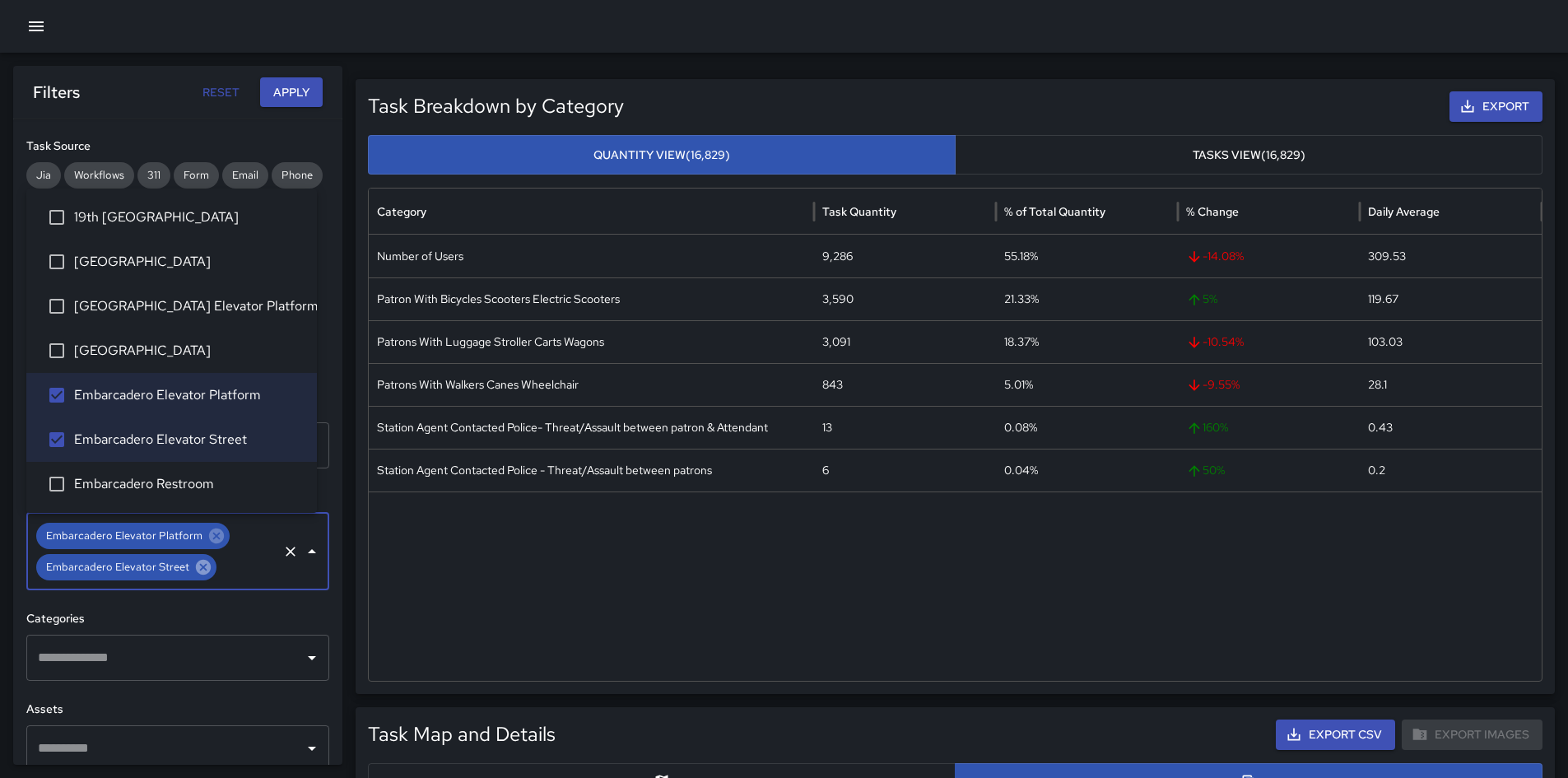
click at [205, 547] on icon at bounding box center [204, 568] width 15 height 15
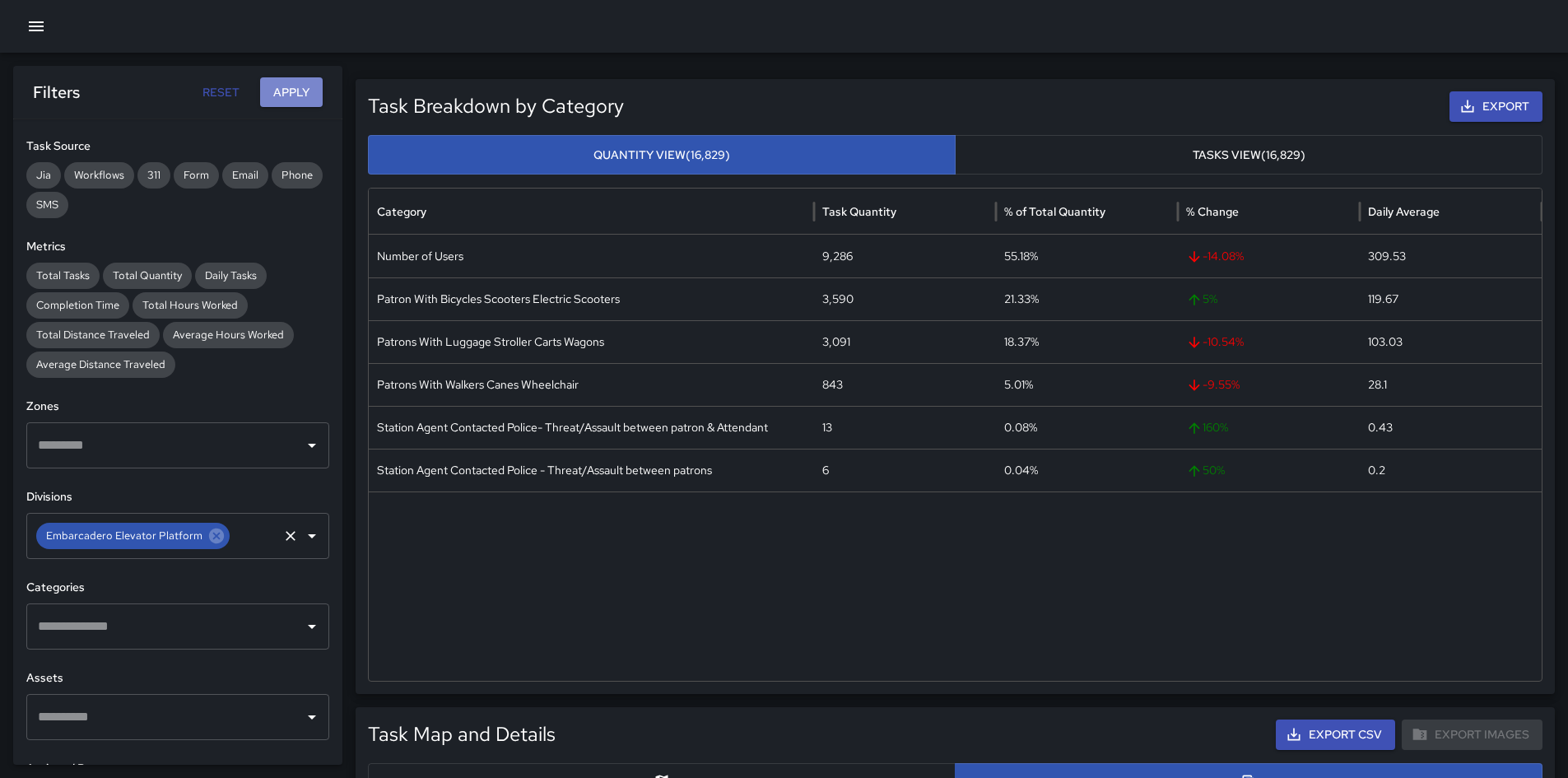
click at [275, 88] on button "Apply" at bounding box center [291, 92] width 63 height 30
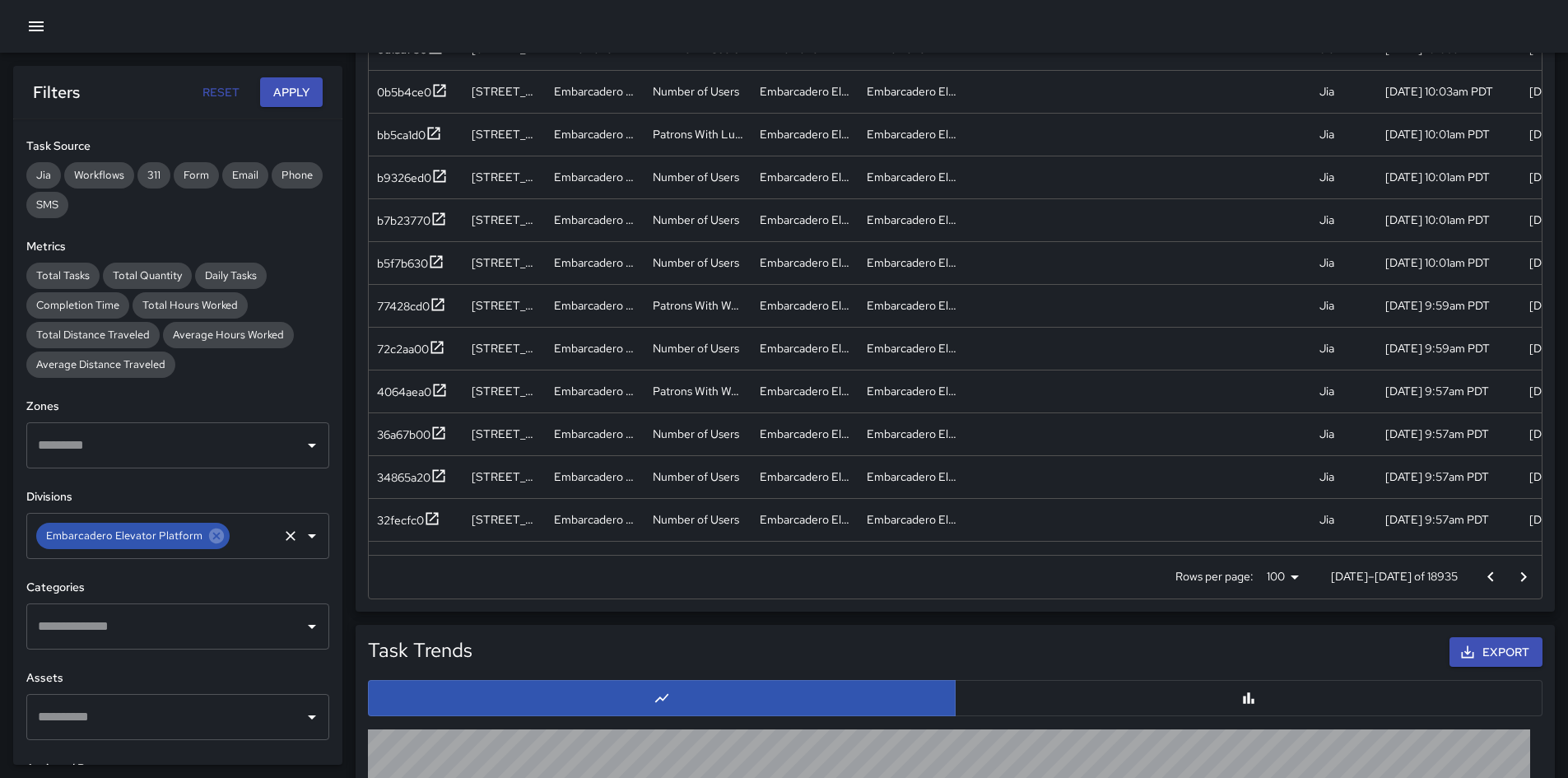
scroll to position [1071, 0]
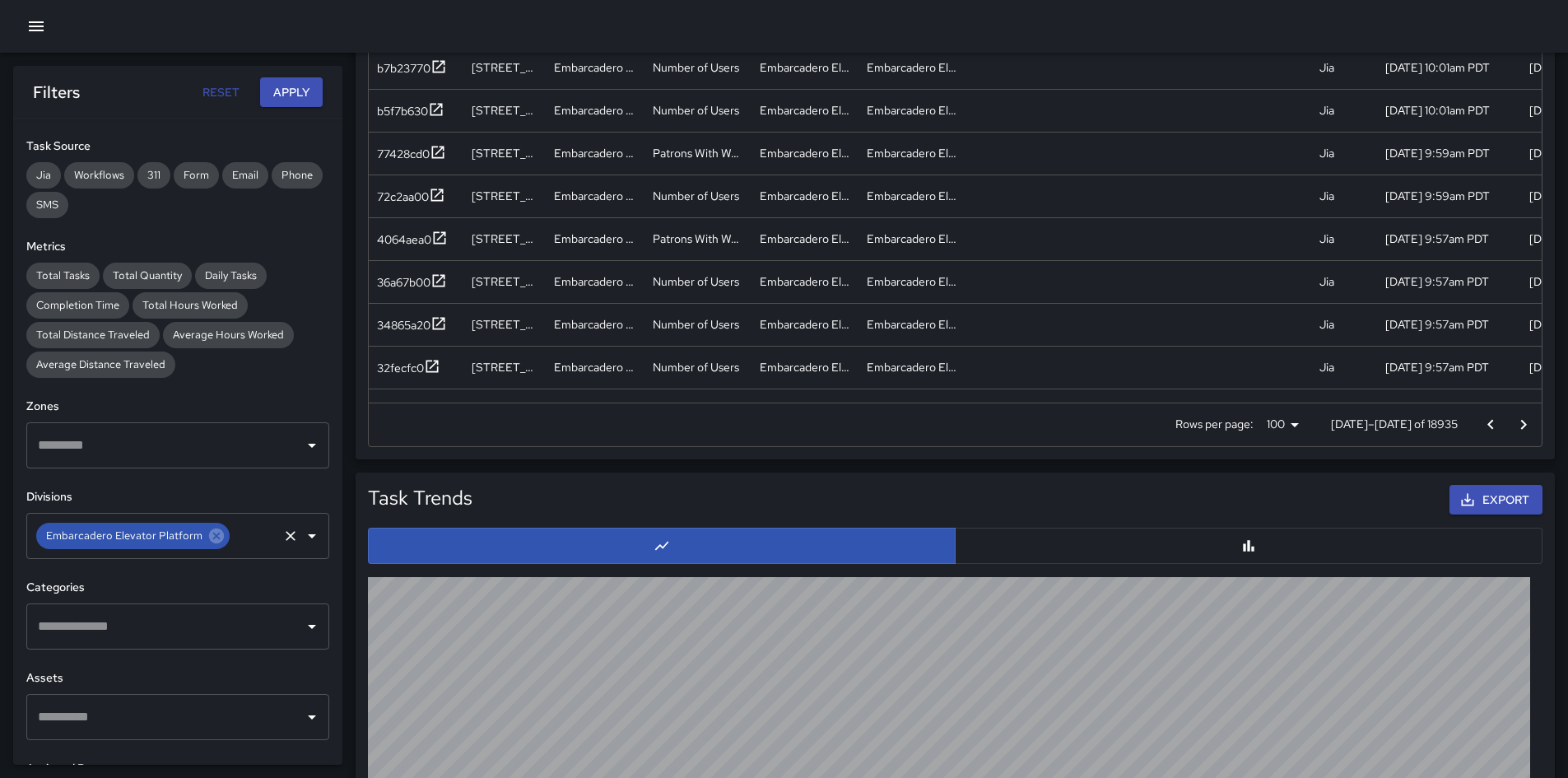
click at [1053, 426] on p "[DATE]–[DATE] of 18935" at bounding box center [1394, 424] width 127 height 17
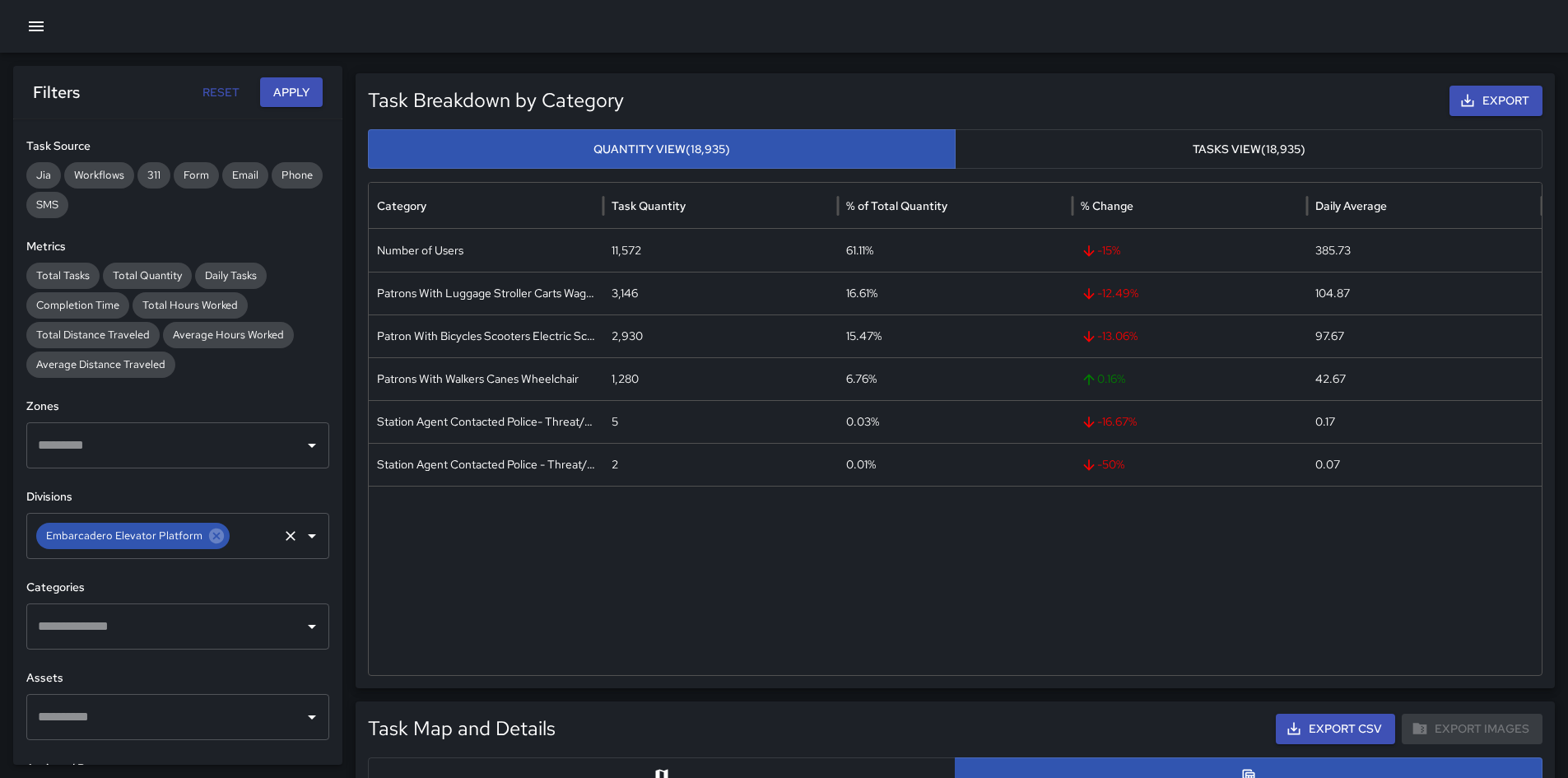
scroll to position [0, 0]
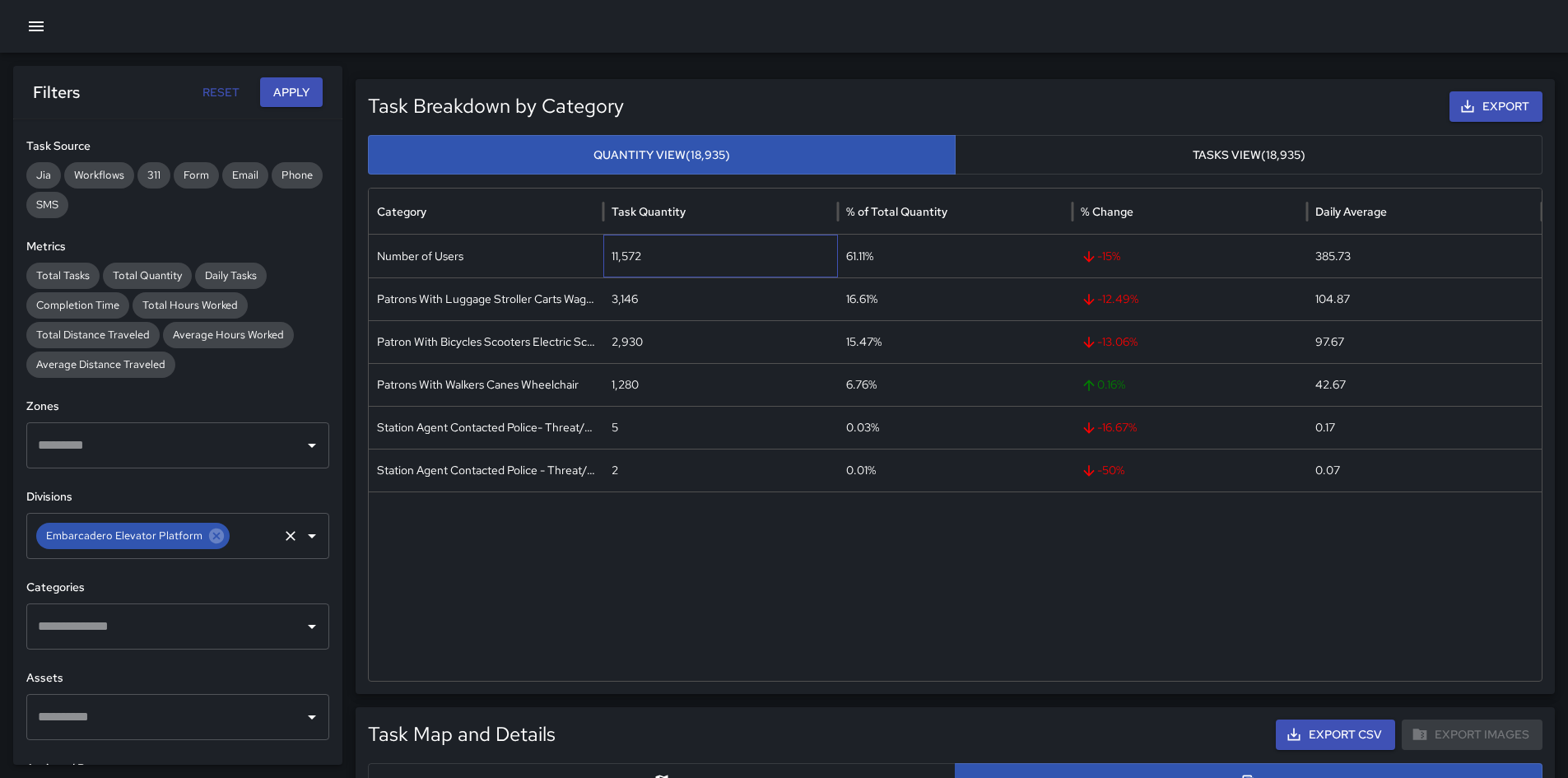
click at [626, 257] on div "11,572" at bounding box center [721, 256] width 235 height 43
click at [625, 300] on div "3,146" at bounding box center [721, 298] width 235 height 43
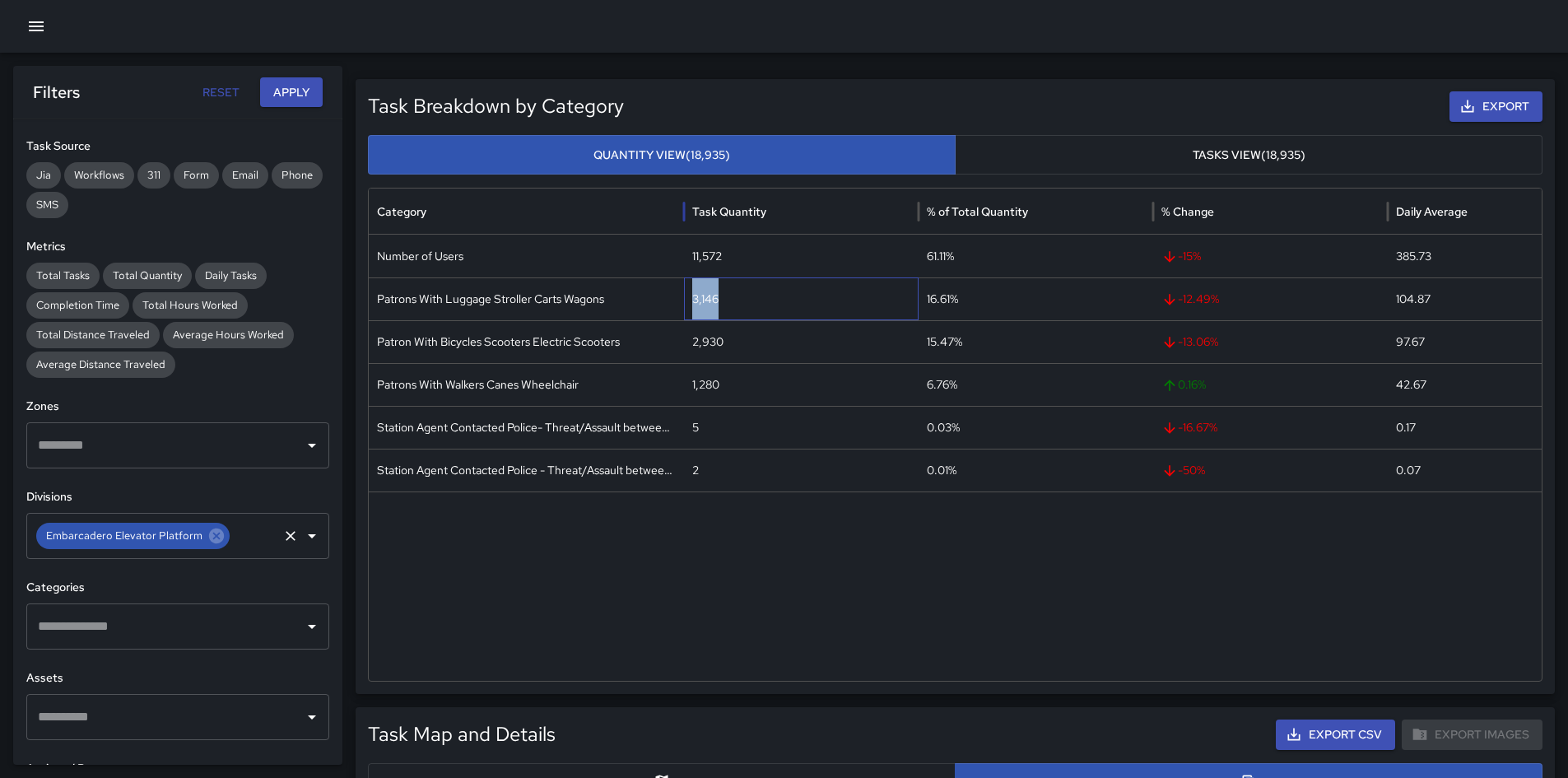
drag, startPoint x: 602, startPoint y: 217, endPoint x: 752, endPoint y: 226, distance: 150.3
click at [688, 226] on div at bounding box center [684, 211] width 8 height 46
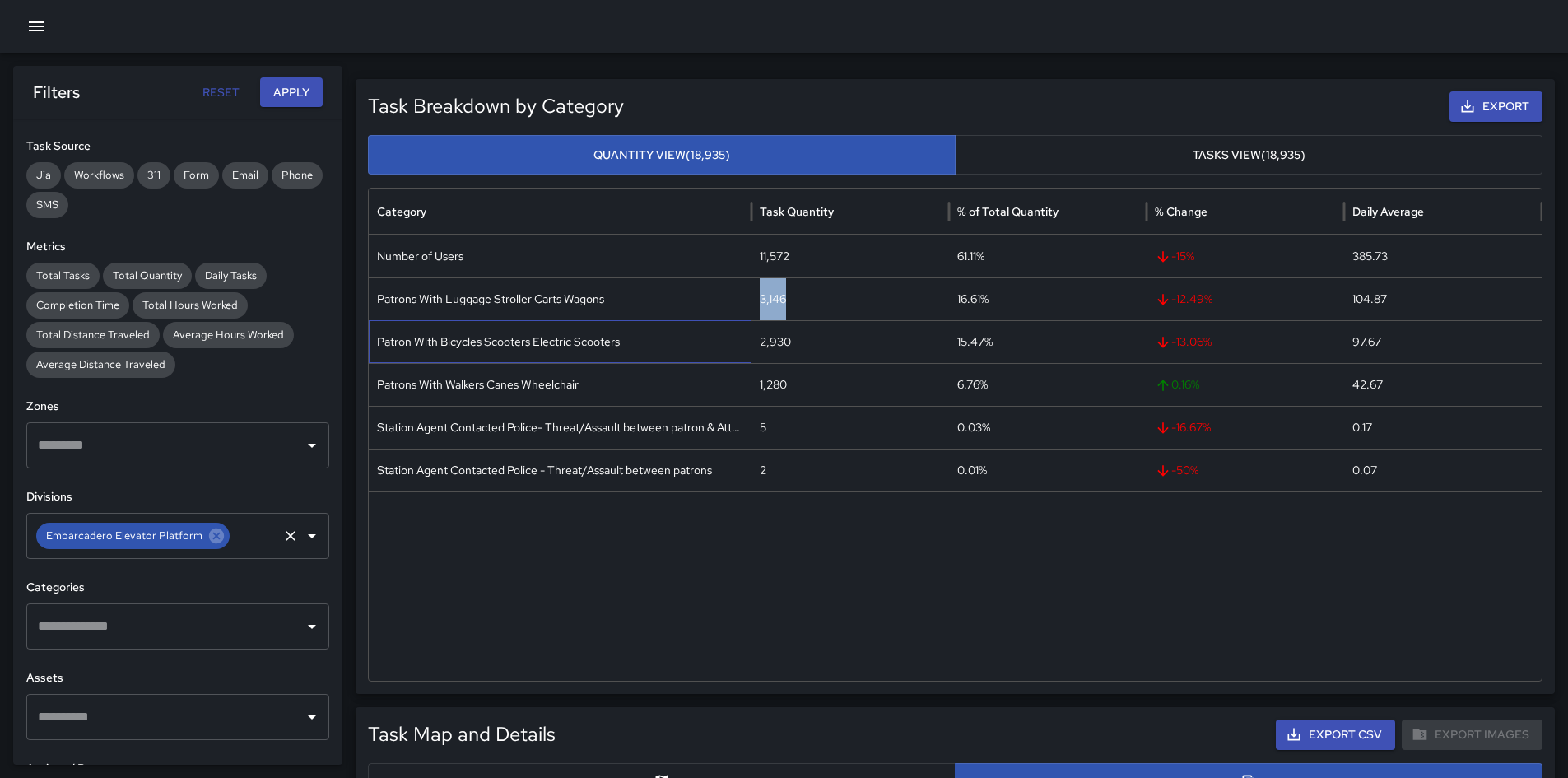
click at [598, 346] on div "Patron With Bicycles Scooters Electric Scooters" at bounding box center [560, 341] width 383 height 43
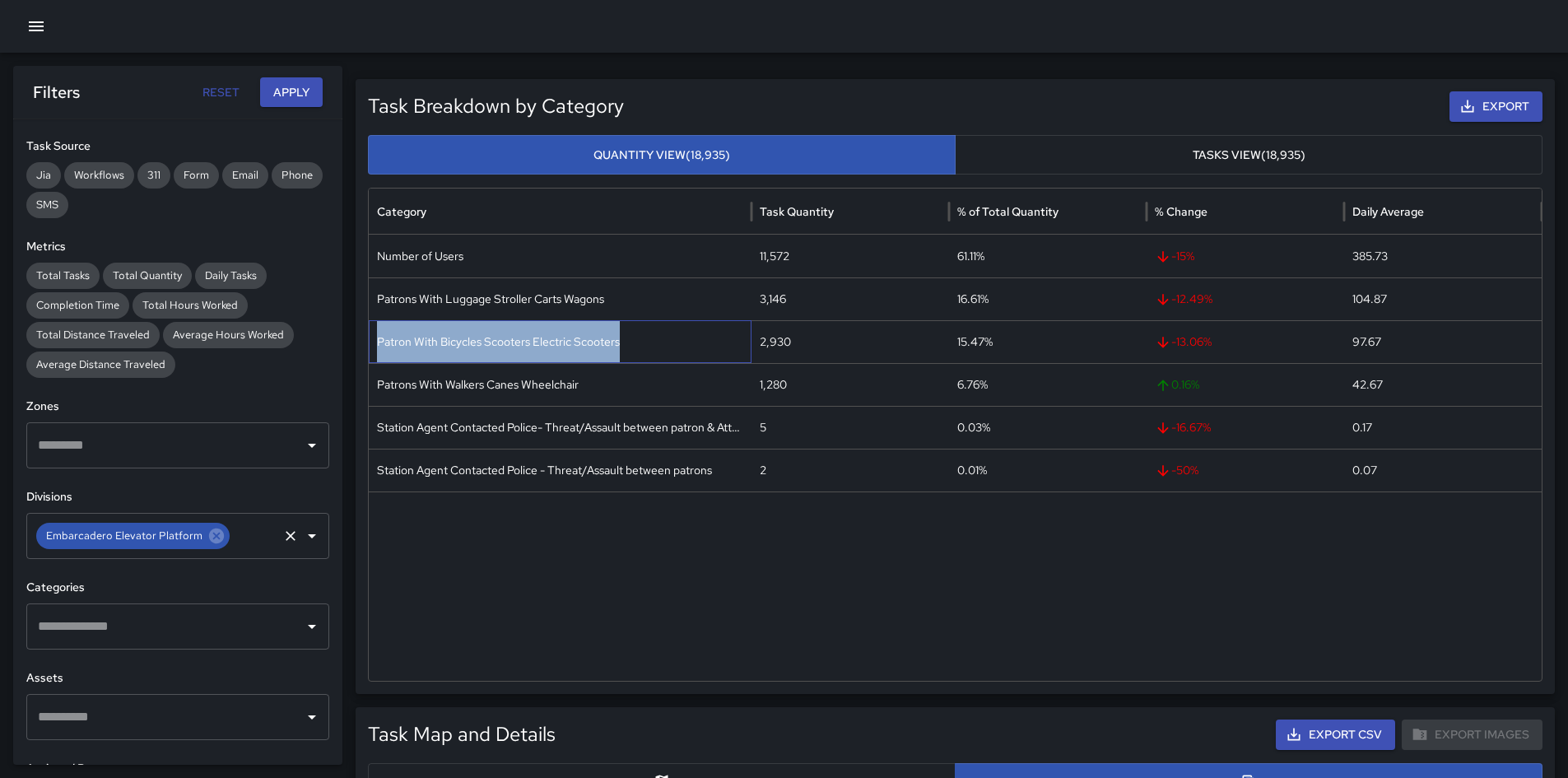
click at [598, 346] on div "Patron With Bicycles Scooters Electric Scooters" at bounding box center [560, 341] width 383 height 43
click at [776, 339] on div "2,930" at bounding box center [851, 341] width 198 height 43
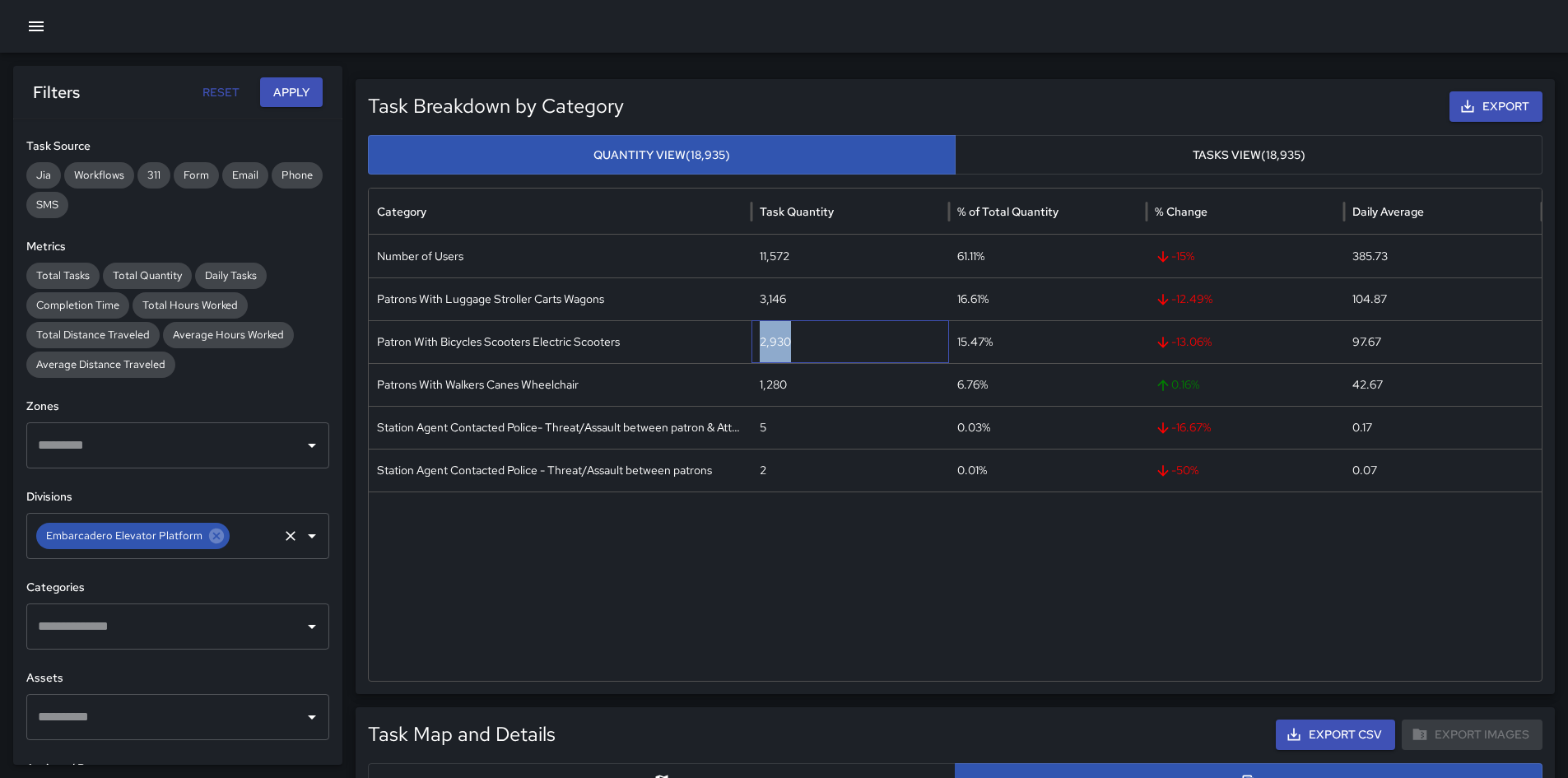
click at [776, 339] on div "2,930" at bounding box center [851, 341] width 198 height 43
click at [485, 391] on div "Patrons With Walkers Canes Wheelchair" at bounding box center [560, 384] width 383 height 43
click at [778, 300] on div "3,146" at bounding box center [851, 298] width 198 height 43
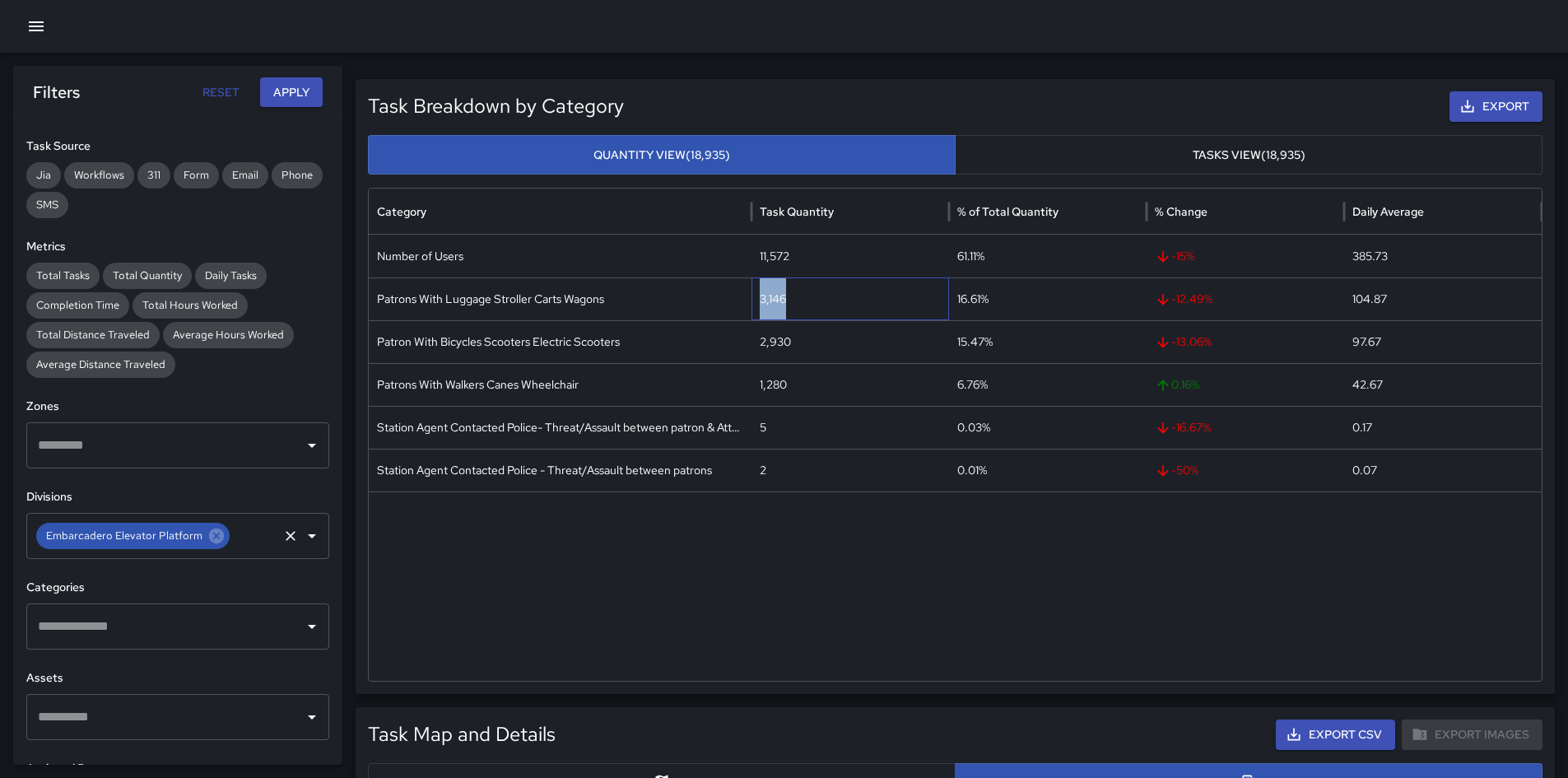
click at [778, 300] on div "3,146" at bounding box center [851, 298] width 198 height 43
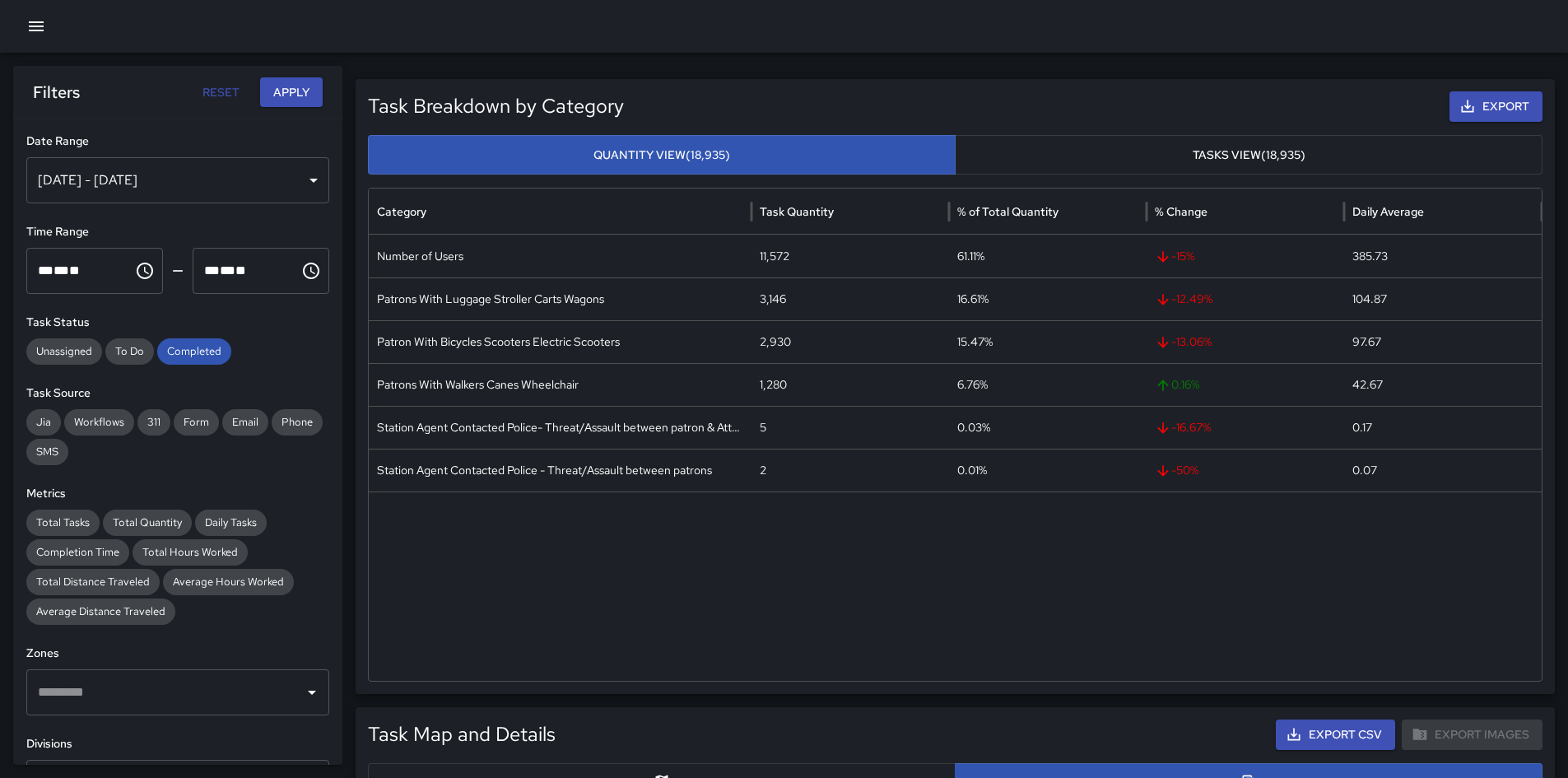
click at [698, 533] on div at bounding box center [955, 586] width 1173 height 189
click at [479, 345] on div "Patron With Bicycles Scooters Electric Scooters" at bounding box center [560, 341] width 383 height 43
click at [786, 340] on div "2,930" at bounding box center [851, 341] width 198 height 43
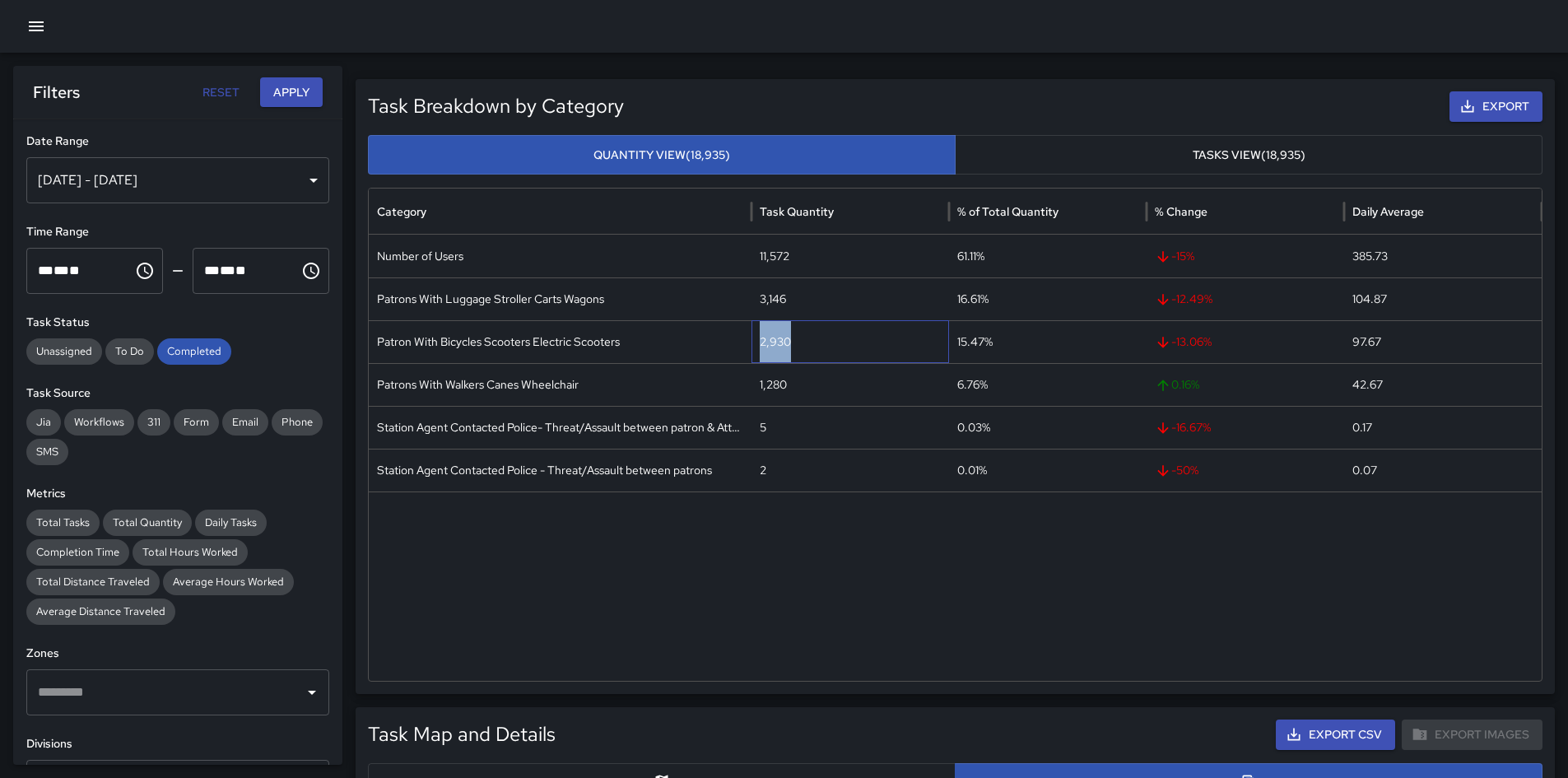
click at [786, 340] on div "2,930" at bounding box center [851, 341] width 198 height 43
click at [543, 387] on div "Patrons With Walkers Canes Wheelchair" at bounding box center [560, 384] width 383 height 43
click at [784, 385] on div "1,280" at bounding box center [851, 384] width 198 height 43
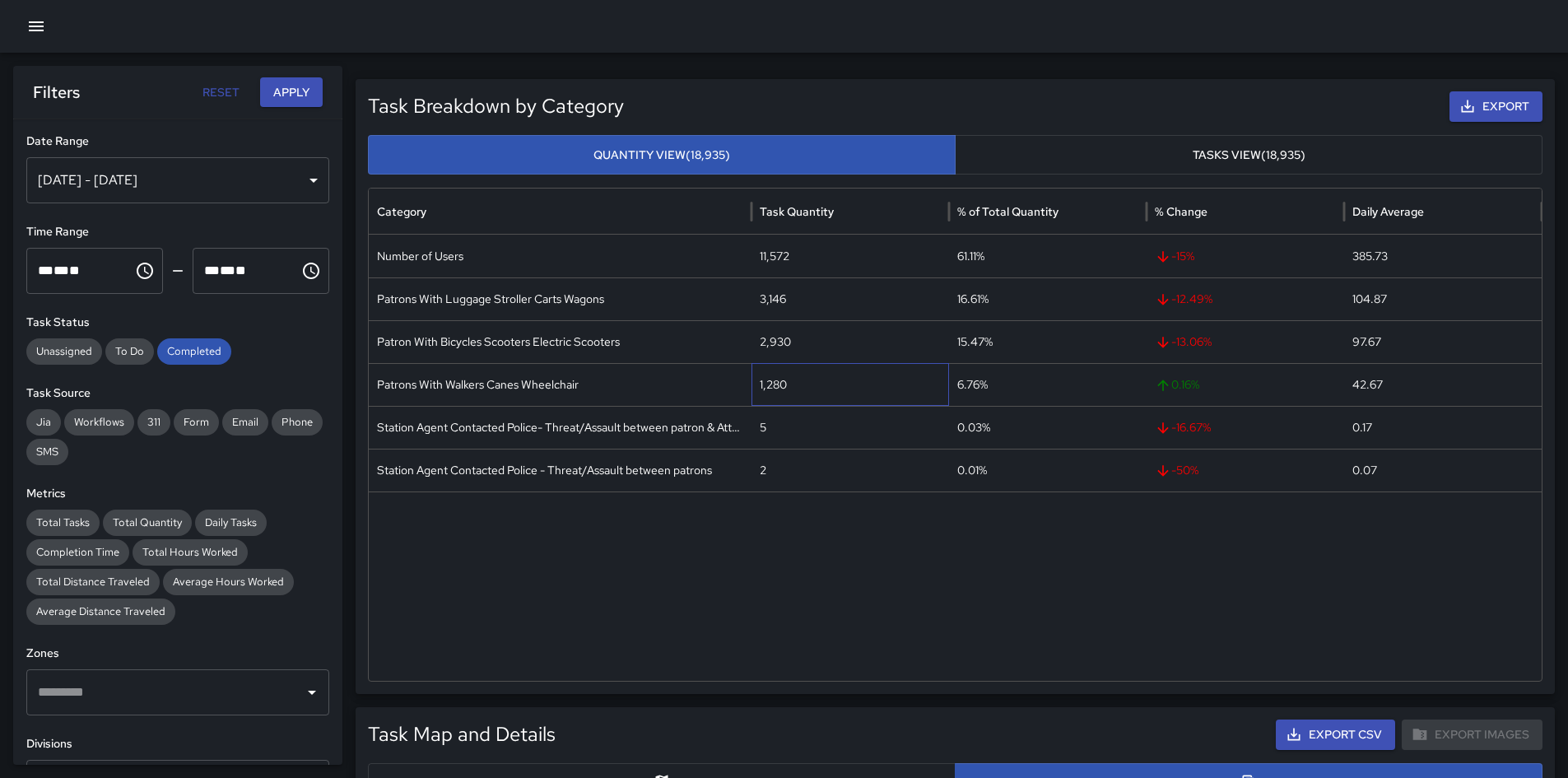
click at [784, 385] on div "1,280" at bounding box center [851, 384] width 198 height 43
click at [777, 386] on div "1,280" at bounding box center [851, 384] width 198 height 43
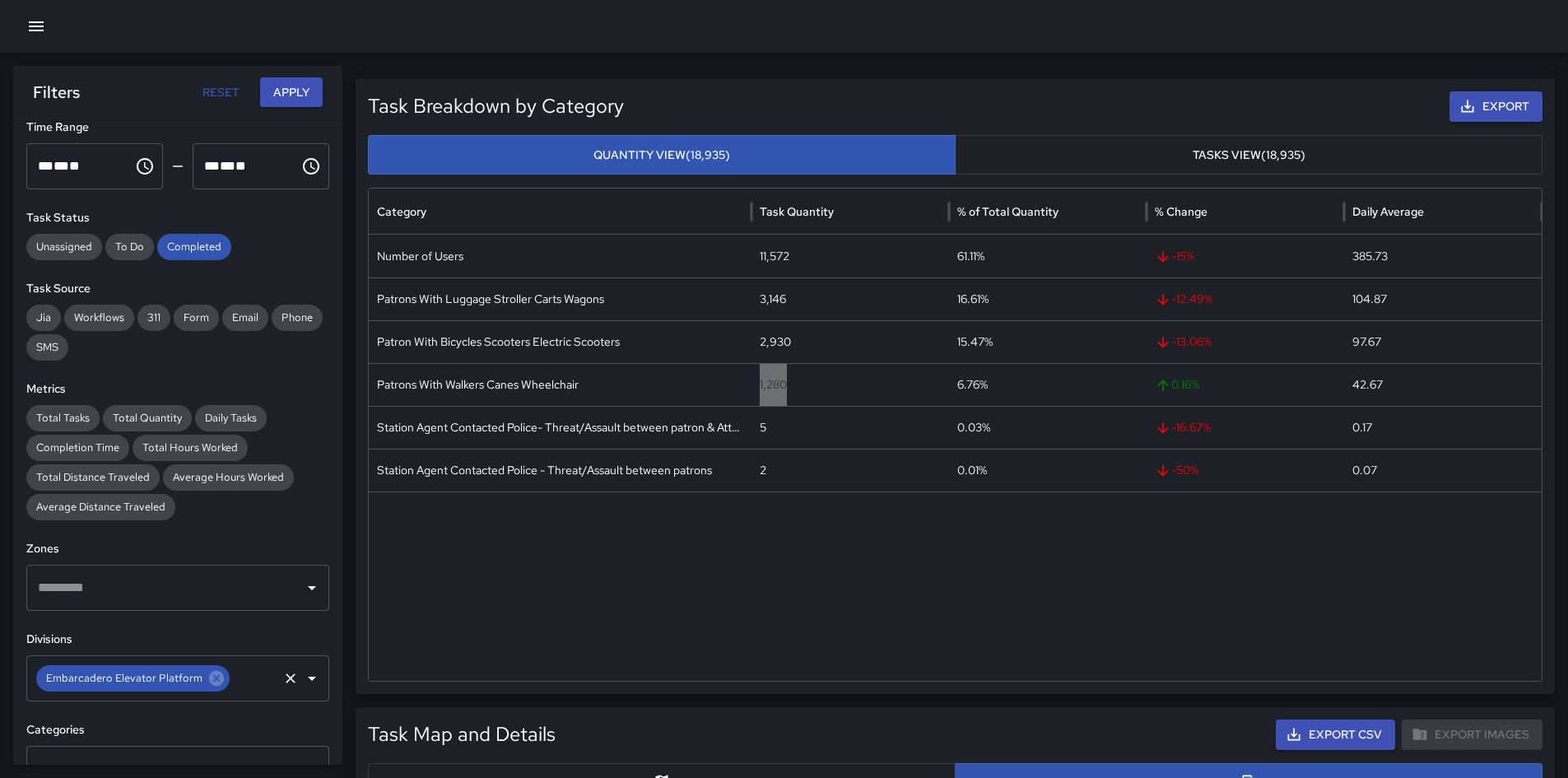
scroll to position [247, 0]
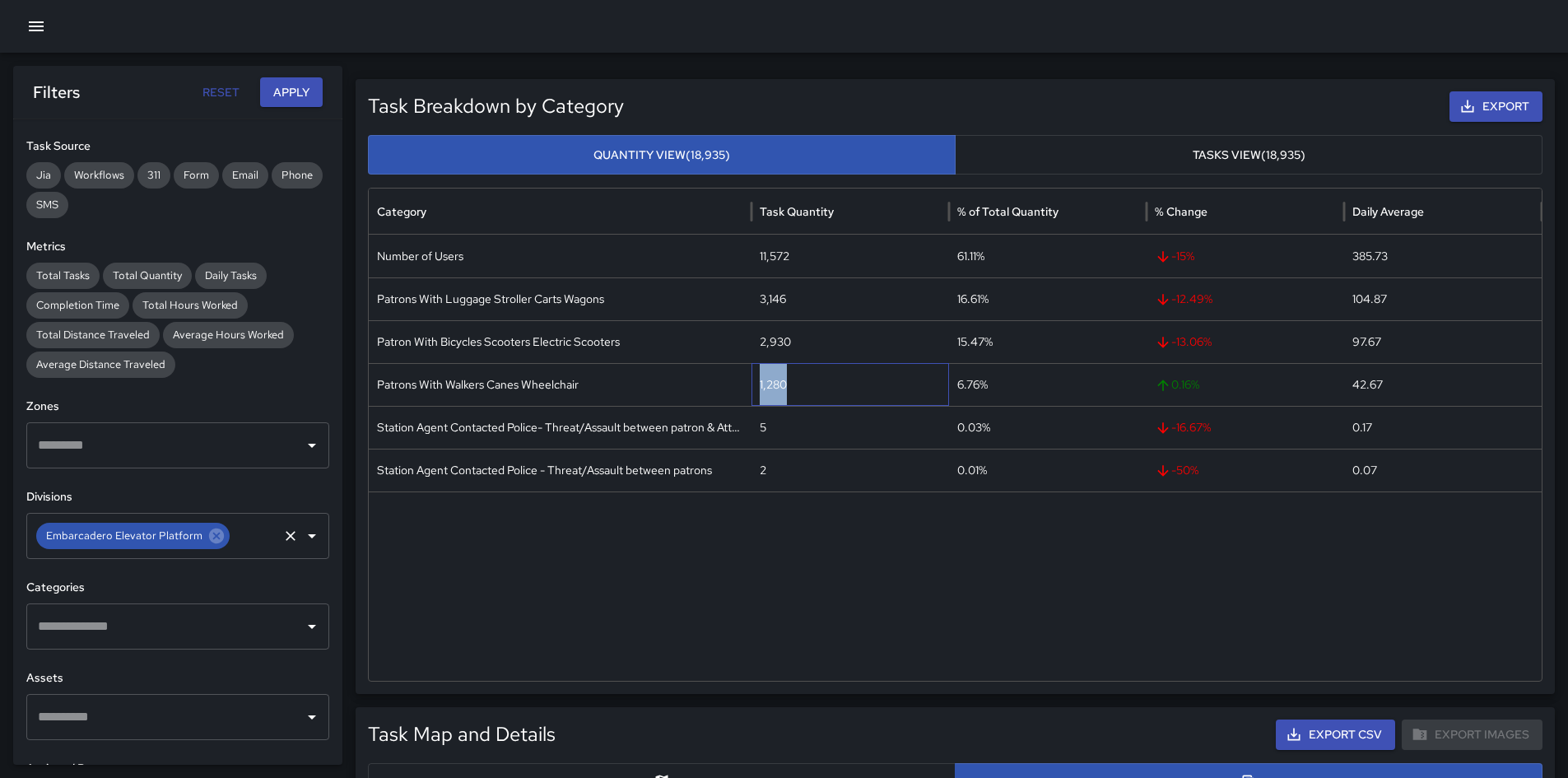
click at [215, 535] on icon at bounding box center [216, 537] width 15 height 15
click at [213, 533] on input "text" at bounding box center [165, 536] width 263 height 31
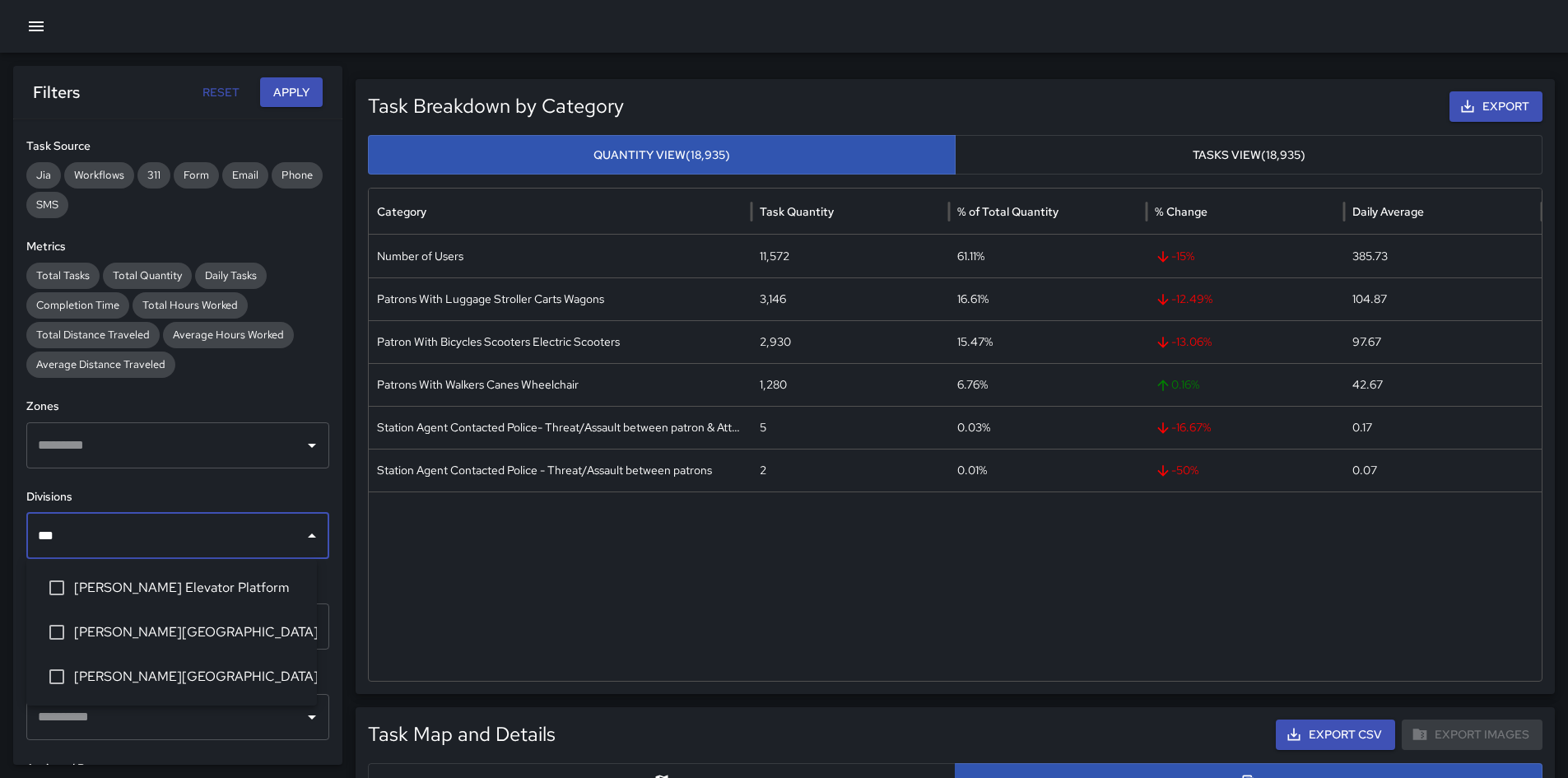
type input "****"
click at [202, 547] on span "[PERSON_NAME][GEOGRAPHIC_DATA]" at bounding box center [189, 632] width 230 height 20
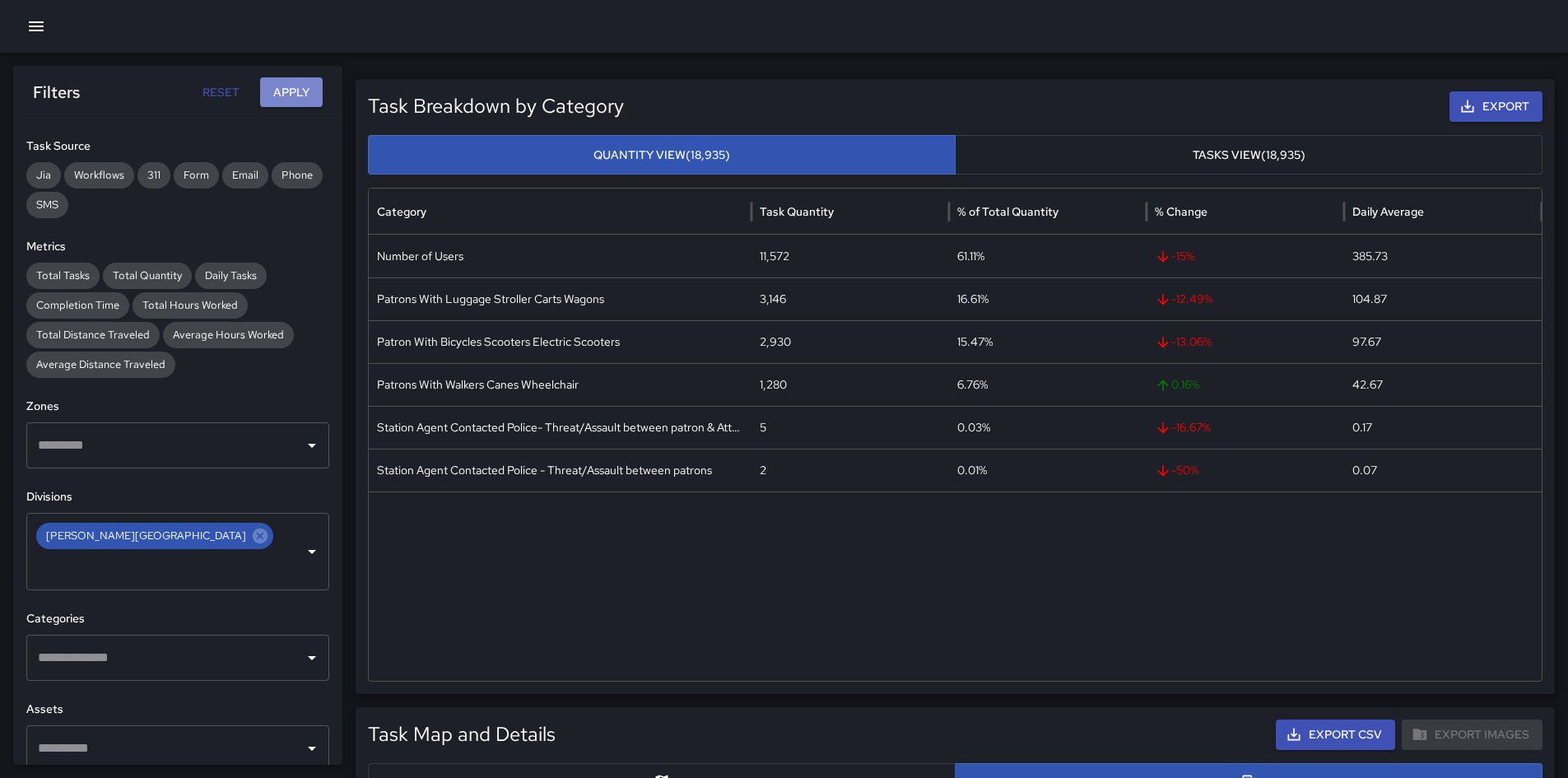
click at [300, 96] on button "Apply" at bounding box center [291, 92] width 63 height 30
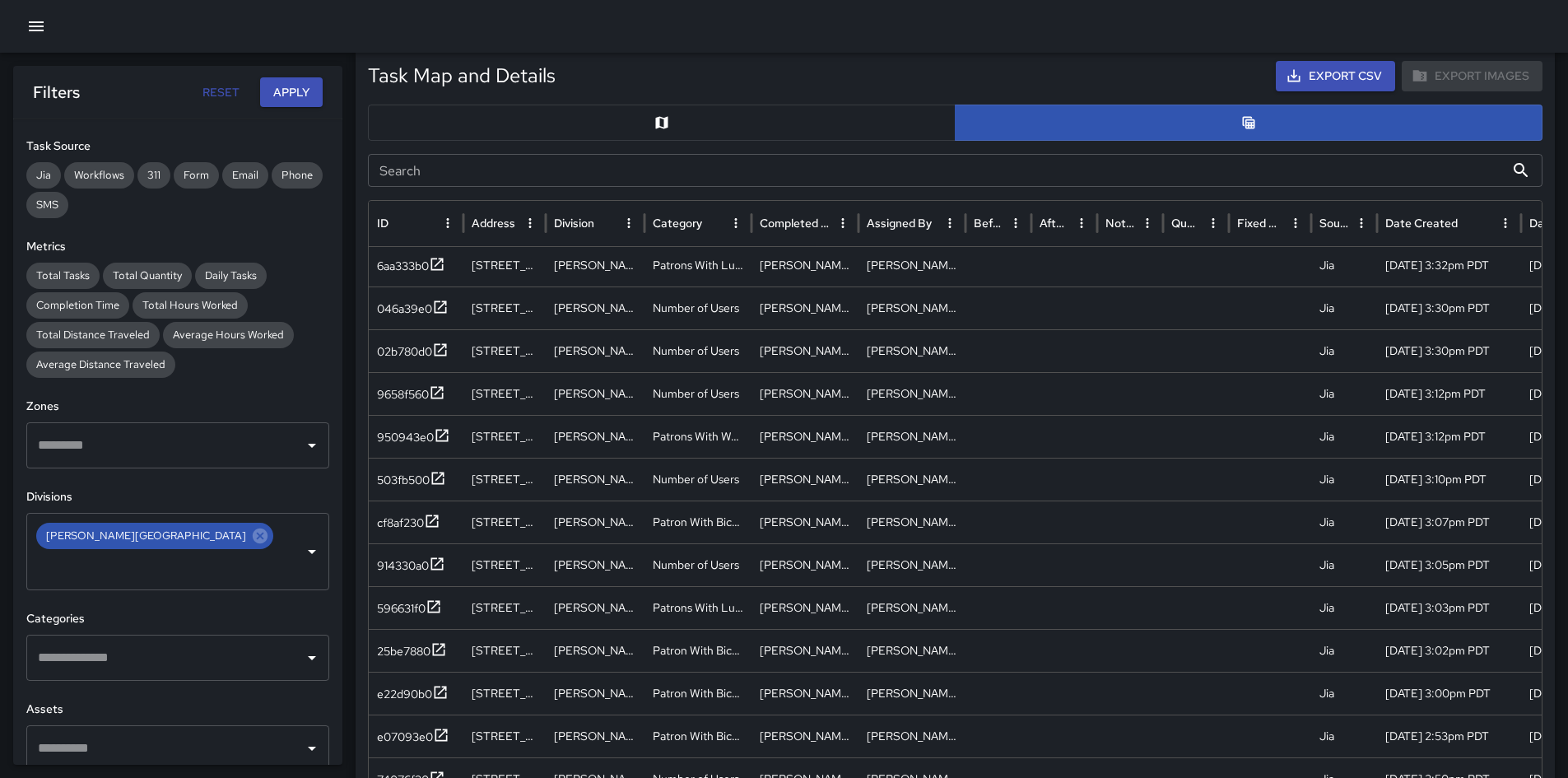
scroll to position [988, 0]
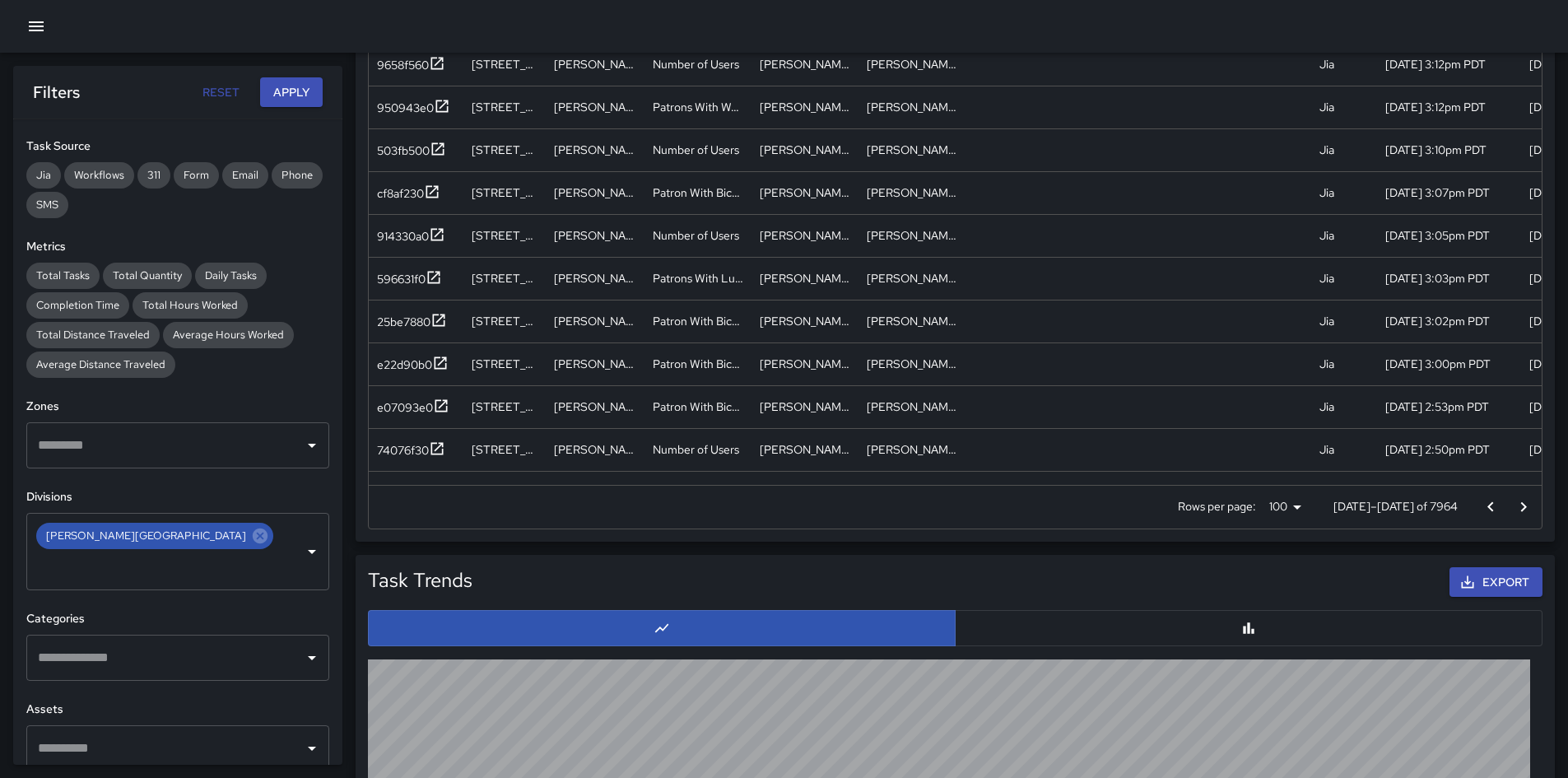
click at [1053, 511] on p "[DATE]–[DATE] of 7964" at bounding box center [1395, 506] width 124 height 17
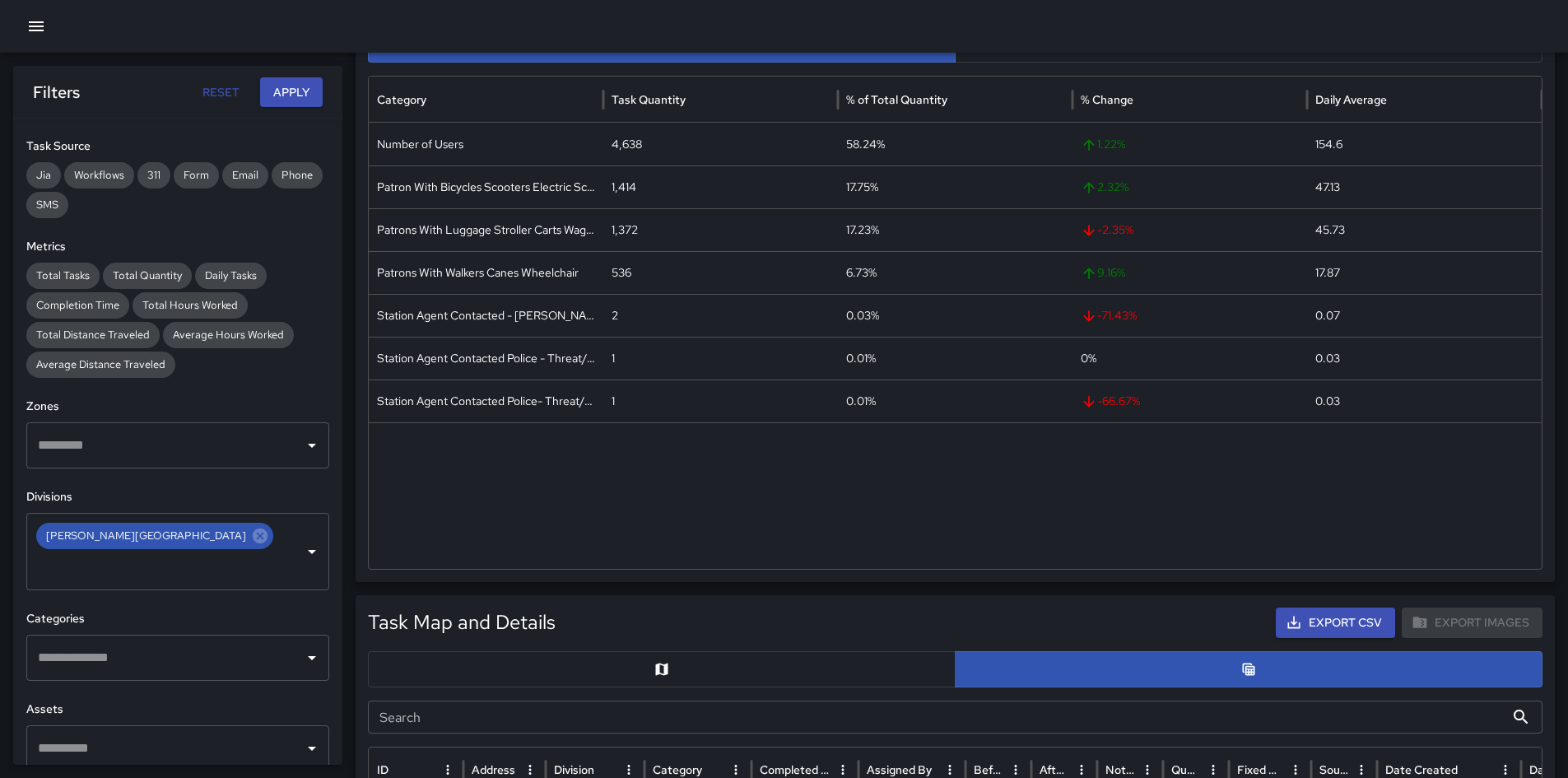
scroll to position [0, 0]
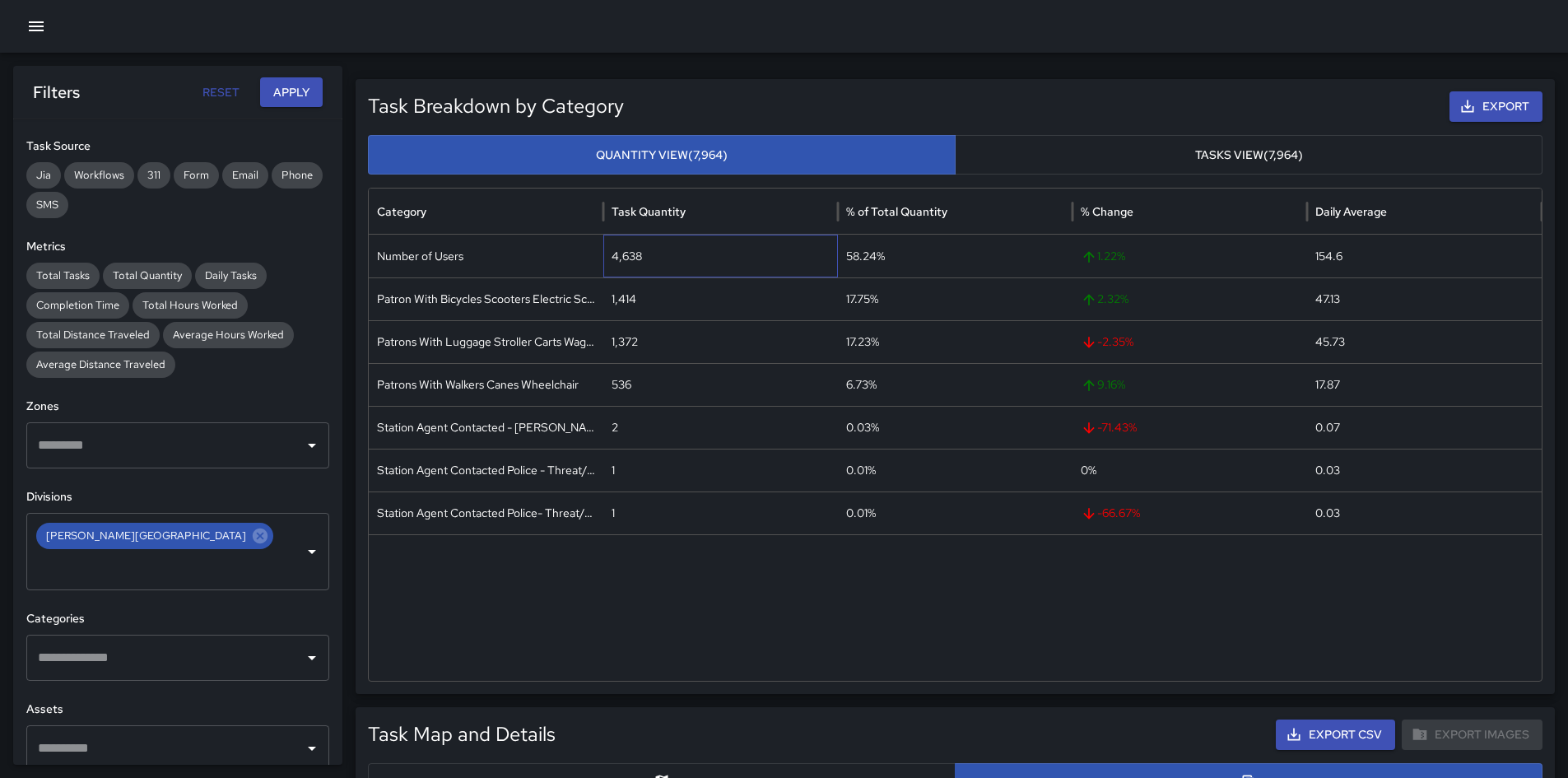
click at [634, 254] on div "4,638" at bounding box center [721, 256] width 235 height 43
drag, startPoint x: 604, startPoint y: 205, endPoint x: 844, endPoint y: 208, distance: 240.0
click at [608, 208] on div at bounding box center [603, 211] width 8 height 46
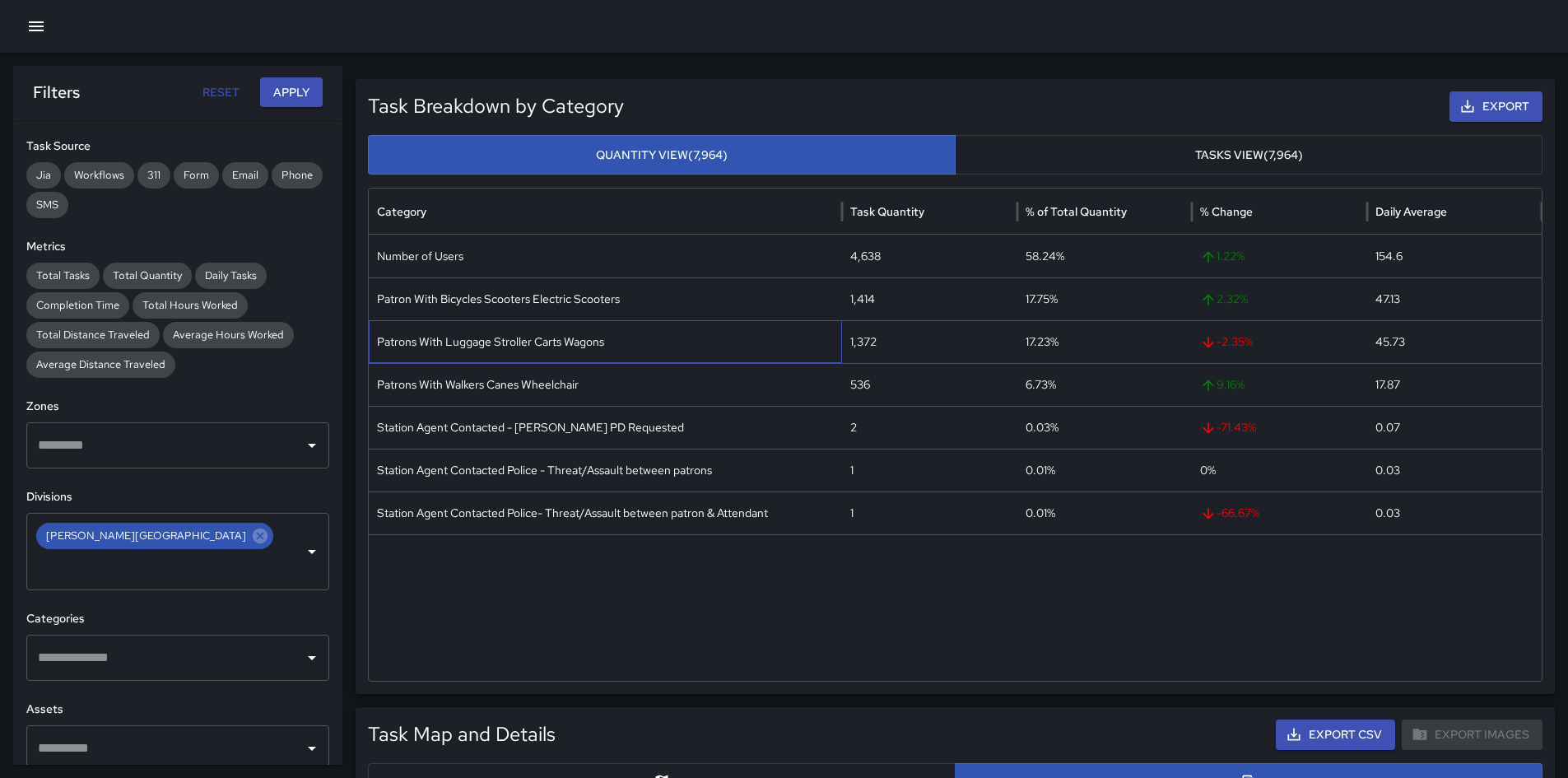
click at [573, 335] on div "Patrons With Luggage Stroller Carts Wagons" at bounding box center [605, 341] width 474 height 43
click at [572, 335] on div "Patrons With Luggage Stroller Carts Wagons" at bounding box center [605, 341] width 474 height 43
click at [487, 391] on div "Patrons With Walkers Canes Wheelchair" at bounding box center [605, 384] width 474 height 43
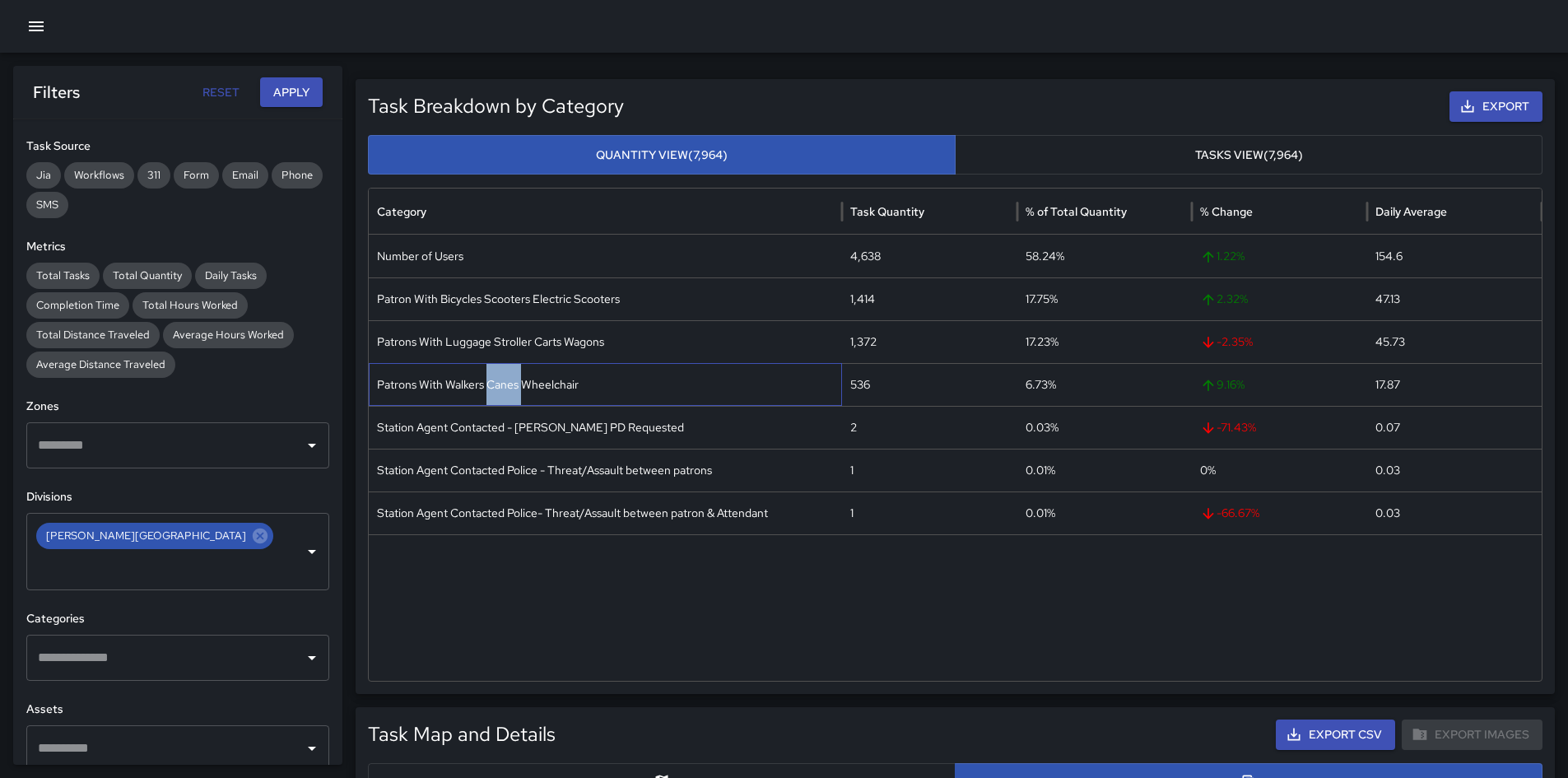
click at [487, 391] on div "Patrons With Walkers Canes Wheelchair" at bounding box center [605, 384] width 474 height 43
click at [862, 386] on div "536" at bounding box center [929, 384] width 175 height 43
click at [867, 342] on div "1,372" at bounding box center [929, 341] width 175 height 43
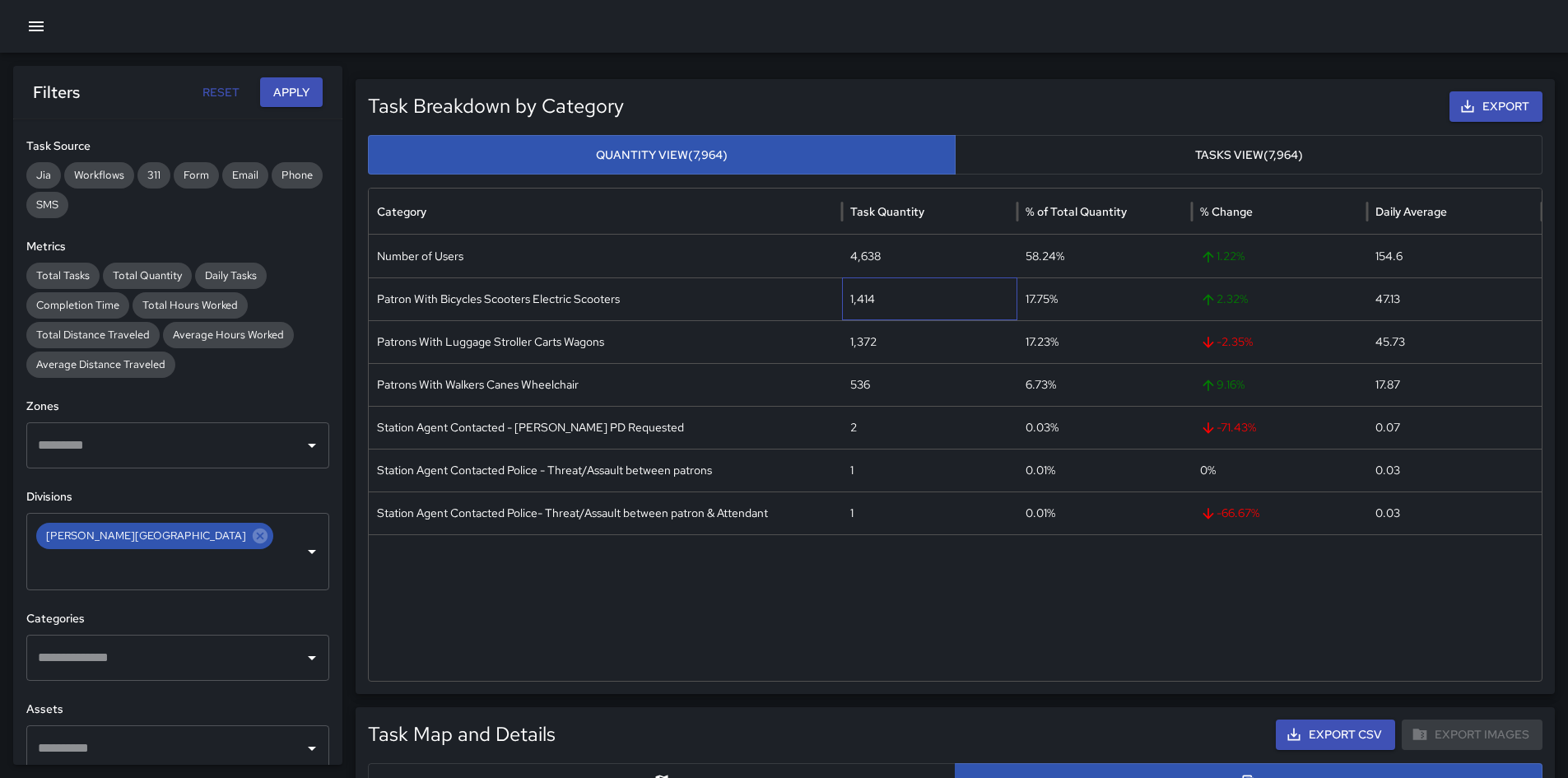
click at [869, 298] on div "1,414" at bounding box center [929, 298] width 175 height 43
click at [251, 547] on input "text" at bounding box center [154, 567] width 242 height 31
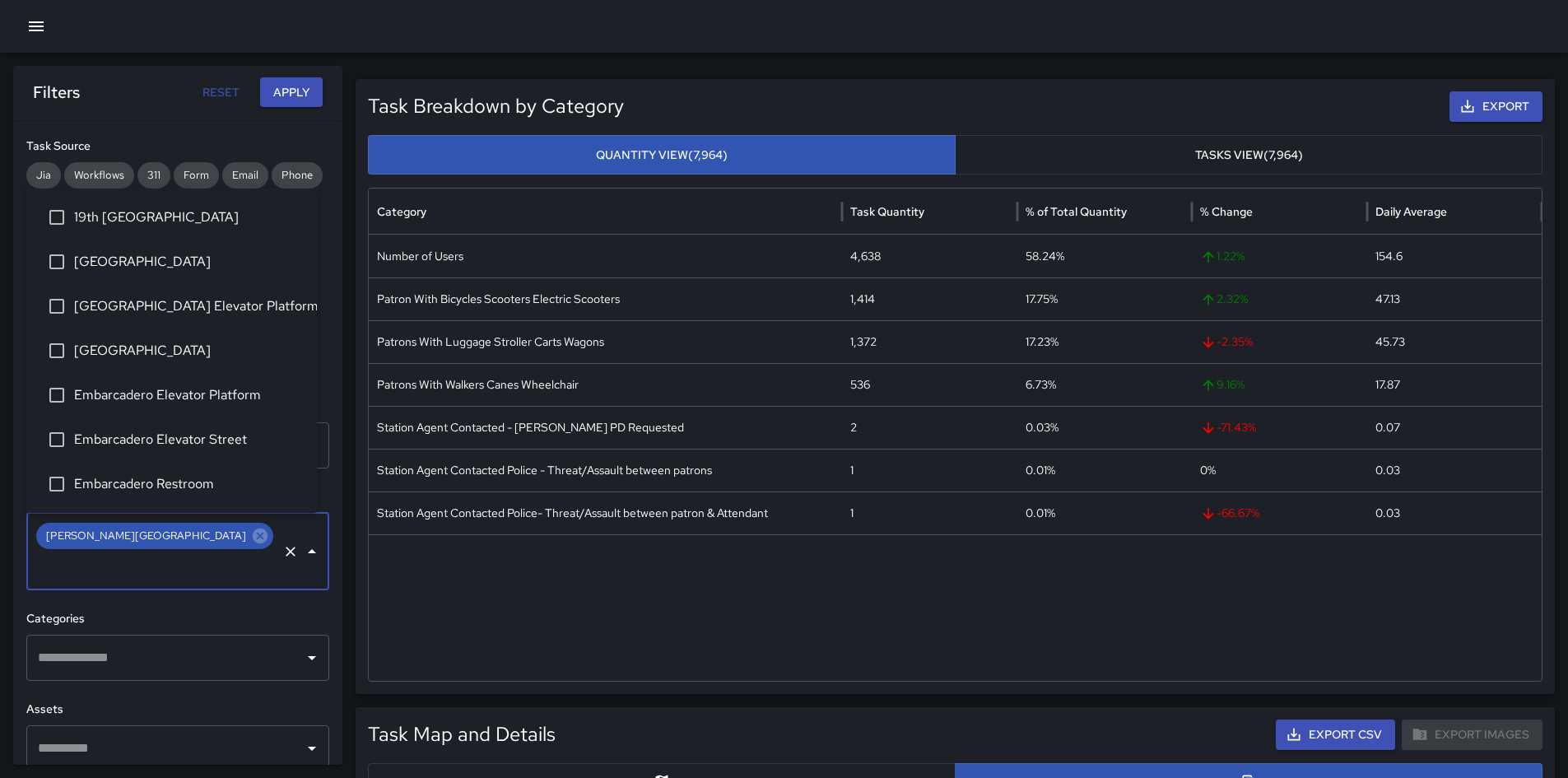
scroll to position [127, 0]
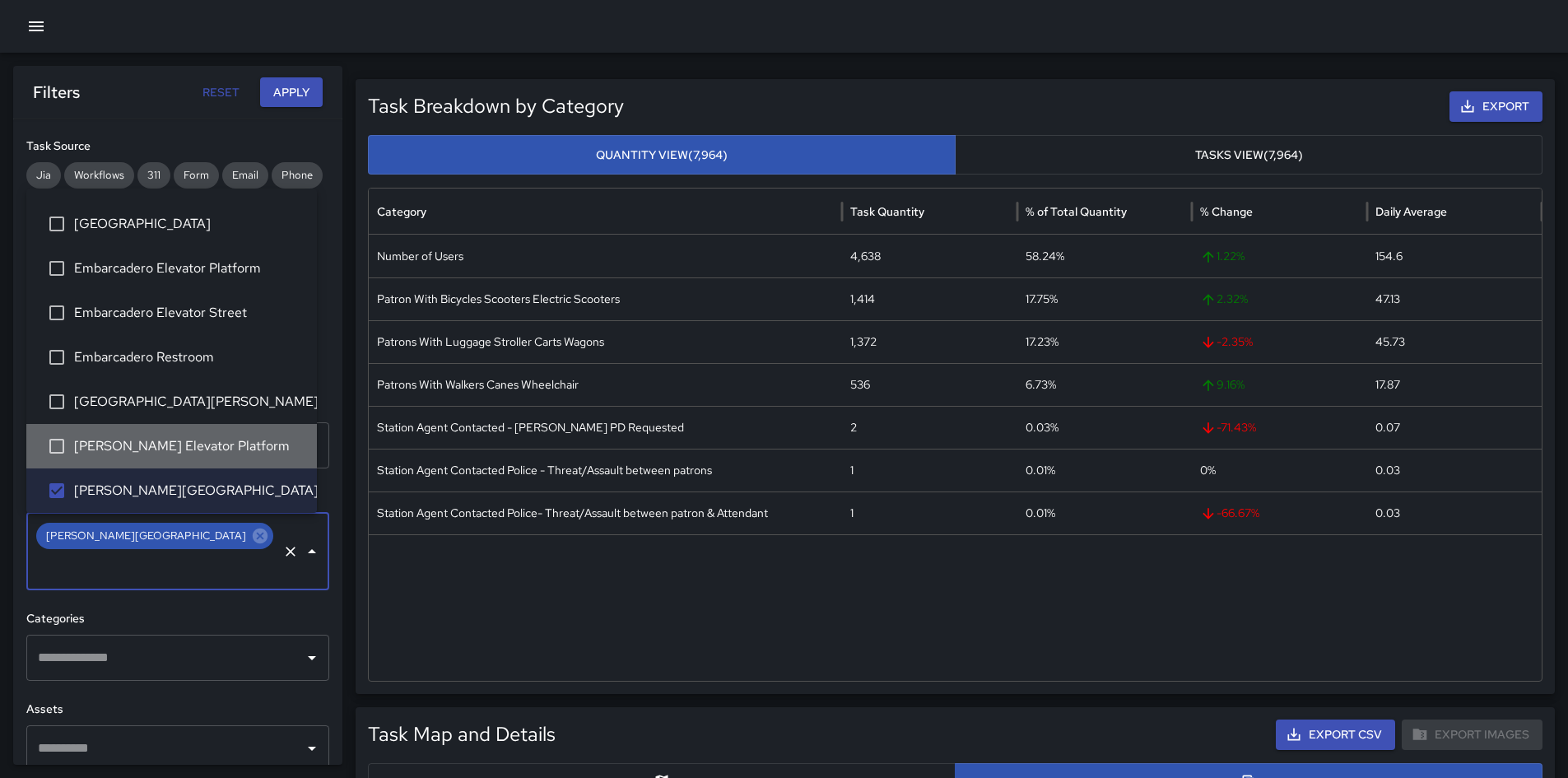
click at [233, 453] on span "[PERSON_NAME] Elevator Platform" at bounding box center [189, 447] width 230 height 20
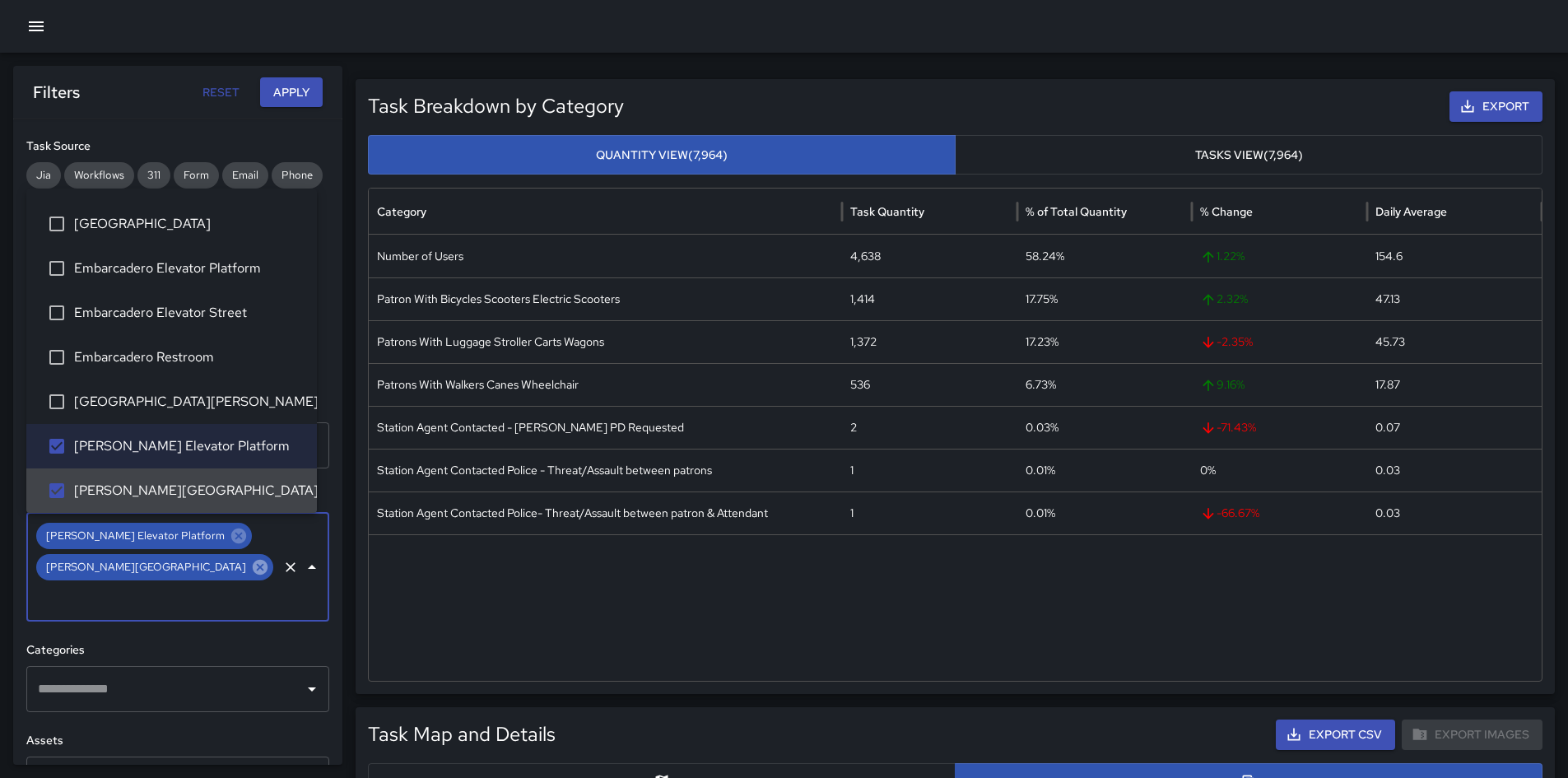
click at [253, 547] on icon at bounding box center [261, 568] width 15 height 15
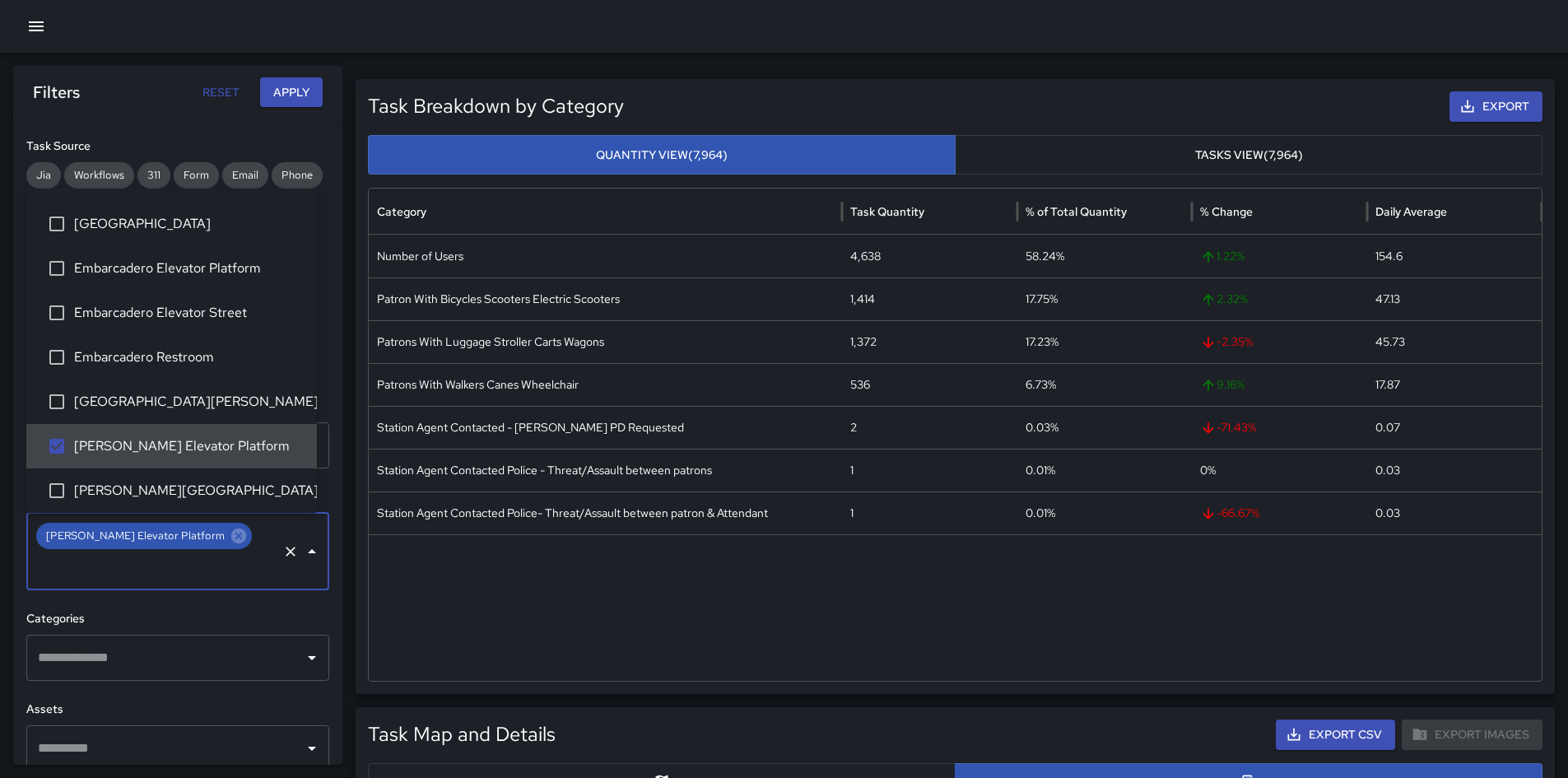
click at [282, 106] on button "Apply" at bounding box center [291, 92] width 63 height 30
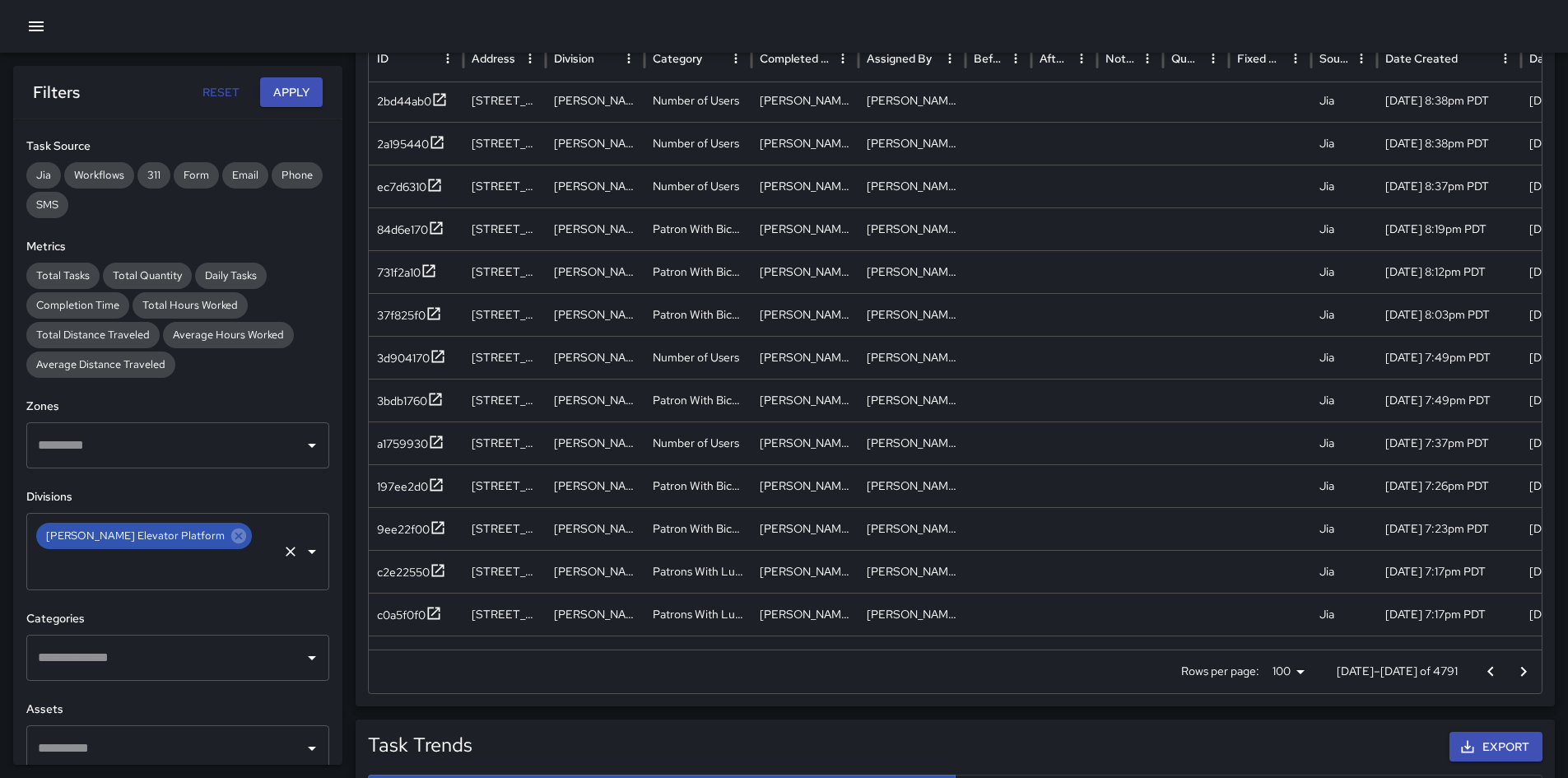
scroll to position [1071, 0]
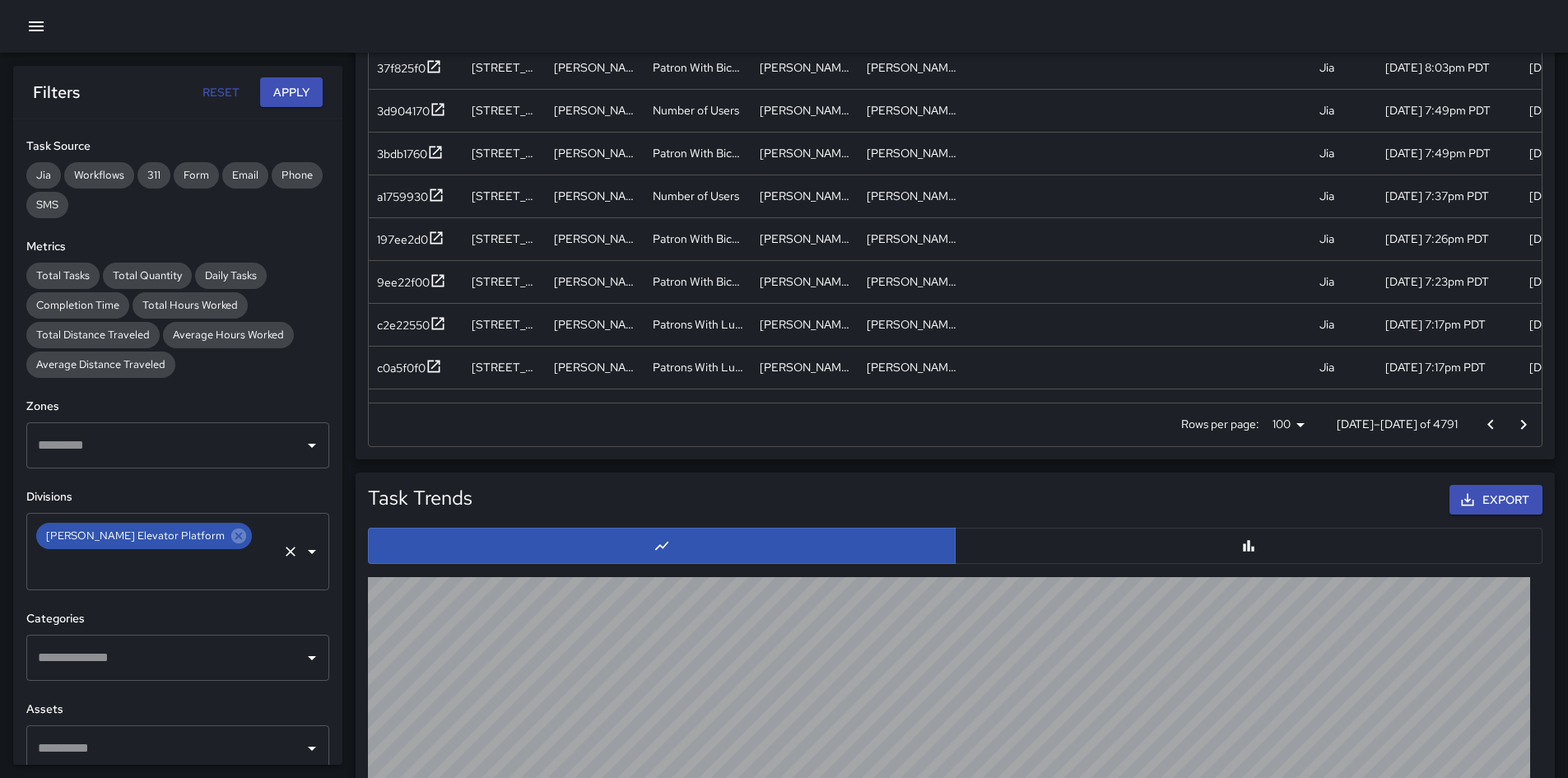
click at [1053, 428] on p "[DATE]–[DATE] of 4791" at bounding box center [1397, 424] width 121 height 17
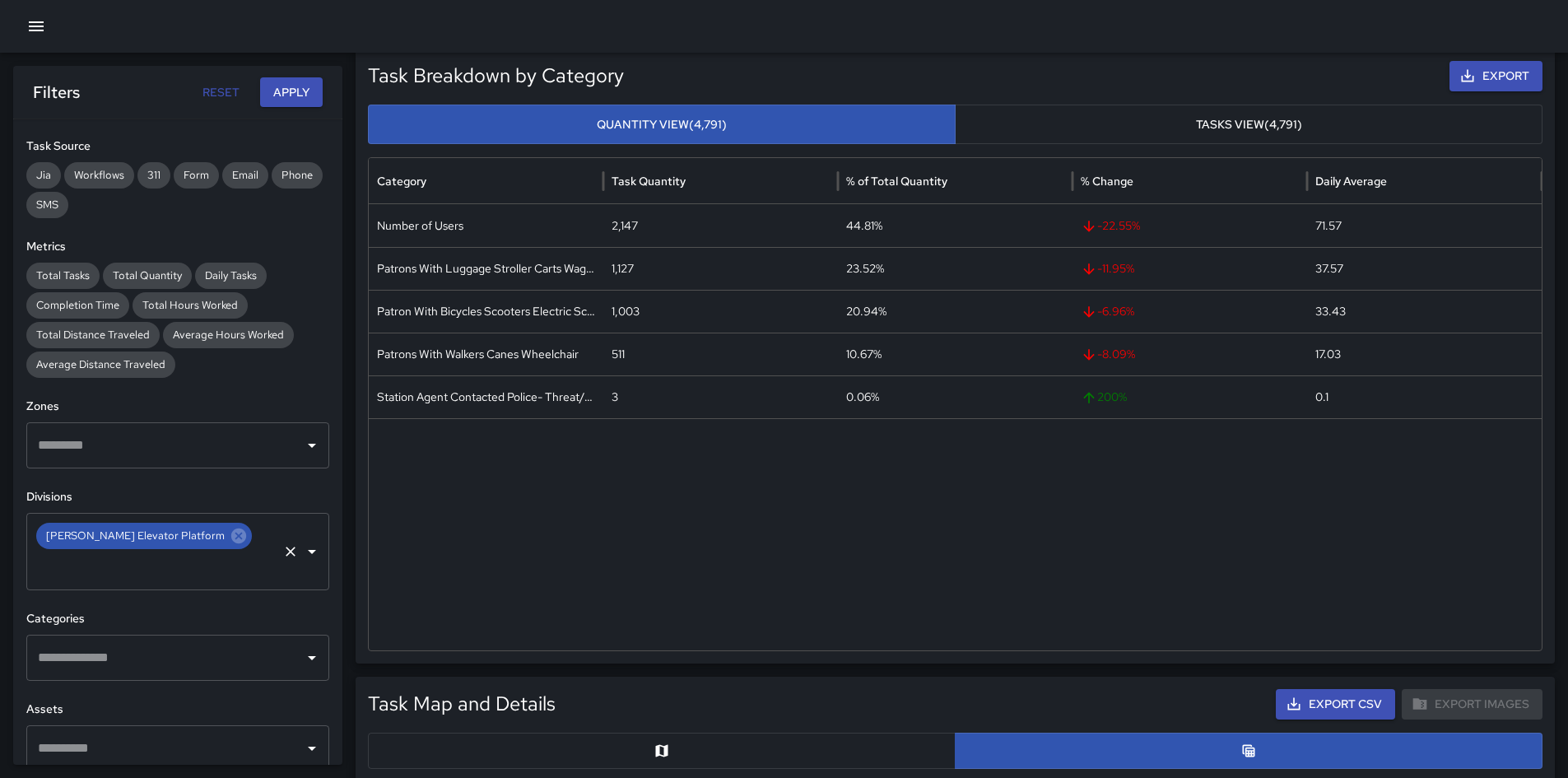
scroll to position [0, 0]
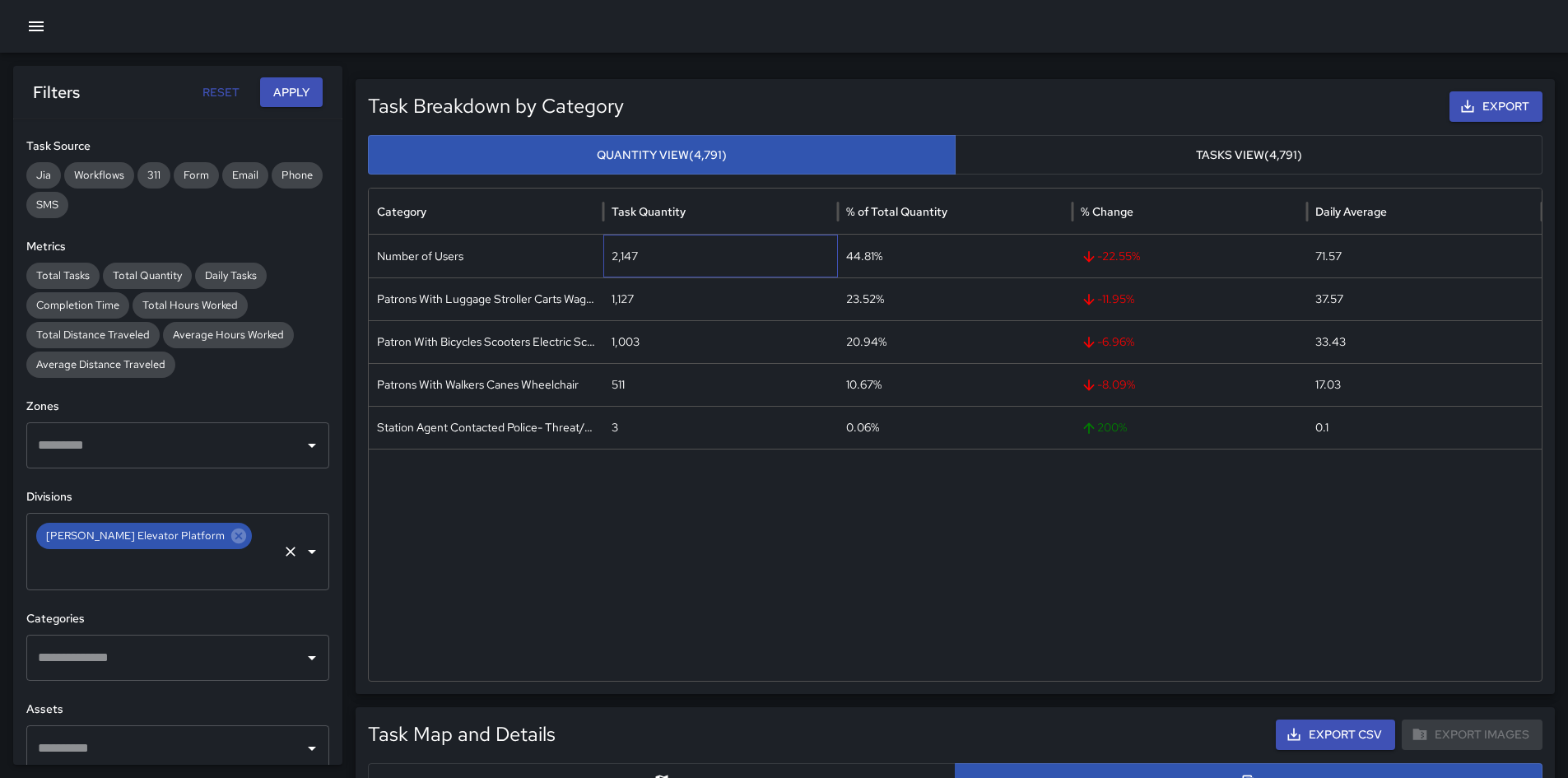
click at [627, 252] on div "2,147" at bounding box center [721, 256] width 235 height 43
click at [618, 303] on div "1,127" at bounding box center [721, 298] width 235 height 43
drag, startPoint x: 602, startPoint y: 215, endPoint x: 738, endPoint y: 215, distance: 136.0
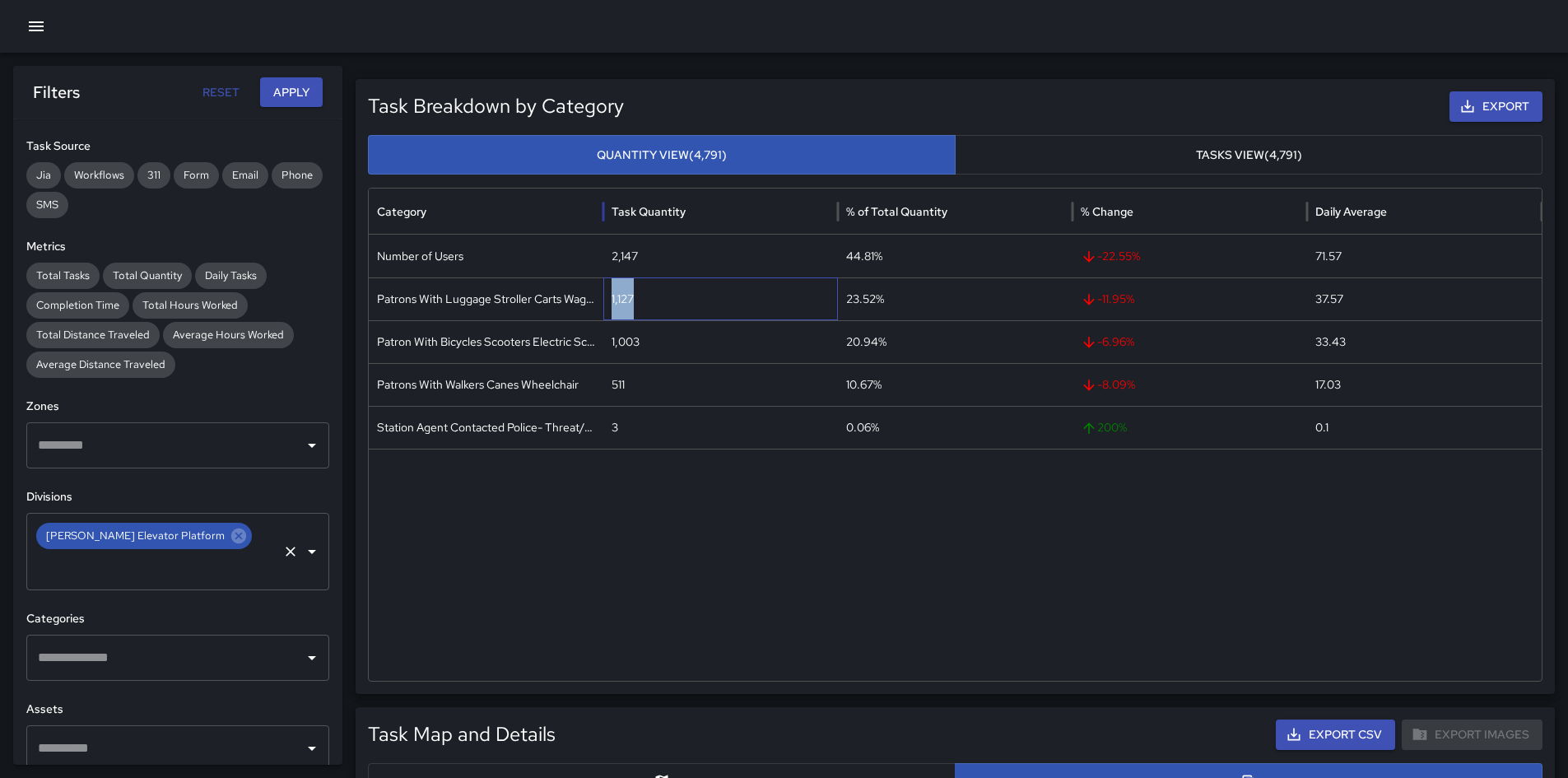
click at [608, 215] on div at bounding box center [603, 211] width 8 height 46
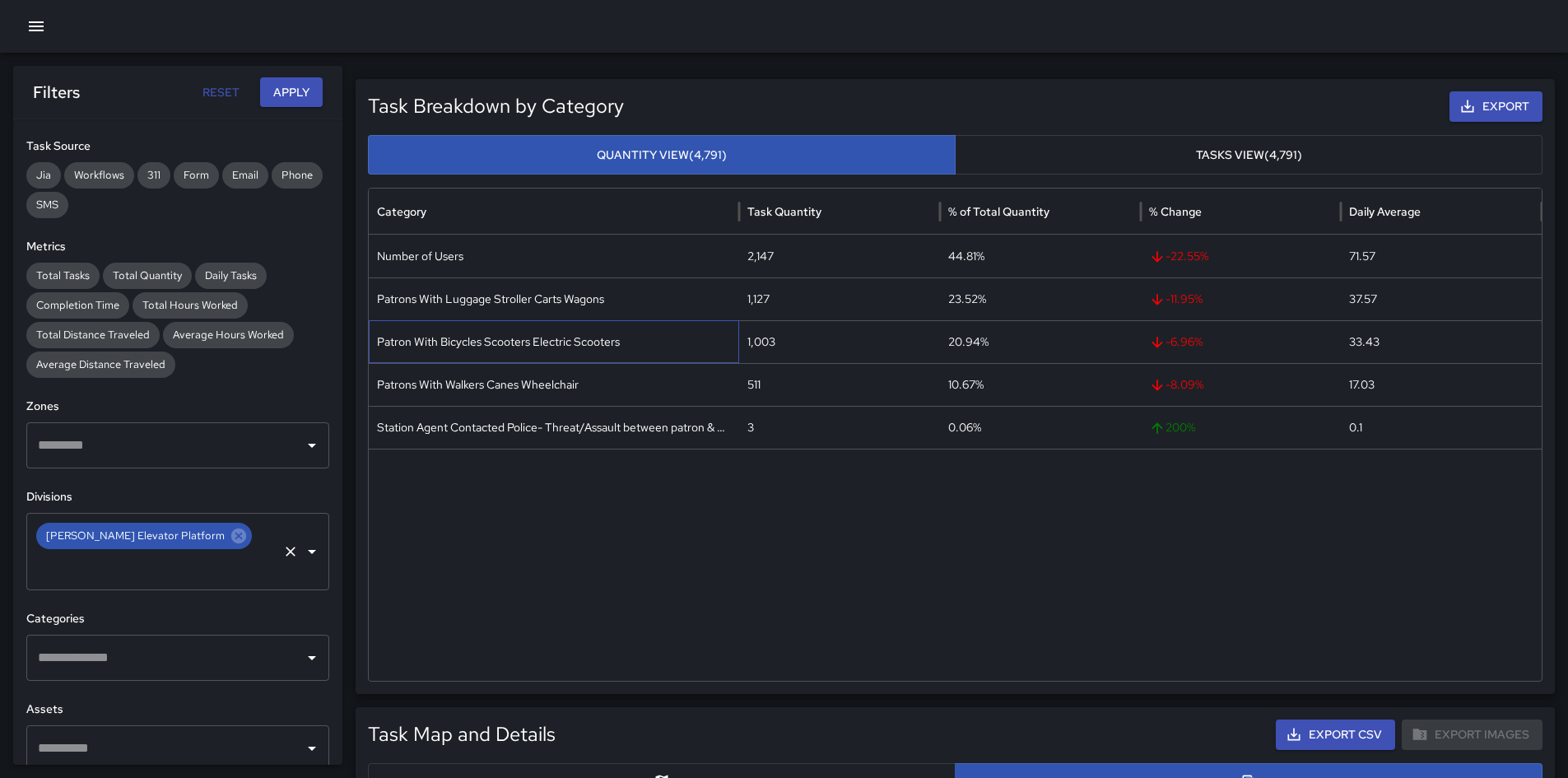
click at [571, 345] on div "Patron With Bicycles Scooters Electric Scooters" at bounding box center [554, 341] width 370 height 43
click at [772, 343] on div "1,003" at bounding box center [840, 341] width 201 height 43
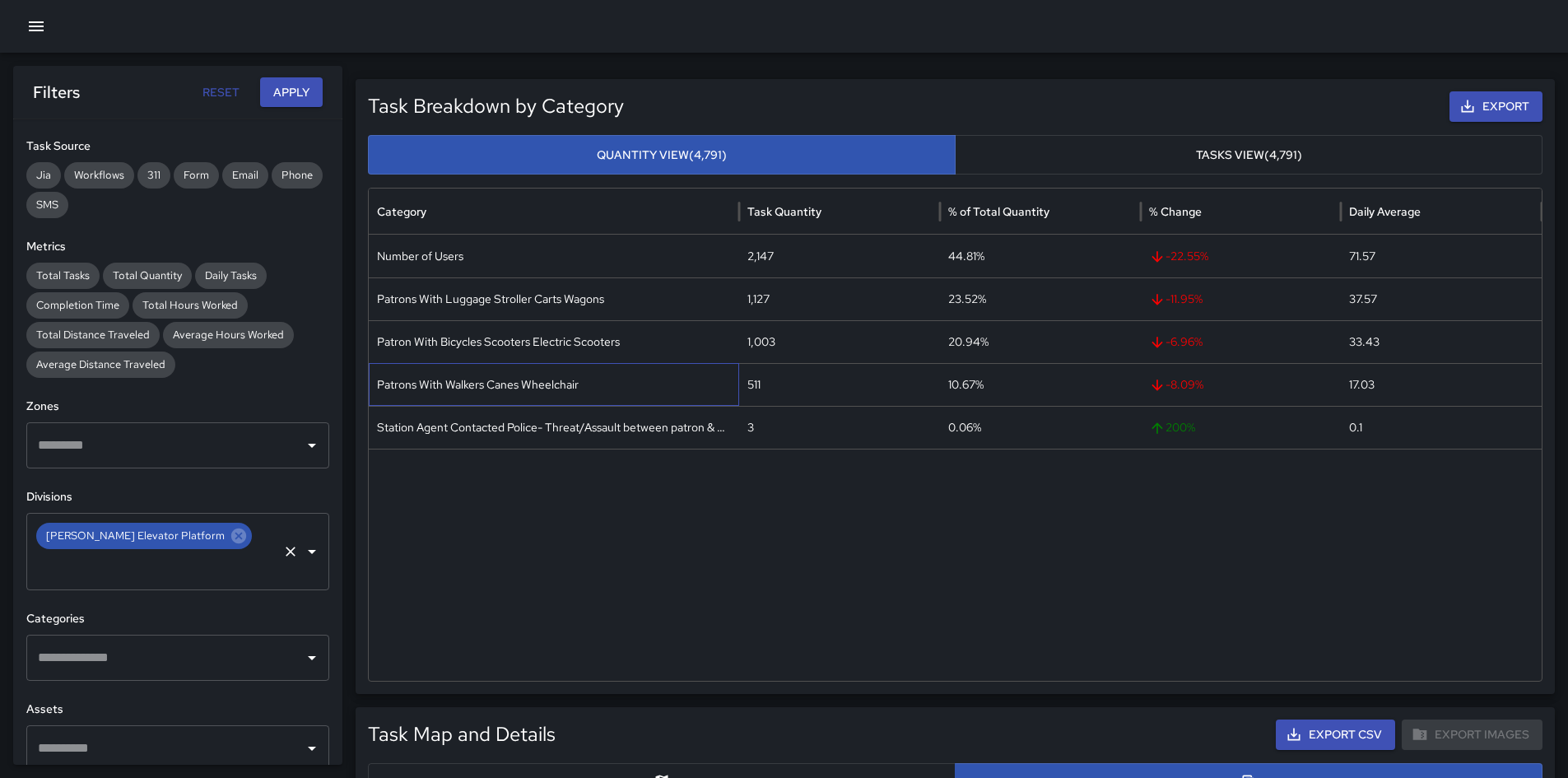
click at [460, 394] on div "Patrons With Walkers Canes Wheelchair" at bounding box center [554, 384] width 370 height 43
click at [460, 393] on div "Patrons With Walkers Canes Wheelchair" at bounding box center [554, 384] width 370 height 43
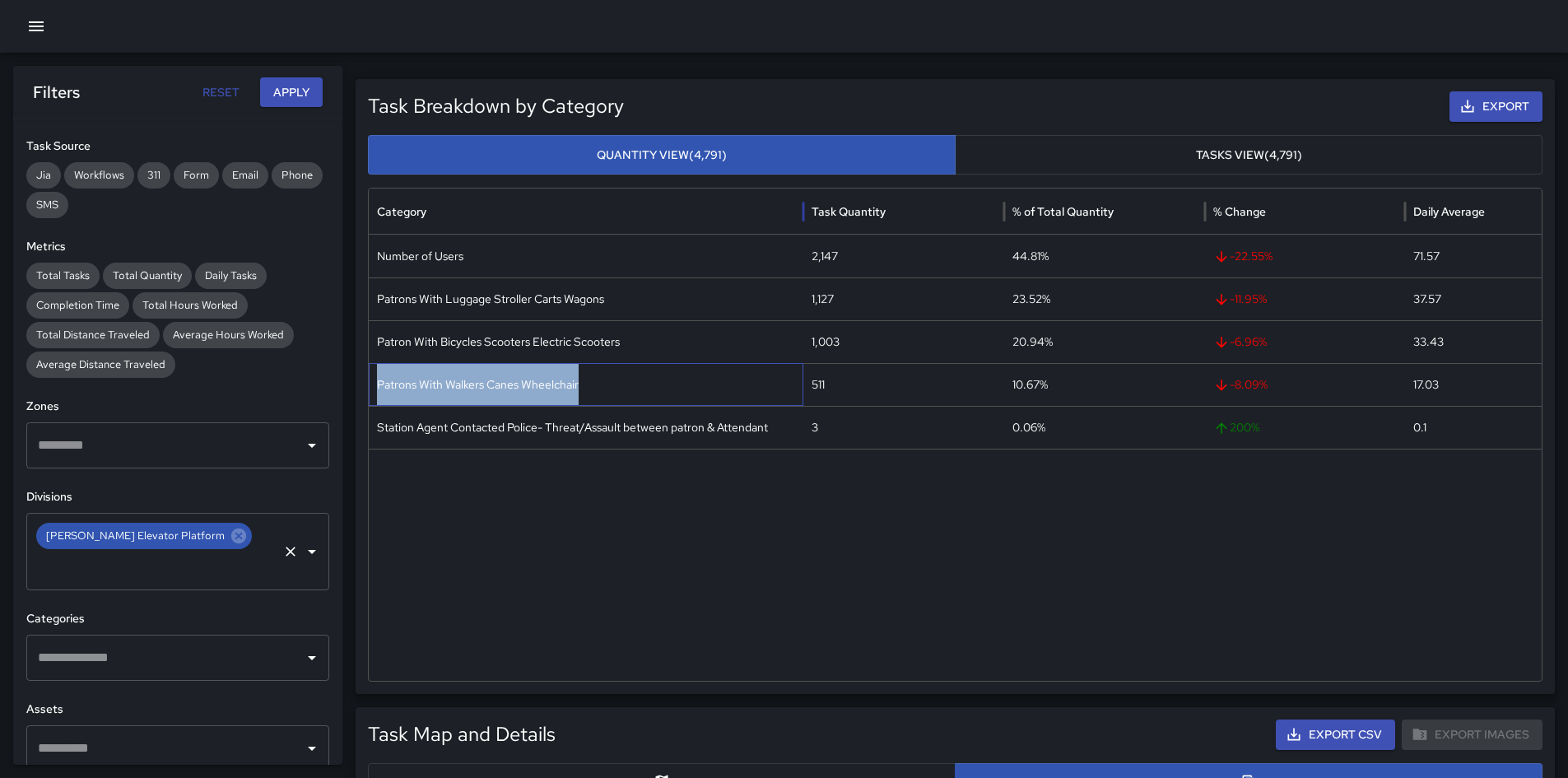
drag, startPoint x: 741, startPoint y: 210, endPoint x: 805, endPoint y: 220, distance: 64.8
click at [805, 220] on div at bounding box center [804, 211] width 8 height 46
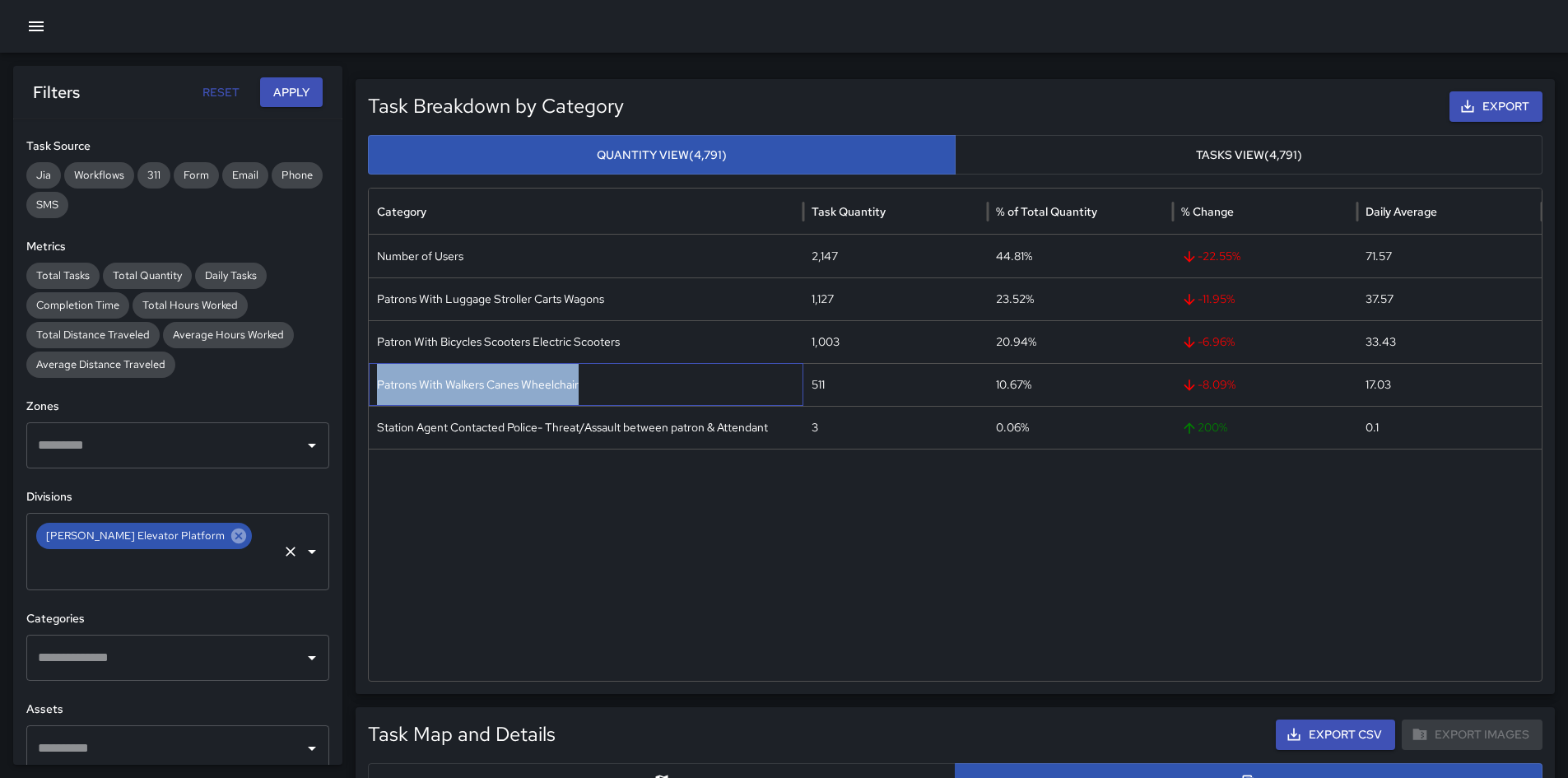
click at [230, 539] on icon at bounding box center [239, 537] width 18 height 18
click at [215, 539] on input "text" at bounding box center [165, 536] width 263 height 31
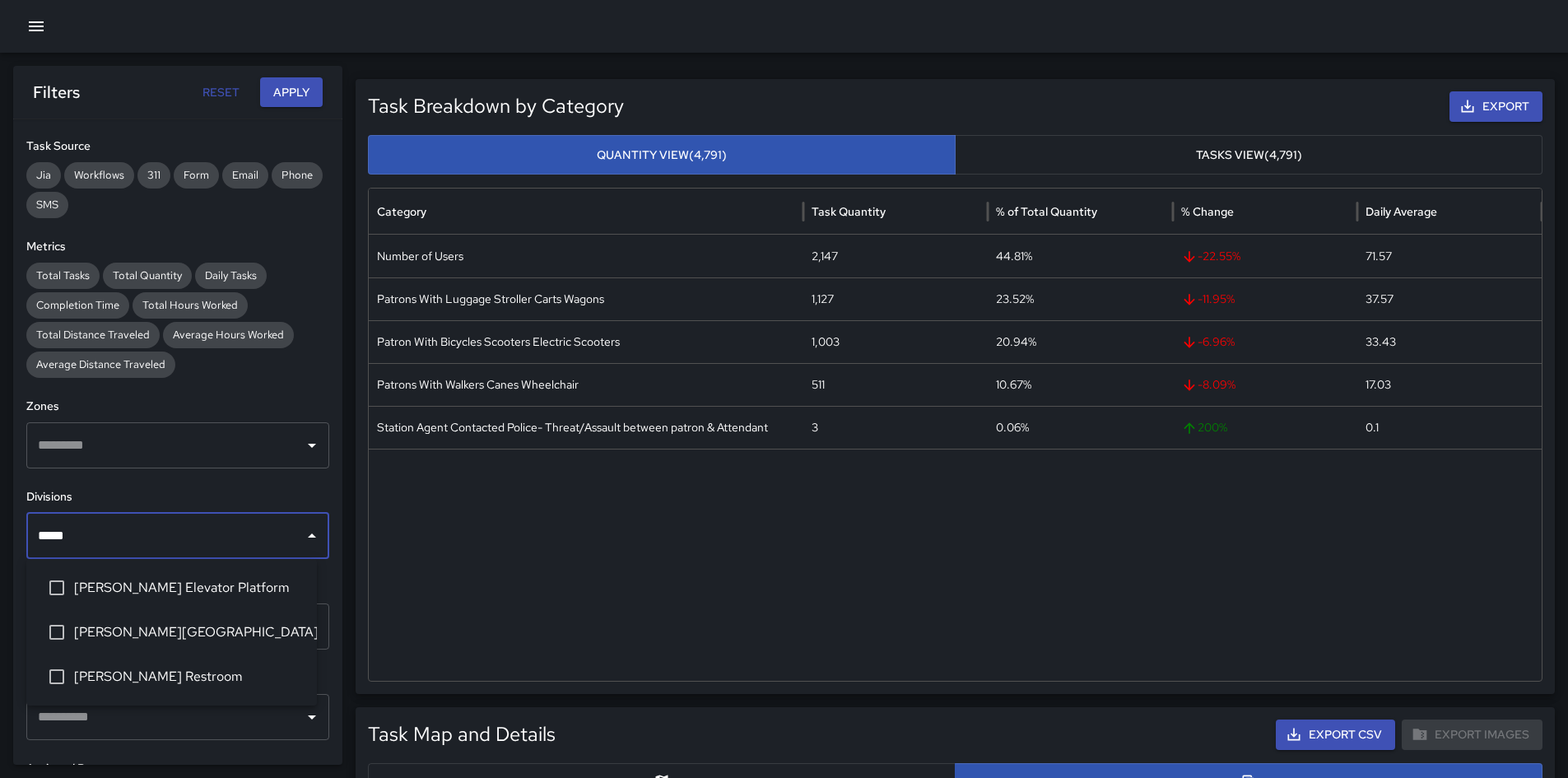
type input "******"
click at [216, 547] on span "[PERSON_NAME][GEOGRAPHIC_DATA]" at bounding box center [189, 632] width 230 height 20
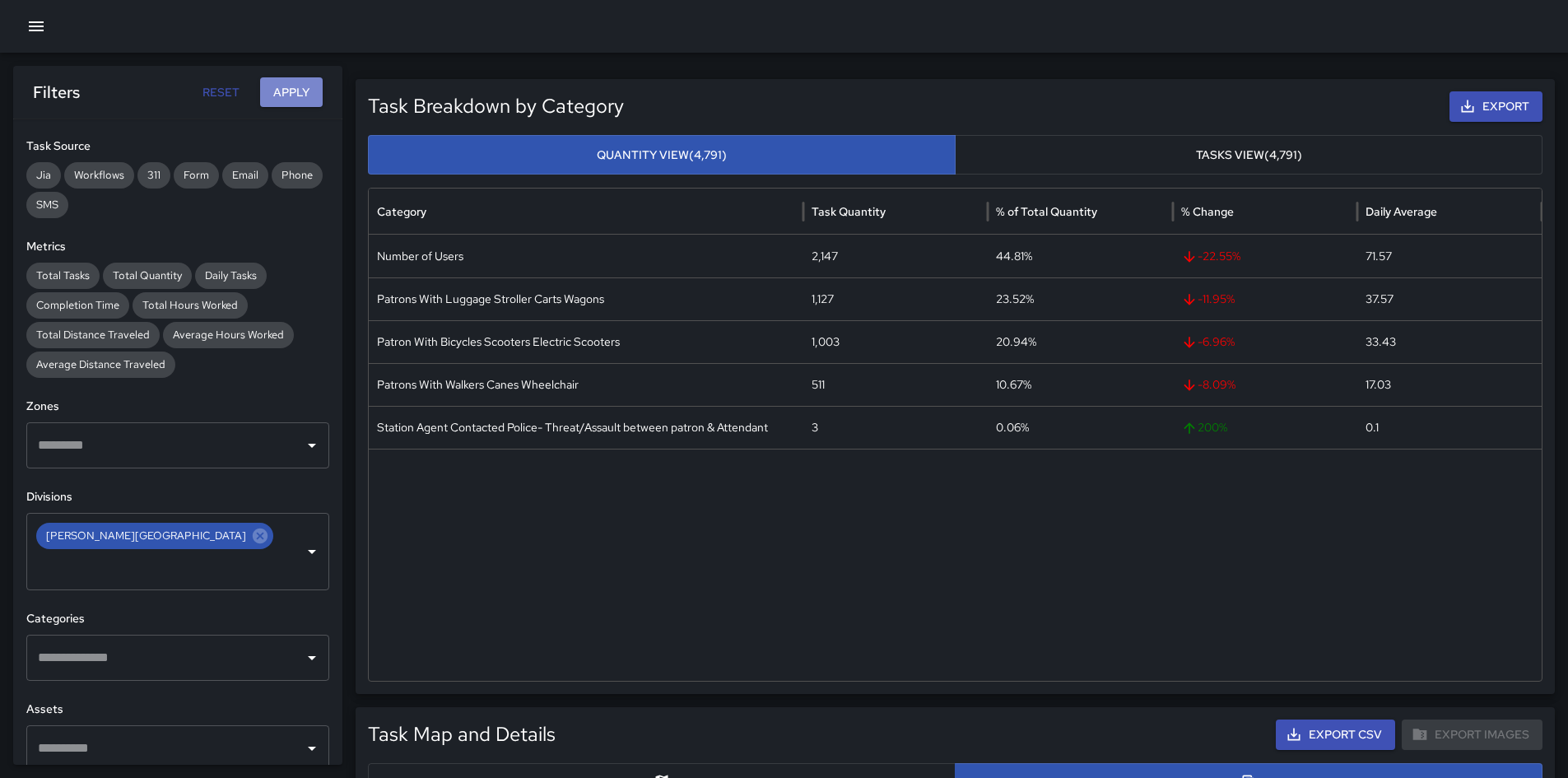
click at [285, 82] on button "Apply" at bounding box center [291, 92] width 63 height 30
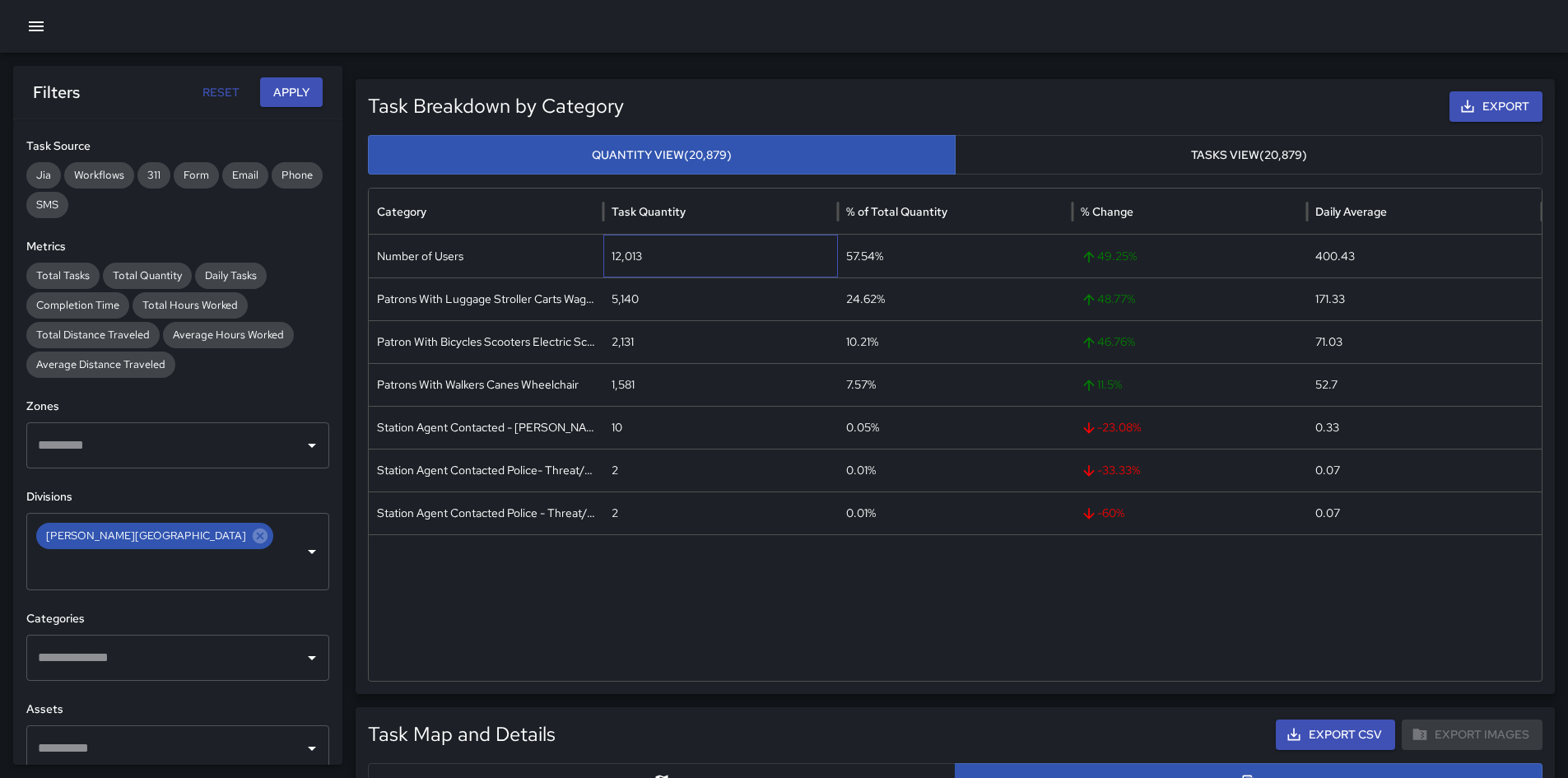
click at [620, 257] on div "12,013" at bounding box center [721, 256] width 235 height 43
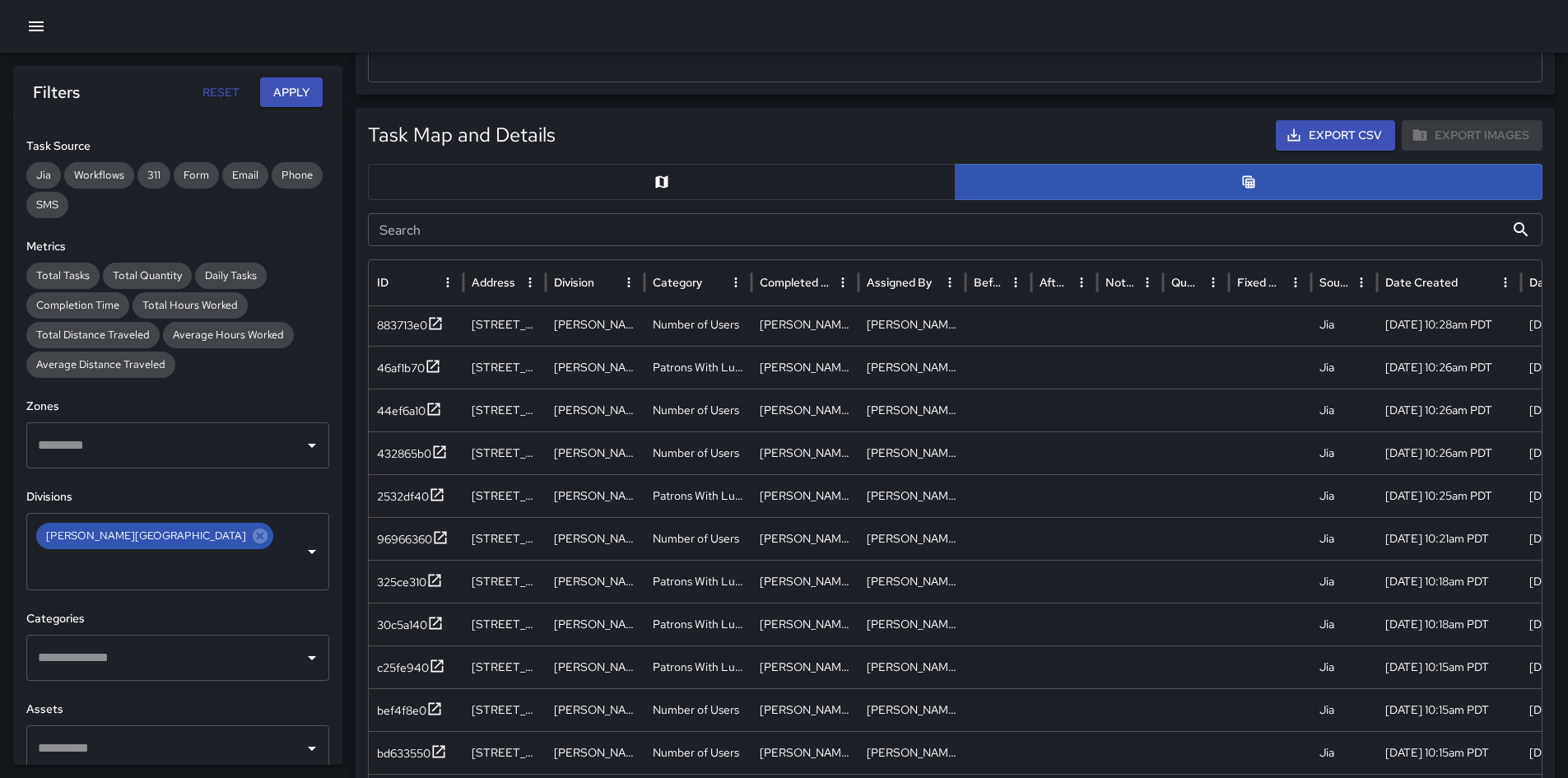
scroll to position [823, 0]
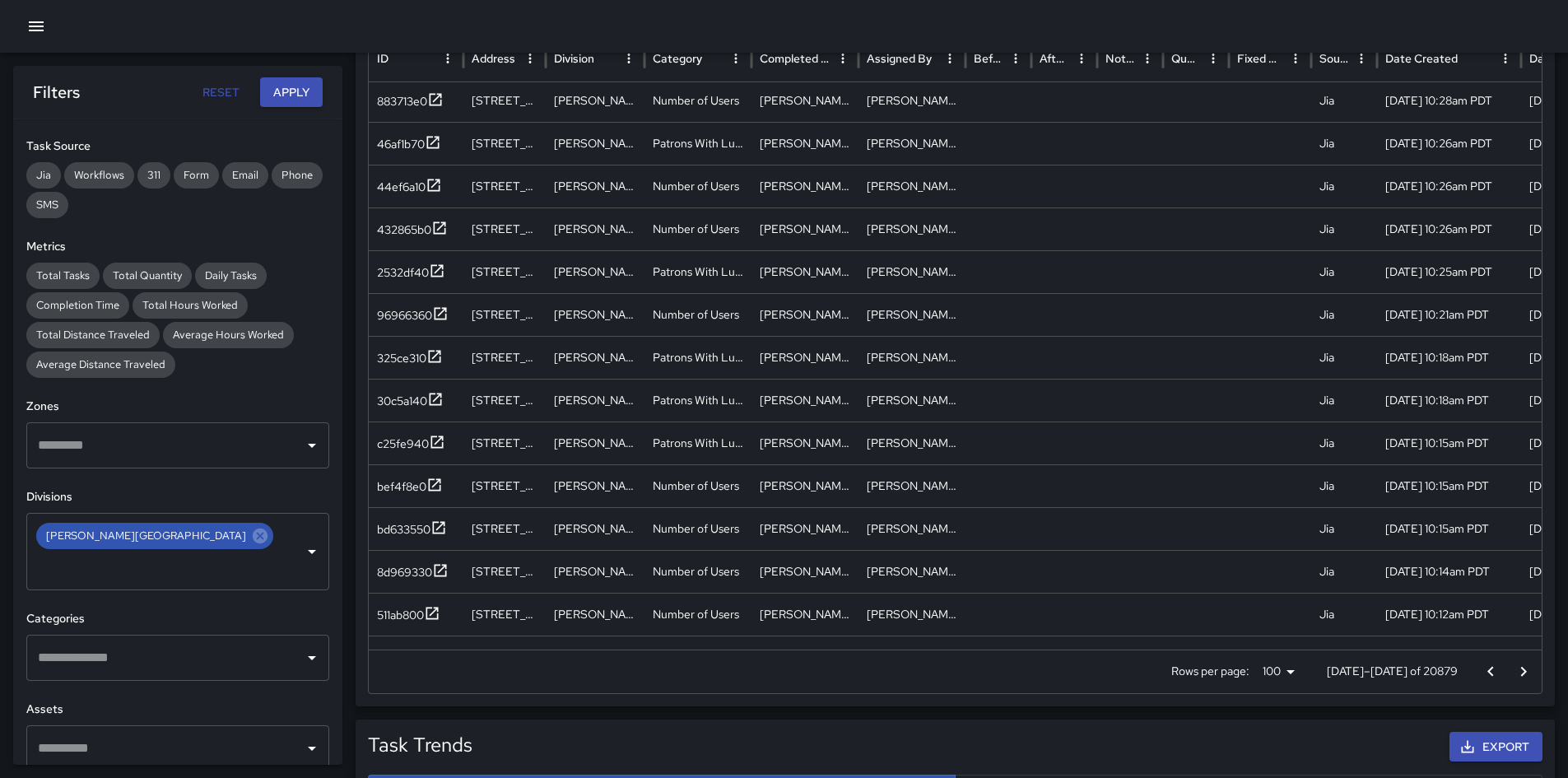
click at [1053, 547] on div "Rows per page: 100 *** [DATE]–[DATE] of 20879" at bounding box center [955, 672] width 1173 height 43
click at [1053, 547] on p "[DATE]–[DATE] of 20879" at bounding box center [1392, 672] width 131 height 17
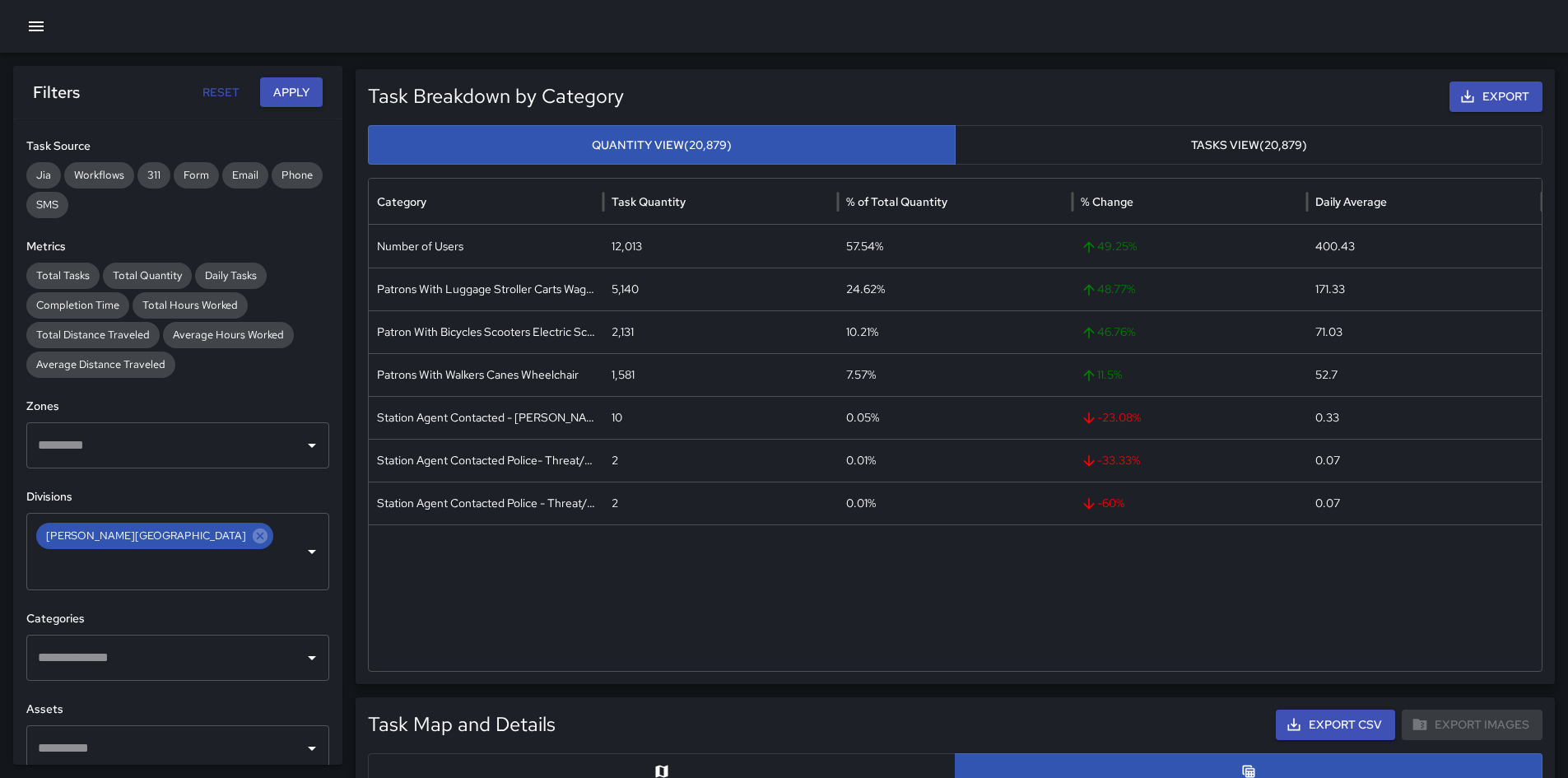
scroll to position [0, 0]
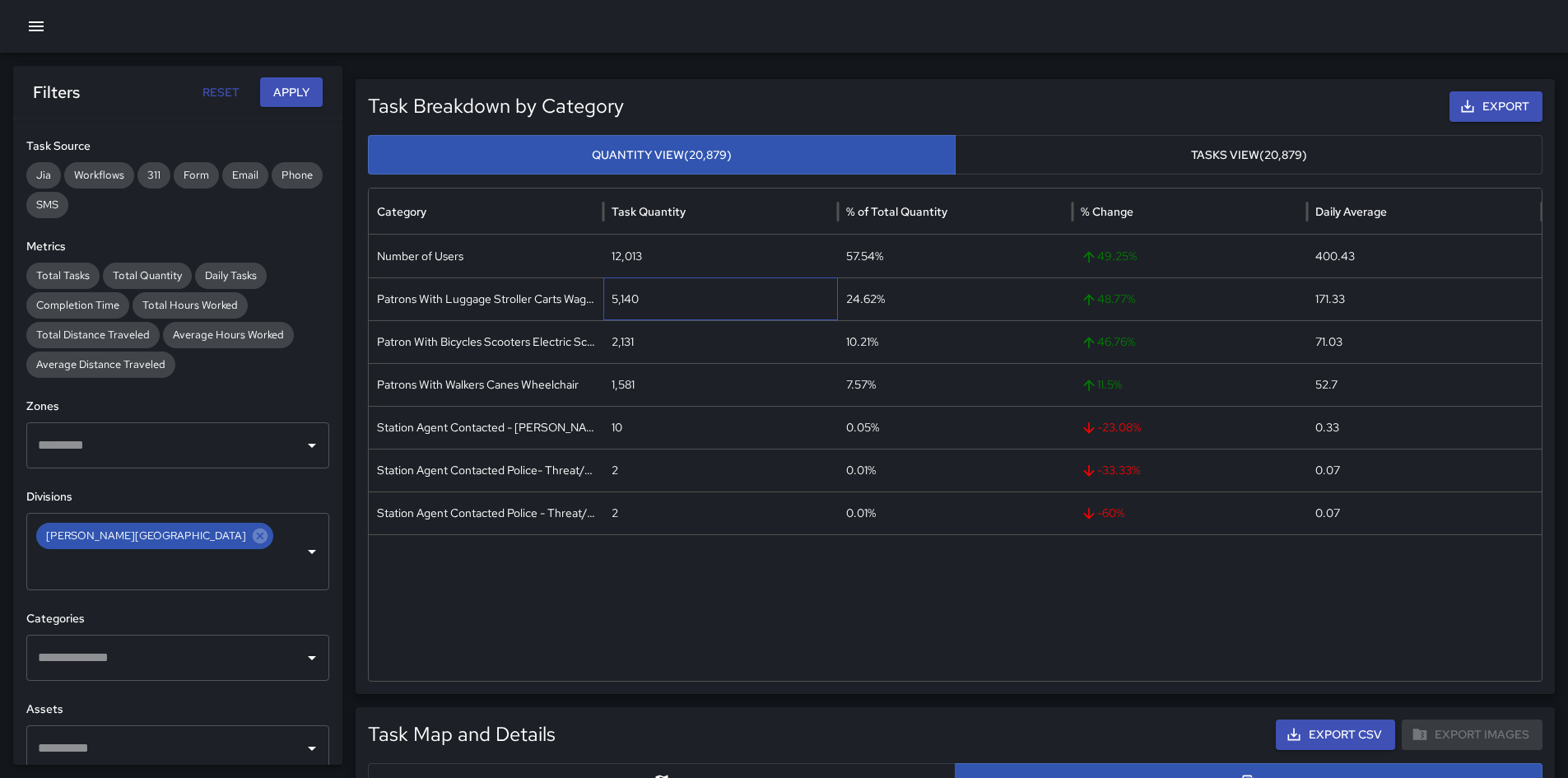
click at [619, 301] on div "5,140" at bounding box center [721, 298] width 235 height 43
click at [631, 342] on div "2,131" at bounding box center [721, 341] width 235 height 43
click at [626, 386] on div "1,581" at bounding box center [721, 384] width 235 height 43
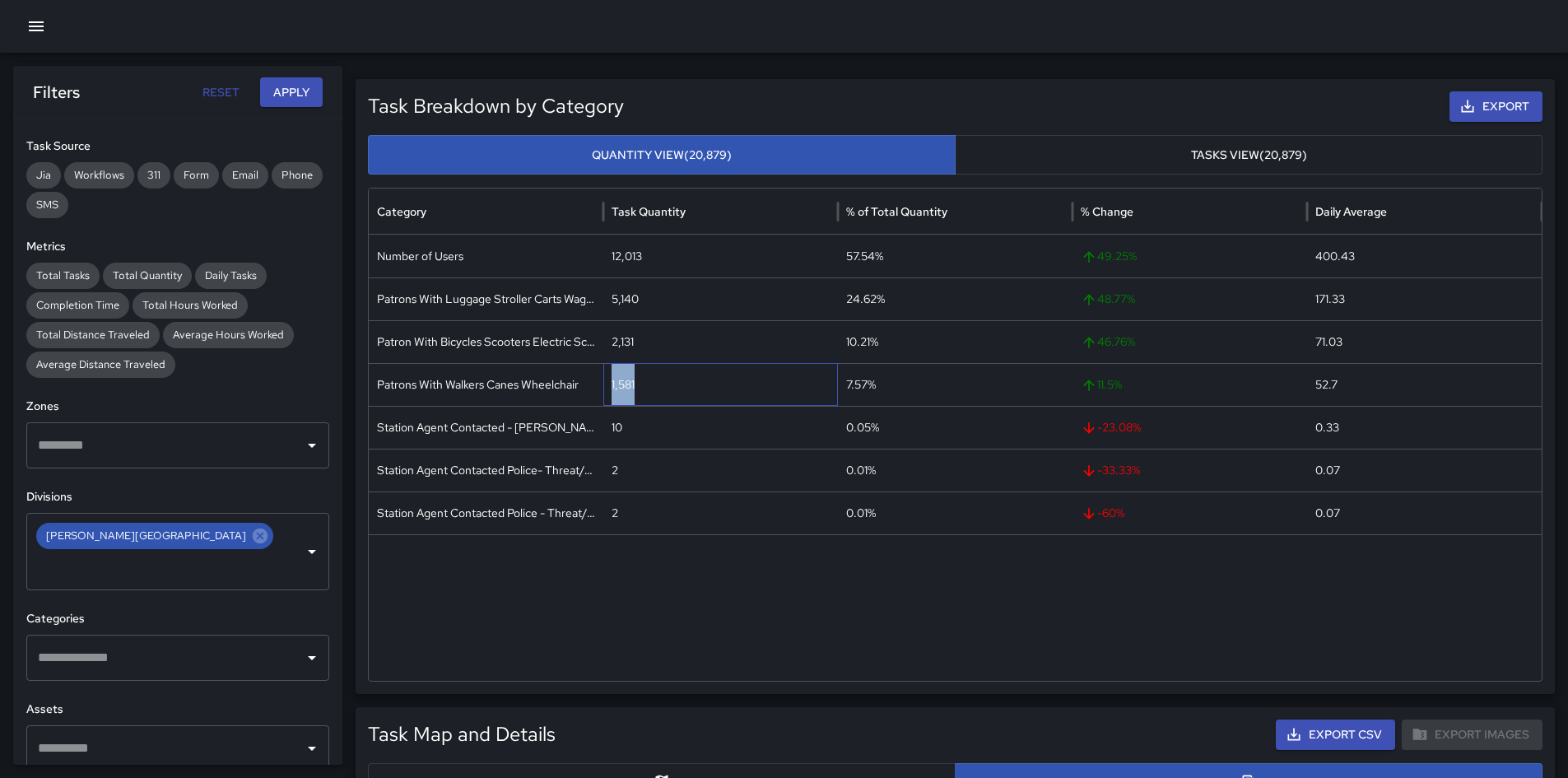
click at [626, 386] on div "1,581" at bounding box center [721, 384] width 235 height 43
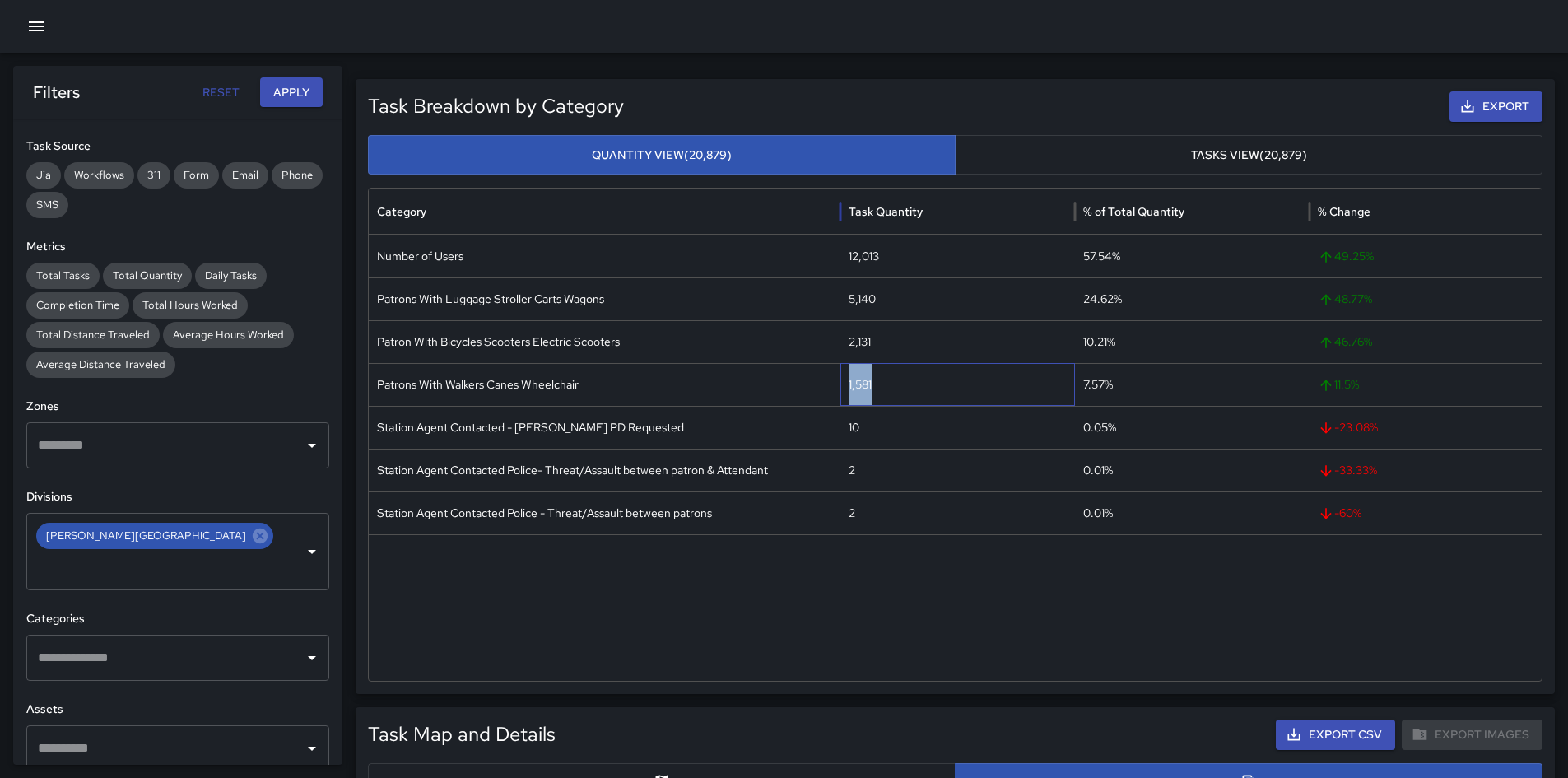
drag, startPoint x: 603, startPoint y: 210, endPoint x: 841, endPoint y: 246, distance: 240.7
click at [841, 246] on div "Category Task Quantity % of Total Quantity % Change Daily Average Number of Use…" at bounding box center [955, 434] width 1173 height 492
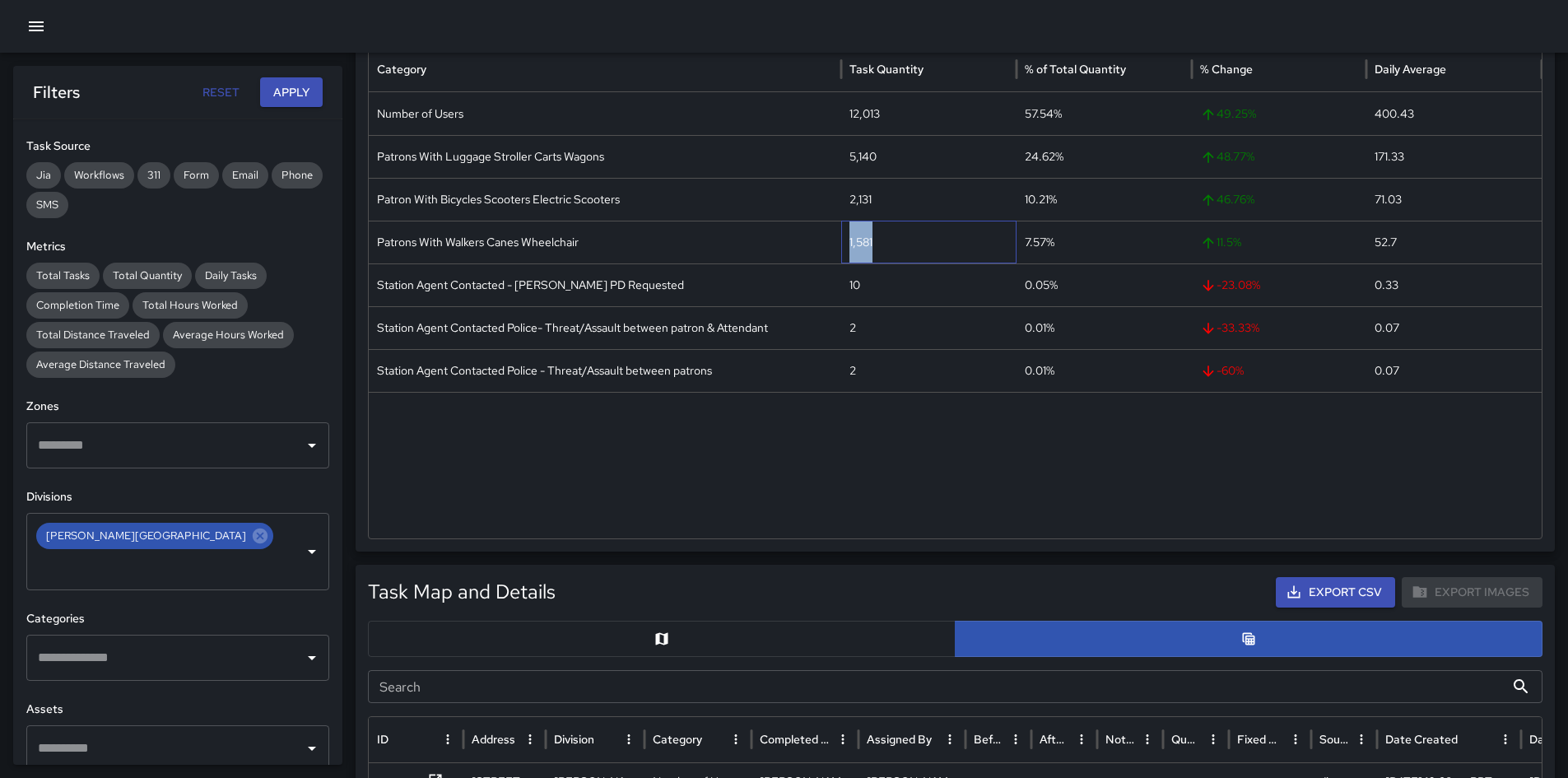
scroll to position [164, 0]
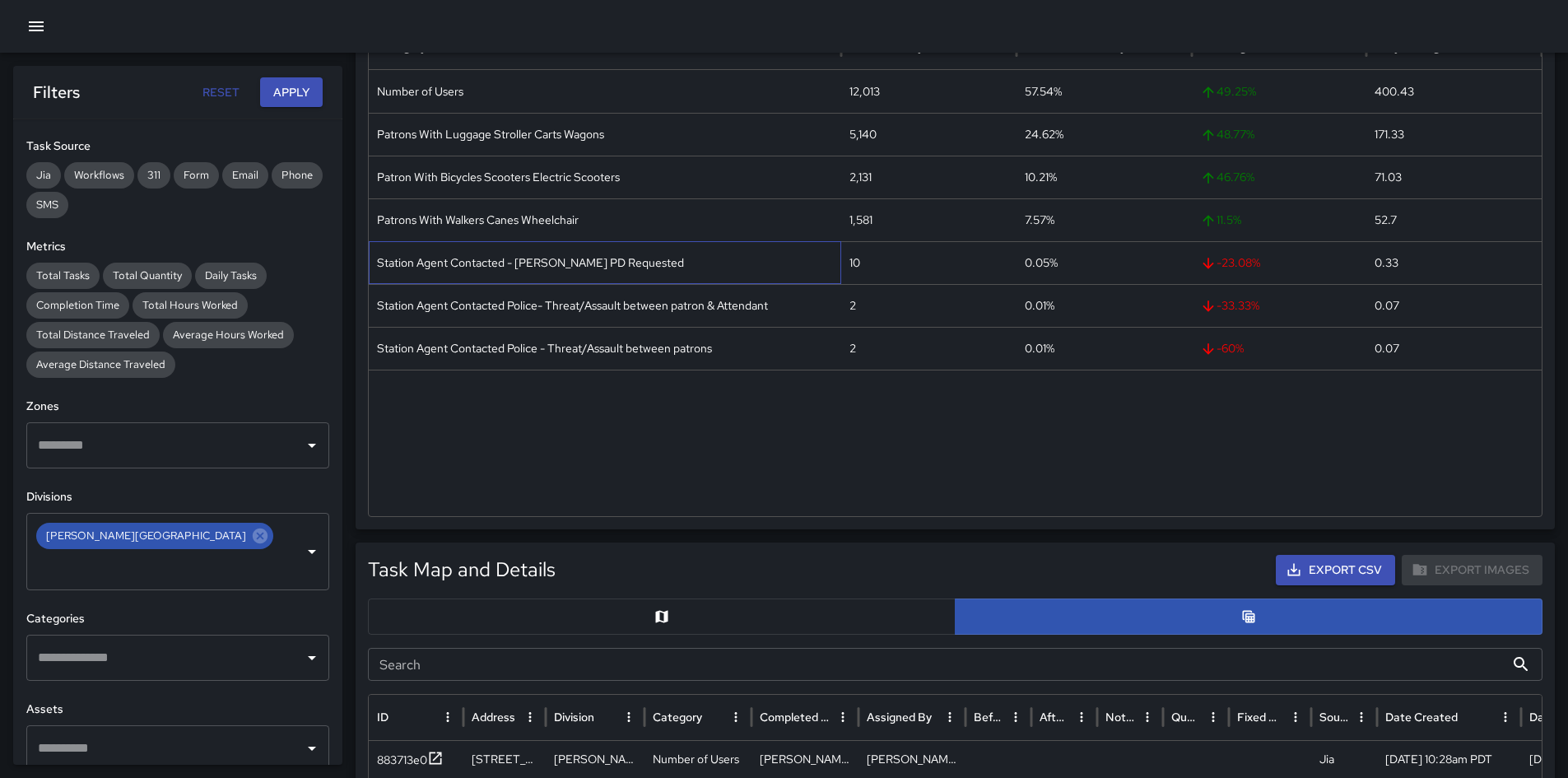
click at [693, 269] on div "Station Agent Contacted - [PERSON_NAME] PD Requested" at bounding box center [605, 262] width 473 height 43
click at [552, 258] on div "Station Agent Contacted - [PERSON_NAME] PD Requested" at bounding box center [605, 262] width 473 height 43
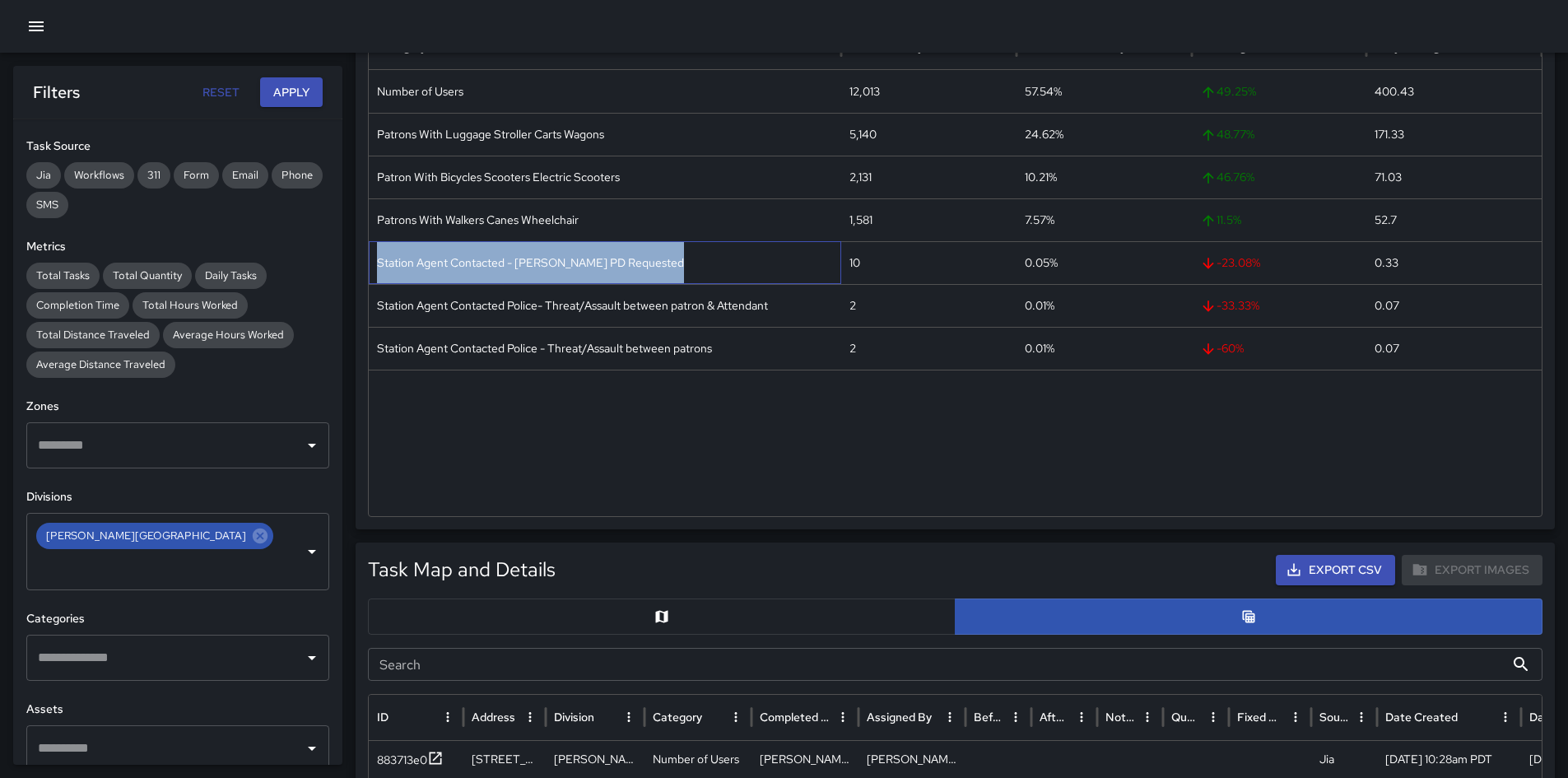
click at [552, 258] on div "Station Agent Contacted - [PERSON_NAME] PD Requested" at bounding box center [605, 262] width 473 height 43
click at [211, 547] on input "text" at bounding box center [154, 567] width 242 height 31
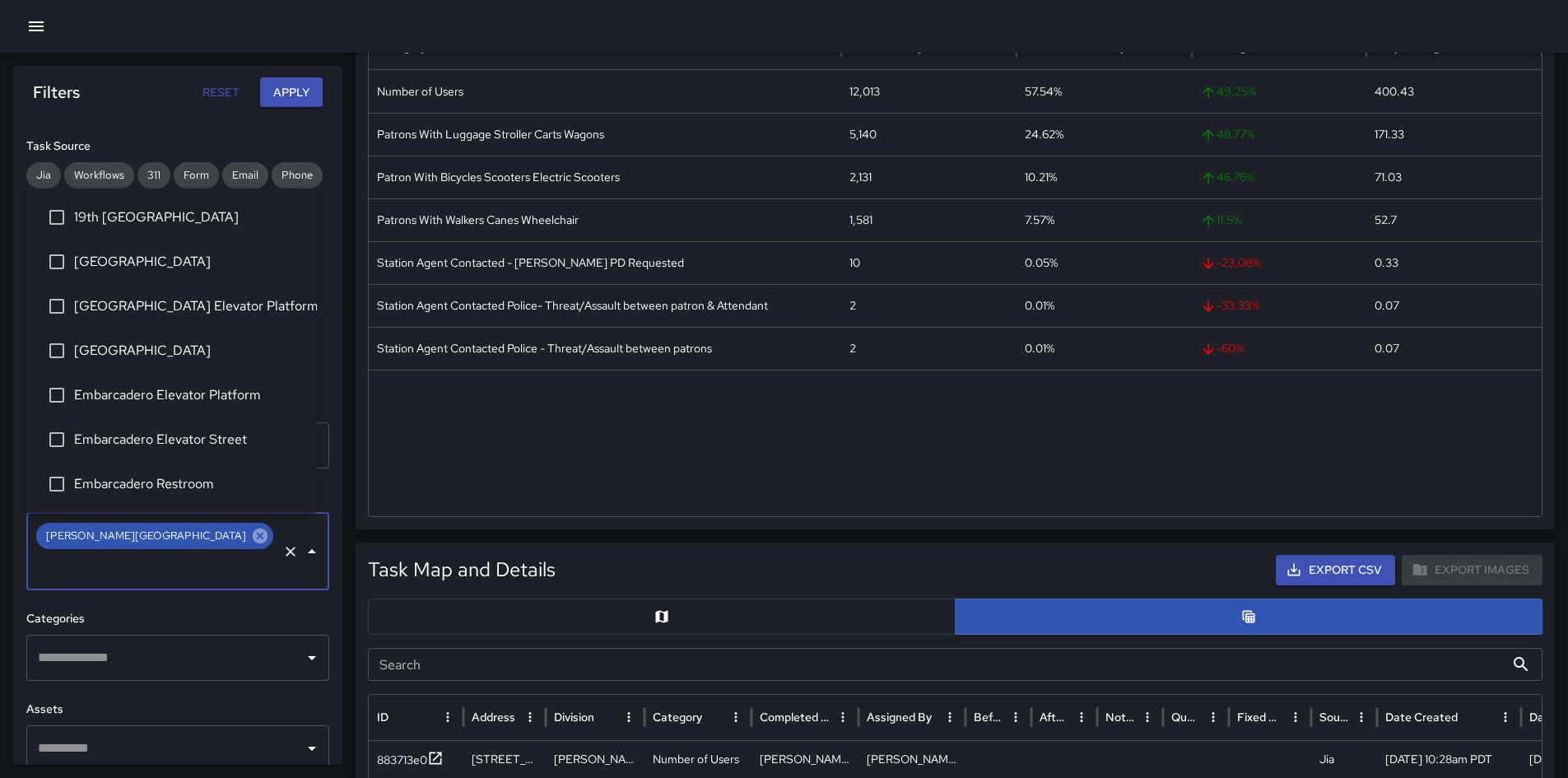
click at [251, 537] on icon at bounding box center [261, 537] width 18 height 18
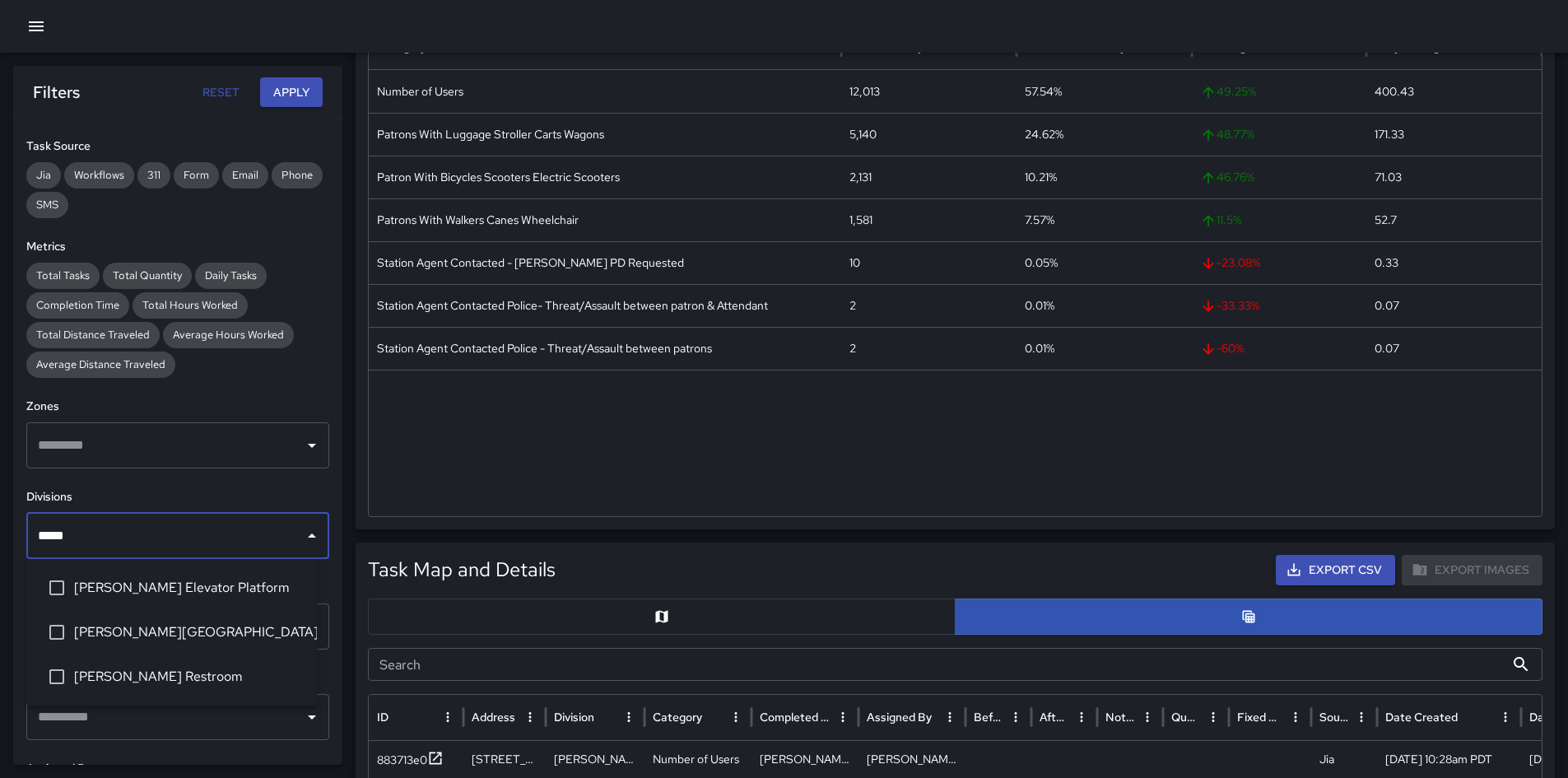
type input "******"
click at [184, 547] on span "[PERSON_NAME] Elevator Platform" at bounding box center [189, 588] width 230 height 20
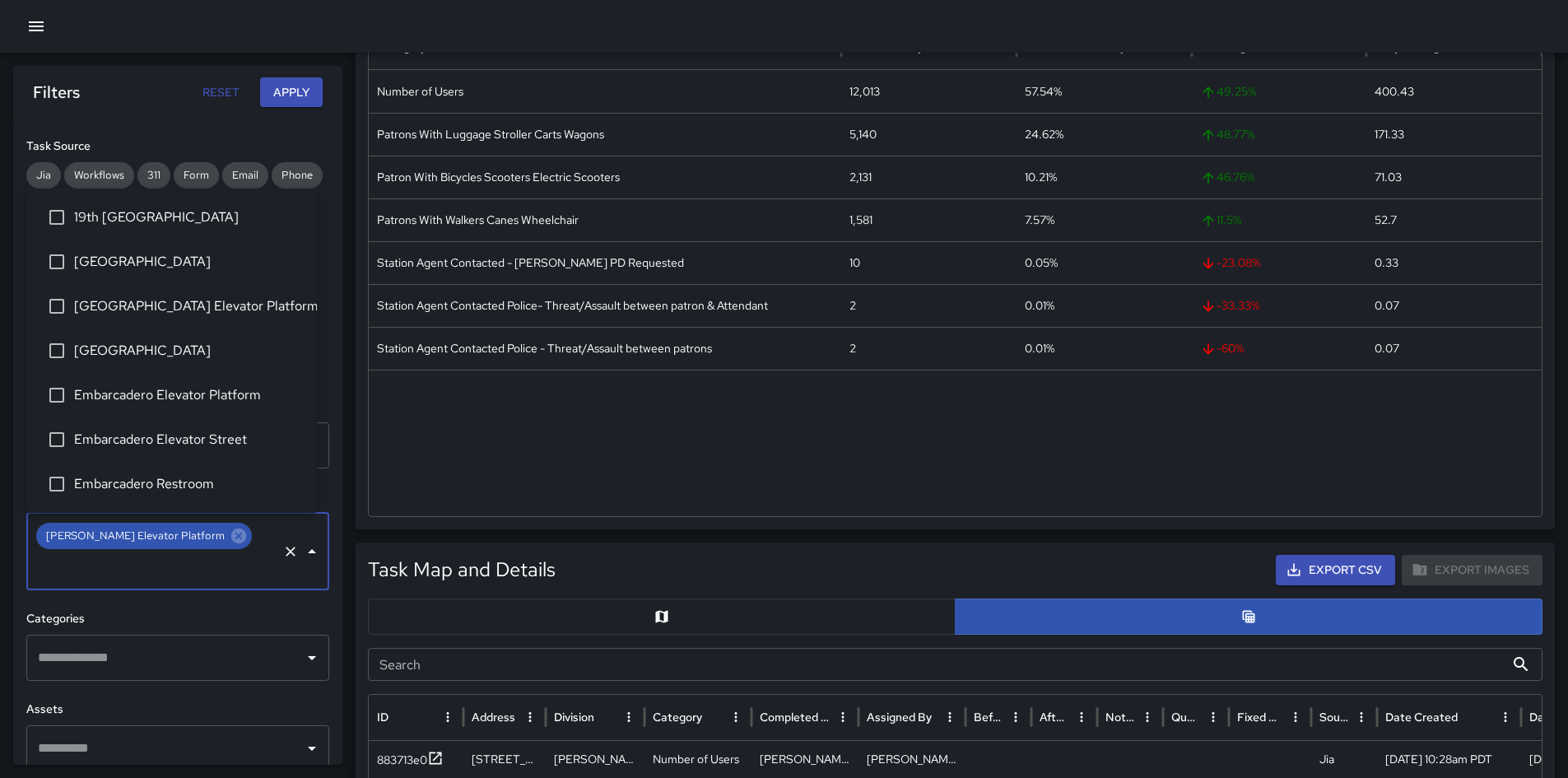
scroll to position [215, 0]
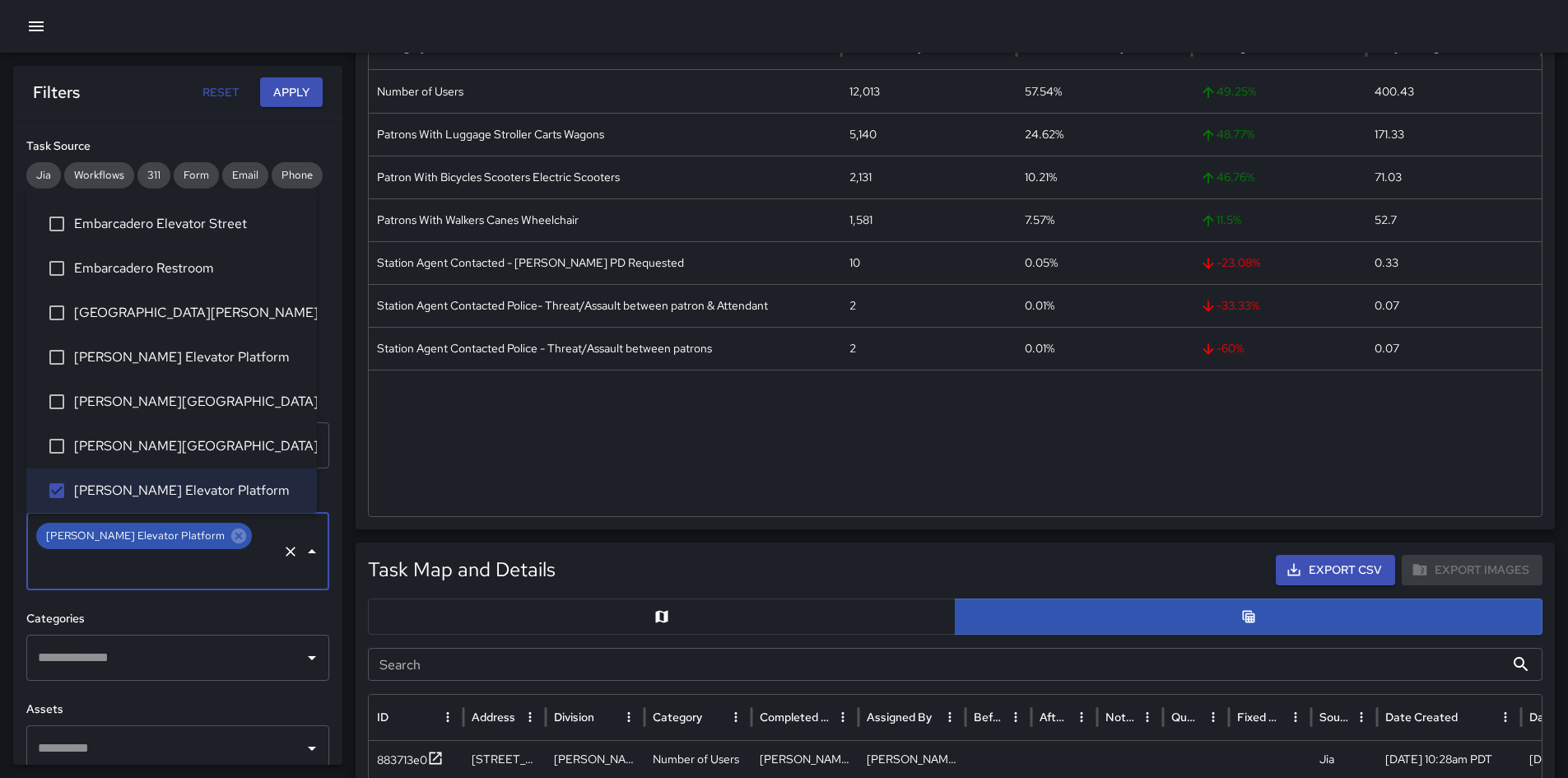
click at [306, 102] on button "Apply" at bounding box center [291, 92] width 63 height 30
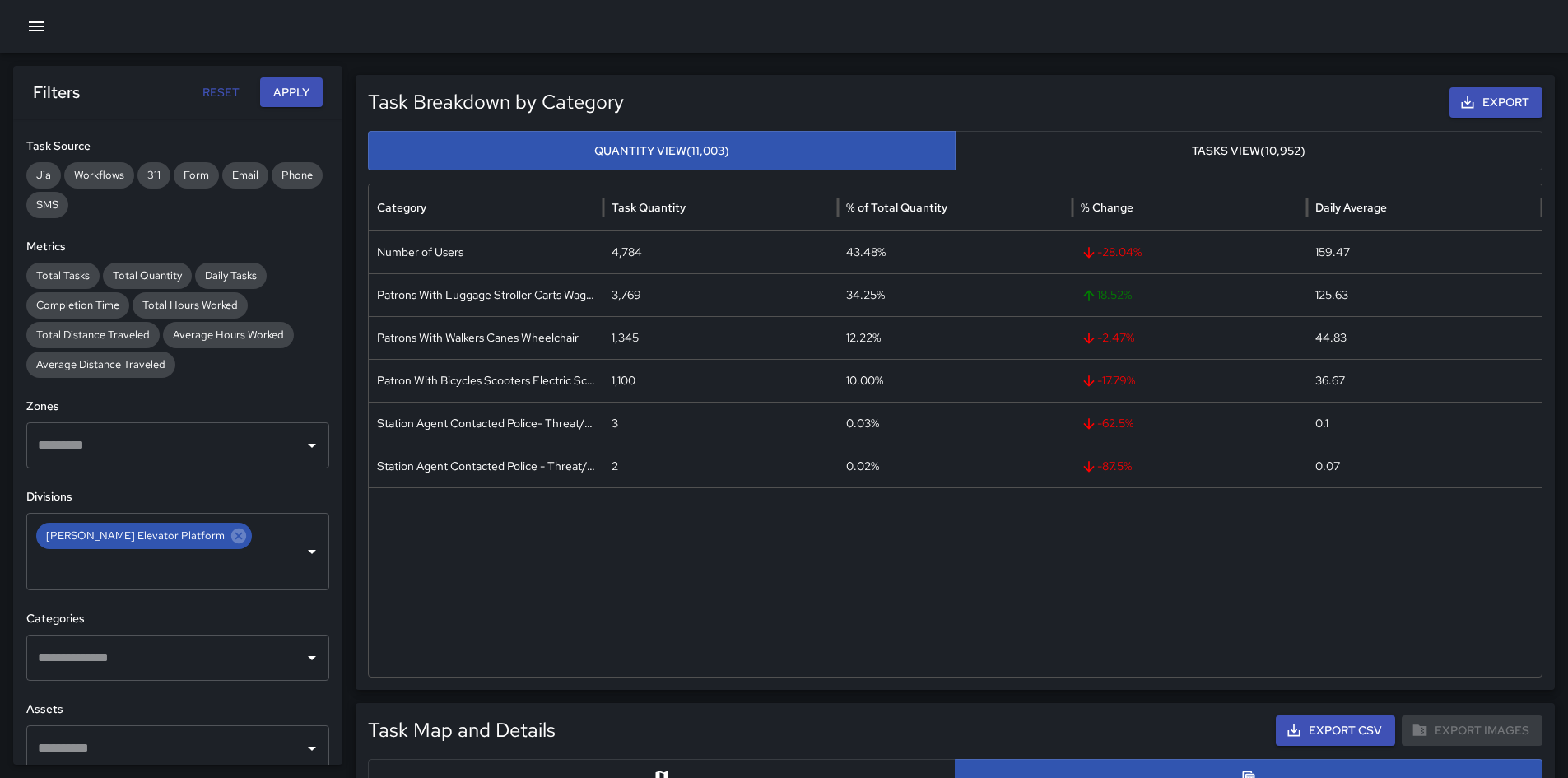
scroll to position [0, 0]
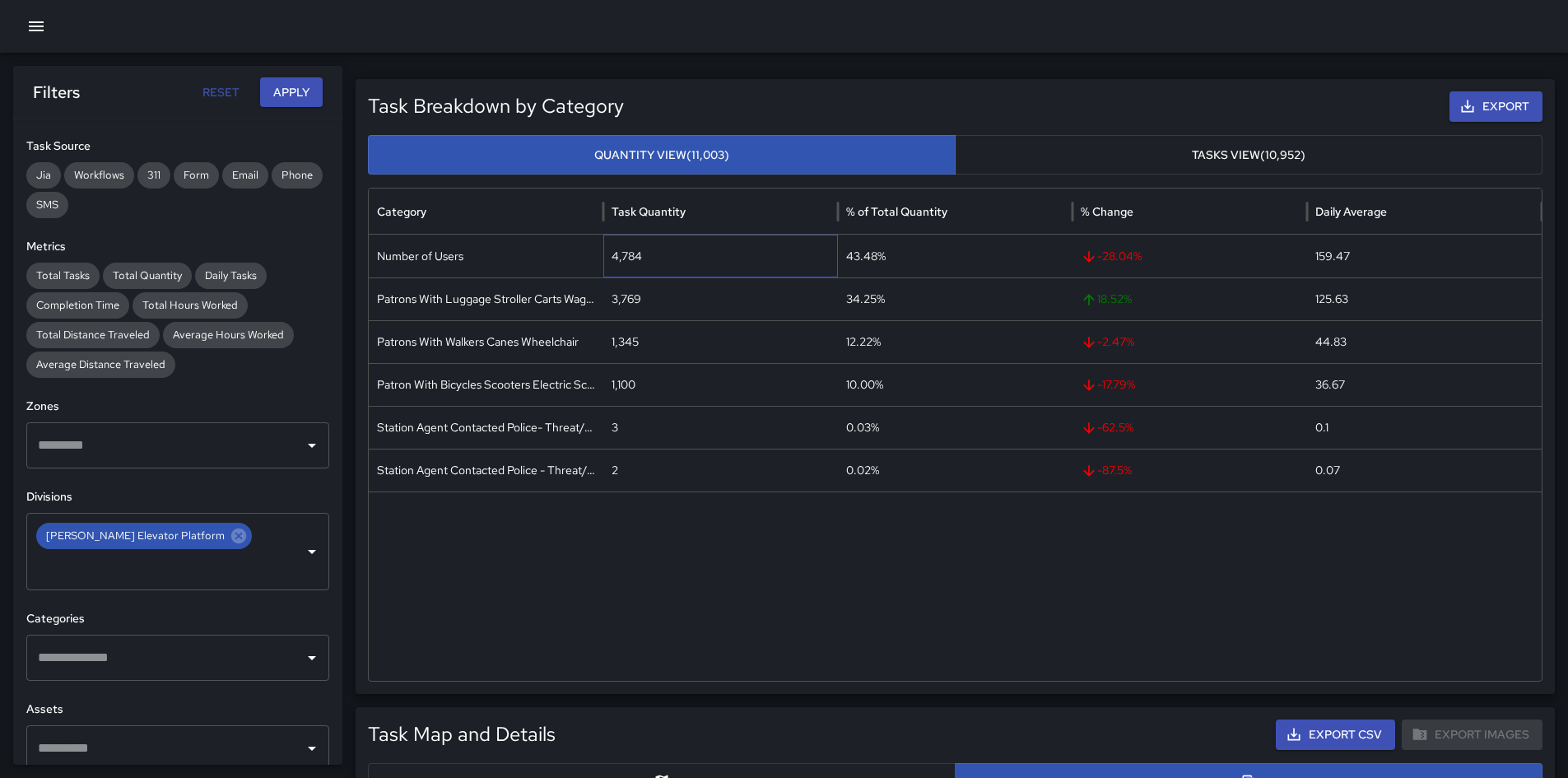
click at [628, 257] on div "4,784" at bounding box center [721, 256] width 235 height 43
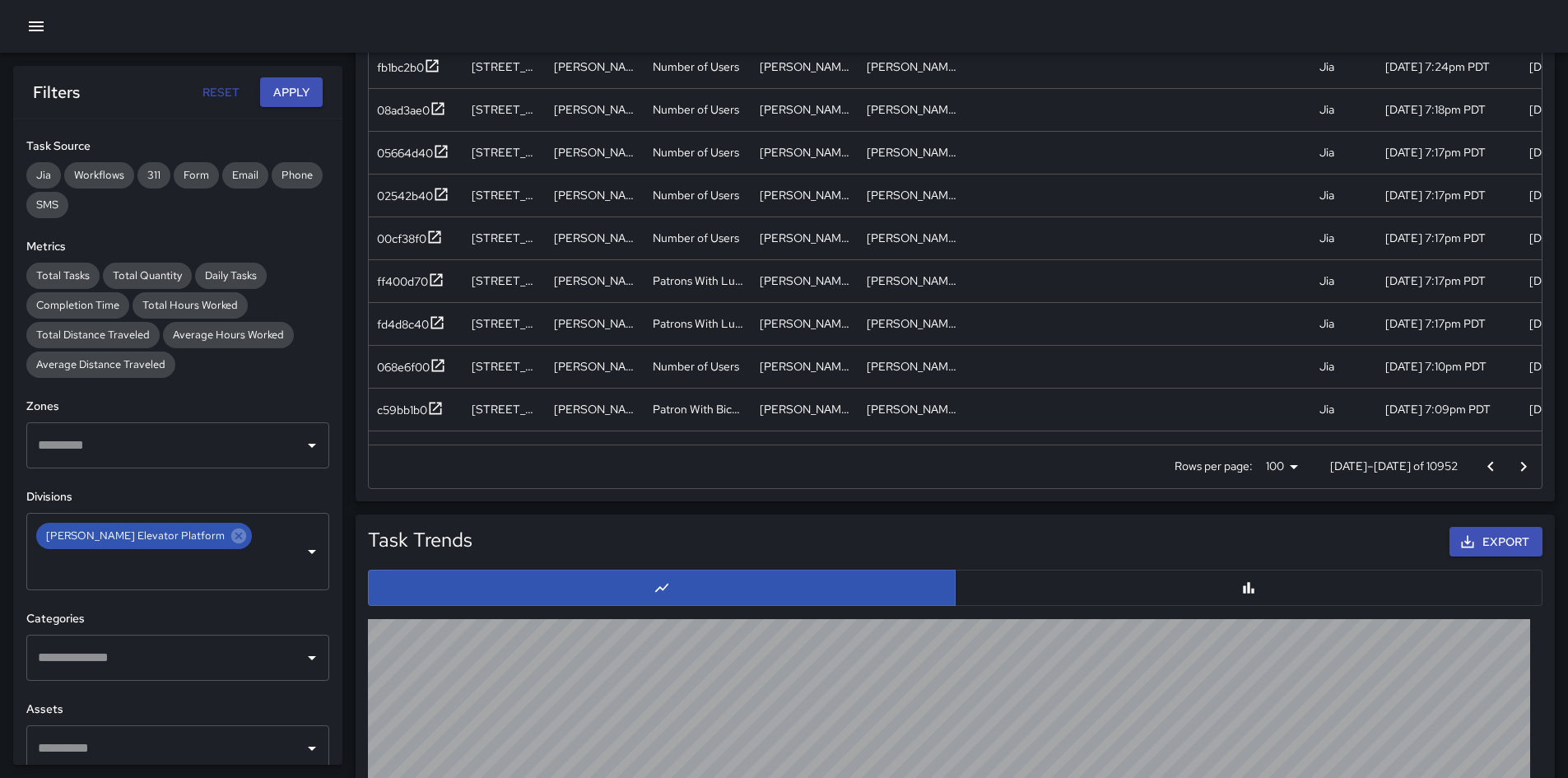
scroll to position [1153, 0]
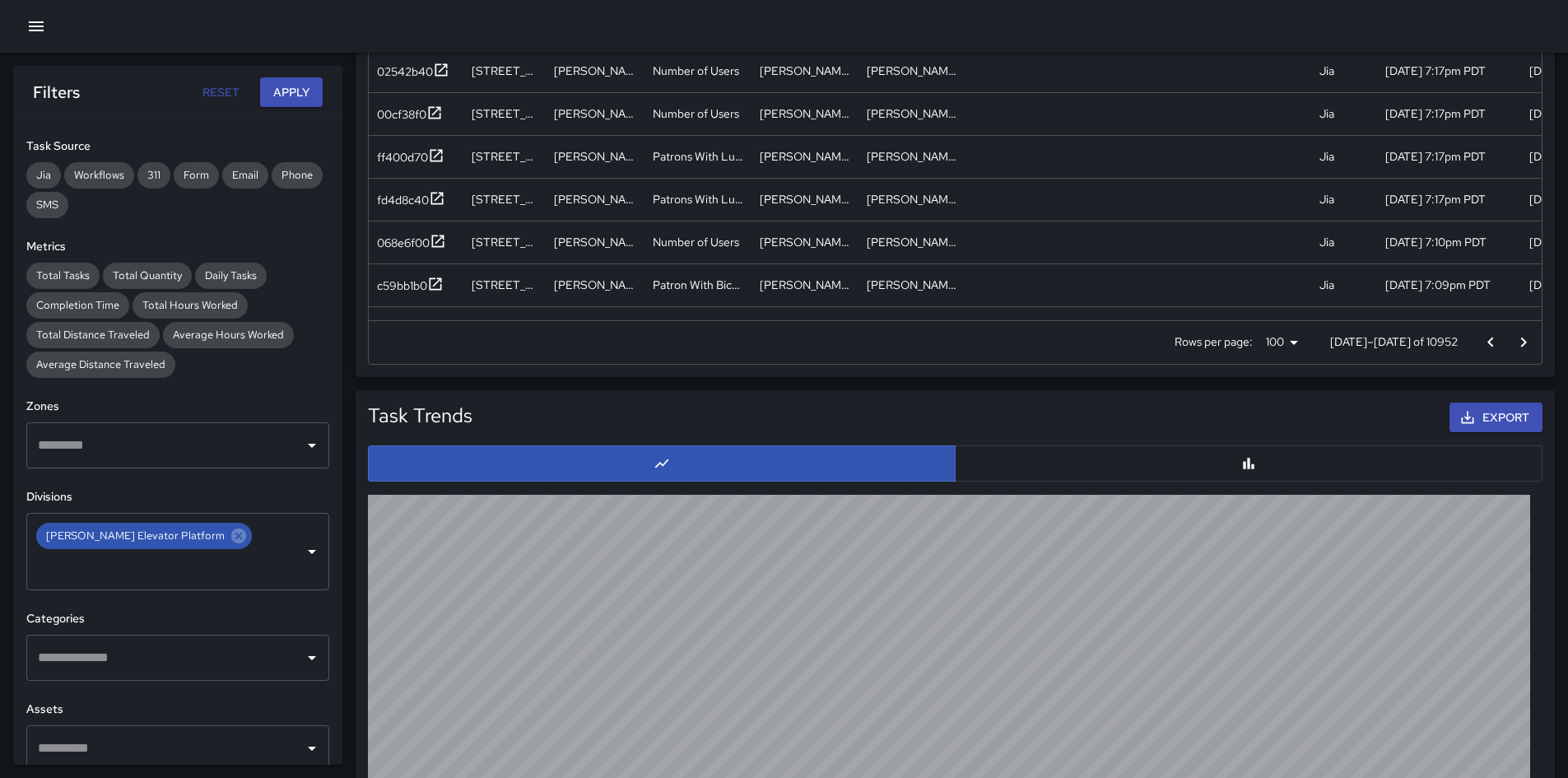
click at [1053, 335] on p "[DATE]–[DATE] of 10952" at bounding box center [1394, 342] width 127 height 17
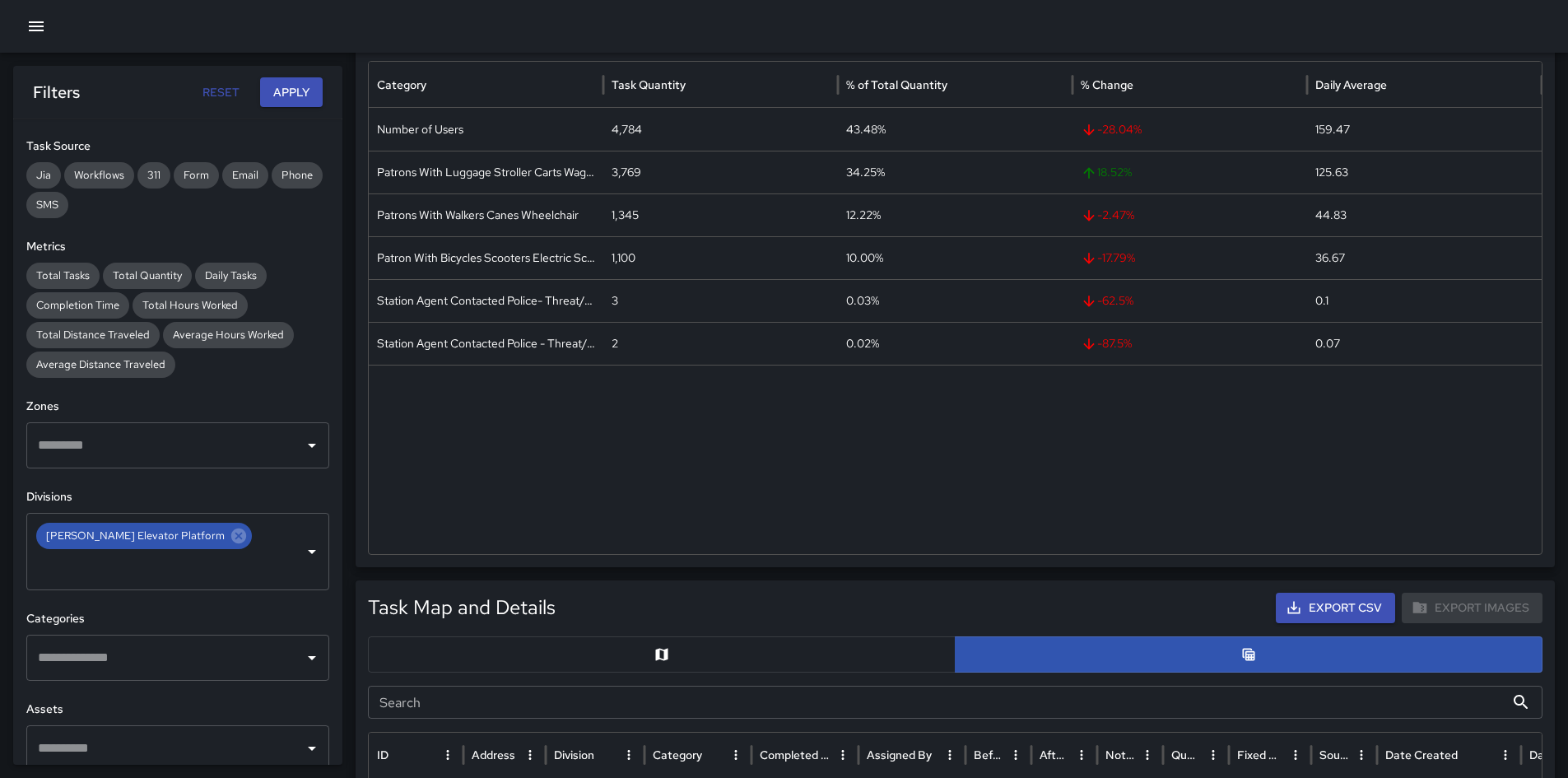
scroll to position [0, 0]
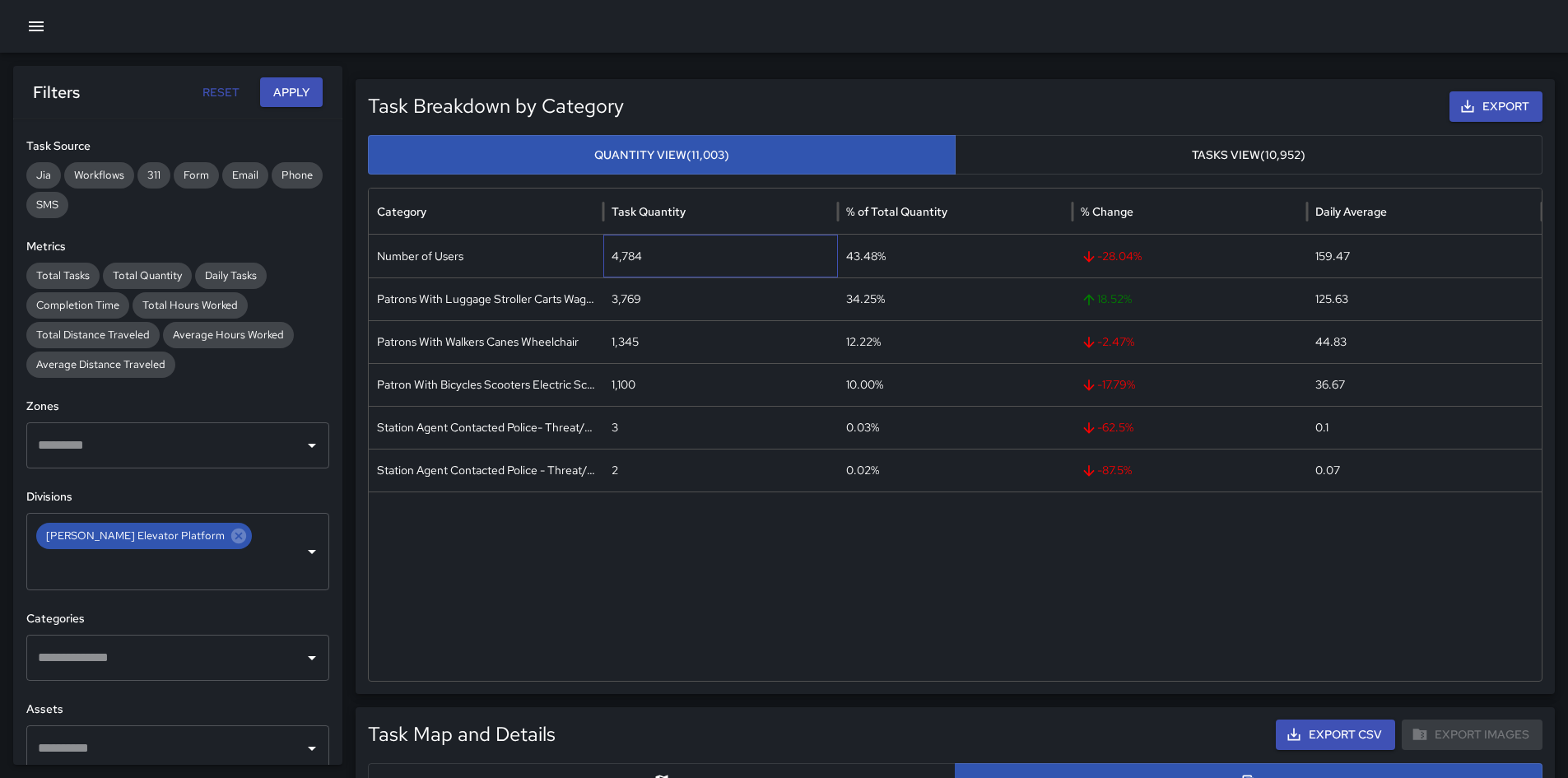
click at [629, 256] on div "4,784" at bounding box center [721, 256] width 235 height 43
click at [636, 297] on div "3,769" at bounding box center [721, 298] width 235 height 43
click at [625, 343] on div "1,345" at bounding box center [721, 341] width 235 height 43
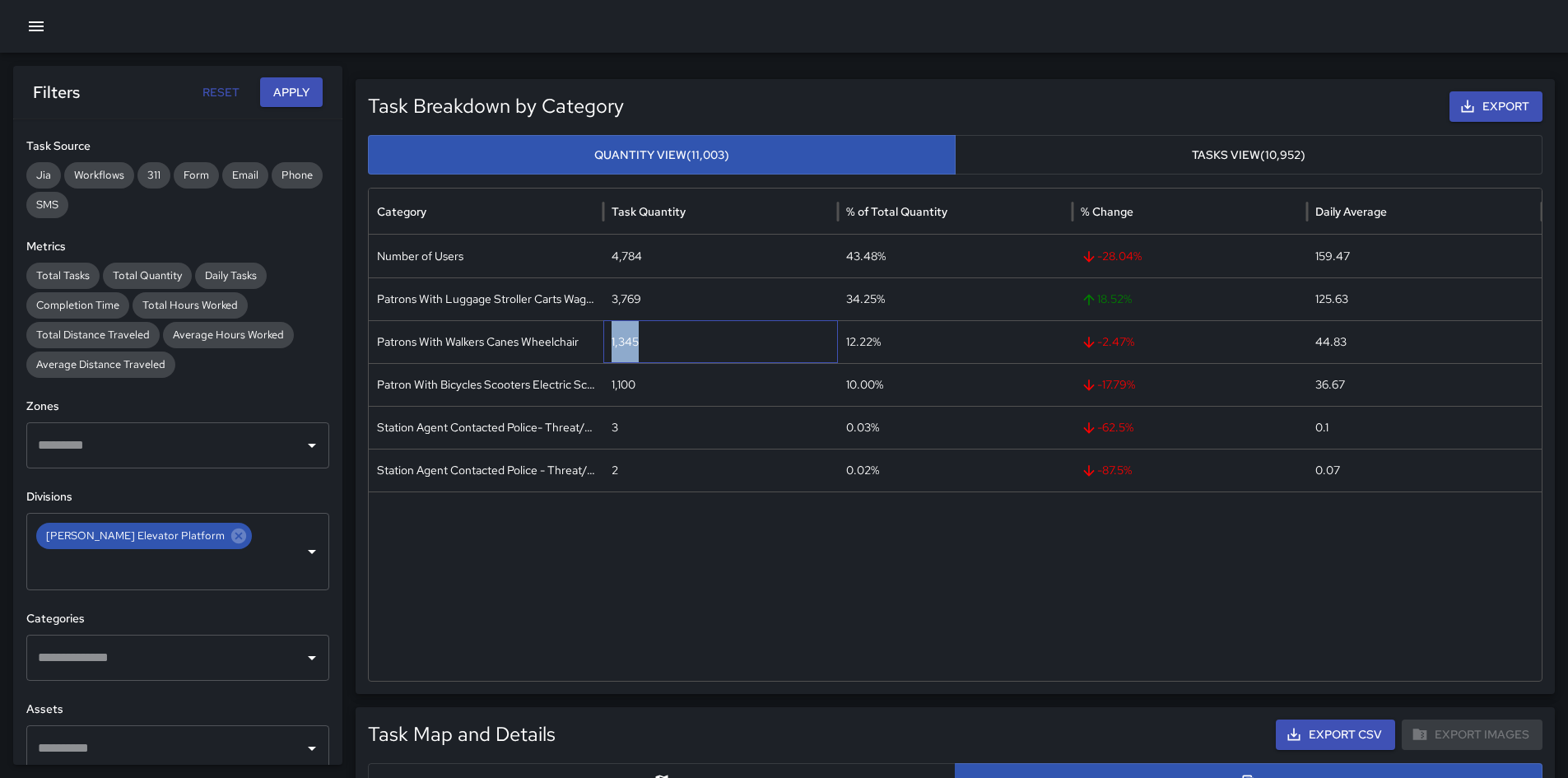
click at [625, 343] on div "1,345" at bounding box center [721, 341] width 235 height 43
click at [634, 381] on div "1,100" at bounding box center [721, 384] width 235 height 43
drag, startPoint x: 634, startPoint y: 381, endPoint x: 625, endPoint y: 390, distance: 12.7
click at [625, 390] on div "1,100" at bounding box center [721, 384] width 235 height 43
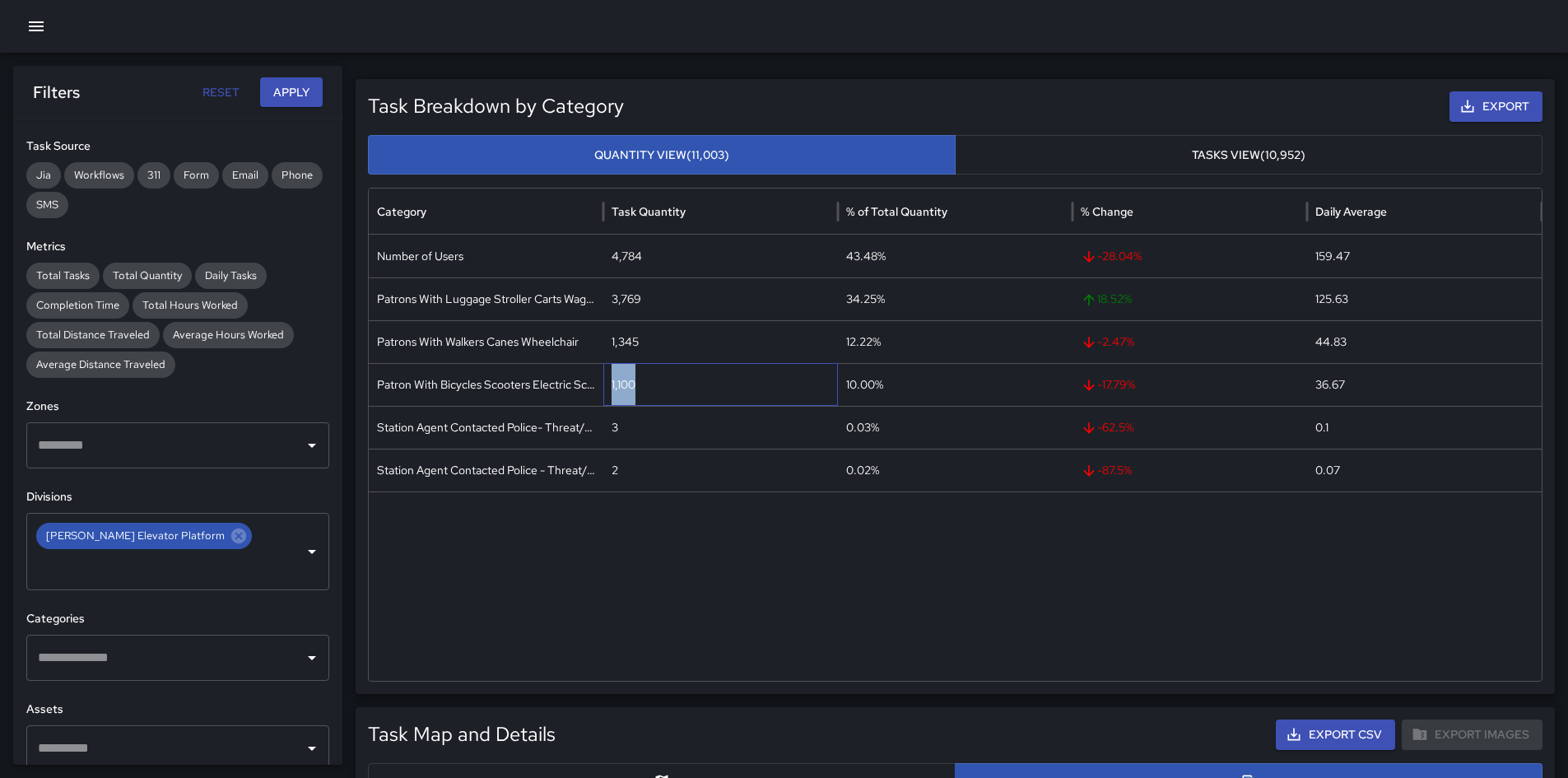
click at [625, 390] on div "1,100" at bounding box center [721, 384] width 235 height 43
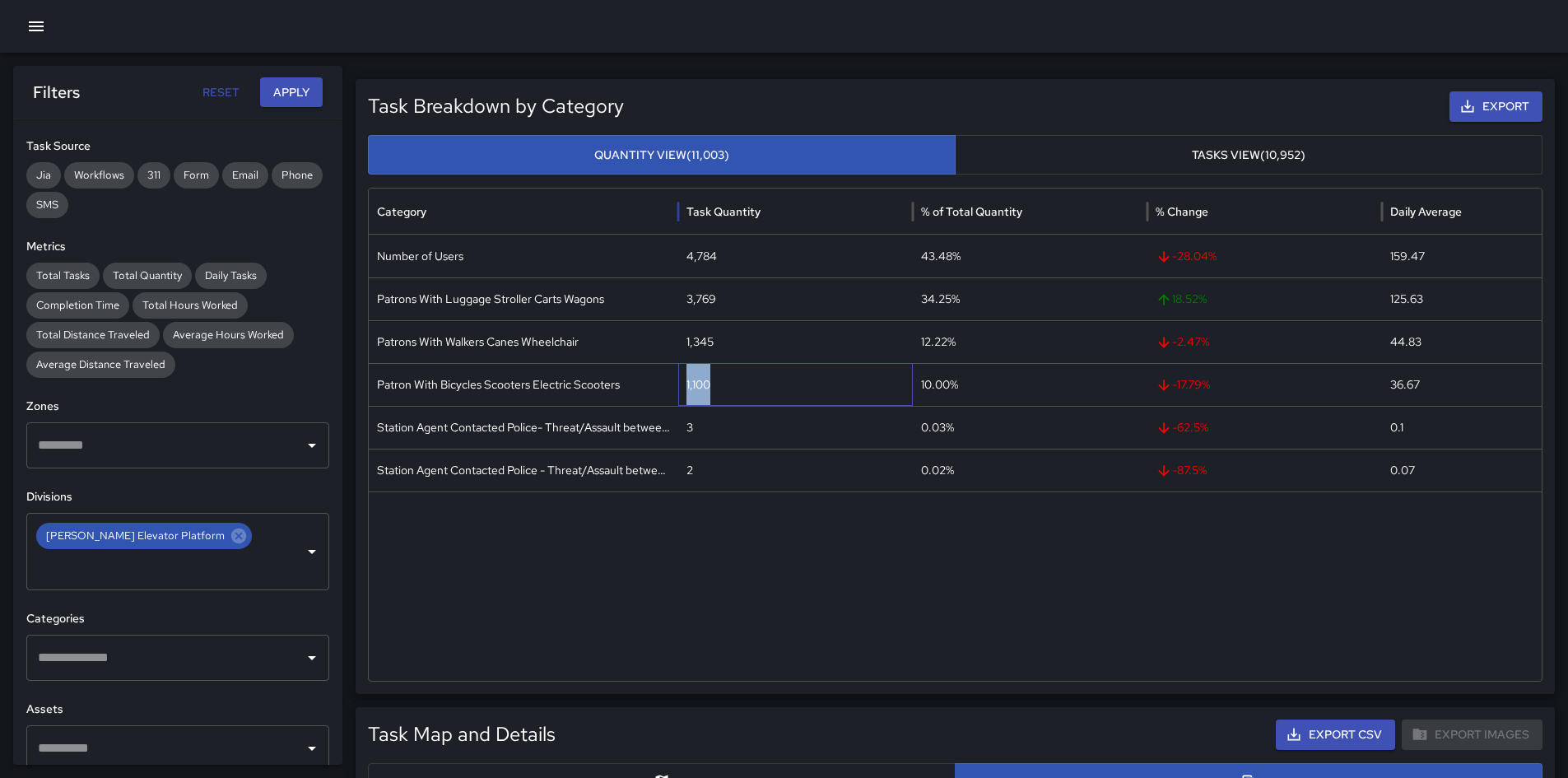
drag, startPoint x: 611, startPoint y: 210, endPoint x: 812, endPoint y: 231, distance: 202.1
click at [682, 224] on div at bounding box center [678, 211] width 8 height 46
